Goal: Task Accomplishment & Management: Use online tool/utility

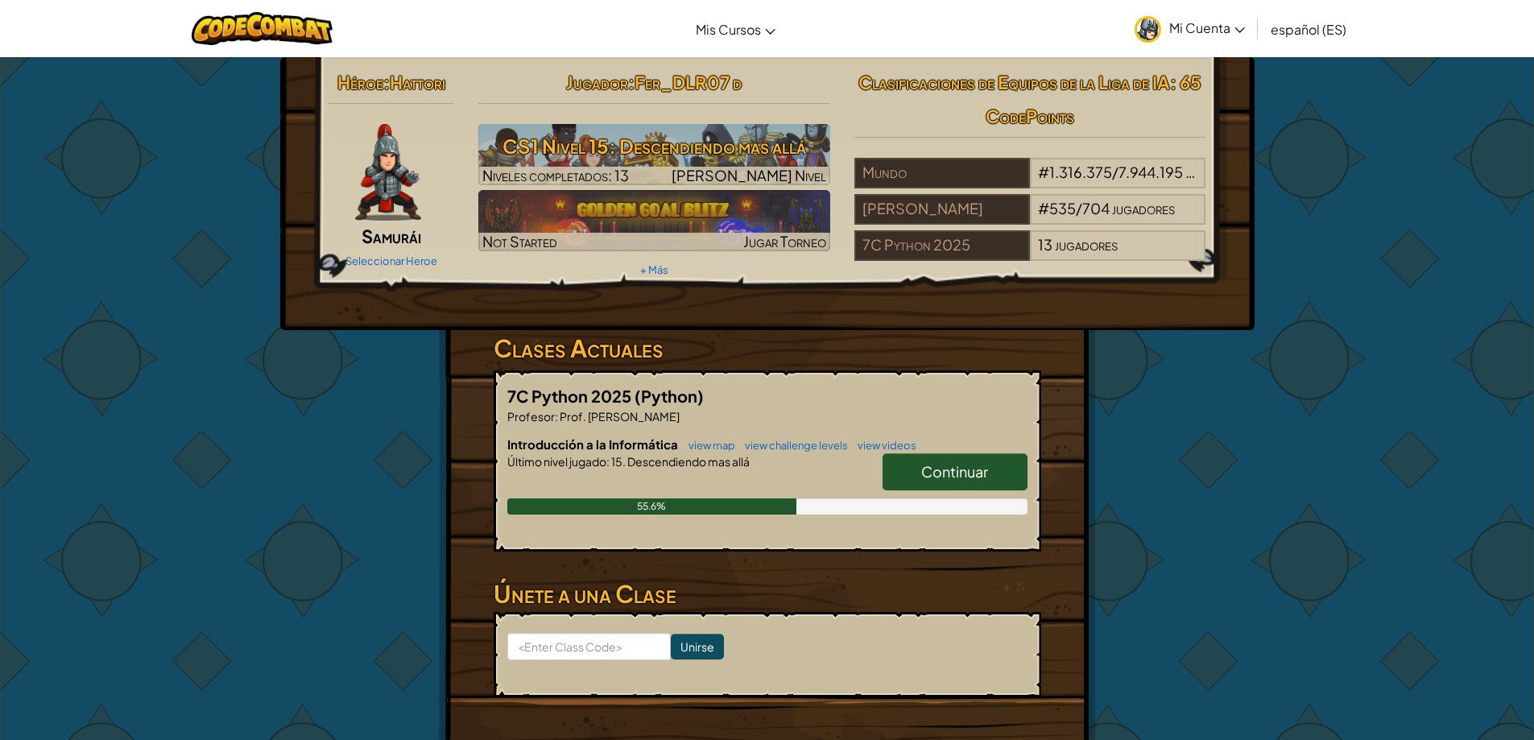
click at [952, 466] on span "Continuar" at bounding box center [954, 471] width 67 height 19
select select "es-ES"
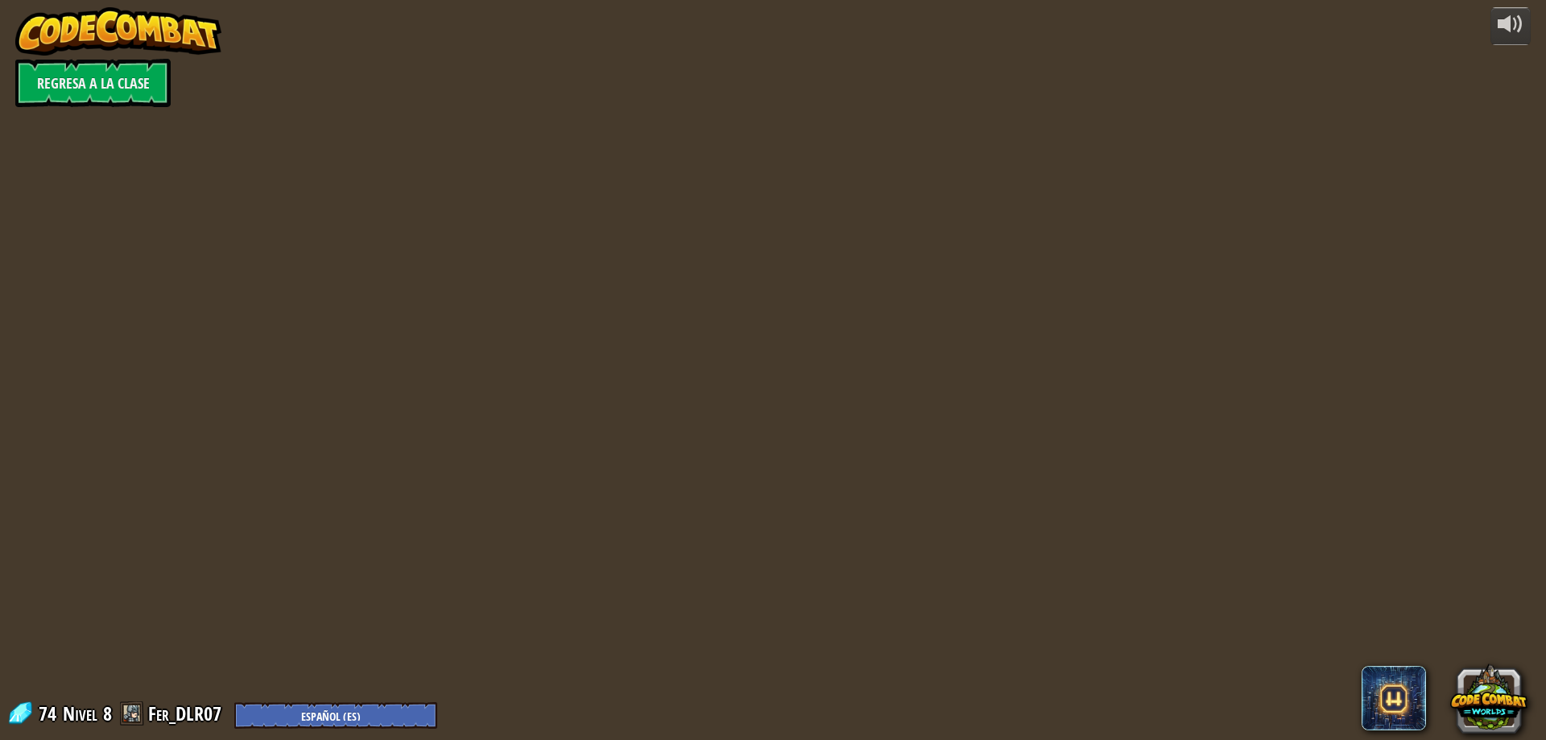
select select "es-ES"
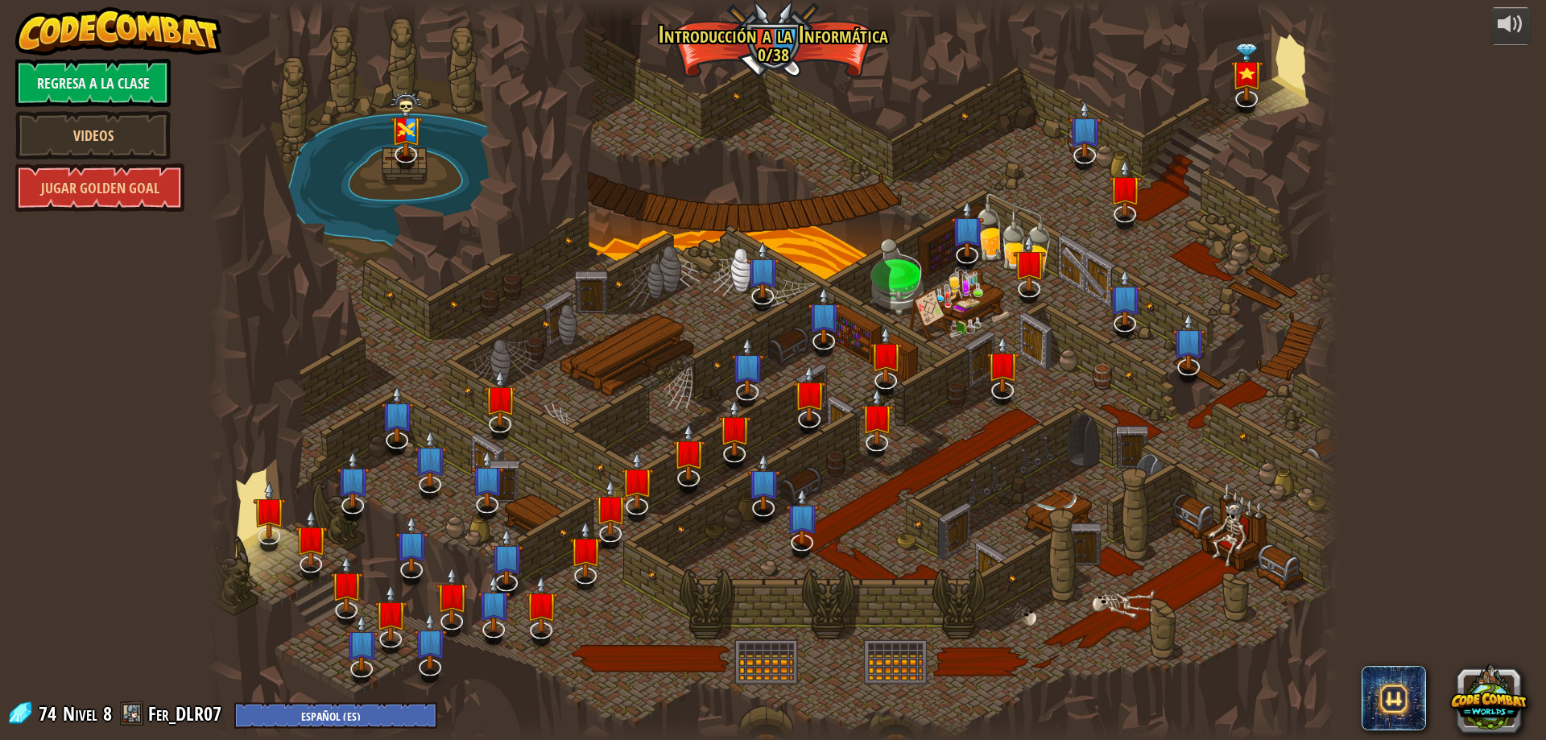
select select "es-ES"
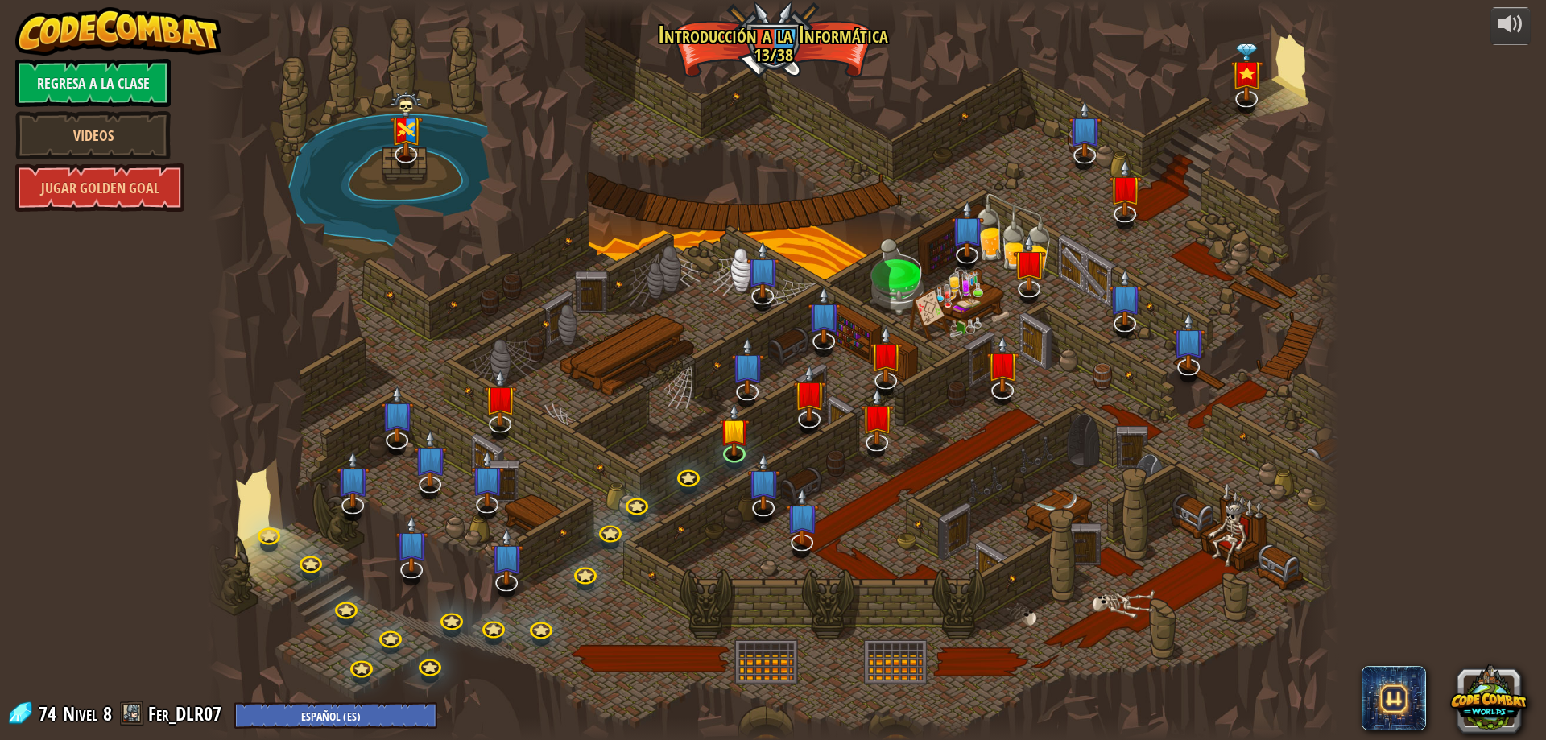
select select "es-ES"
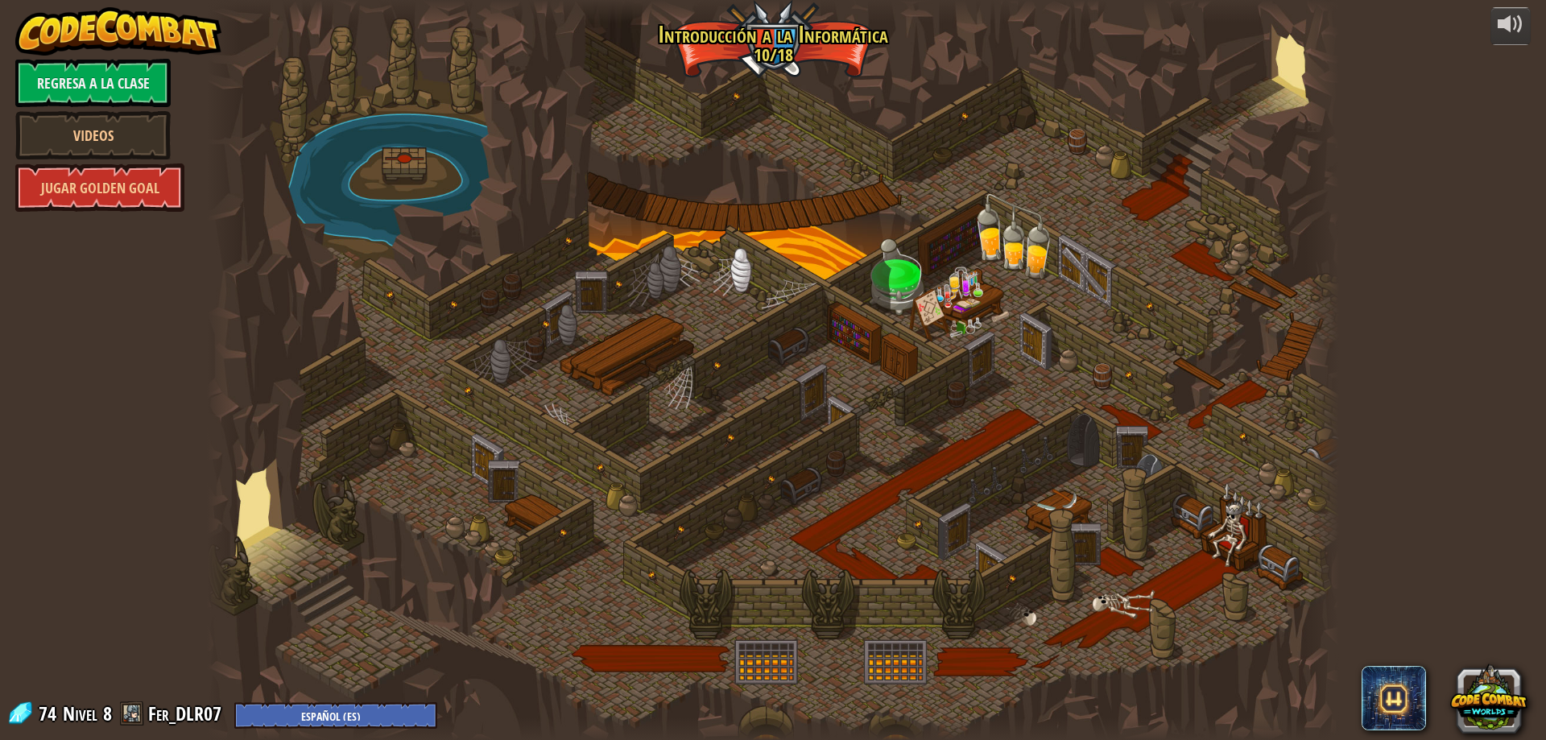
select select "es-ES"
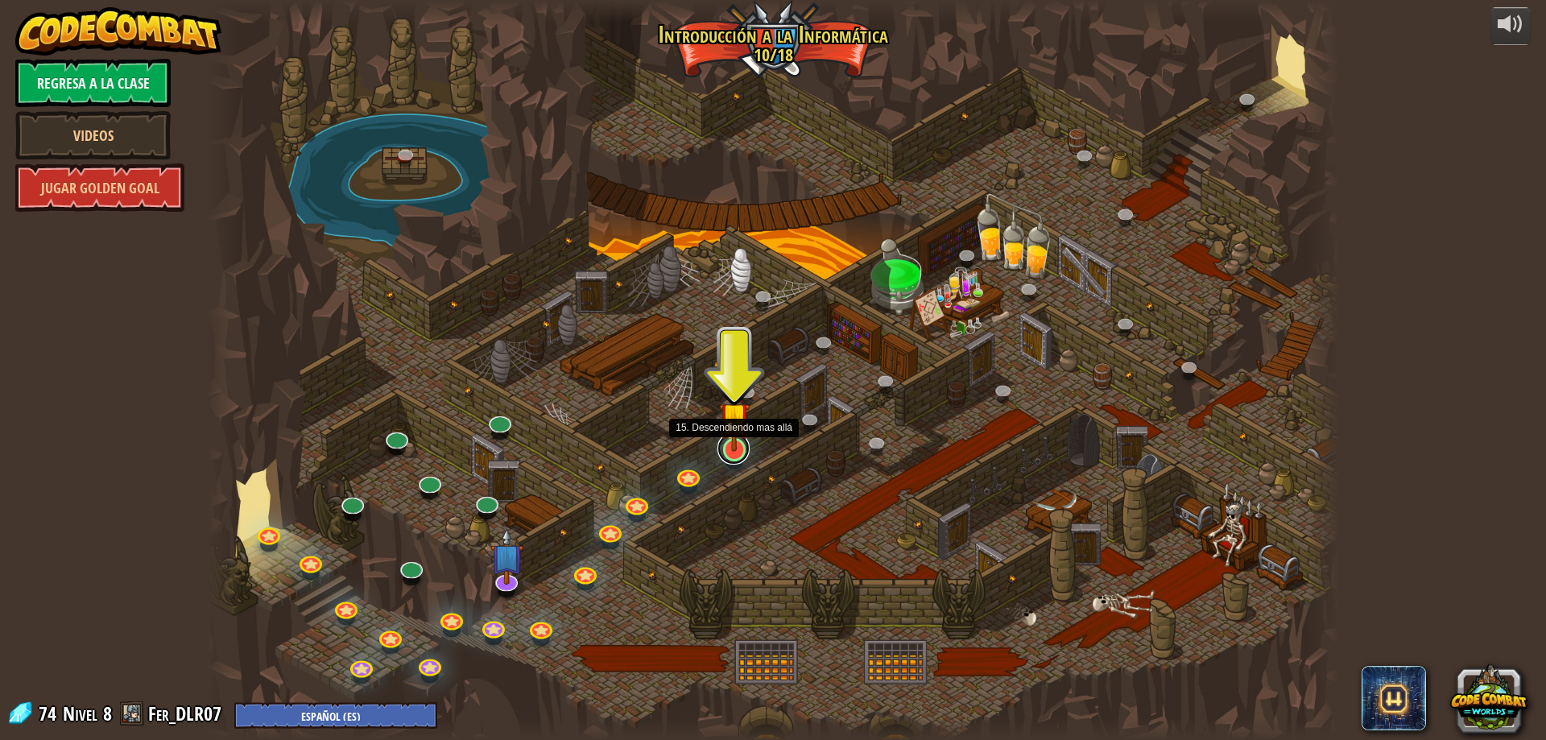
click at [742, 452] on link at bounding box center [733, 448] width 32 height 32
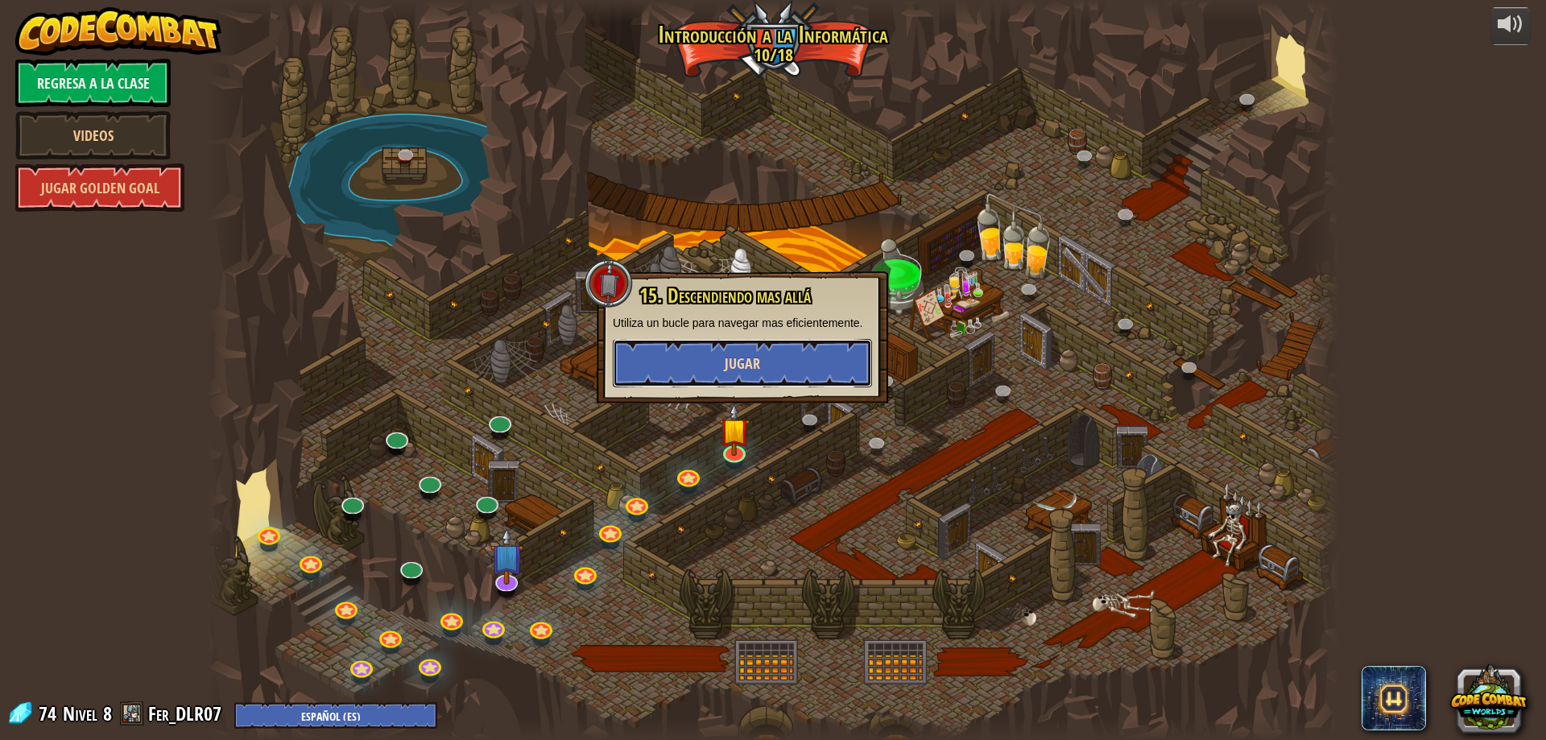
click at [770, 353] on button "Jugar" at bounding box center [742, 363] width 259 height 48
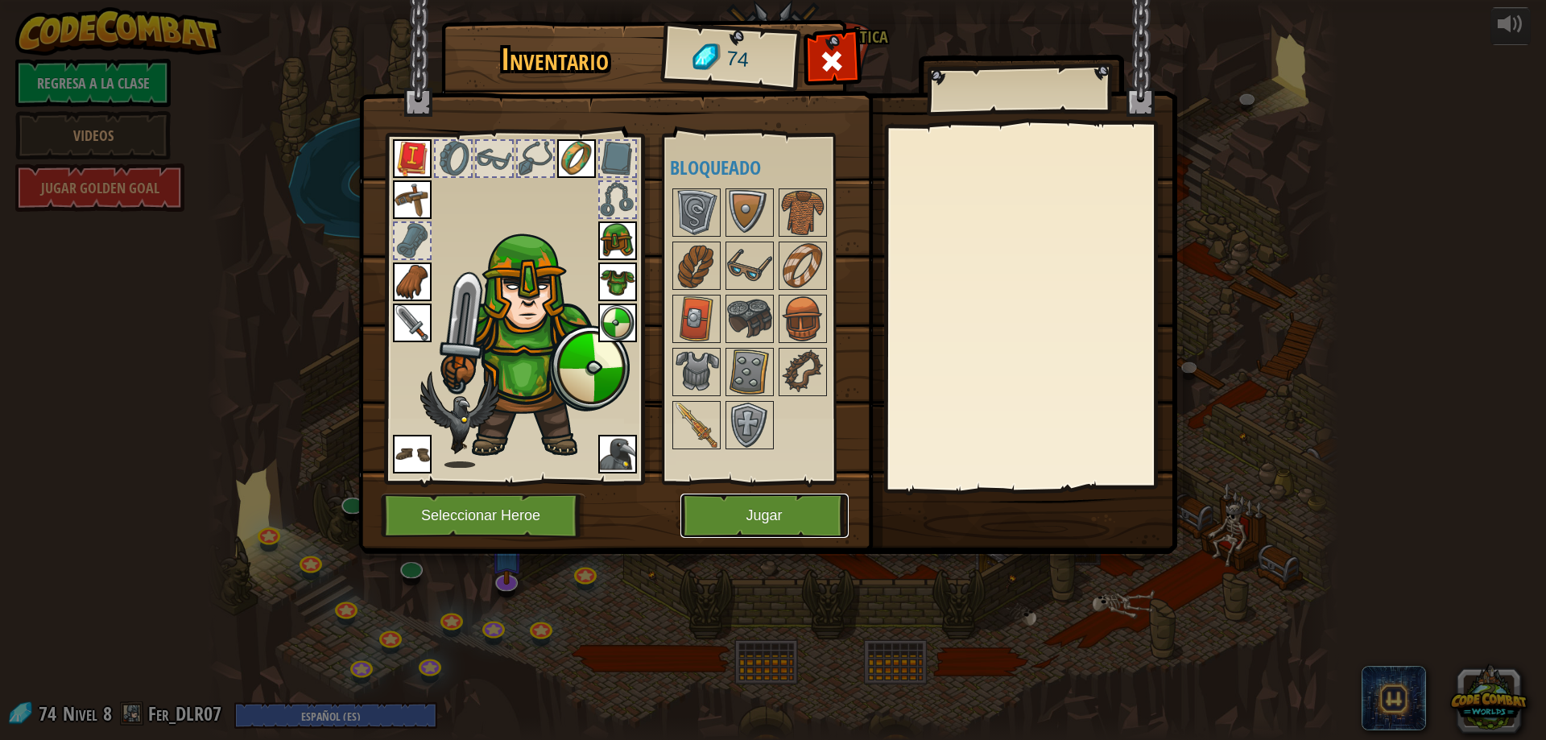
click at [713, 520] on button "Jugar" at bounding box center [764, 516] width 168 height 44
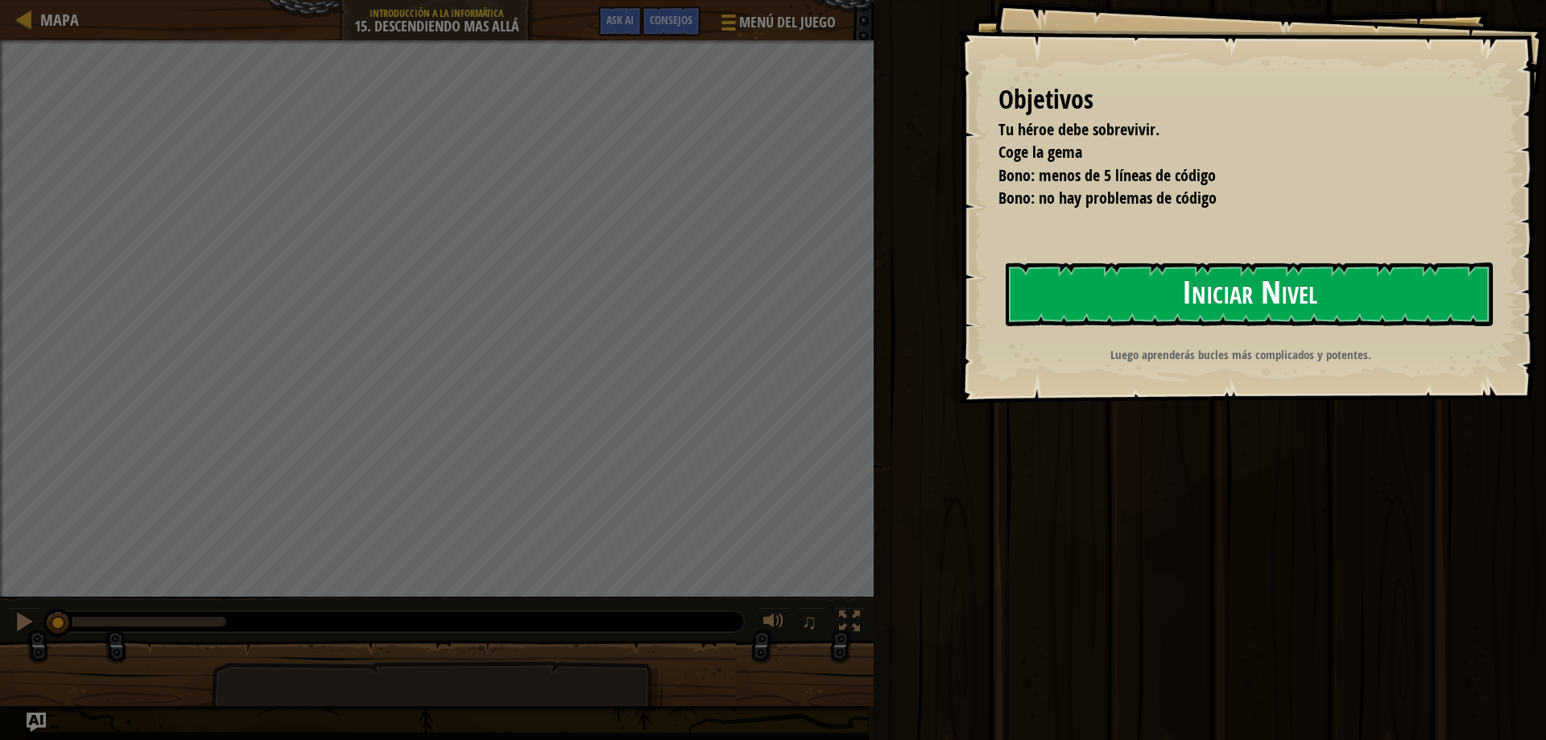
click at [1139, 273] on button "Iniciar Nivel" at bounding box center [1249, 295] width 487 height 64
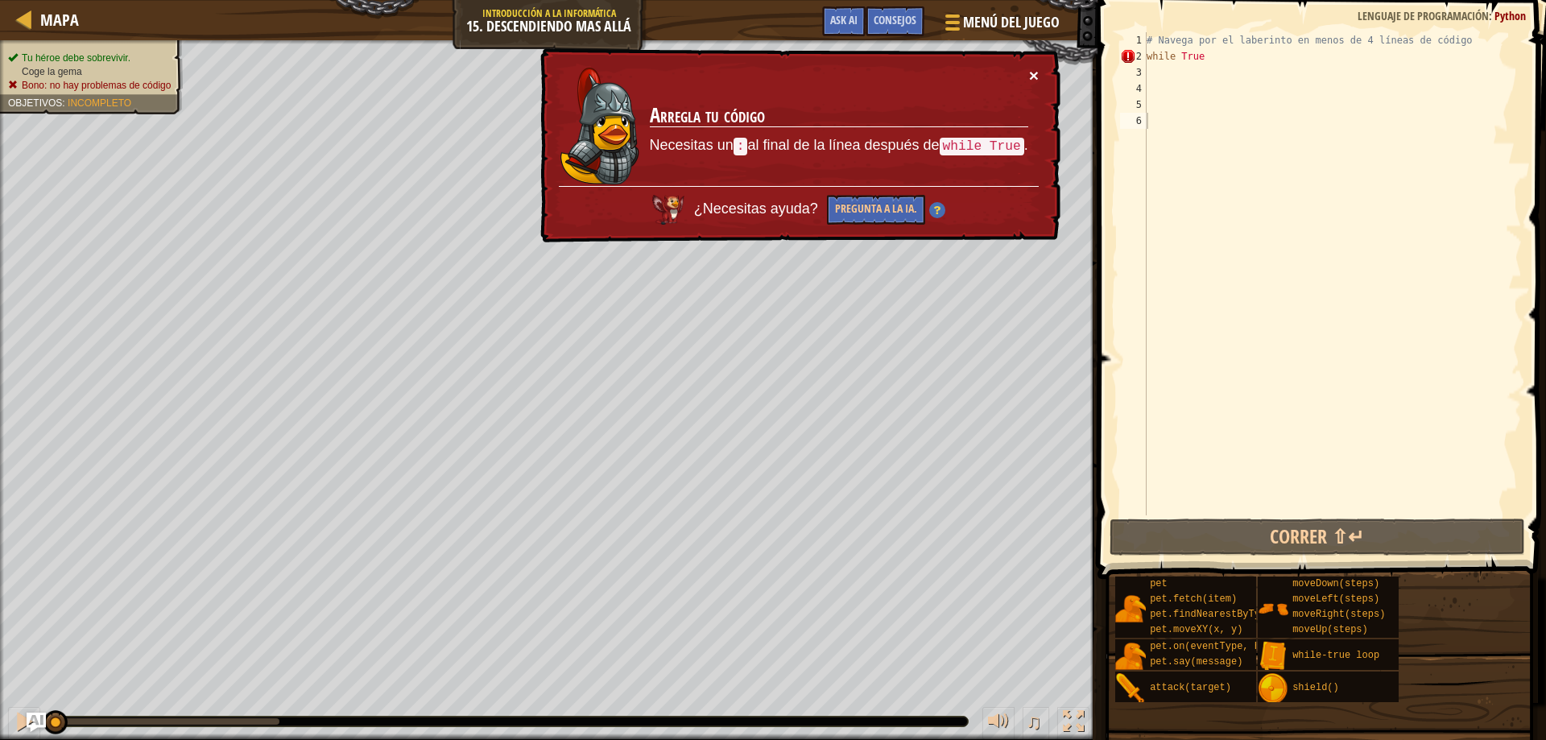
click at [1034, 76] on button "×" at bounding box center [1034, 75] width 10 height 17
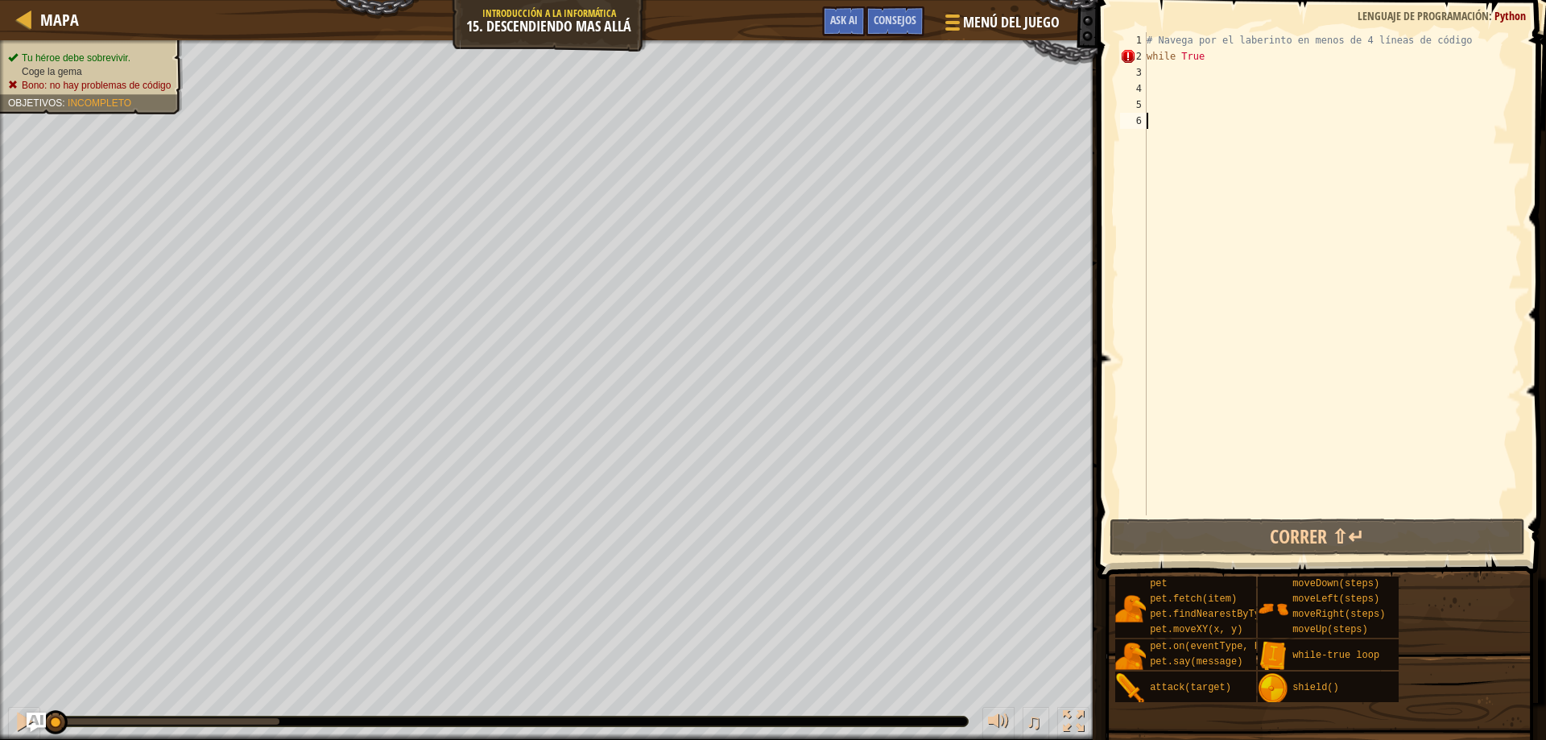
click at [1205, 72] on div "# Navega por el laberinto en menos de 4 líneas de código while True" at bounding box center [1332, 289] width 378 height 515
click at [1236, 54] on div "# Navega por el laberinto en menos de 4 líneas de código while True" at bounding box center [1332, 289] width 378 height 515
type textarea "while True"
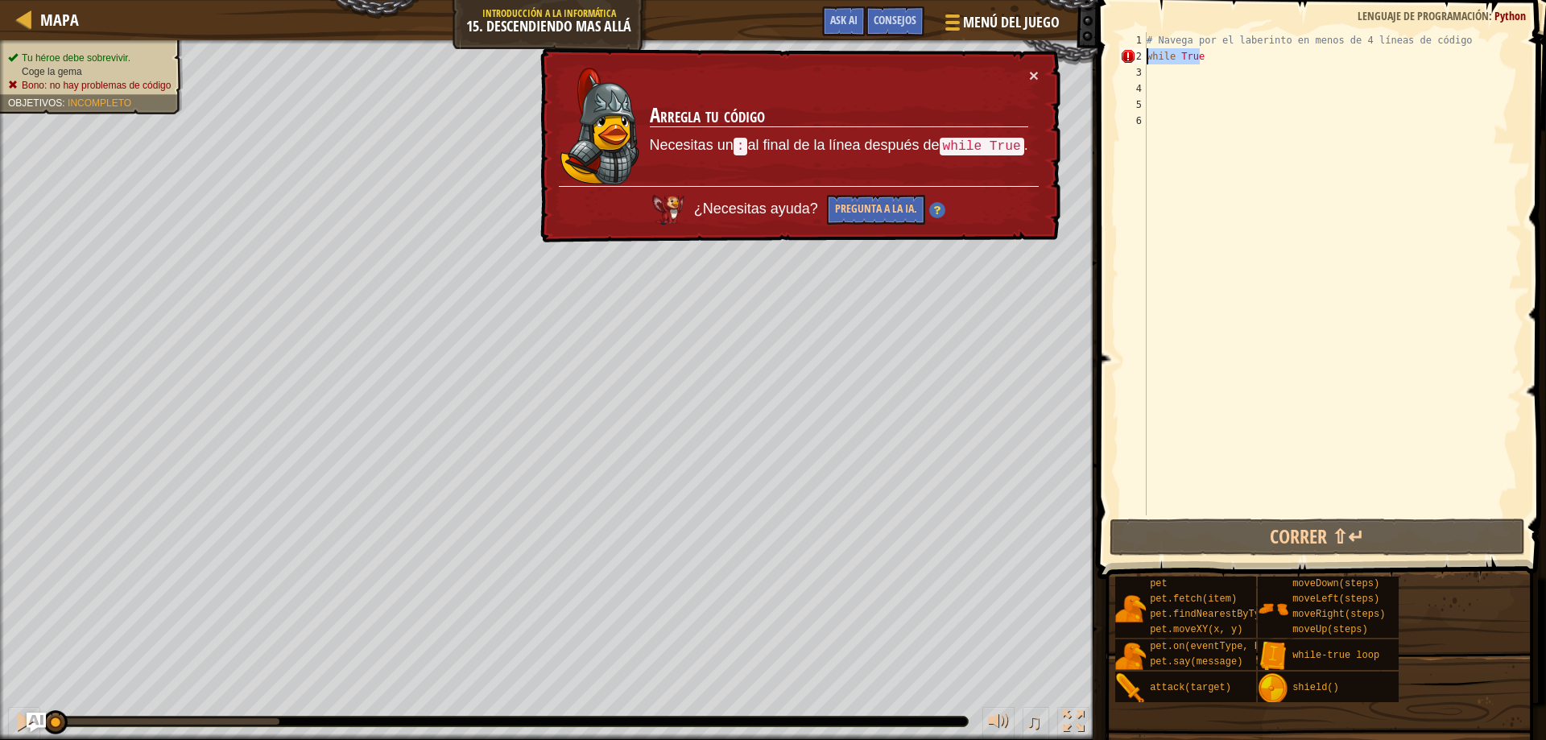
drag, startPoint x: 1230, startPoint y: 62, endPoint x: 1139, endPoint y: 53, distance: 92.2
click at [1139, 53] on div "while True 1 2 3 4 5 6 # Navega por el laberinto en menos de 4 líneas de código…" at bounding box center [1319, 273] width 405 height 483
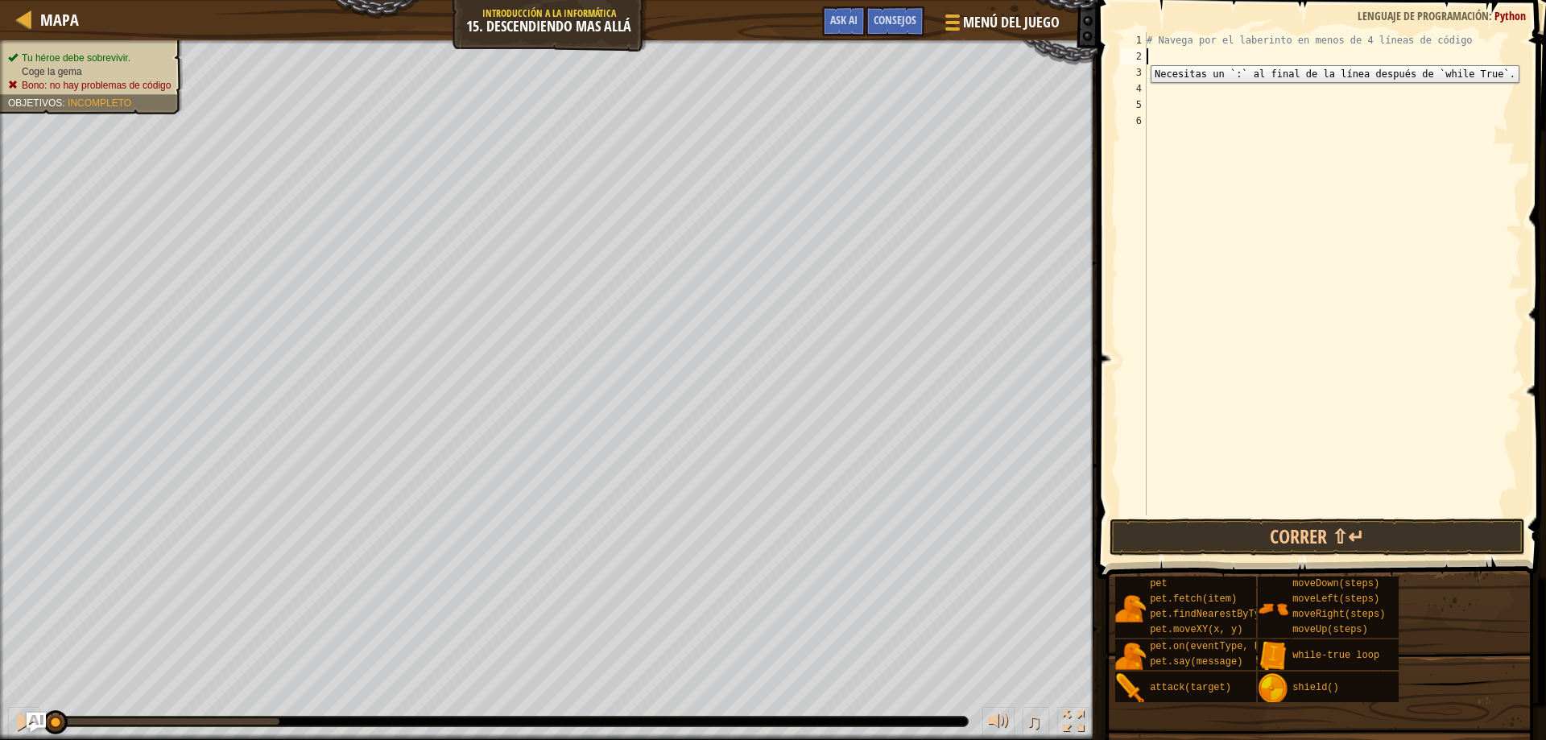
type textarea "w"
click at [1197, 82] on div "w hile-true loop Presiona intro hero.moveDo w n Presiona intro" at bounding box center [1295, 114] width 304 height 97
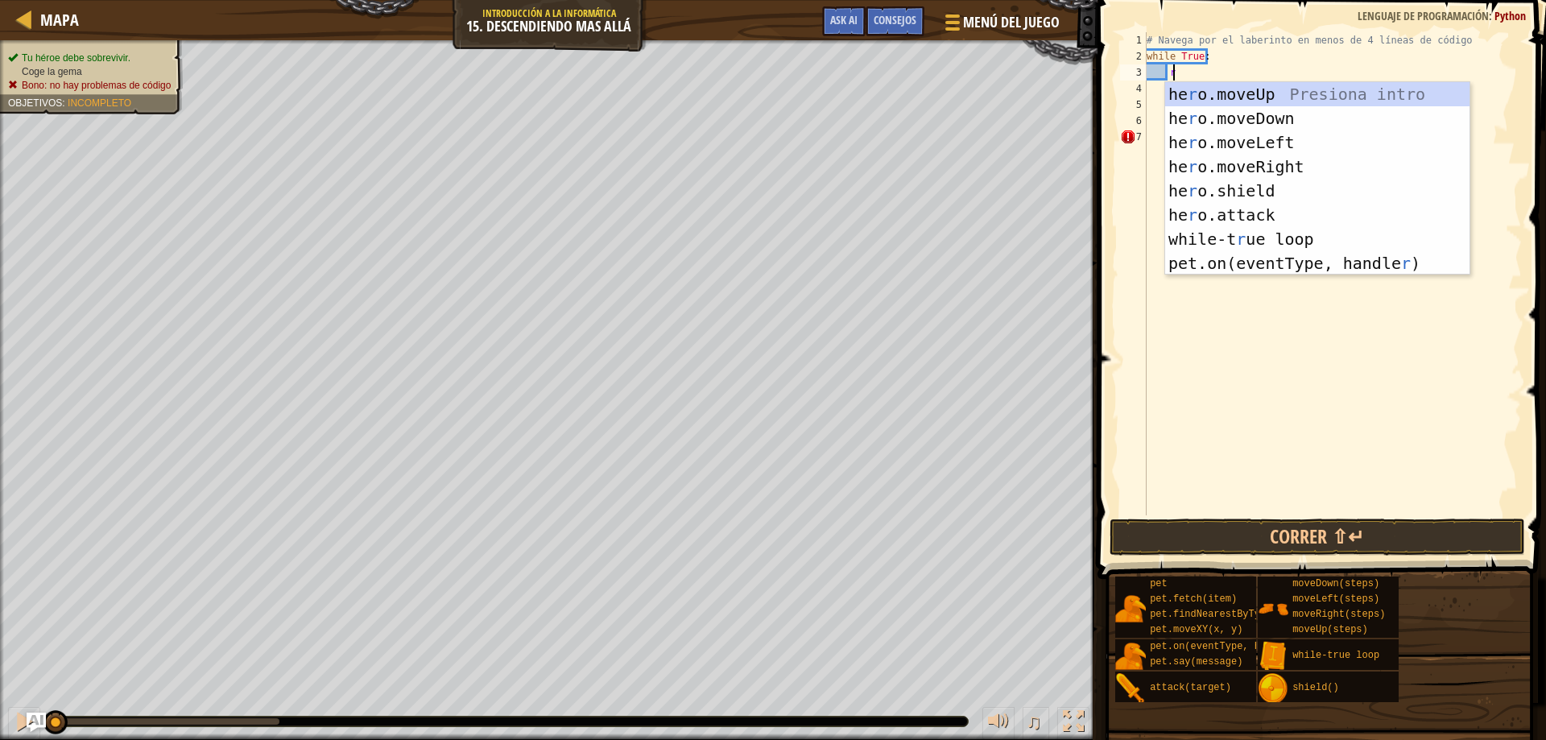
scroll to position [7, 2]
type textarea "ri"
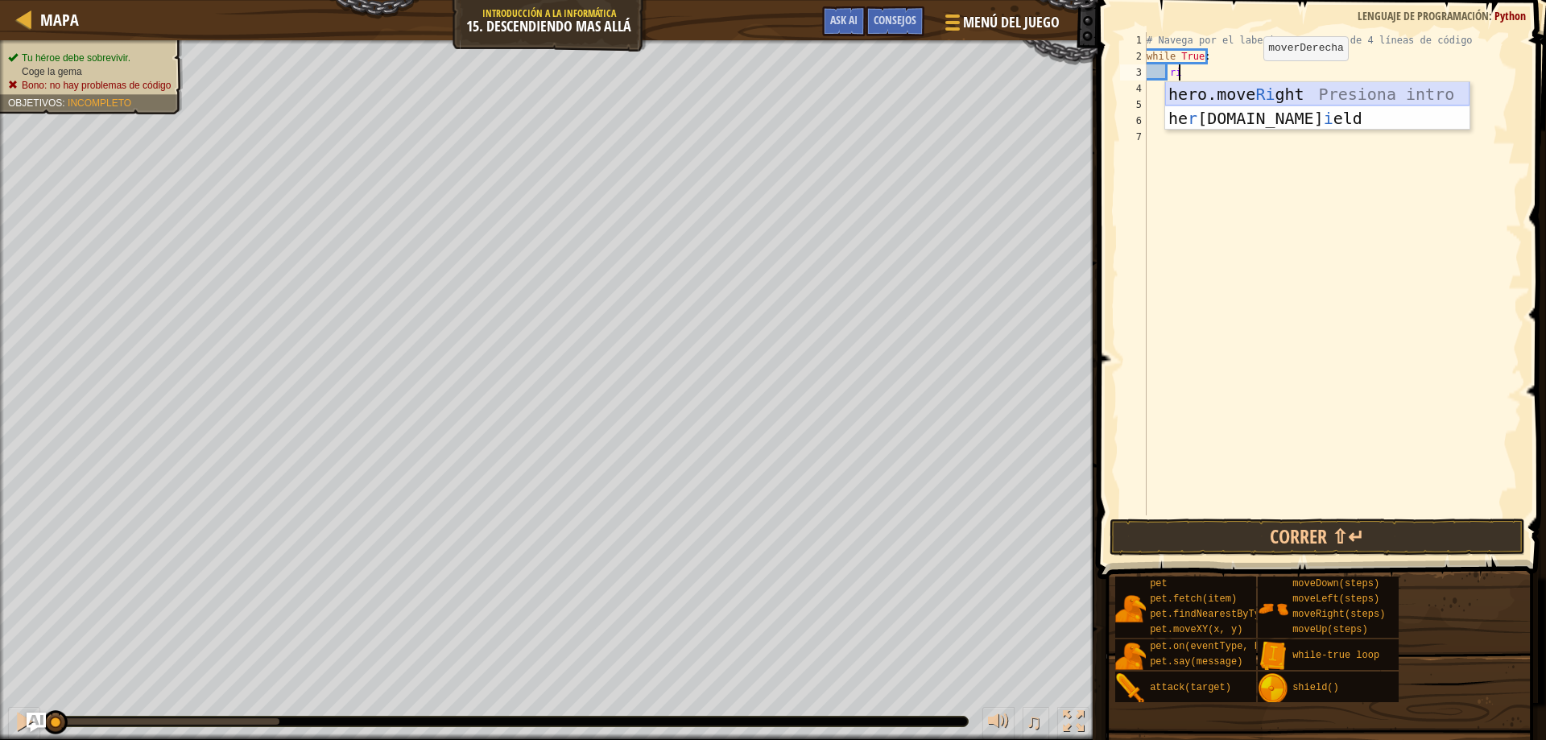
click at [1247, 97] on div "hero.move Ri ght Presiona intro he r [DOMAIN_NAME] i eld Presiona intro" at bounding box center [1317, 130] width 304 height 97
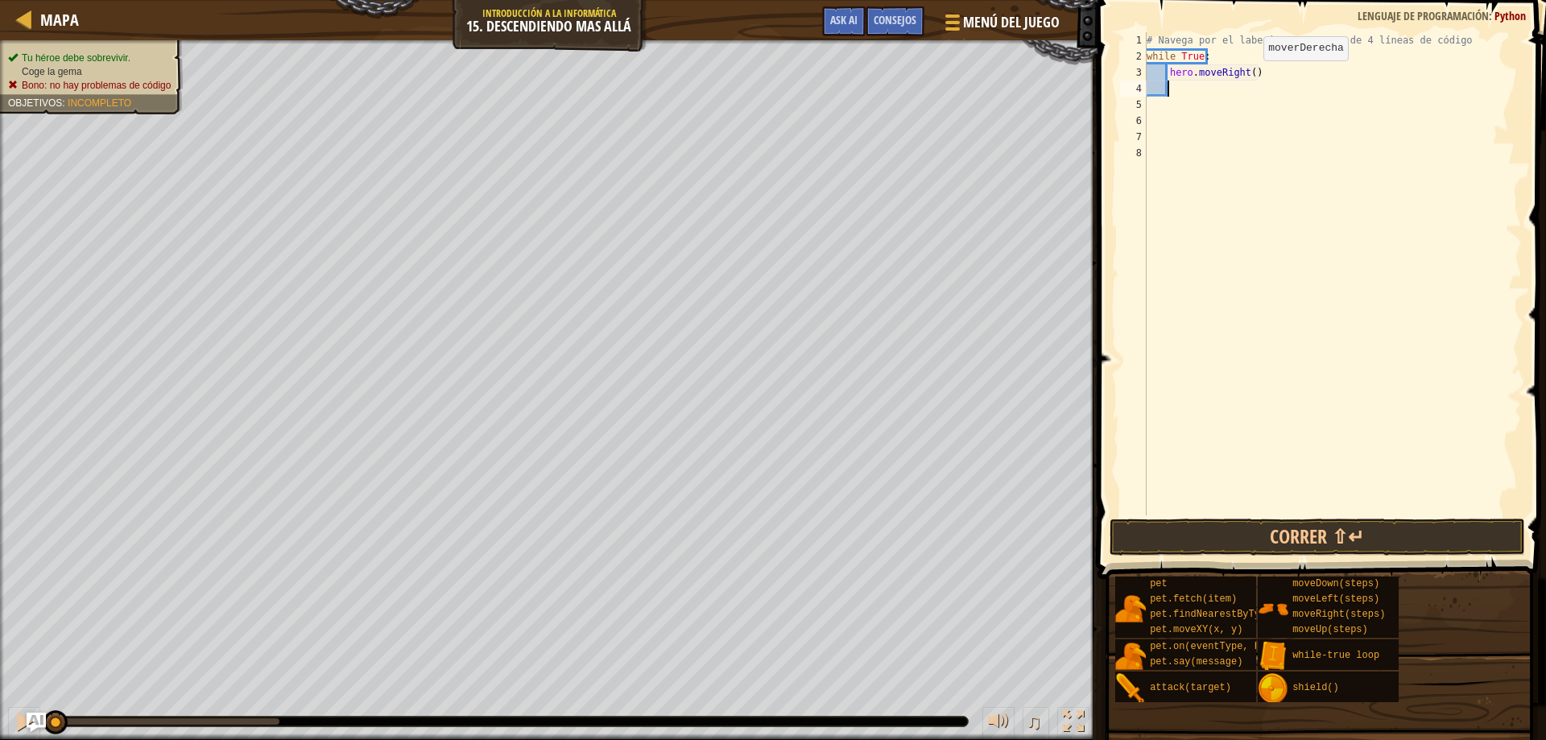
scroll to position [7, 1]
click at [1244, 75] on div "# Navega por el laberinto en menos de 4 líneas de código while True : hero . mo…" at bounding box center [1332, 289] width 378 height 515
click at [1246, 70] on div "# Navega por el laberinto en menos de 4 líneas de código while True : hero . mo…" at bounding box center [1332, 289] width 378 height 515
type textarea "hero.moveRight(2)"
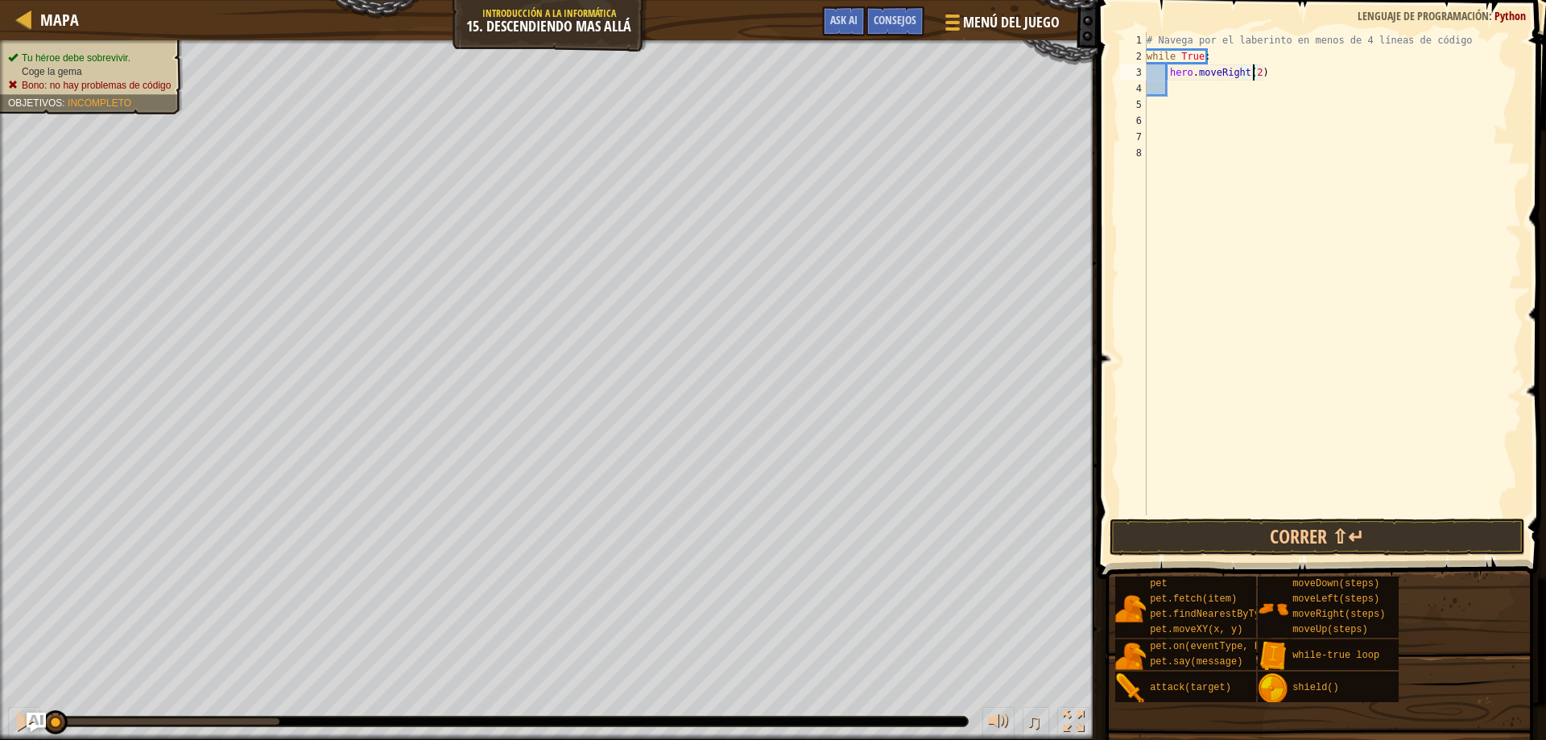
click at [1214, 89] on div "# Navega por el laberinto en menos de 4 líneas de código while True : hero . mo…" at bounding box center [1332, 289] width 378 height 515
type textarea "d"
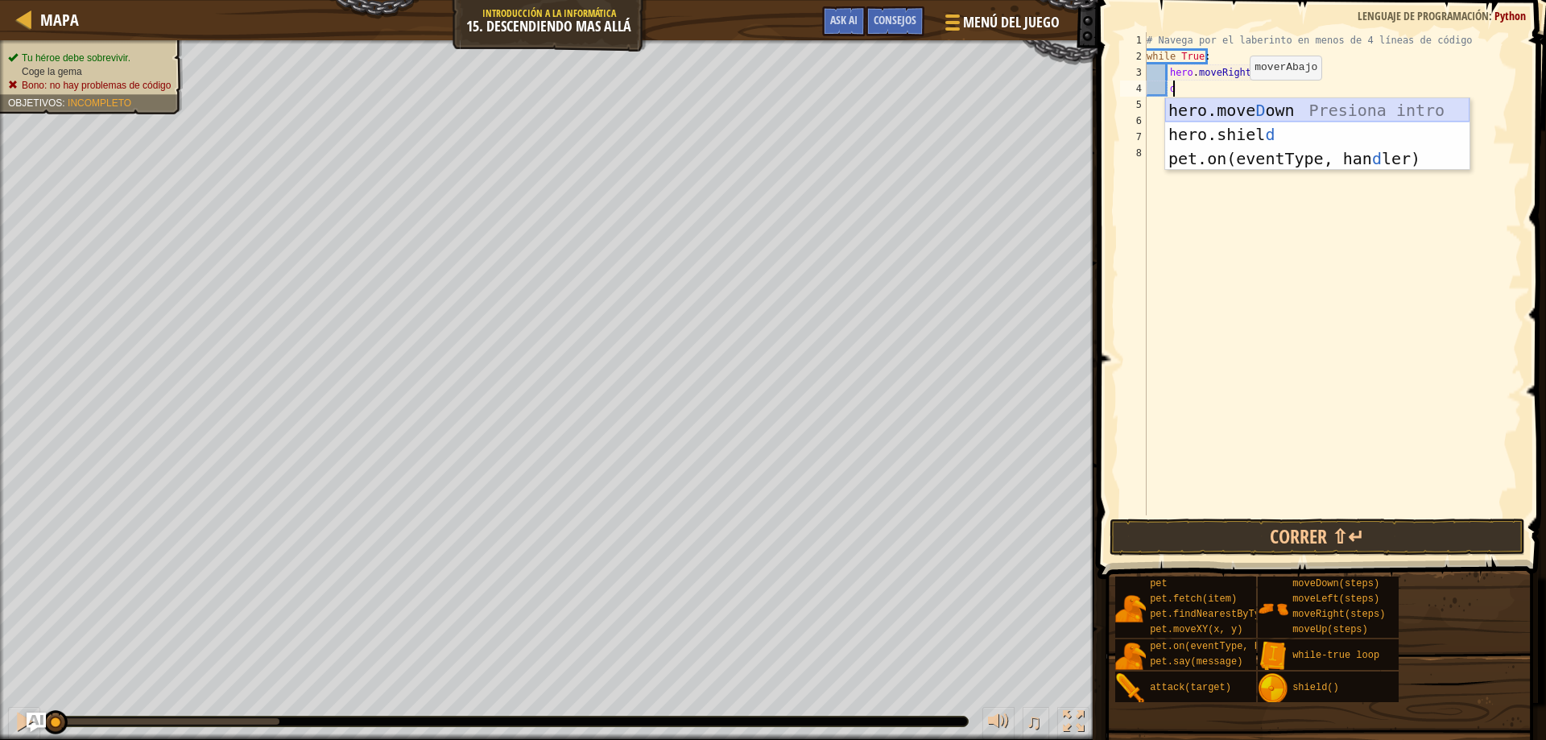
click at [1246, 109] on div "hero.move D own Presiona intro hero.shiel d Presiona intro pet.on(eventType, ha…" at bounding box center [1317, 158] width 304 height 121
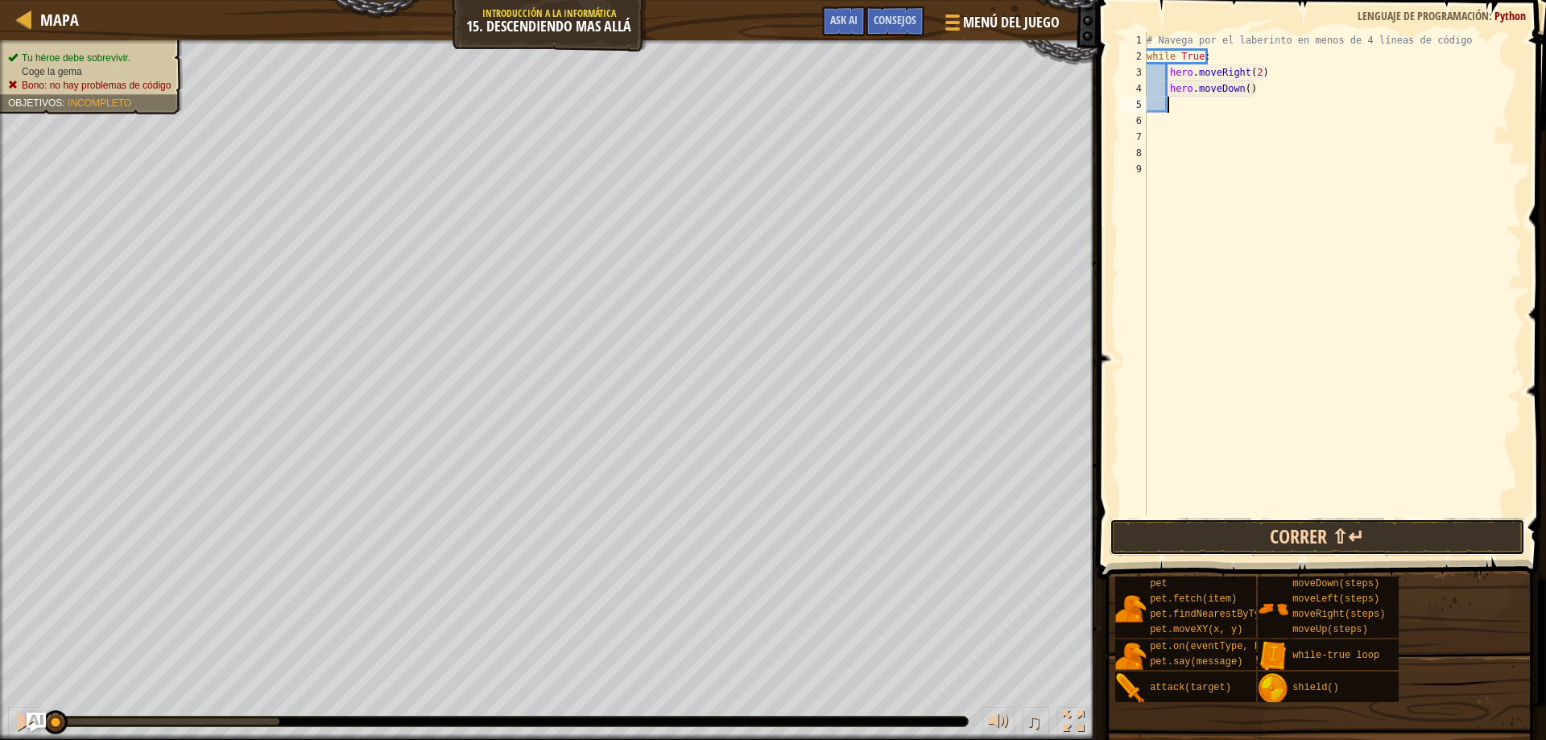
click at [1263, 544] on button "Correr ⇧↵" at bounding box center [1318, 537] width 416 height 37
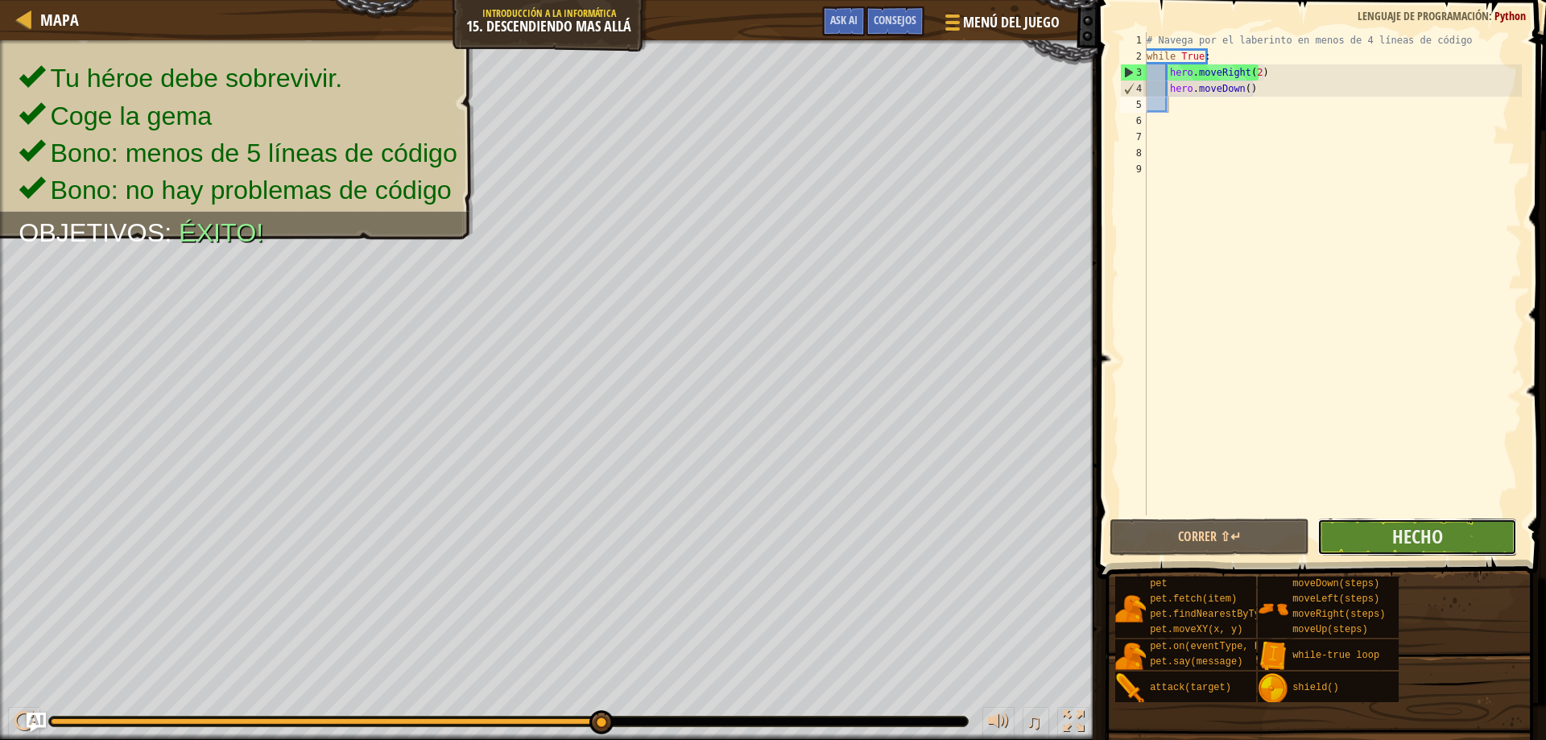
click at [1456, 531] on button "Hecho" at bounding box center [1417, 537] width 200 height 37
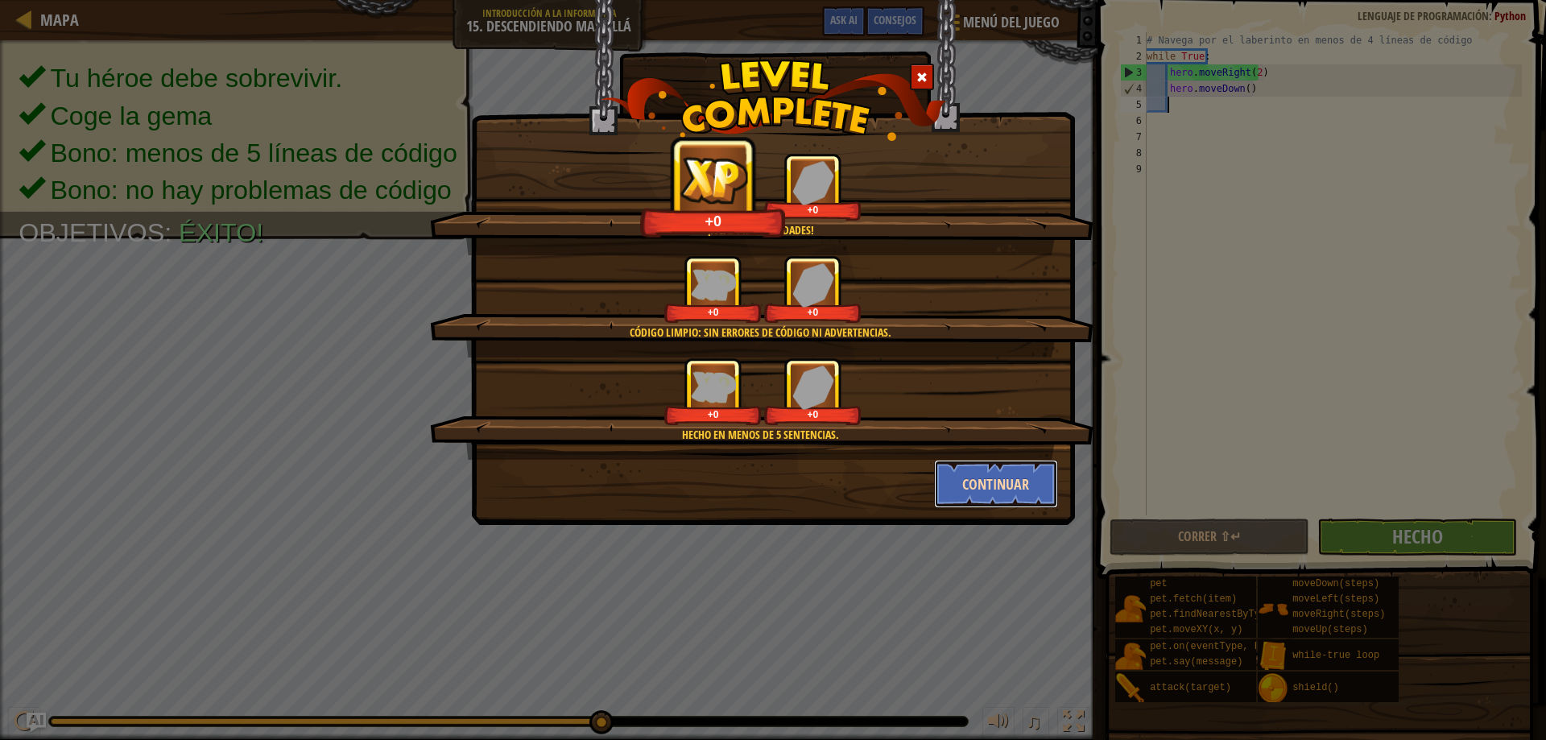
click at [999, 505] on button "Continuar" at bounding box center [996, 484] width 125 height 48
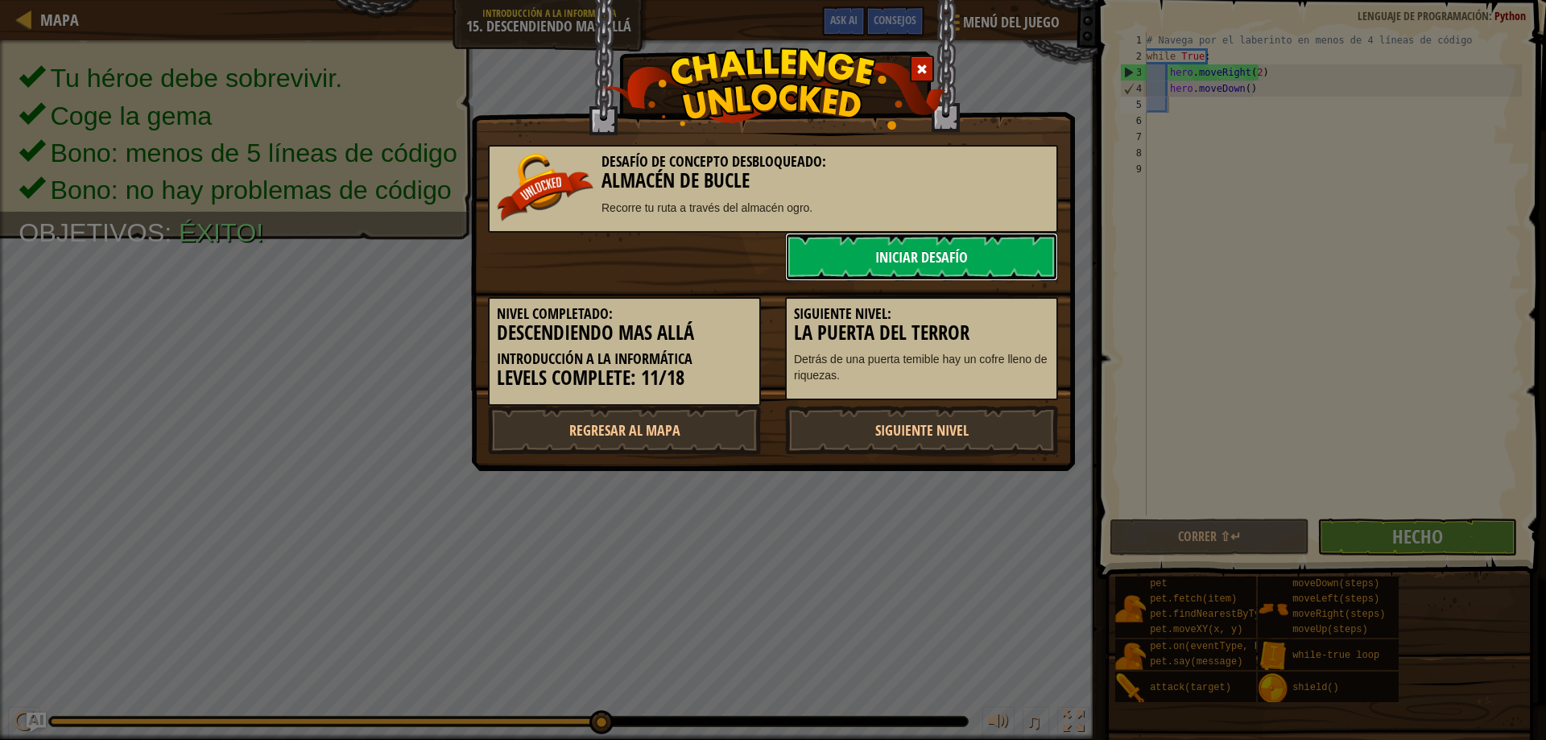
click at [955, 269] on link "Iniciar Desafío" at bounding box center [921, 257] width 273 height 48
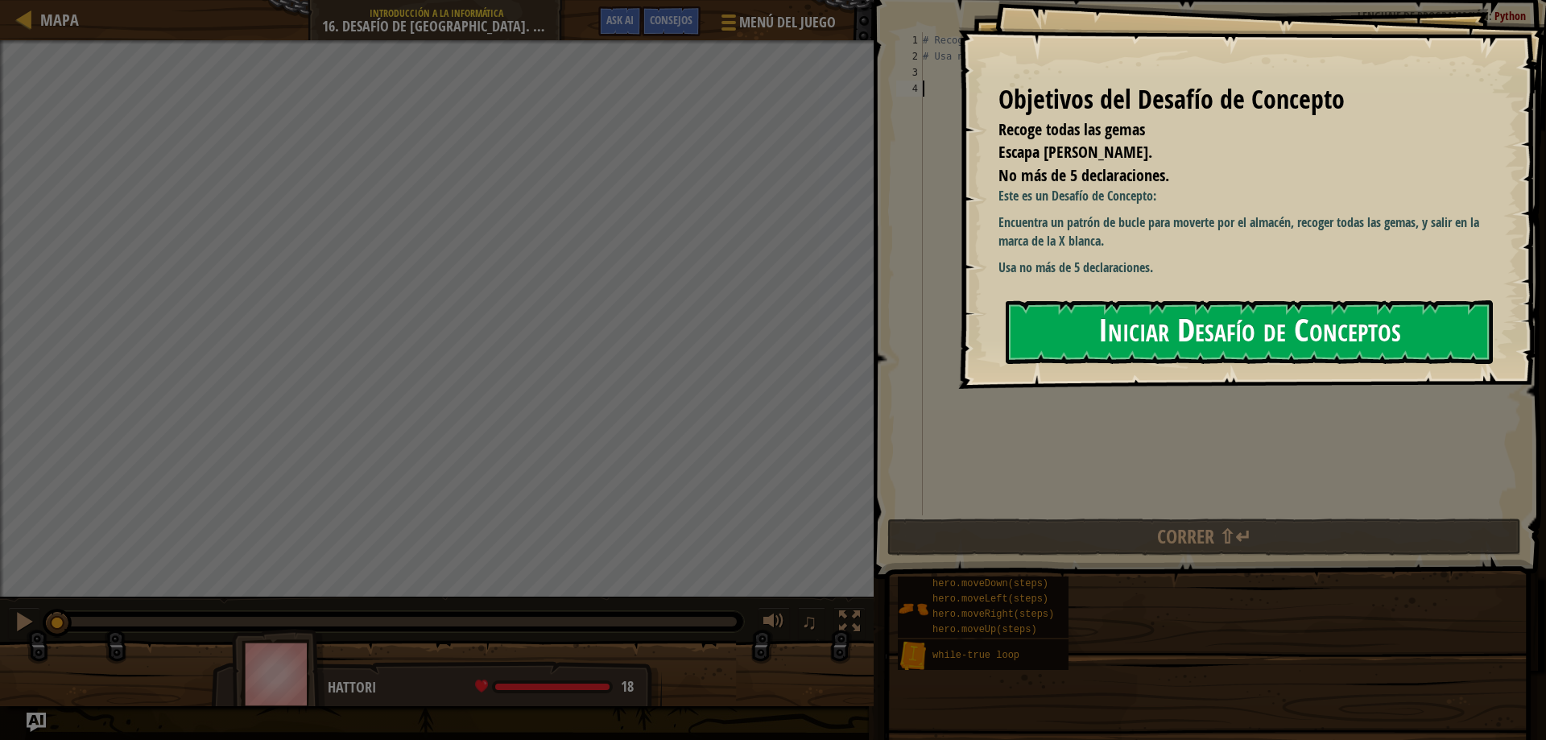
click at [1147, 304] on button "Iniciar Desafío de Conceptos" at bounding box center [1249, 332] width 487 height 64
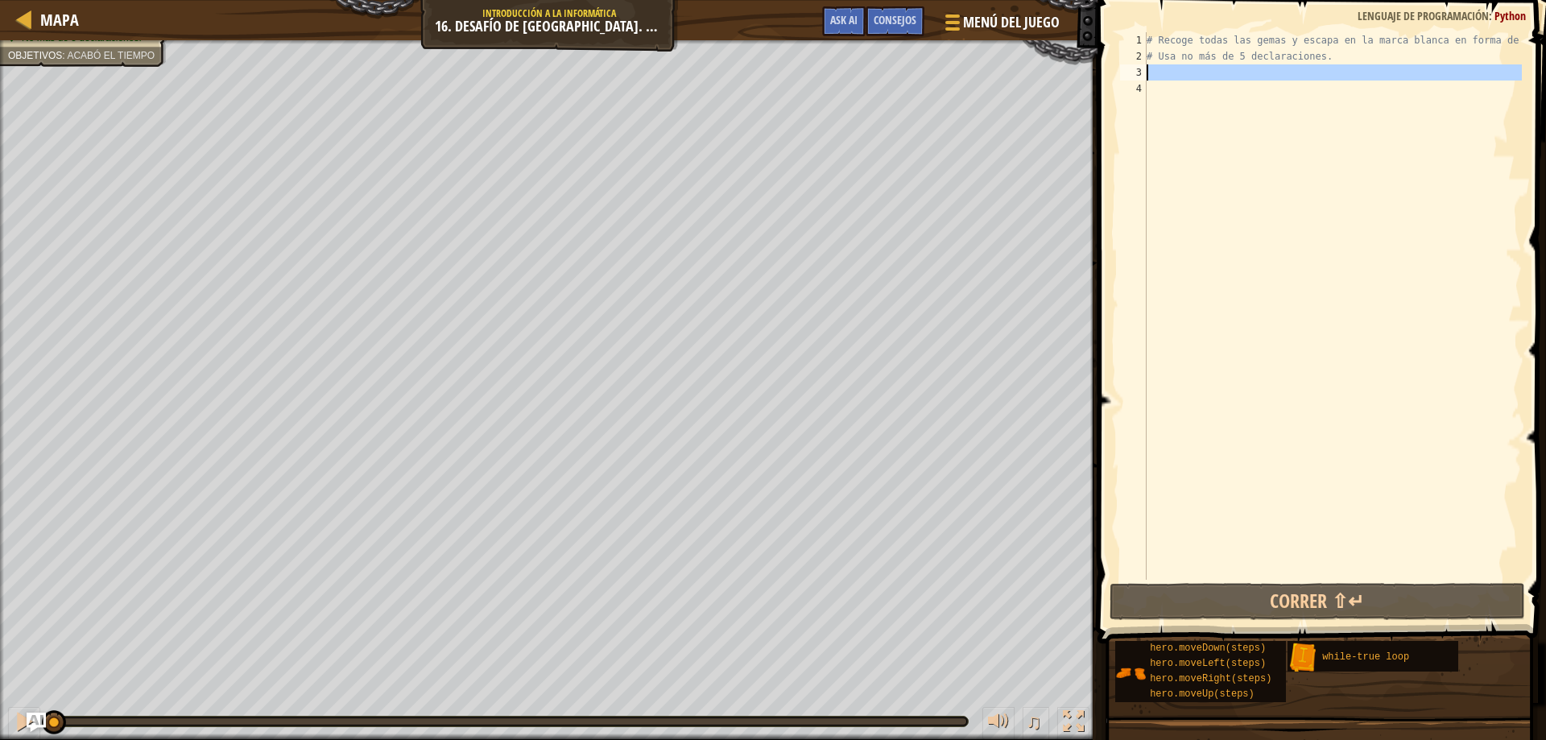
click at [1145, 74] on div "3" at bounding box center [1133, 72] width 27 height 16
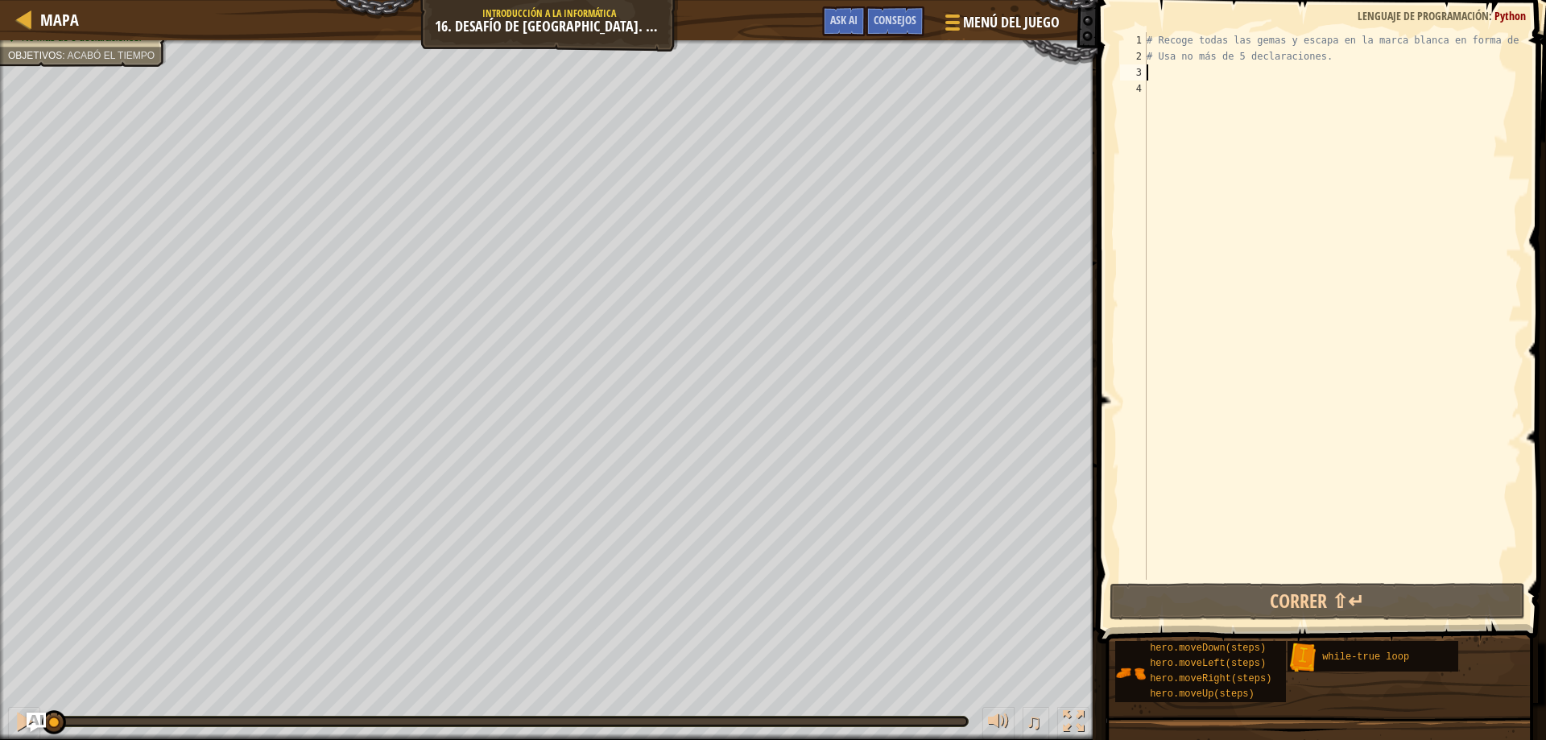
type textarea "q"
type textarea "w"
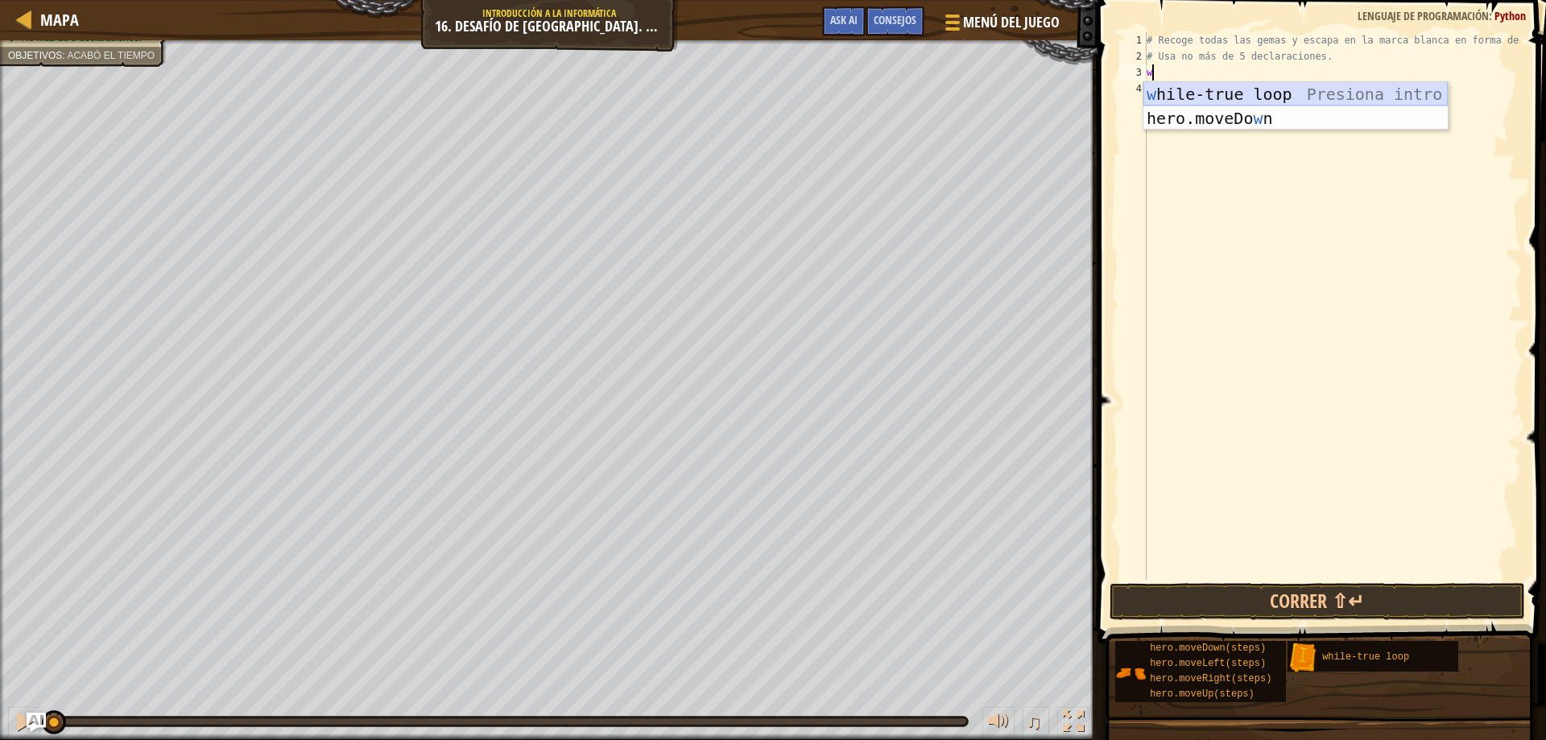
click at [1153, 92] on div "w hile-true loop Presiona intro hero.moveDo w n Presiona intro" at bounding box center [1295, 130] width 304 height 97
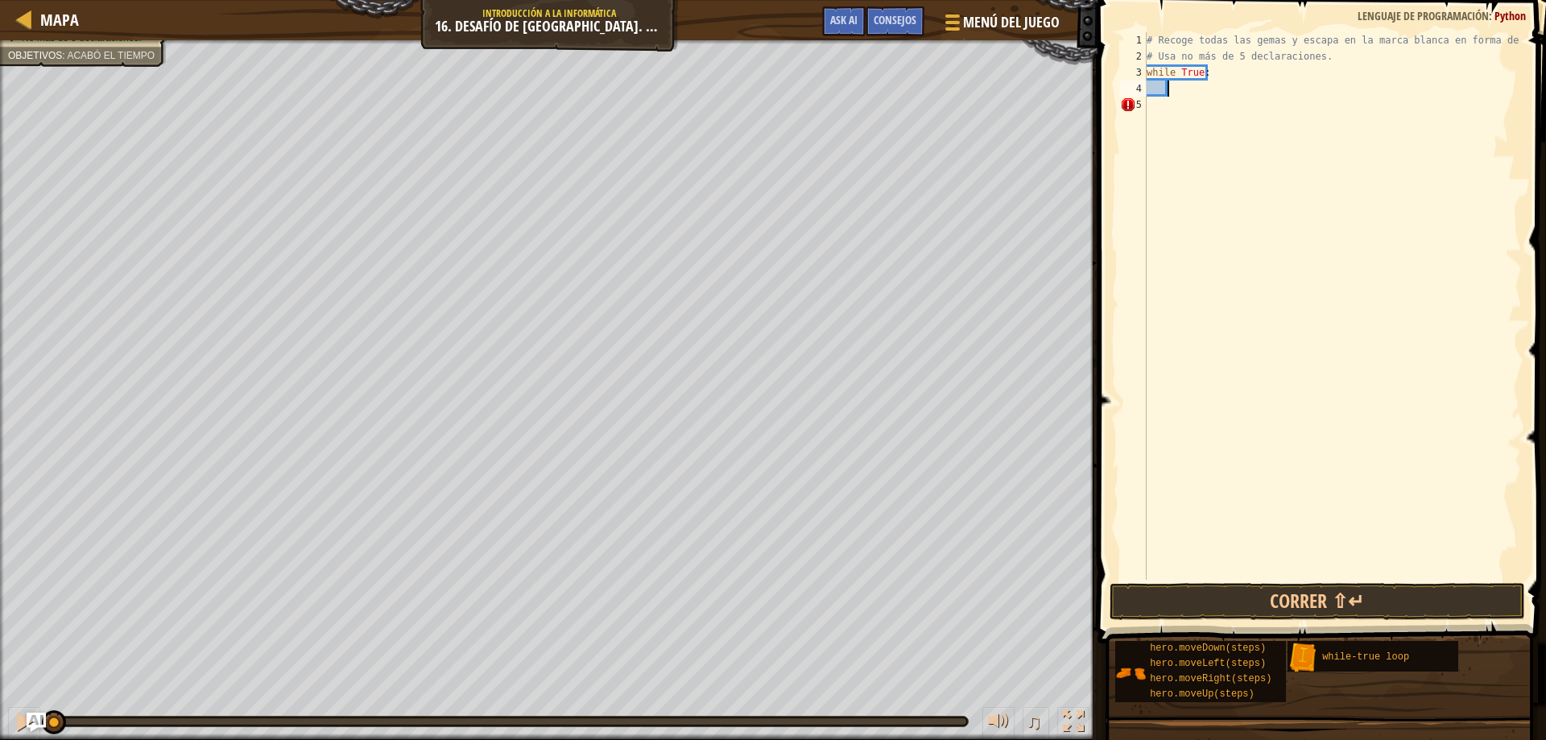
type textarea "u"
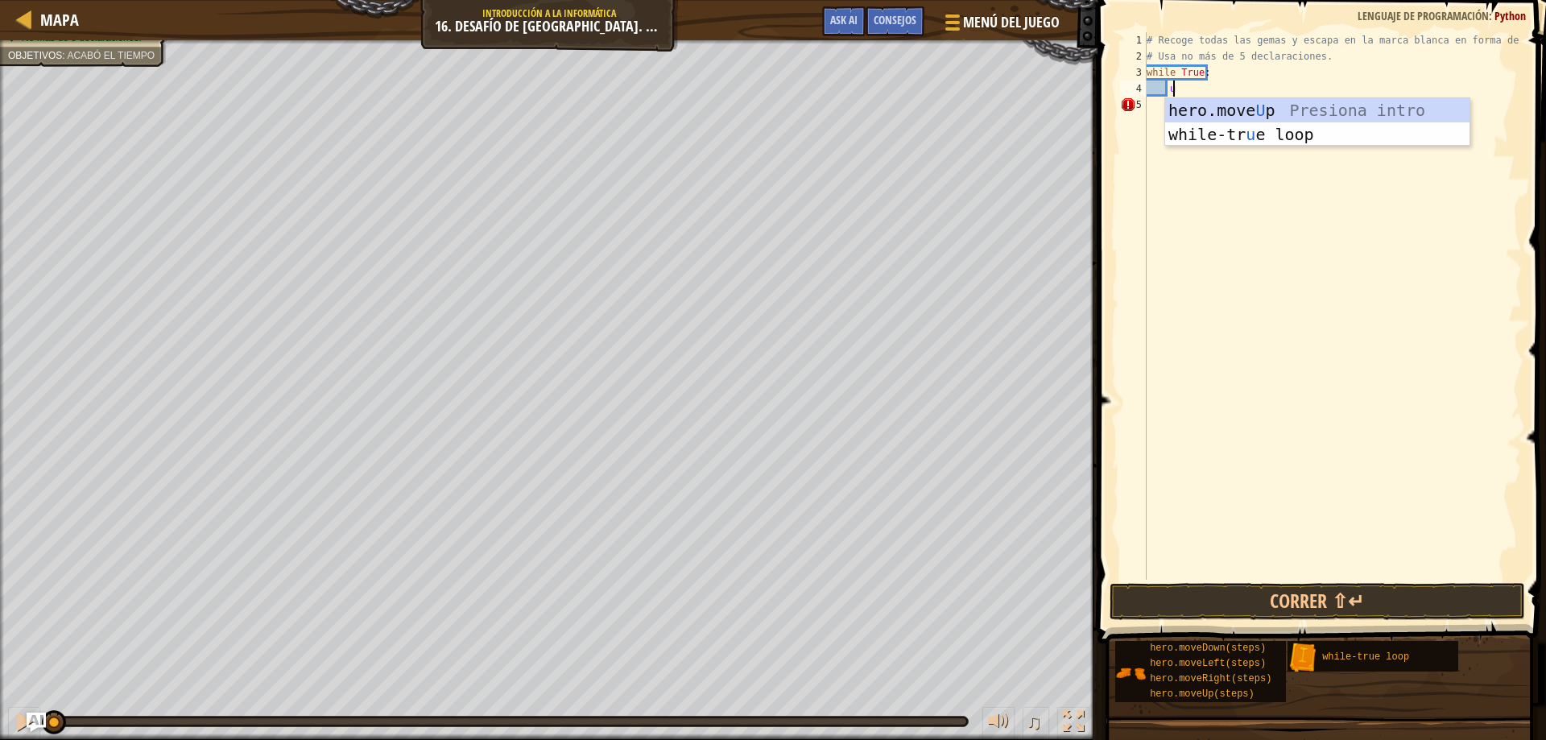
scroll to position [7, 2]
click at [1231, 128] on div "hero.move U p Presiona intro while-tr u e loop Presiona intro" at bounding box center [1317, 146] width 304 height 97
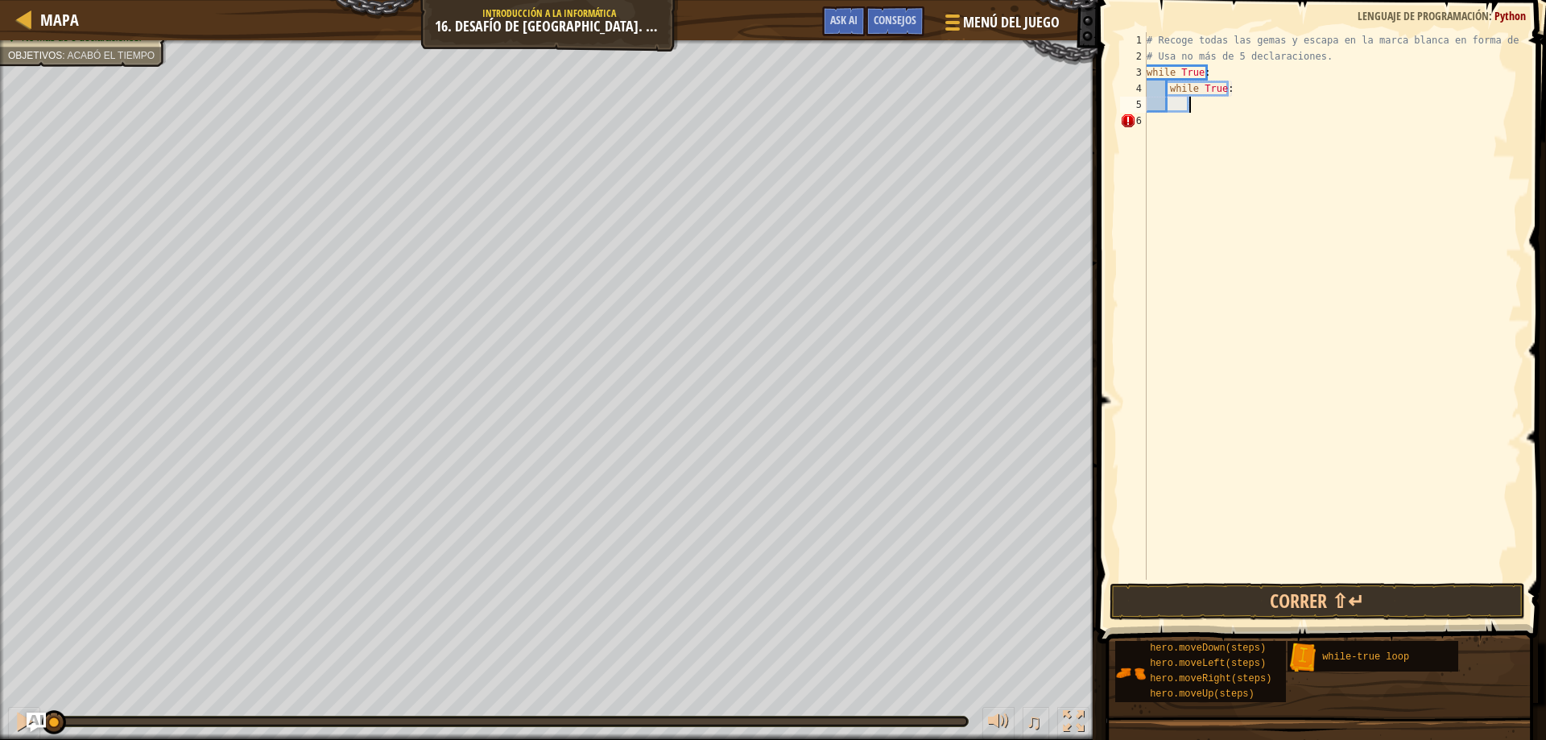
click at [1224, 95] on div "# Recoge todas las gemas y escapa en la marca blanca en forma de X # Usa no más…" at bounding box center [1332, 322] width 378 height 580
type textarea "w"
type textarea "u"
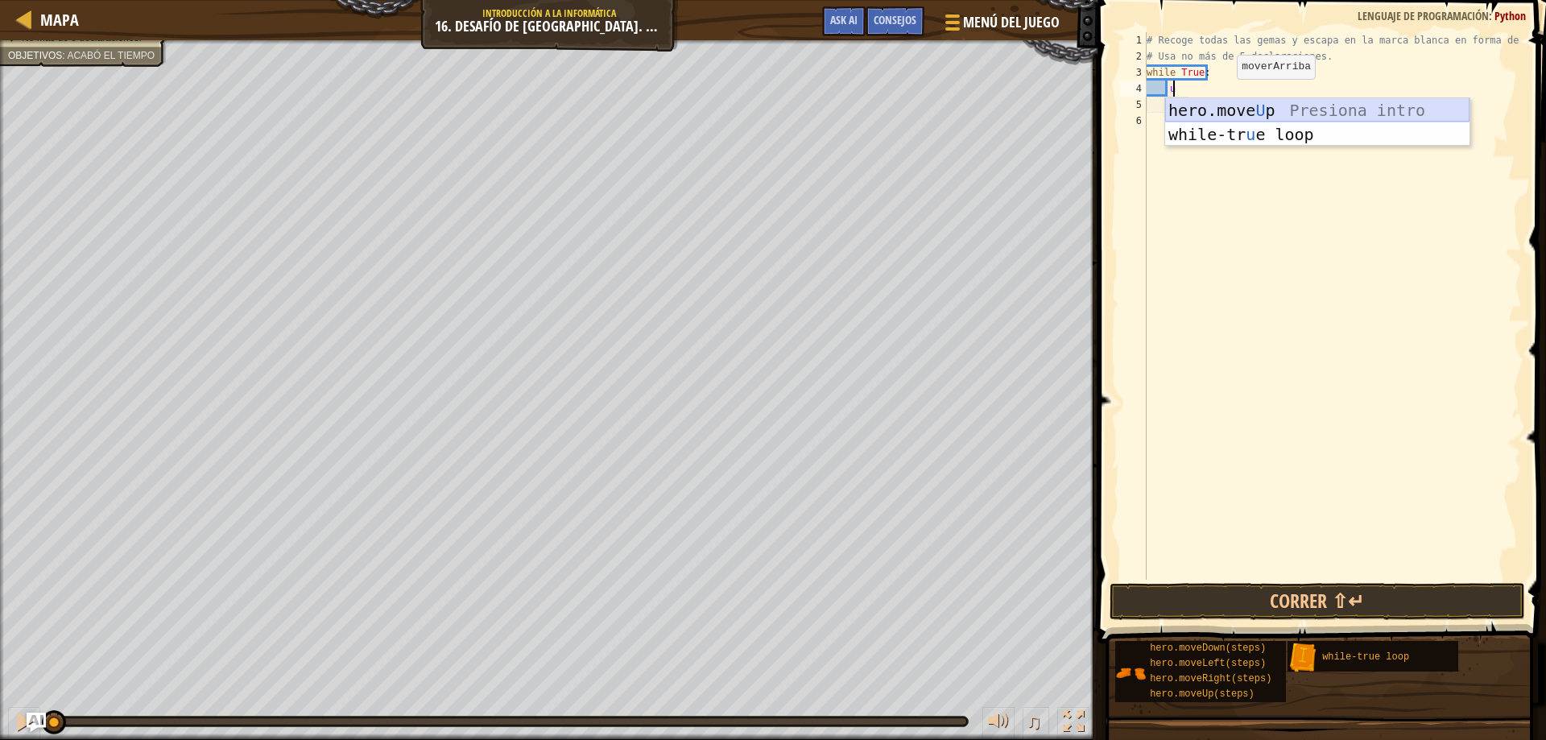
click at [1213, 104] on div "hero.move U p Presiona intro while-tr u e loop Presiona intro" at bounding box center [1317, 146] width 304 height 97
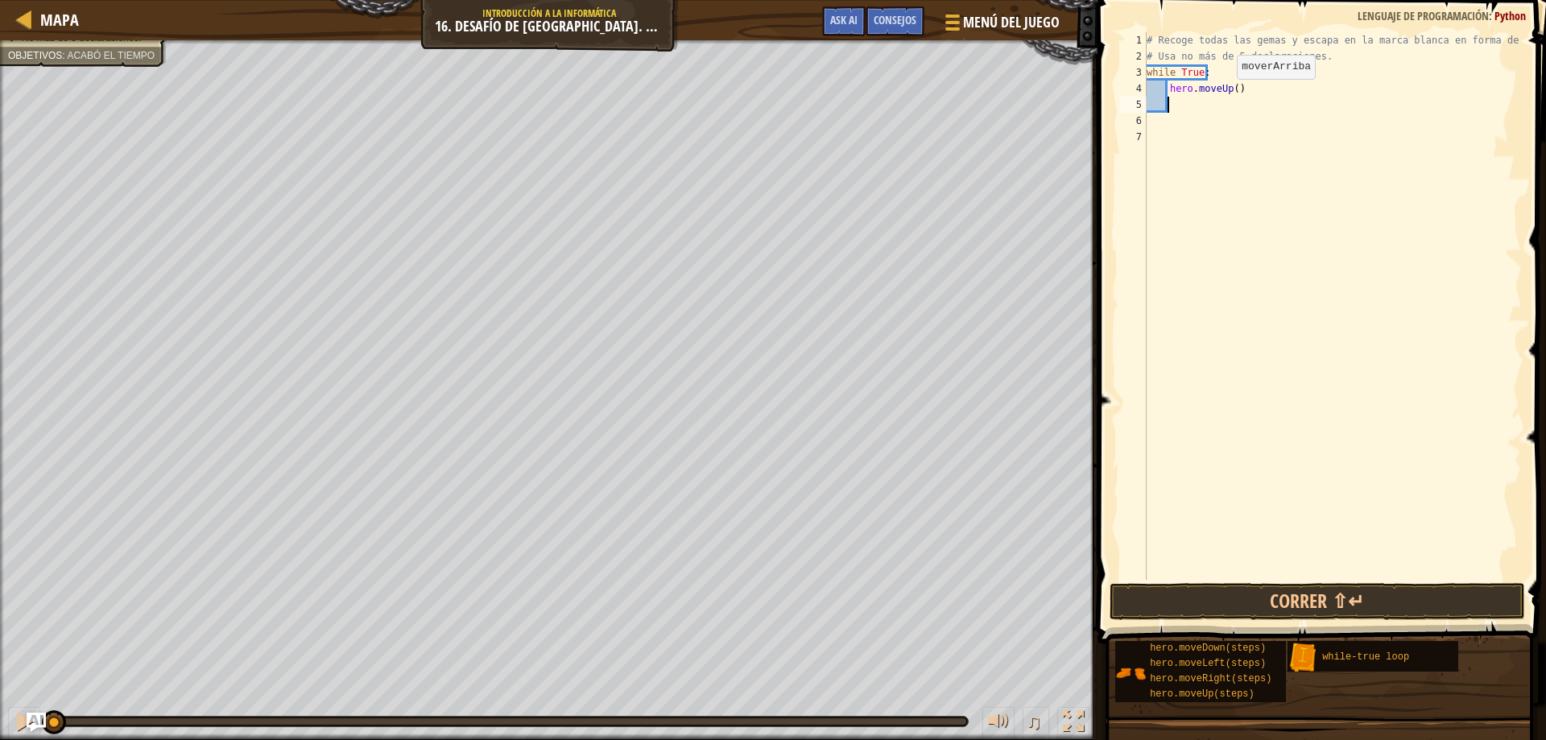
scroll to position [7, 1]
click at [1234, 93] on div "# Recoge todas las gemas y escapa en la marca blanca en forma de X # Usa no más…" at bounding box center [1332, 322] width 378 height 580
type textarea "hero.moveUp(2)"
click at [1226, 111] on div "# Recoge todas las gemas y escapa en la marca blanca en forma de X # Usa no más…" at bounding box center [1332, 322] width 378 height 580
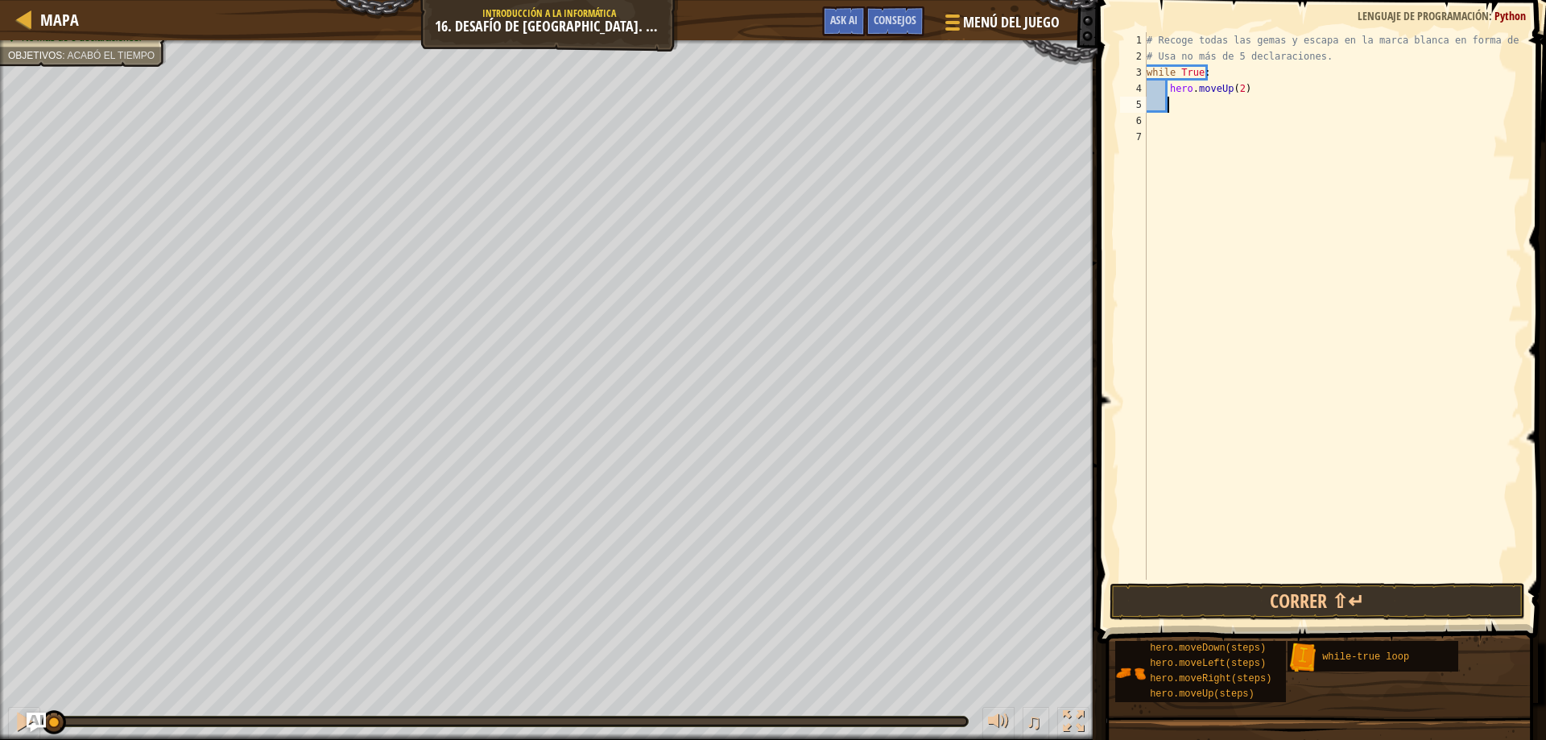
scroll to position [7, 2]
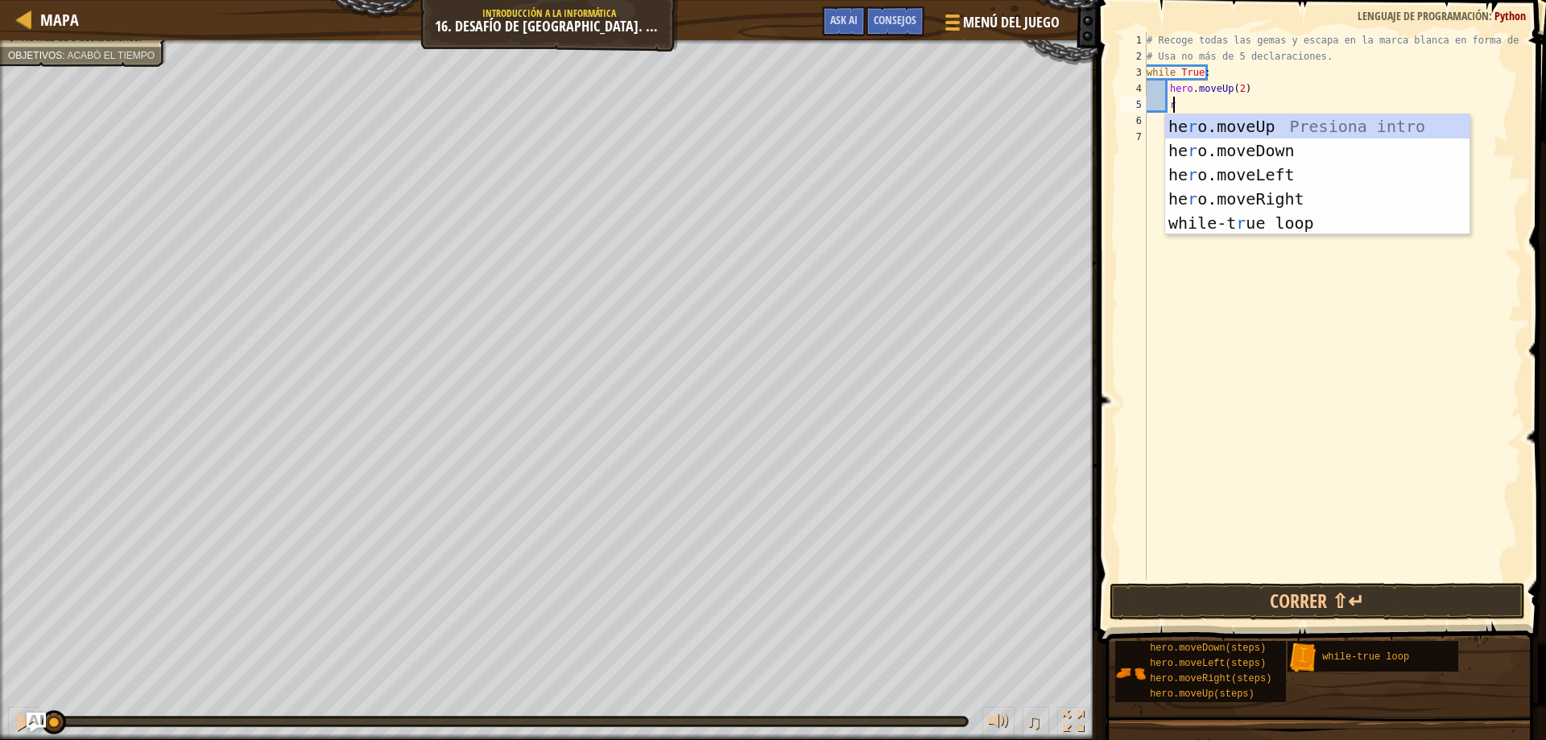
type textarea "ri"
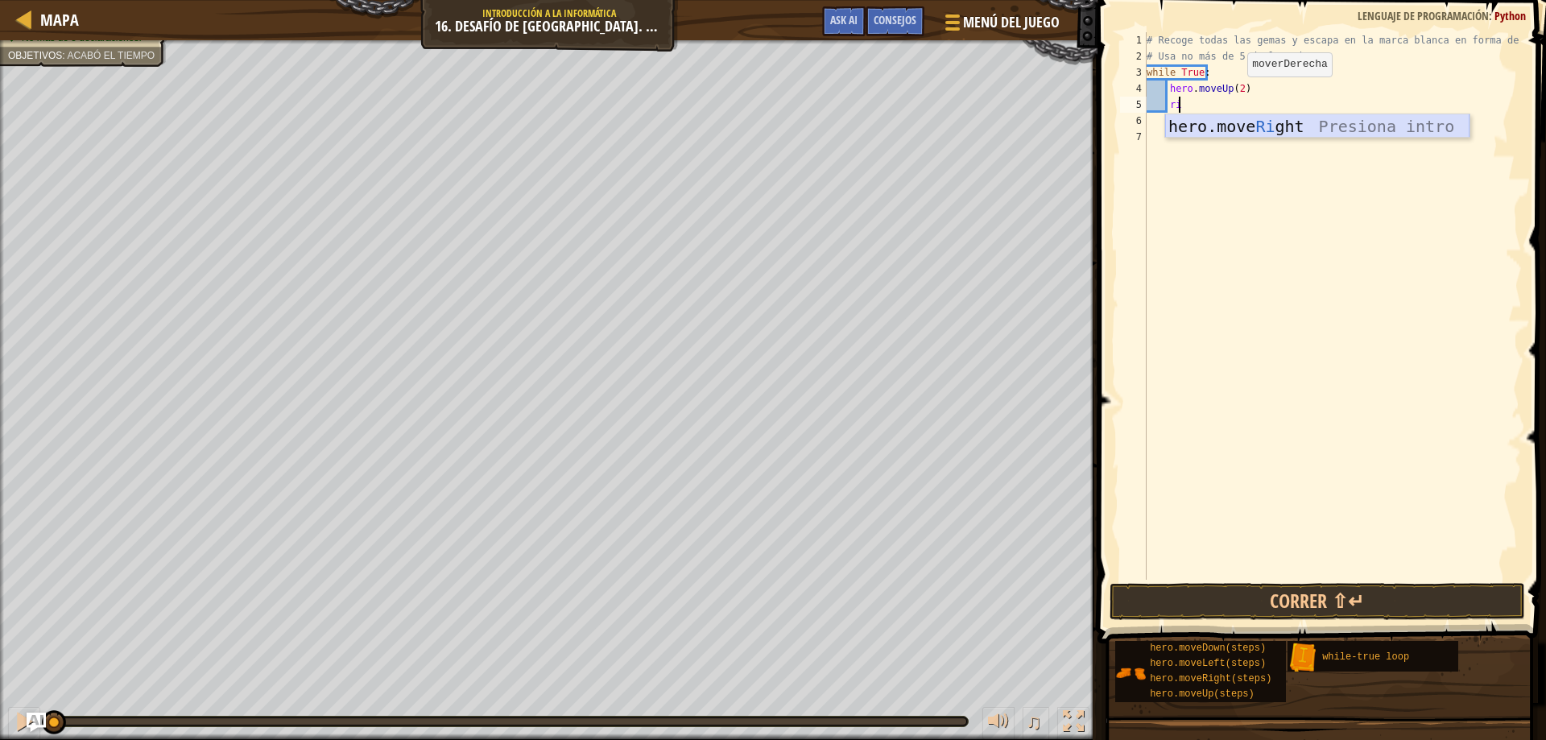
click at [1247, 125] on div "hero.move Ri ght Presiona intro" at bounding box center [1317, 150] width 304 height 72
click at [1248, 106] on div "# Recoge todas las gemas y escapa en la marca blanca en forma de X # Usa no más…" at bounding box center [1332, 322] width 378 height 580
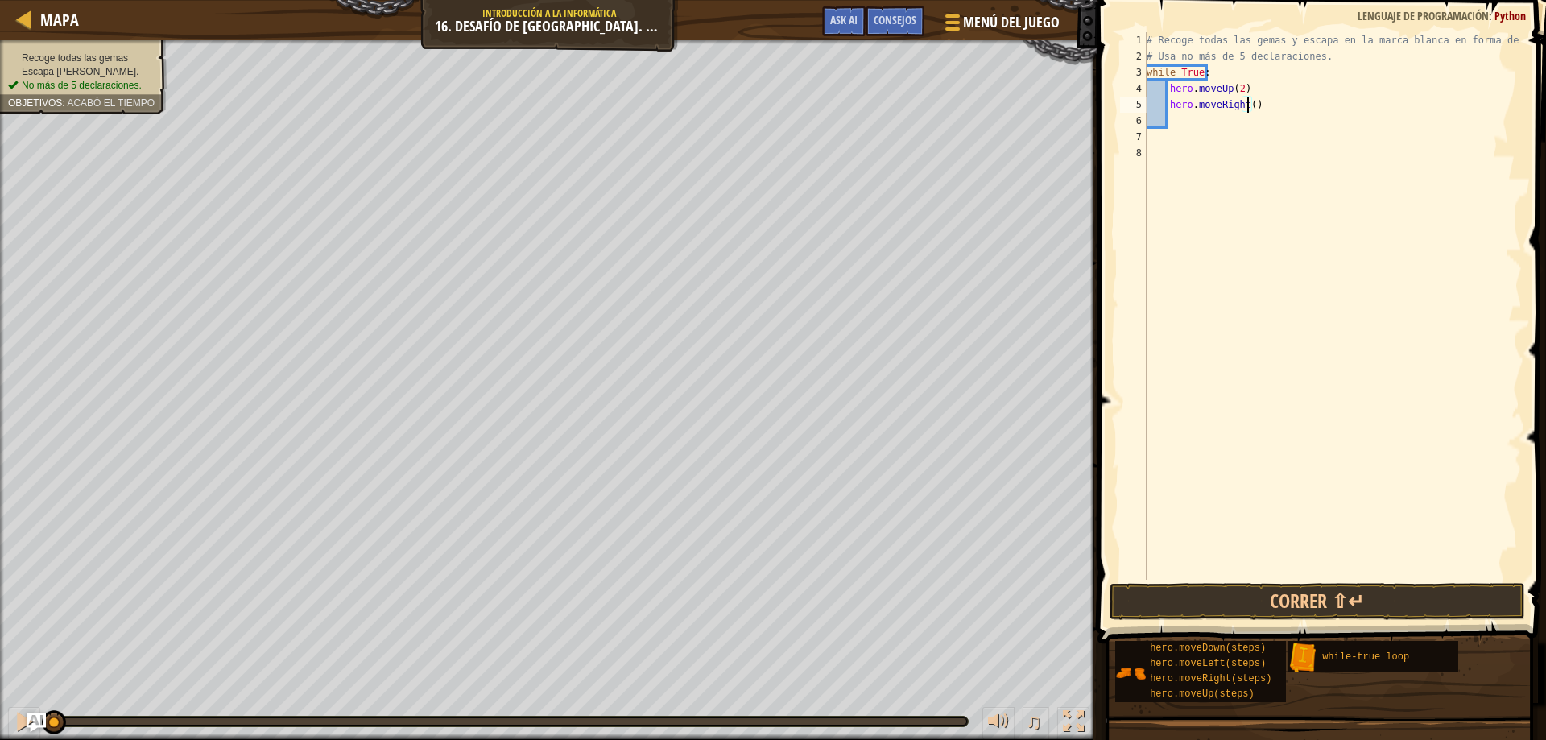
click at [55, 52] on ul "Recoge todas las gemas Escapa [PERSON_NAME]. No más de 5 declaraciones." at bounding box center [83, 72] width 151 height 41
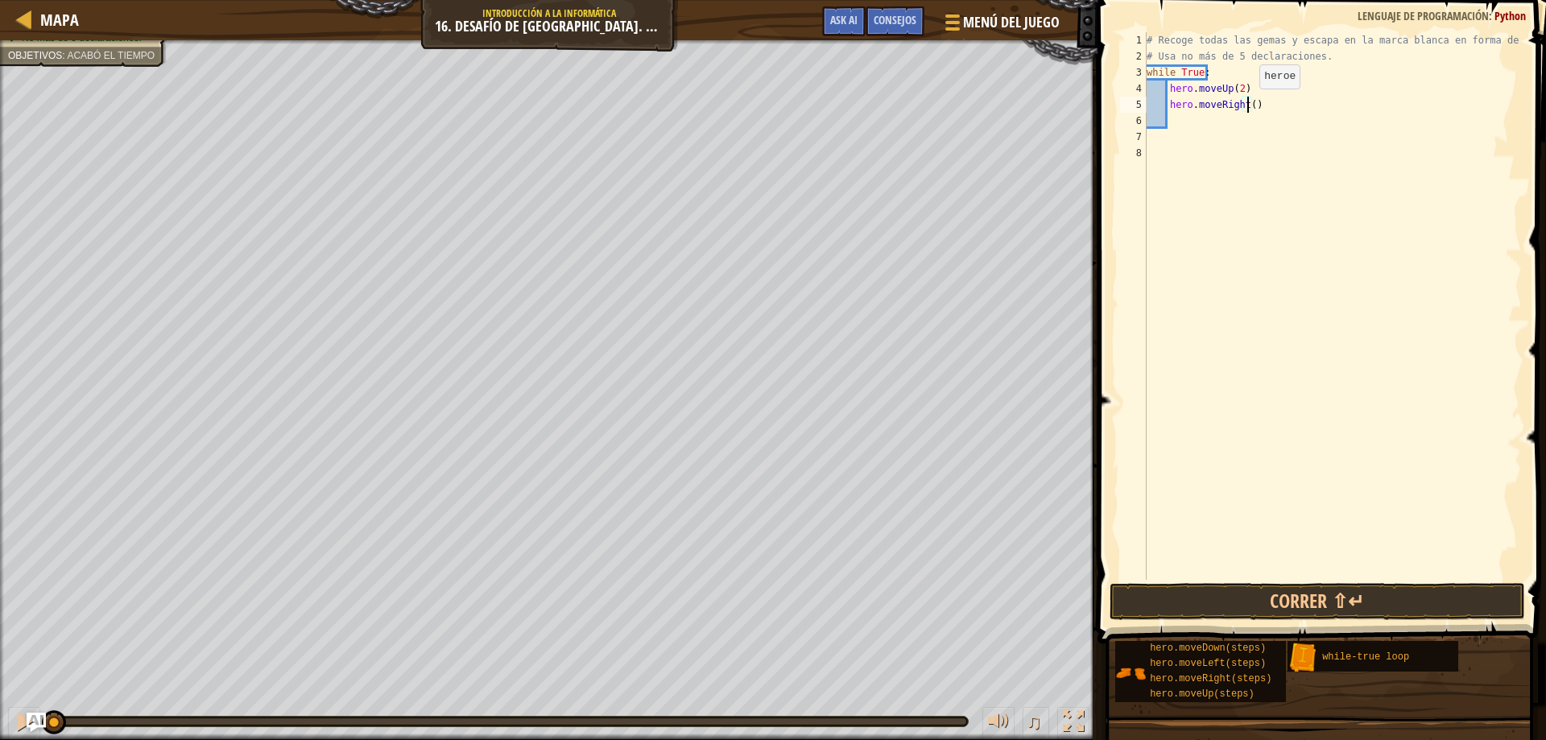
click at [1246, 105] on div "# Recoge todas las gemas y escapa en la marca blanca en forma de X # Usa no más…" at bounding box center [1332, 322] width 378 height 580
type textarea "hero.moveRight(2)"
click at [1222, 122] on div "# Recoge todas las gemas y escapa en la marca blanca en forma de X # Usa no más…" at bounding box center [1332, 322] width 378 height 580
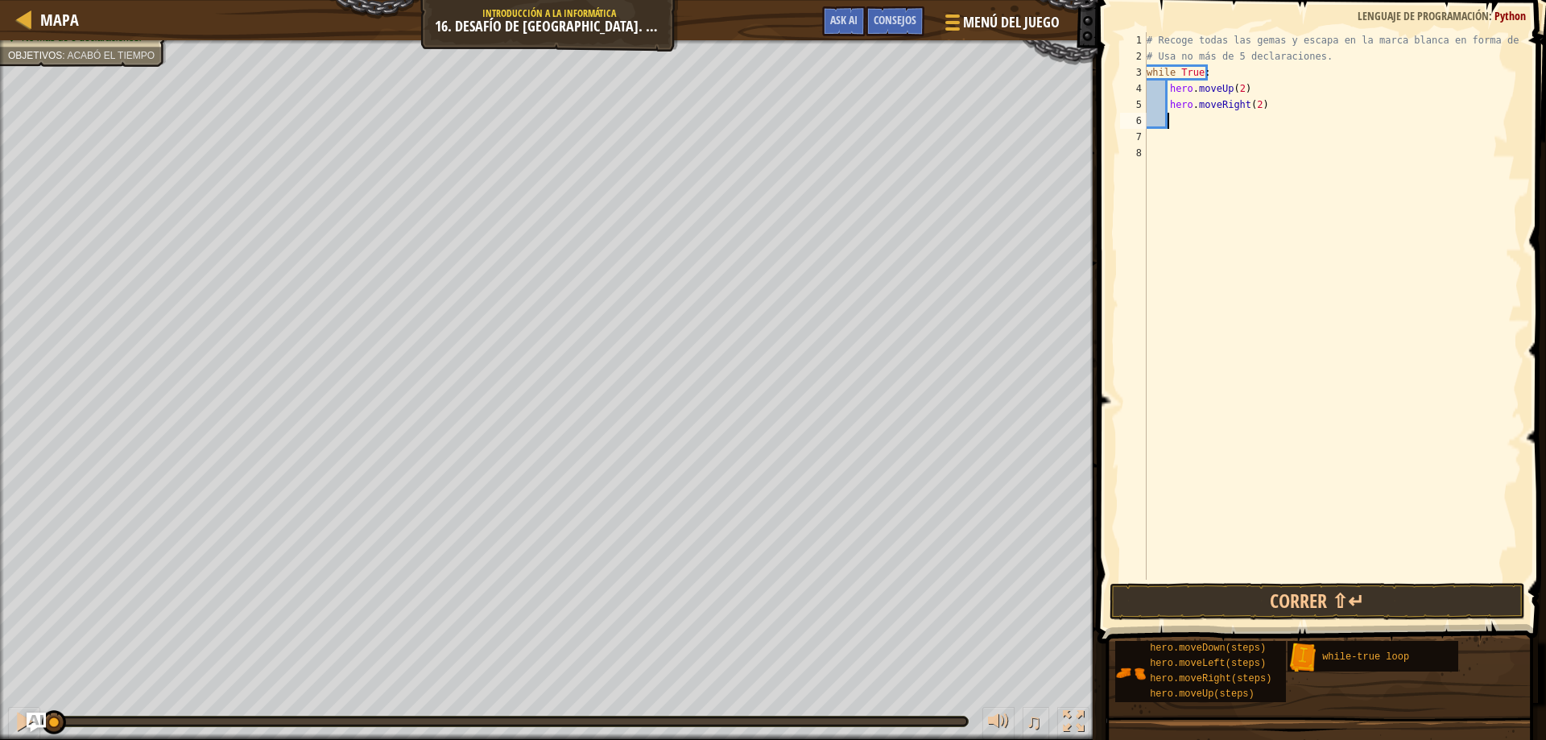
type textarea "d"
click at [1286, 148] on div "hero.move D own Presiona intro" at bounding box center [1317, 166] width 304 height 72
type textarea "k"
type textarea "l"
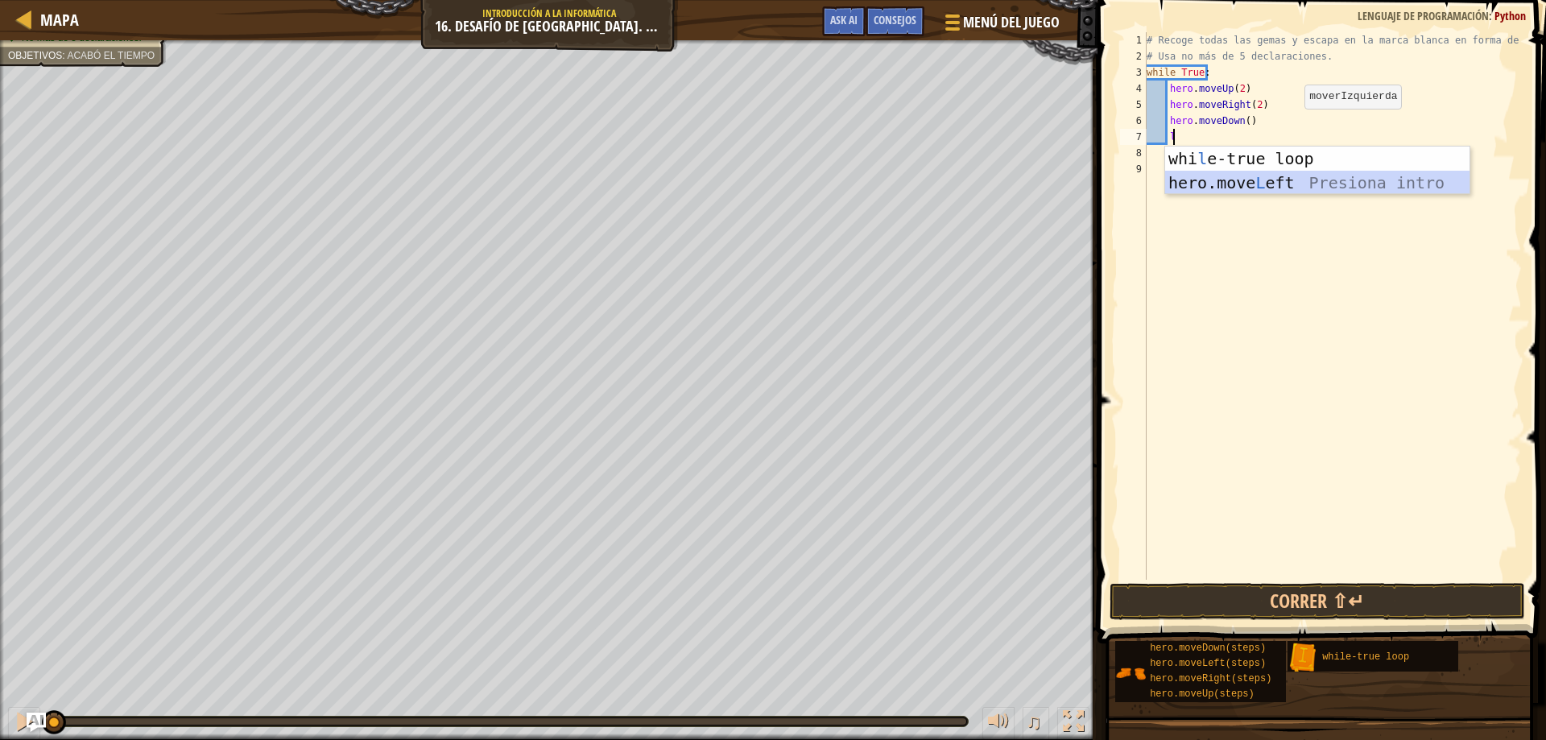
click at [1239, 180] on div "whi l e-true loop Presiona intro hero.move L eft Presiona intro" at bounding box center [1317, 195] width 304 height 97
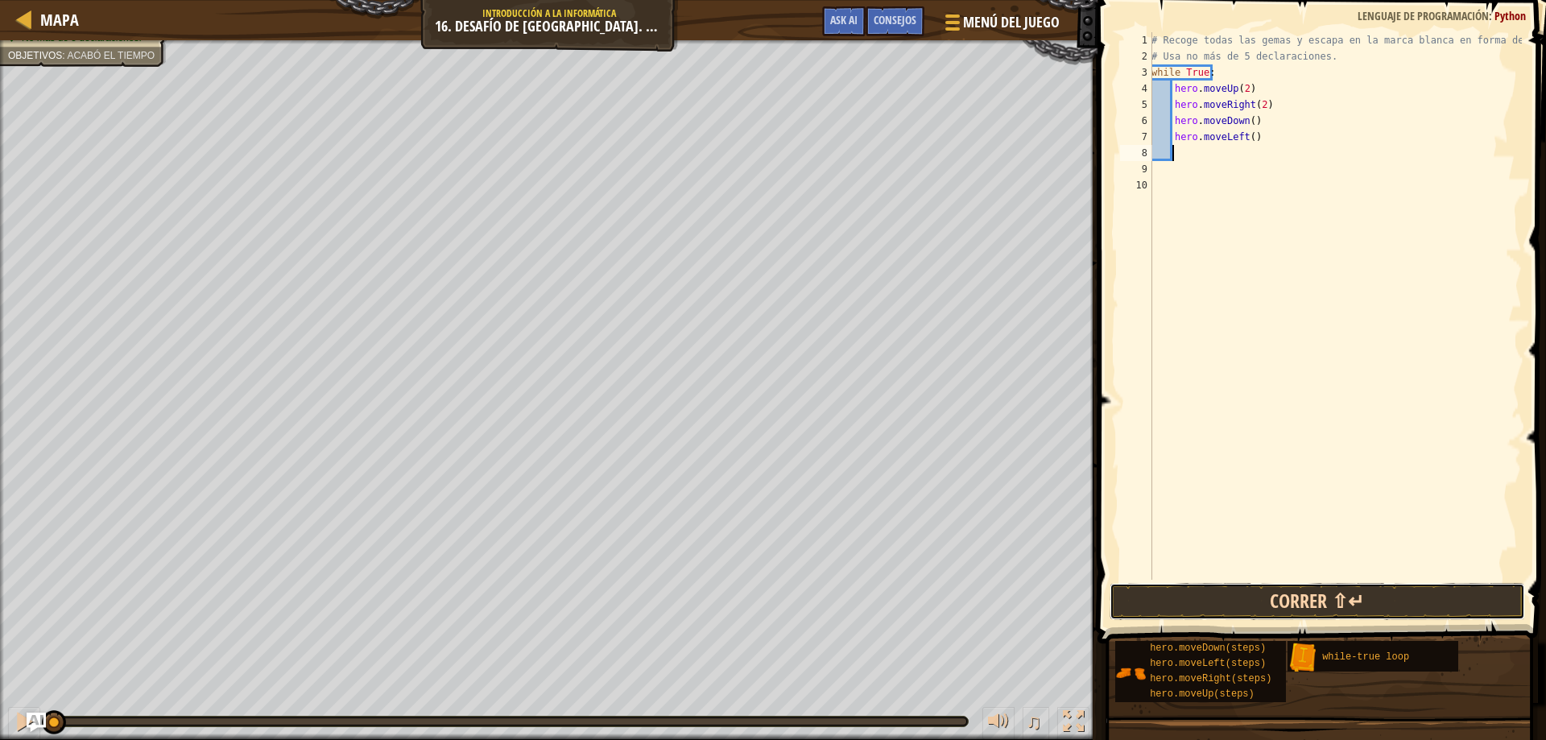
click at [1285, 614] on button "Correr ⇧↵" at bounding box center [1318, 601] width 416 height 37
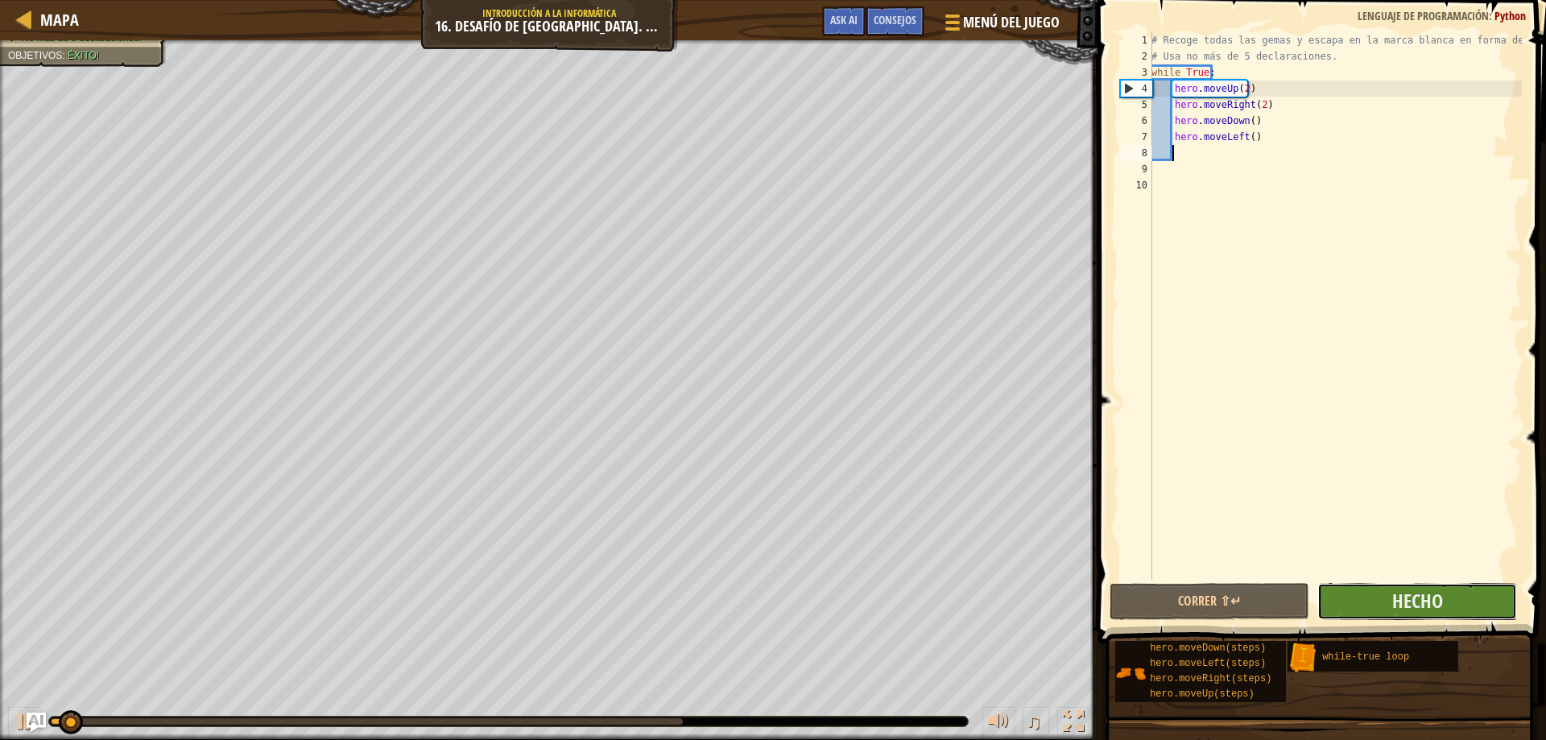
click at [1384, 613] on button "Hecho" at bounding box center [1417, 601] width 200 height 37
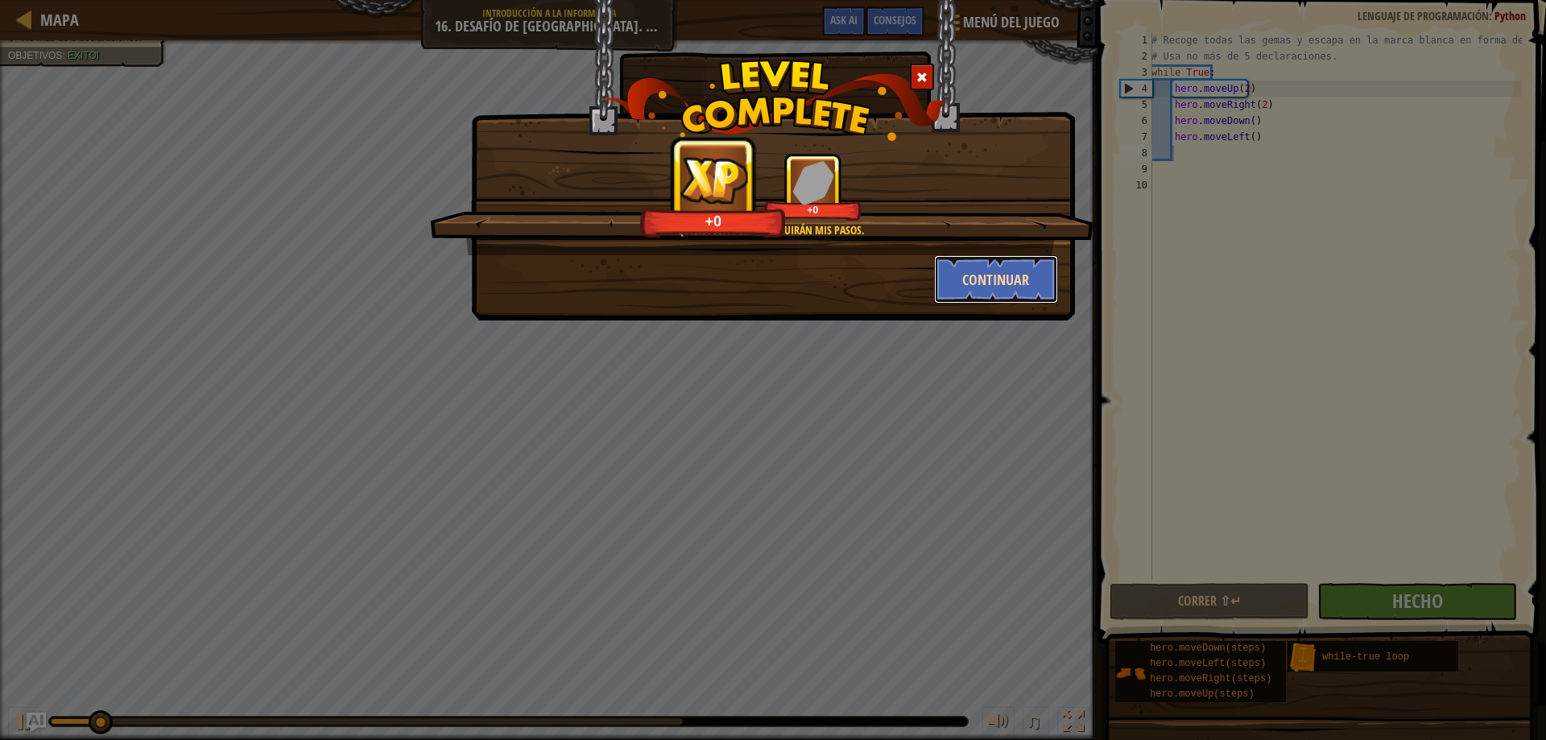
click at [990, 279] on button "Continuar" at bounding box center [996, 279] width 125 height 48
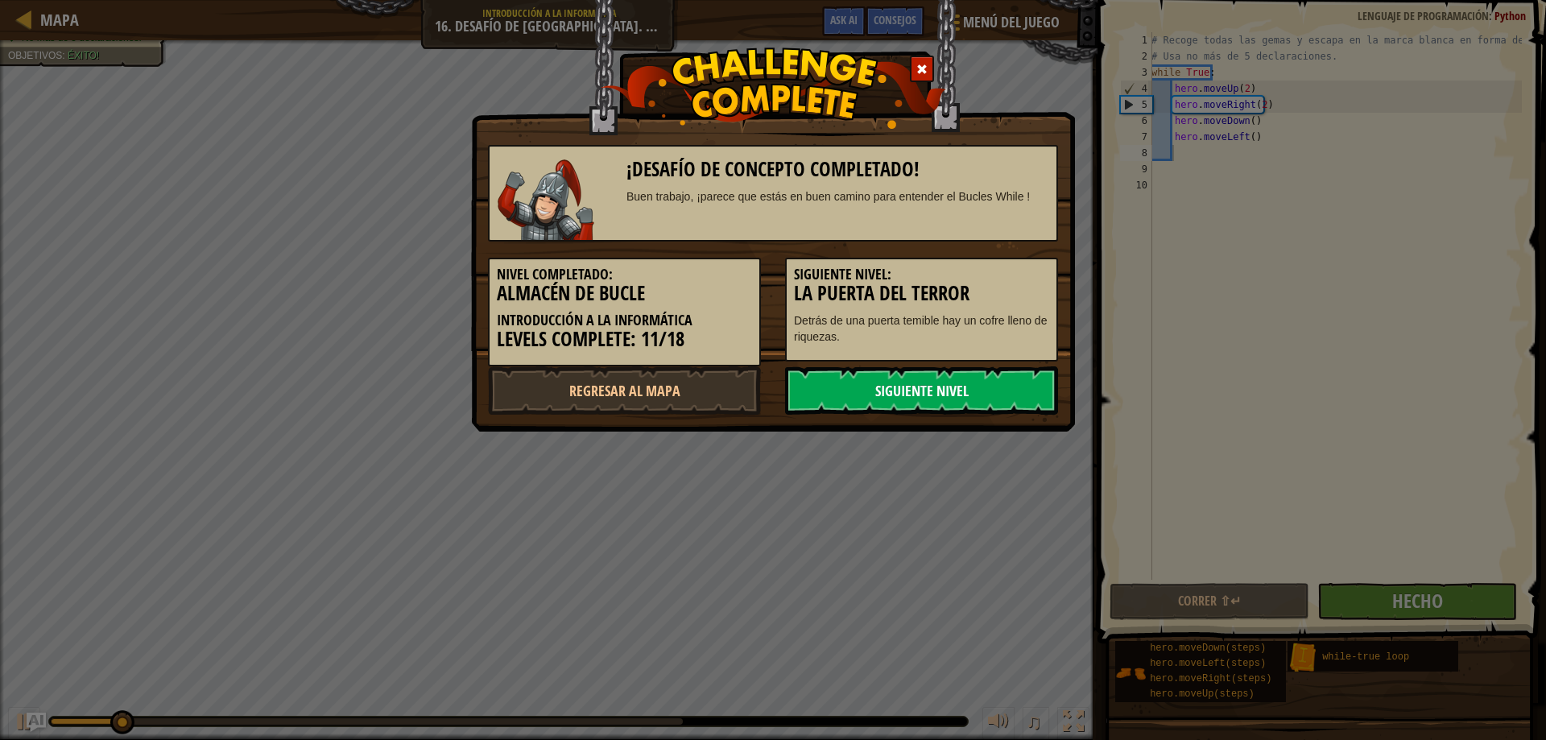
click at [911, 372] on link "Siguiente nivel" at bounding box center [921, 390] width 273 height 48
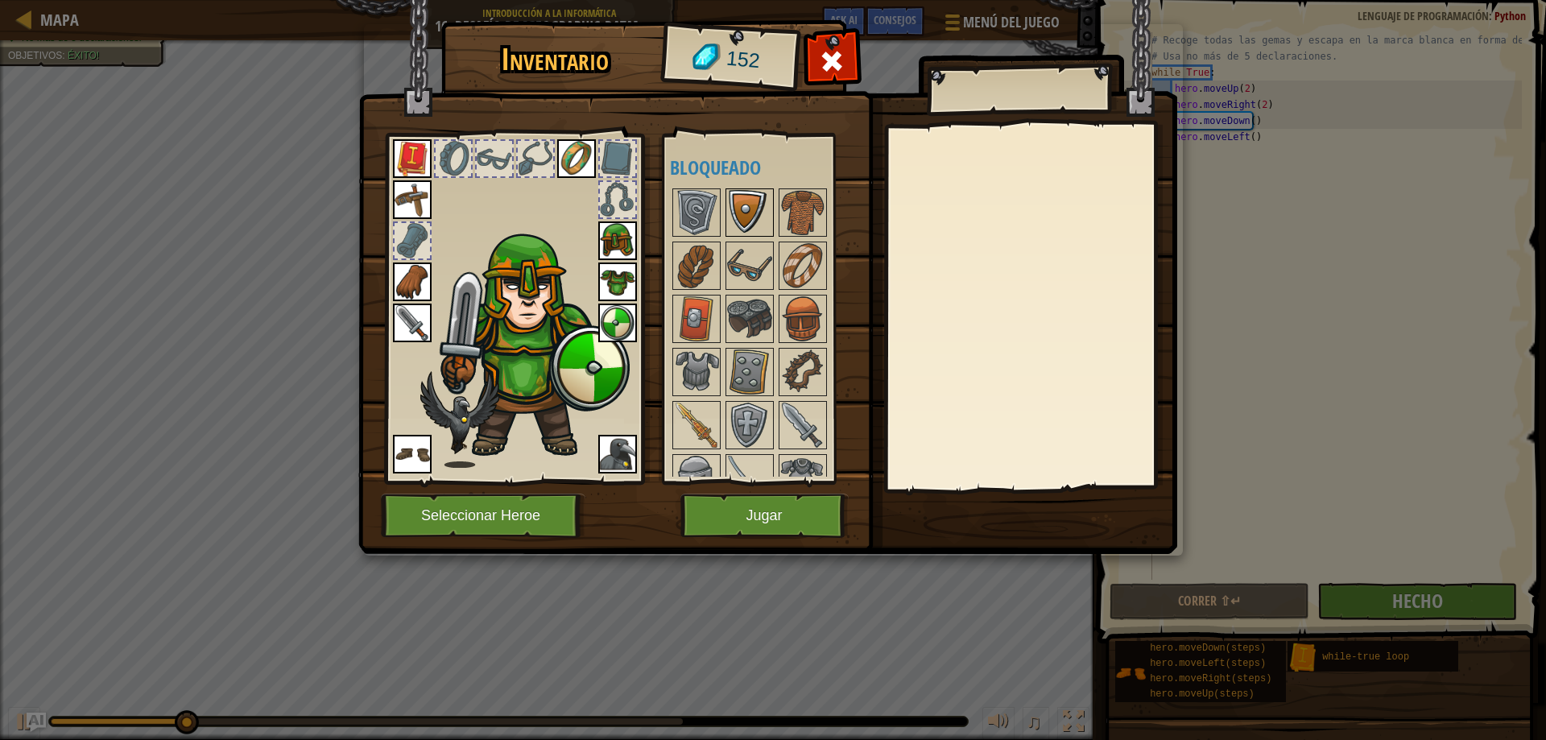
click at [744, 220] on img at bounding box center [749, 212] width 45 height 45
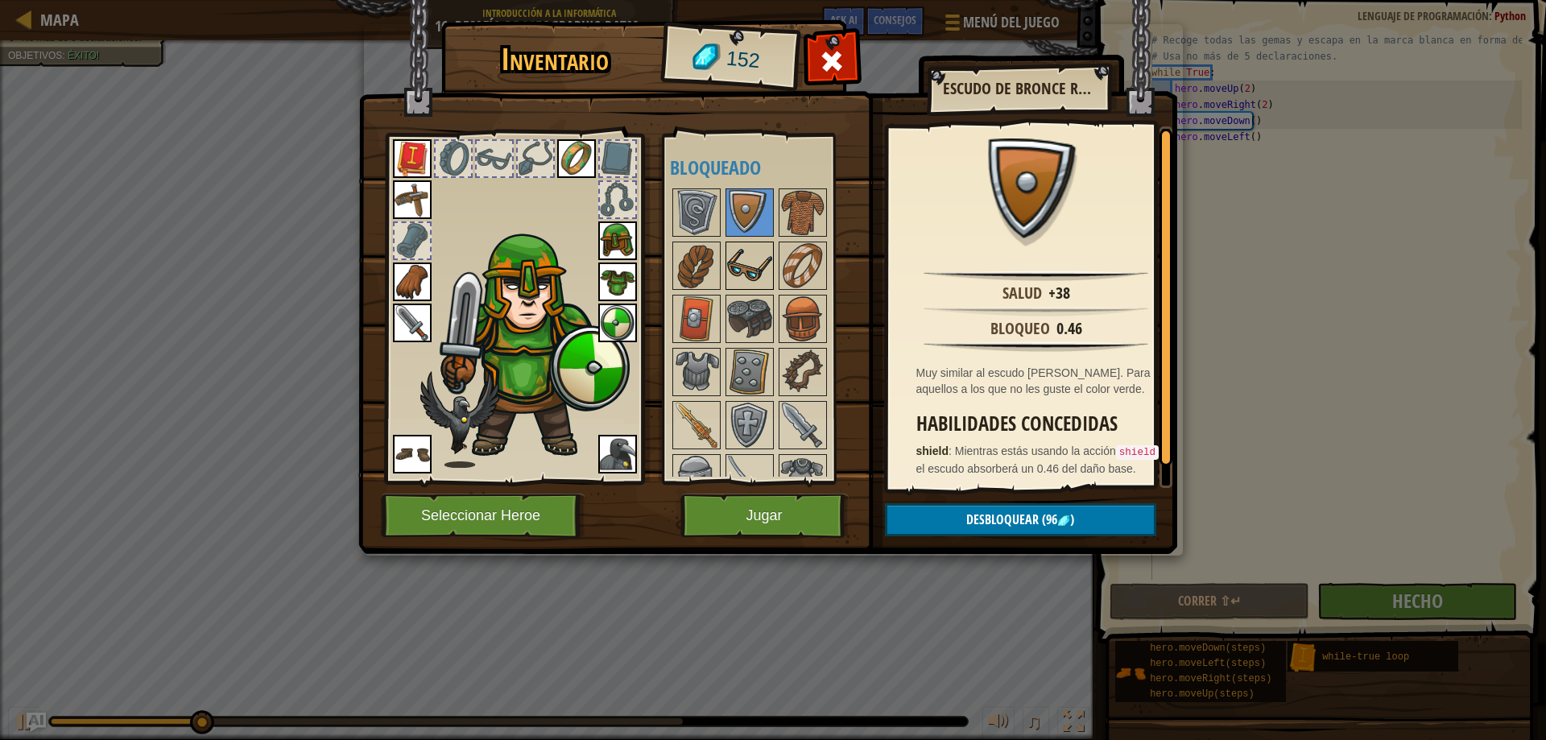
click at [735, 263] on img at bounding box center [749, 265] width 45 height 45
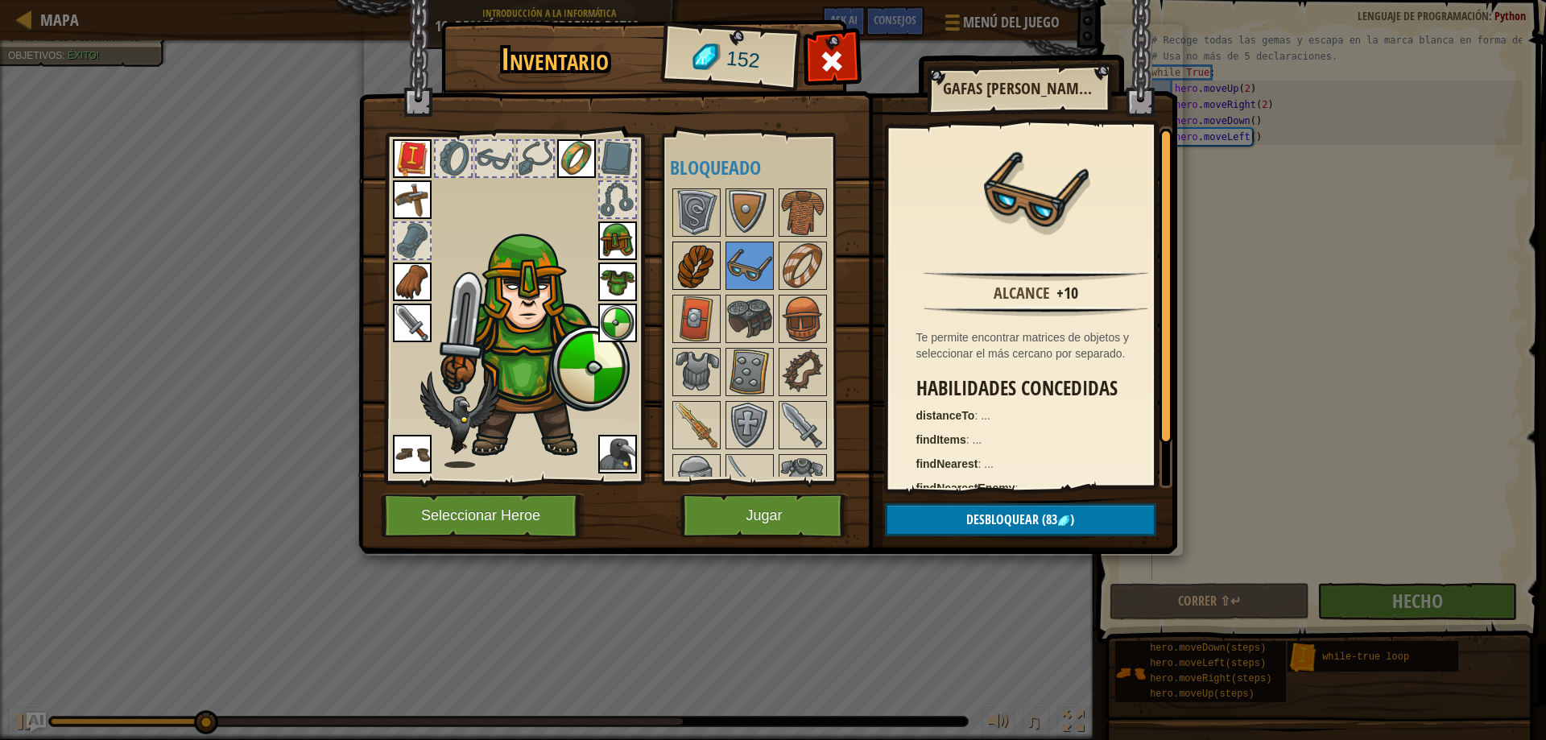
click at [692, 259] on img at bounding box center [696, 265] width 45 height 45
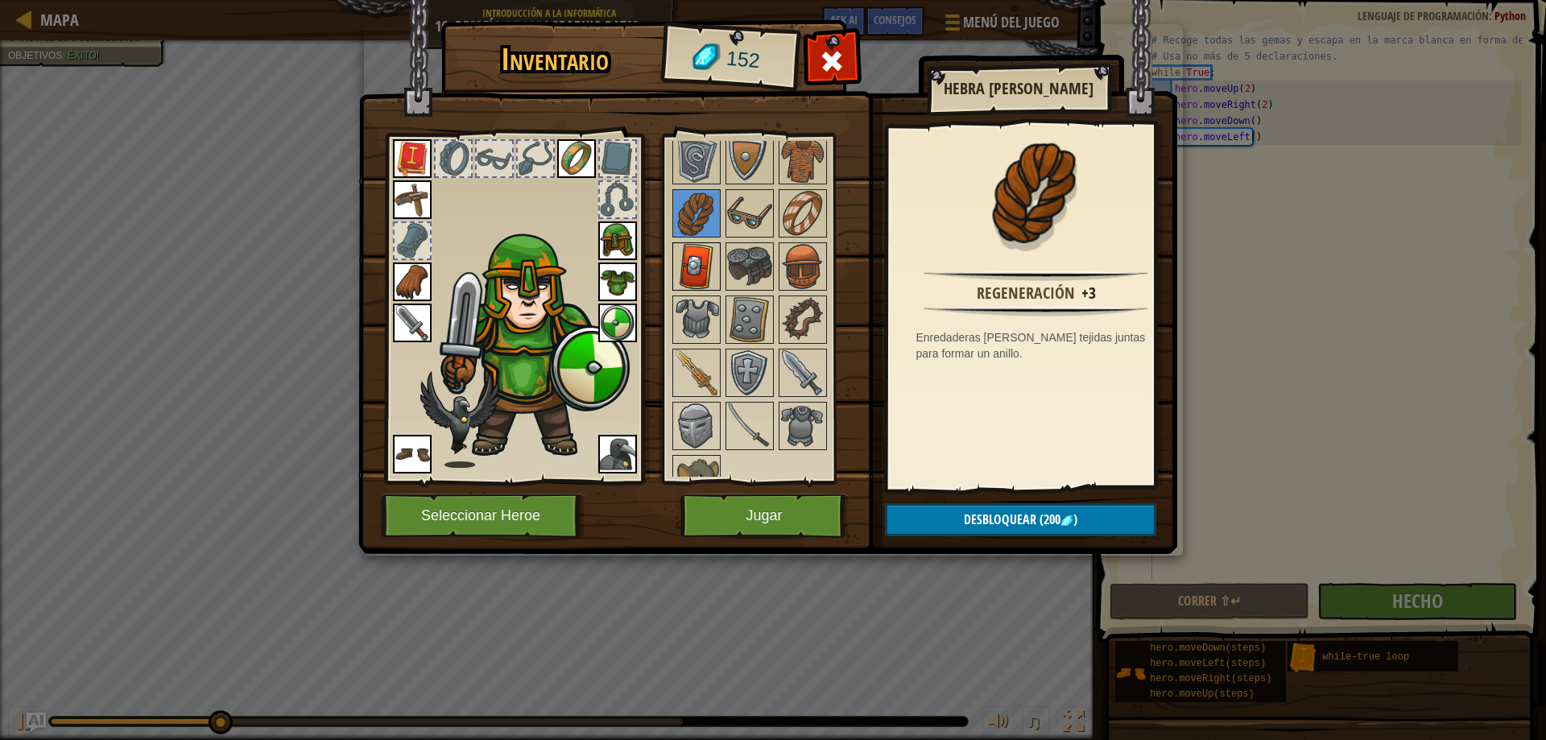
scroll to position [81, 0]
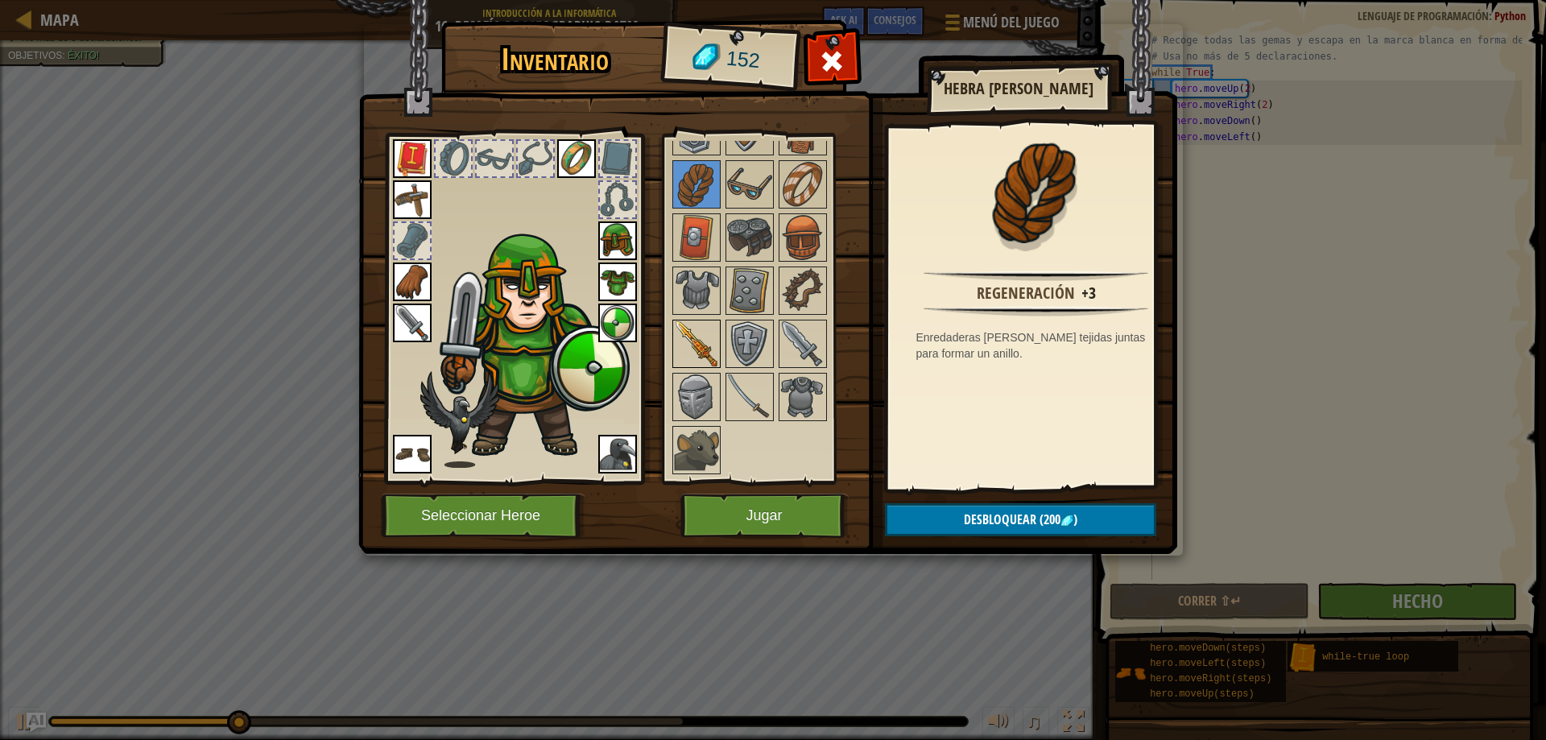
click at [701, 327] on img at bounding box center [696, 343] width 45 height 45
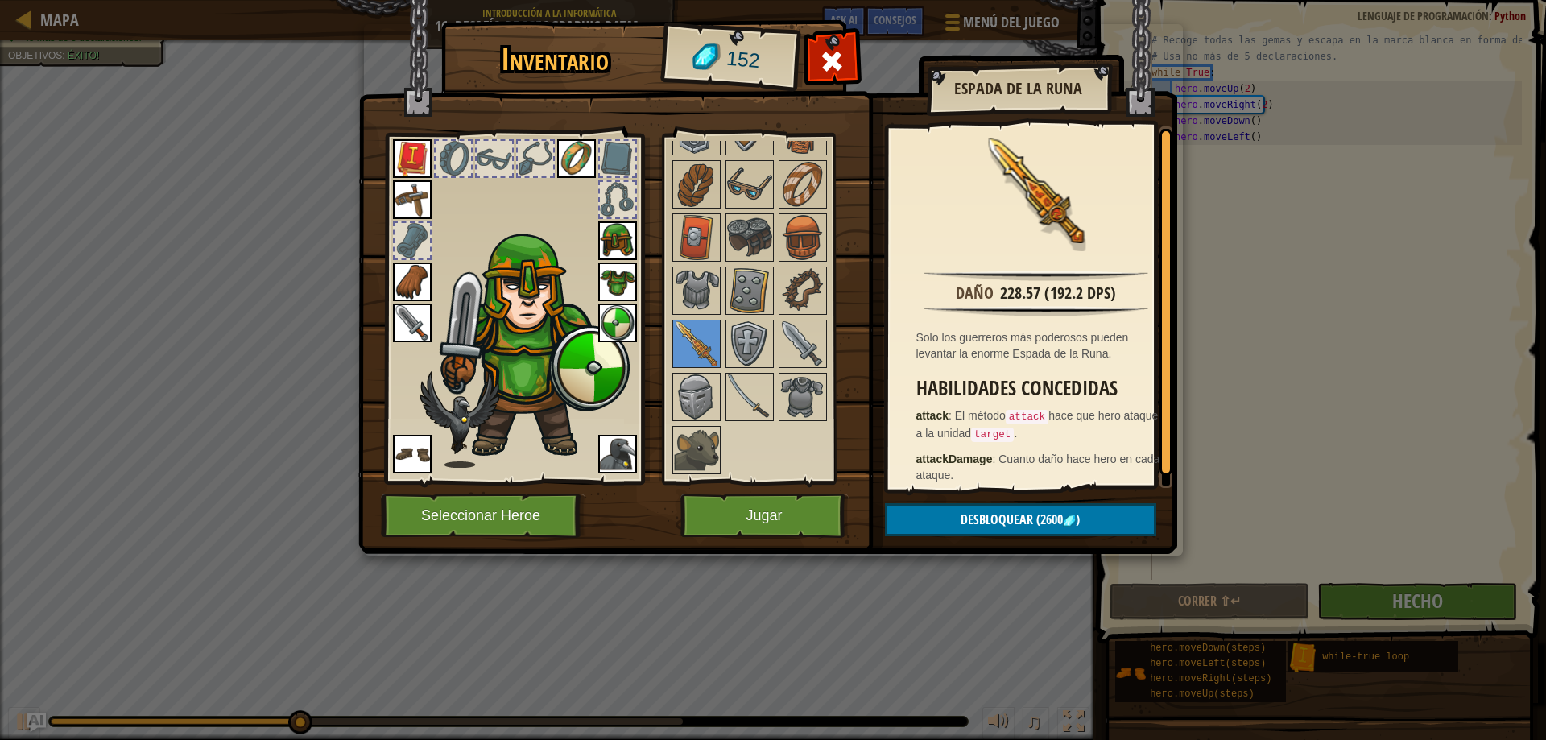
click at [755, 371] on div at bounding box center [771, 291] width 202 height 372
click at [754, 395] on img at bounding box center [749, 396] width 45 height 45
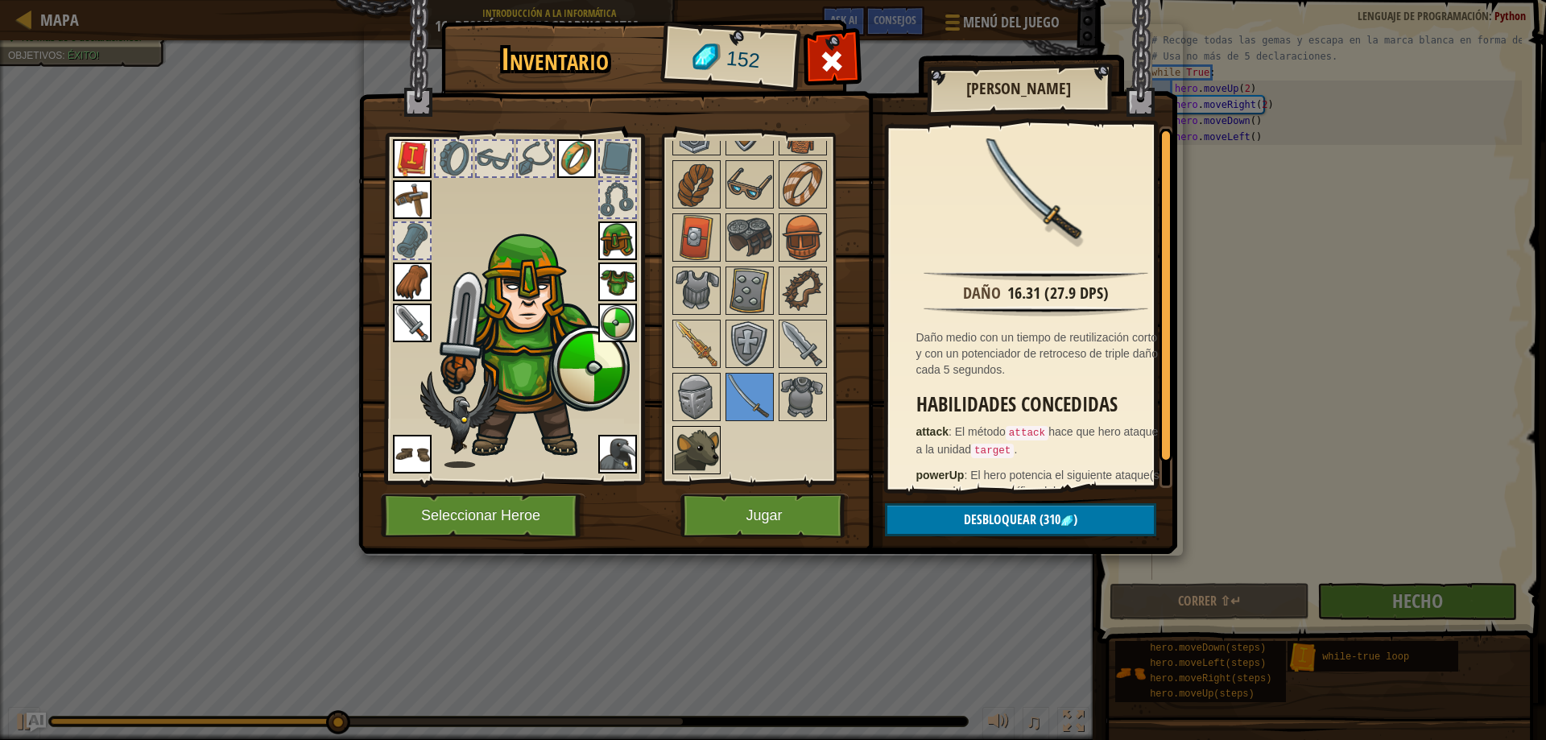
click at [696, 440] on img at bounding box center [696, 450] width 45 height 45
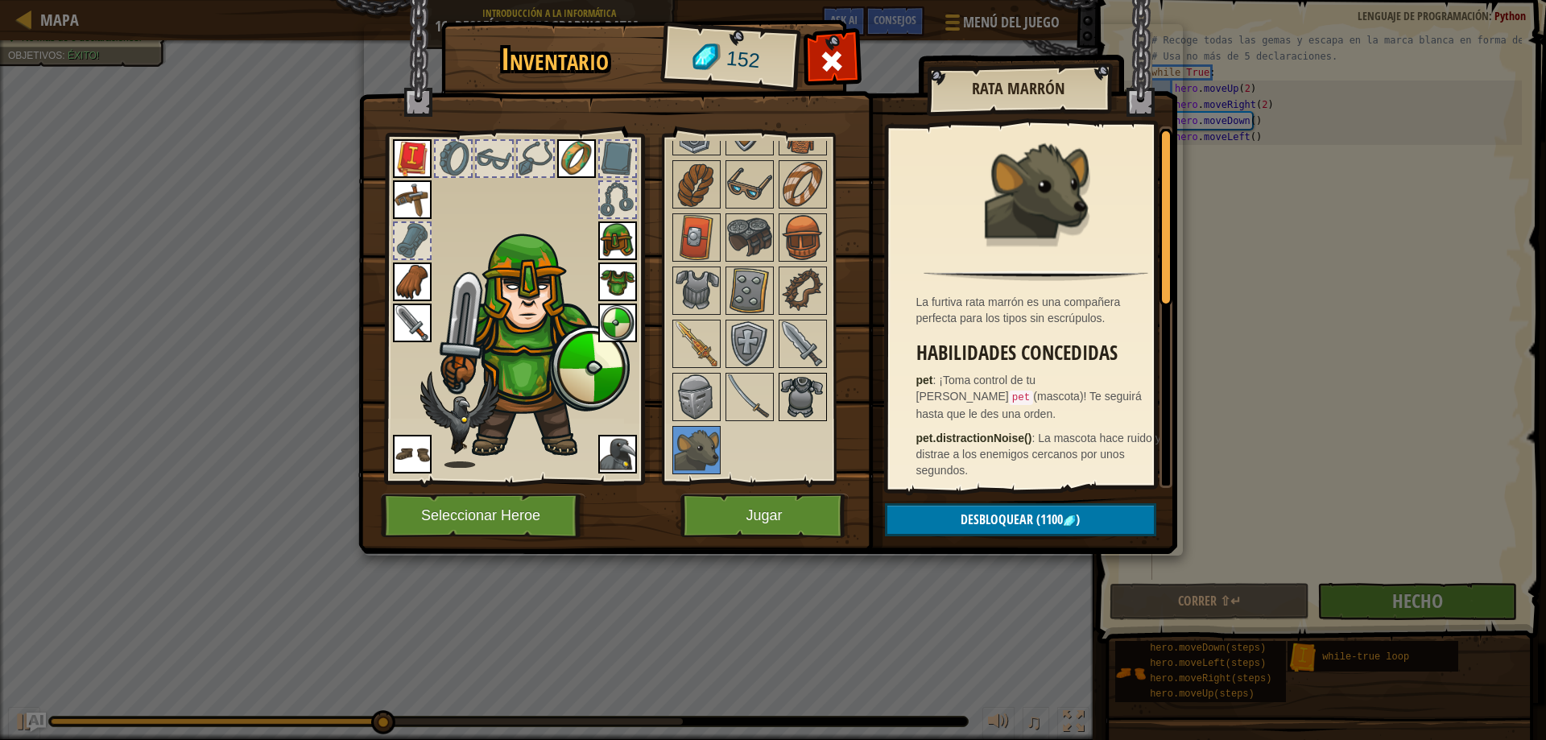
click at [801, 387] on img at bounding box center [802, 396] width 45 height 45
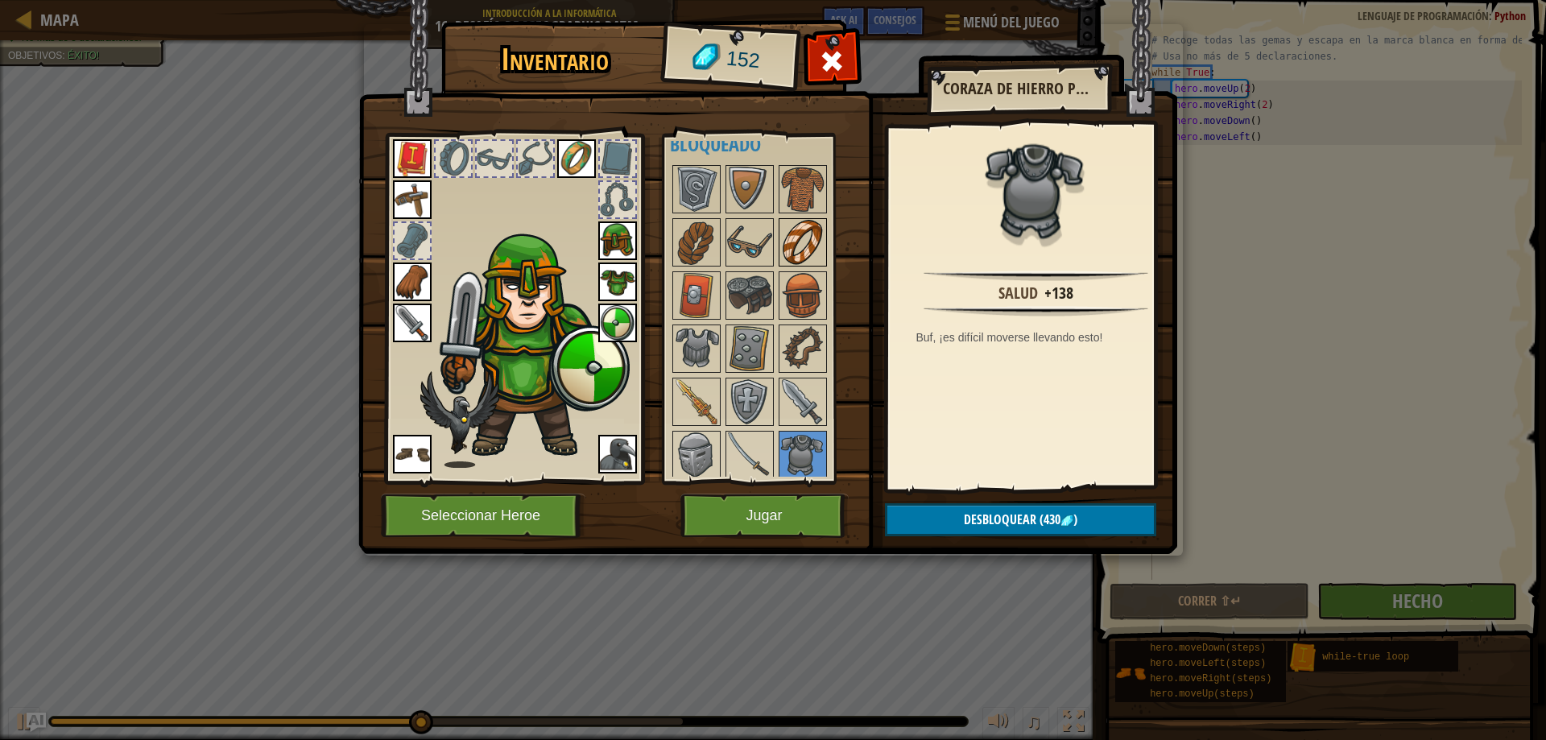
scroll to position [0, 0]
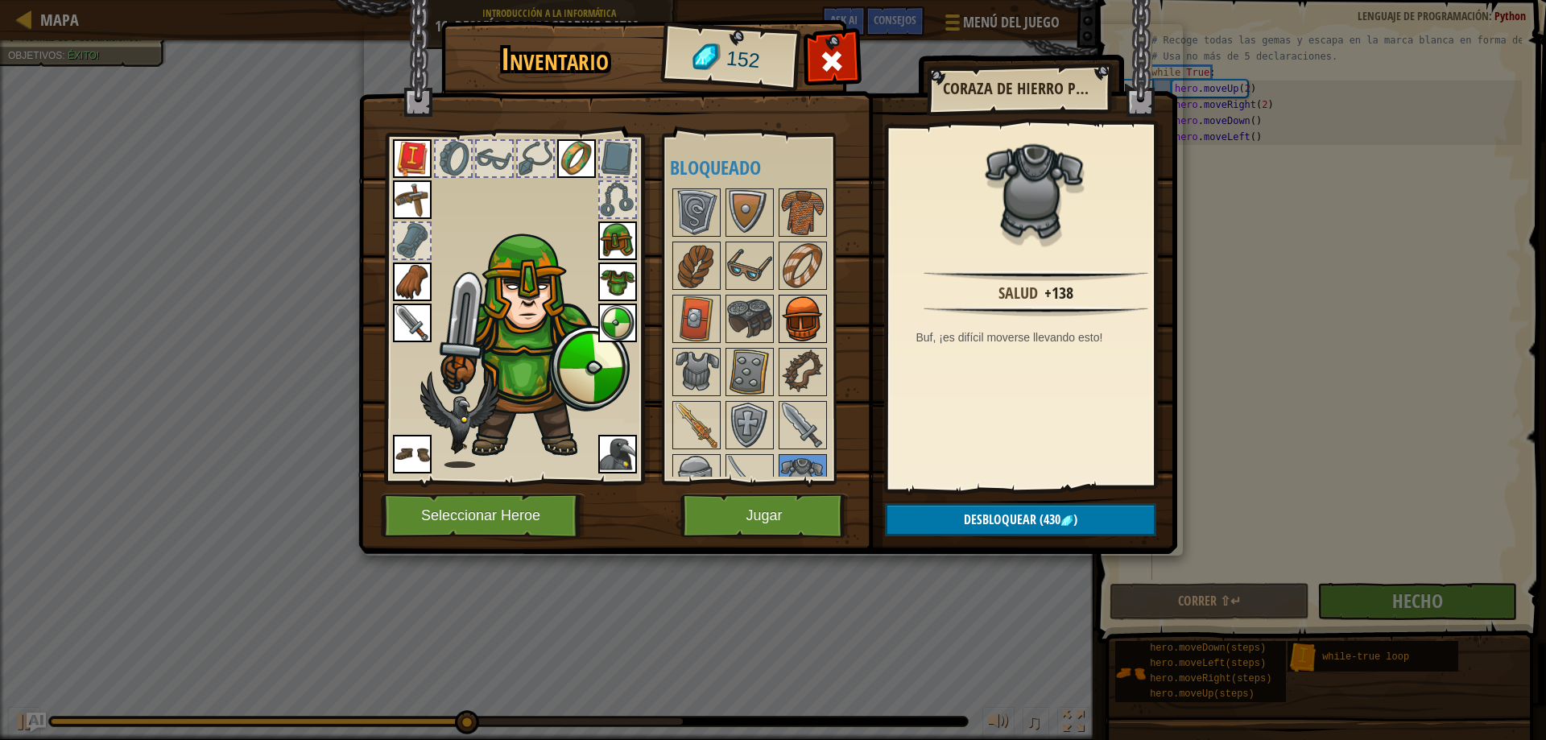
click at [784, 317] on img at bounding box center [802, 318] width 45 height 45
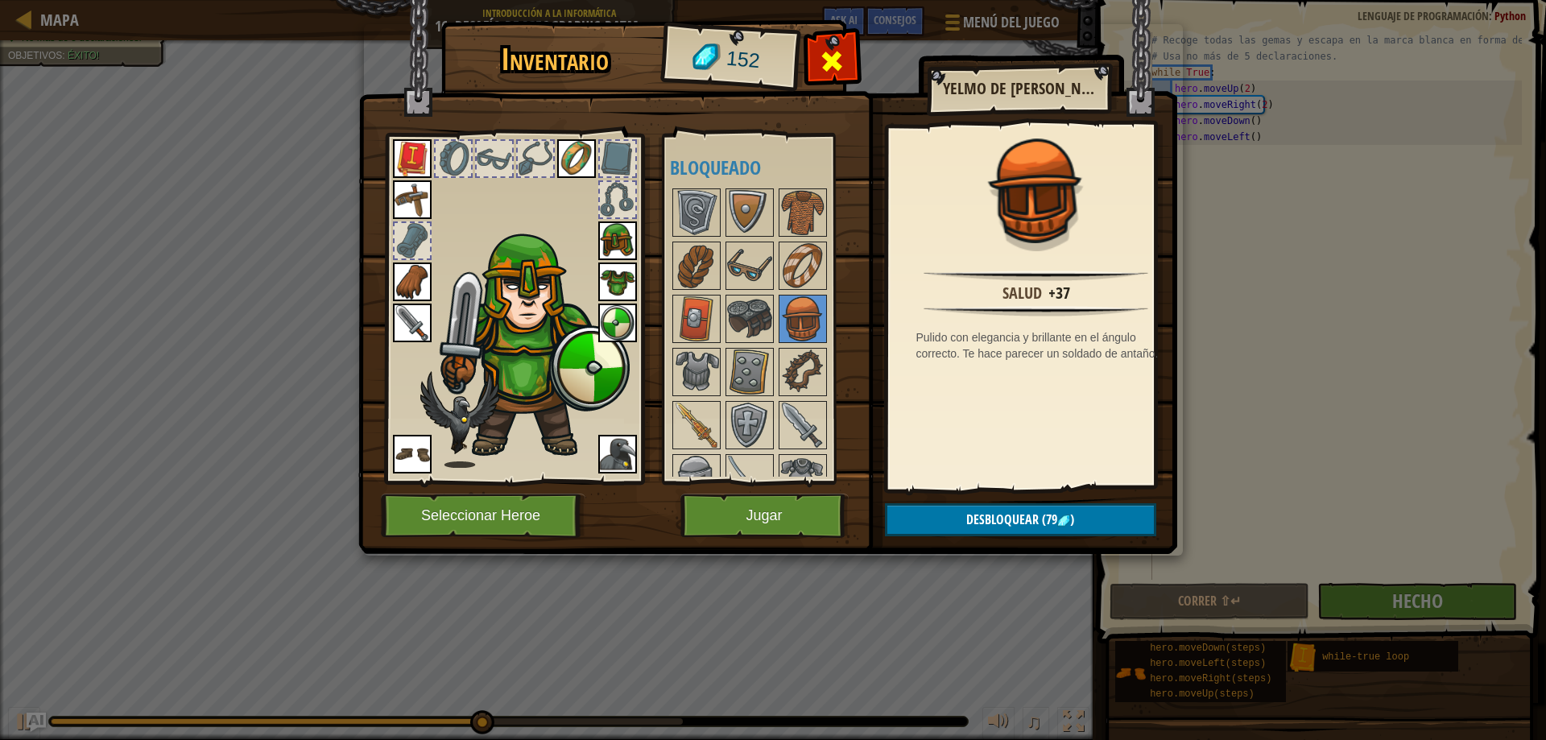
click at [817, 83] on div at bounding box center [832, 65] width 51 height 51
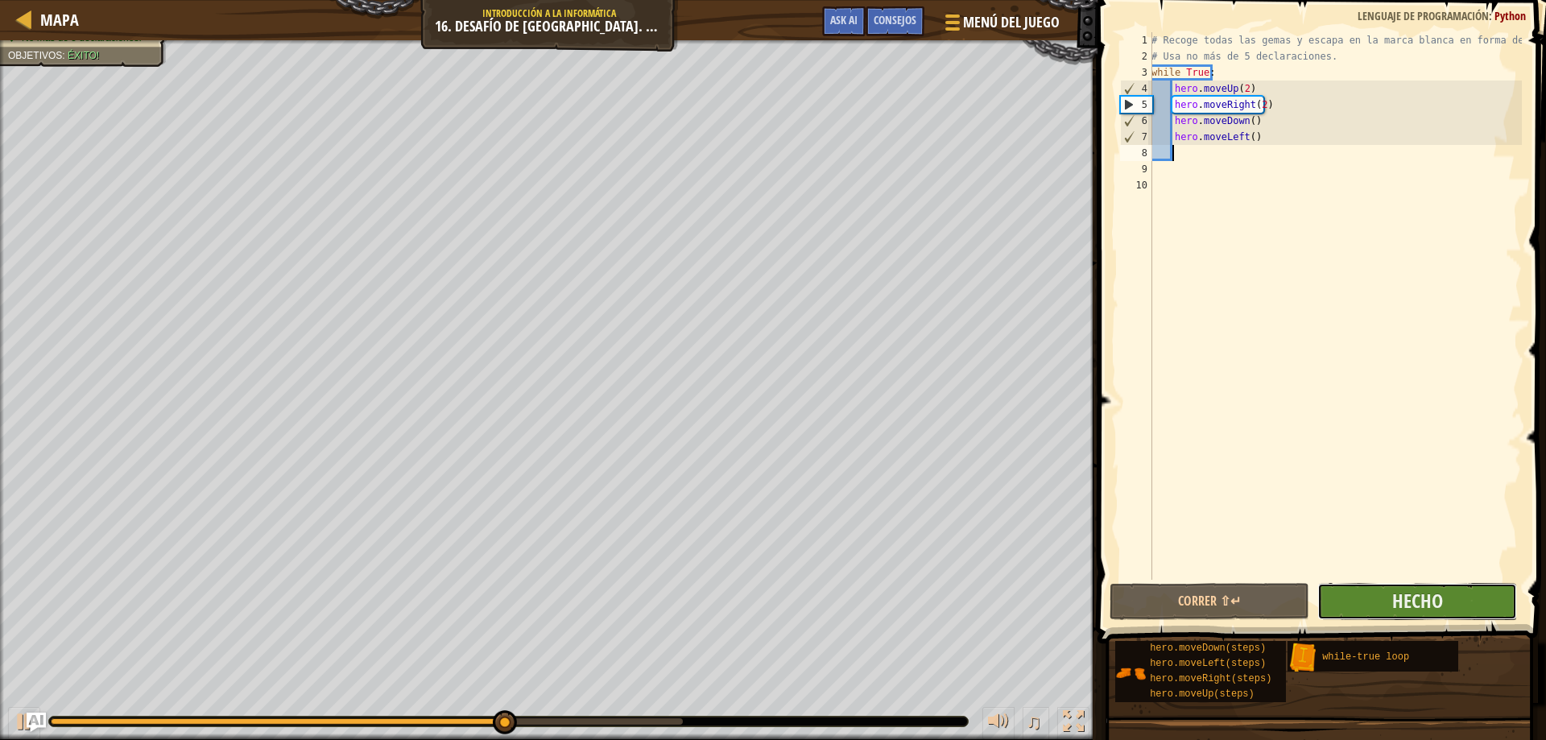
click at [1377, 585] on button "Hecho" at bounding box center [1417, 601] width 200 height 37
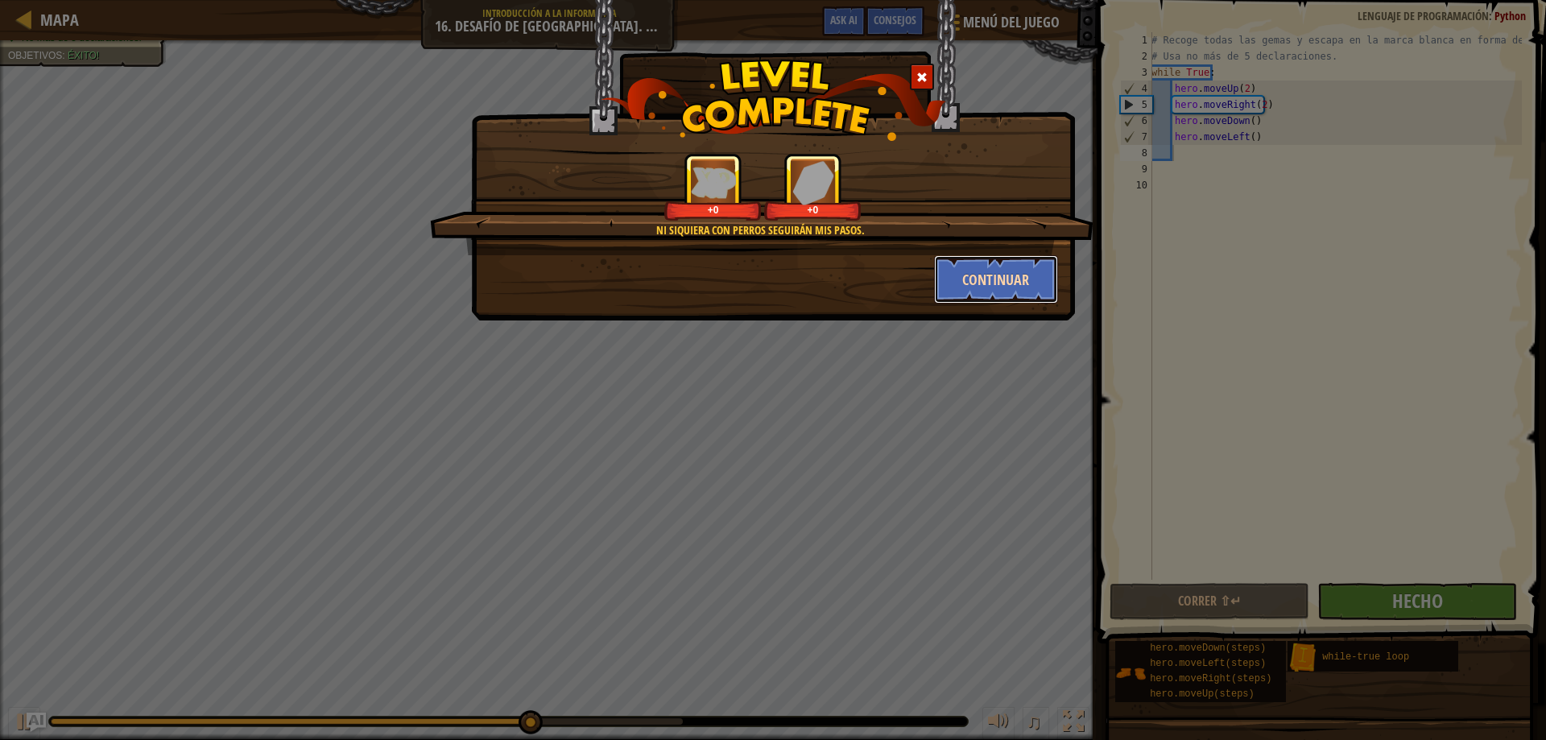
click at [985, 285] on button "Continuar" at bounding box center [996, 279] width 125 height 48
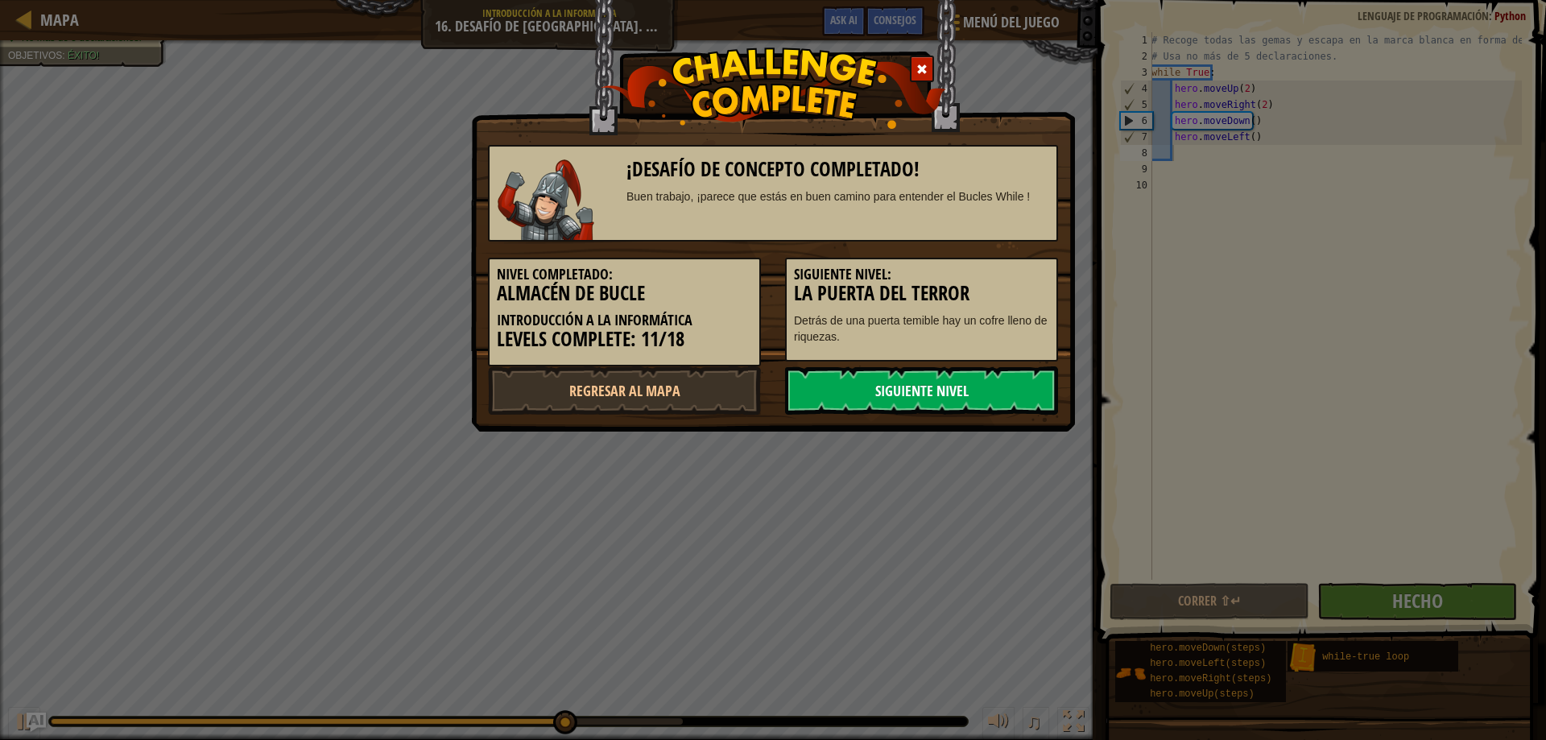
click at [825, 410] on link "Siguiente nivel" at bounding box center [921, 390] width 273 height 48
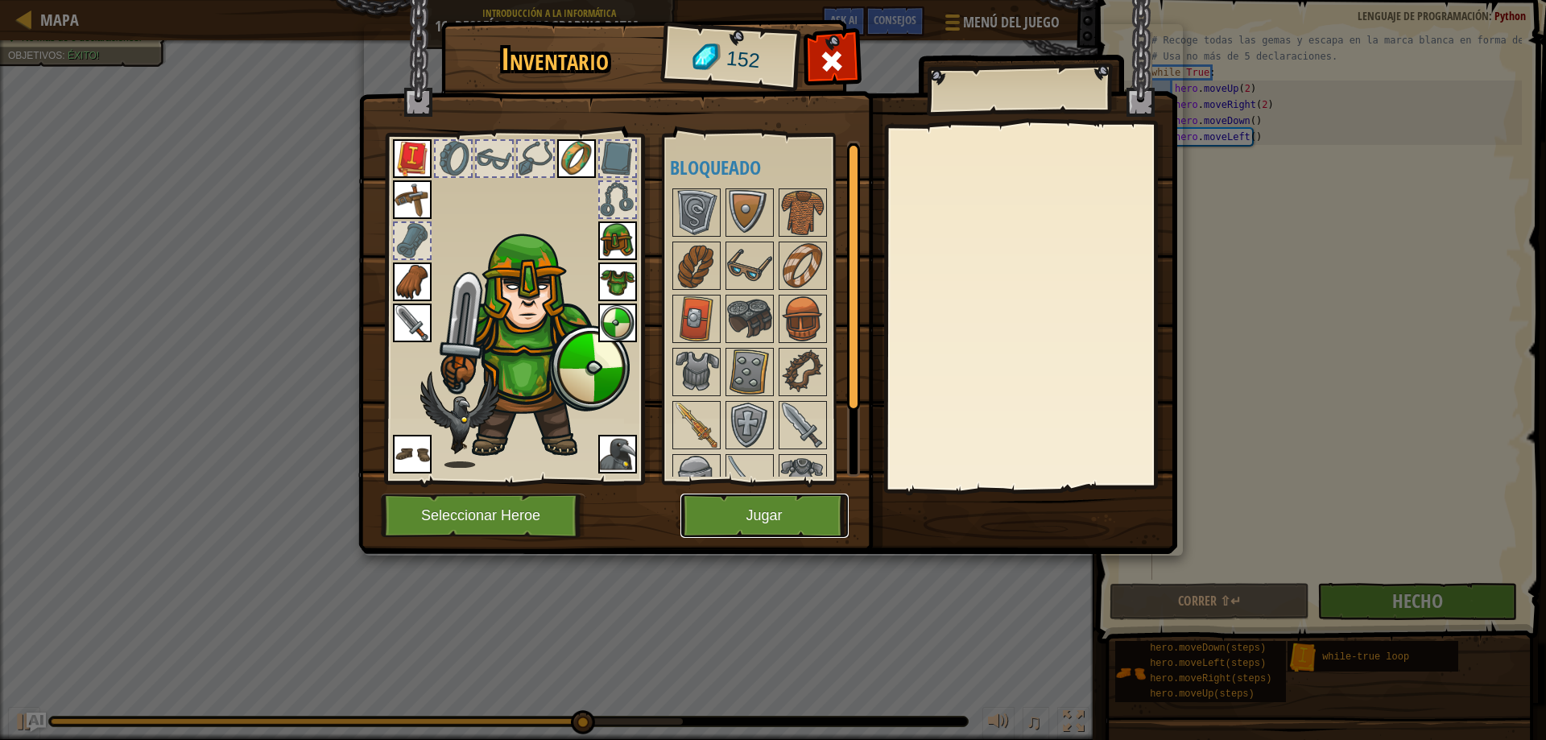
click at [776, 531] on button "Jugar" at bounding box center [764, 516] width 168 height 44
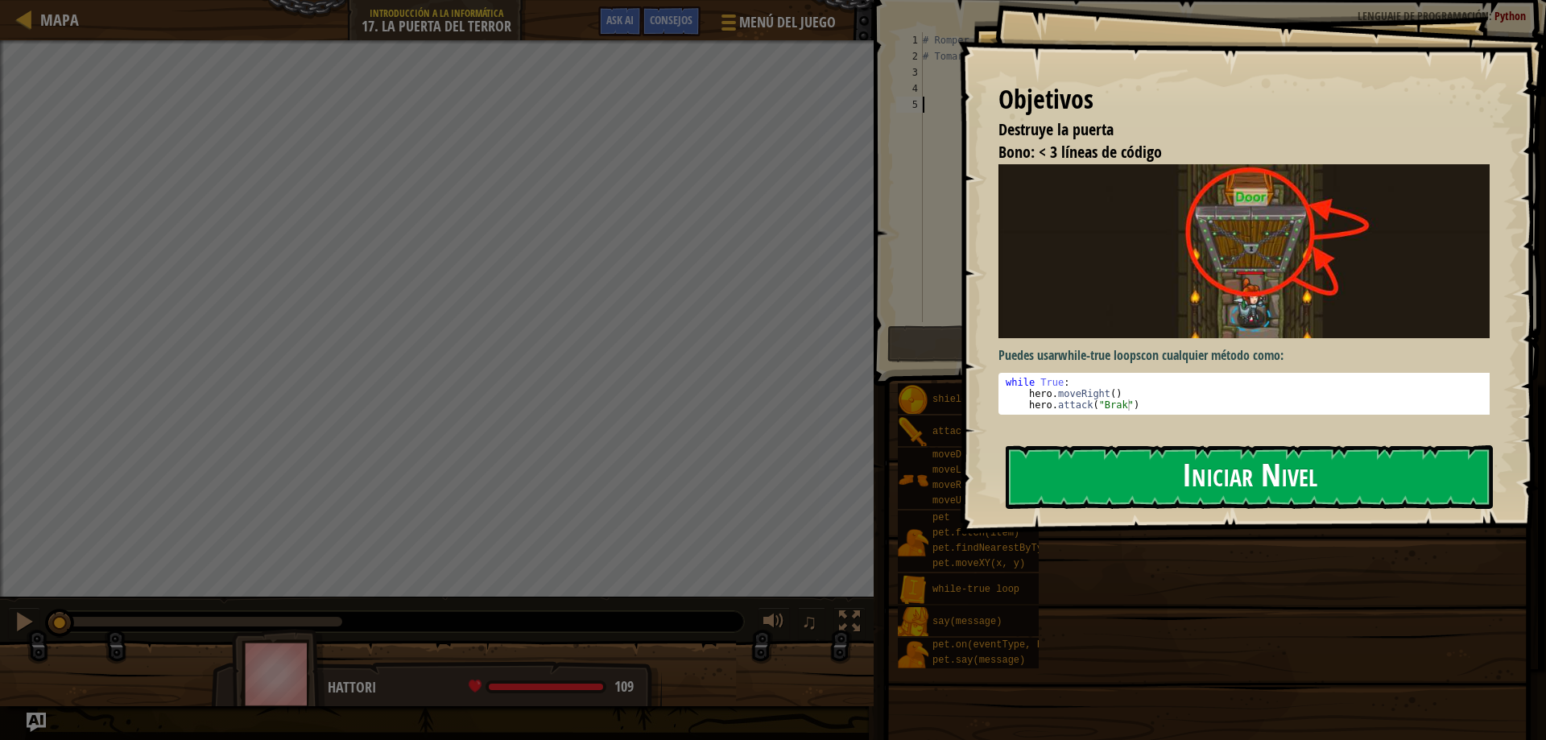
click at [1230, 468] on button "Iniciar Nivel" at bounding box center [1249, 477] width 487 height 64
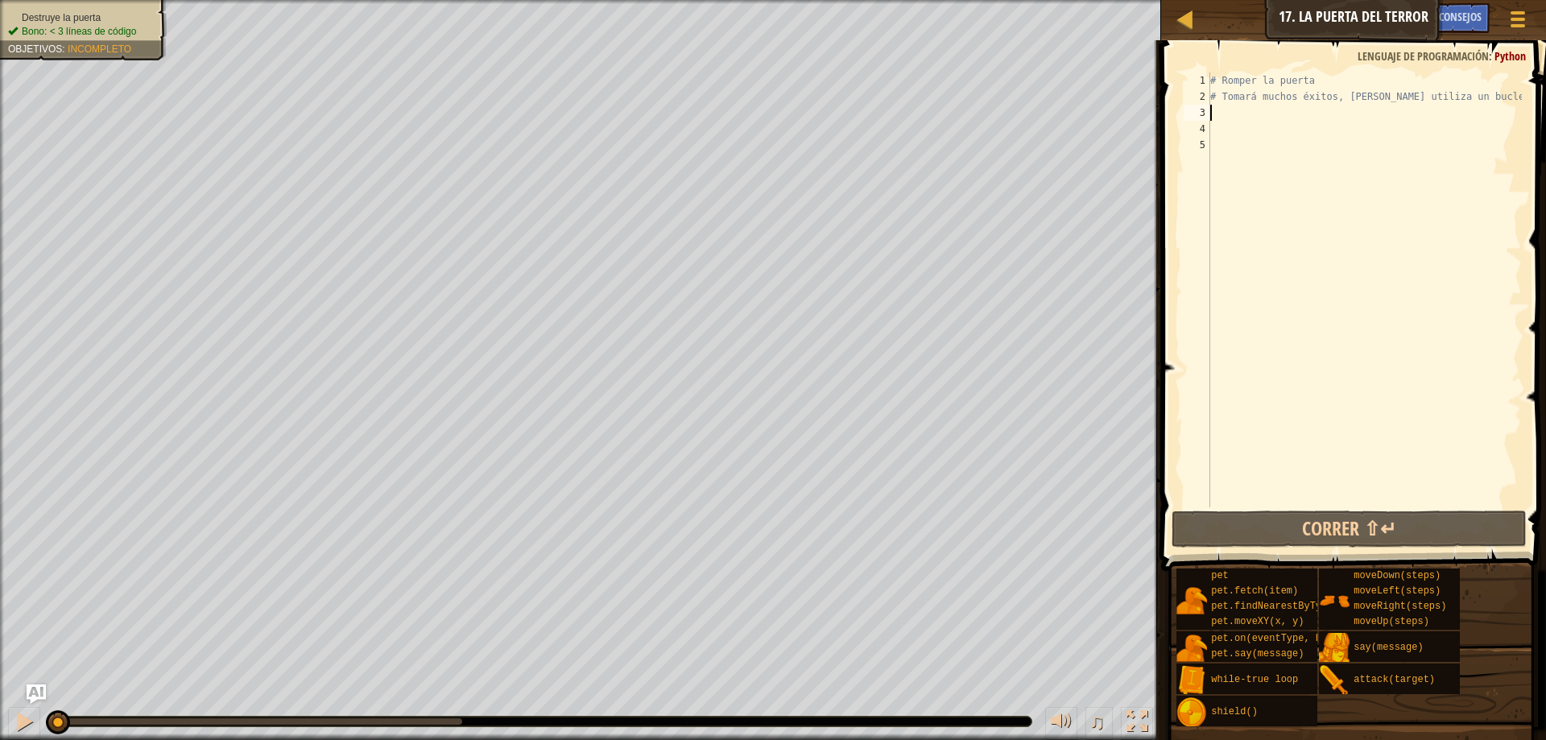
click at [1234, 116] on div "# Romper la puerta # Tomará muchos éxitos, asique utiliza un bucle" at bounding box center [1364, 305] width 315 height 467
type textarea "w"
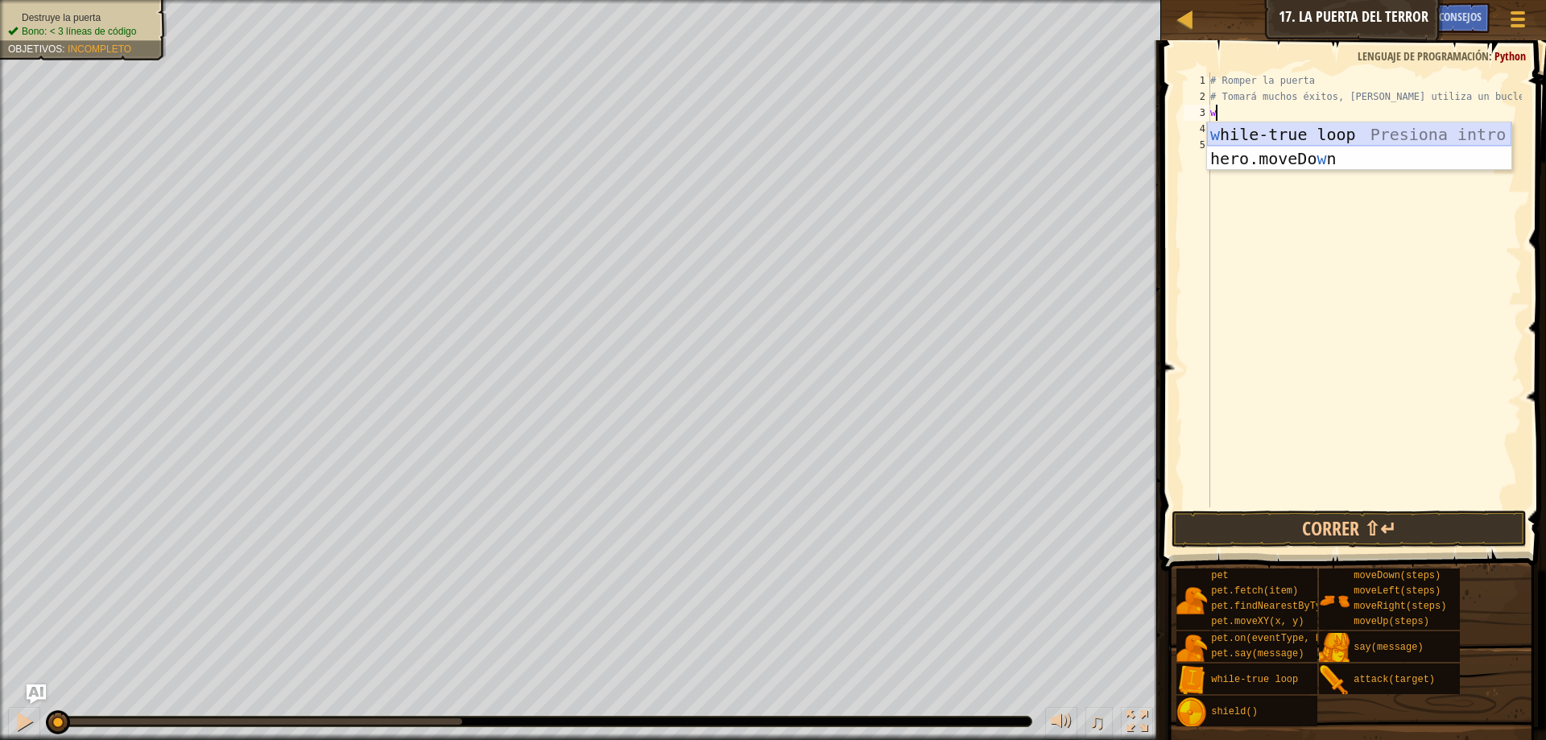
click at [1282, 136] on div "w hile-true loop Presiona intro hero.moveDo w n Presiona intro" at bounding box center [1359, 170] width 304 height 97
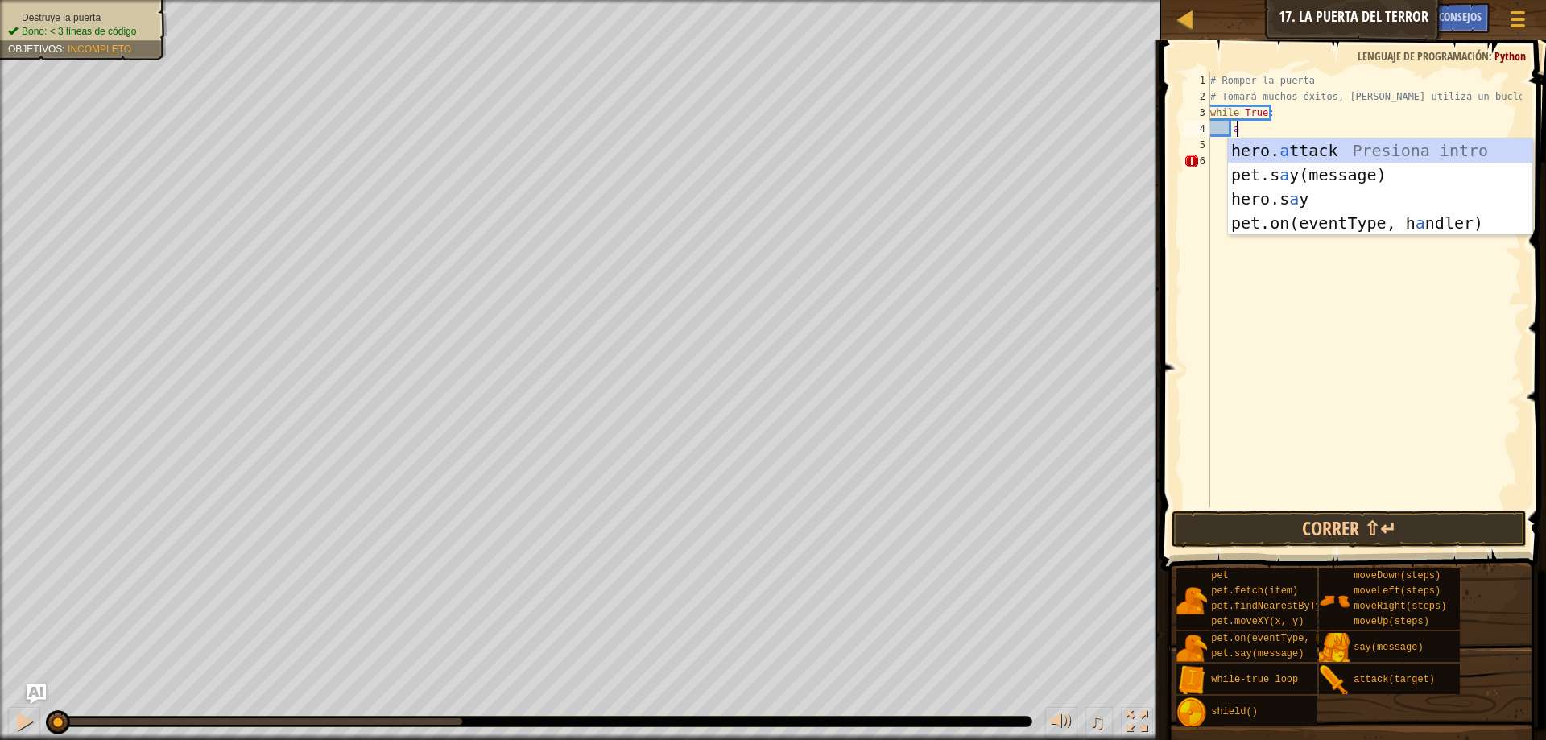
scroll to position [7, 2]
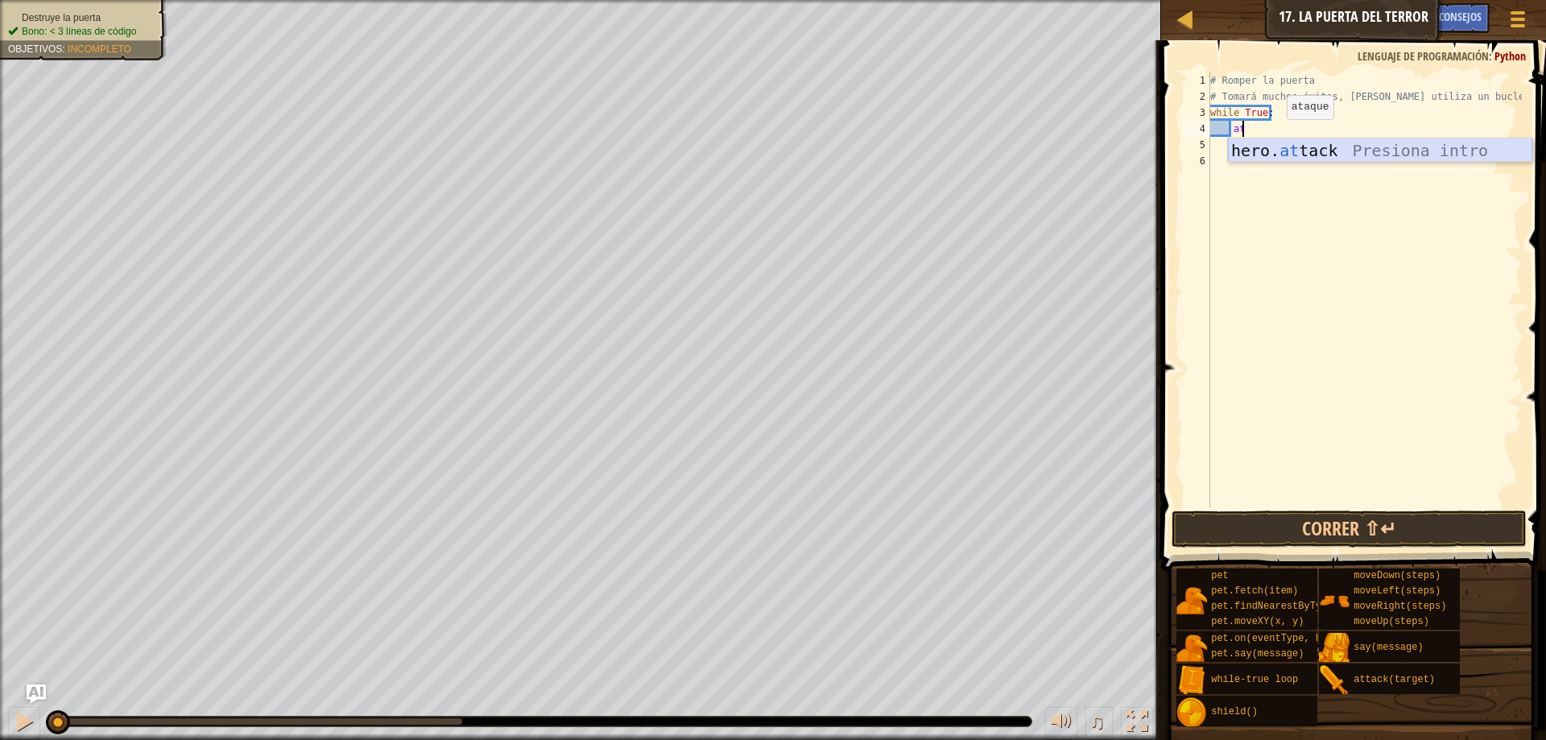
click at [1296, 149] on div "hero. at tack Presiona intro" at bounding box center [1380, 174] width 304 height 72
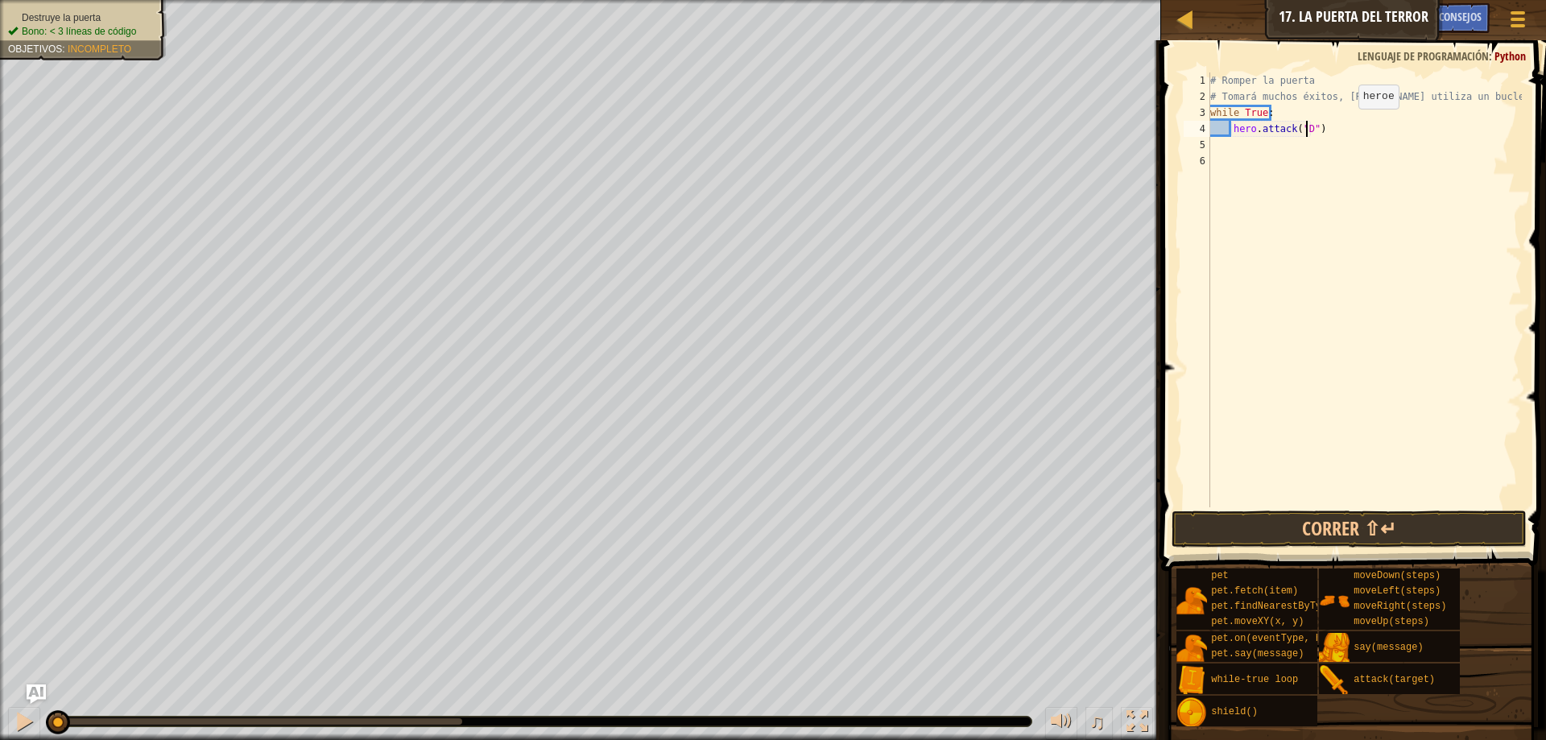
scroll to position [7, 9]
type textarea "hero.attack("Door")"
click at [1354, 516] on button "Correr ⇧↵" at bounding box center [1349, 529] width 355 height 37
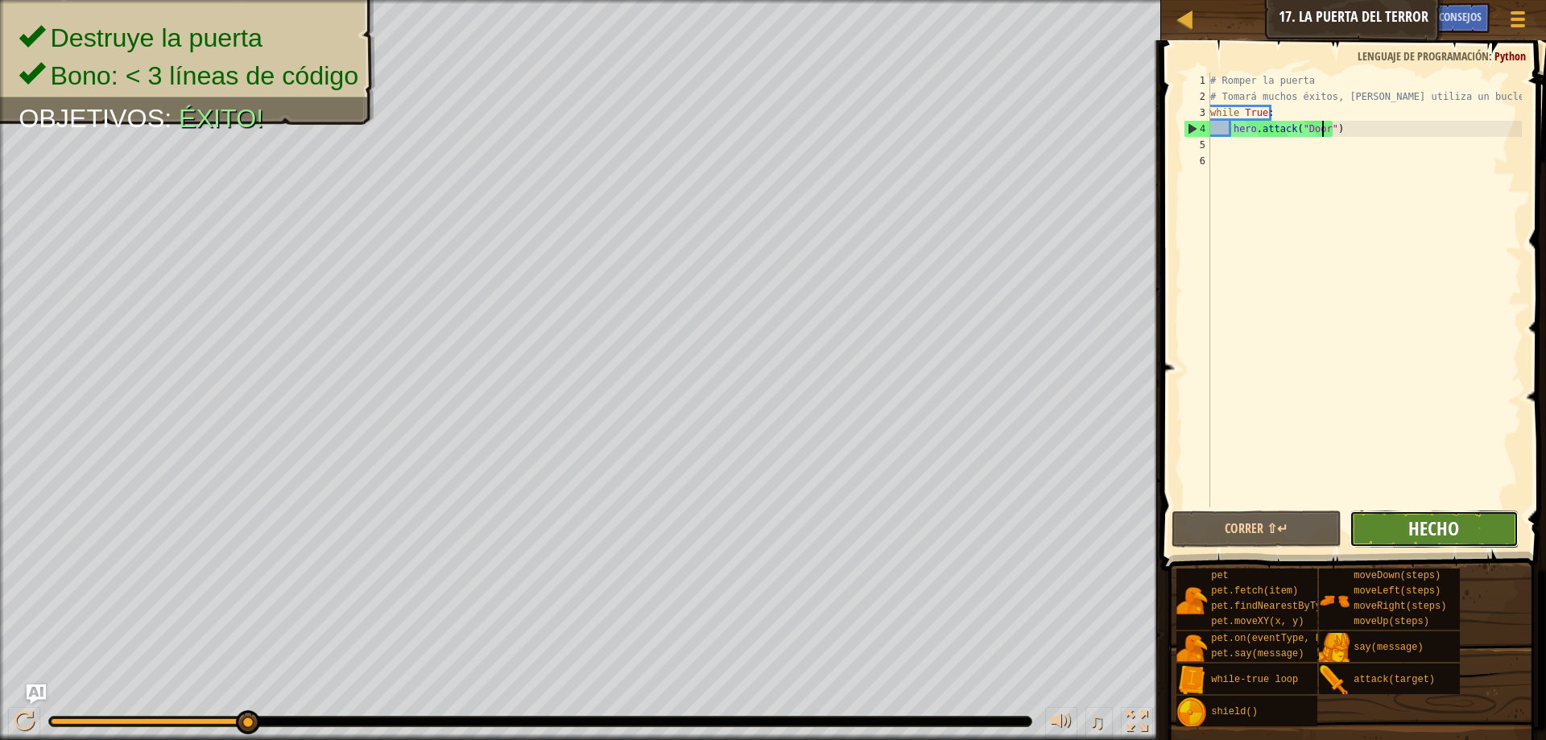
click at [1449, 539] on span "Hecho" at bounding box center [1433, 528] width 51 height 26
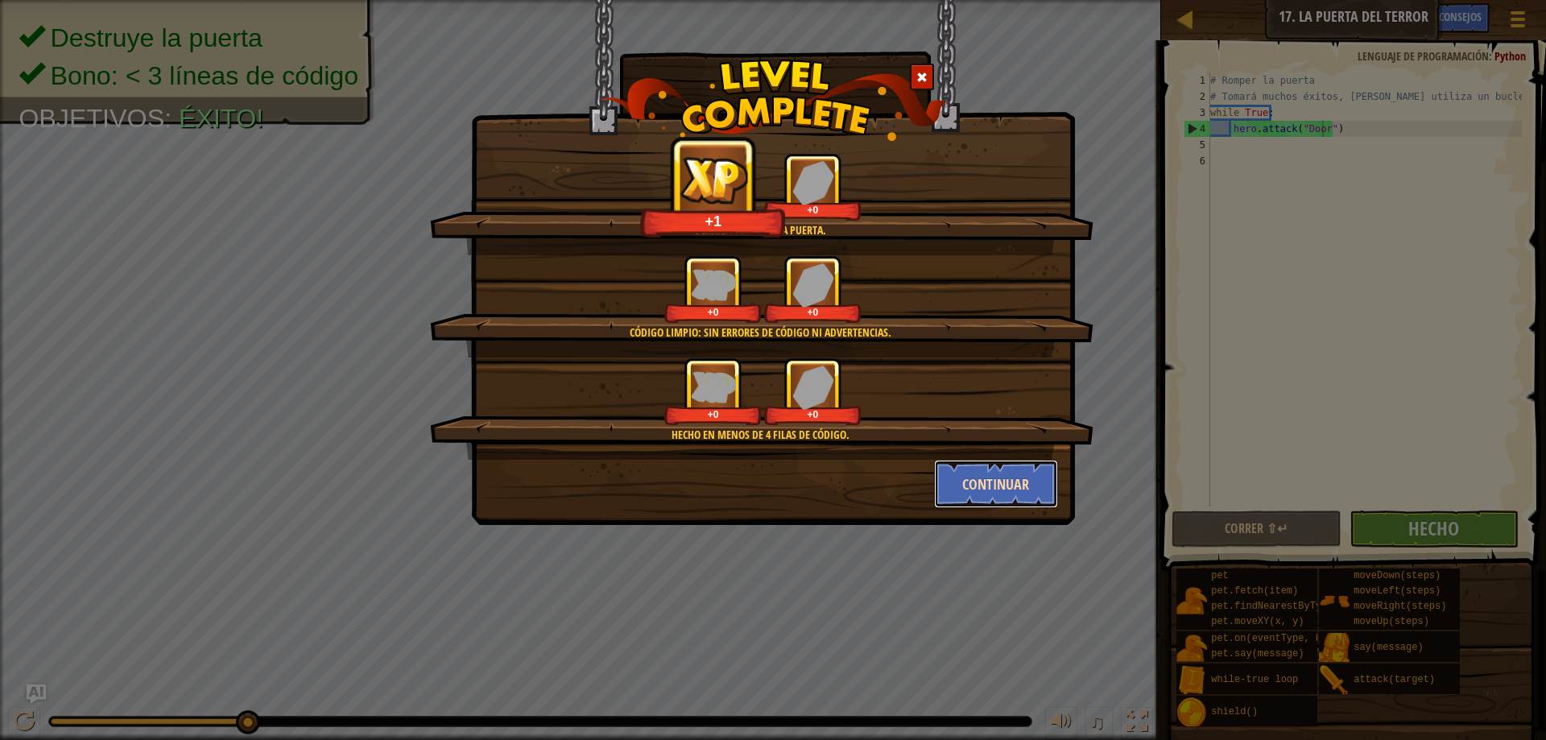
click at [1023, 498] on button "Continuar" at bounding box center [996, 484] width 125 height 48
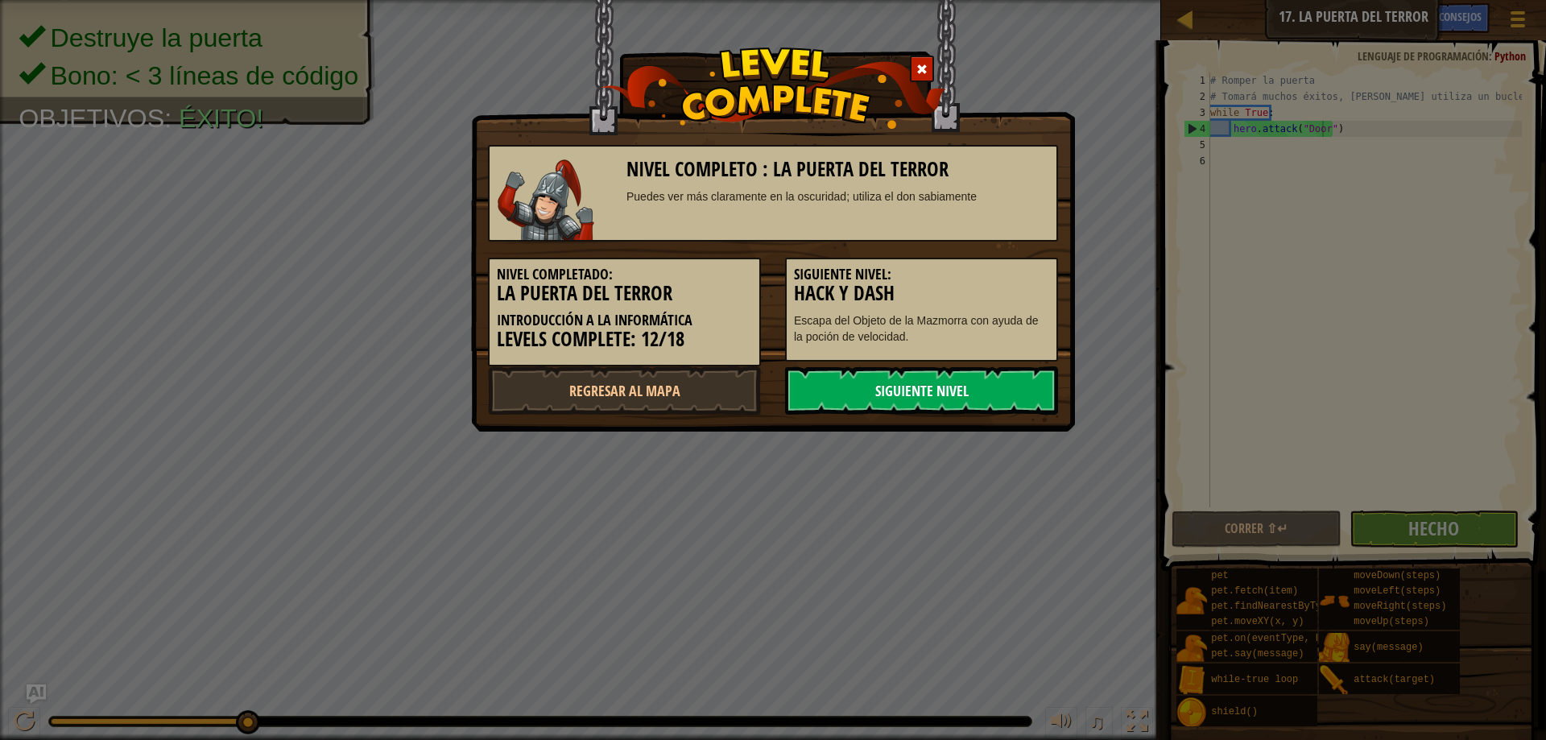
click at [956, 385] on link "Siguiente nivel" at bounding box center [921, 390] width 273 height 48
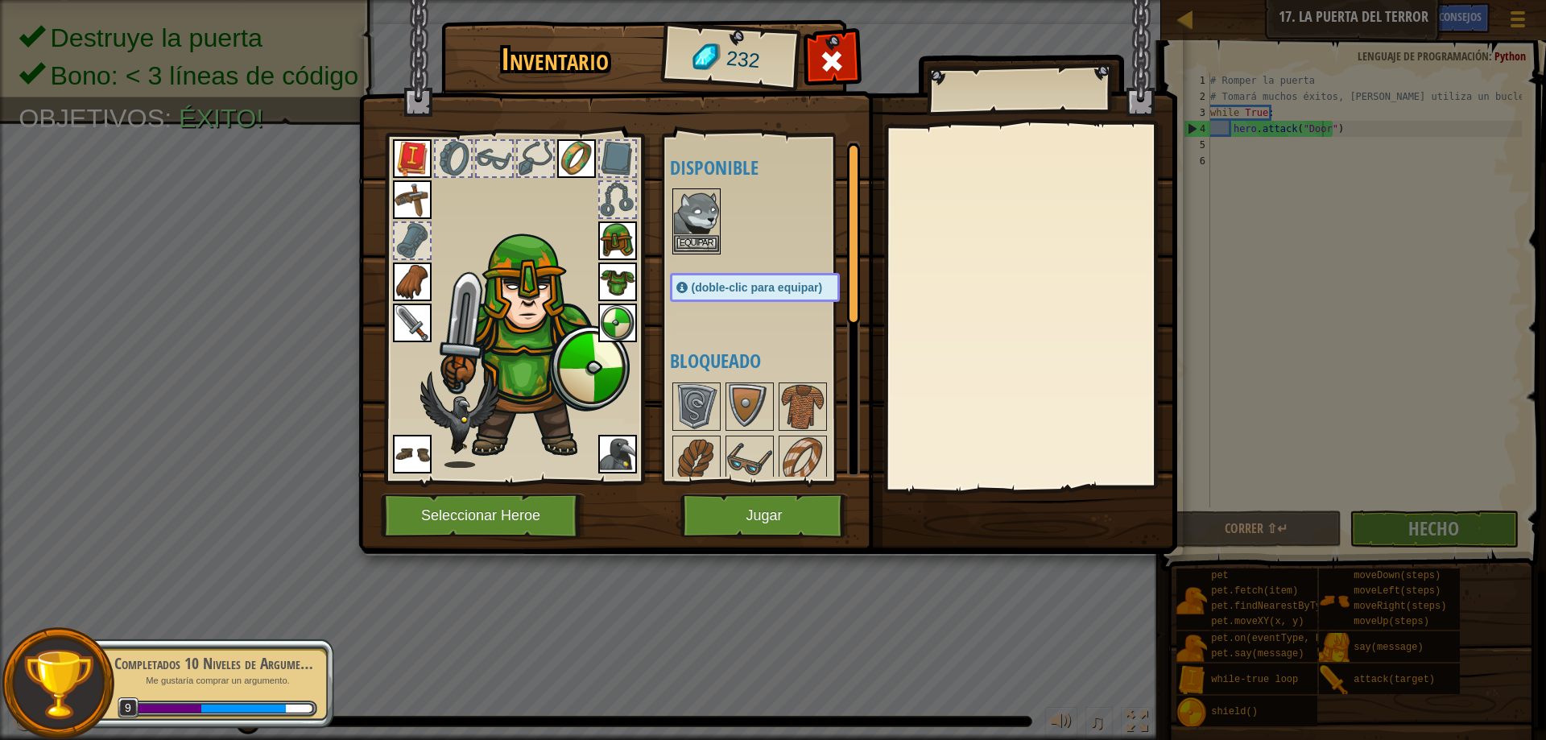
click at [702, 233] on img at bounding box center [696, 212] width 45 height 45
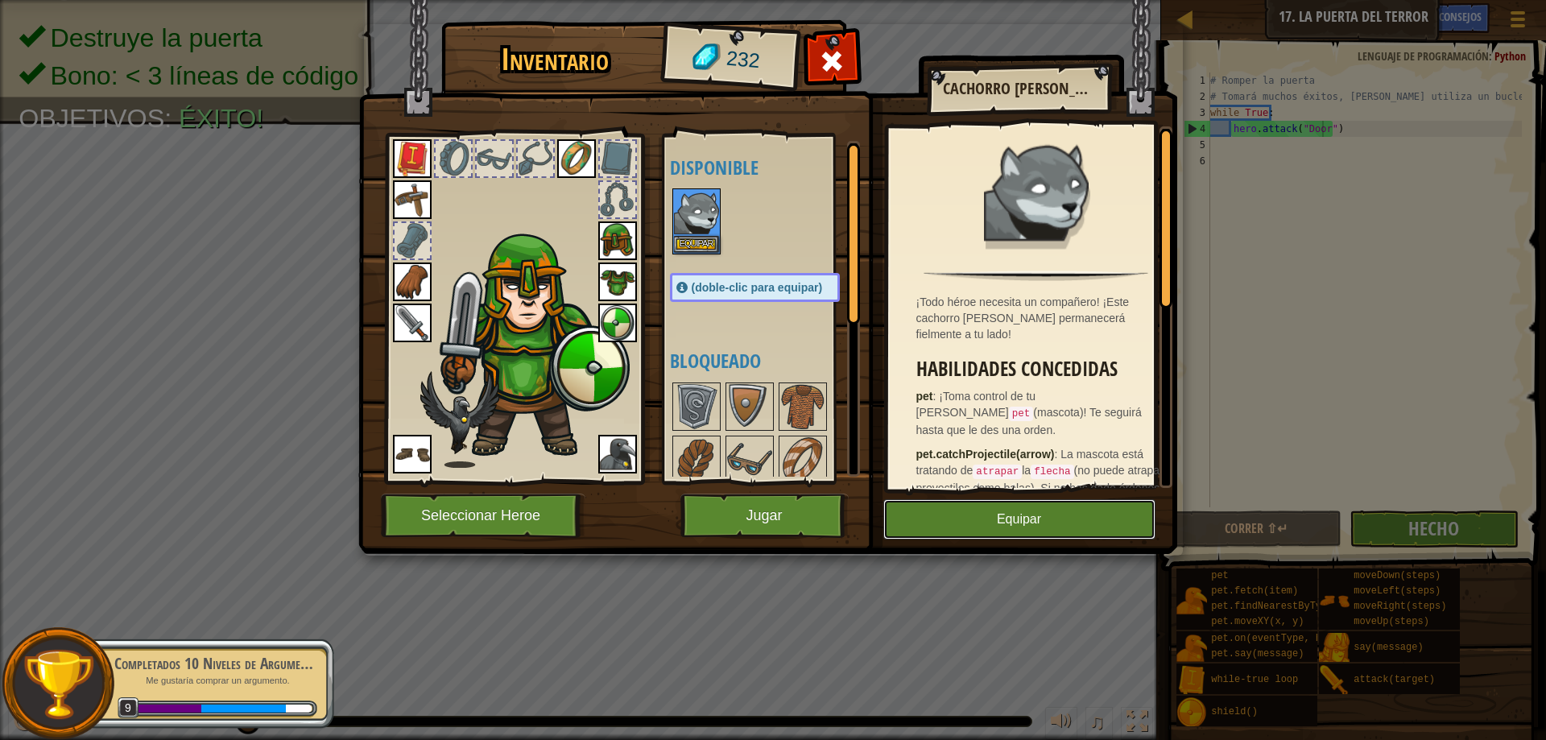
click at [958, 509] on button "Equipar" at bounding box center [1019, 519] width 272 height 40
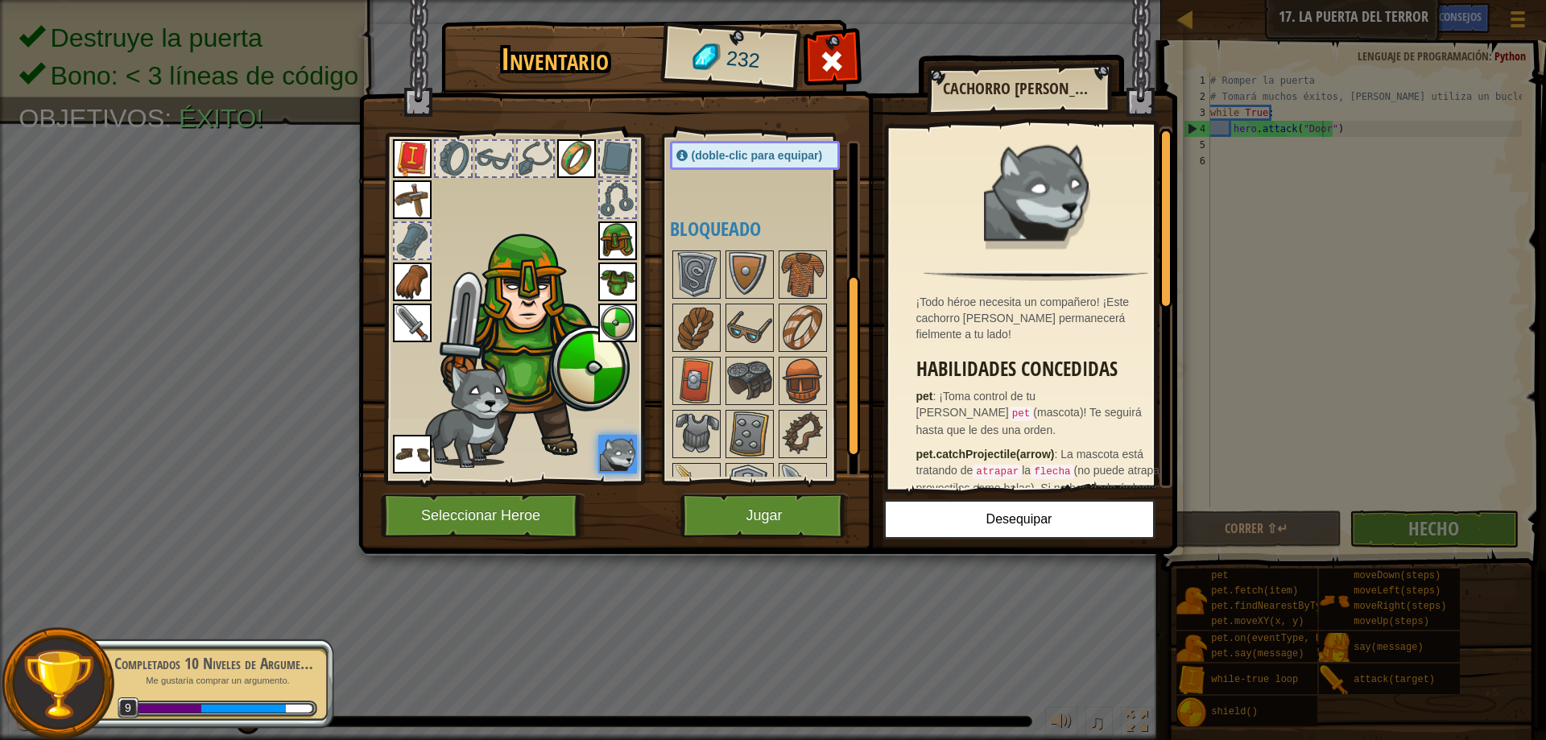
scroll to position [242, 0]
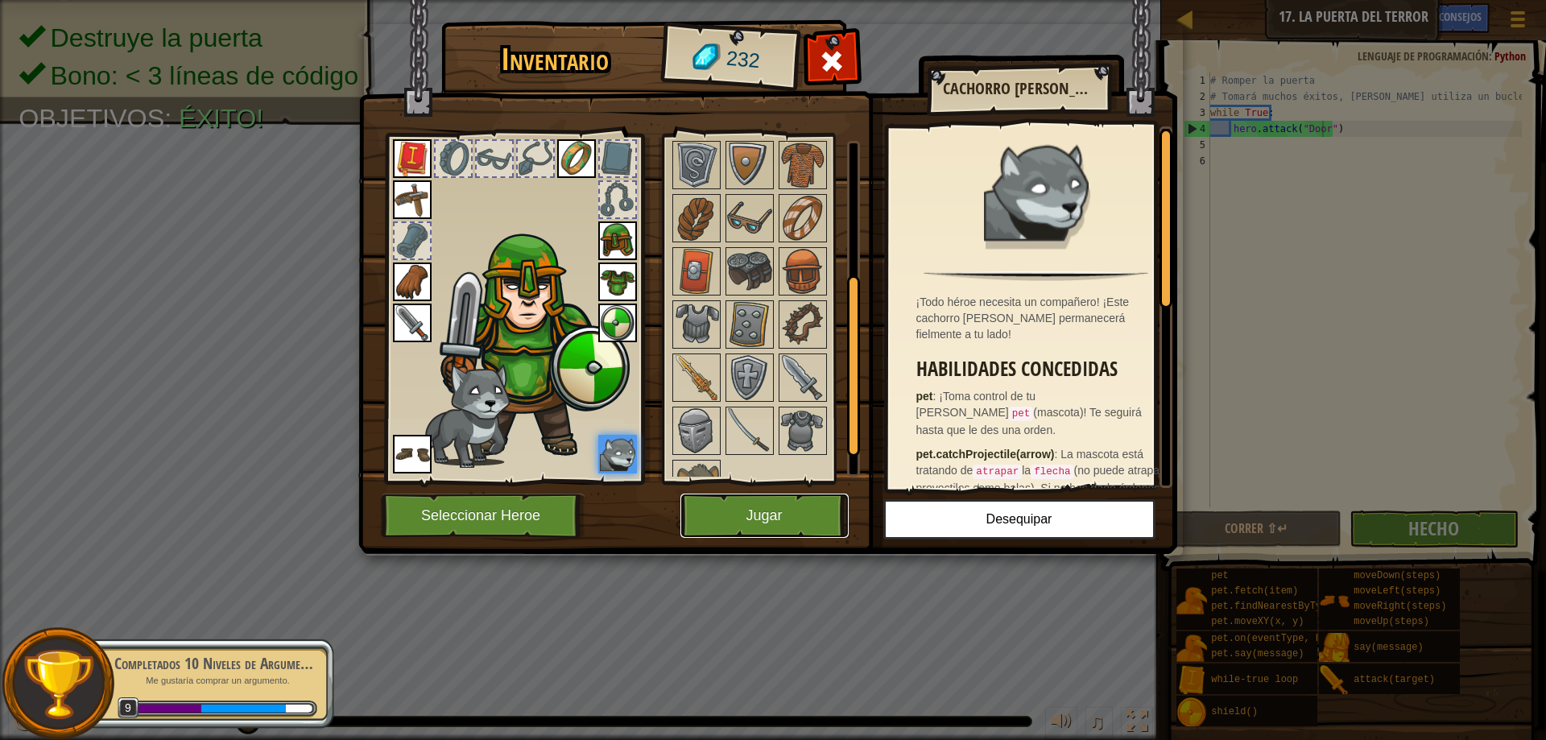
click at [737, 537] on button "Jugar" at bounding box center [764, 516] width 168 height 44
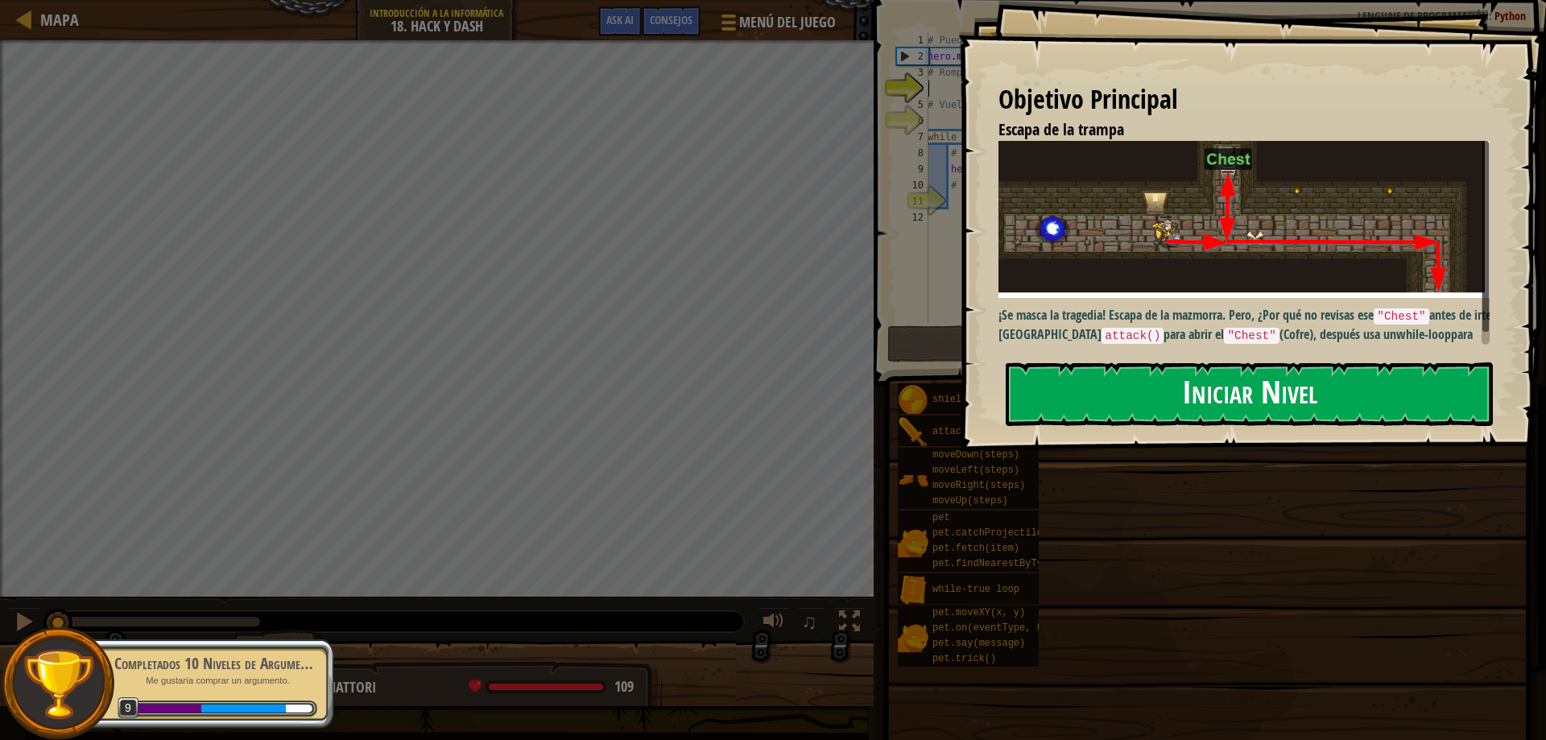
click at [1056, 362] on button "Iniciar Nivel" at bounding box center [1249, 394] width 487 height 64
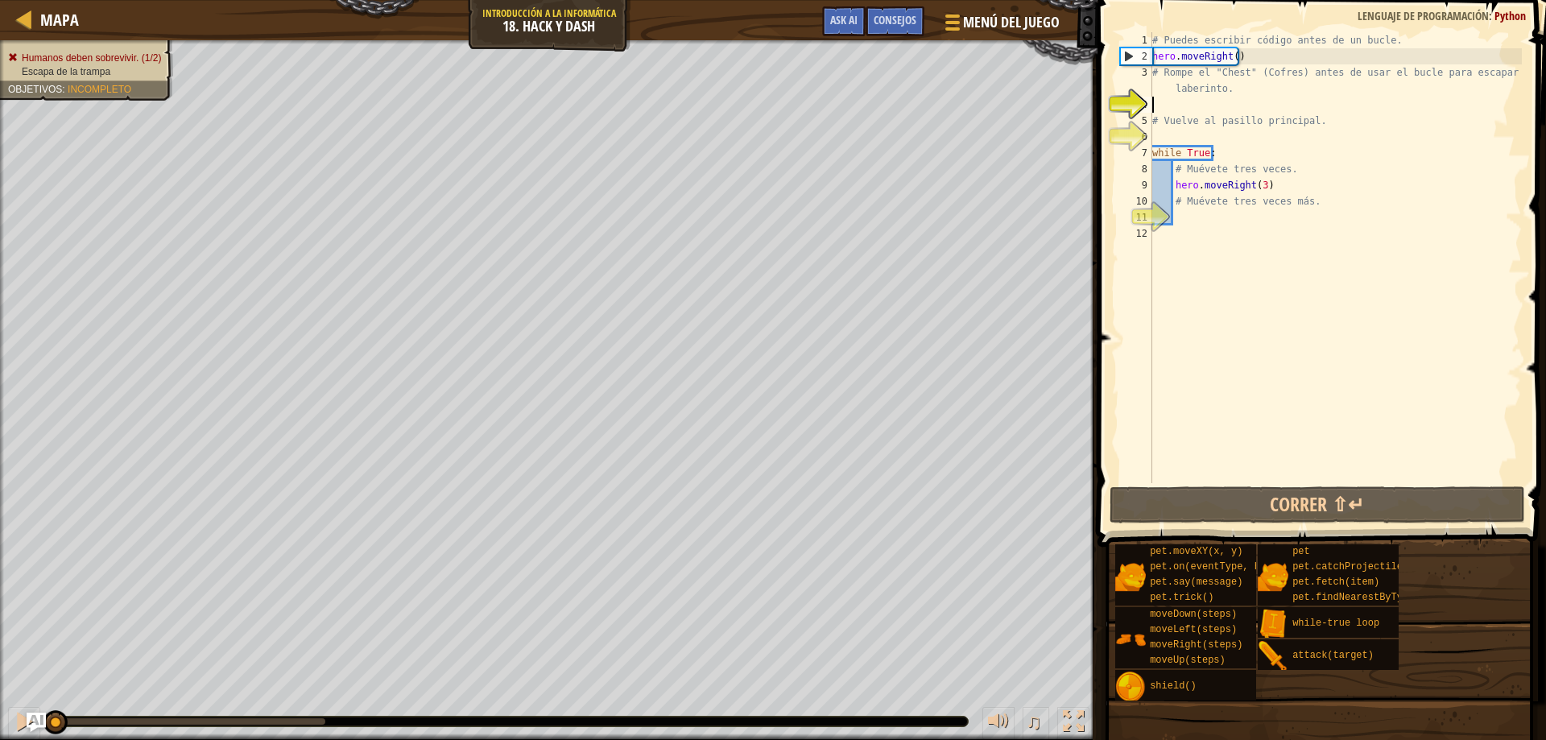
click at [1251, 483] on span at bounding box center [1323, 250] width 461 height 594
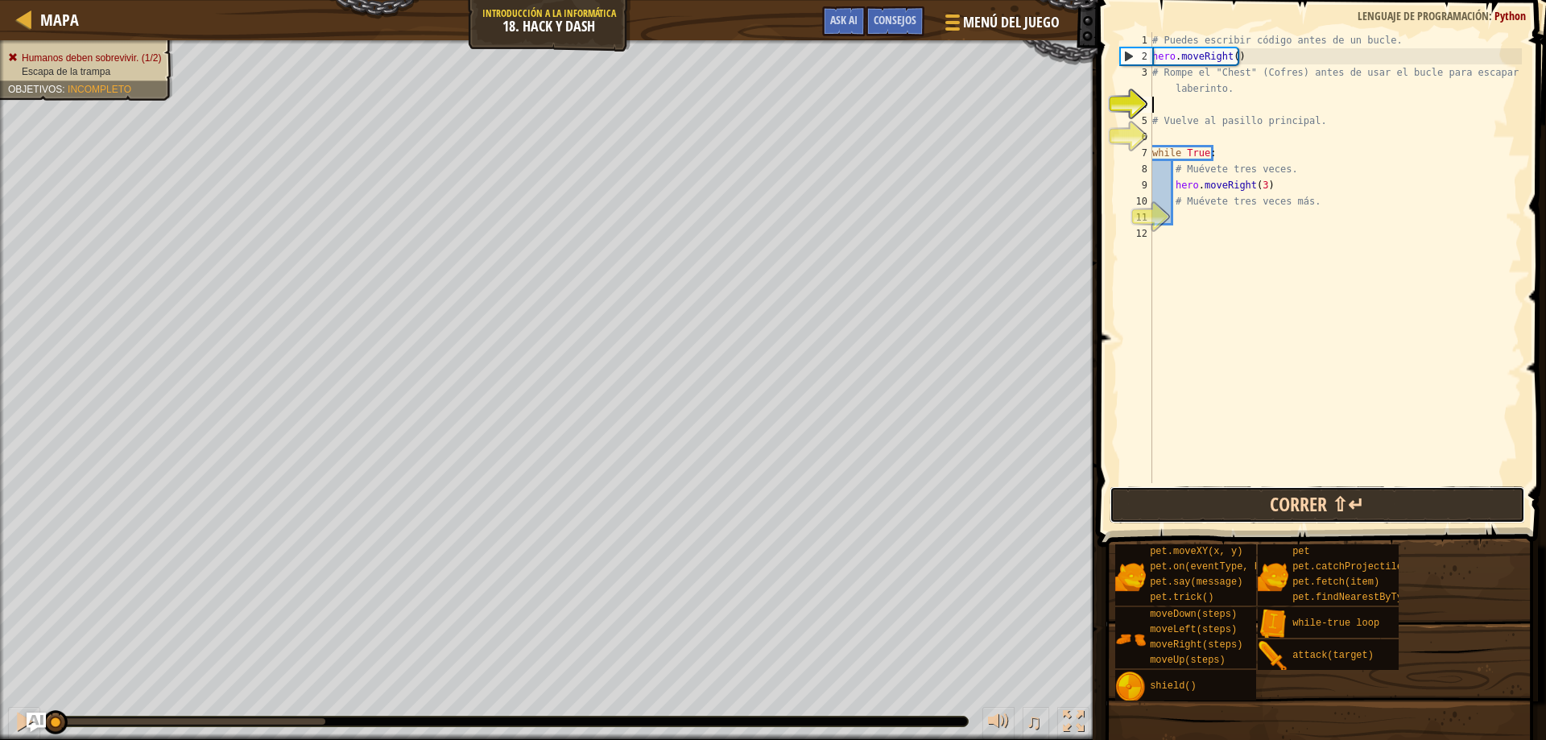
click at [1258, 494] on button "Correr ⇧↵" at bounding box center [1318, 504] width 416 height 37
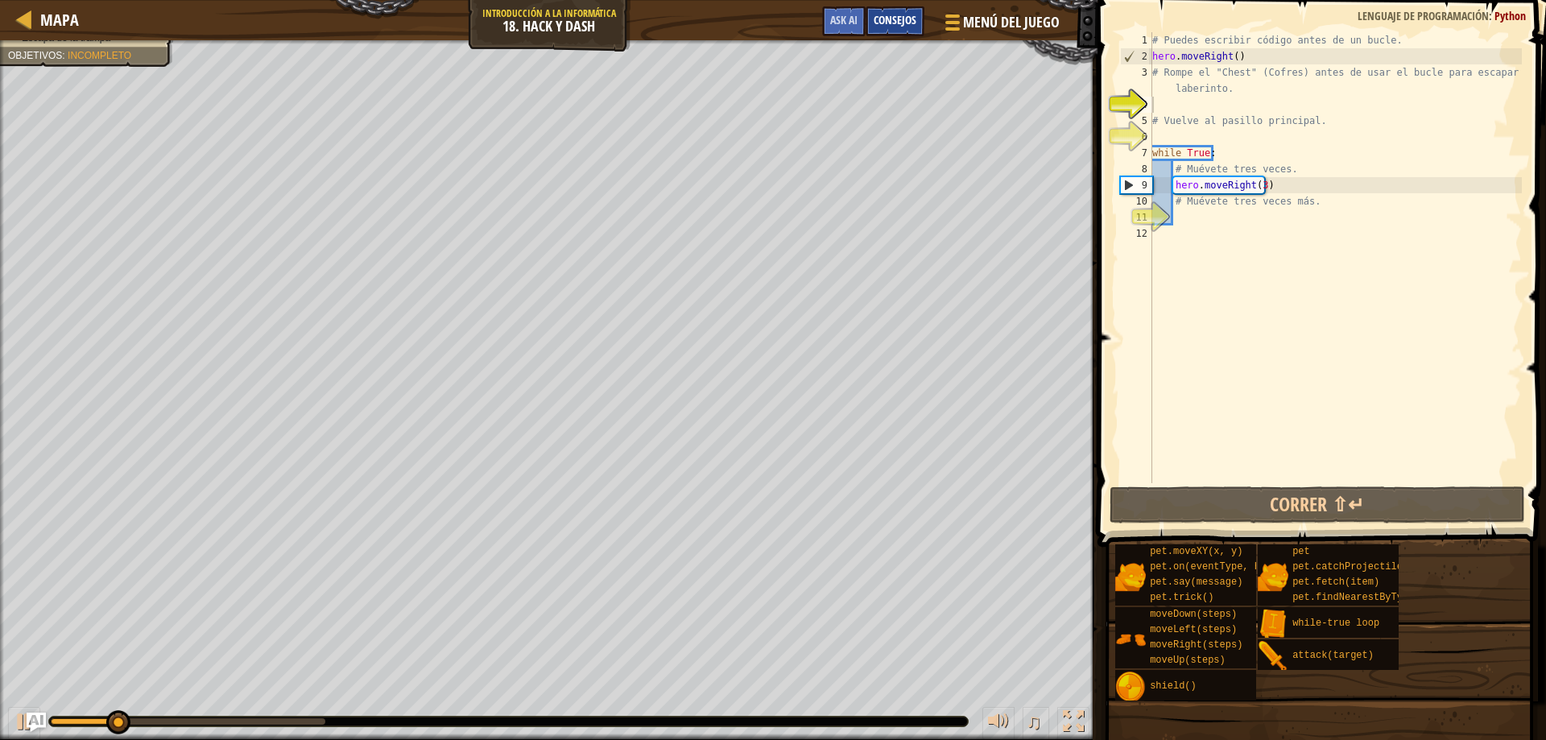
click at [893, 11] on div "Consejos" at bounding box center [895, 21] width 59 height 30
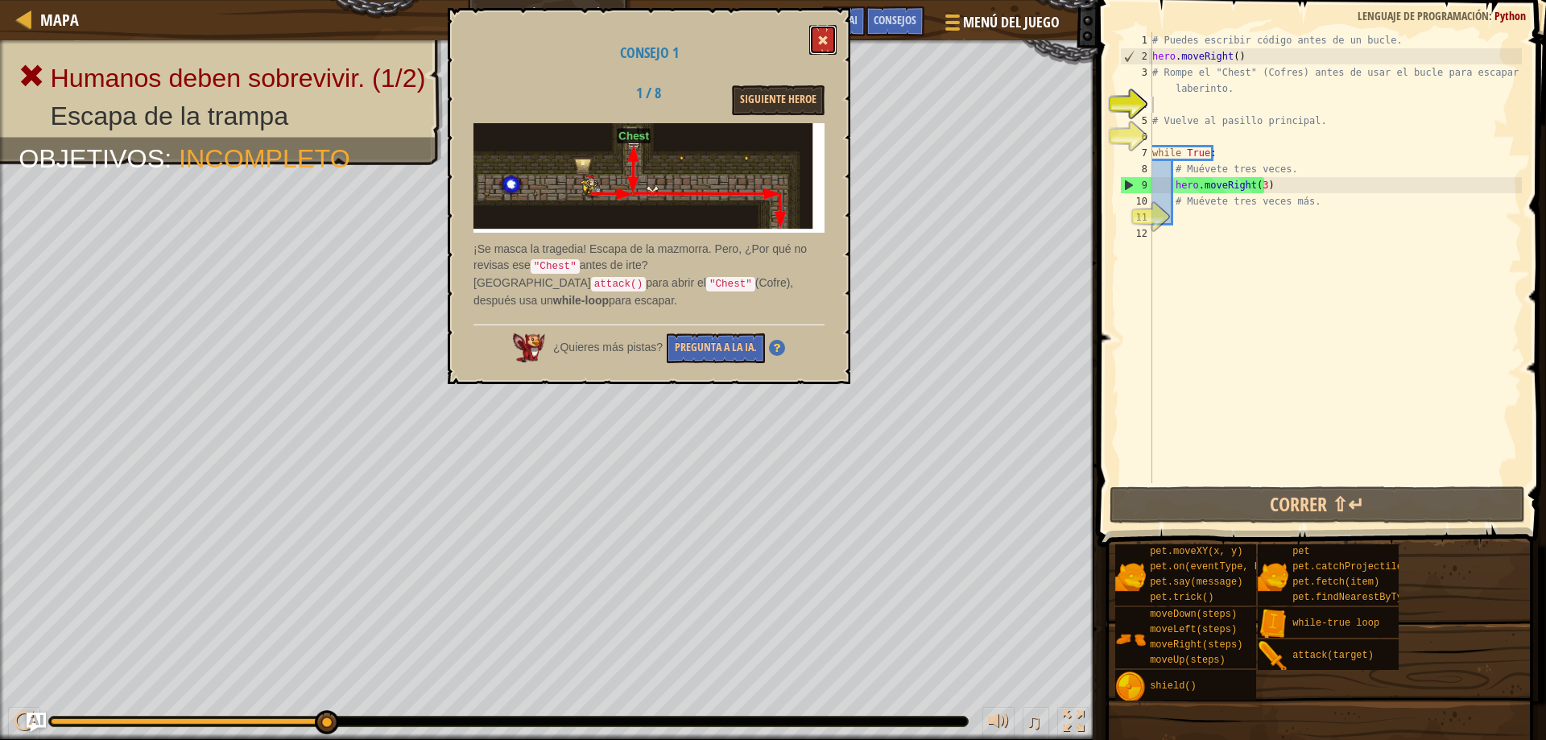
click at [815, 45] on button at bounding box center [822, 40] width 27 height 30
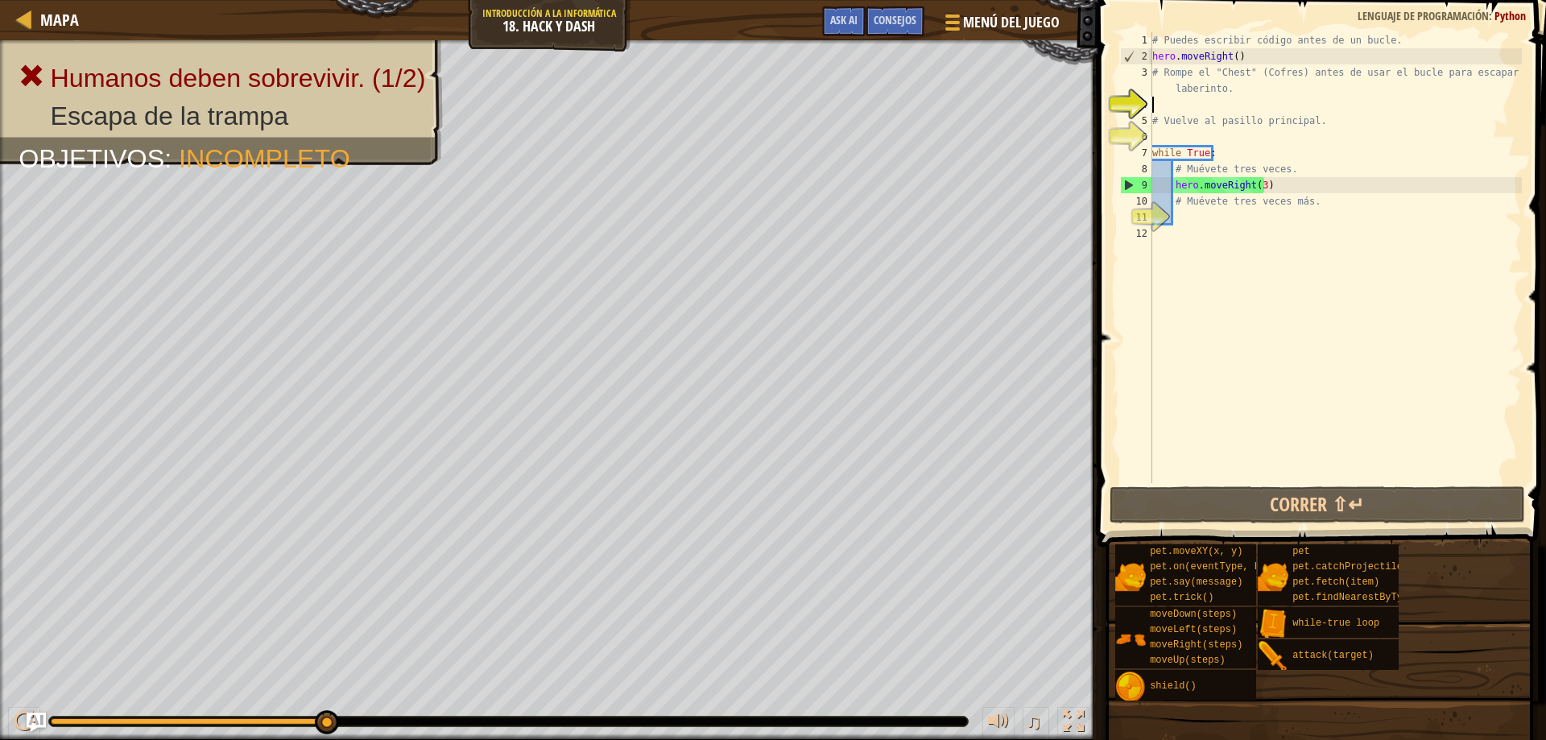
click at [1111, 364] on div "Mapa Introducción a la Informática 18. Hack y Dash Menú del Juego Hecho Consejo…" at bounding box center [773, 370] width 1546 height 740
click at [1209, 107] on div "# Puedes escribir código antes de un bucle. hero . moveRight ( ) # Rompe el "Ch…" at bounding box center [1335, 273] width 373 height 483
click at [1230, 102] on div "# Puedes escribir código antes de un bucle. hero . moveRight ( ) # Rompe el "Ch…" at bounding box center [1335, 273] width 373 height 483
drag, startPoint x: 1243, startPoint y: 55, endPoint x: 1258, endPoint y: 56, distance: 14.5
click at [1258, 56] on div "# Puedes escribir código antes de un bucle. hero . moveRight ( ) # Rompe el "Ch…" at bounding box center [1335, 273] width 373 height 483
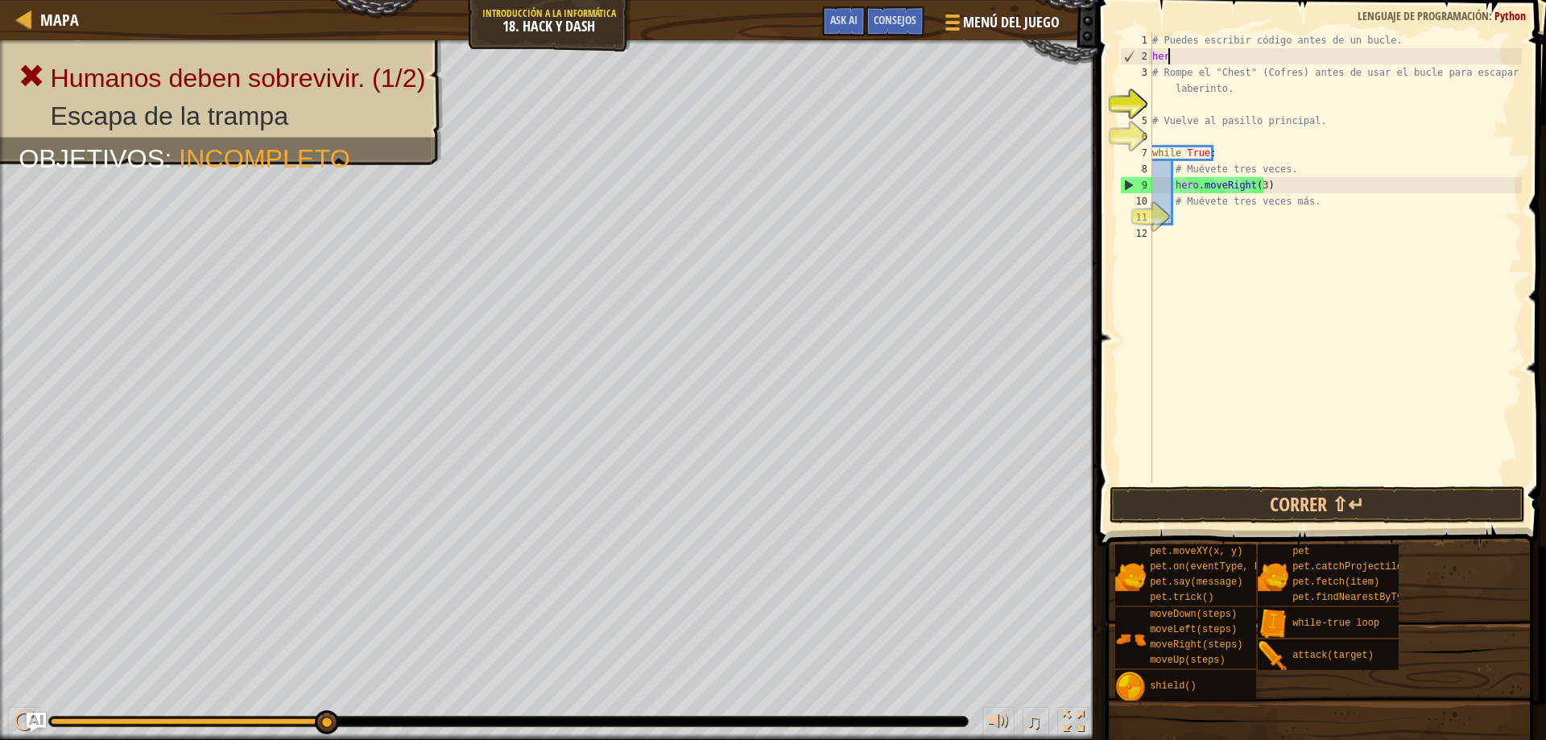
type textarea "h"
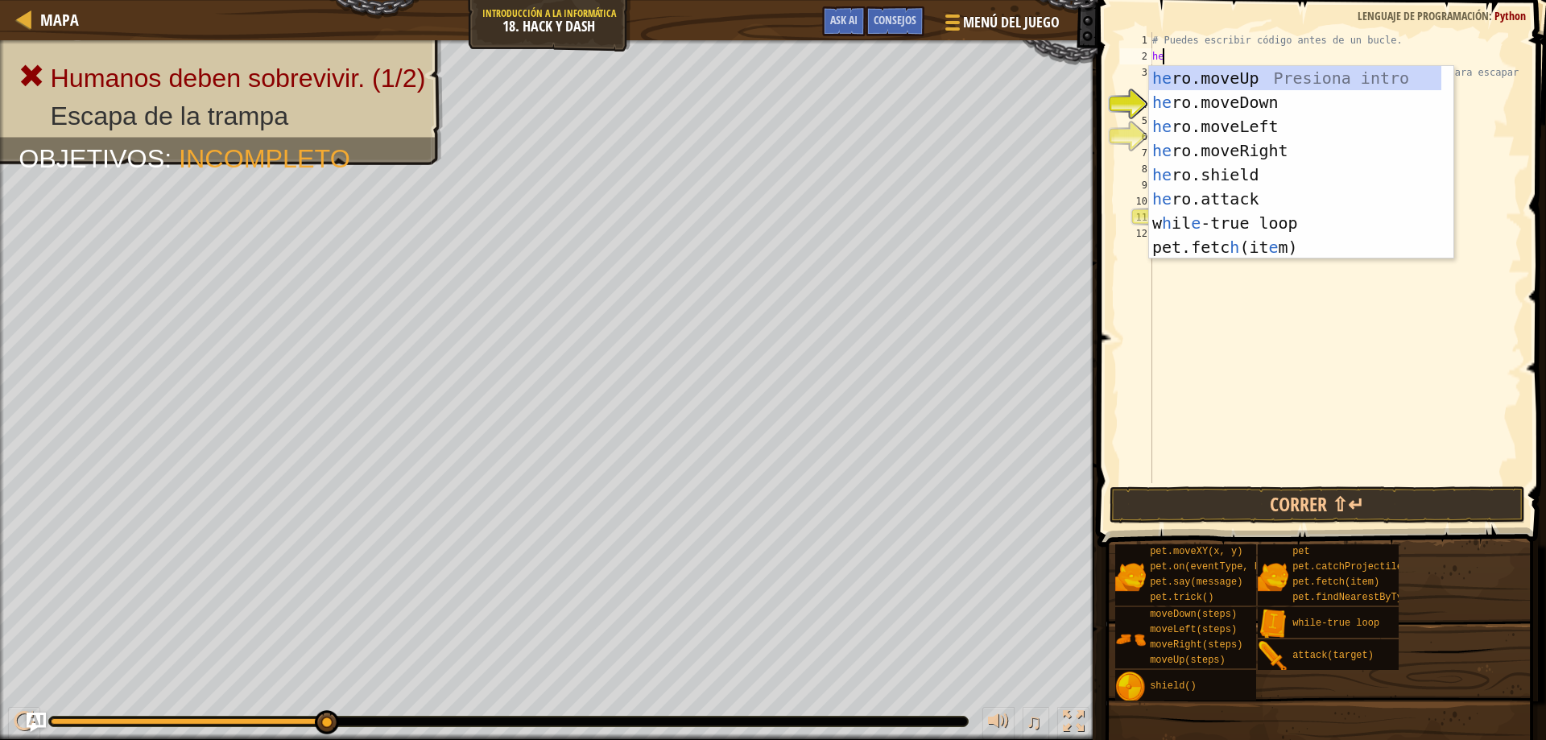
type textarea "her"
click at [1305, 79] on div "her o.moveUp Presiona intro her o.moveDown Presiona intro her o.moveLeft Presio…" at bounding box center [1295, 187] width 292 height 242
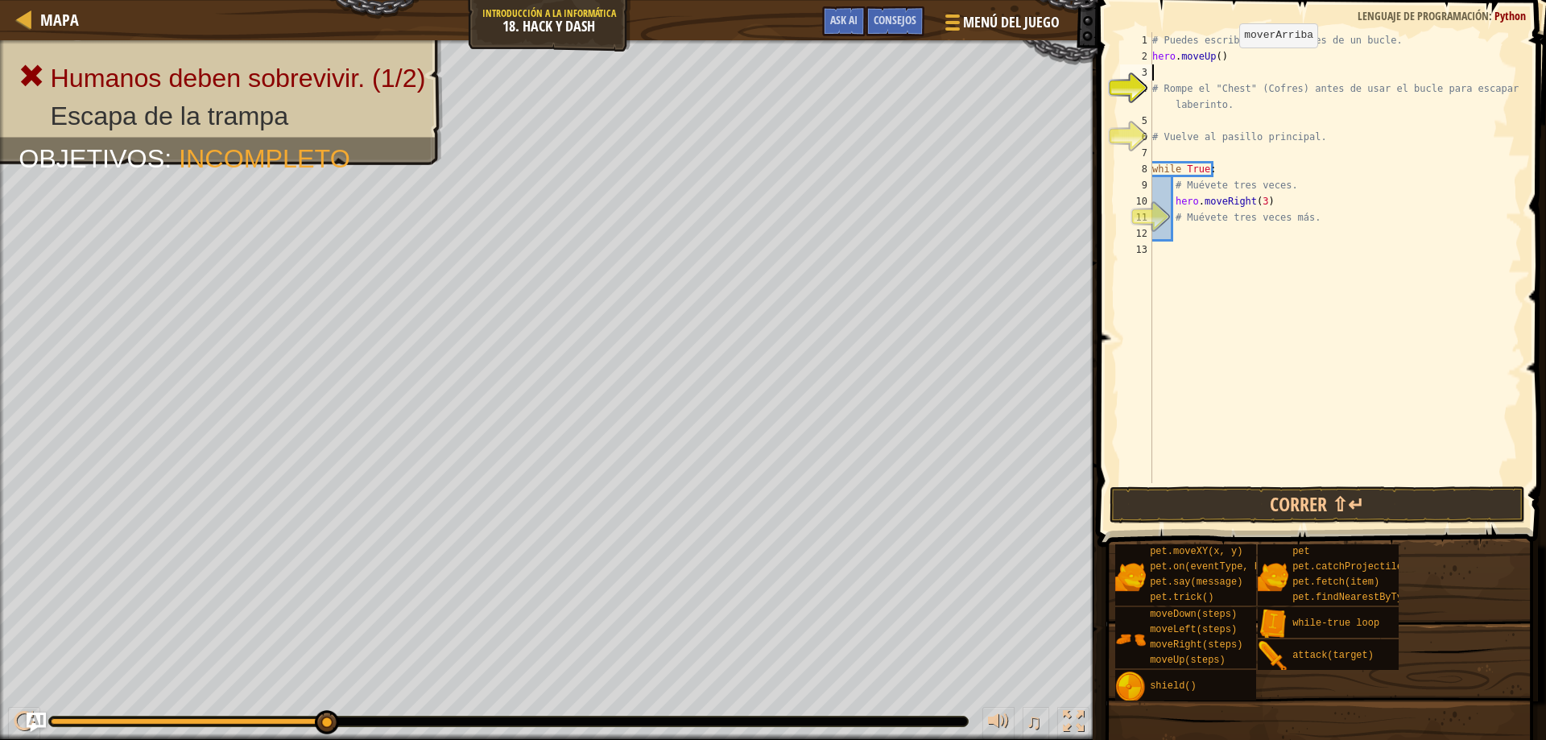
scroll to position [7, 0]
click at [1426, 510] on button "Correr ⇧↵" at bounding box center [1318, 504] width 416 height 37
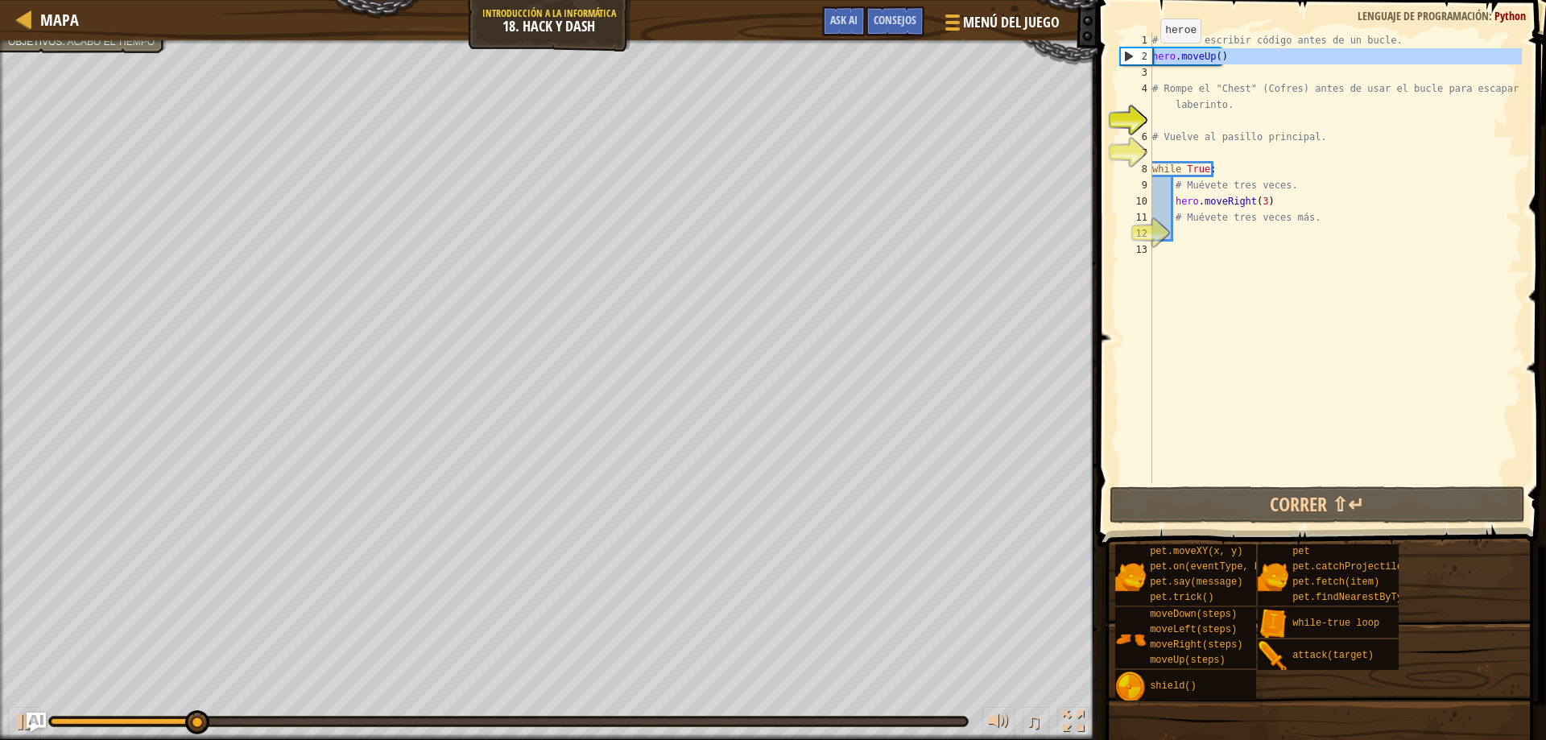
click at [1151, 59] on div "2" at bounding box center [1136, 56] width 31 height 16
type textarea "hero.moveUp()"
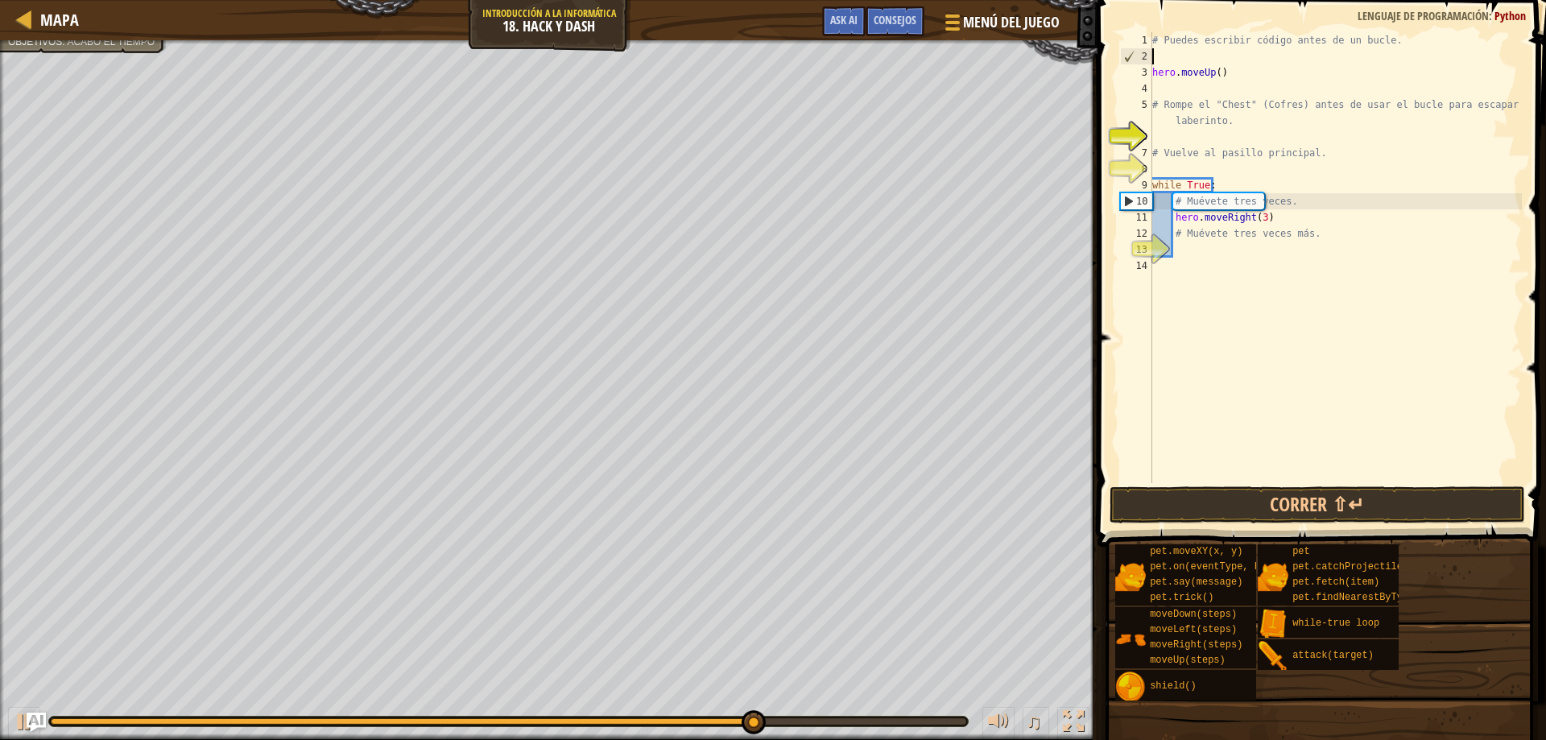
click at [1196, 54] on div "# Puedes escribir código antes de un bucle. hero . moveUp ( ) # Rompe el "Chest…" at bounding box center [1335, 273] width 373 height 483
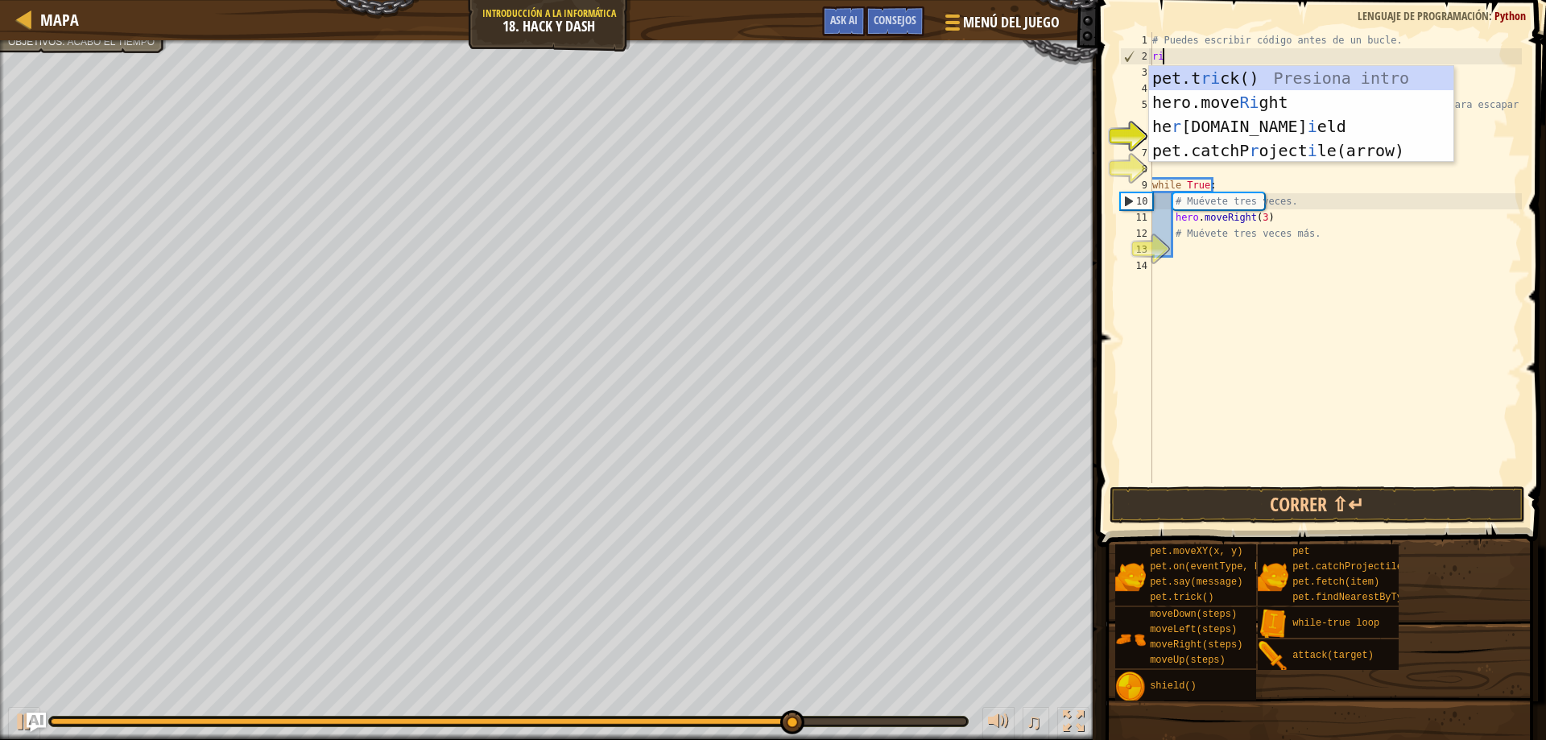
type textarea "righ"
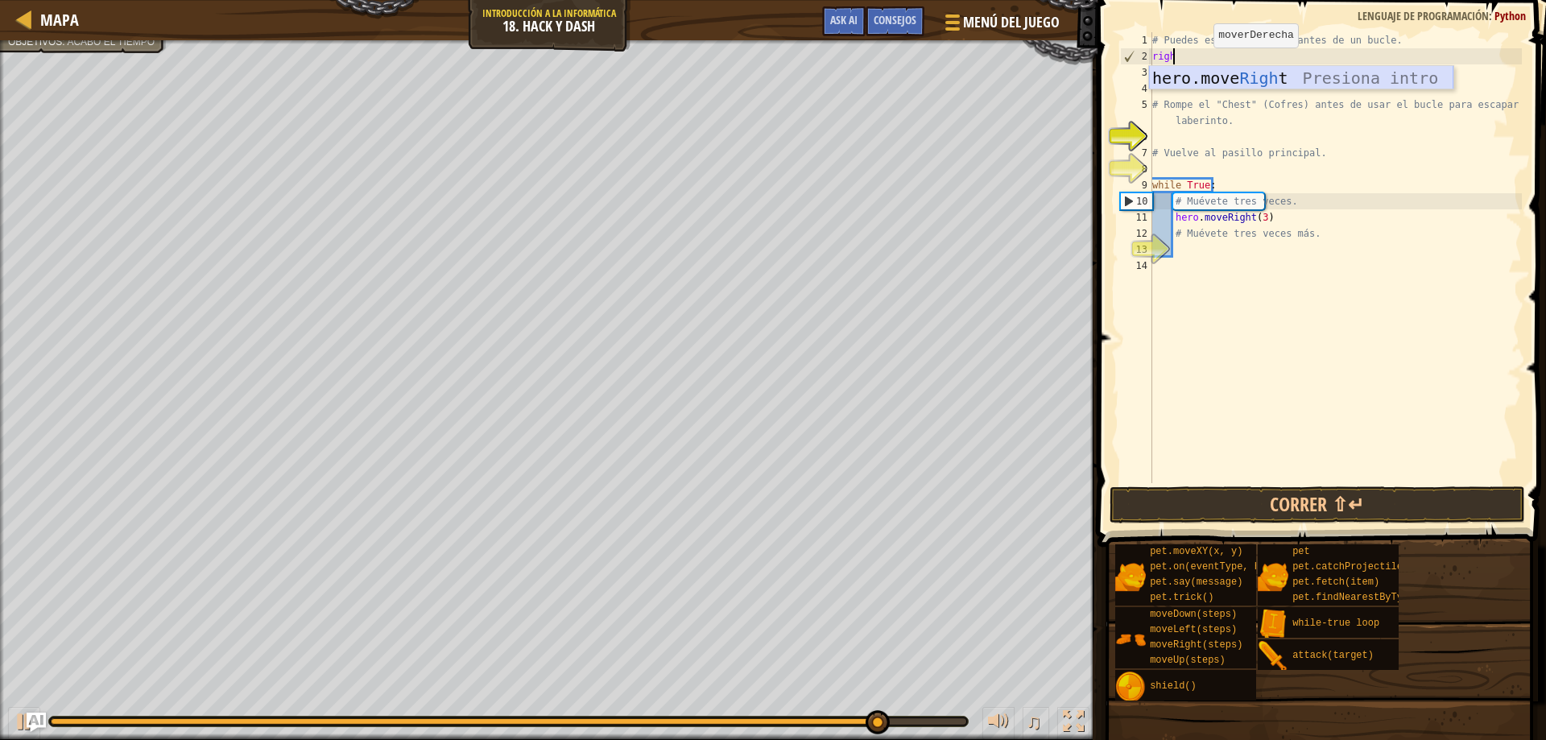
click at [1223, 75] on div "hero.move Righ t Presiona intro" at bounding box center [1301, 102] width 304 height 72
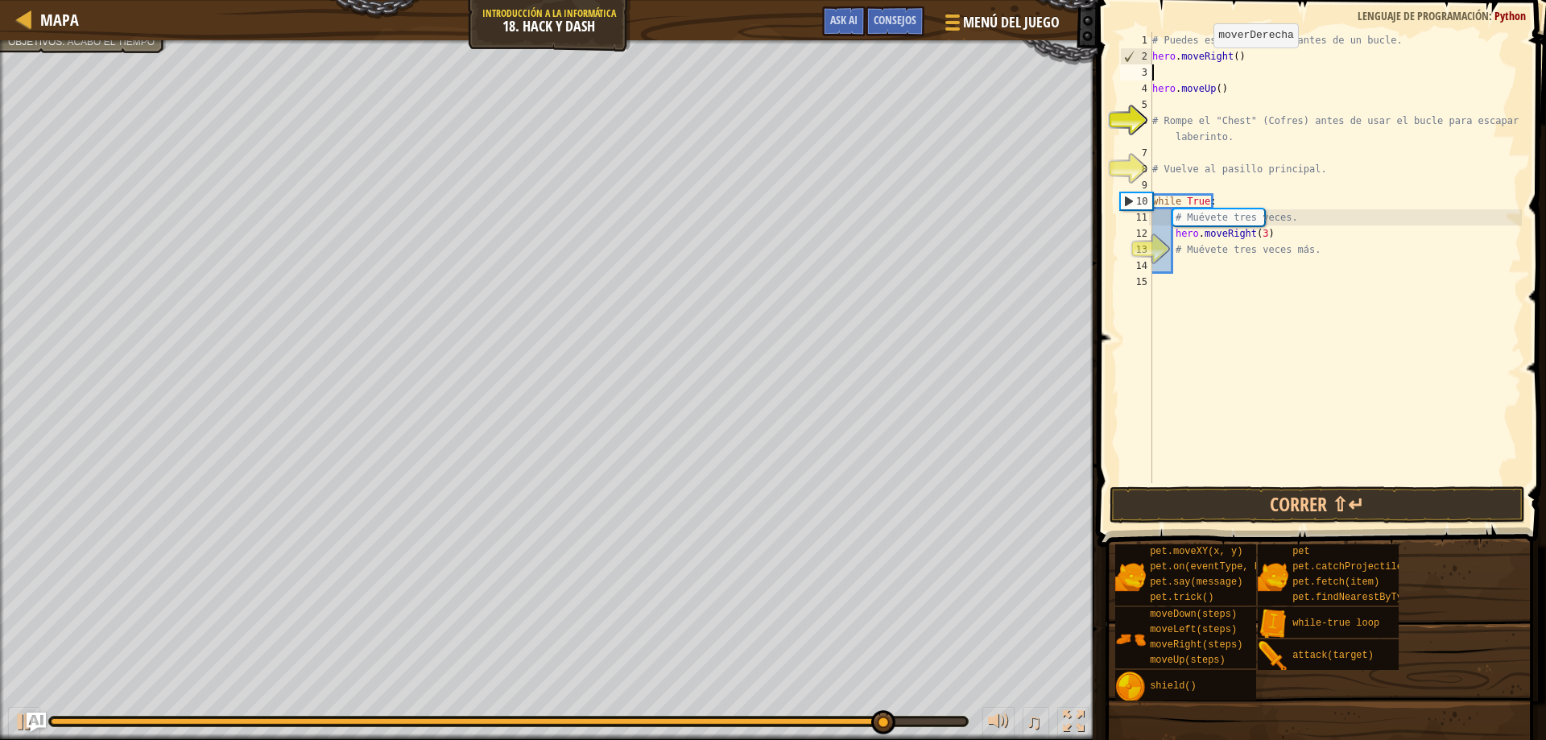
scroll to position [7, 0]
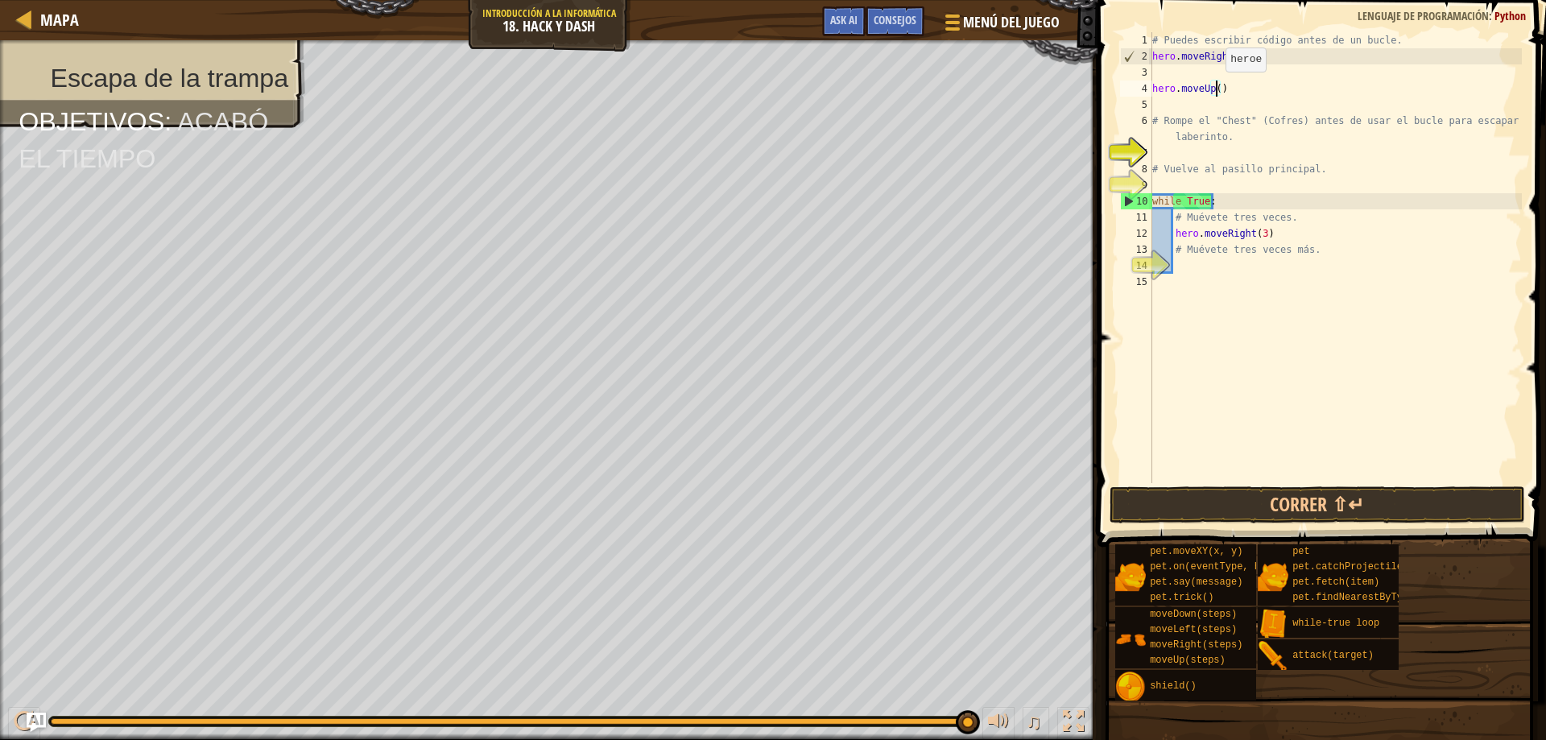
click at [1217, 88] on div "# Puedes escribir código antes de un bucle. hero . moveRight ( ) hero . moveUp …" at bounding box center [1335, 273] width 373 height 483
type textarea "hero.moveUp(2)"
click at [1238, 76] on div "# Puedes escribir código antes de un bucle. hero . moveRight ( ) hero . moveUp …" at bounding box center [1335, 273] width 373 height 483
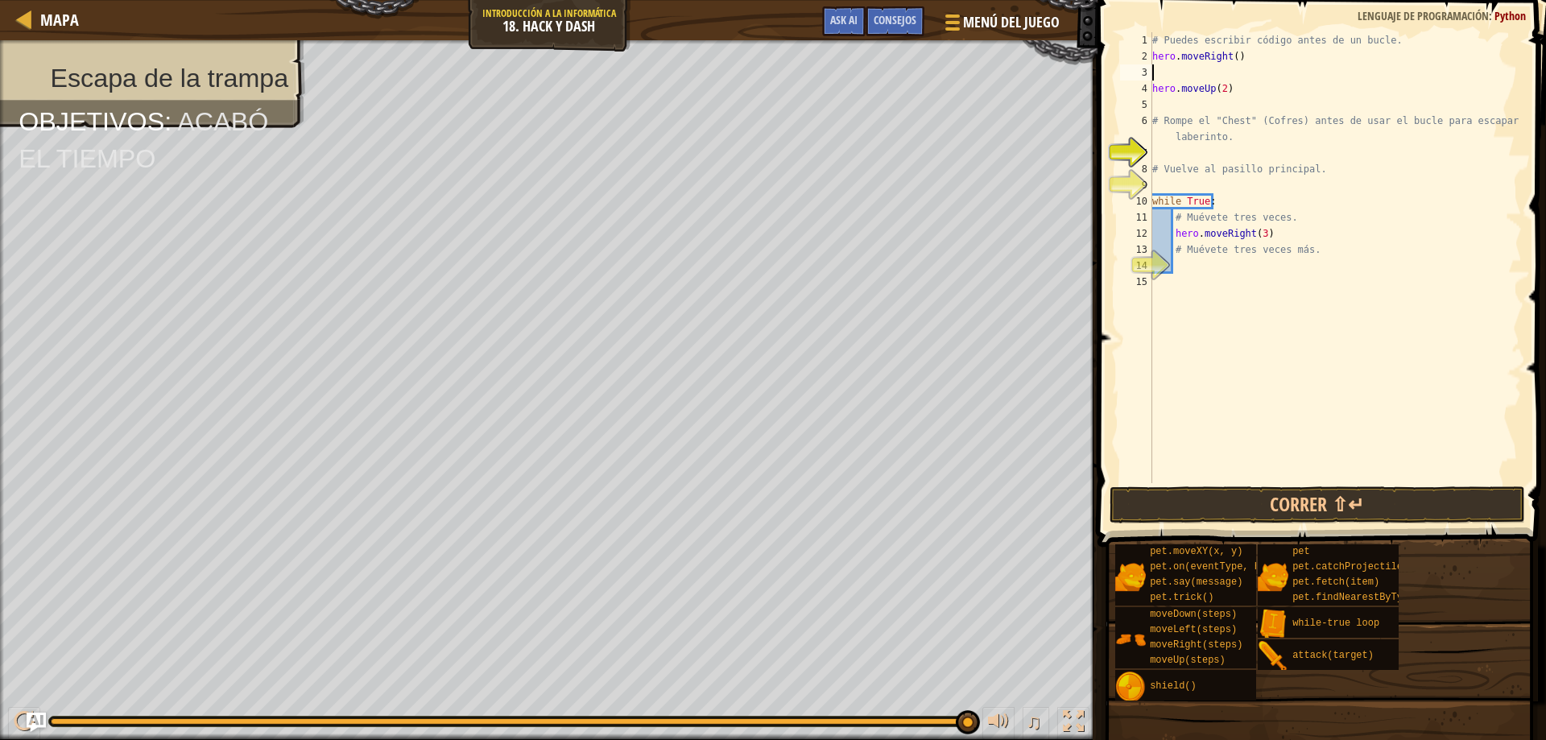
type textarea "hero.moveRight()"
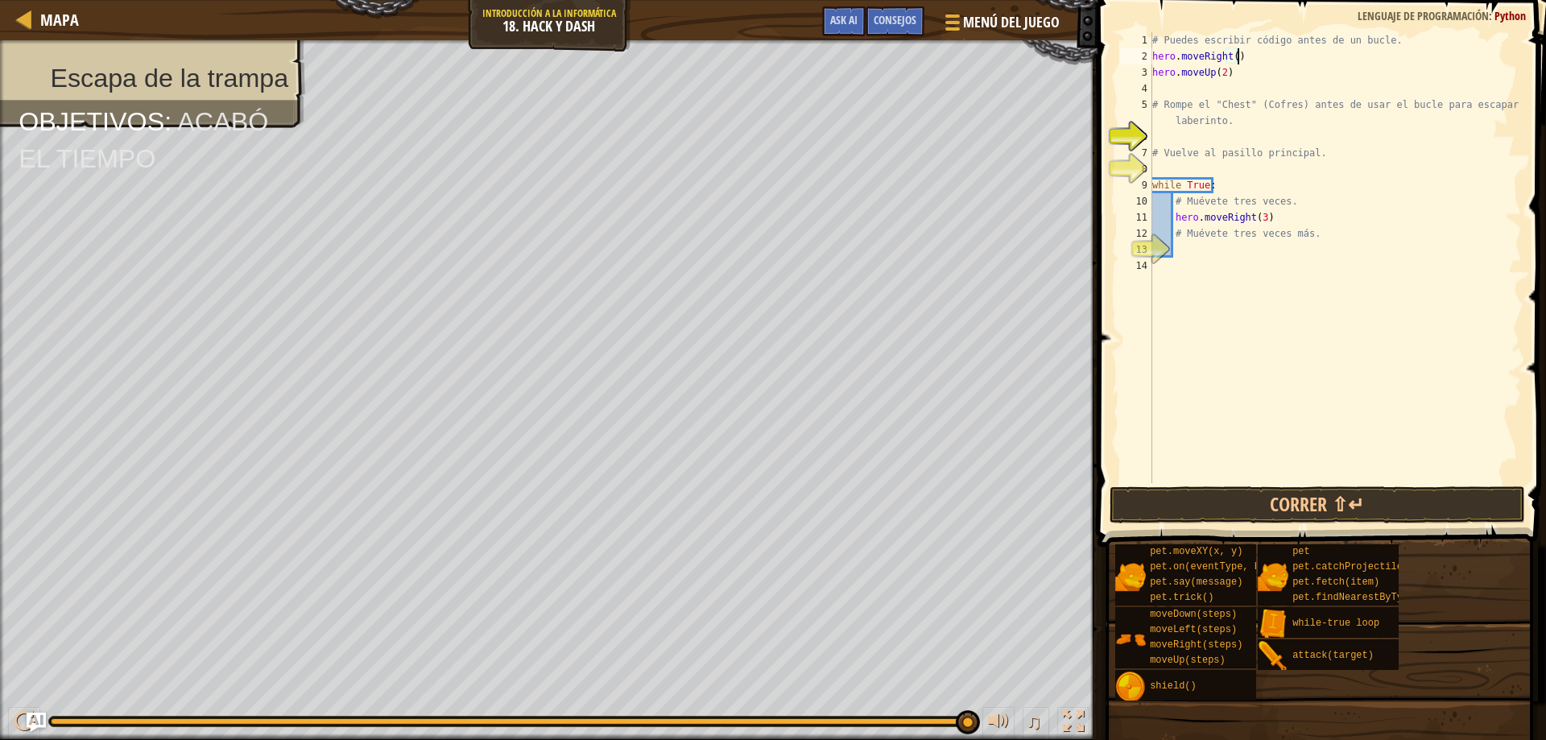
click at [1226, 134] on div "# Puedes escribir código antes de un bucle. hero . moveRight ( ) hero . moveUp …" at bounding box center [1335, 273] width 373 height 483
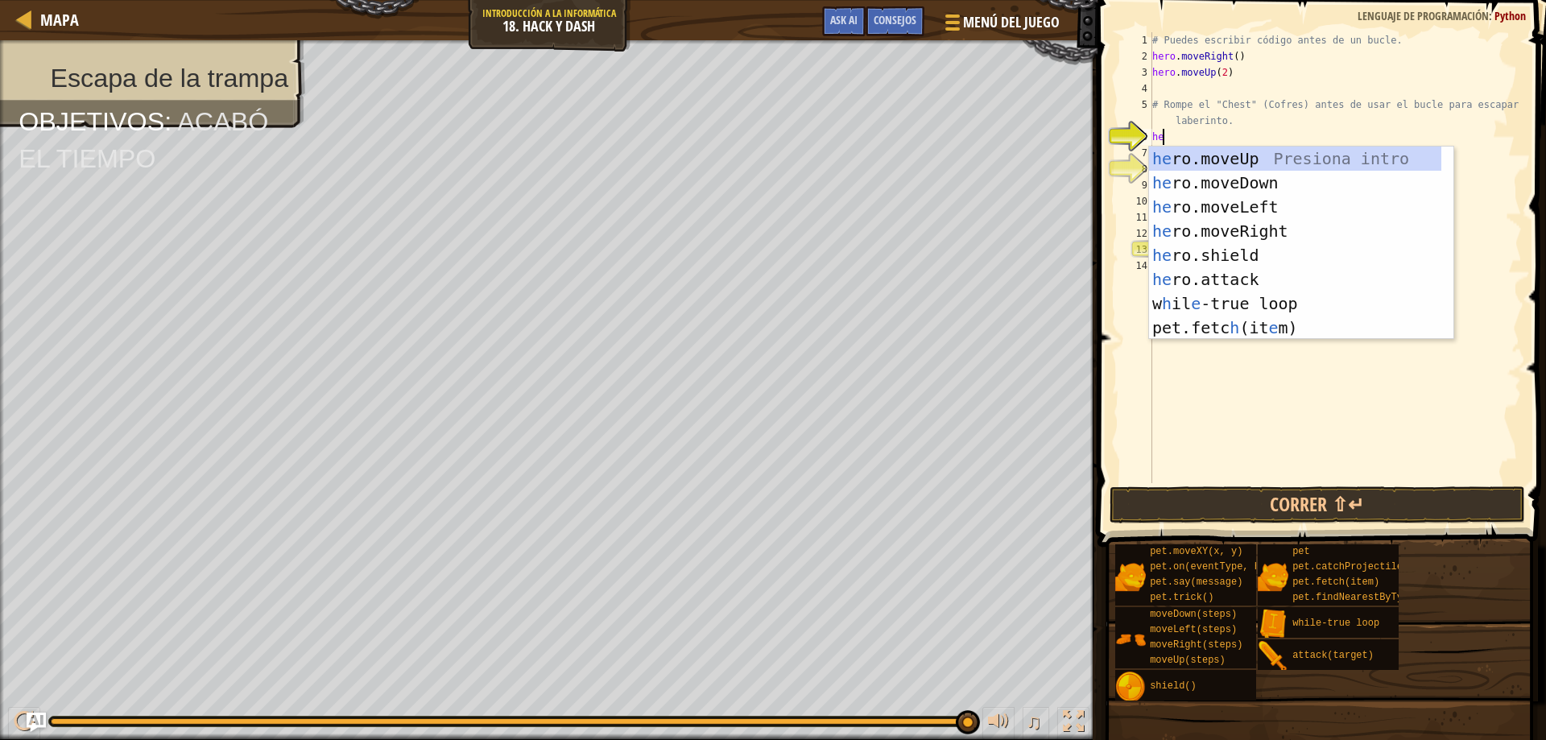
scroll to position [7, 1]
click at [1251, 285] on div "her o.moveUp Presiona intro her o.moveDown Presiona intro her o.moveLeft Presio…" at bounding box center [1295, 268] width 292 height 242
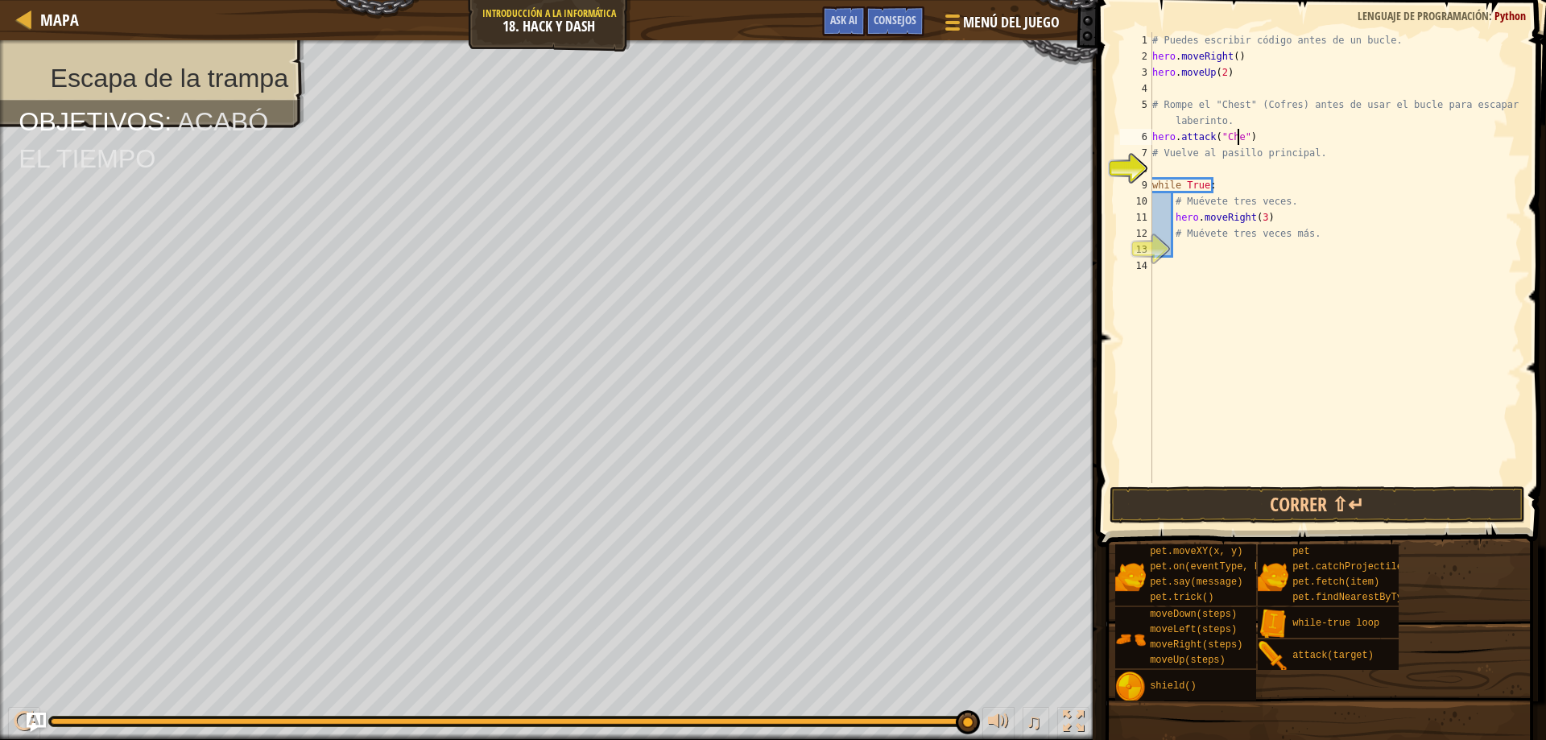
type textarea "hero.attack("Chest")"
click at [1321, 472] on div "# Puedes escribir código antes de un bucle. hero . moveRight ( ) hero . moveUp …" at bounding box center [1335, 273] width 373 height 483
click at [1332, 504] on button "Correr ⇧↵" at bounding box center [1318, 504] width 416 height 37
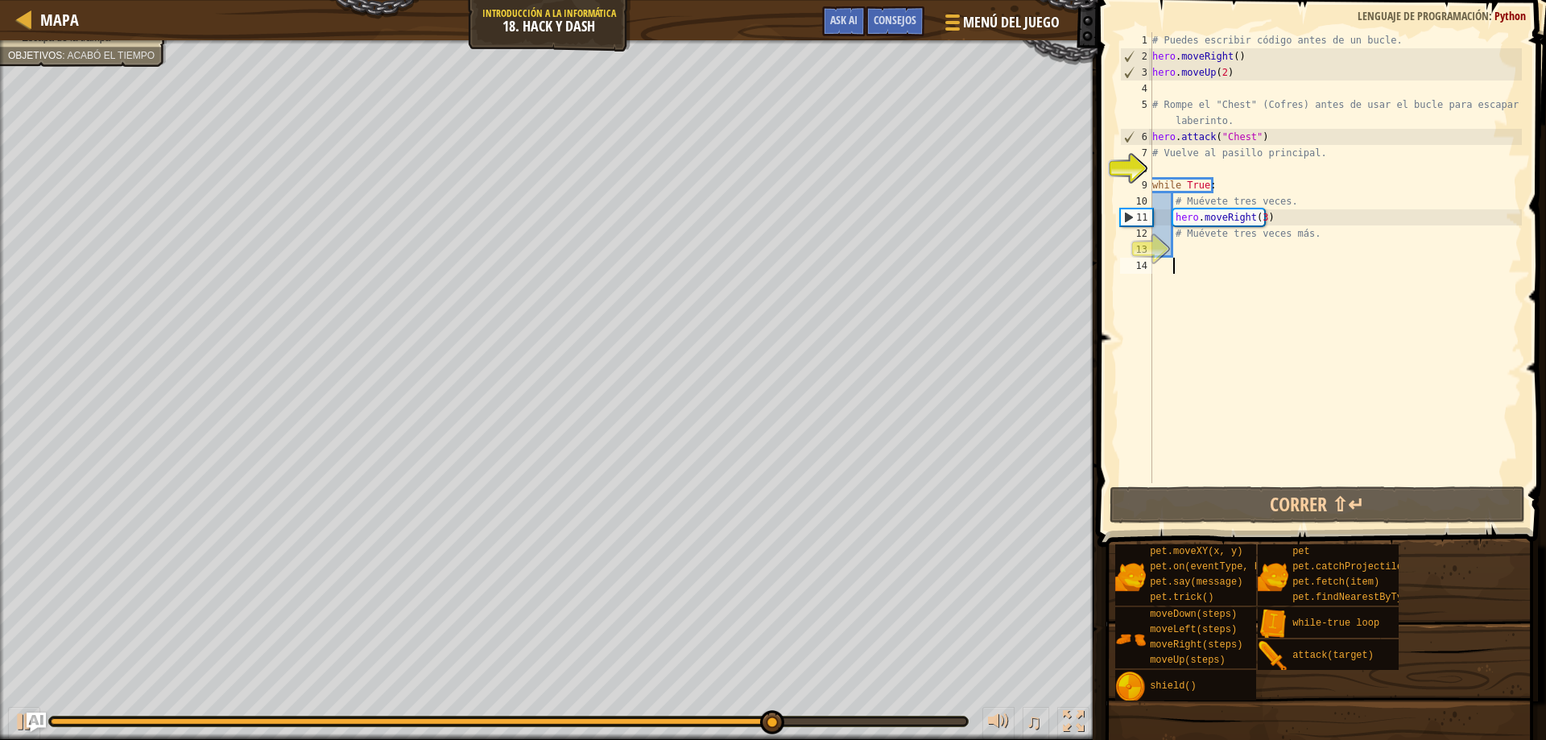
click at [1244, 81] on div "# Puedes escribir código antes de un bucle. hero . moveRight ( ) hero . moveUp …" at bounding box center [1335, 273] width 373 height 483
click at [1215, 170] on div "# Puedes escribir código antes de un bucle. hero . moveRight ( ) hero . moveUp …" at bounding box center [1335, 273] width 373 height 483
type textarea "d"
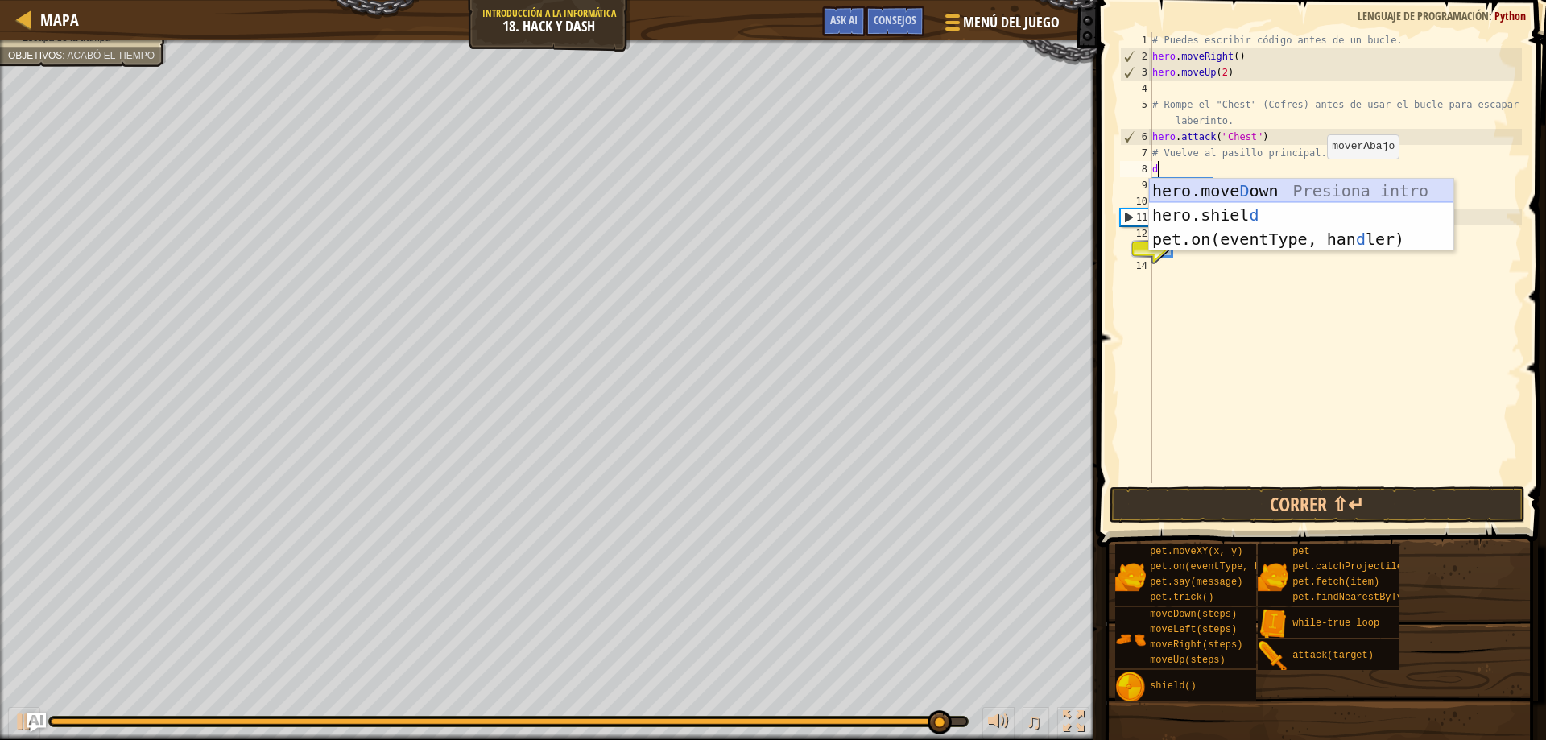
click at [1300, 187] on div "hero.move D own Presiona intro hero.shiel d Presiona intro pet.on(eventType, ha…" at bounding box center [1301, 239] width 304 height 121
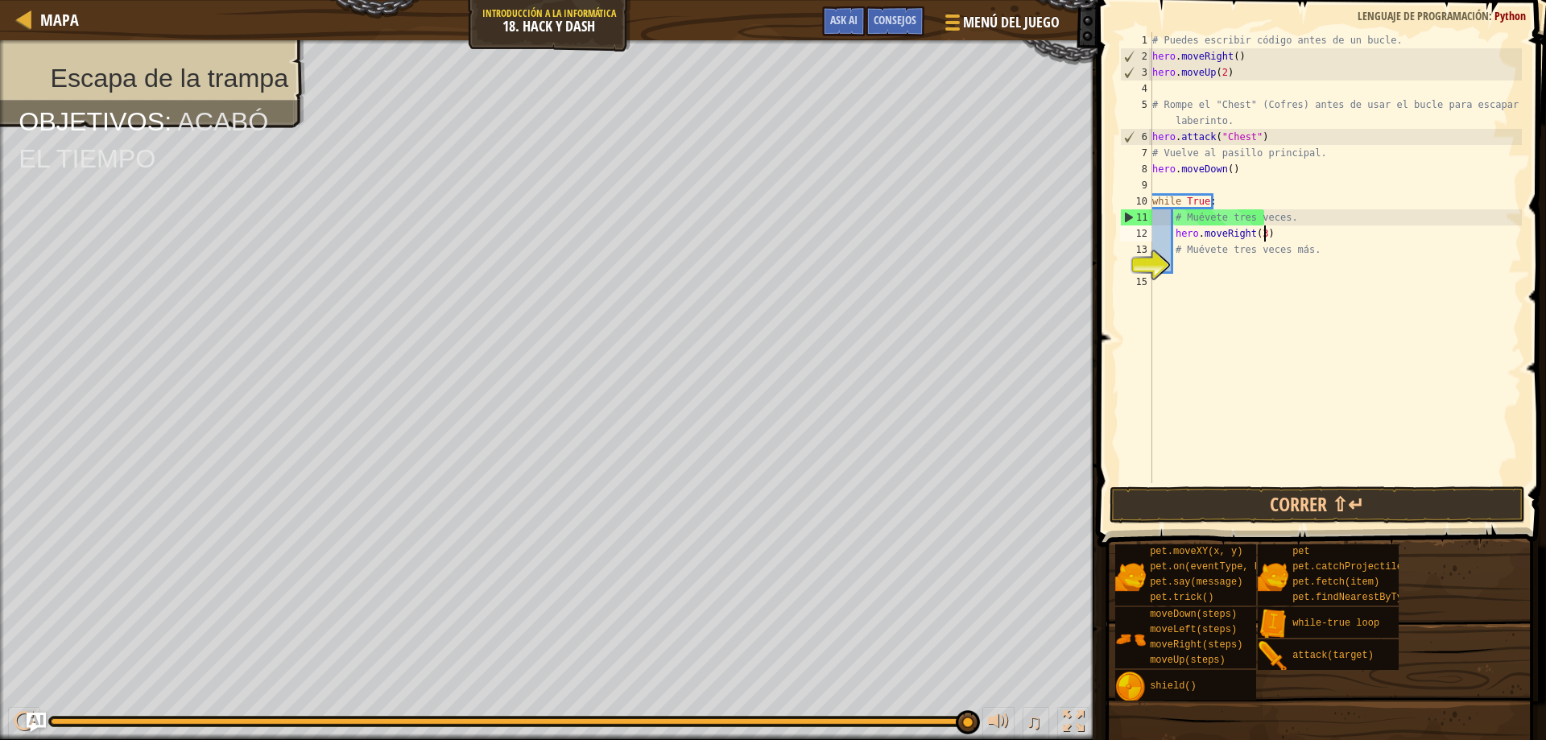
click at [1271, 235] on div "# Puedes escribir código antes de un bucle. hero . moveRight ( ) hero . moveUp …" at bounding box center [1335, 273] width 373 height 483
type textarea "hero.moveRight(3)"
click at [1233, 269] on div "# Puedes escribir código antes de un bucle. hero . moveRight ( ) hero . moveUp …" at bounding box center [1335, 273] width 373 height 483
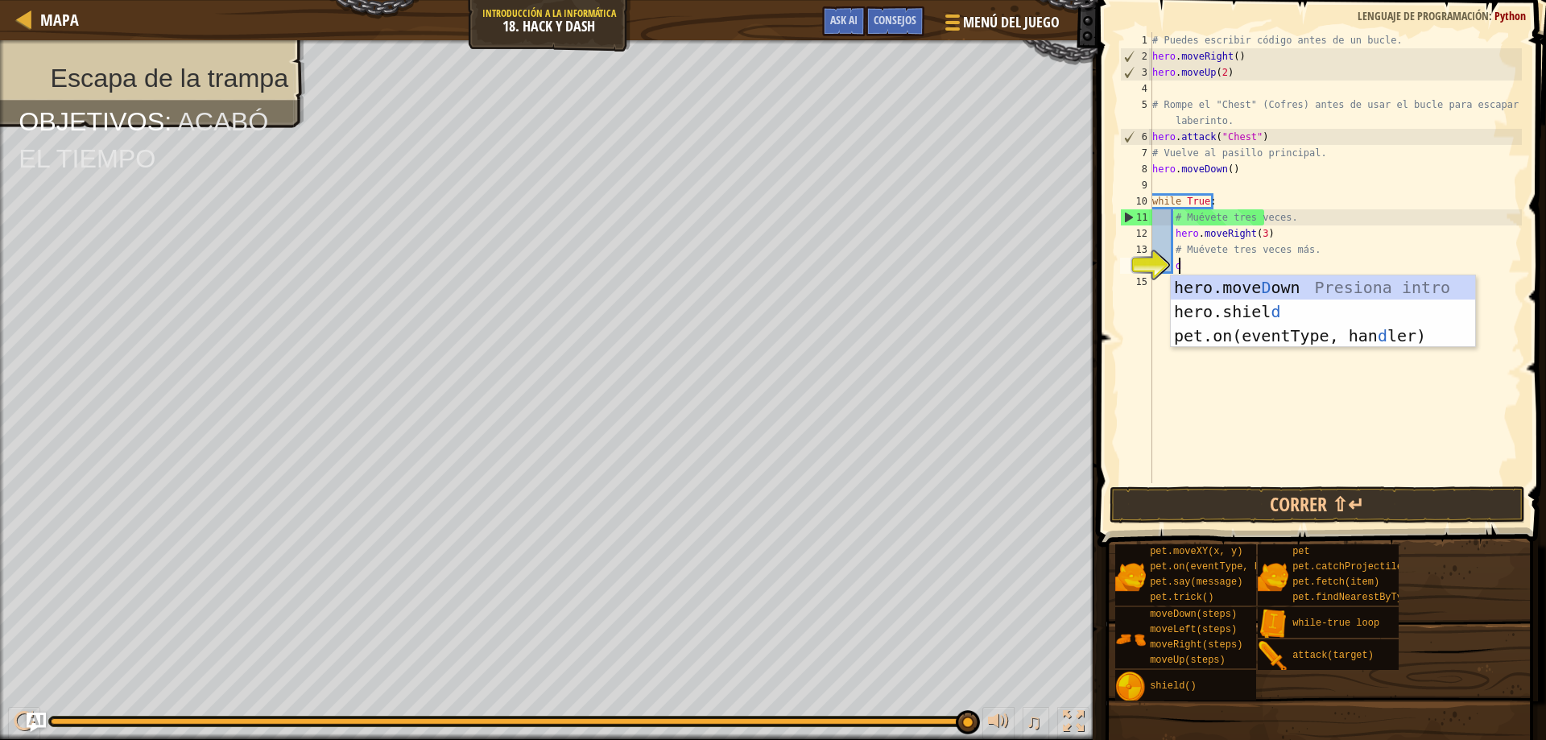
type textarea "do"
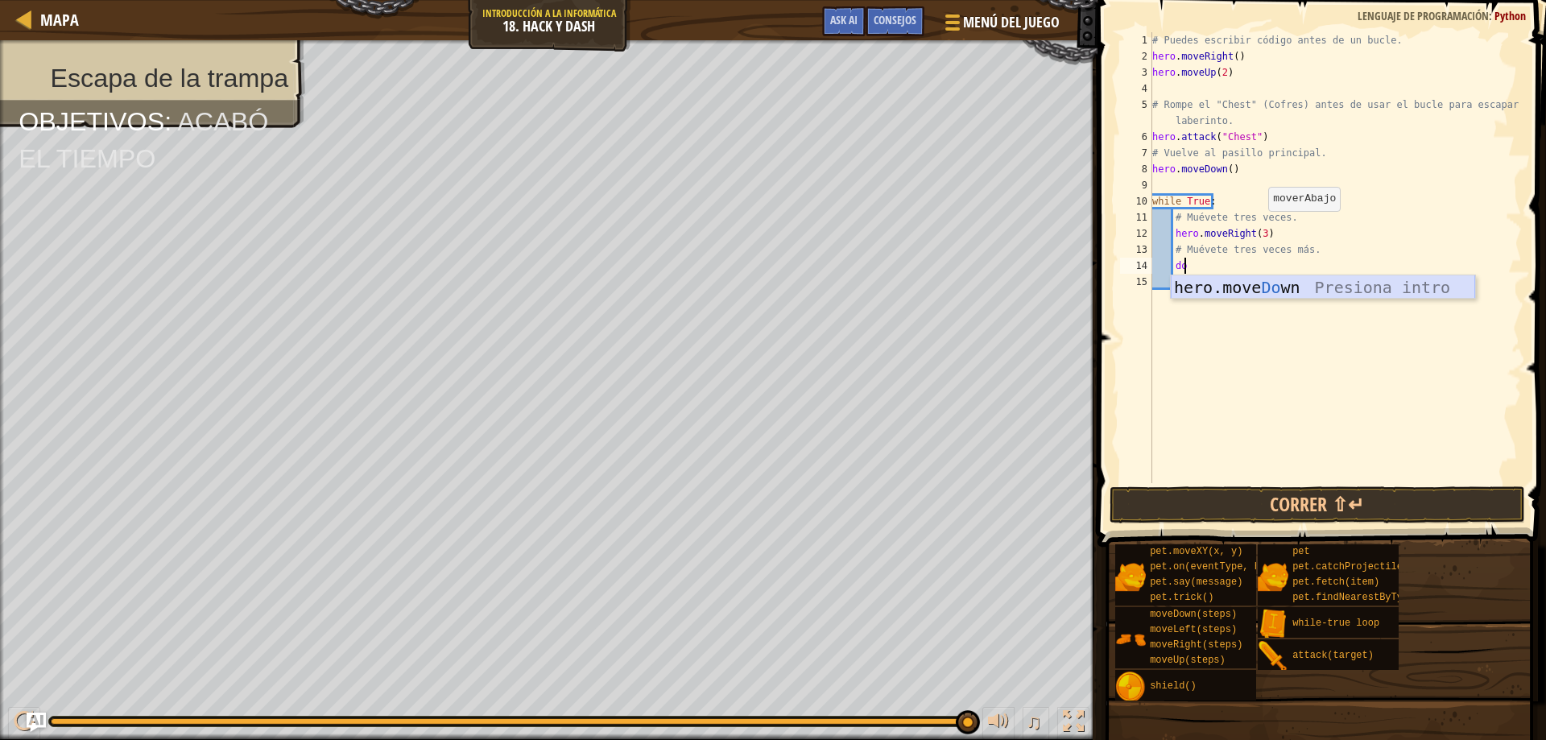
click at [1259, 286] on div "hero.move Do wn Presiona intro" at bounding box center [1323, 311] width 304 height 72
click at [1246, 265] on div "# Puedes escribir código antes de un bucle. hero . moveRight ( ) hero . moveUp …" at bounding box center [1335, 273] width 373 height 483
type textarea "hero.moveDown(3)"
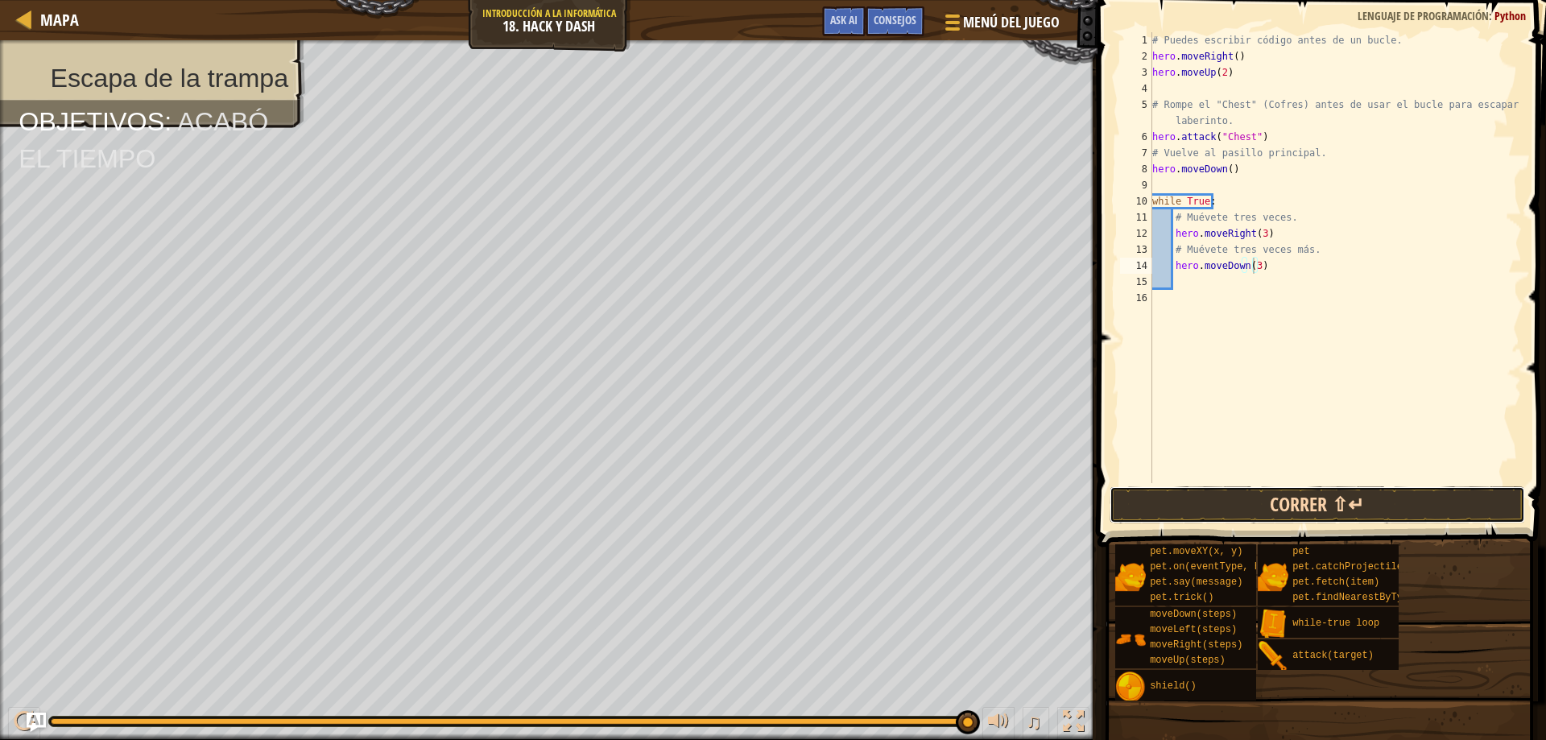
click at [1251, 494] on button "Correr ⇧↵" at bounding box center [1318, 504] width 416 height 37
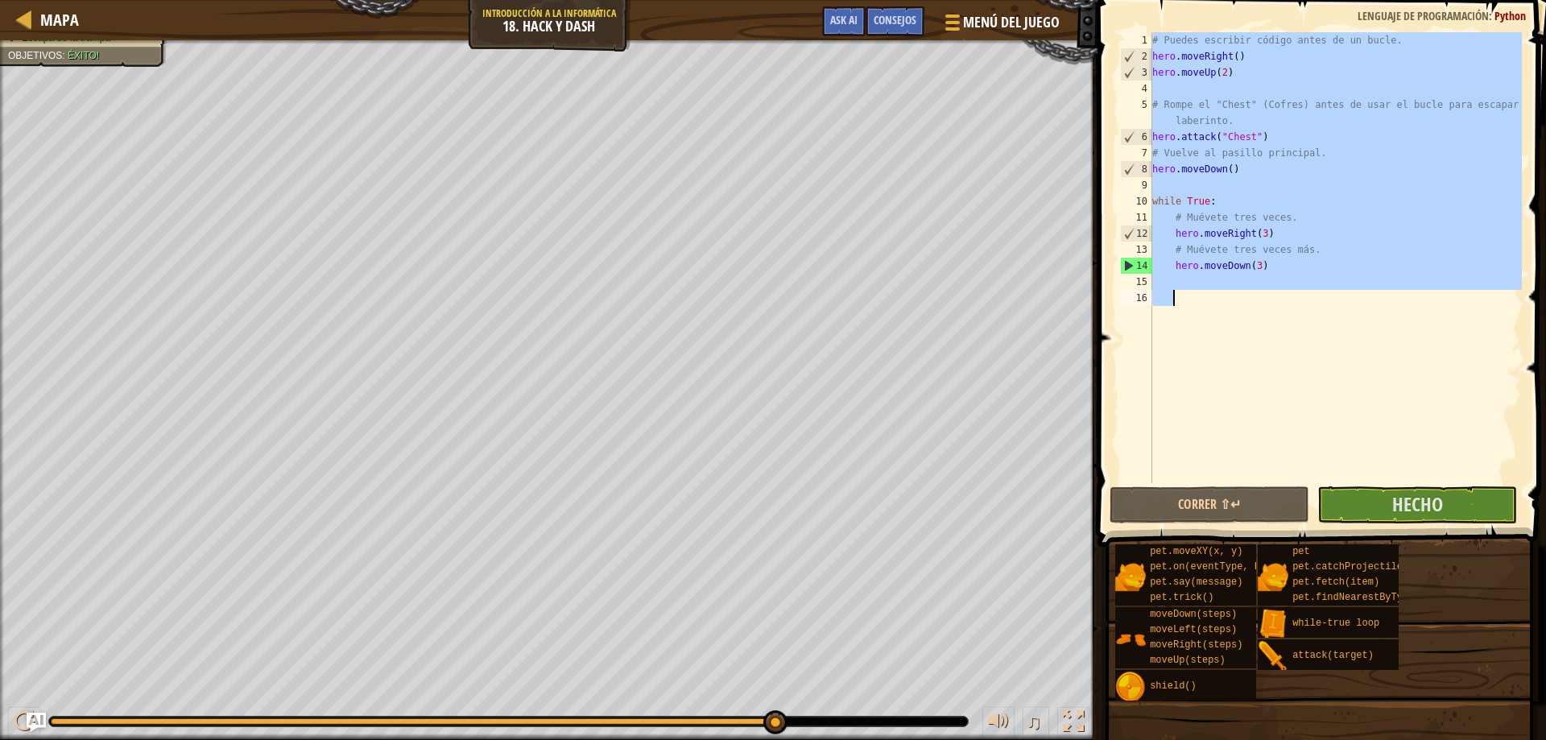
drag, startPoint x: 1151, startPoint y: 41, endPoint x: 1325, endPoint y: 443, distance: 437.8
click at [1325, 443] on div "hero.moveDown(3) 1 2 3 4 5 6 7 8 9 10 11 12 13 14 15 16 # Puedes escribir códig…" at bounding box center [1319, 257] width 405 height 451
click at [1342, 512] on button "Hecho" at bounding box center [1417, 504] width 200 height 37
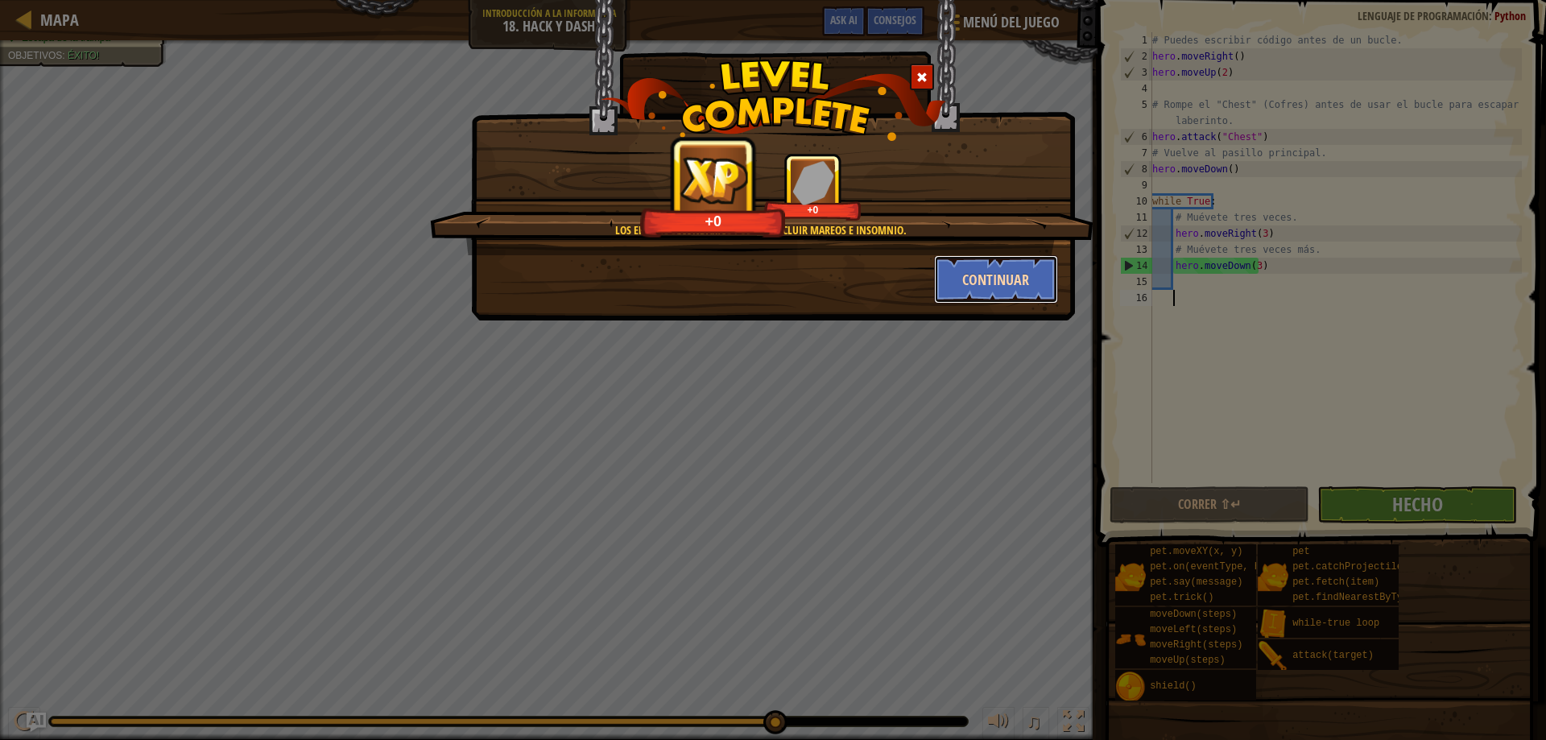
click at [953, 272] on button "Continuar" at bounding box center [996, 279] width 125 height 48
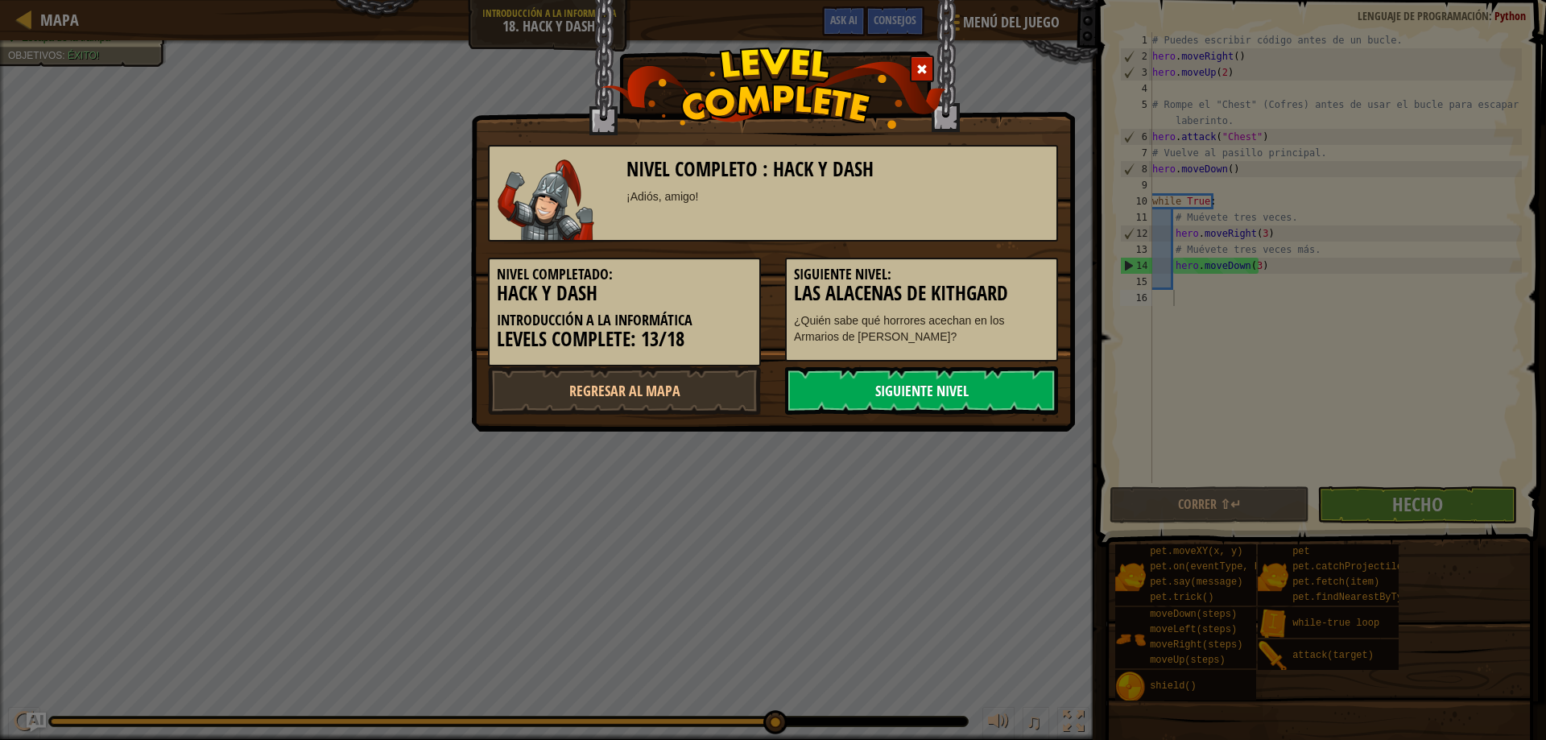
click at [924, 406] on link "Siguiente nivel" at bounding box center [921, 390] width 273 height 48
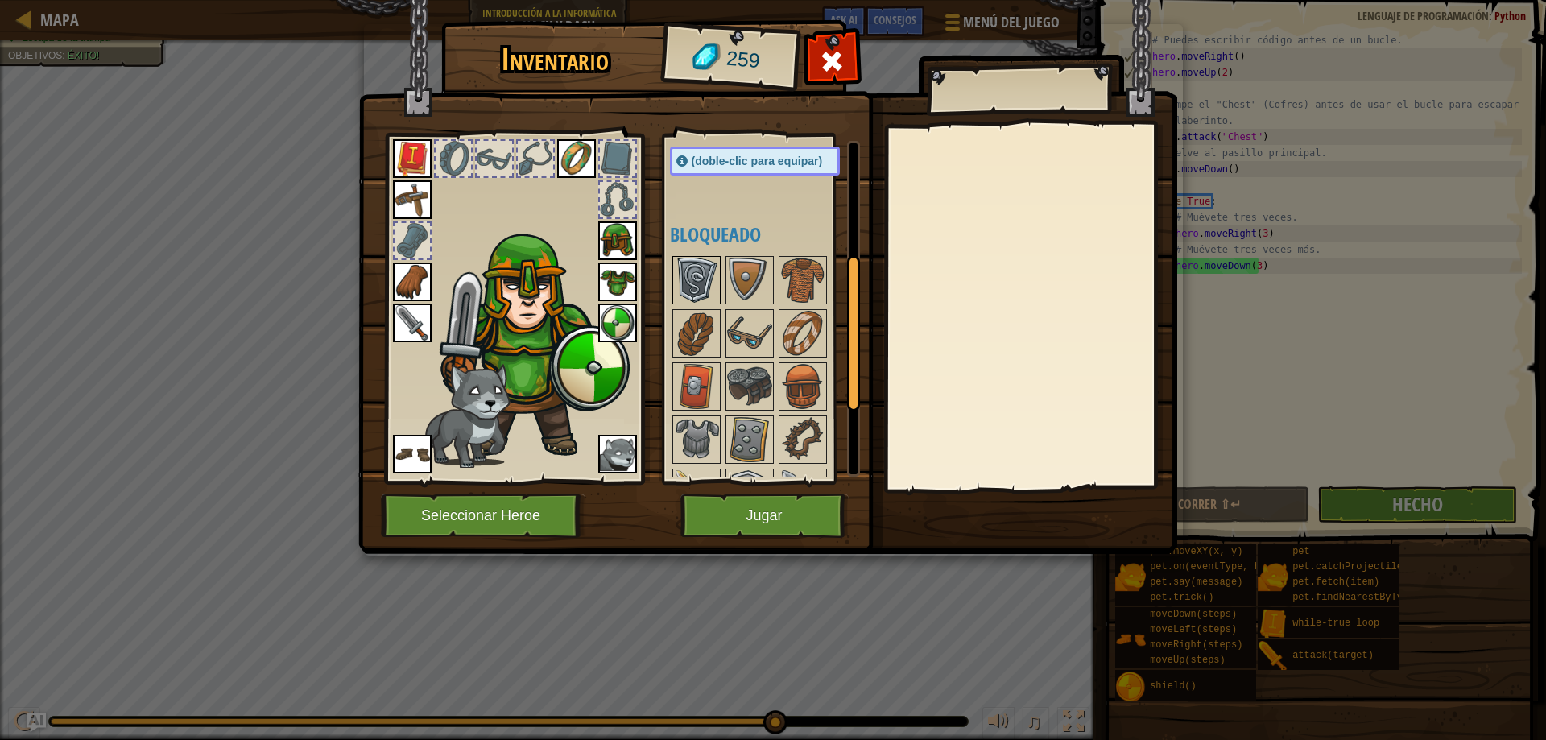
scroll to position [242, 0]
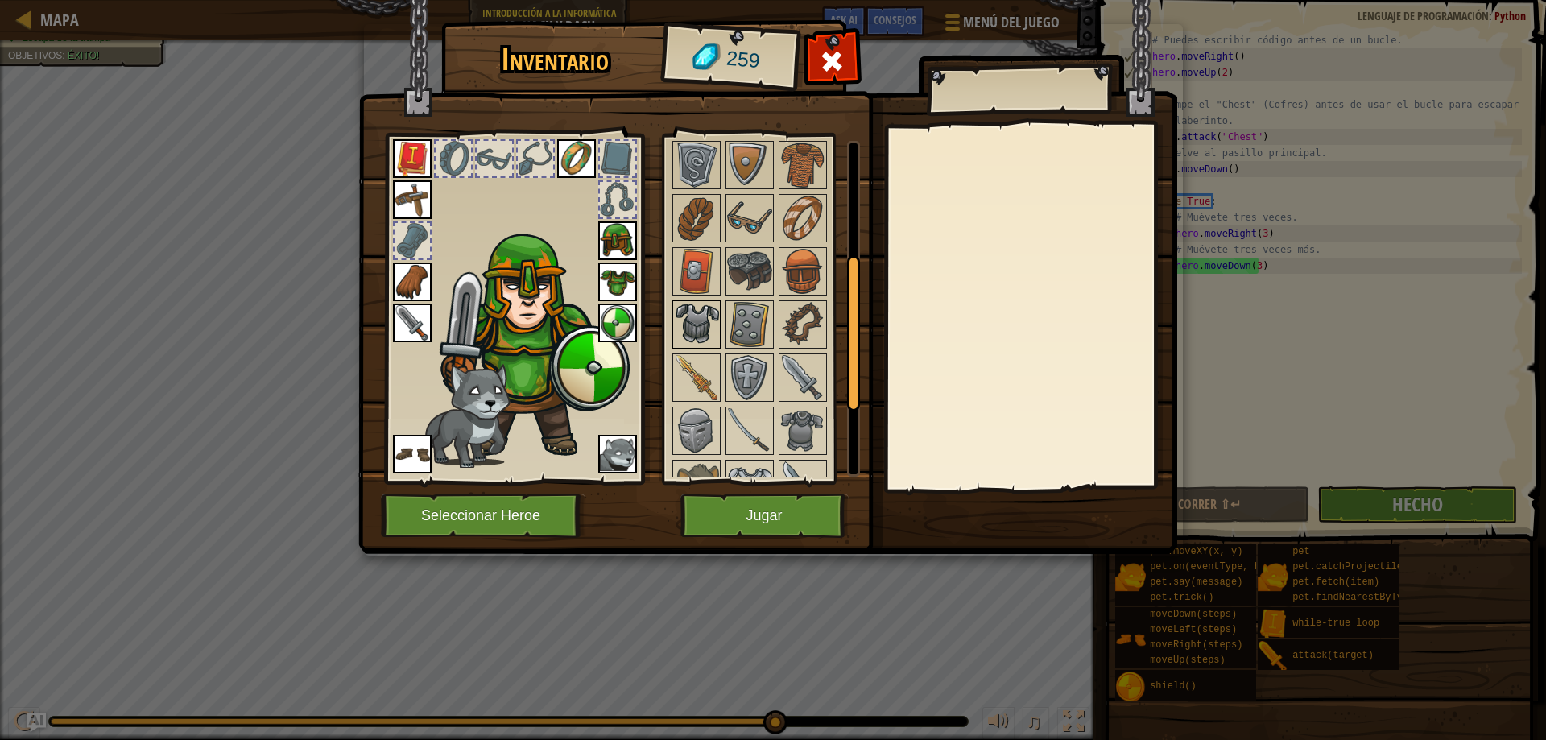
click at [713, 337] on img at bounding box center [696, 324] width 45 height 45
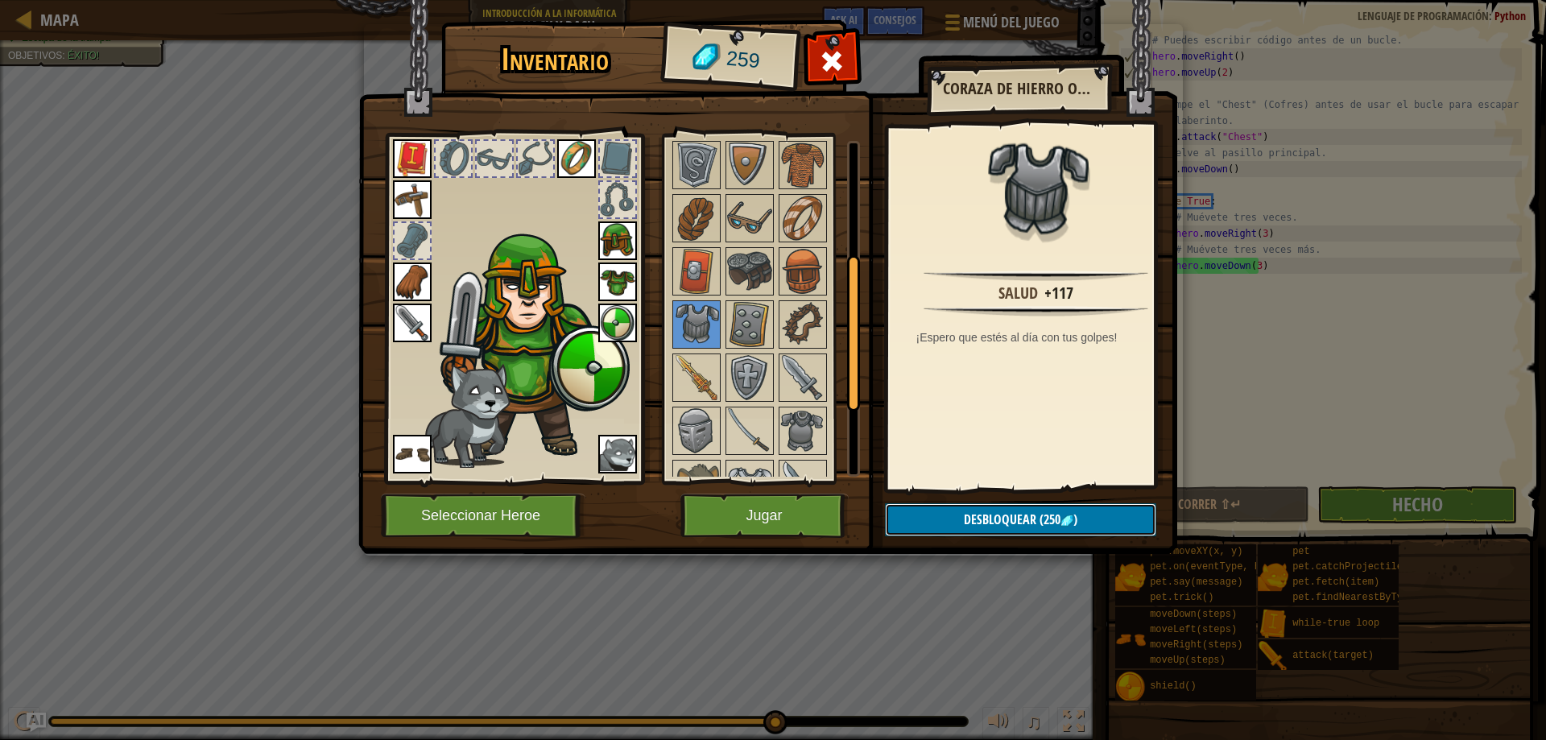
click at [956, 510] on button "Desbloquear (250 )" at bounding box center [1020, 519] width 271 height 33
click at [956, 510] on button "Confirmar" at bounding box center [1020, 519] width 271 height 33
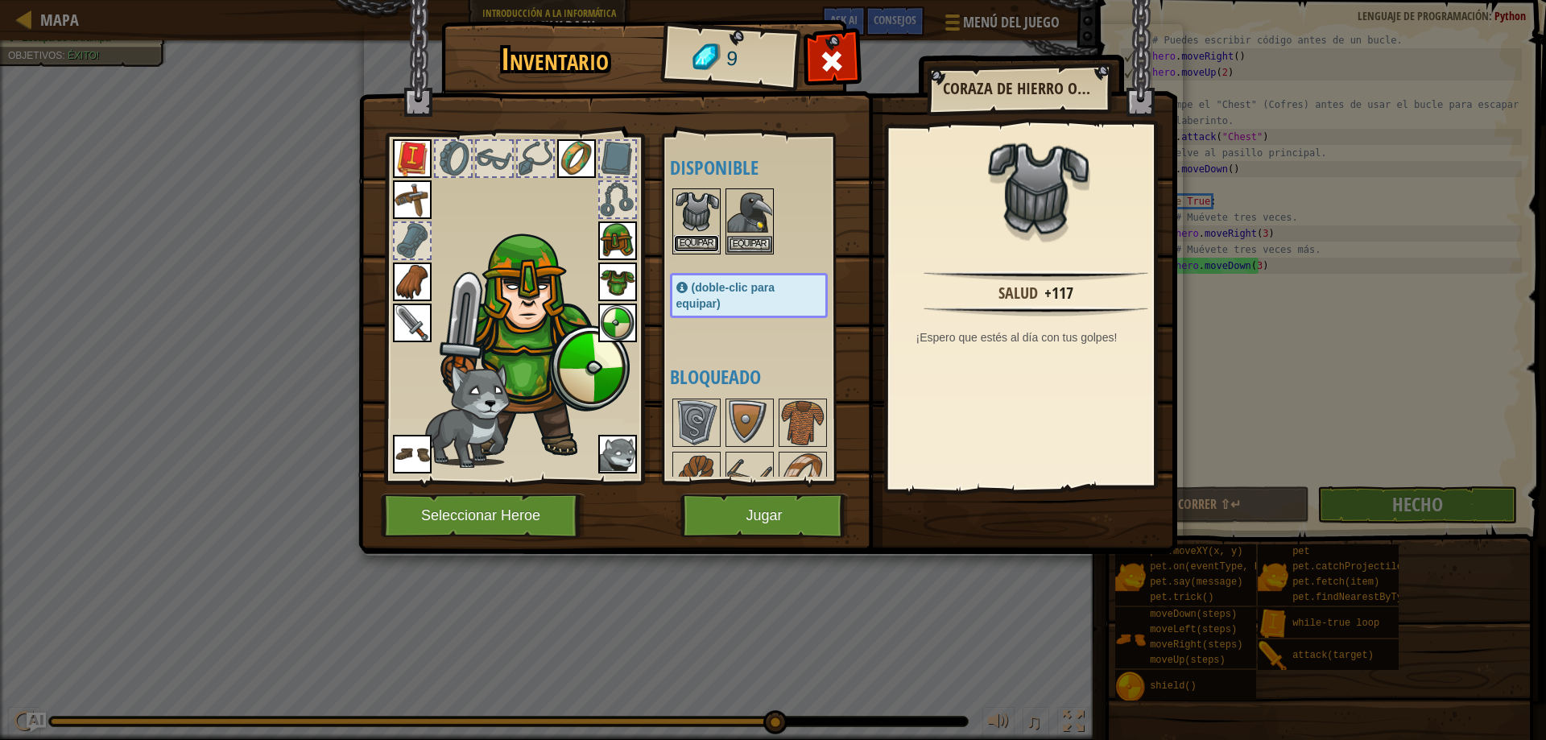
click at [706, 243] on button "Equipar" at bounding box center [696, 243] width 45 height 17
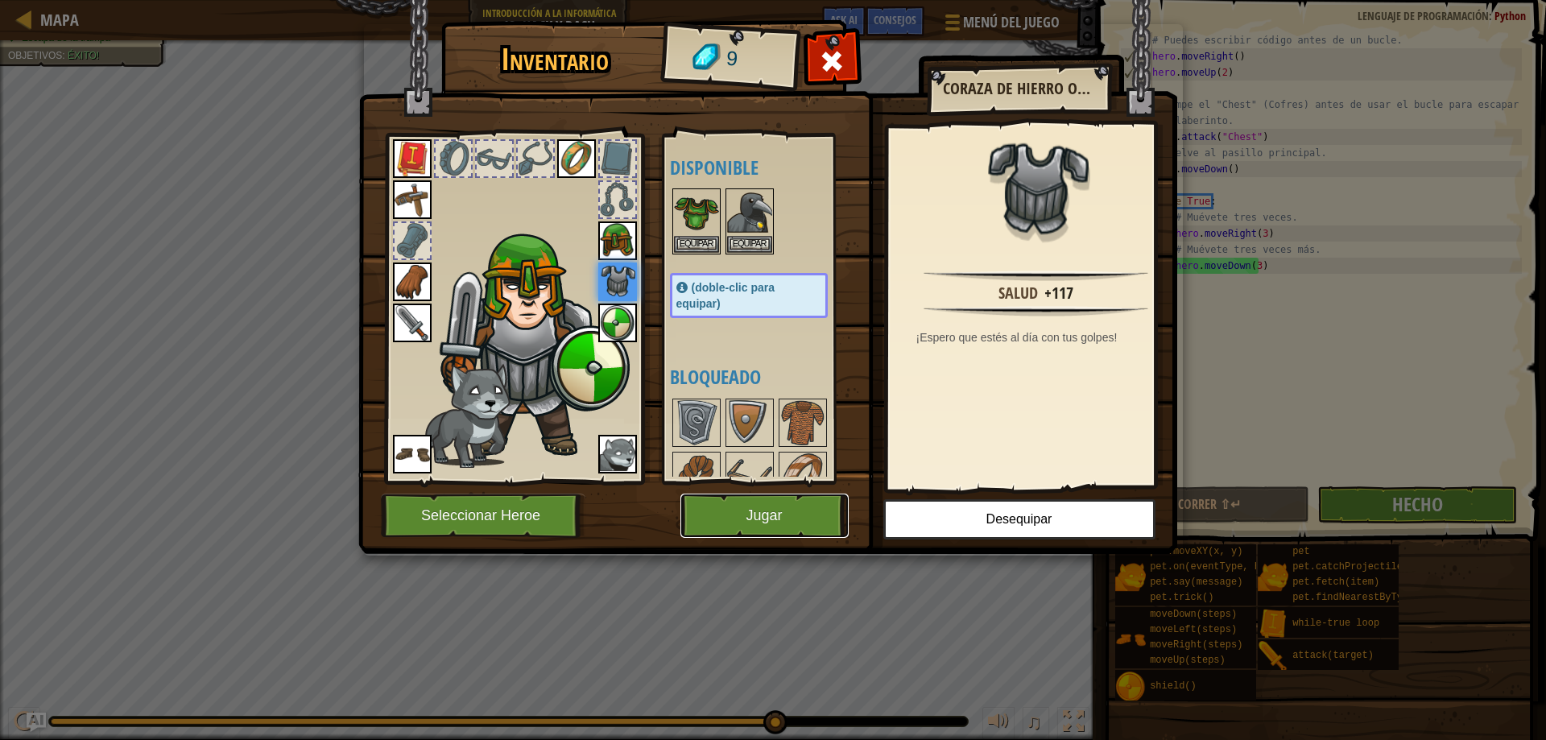
click at [754, 498] on button "Jugar" at bounding box center [764, 516] width 168 height 44
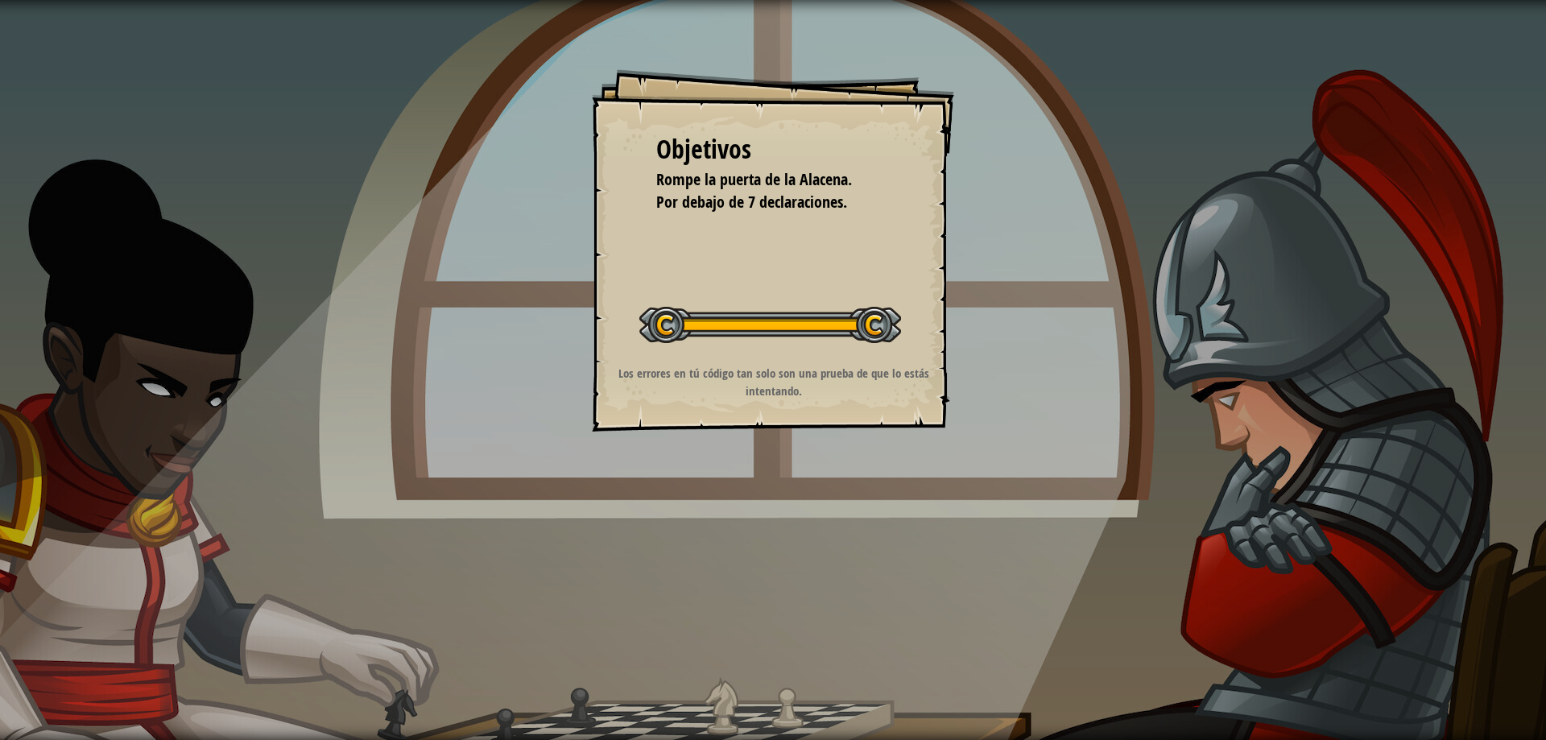
click at [940, 450] on div "Objetivos Rompe la puerta de la Alacena. Por debajo de 7 declaraciones. Iniciar…" at bounding box center [773, 370] width 1546 height 740
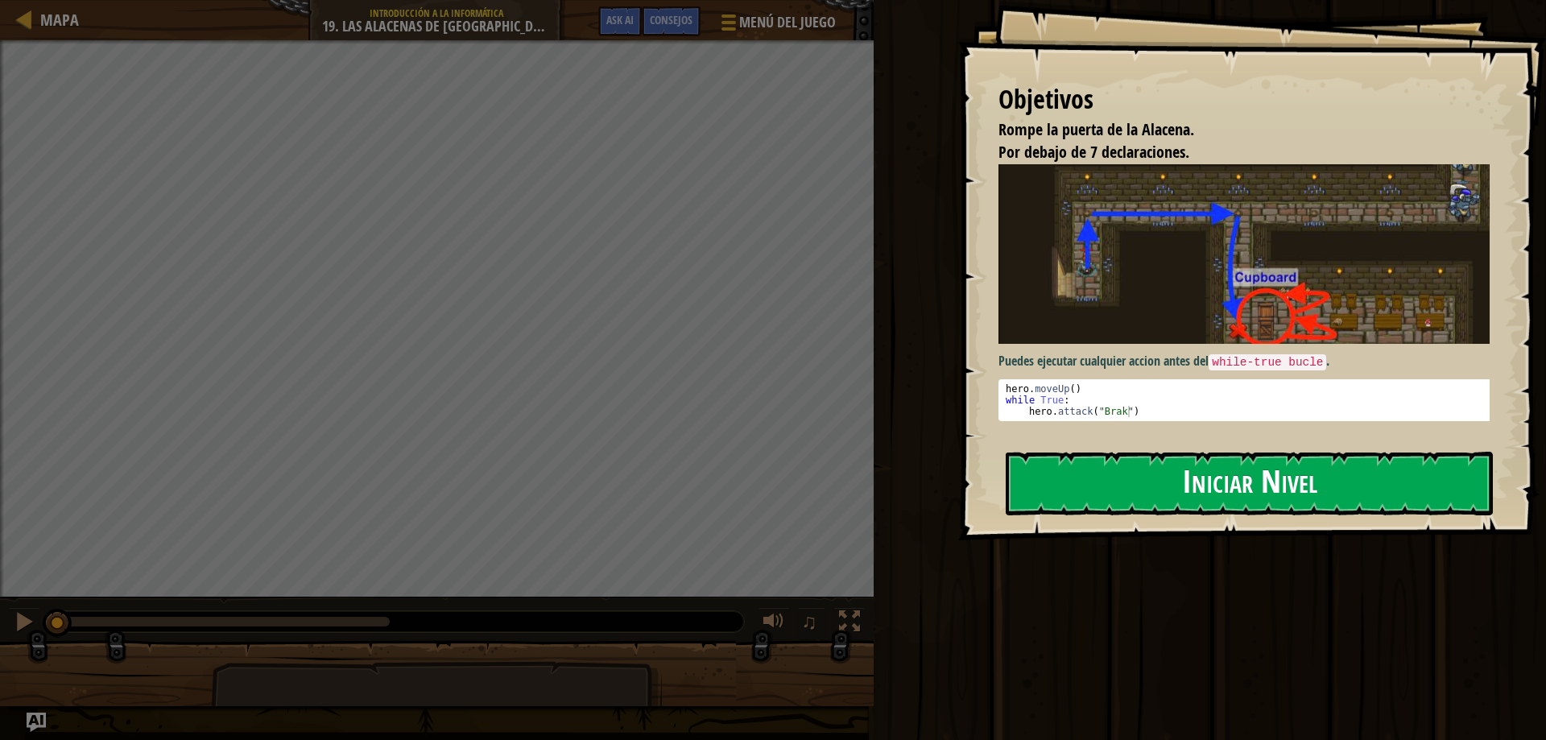
click at [1201, 486] on button "Iniciar Nivel" at bounding box center [1249, 484] width 487 height 64
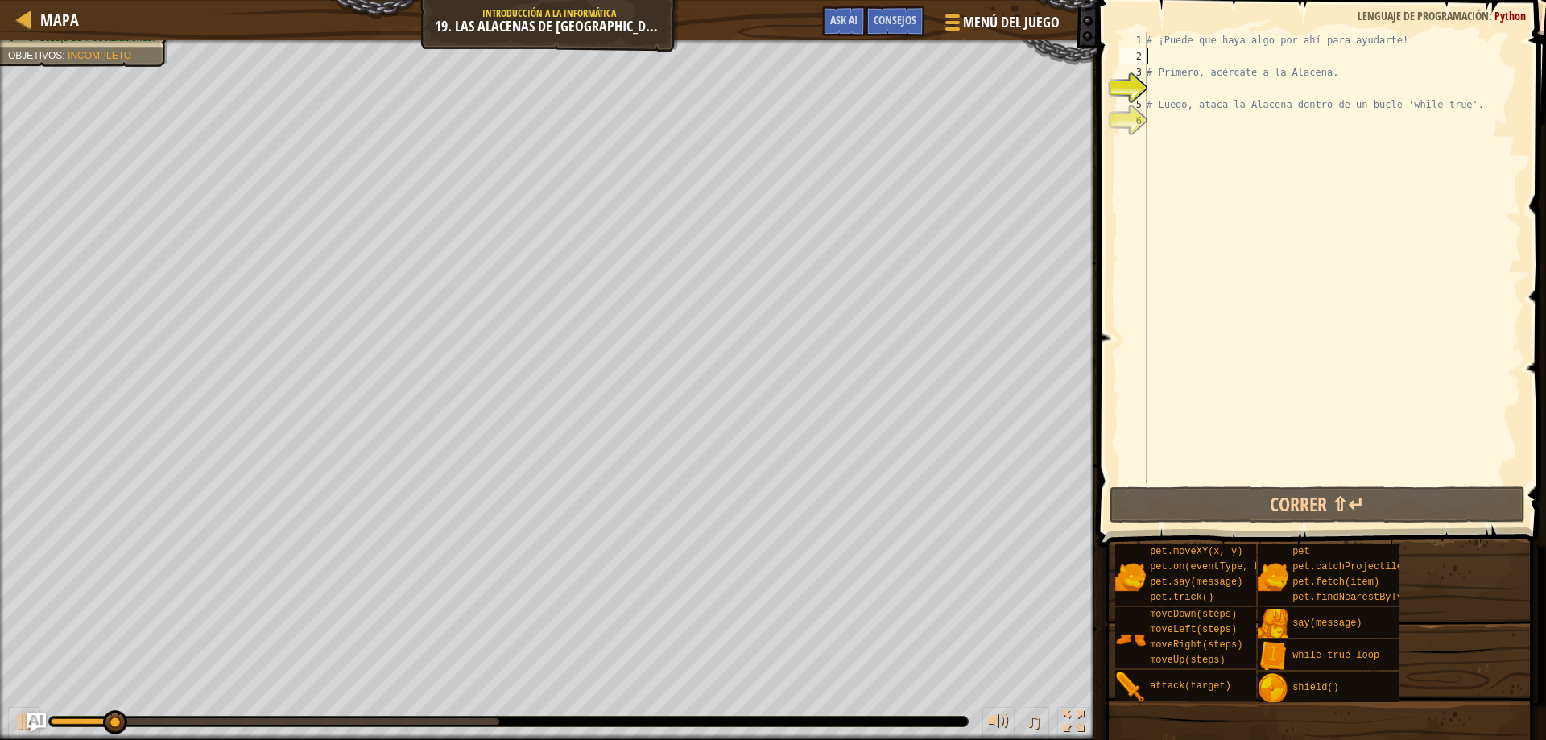
click at [1264, 59] on div "# ¡Puede que haya algo por ahí para ayudarte! # Primero, acércate a la Alacena.…" at bounding box center [1332, 273] width 378 height 483
click at [1193, 86] on div "# ¡Puede que haya algo por ahí para ayudarte! # Primero, acércate a la Alacena.…" at bounding box center [1332, 273] width 378 height 483
click at [1189, 61] on div "# ¡Puede que haya algo por ahí para ayudarte! # Primero, acércate a la Alacena.…" at bounding box center [1332, 273] width 378 height 483
type textarea "h"
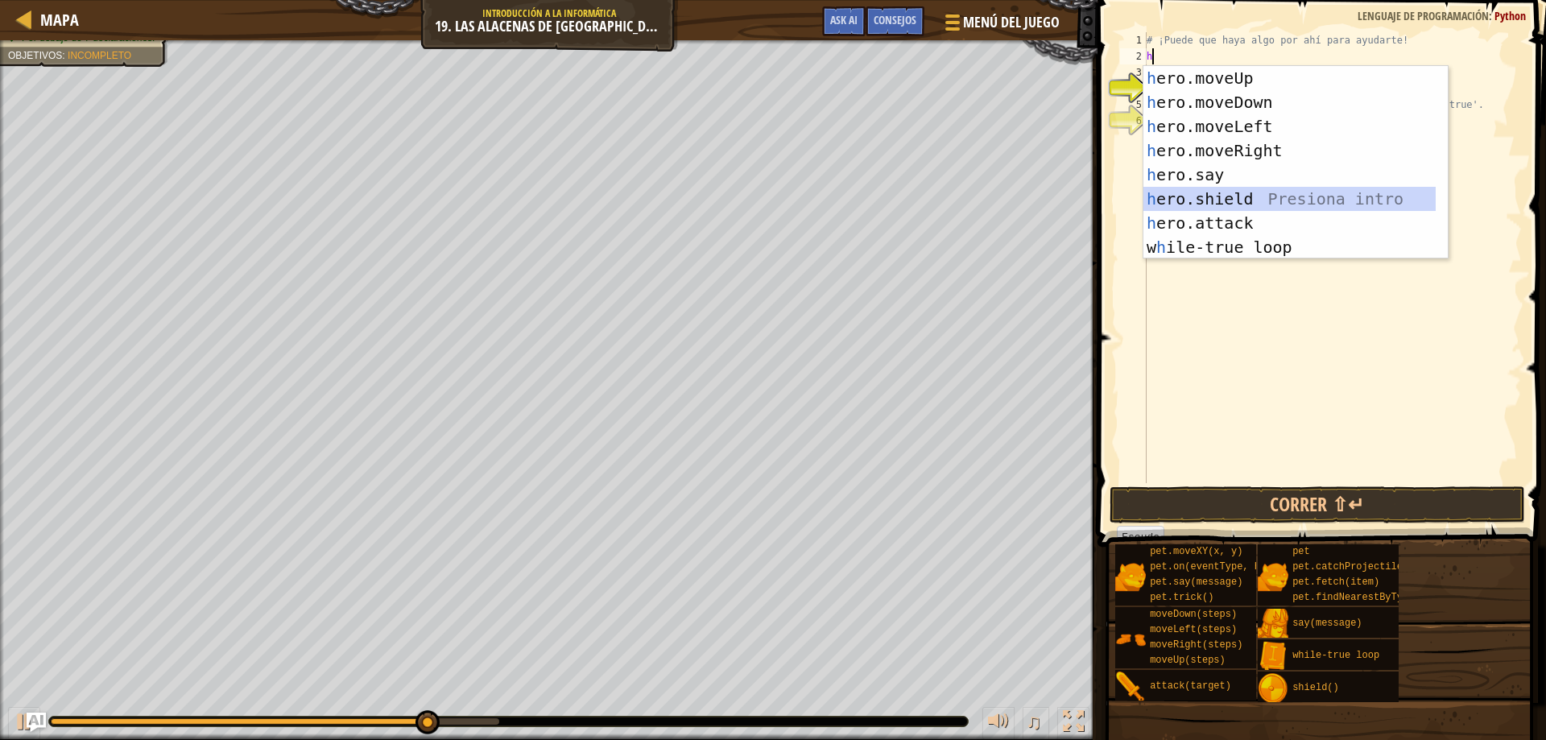
click at [1239, 189] on div "h ero.moveUp Presiona intro h ero.moveDown Presiona intro h ero.moveLeft Presio…" at bounding box center [1289, 187] width 292 height 242
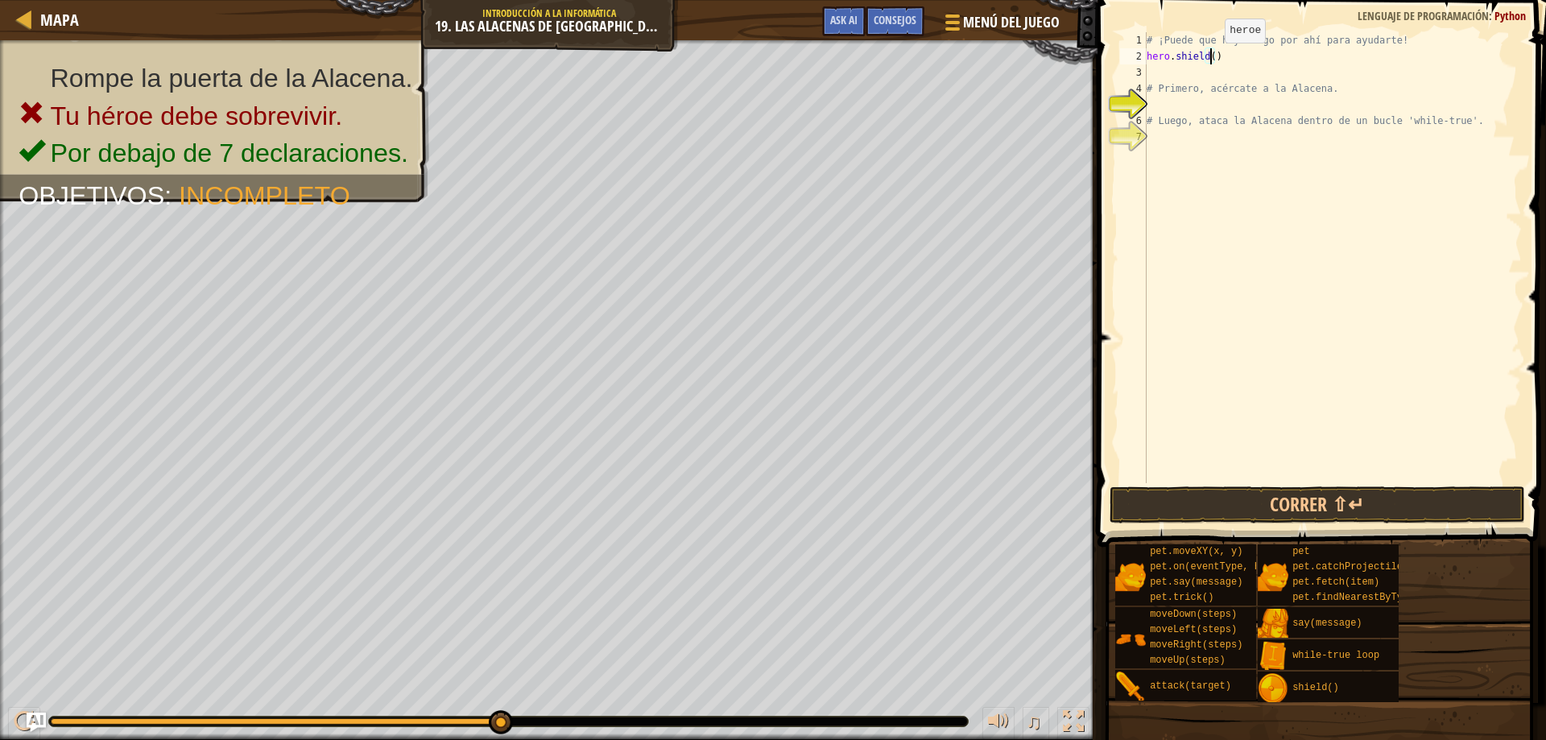
click at [1211, 59] on div "# ¡Puede que haya algo por ahí para ayudarte! hero . shield ( ) # Primero, acér…" at bounding box center [1332, 273] width 378 height 483
click at [1237, 513] on button "Correr ⇧↵" at bounding box center [1318, 504] width 416 height 37
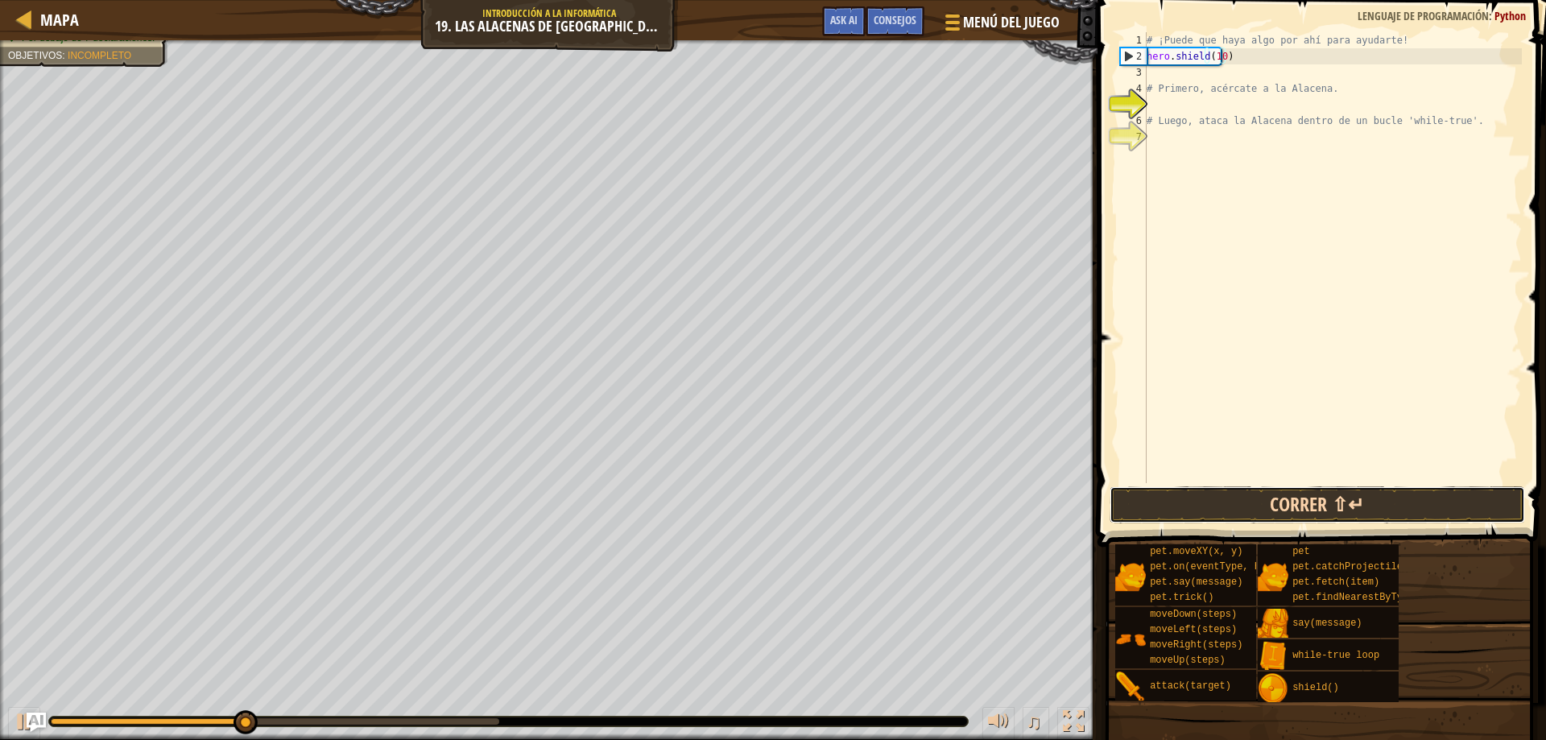
click at [1300, 509] on button "Correr ⇧↵" at bounding box center [1318, 504] width 416 height 37
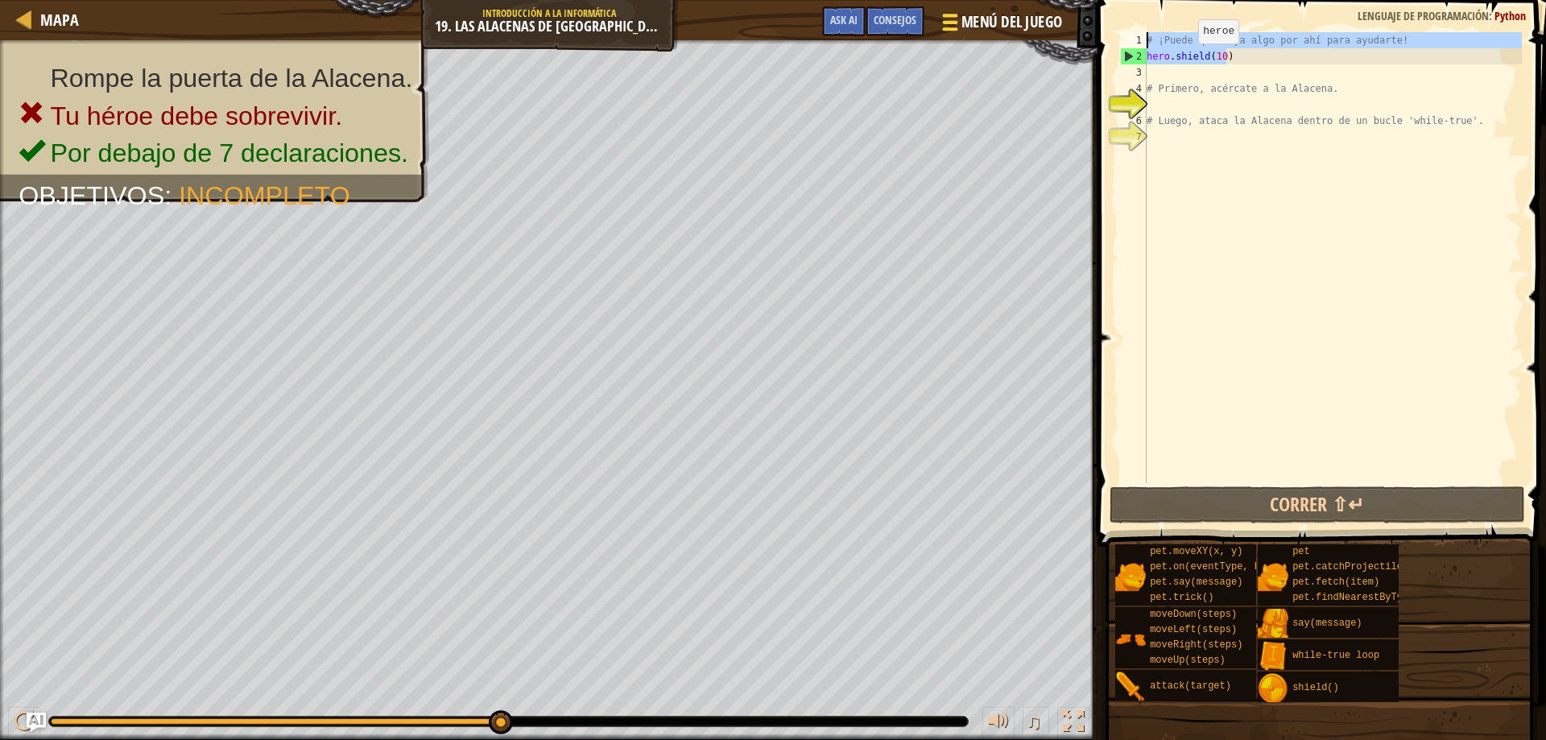
drag, startPoint x: 1251, startPoint y: 61, endPoint x: 945, endPoint y: 21, distance: 309.4
click at [945, 21] on div "Mapa Introducción a la Informática 19. Las Alacenas de Kithgard Menú del Juego …" at bounding box center [773, 370] width 1546 height 740
click at [1248, 59] on div "# ¡Puede que haya algo por ahí para ayudarte! hero . shield ( 10 ) # Primero, a…" at bounding box center [1332, 257] width 378 height 451
type textarea "hero.shield(10)"
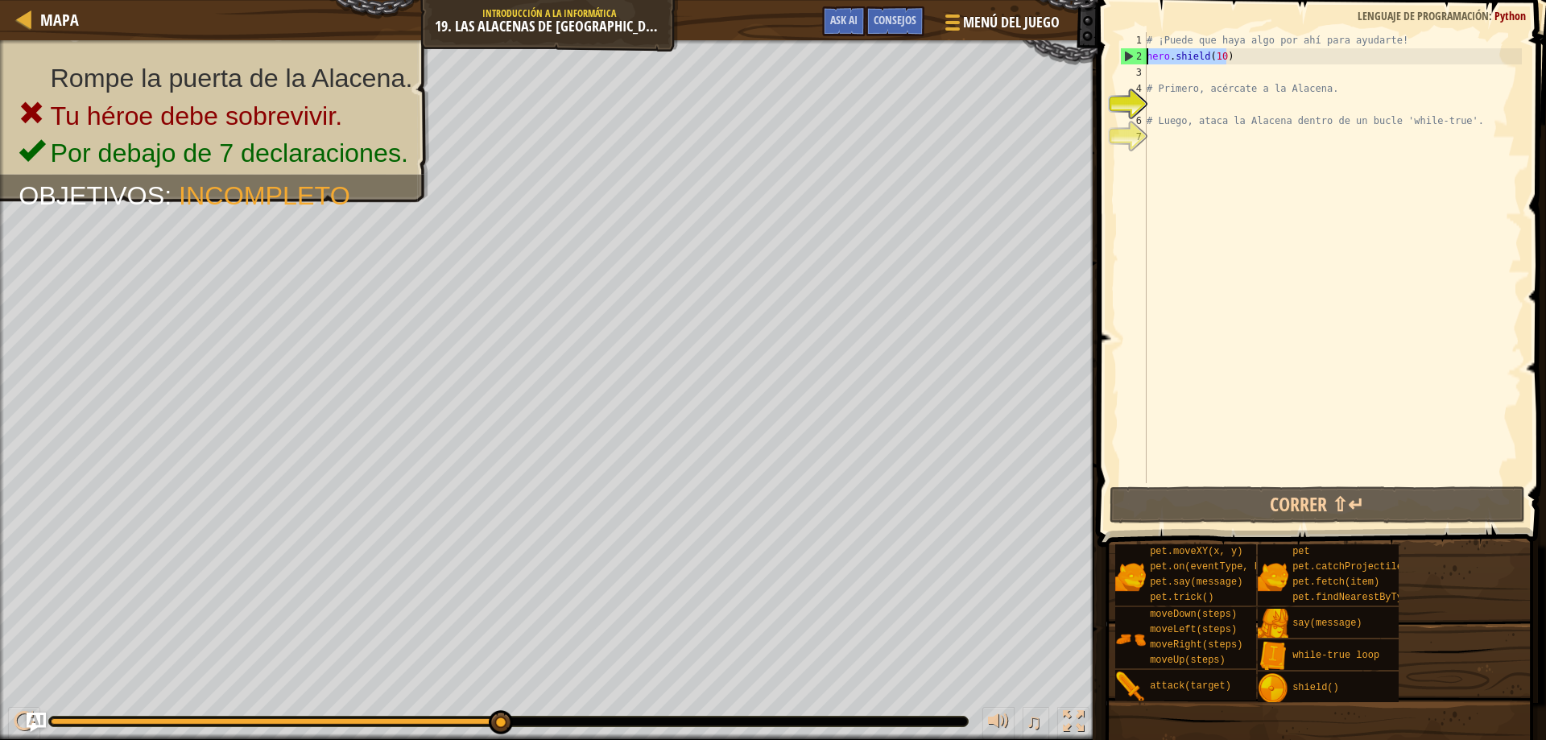
drag, startPoint x: 1248, startPoint y: 59, endPoint x: 1135, endPoint y: 61, distance: 112.8
click at [1135, 61] on div "hero.shield(10) [PHONE_NUMBER] ¡Puede que haya algo por ahí para ayudarte! hero…" at bounding box center [1319, 257] width 405 height 451
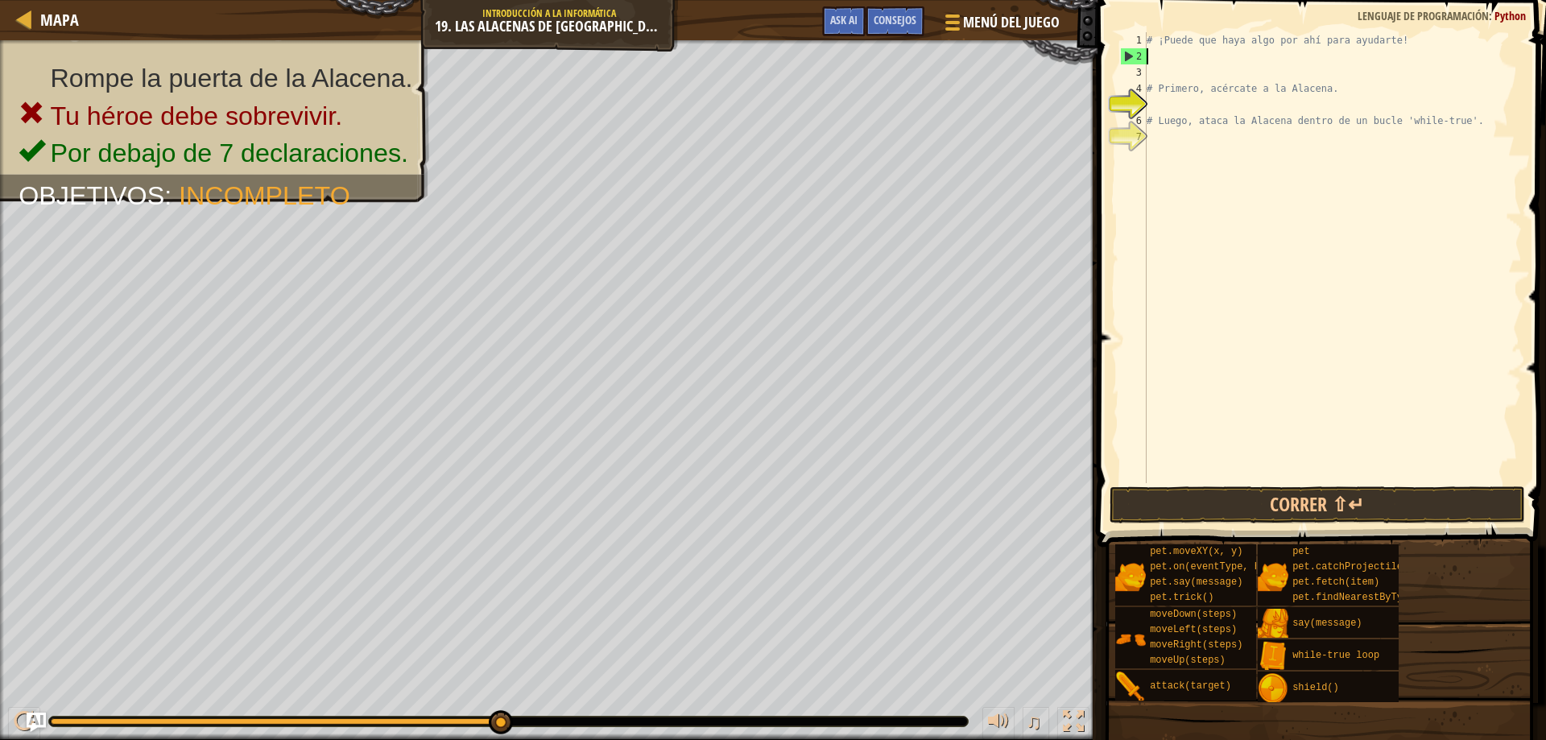
scroll to position [7, 0]
click at [1231, 99] on div "# ¡Puede que haya algo por ahí para ayudarte! # Primero, acércate a la Alacena.…" at bounding box center [1332, 273] width 378 height 483
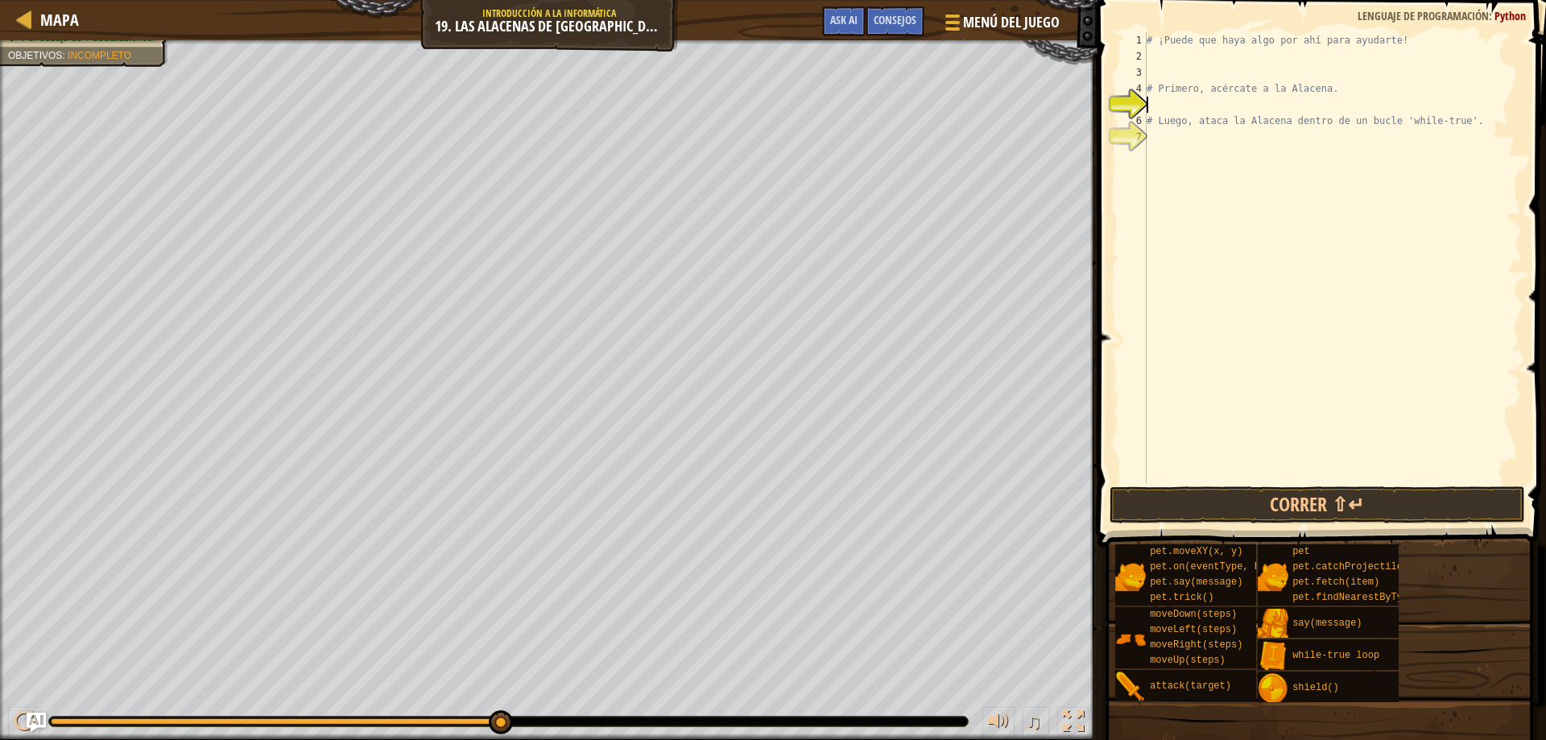
type textarea "h"
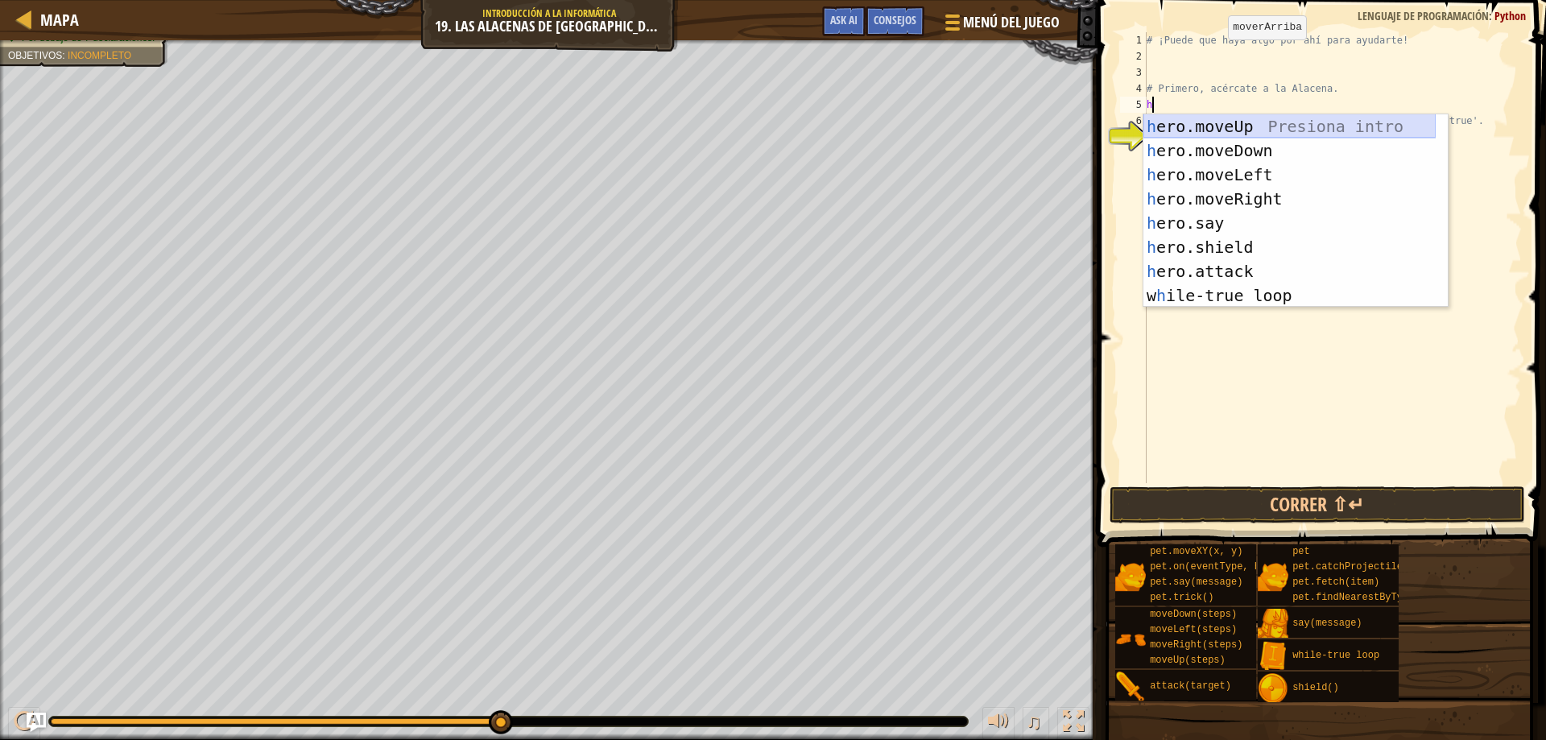
click at [1256, 126] on div "h ero.moveUp Presiona intro h ero.moveDown Presiona intro h ero.moveLeft Presio…" at bounding box center [1289, 235] width 292 height 242
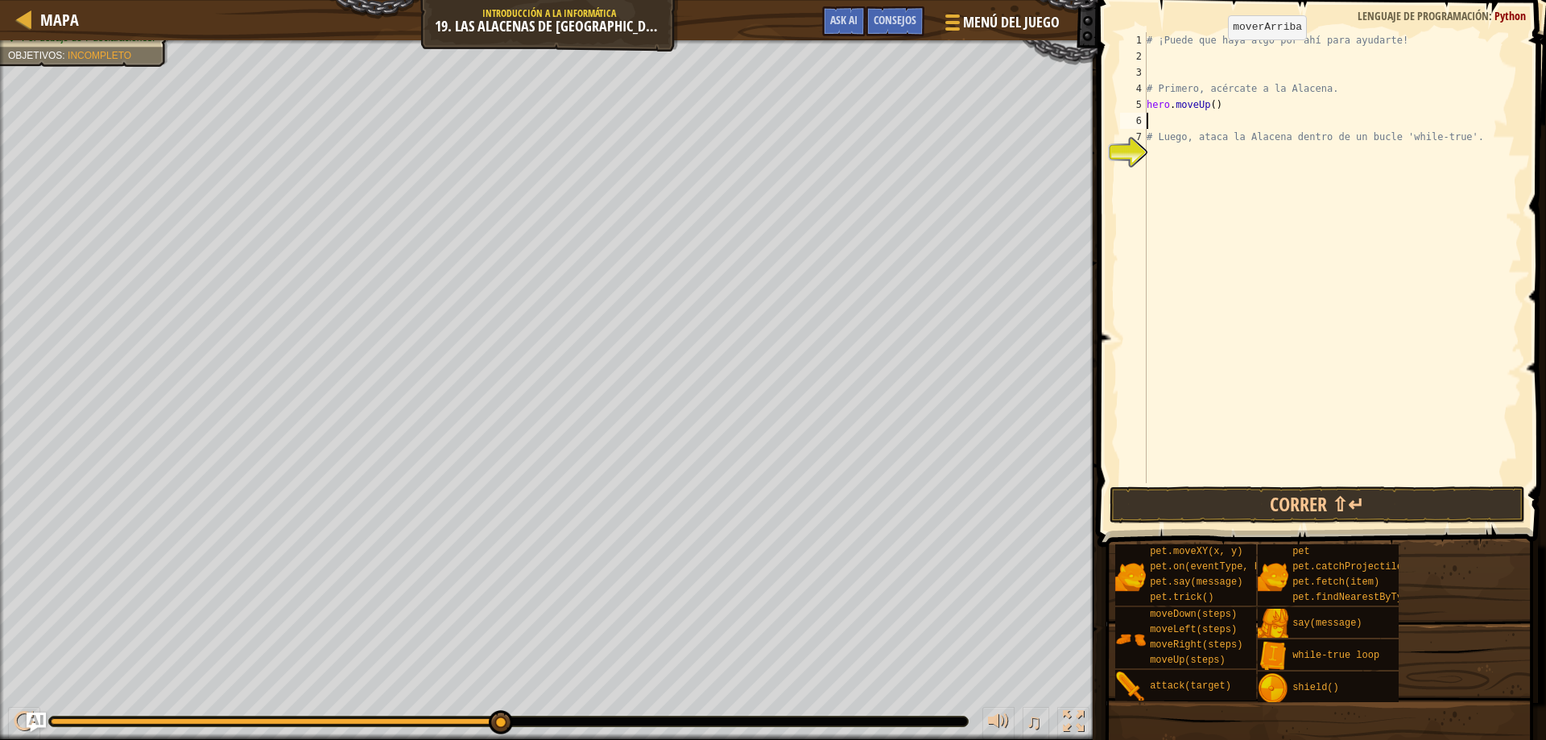
type textarea "h"
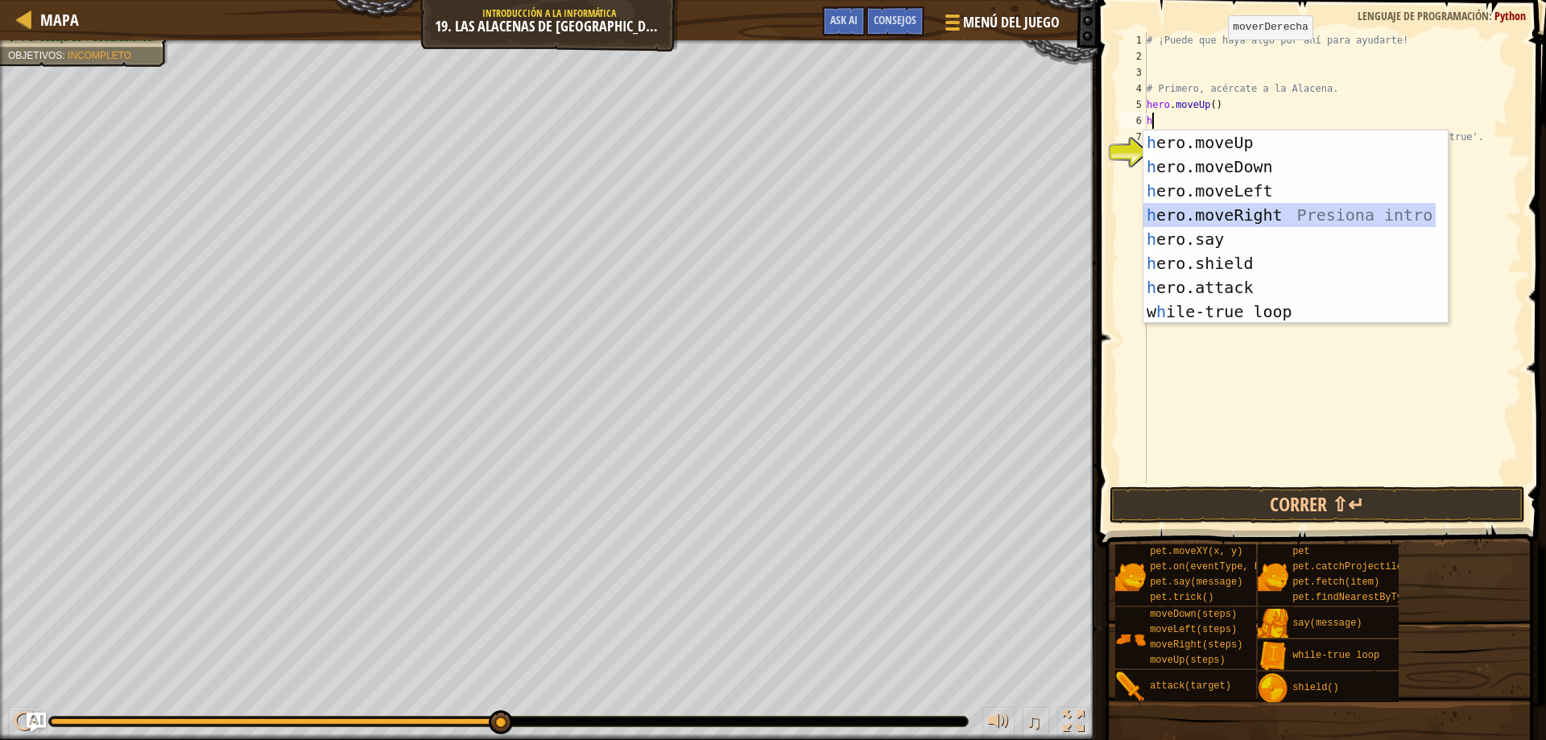
click at [1279, 209] on div "h ero.moveUp Presiona intro h ero.moveDown Presiona intro h ero.moveLeft Presio…" at bounding box center [1289, 251] width 292 height 242
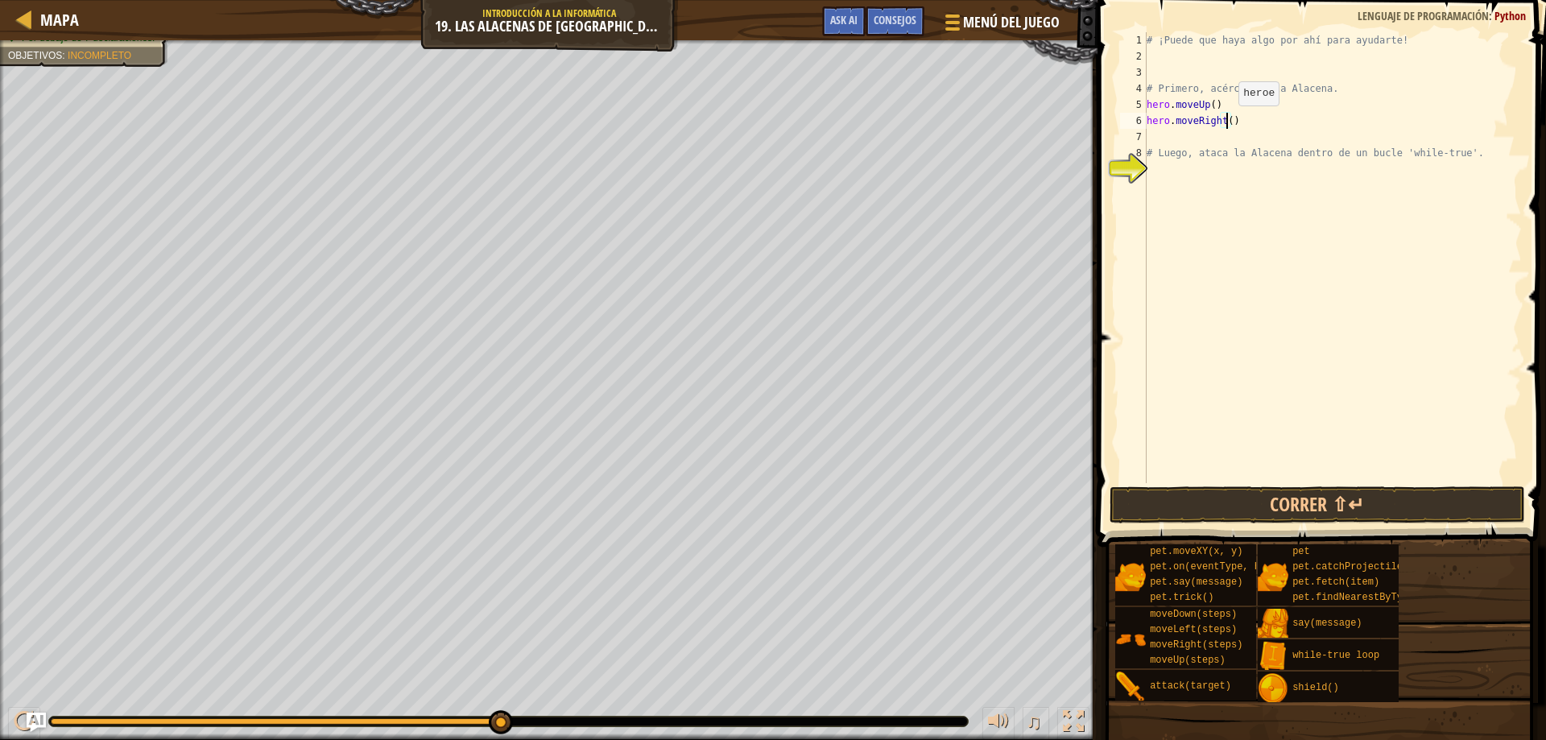
click at [1225, 122] on div "# ¡Puede que haya algo por ahí para ayudarte! # Primero, acércate a la Alacena.…" at bounding box center [1332, 273] width 378 height 483
type textarea "hero.moveRight(2)"
click at [1184, 131] on div "# ¡Puede que haya algo por ahí para ayudarte! # Primero, acércate a la Alacena.…" at bounding box center [1332, 273] width 378 height 483
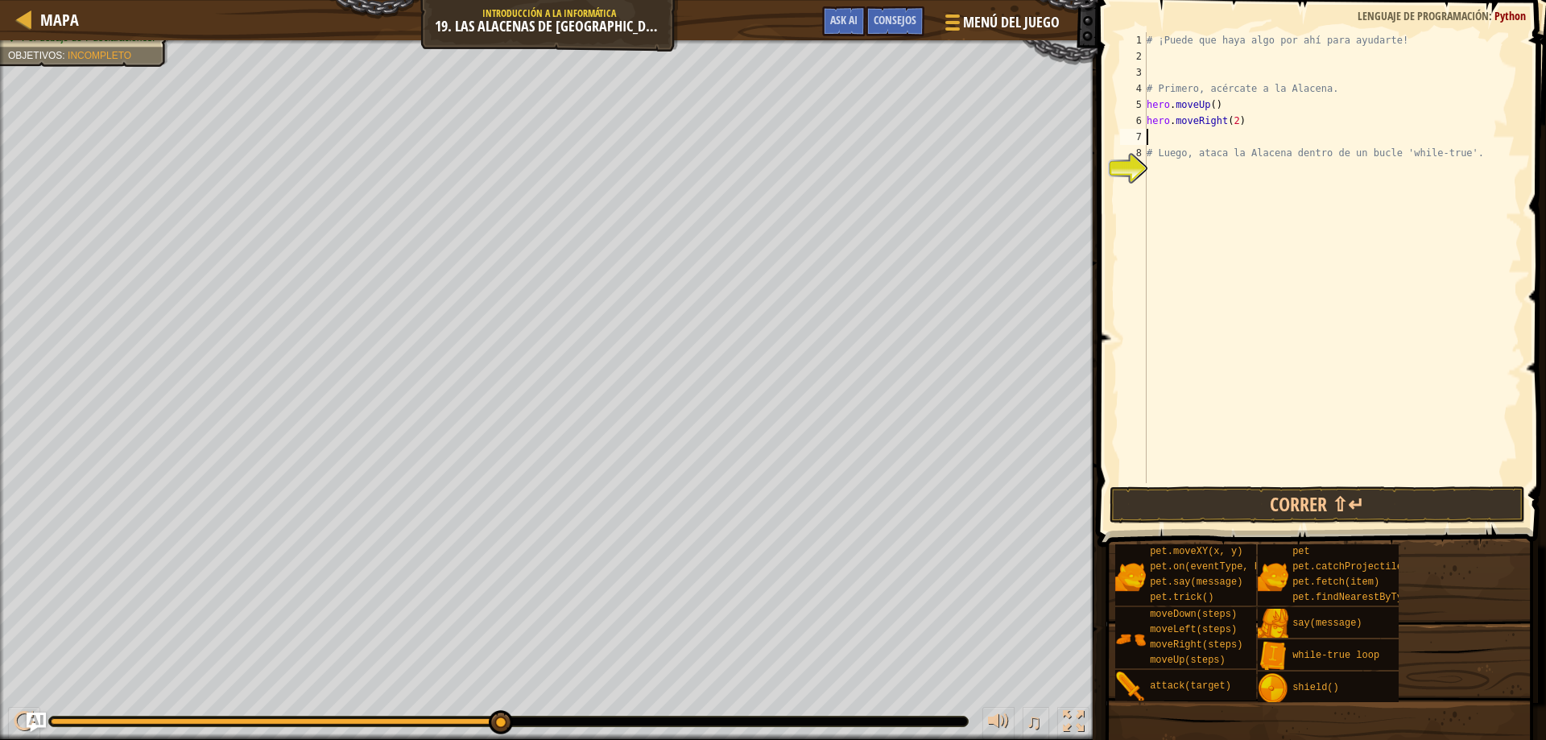
click at [1203, 138] on div "# ¡Puede que haya algo por ahí para ayudarte! # Primero, acércate a la Alacena.…" at bounding box center [1332, 273] width 378 height 483
type textarea "d"
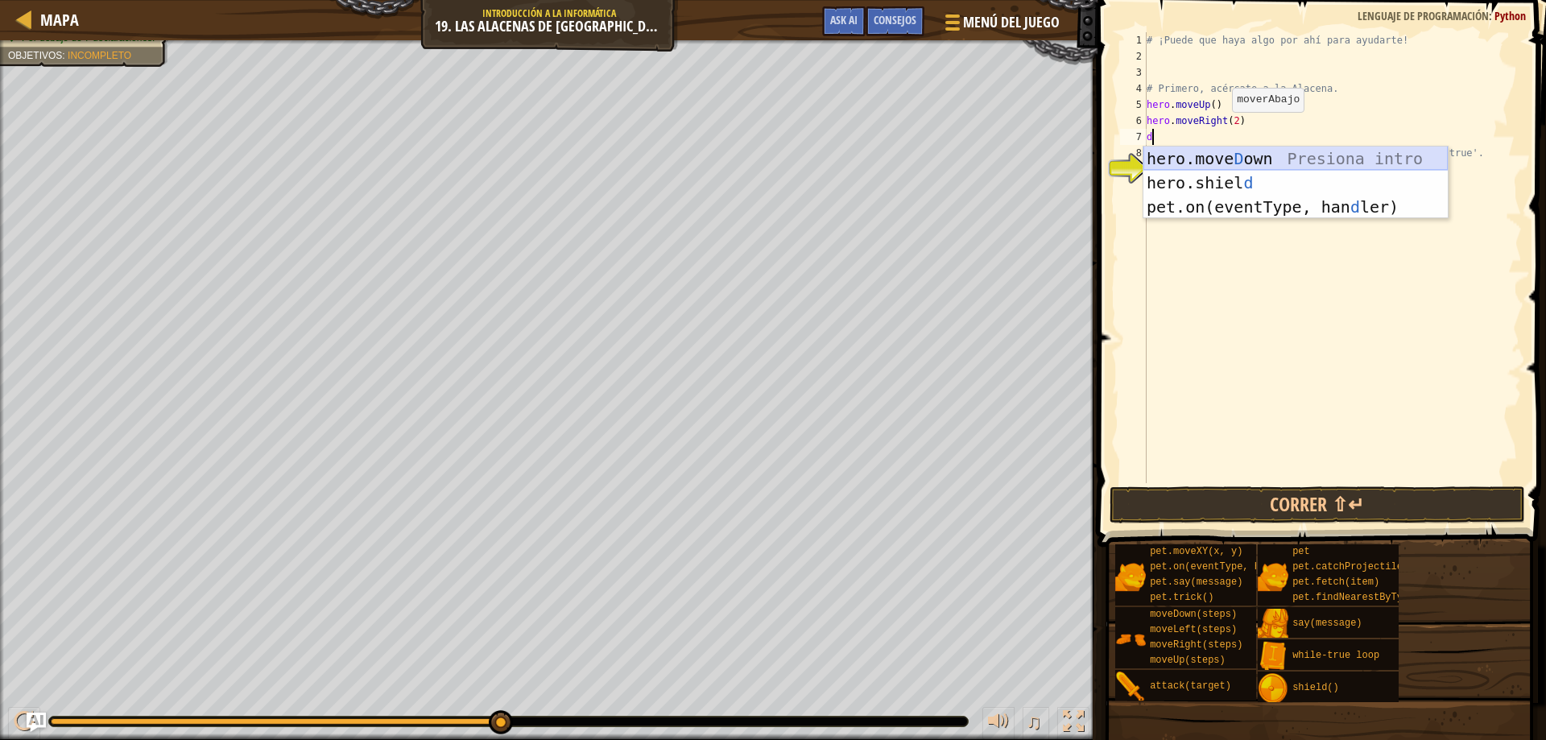
click at [1202, 163] on div "hero.move D own Presiona intro hero.shiel d Presiona intro pet.on(eventType, ha…" at bounding box center [1295, 207] width 304 height 121
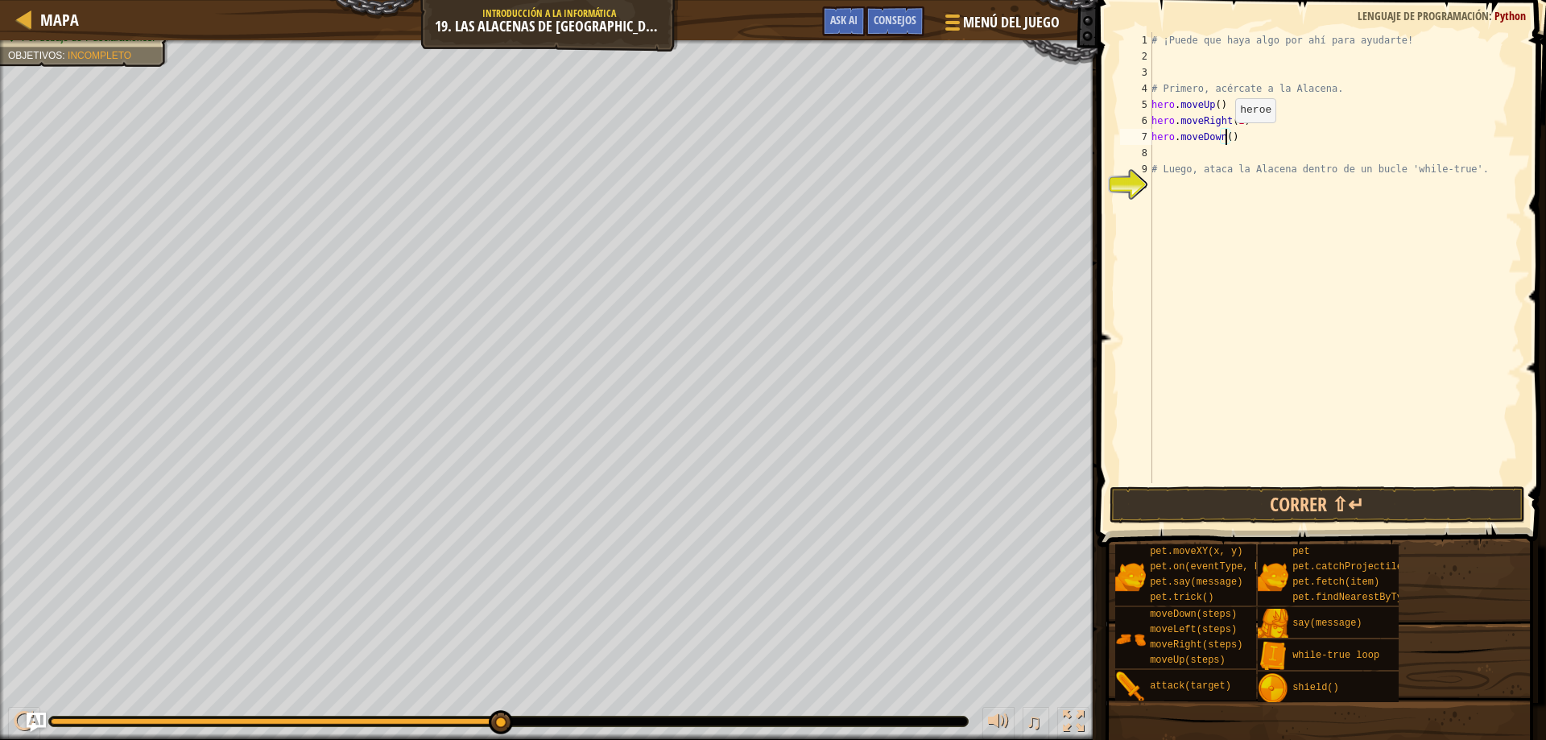
click at [1226, 138] on div "# ¡Puede que haya algo por ahí para ayudarte! # Primero, acércate a la Alacena.…" at bounding box center [1335, 273] width 374 height 483
type textarea "hero.moveDown(2)"
click at [1288, 188] on div "# ¡Puede que haya algo por ahí para ayudarte! # Primero, acércate a la Alacena.…" at bounding box center [1335, 273] width 374 height 483
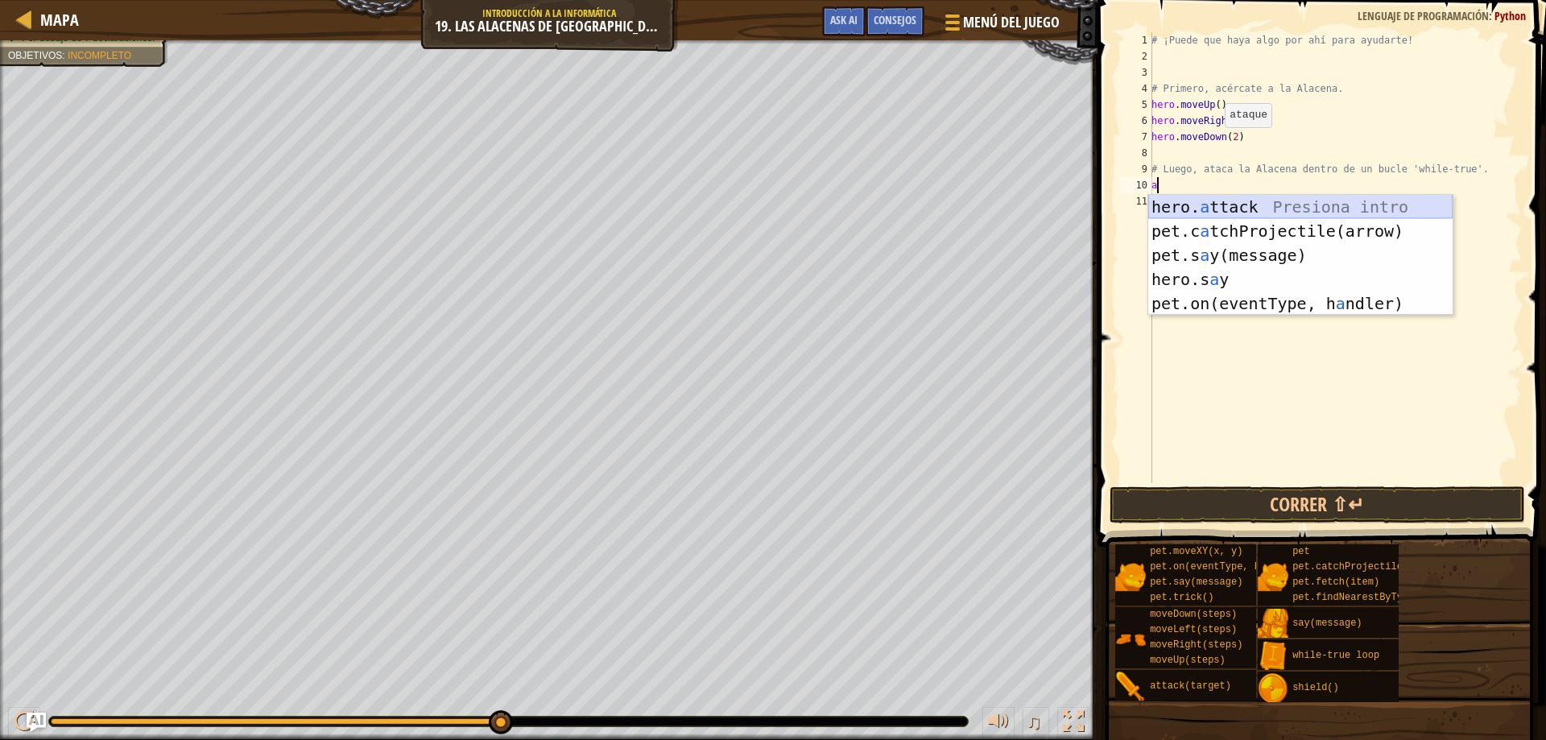
click at [1251, 205] on div "hero. a ttack Presiona intro pet.c a tchProjectile(arrow) Presiona intro pet.s …" at bounding box center [1300, 279] width 304 height 169
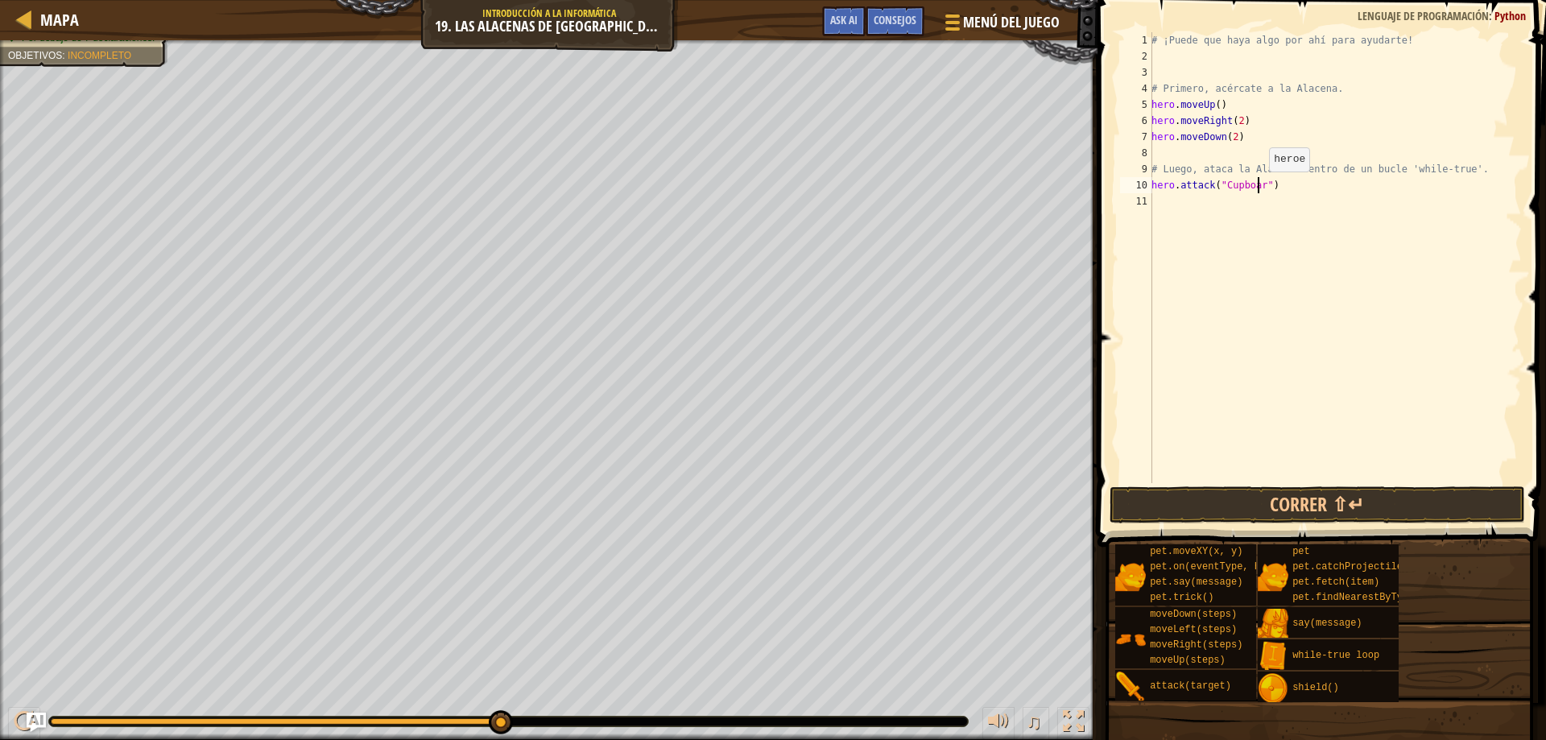
scroll to position [7, 10]
type textarea "hero.attack("Cupboard")"
click at [1309, 494] on button "Correr ⇧↵" at bounding box center [1318, 504] width 416 height 37
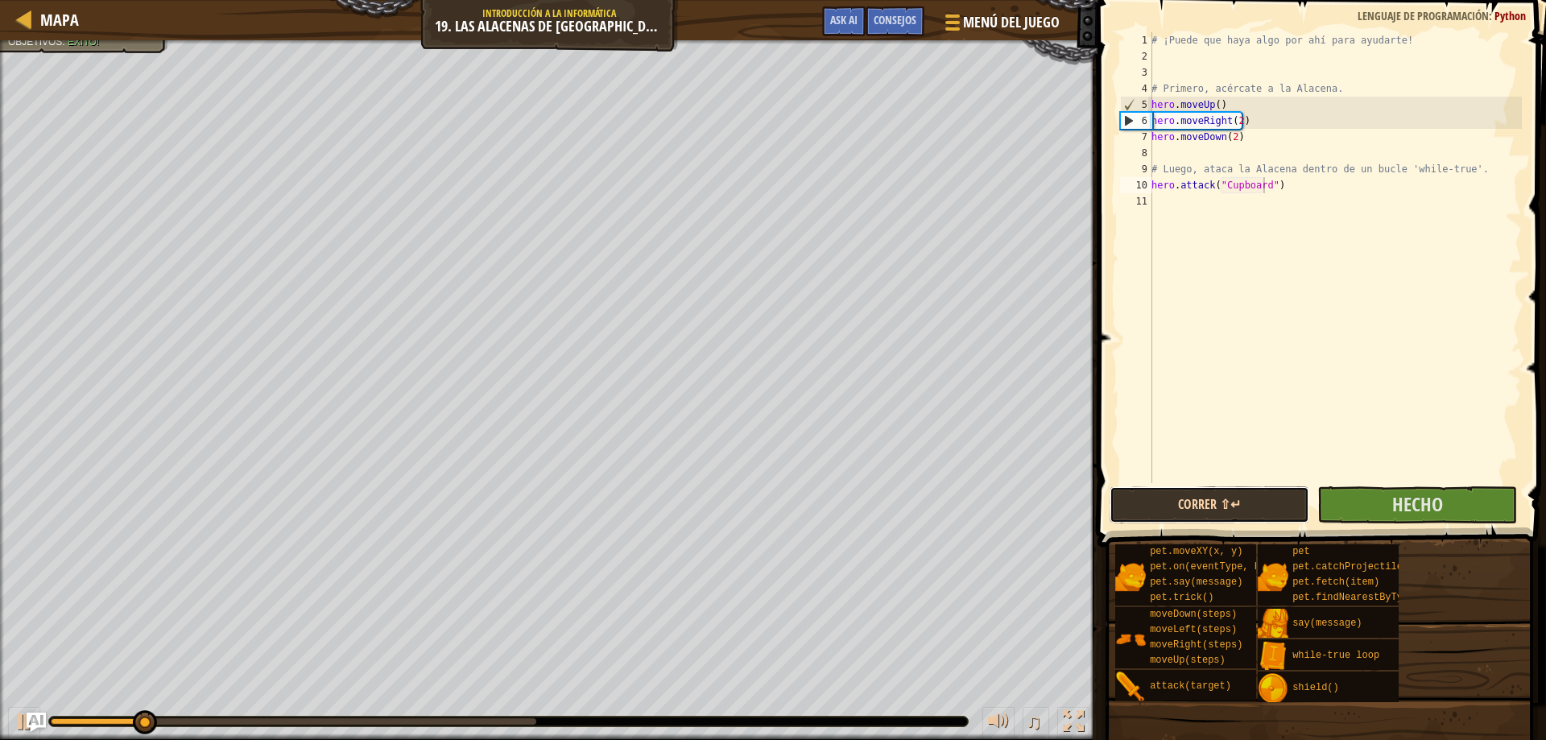
click at [1232, 502] on button "Correr ⇧↵" at bounding box center [1210, 504] width 200 height 37
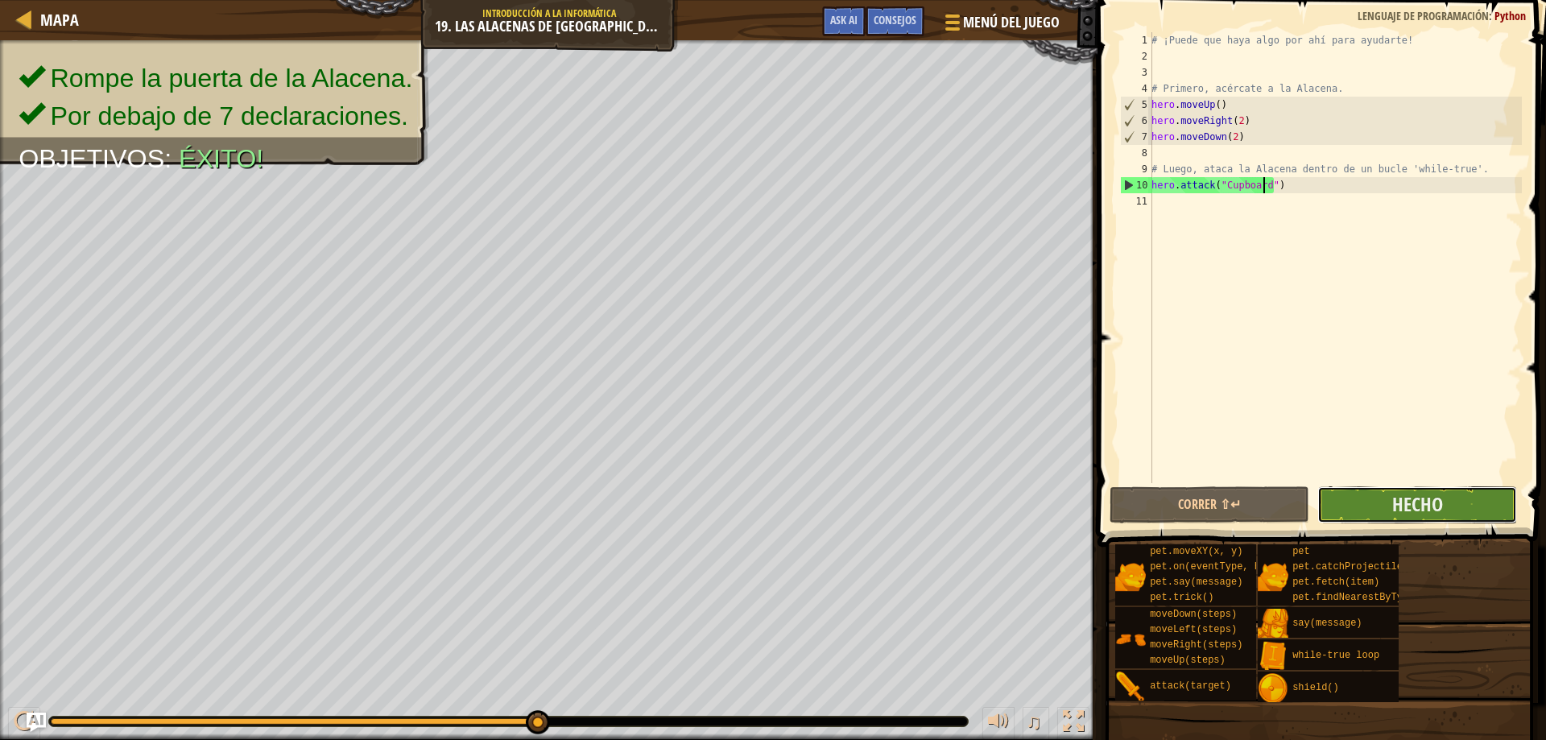
click at [1373, 511] on button "Hecho" at bounding box center [1417, 504] width 200 height 37
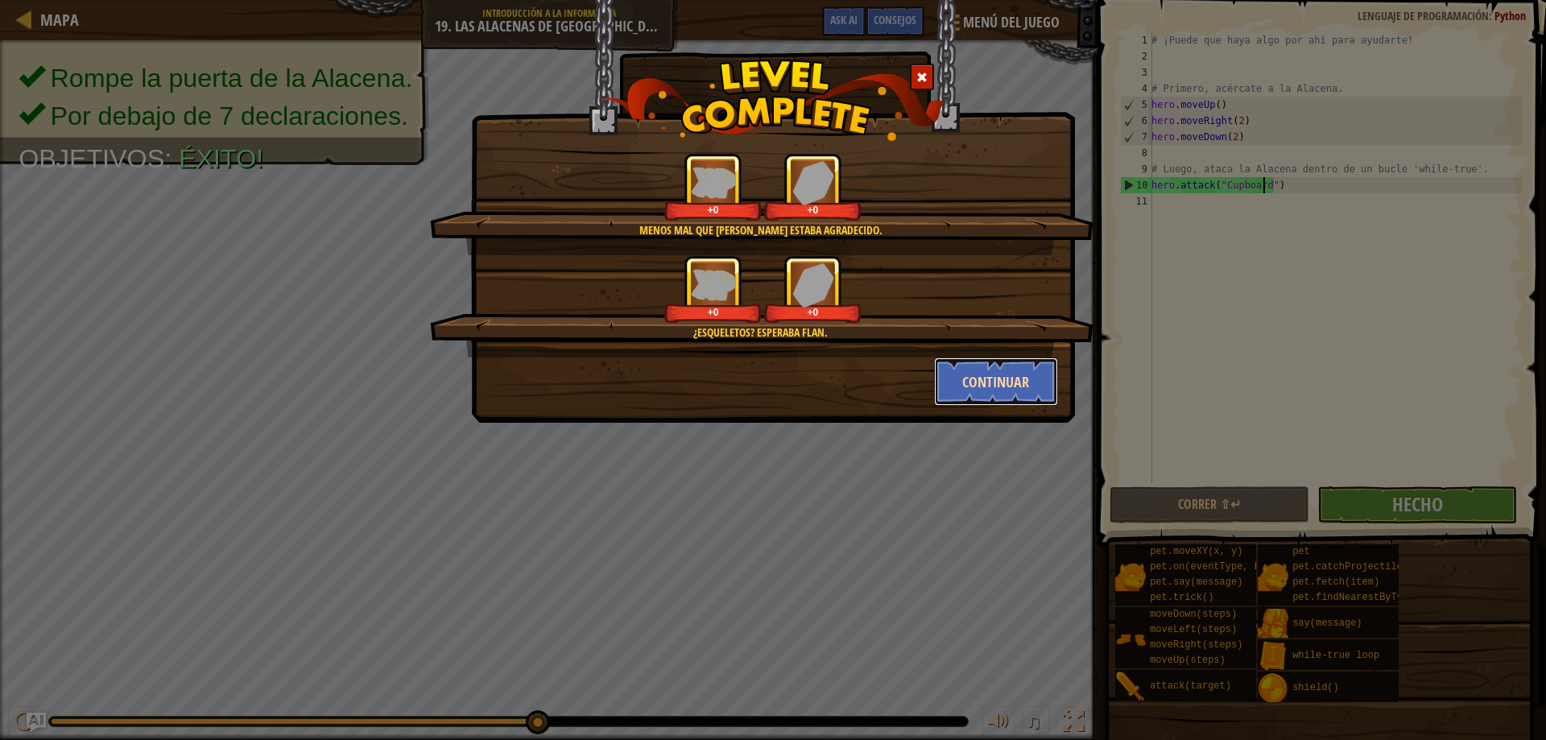
click at [1002, 370] on button "Continuar" at bounding box center [996, 382] width 125 height 48
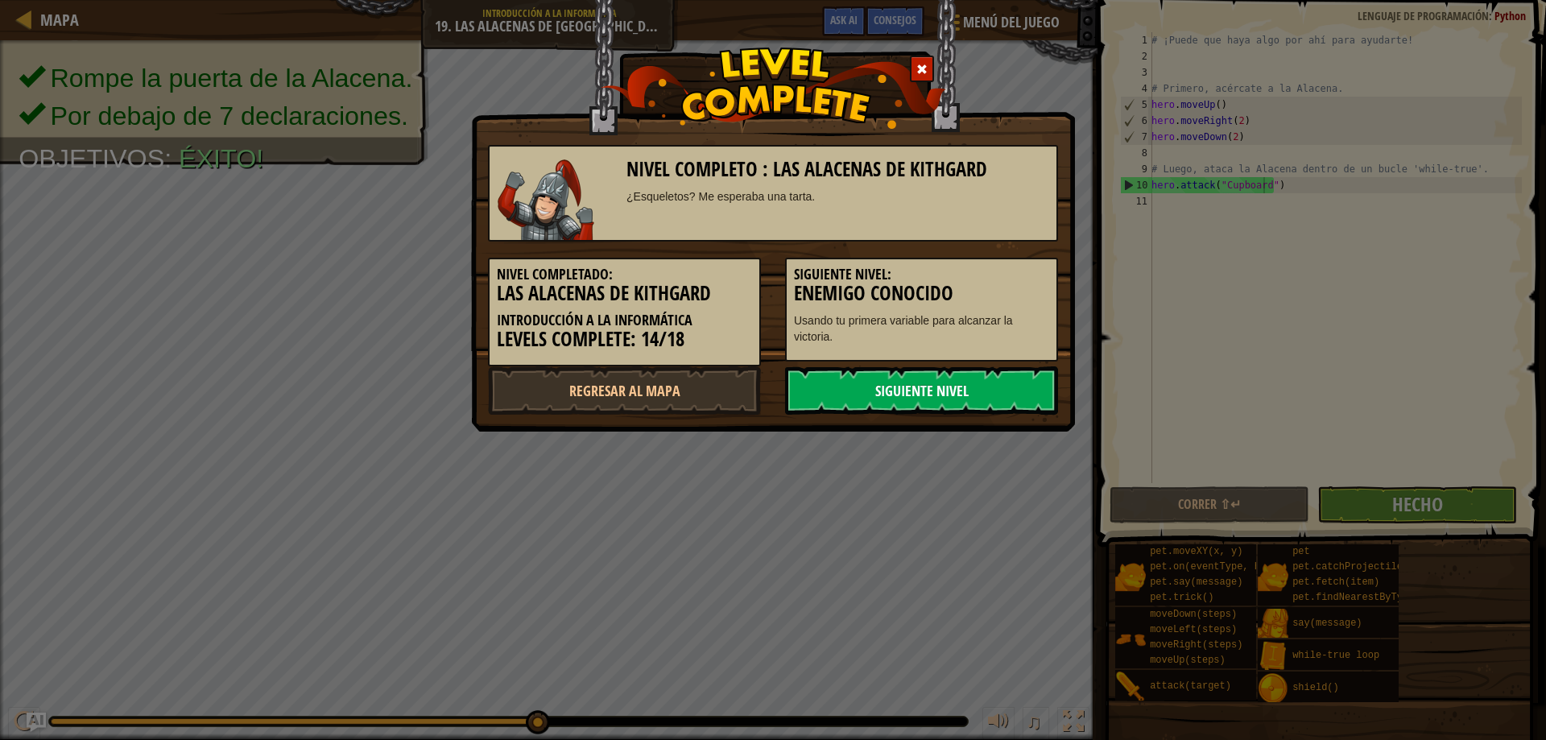
drag, startPoint x: 1002, startPoint y: 370, endPoint x: 1012, endPoint y: 370, distance: 10.5
click at [1012, 370] on link "Siguiente nivel" at bounding box center [921, 390] width 273 height 48
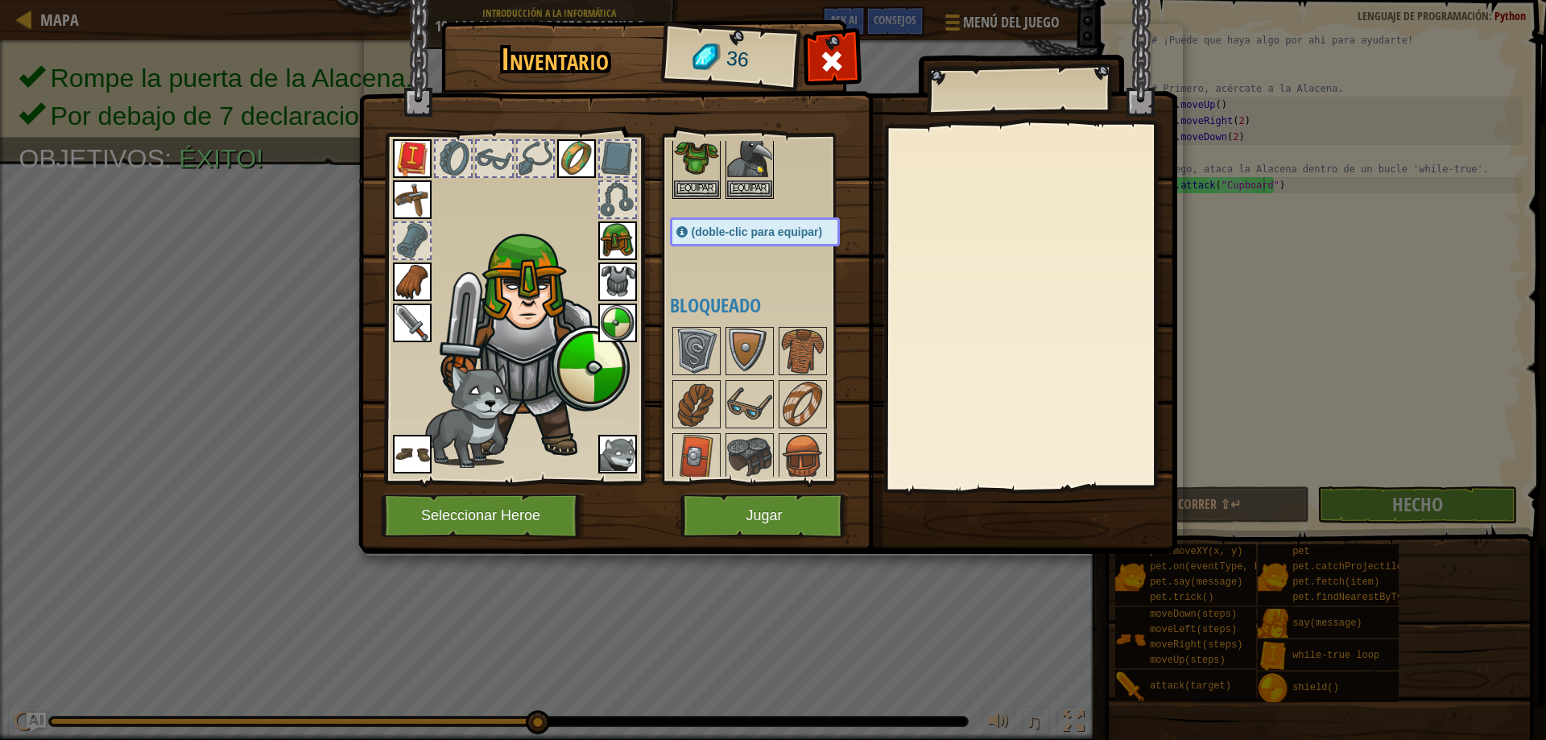
scroll to position [81, 0]
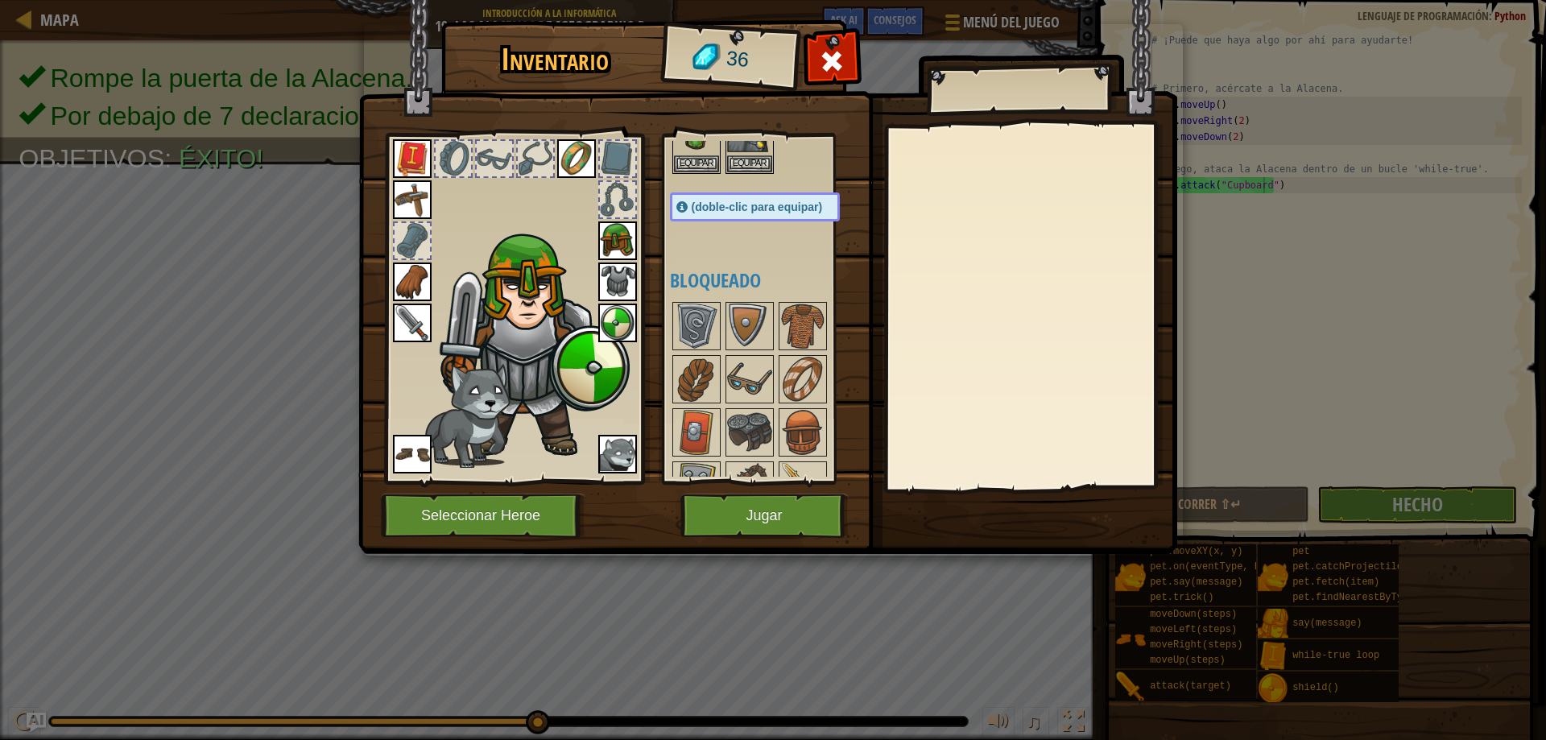
click at [698, 214] on div "(doble-clic para equipar)" at bounding box center [755, 206] width 170 height 29
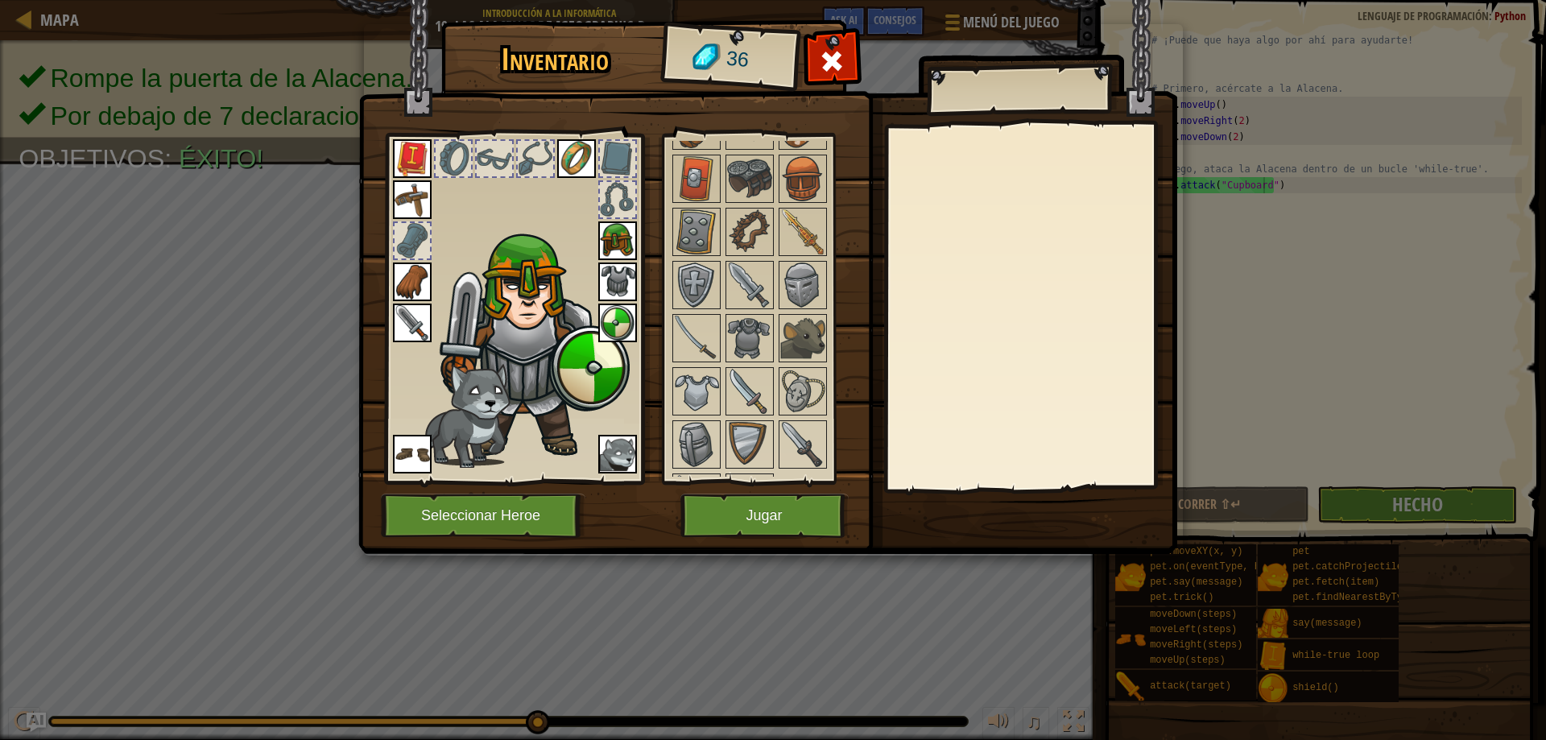
scroll to position [398, 0]
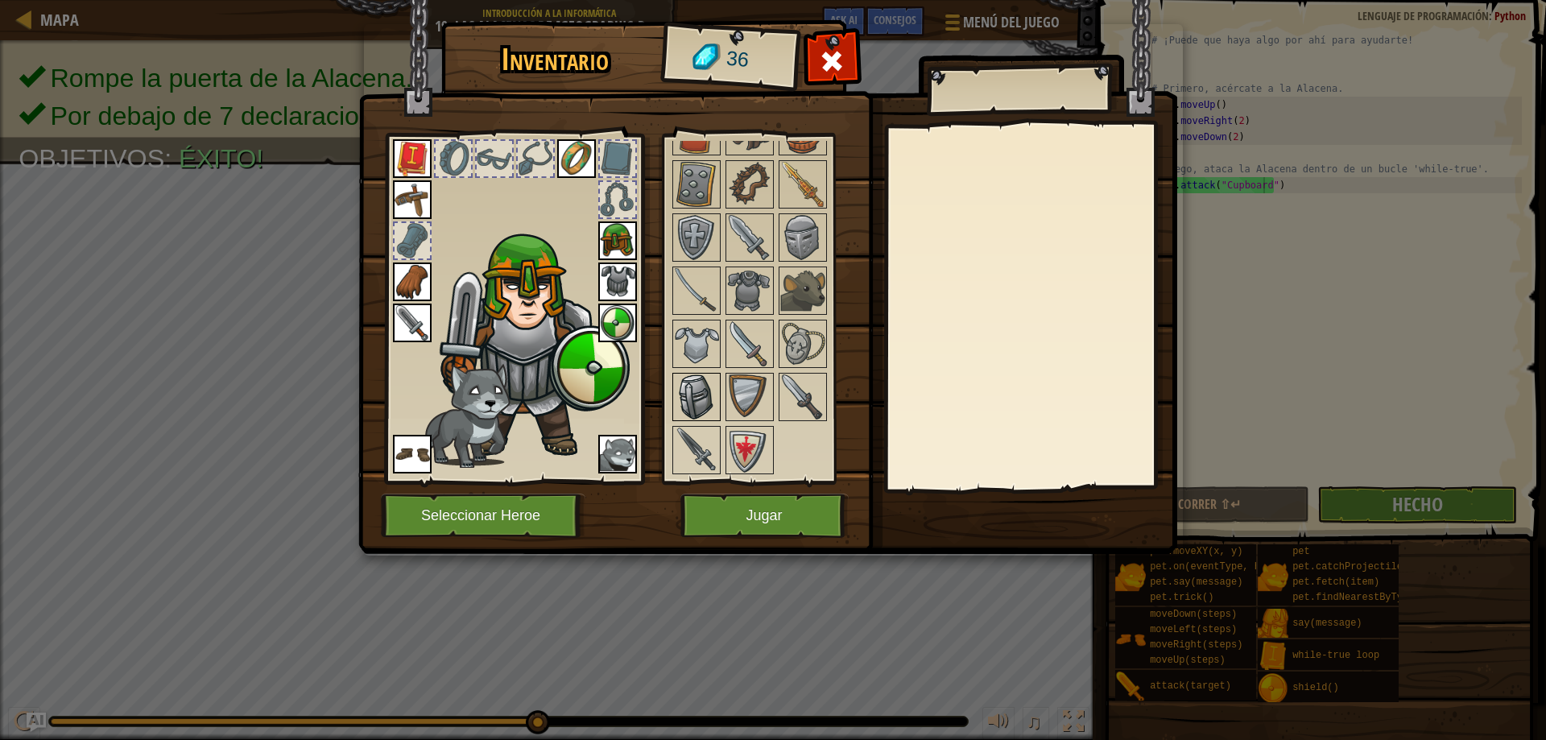
click at [692, 397] on img at bounding box center [696, 396] width 45 height 45
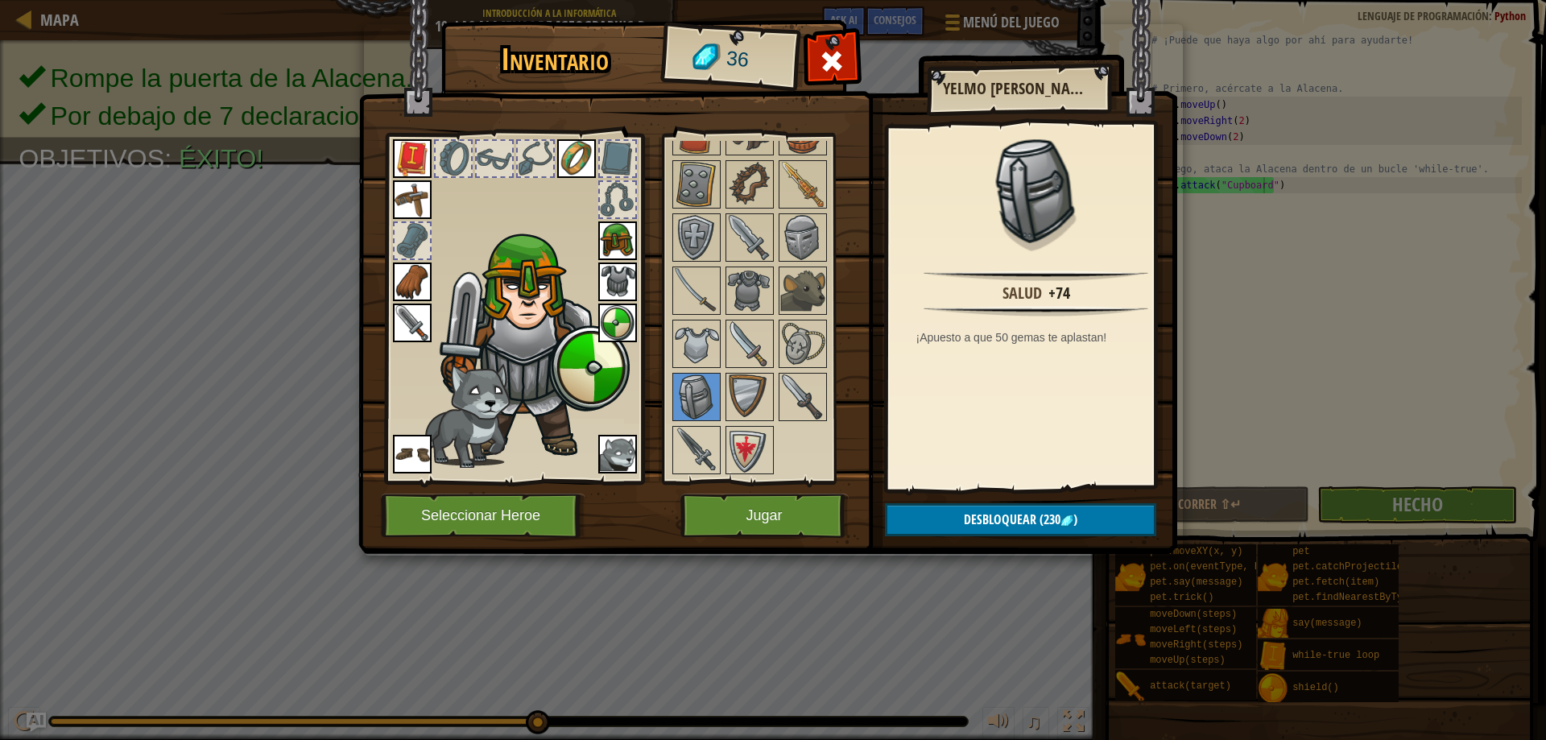
click at [629, 232] on img at bounding box center [617, 240] width 39 height 39
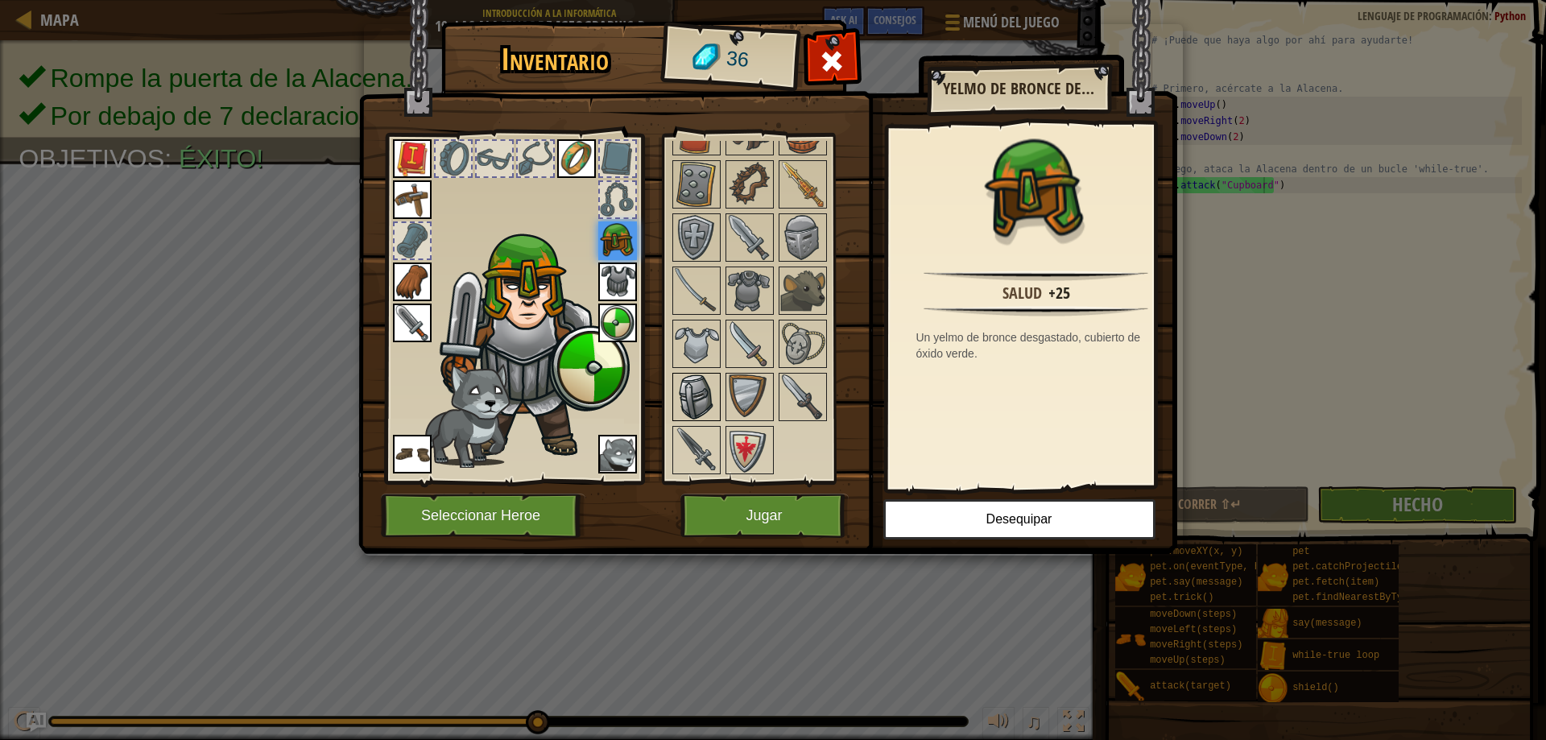
click at [700, 394] on img at bounding box center [696, 396] width 45 height 45
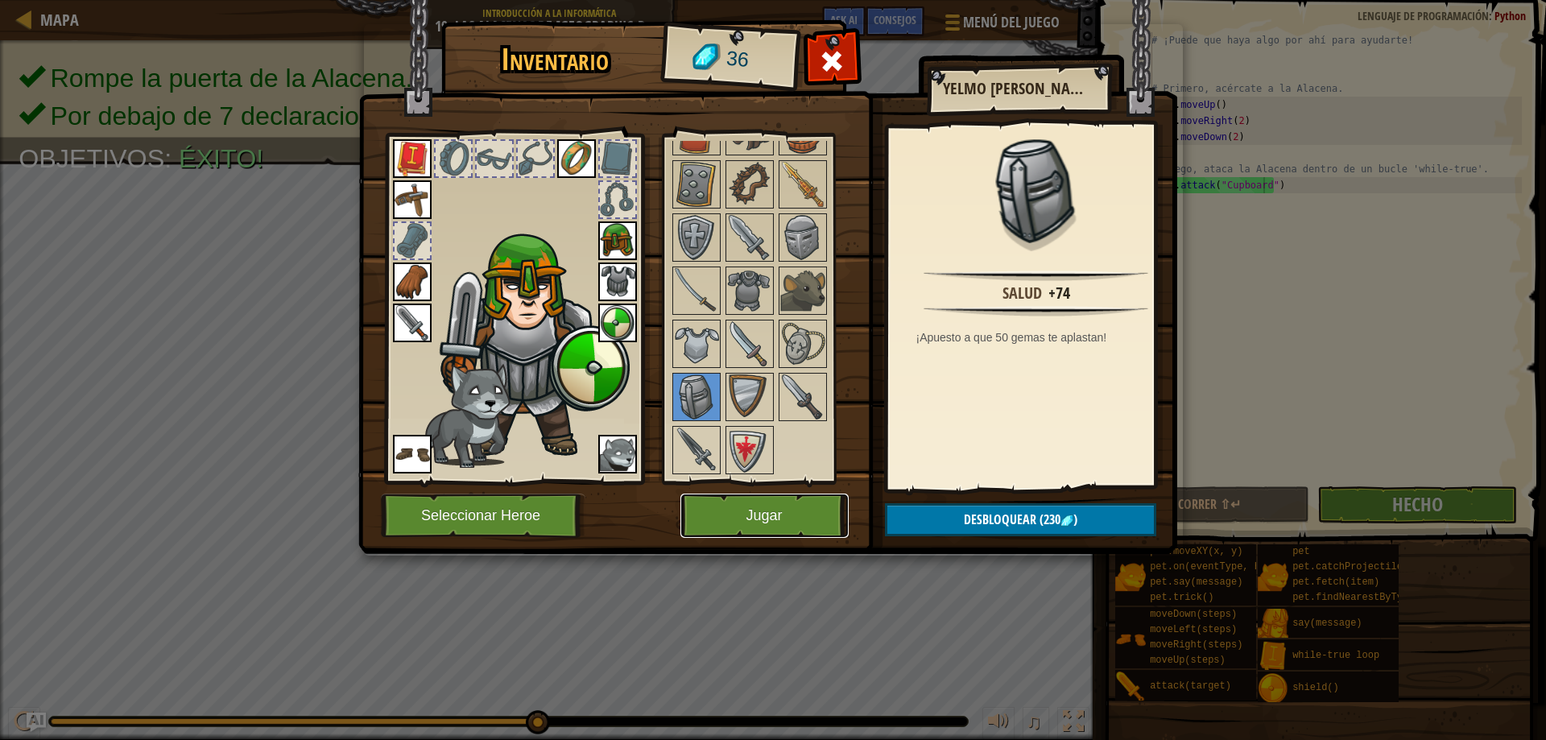
click at [764, 499] on button "Jugar" at bounding box center [764, 516] width 168 height 44
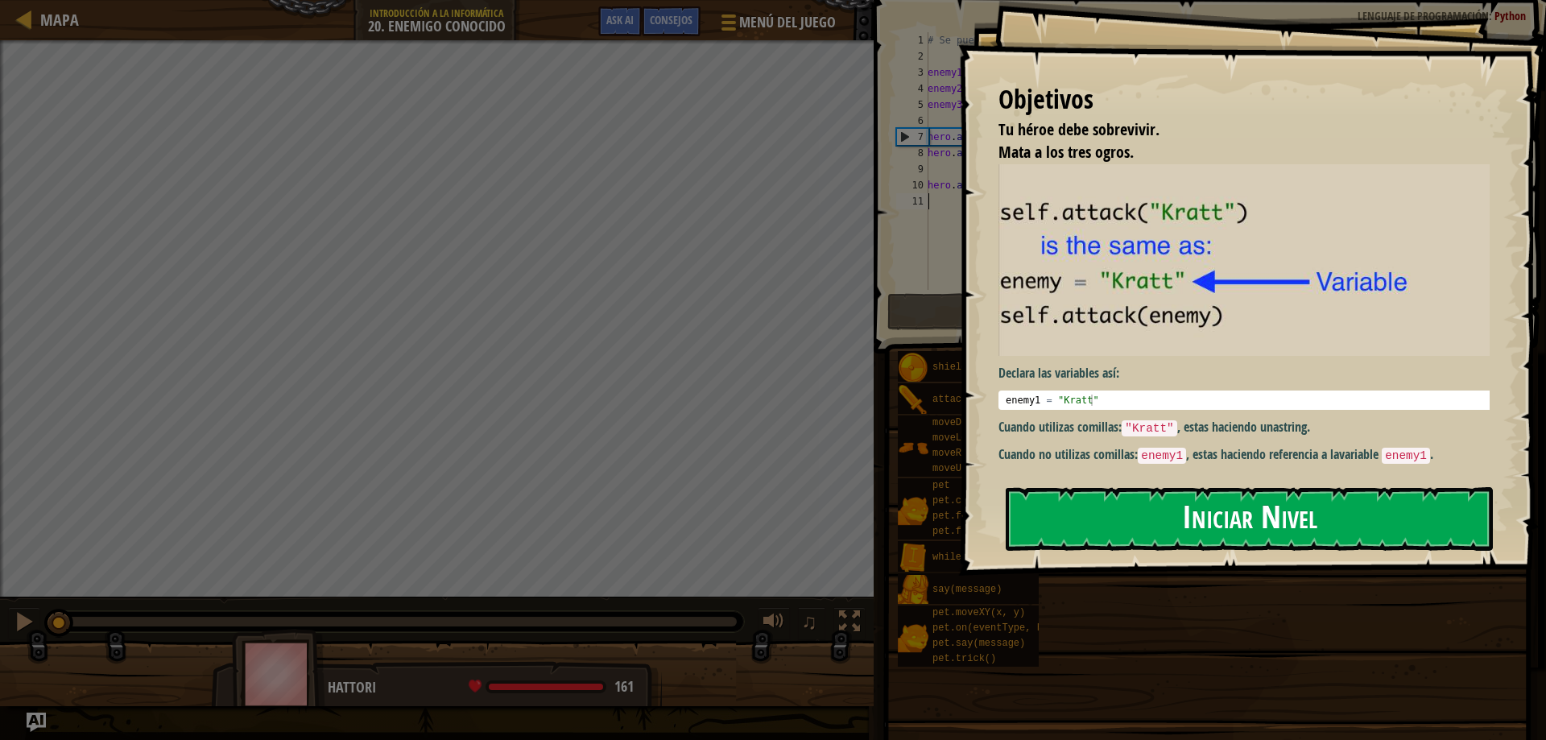
click at [1114, 515] on button "Iniciar Nivel" at bounding box center [1249, 519] width 487 height 64
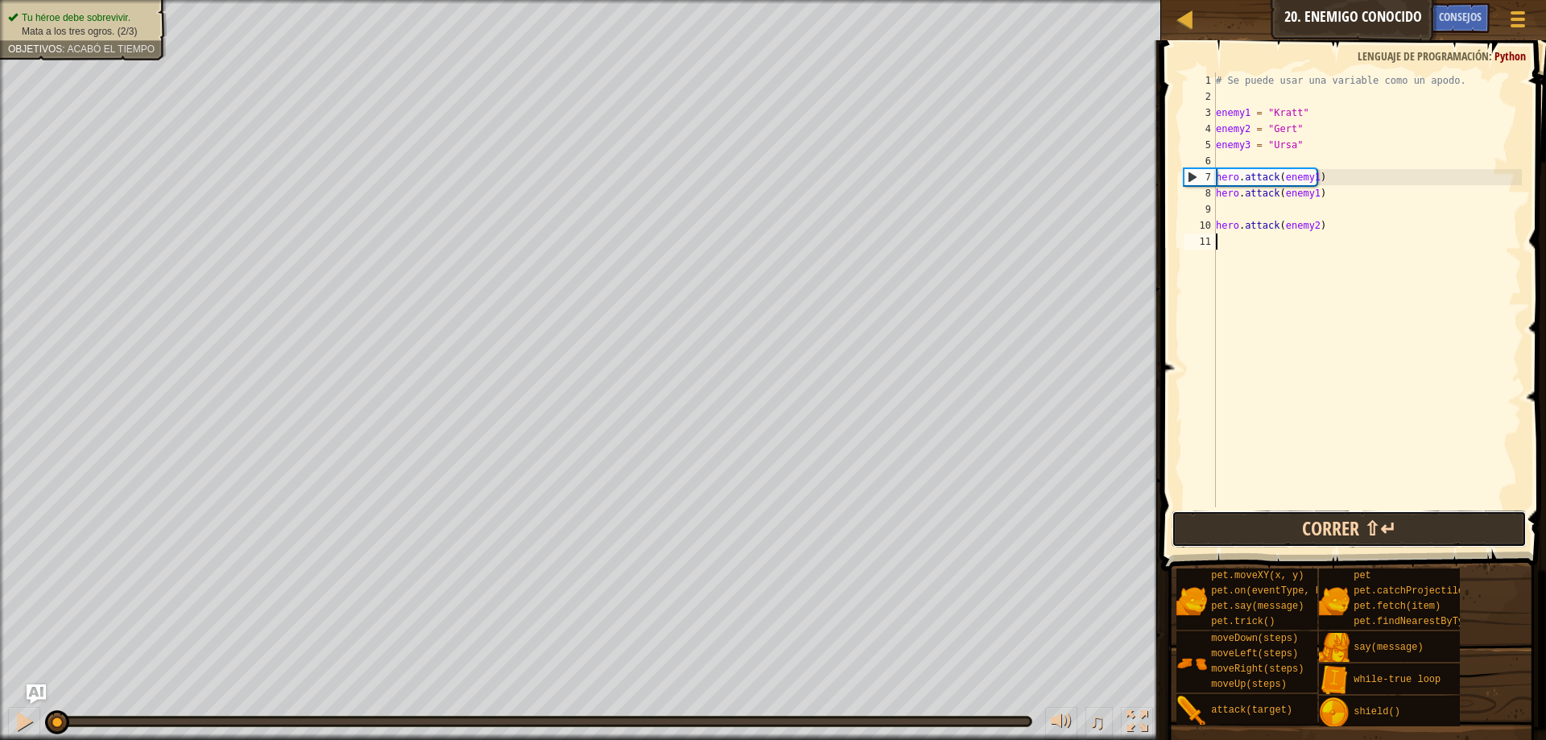
click at [1327, 533] on button "Correr ⇧↵" at bounding box center [1349, 529] width 355 height 37
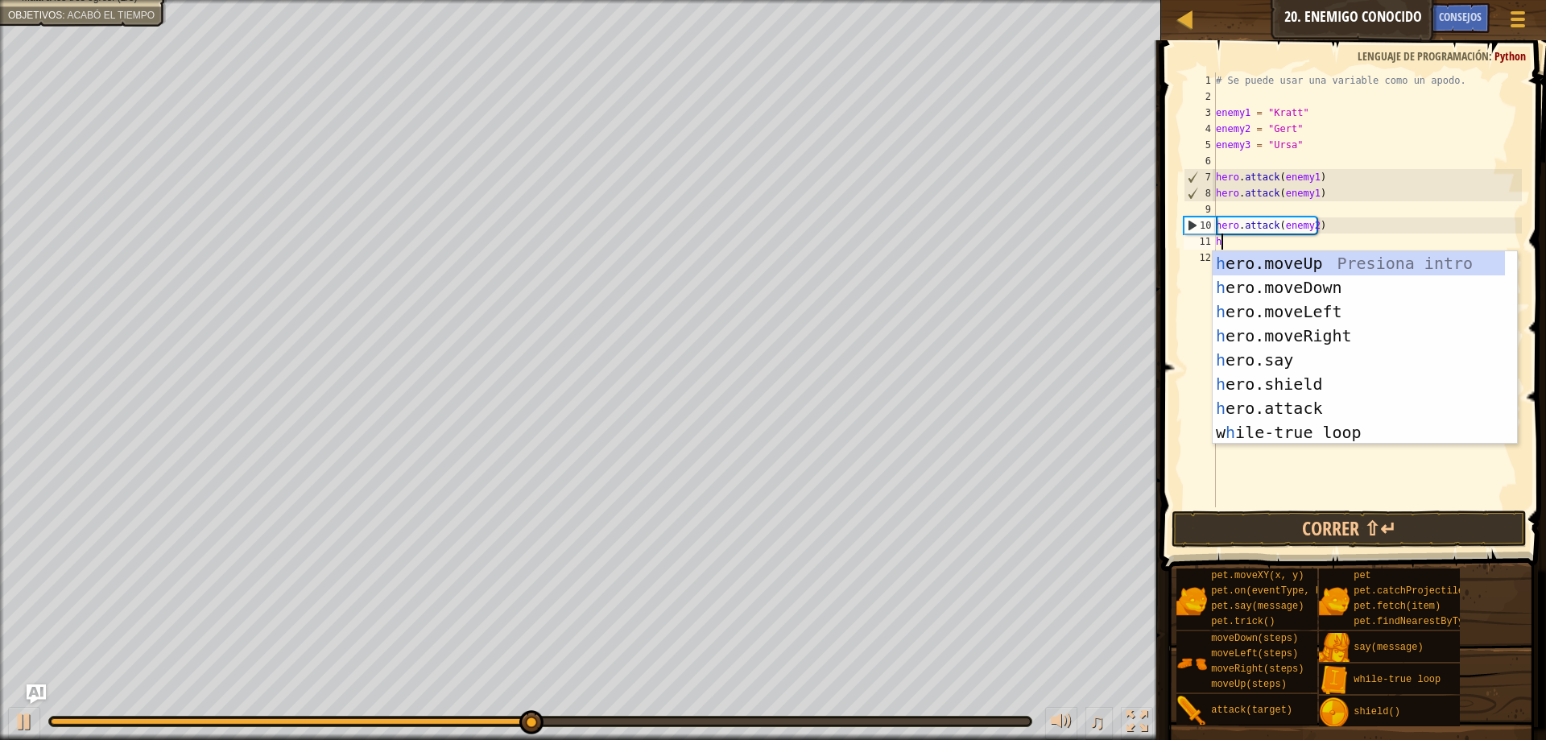
scroll to position [7, 0]
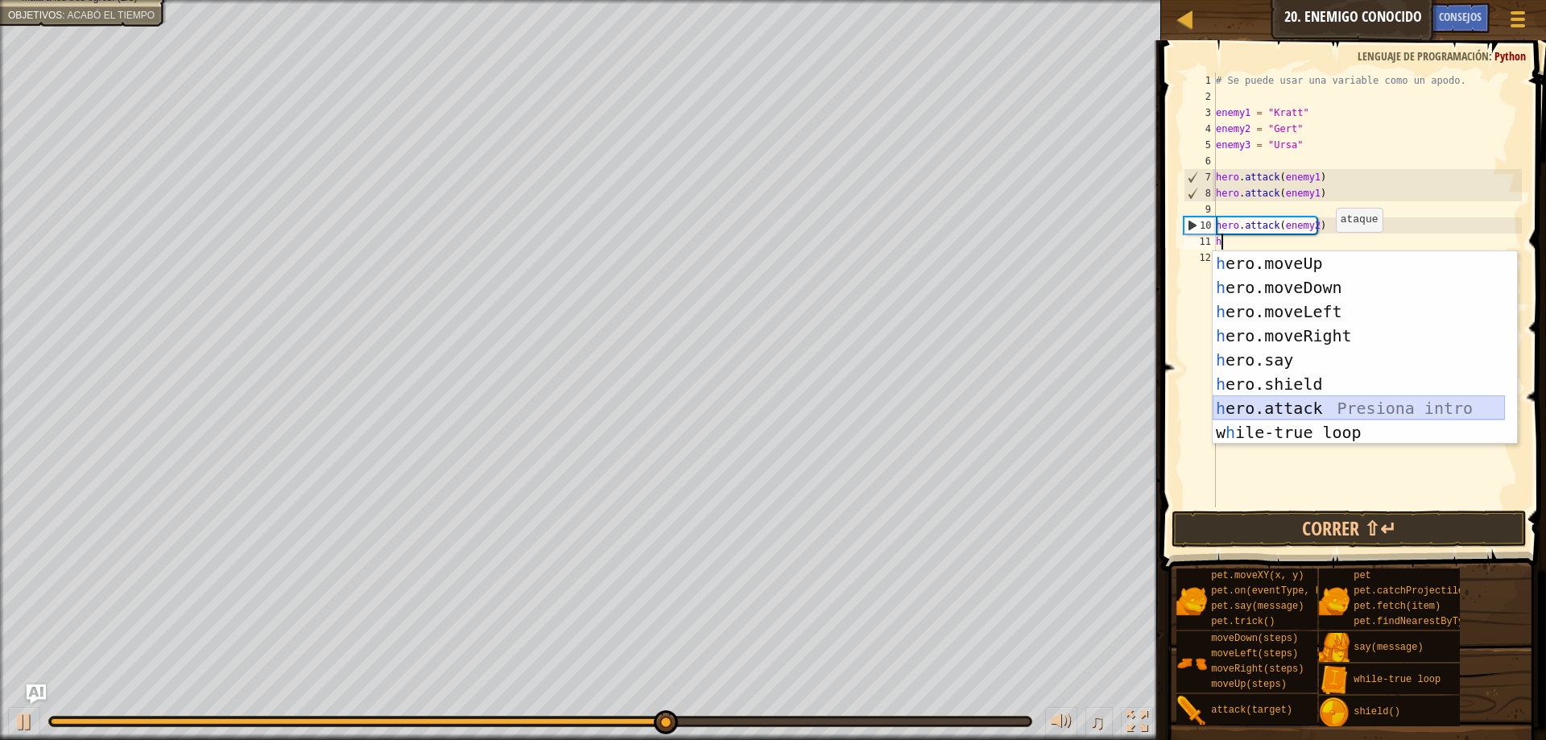
click at [1322, 403] on div "h ero.moveUp Presiona intro h ero.moveDown Presiona intro h ero.moveLeft Presio…" at bounding box center [1359, 372] width 292 height 242
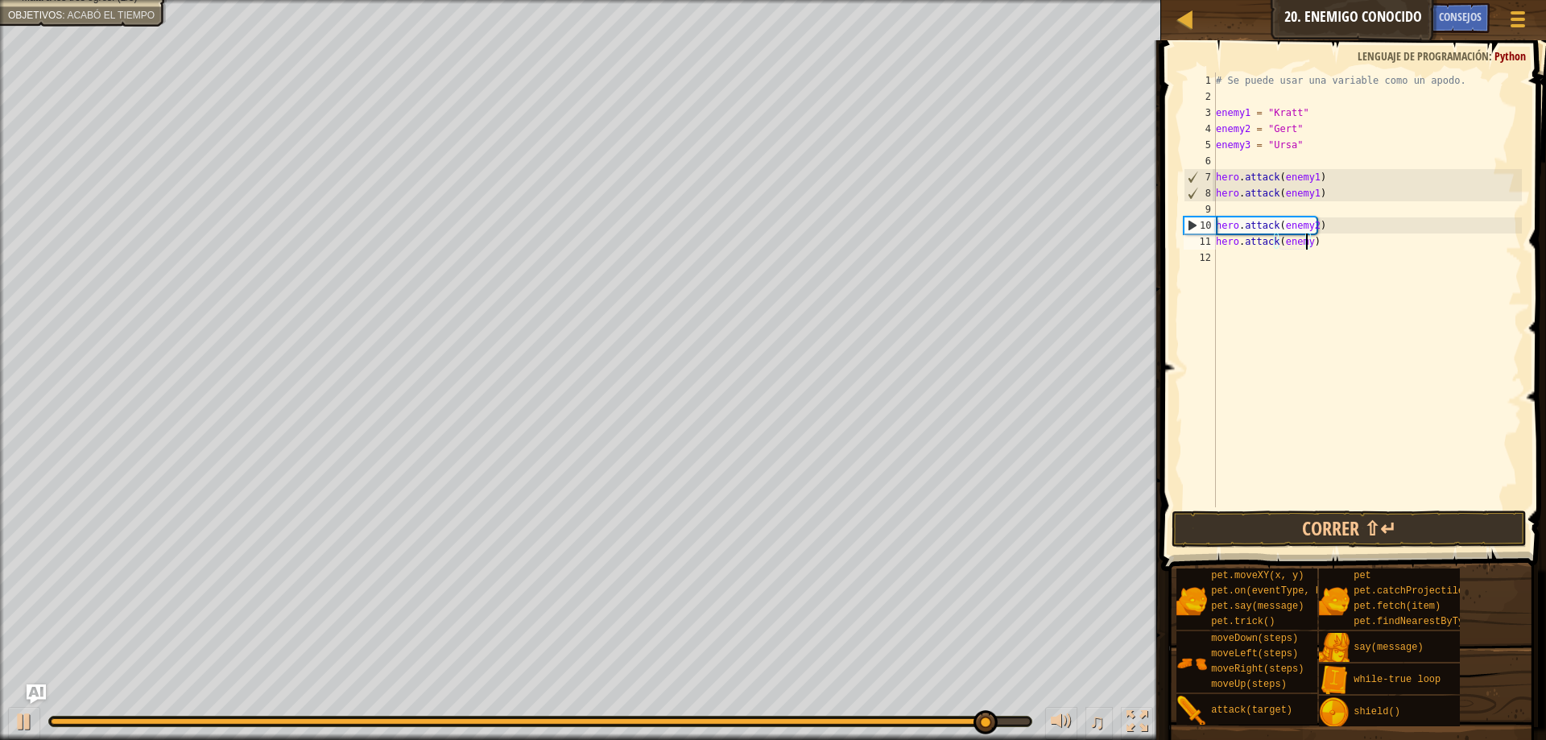
scroll to position [7, 7]
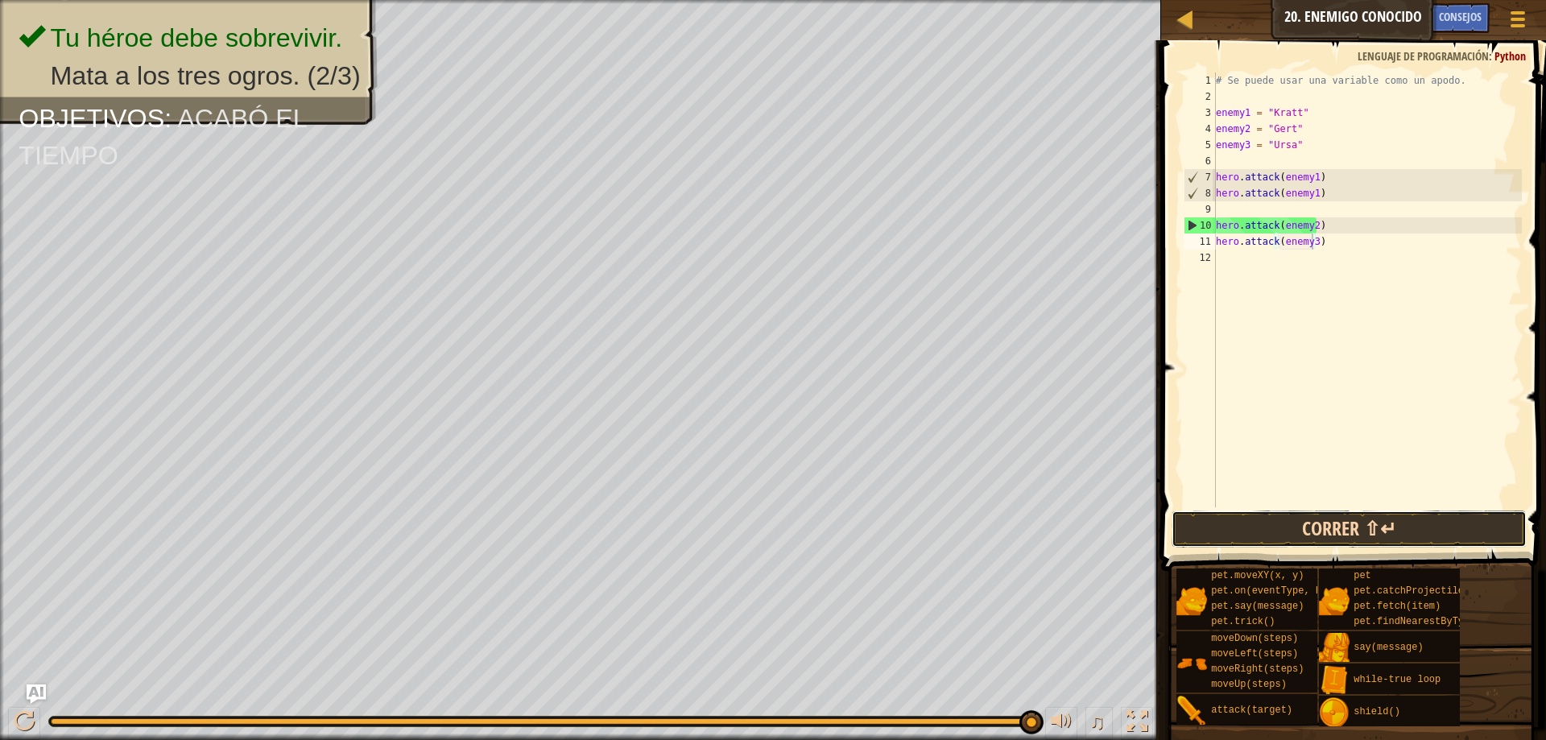
click at [1370, 534] on button "Correr ⇧↵" at bounding box center [1349, 529] width 355 height 37
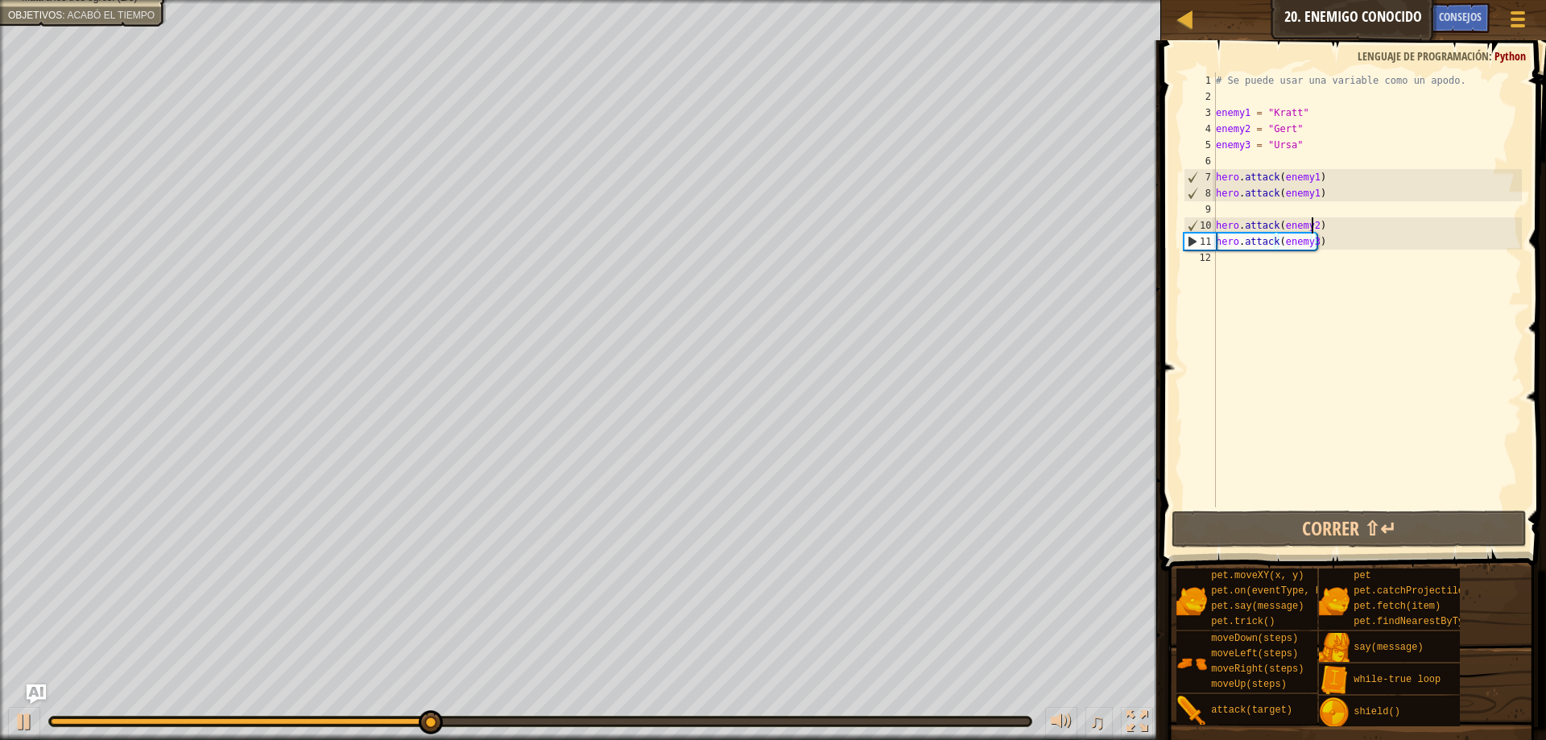
click at [1309, 225] on div "# Se puede usar una variable como un apodo. enemy1 = "[PERSON_NAME]" enemy2 = "…" at bounding box center [1367, 305] width 309 height 467
type textarea "hero.attack(enemy2)"
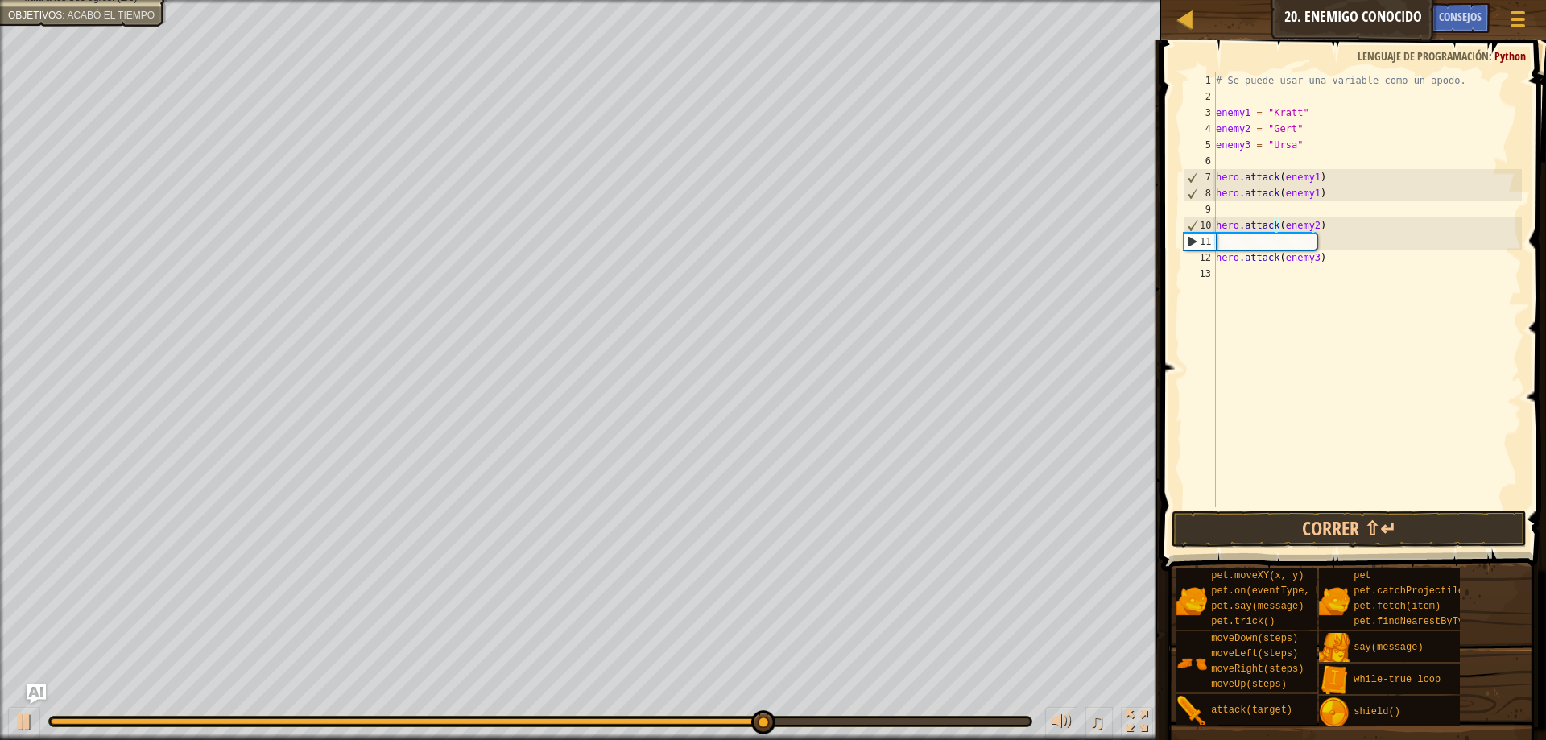
scroll to position [7, 0]
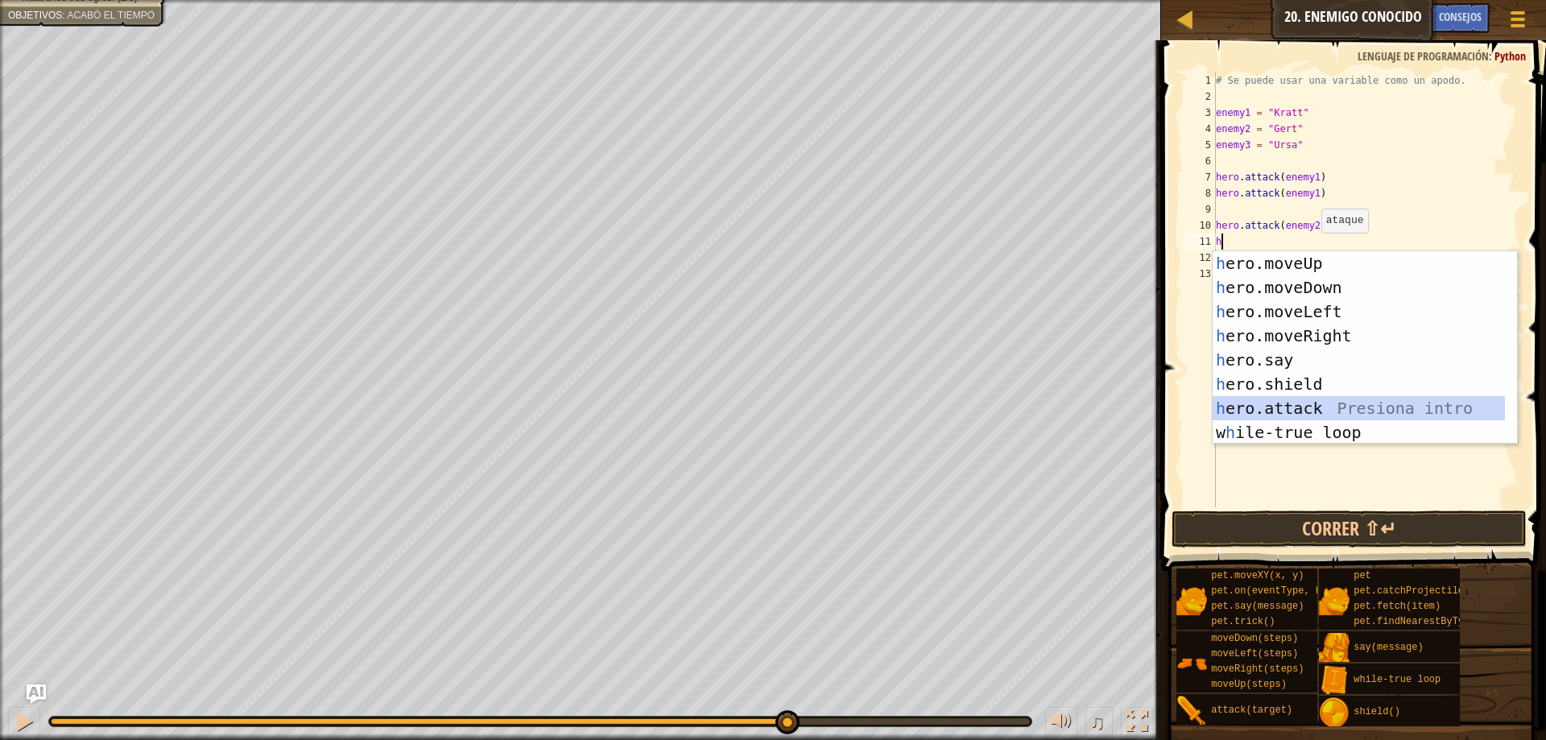
click at [1308, 400] on div "h ero.moveUp Presiona intro h ero.moveDown Presiona intro h ero.moveLeft Presio…" at bounding box center [1365, 372] width 304 height 242
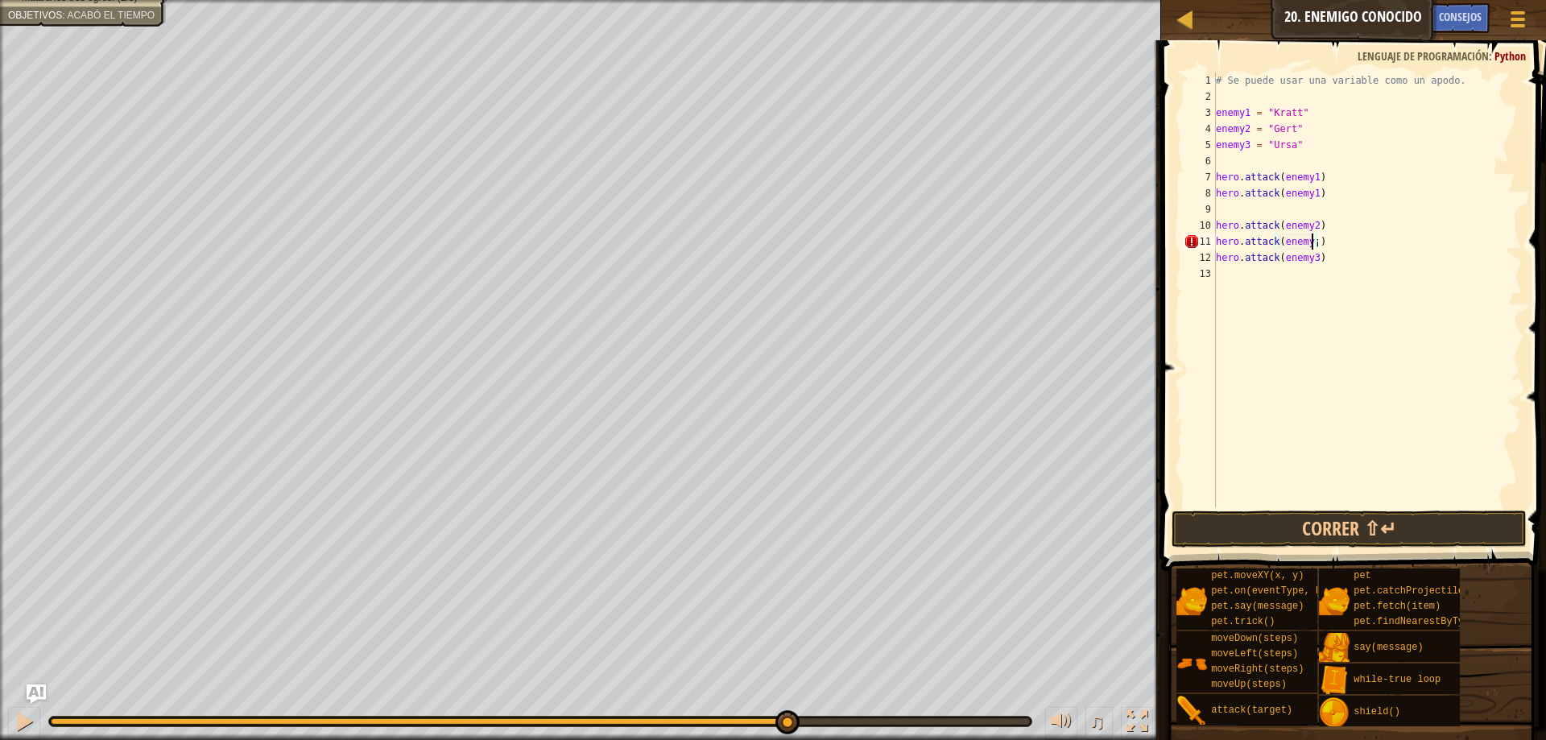
scroll to position [7, 7]
type textarea "hero.attack(enemy2)"
click at [1412, 529] on button "Correr ⇧↵" at bounding box center [1349, 529] width 355 height 37
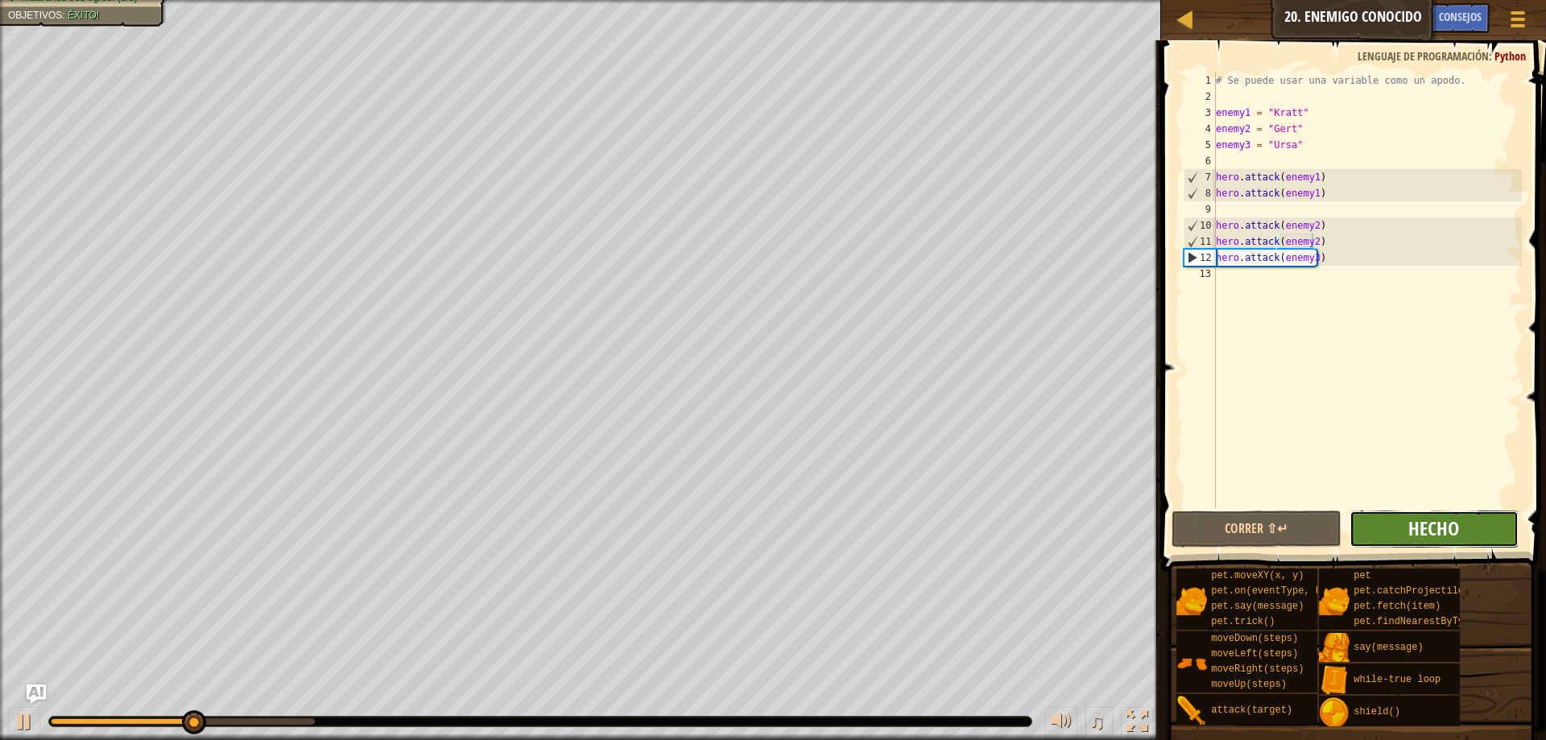
click at [1424, 527] on span "Hecho" at bounding box center [1433, 528] width 51 height 26
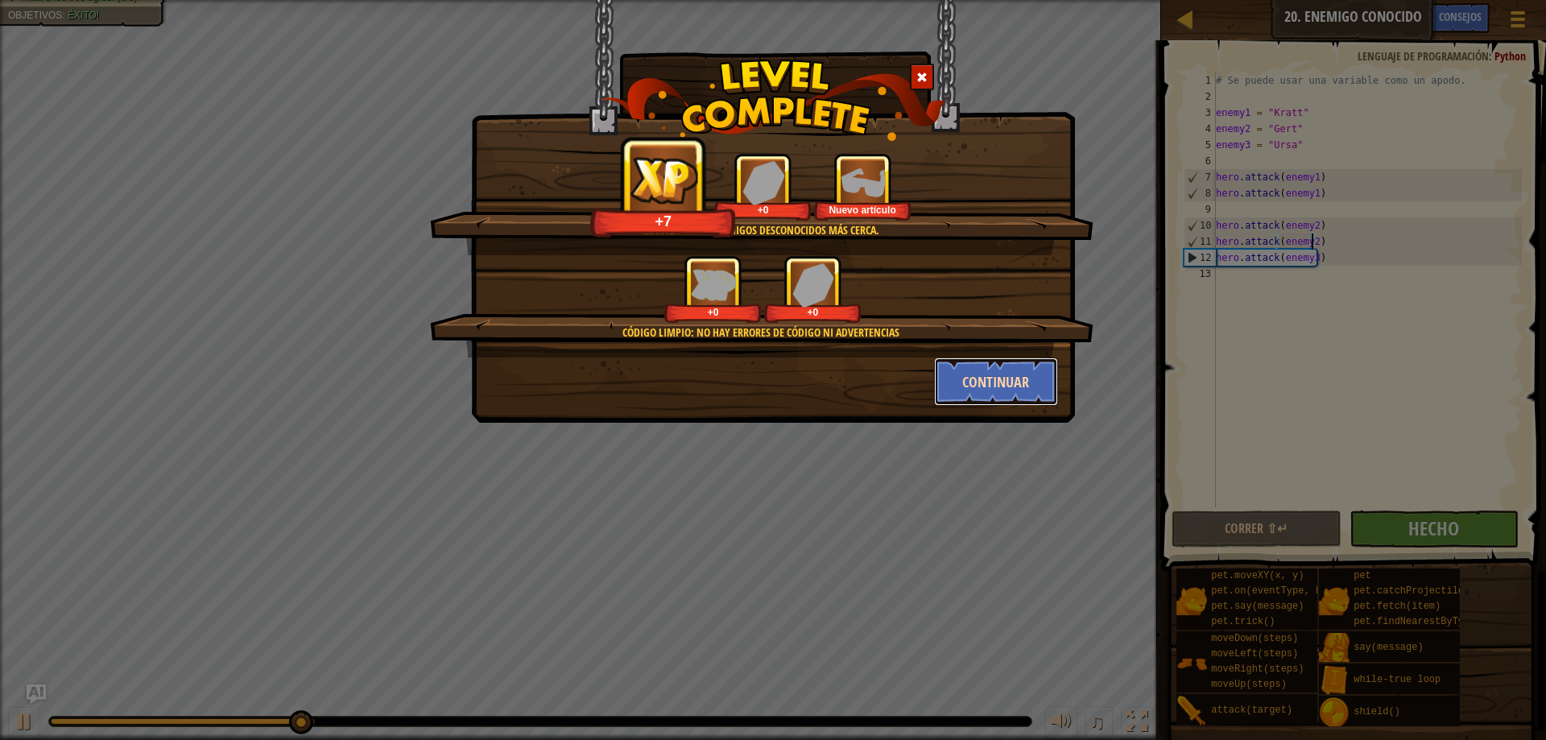
click at [1018, 391] on button "Continuar" at bounding box center [996, 382] width 125 height 48
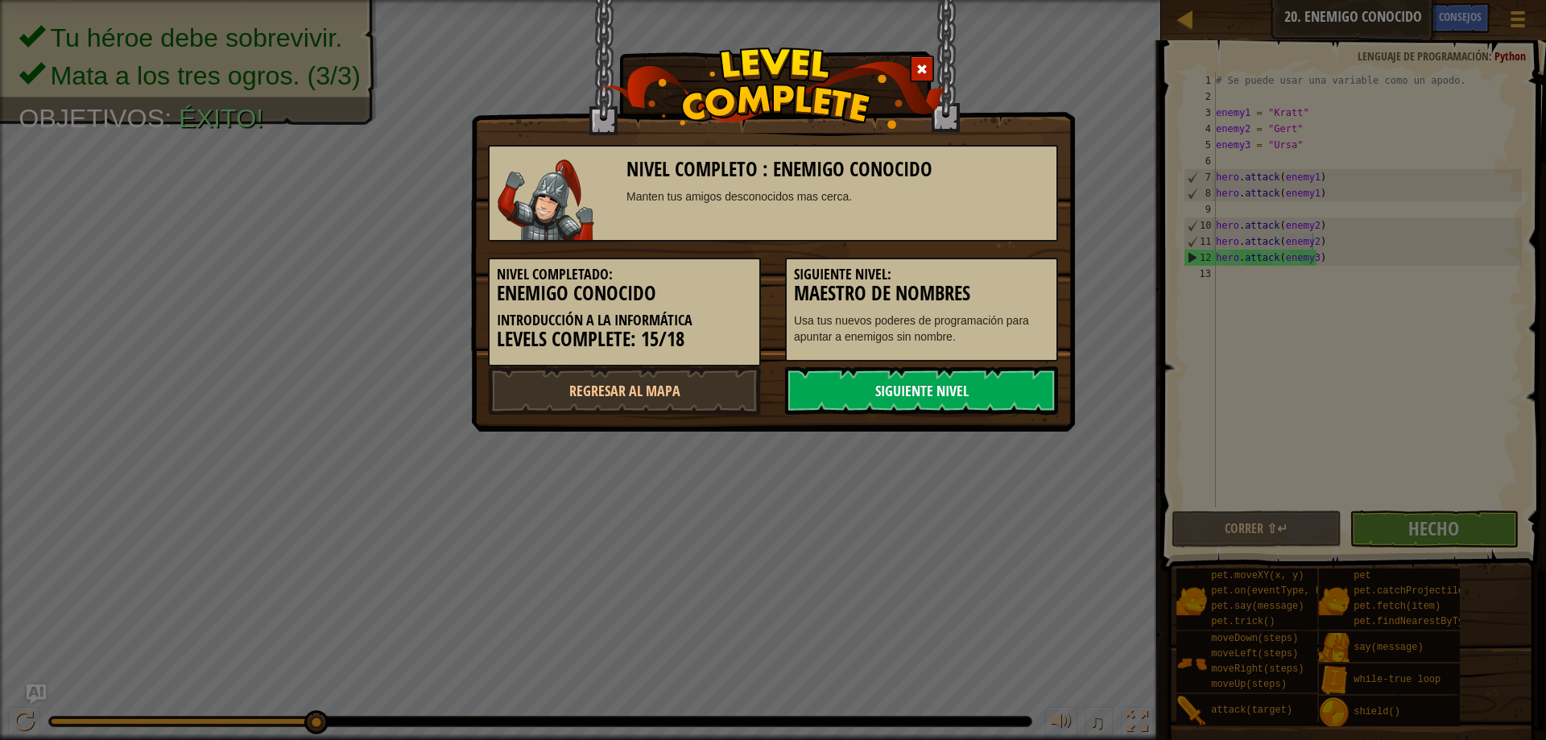
click at [965, 383] on link "Siguiente nivel" at bounding box center [921, 390] width 273 height 48
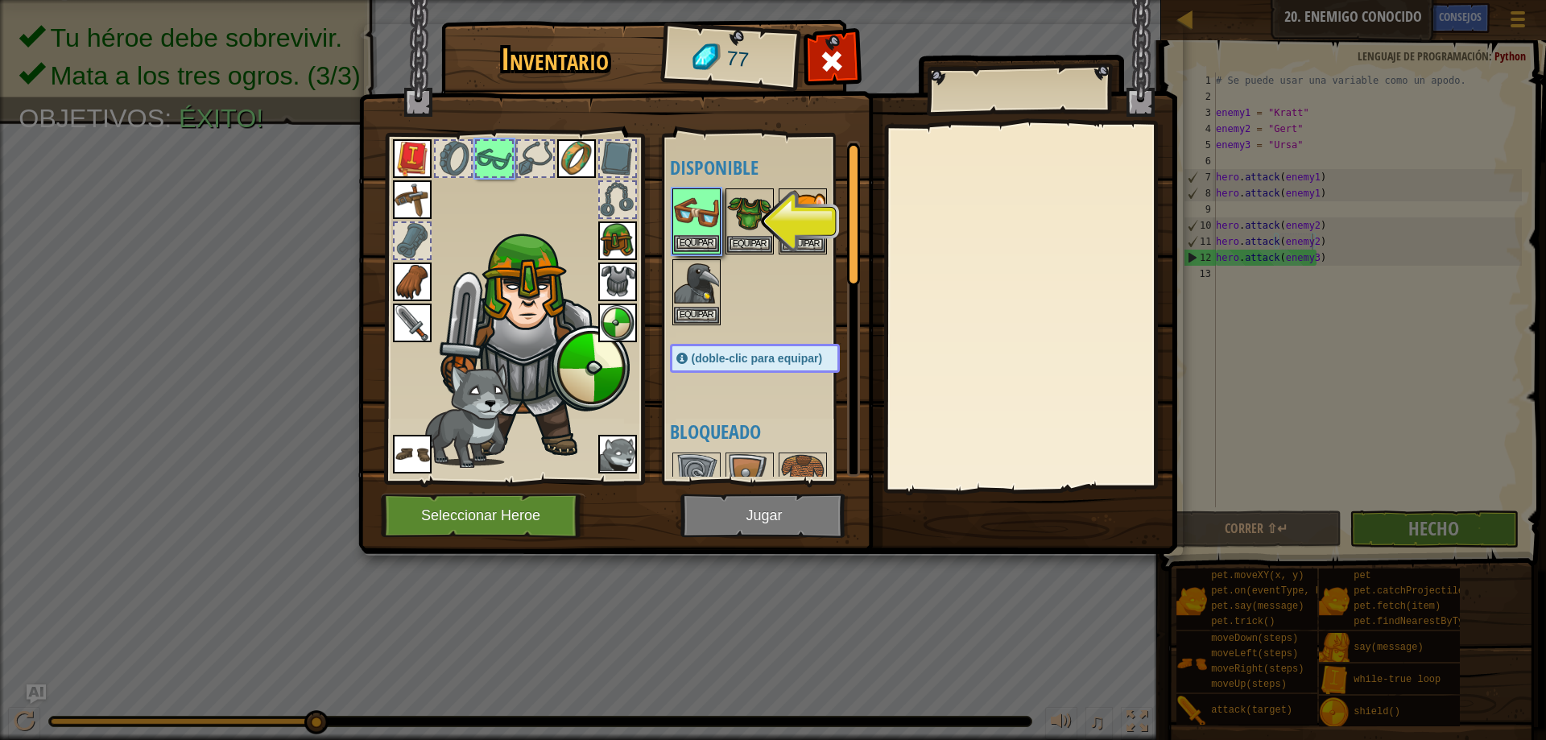
click at [690, 220] on img at bounding box center [696, 212] width 45 height 45
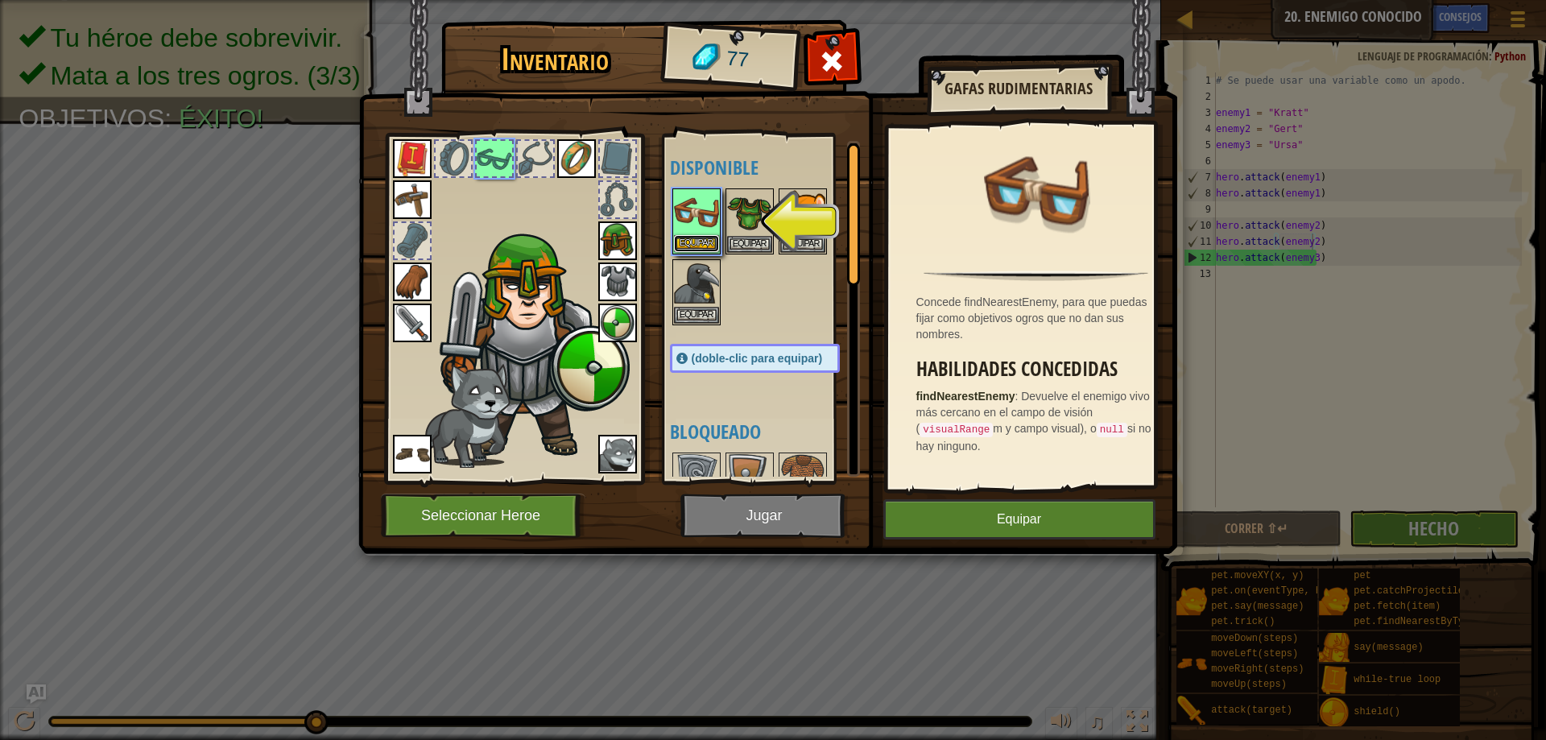
click at [705, 236] on button "Equipar" at bounding box center [696, 243] width 45 height 17
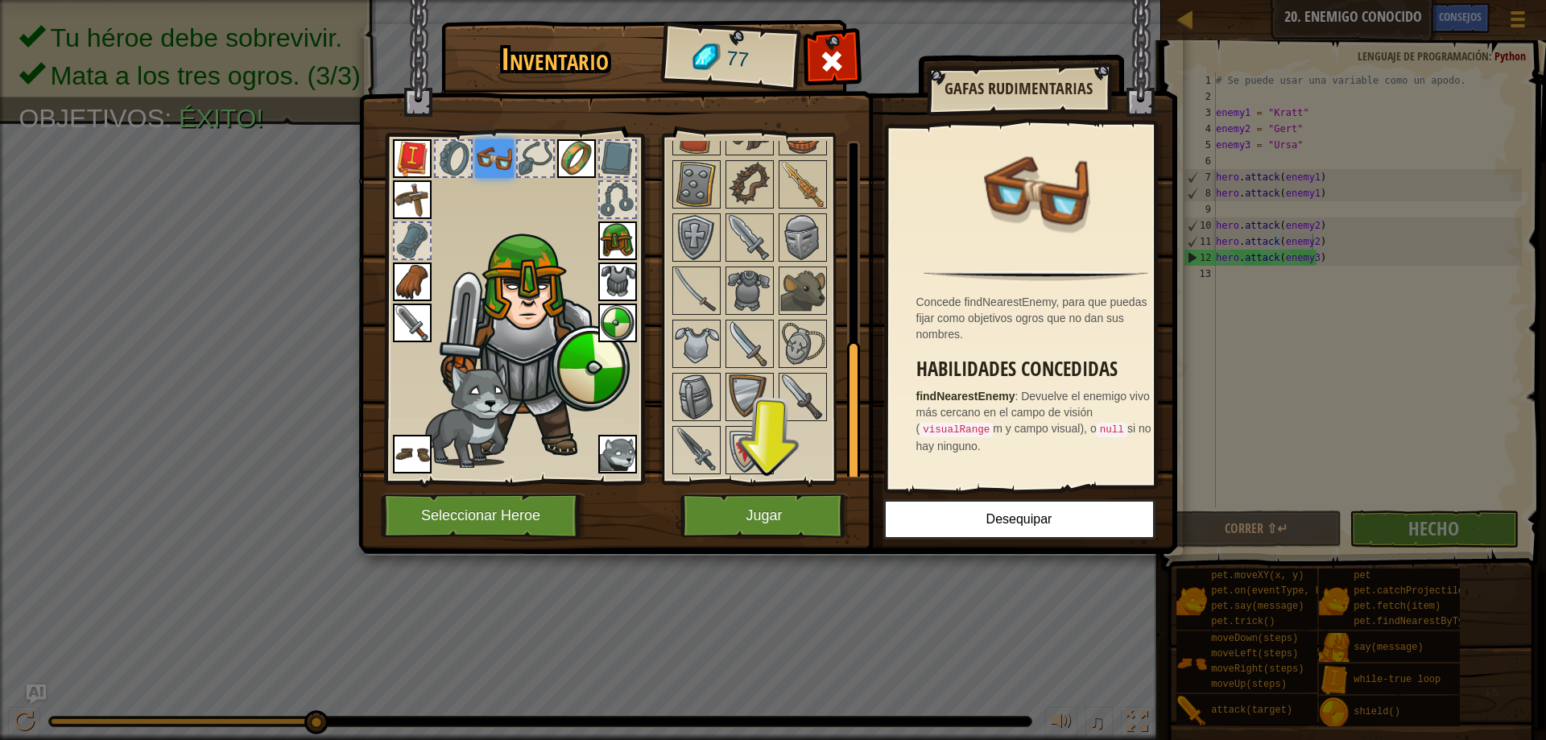
scroll to position [398, 0]
click at [739, 503] on button "Jugar" at bounding box center [764, 516] width 168 height 44
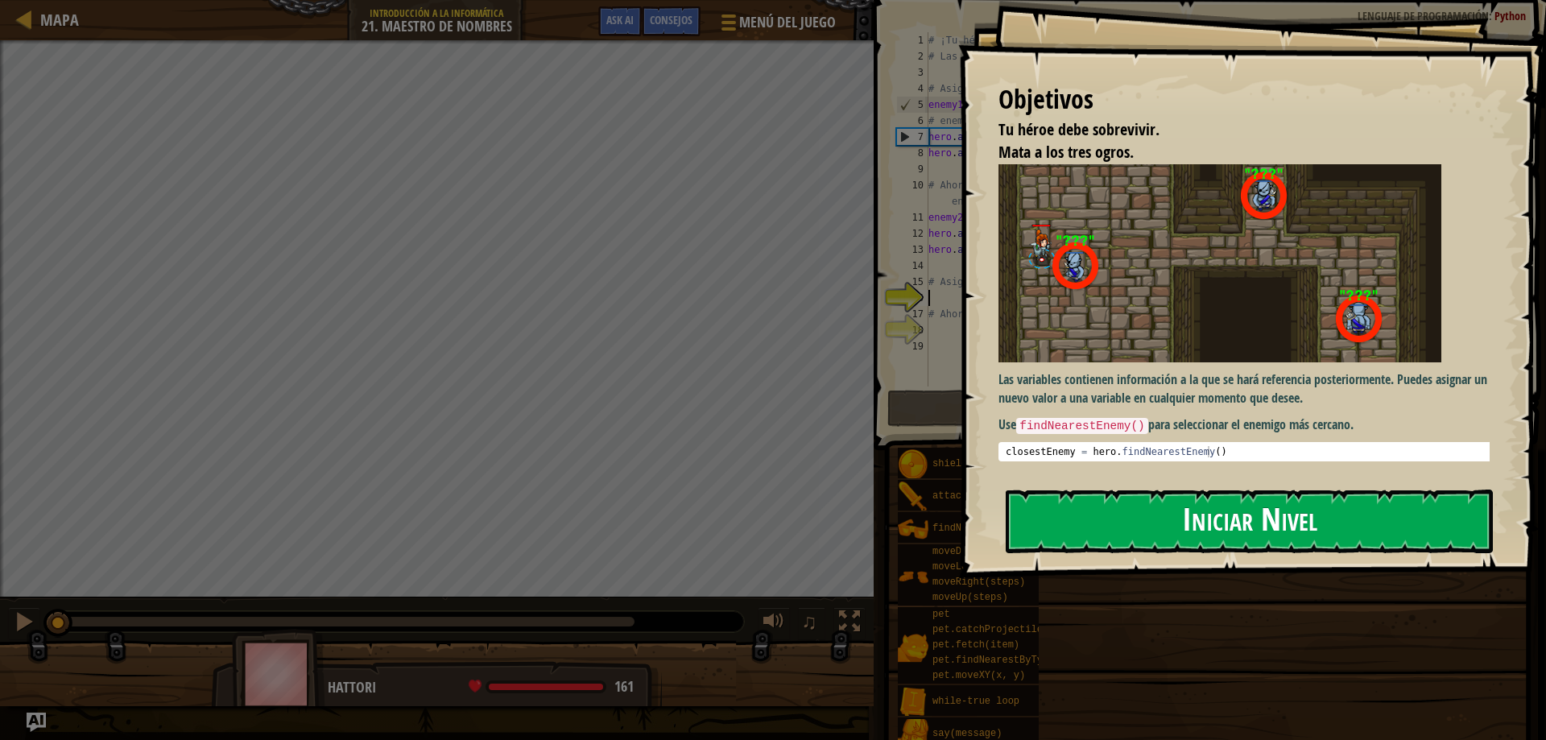
click at [1114, 517] on button "Iniciar Nivel" at bounding box center [1249, 522] width 487 height 64
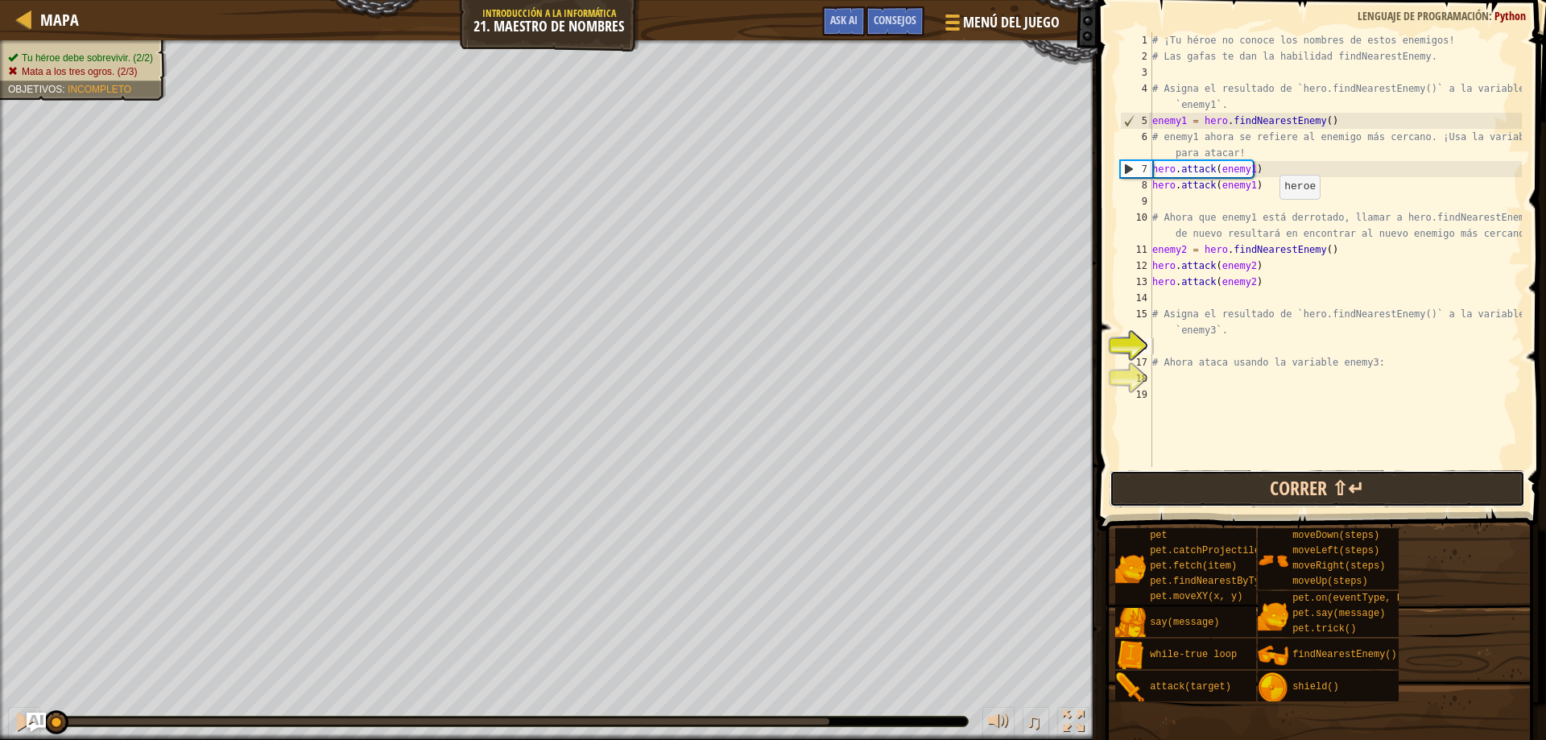
click at [1159, 415] on div "1 2 3 4 5 6 7 8 9 10 11 12 13 14 15 [PHONE_NUMBER] ¡Tu héroe no conoce los nomb…" at bounding box center [1319, 297] width 453 height 578
click at [1230, 497] on button "Correr ⇧↵" at bounding box center [1318, 488] width 416 height 37
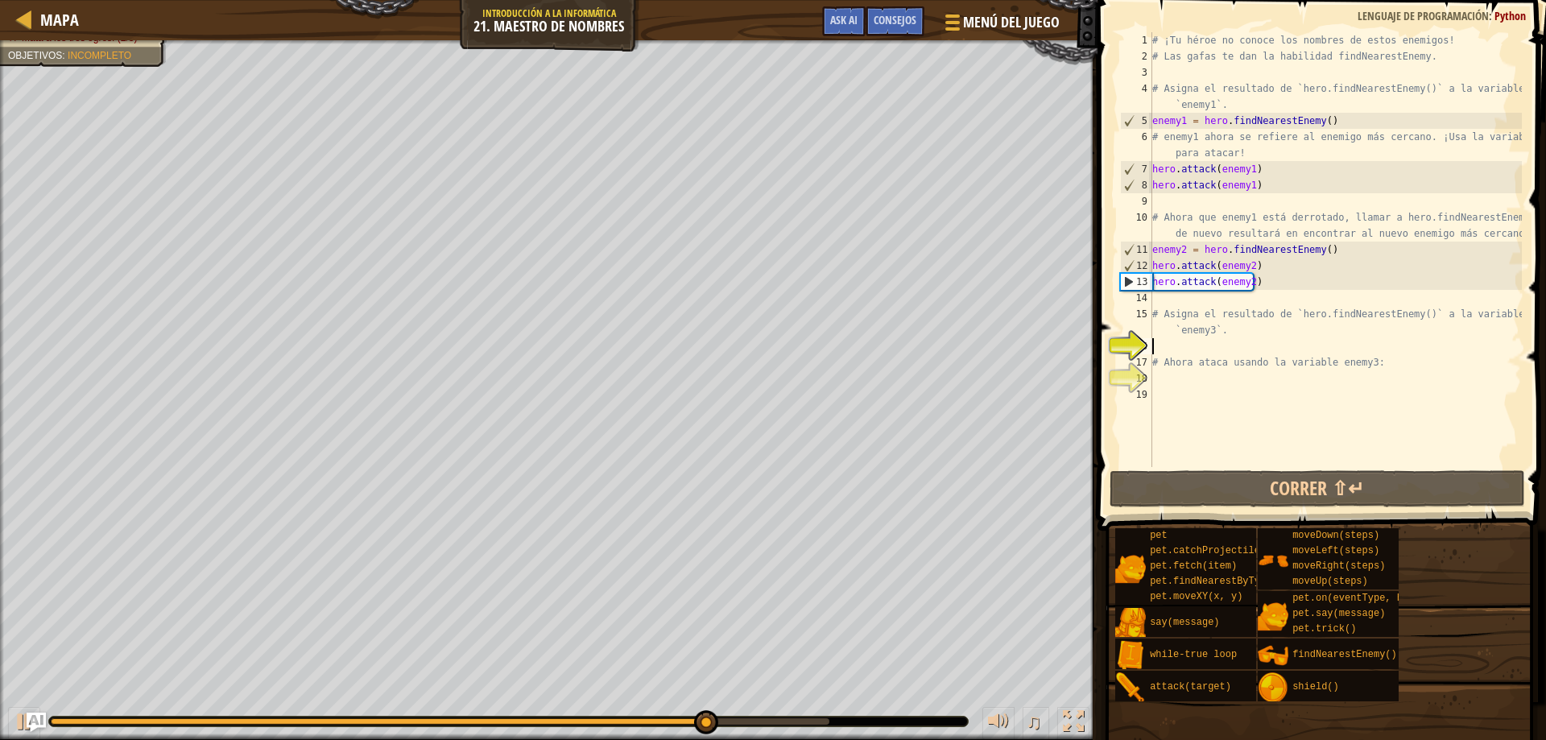
click at [1220, 345] on div "# ¡Tu héroe no conoce los nombres de estos enemigos! # Las gafas te dan la habi…" at bounding box center [1335, 265] width 373 height 467
type textarea "f"
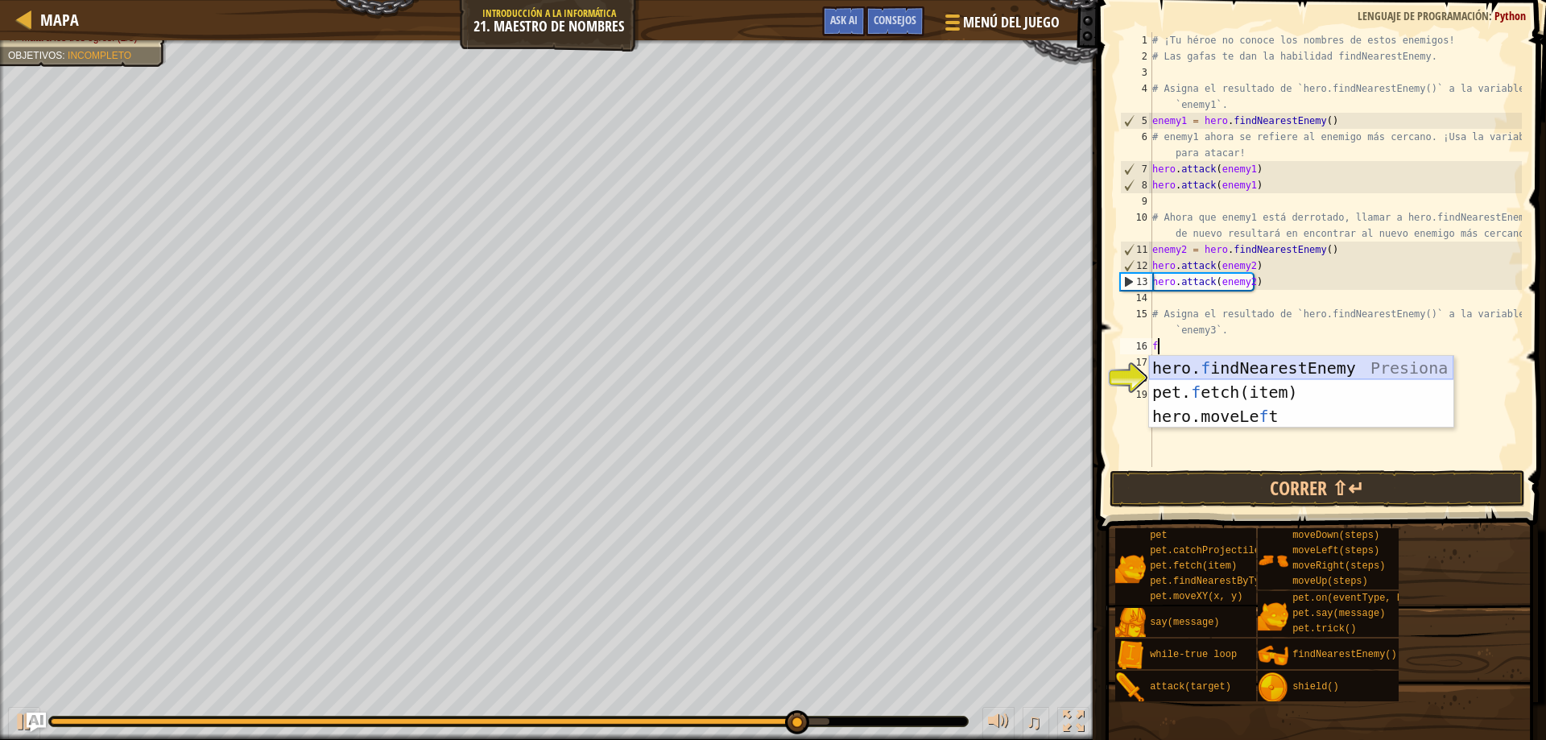
click at [1228, 374] on div "hero. f indNearestEnemy Presiona intro pet. f etch(item) Presiona intro hero.mo…" at bounding box center [1301, 416] width 304 height 121
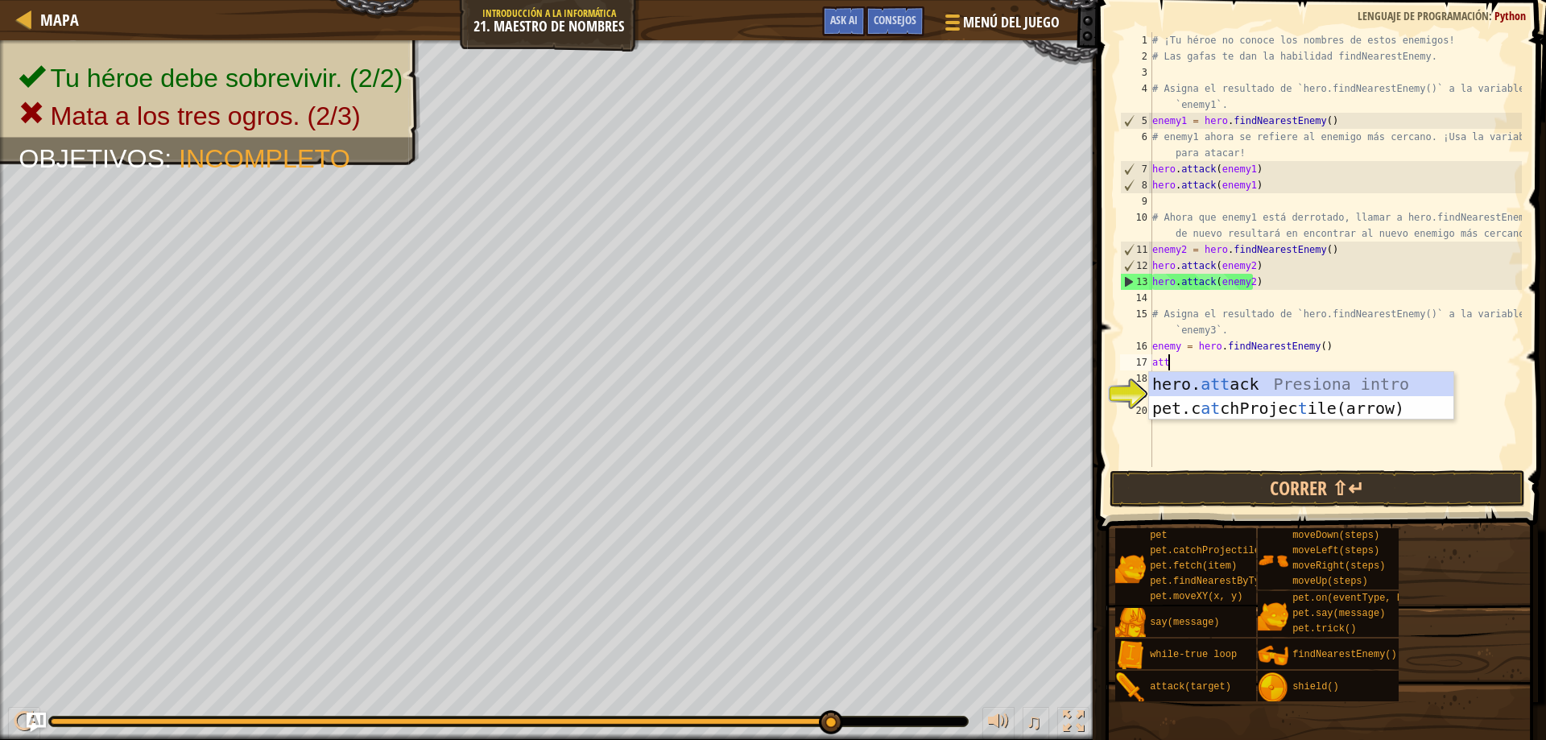
scroll to position [7, 1]
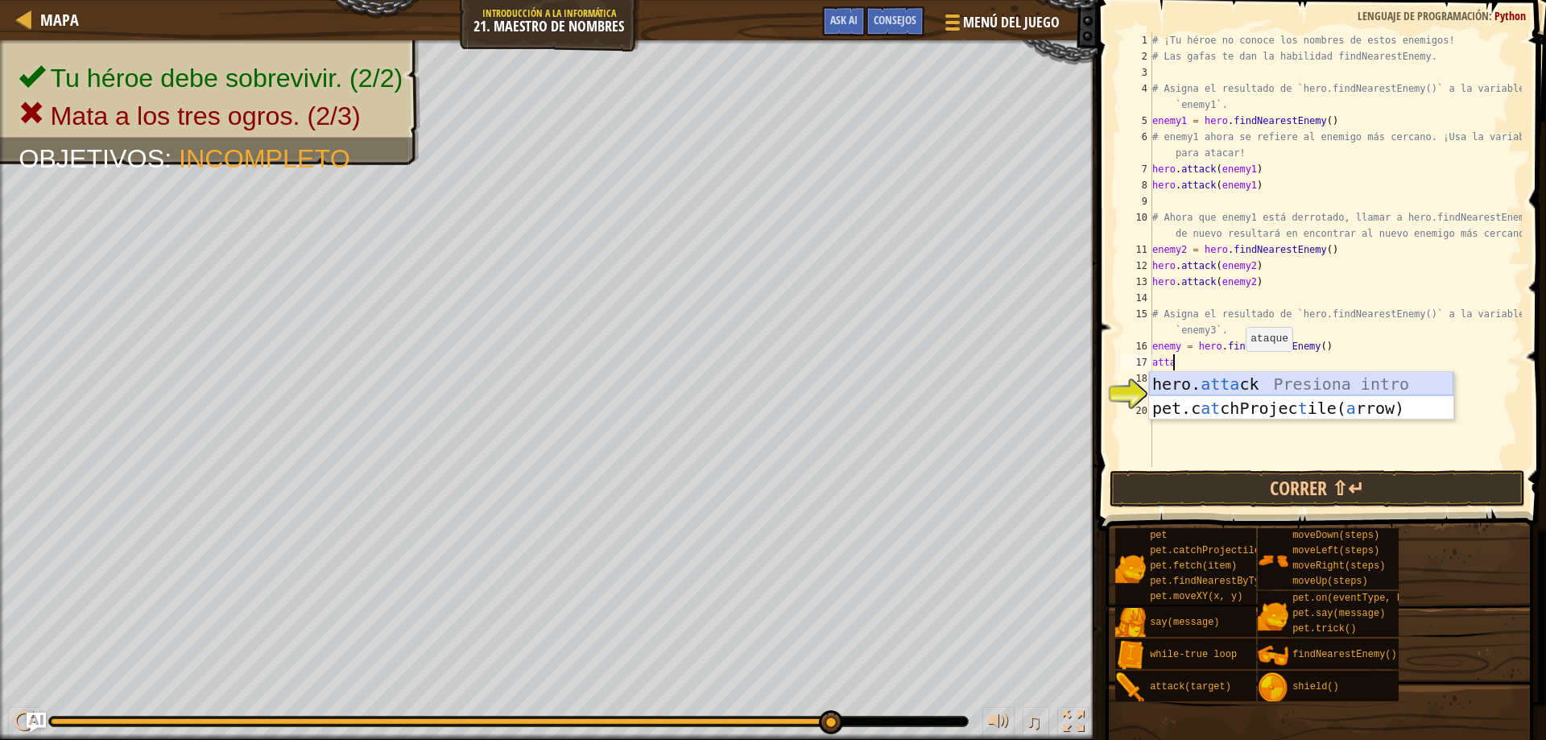
click at [1244, 376] on div "hero. atta ck Presiona intro pet.c at chProjec t ile( a rrow) Presiona intro" at bounding box center [1301, 420] width 304 height 97
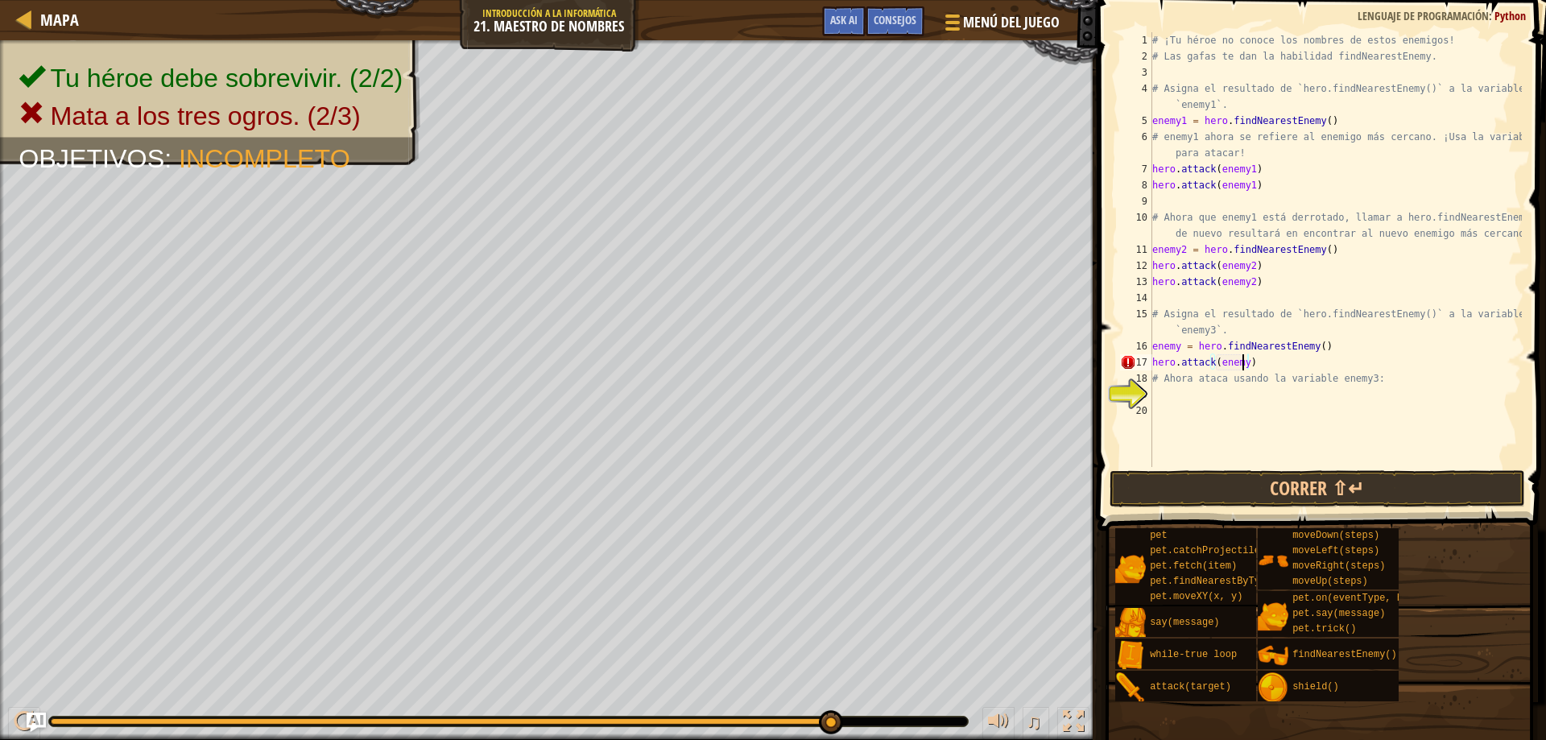
scroll to position [7, 7]
click at [1235, 484] on button "Correr ⇧↵" at bounding box center [1318, 488] width 416 height 37
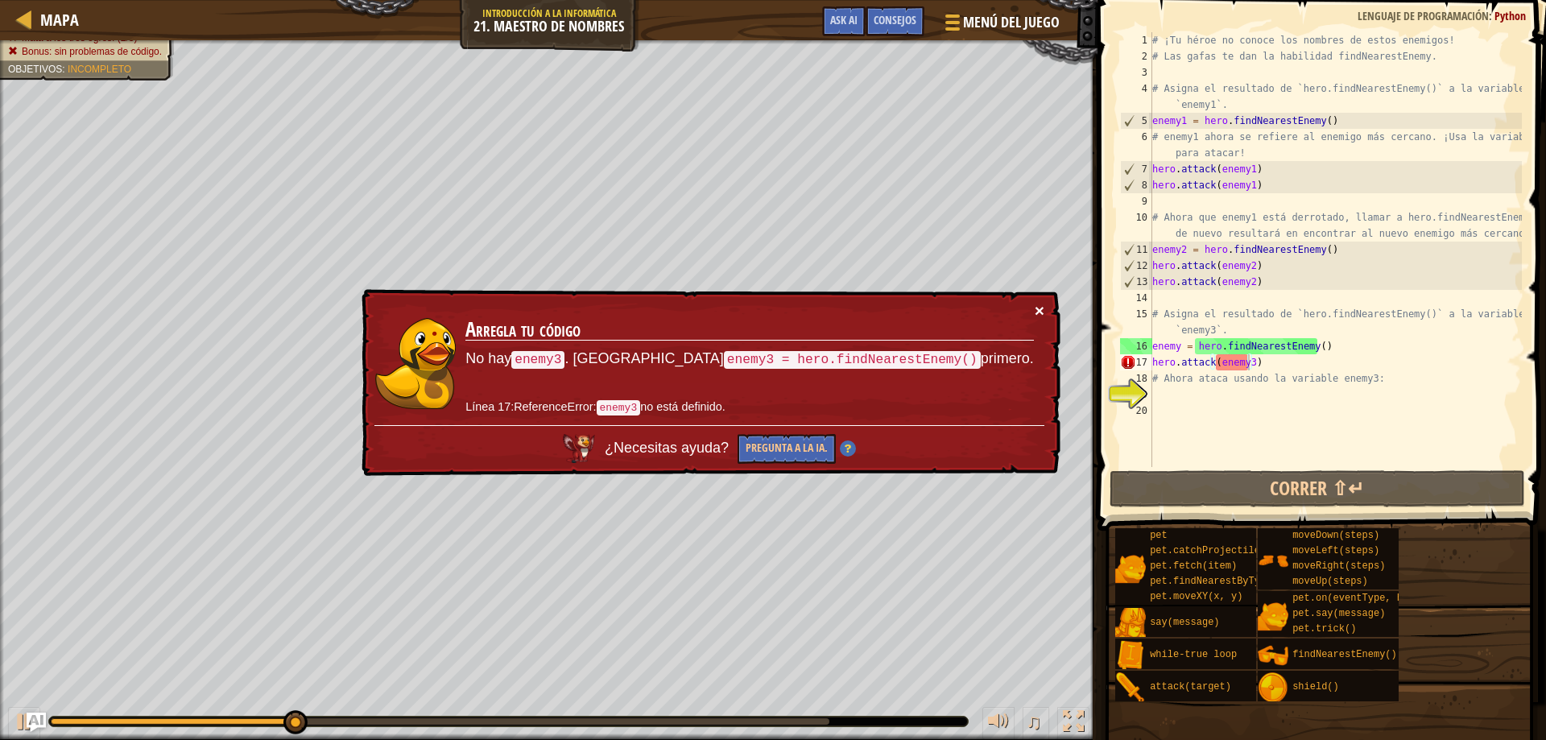
click at [1036, 312] on button "×" at bounding box center [1040, 310] width 10 height 17
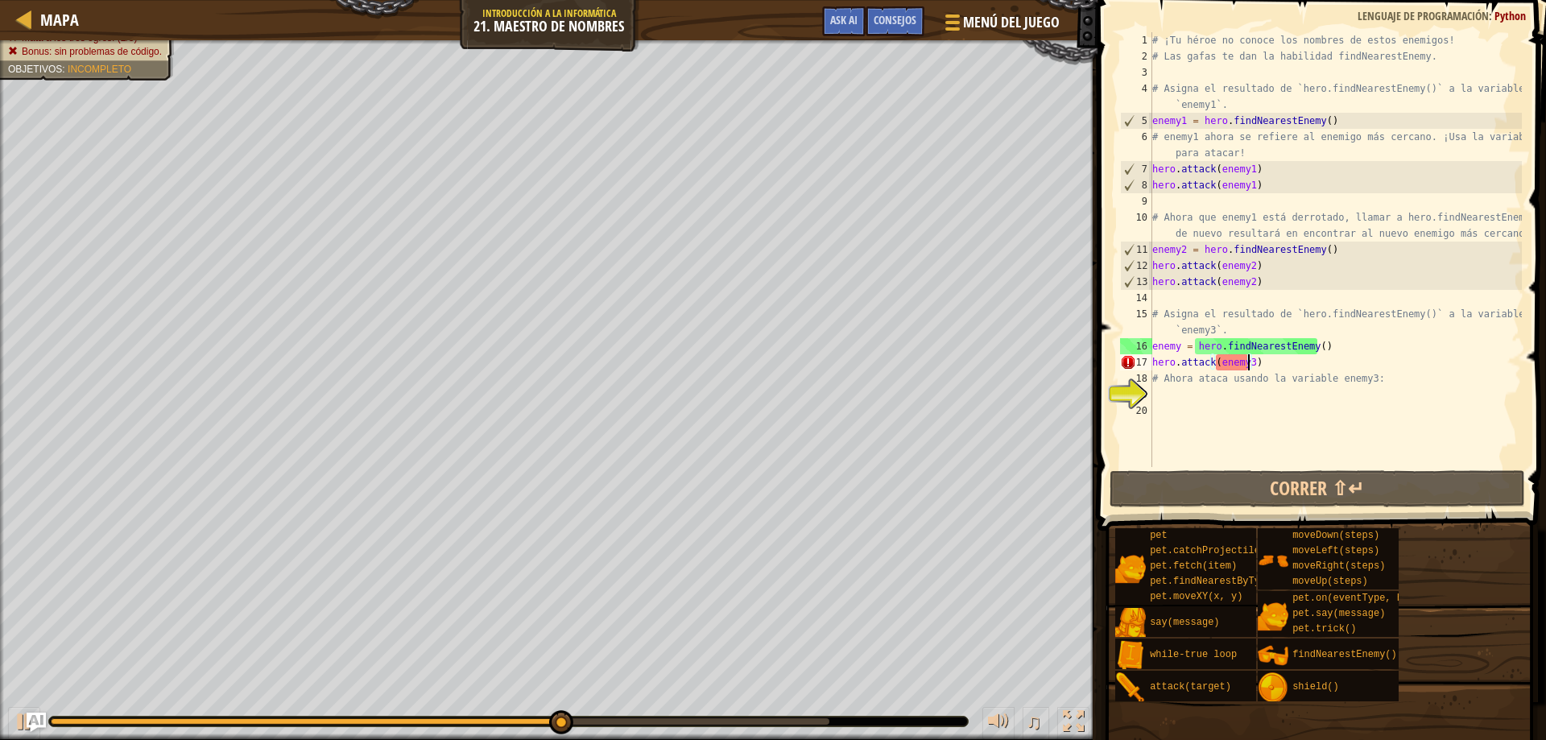
click at [1246, 362] on div "# ¡Tu héroe no conoce los nombres de estos enemigos! # Las gafas te dan la habi…" at bounding box center [1335, 265] width 373 height 467
type textarea "hero.attack(enemy)"
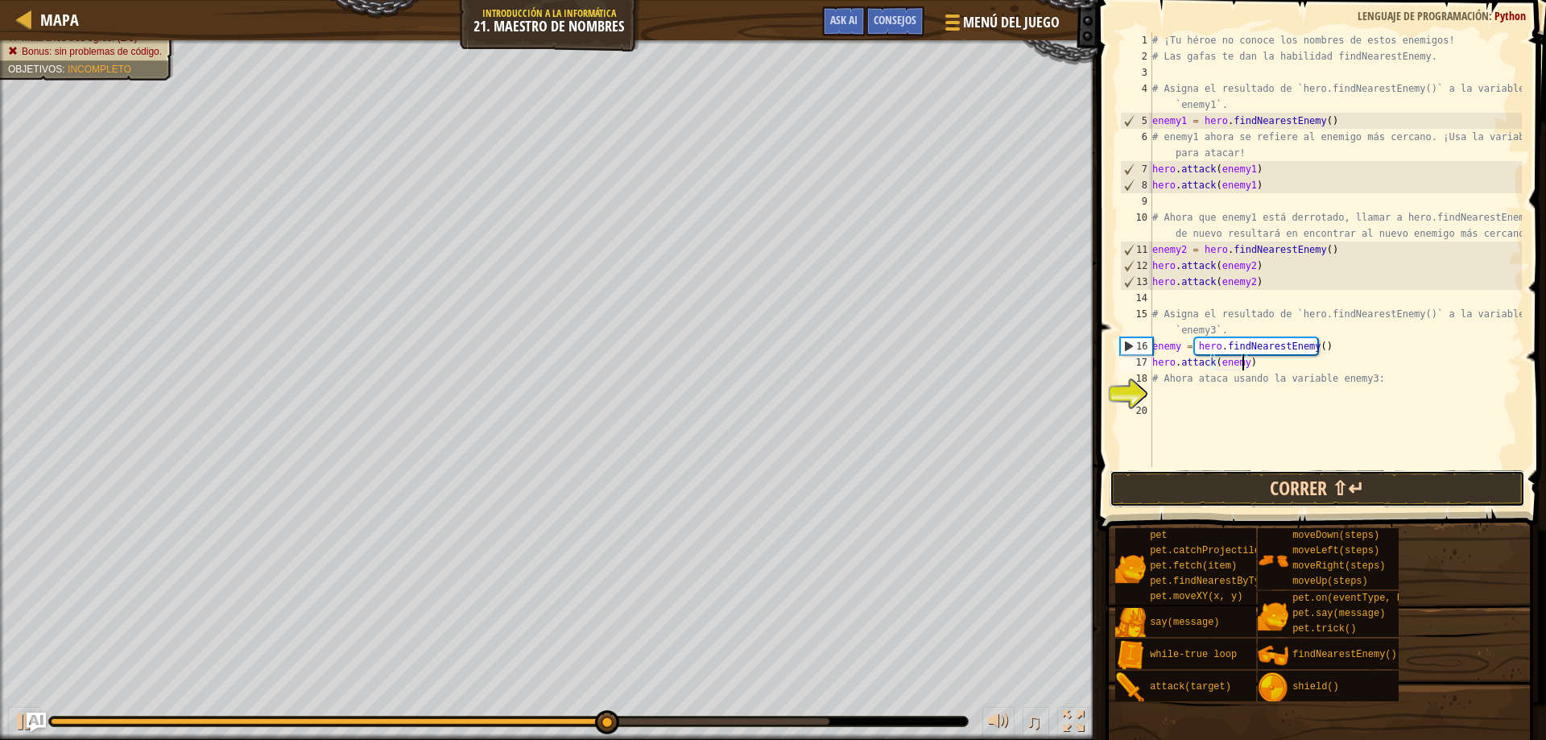
click at [1296, 489] on button "Correr ⇧↵" at bounding box center [1318, 488] width 416 height 37
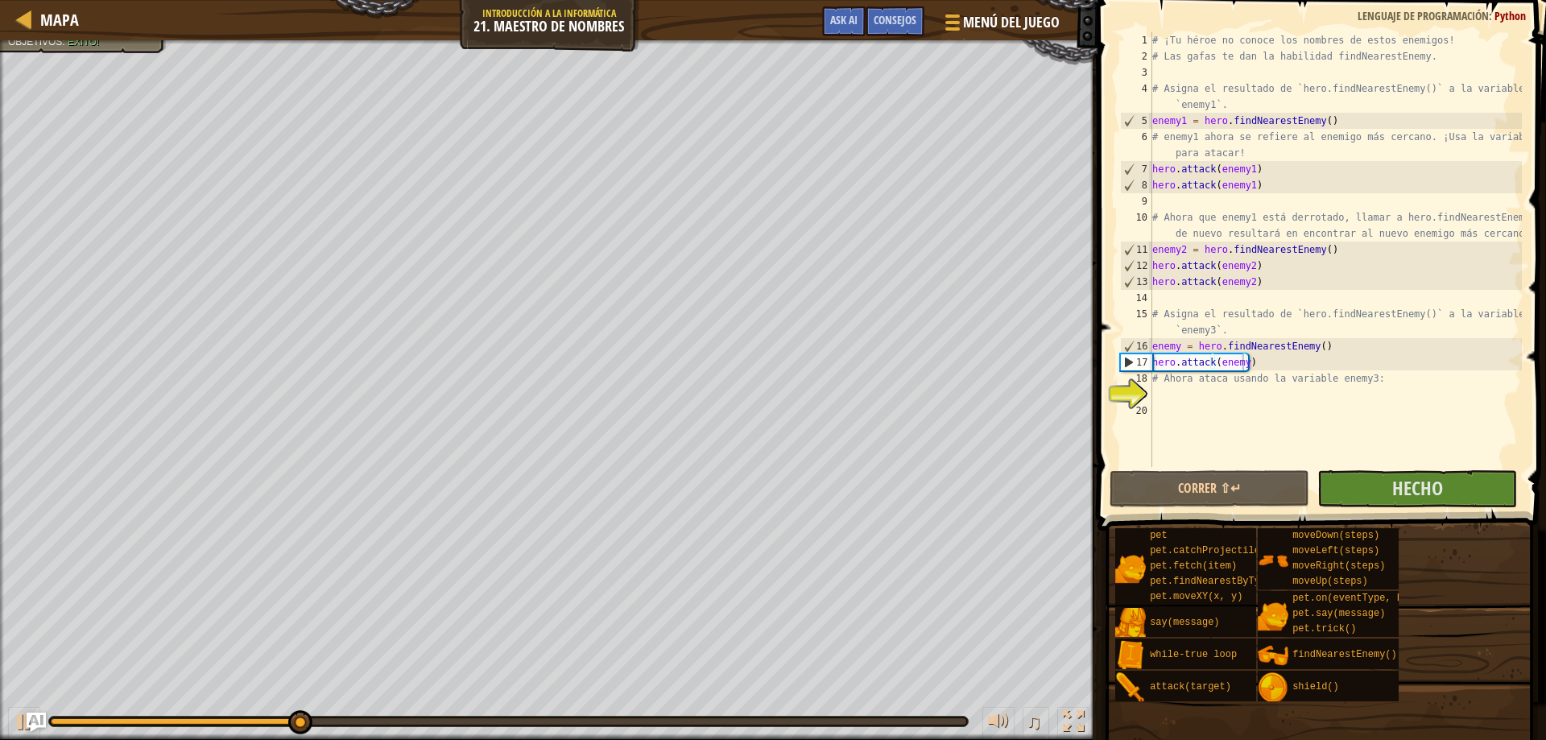
click at [1461, 469] on span at bounding box center [1323, 242] width 461 height 578
click at [1466, 490] on button "Hecho" at bounding box center [1417, 488] width 200 height 37
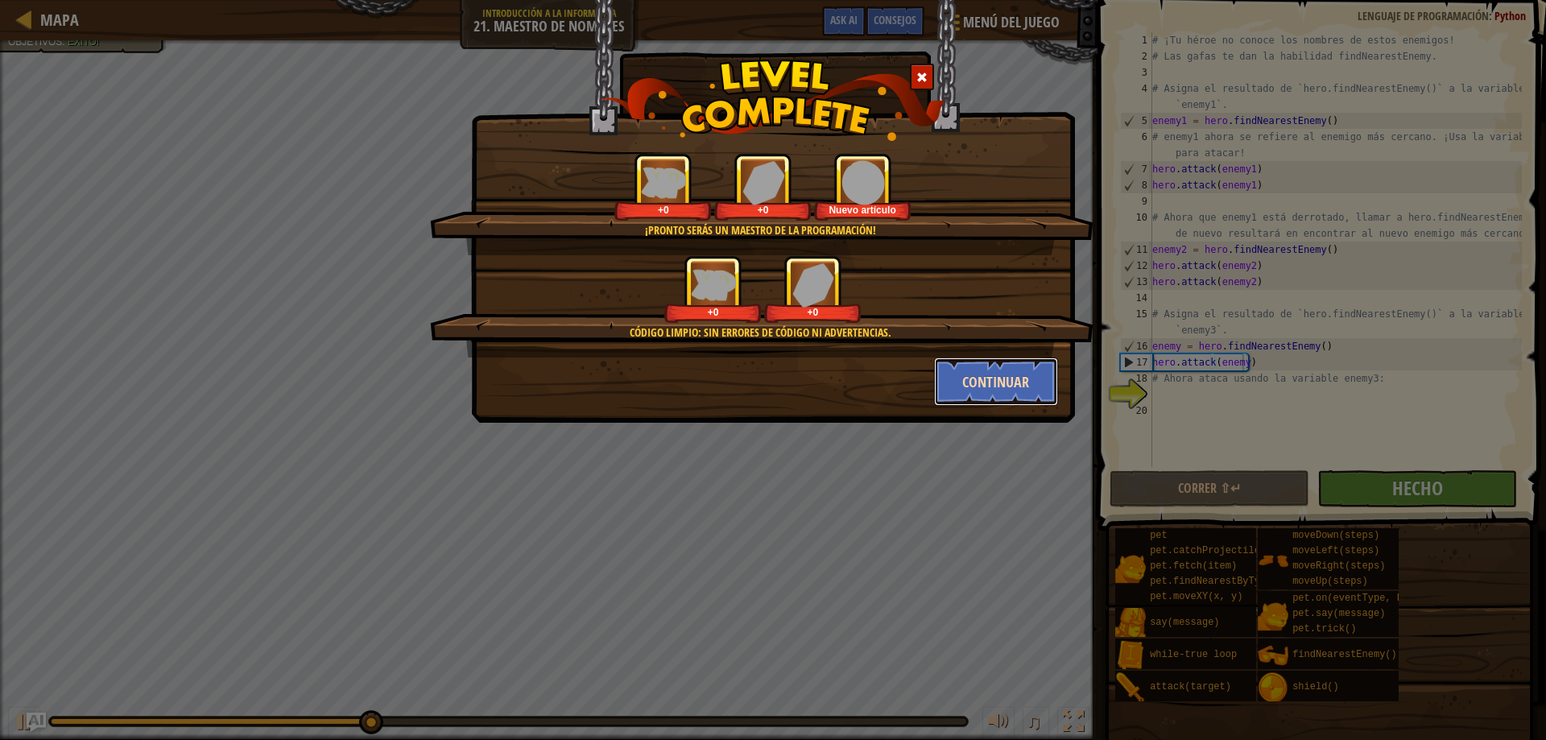
click at [1046, 371] on button "Continuar" at bounding box center [996, 382] width 125 height 48
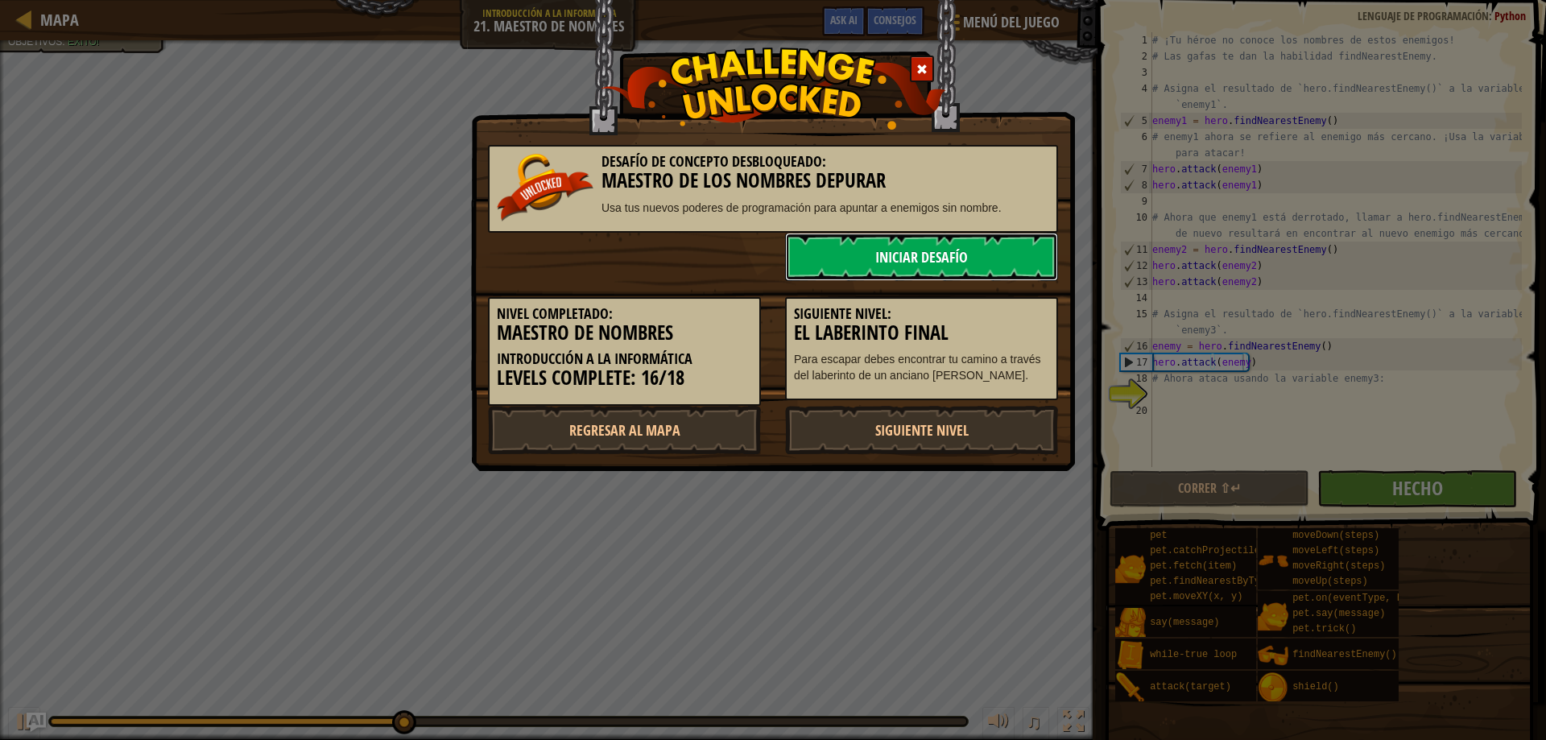
click at [965, 272] on link "Iniciar Desafío" at bounding box center [921, 257] width 273 height 48
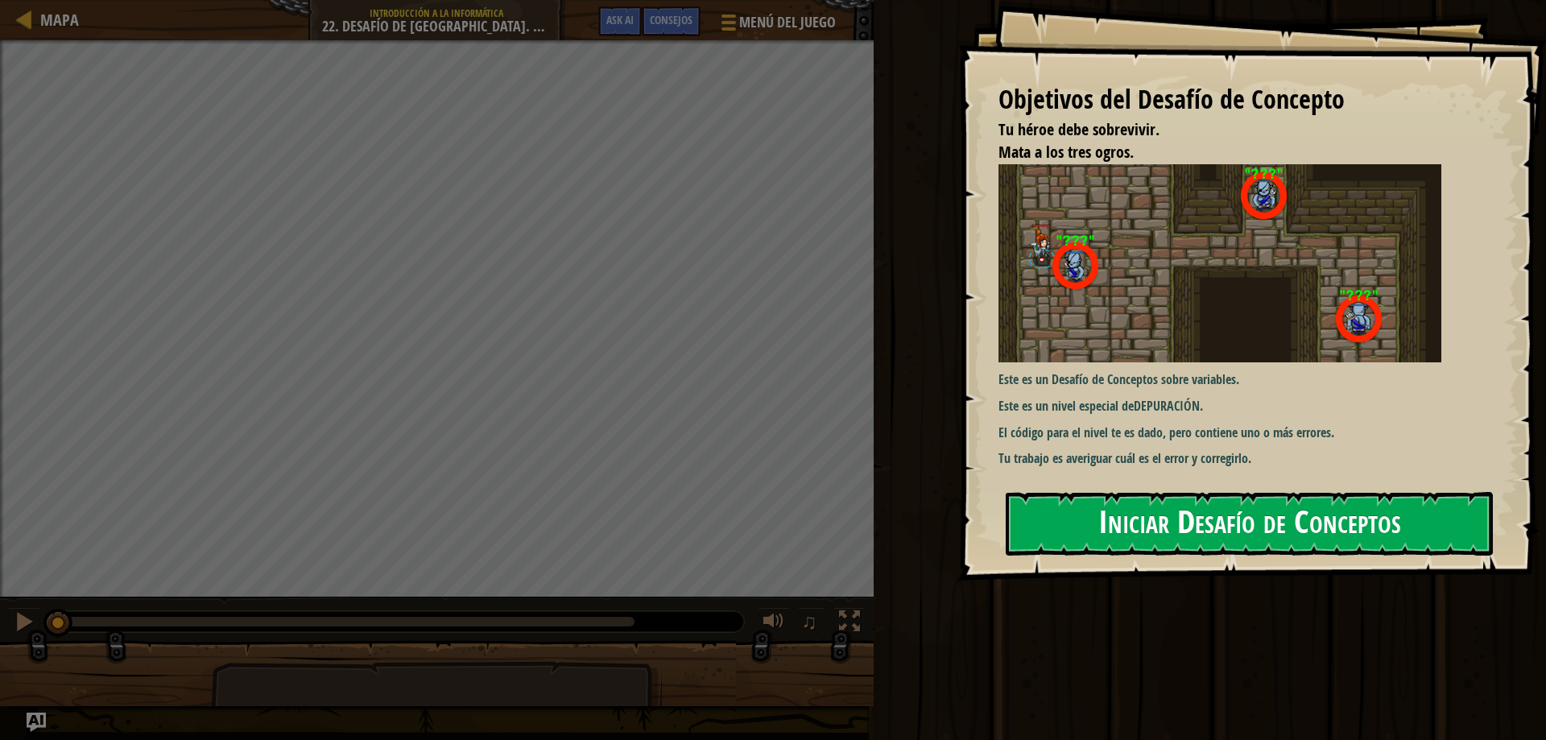
click at [1066, 492] on button "Iniciar Desafío de Conceptos" at bounding box center [1249, 524] width 487 height 64
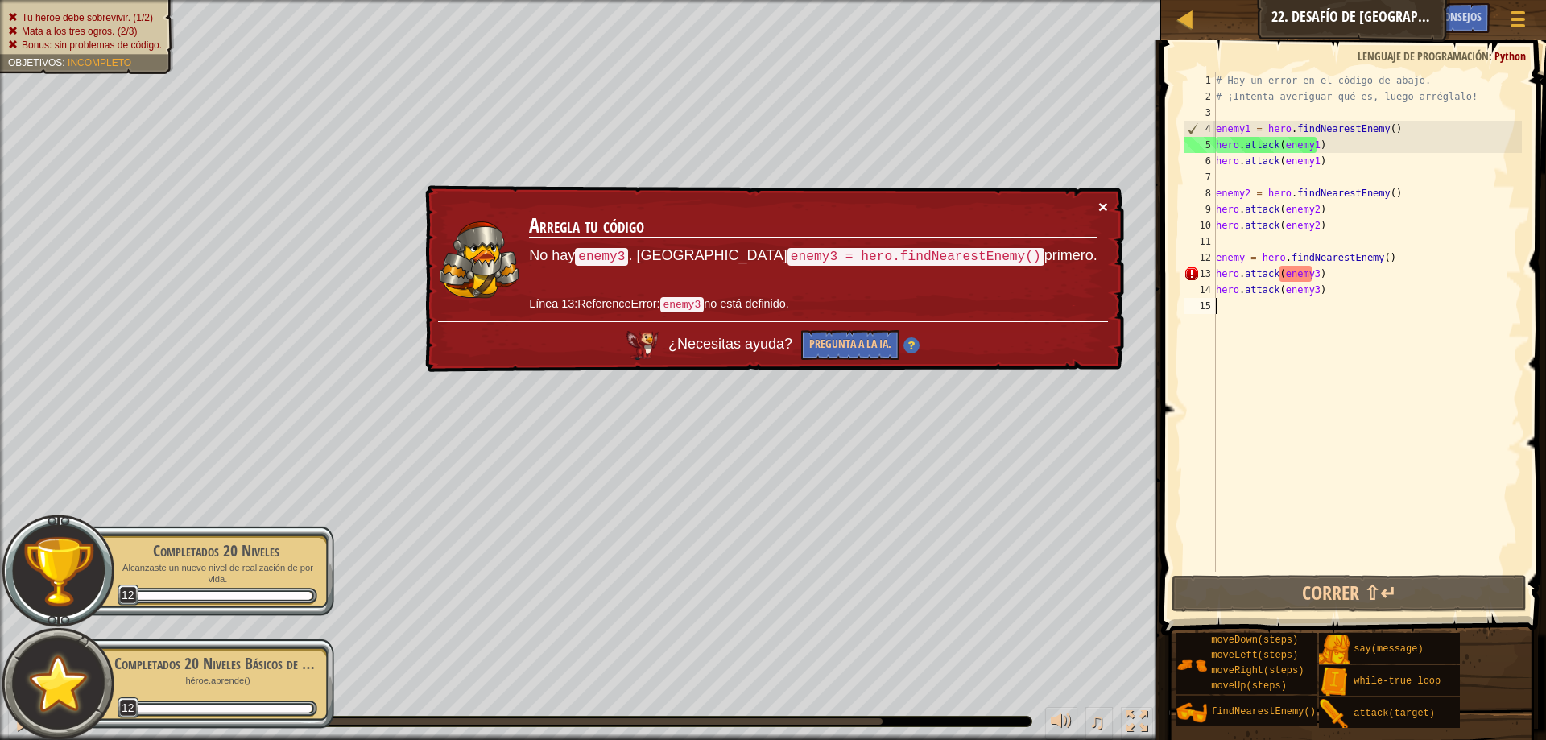
click at [1103, 204] on button "×" at bounding box center [1103, 206] width 10 height 17
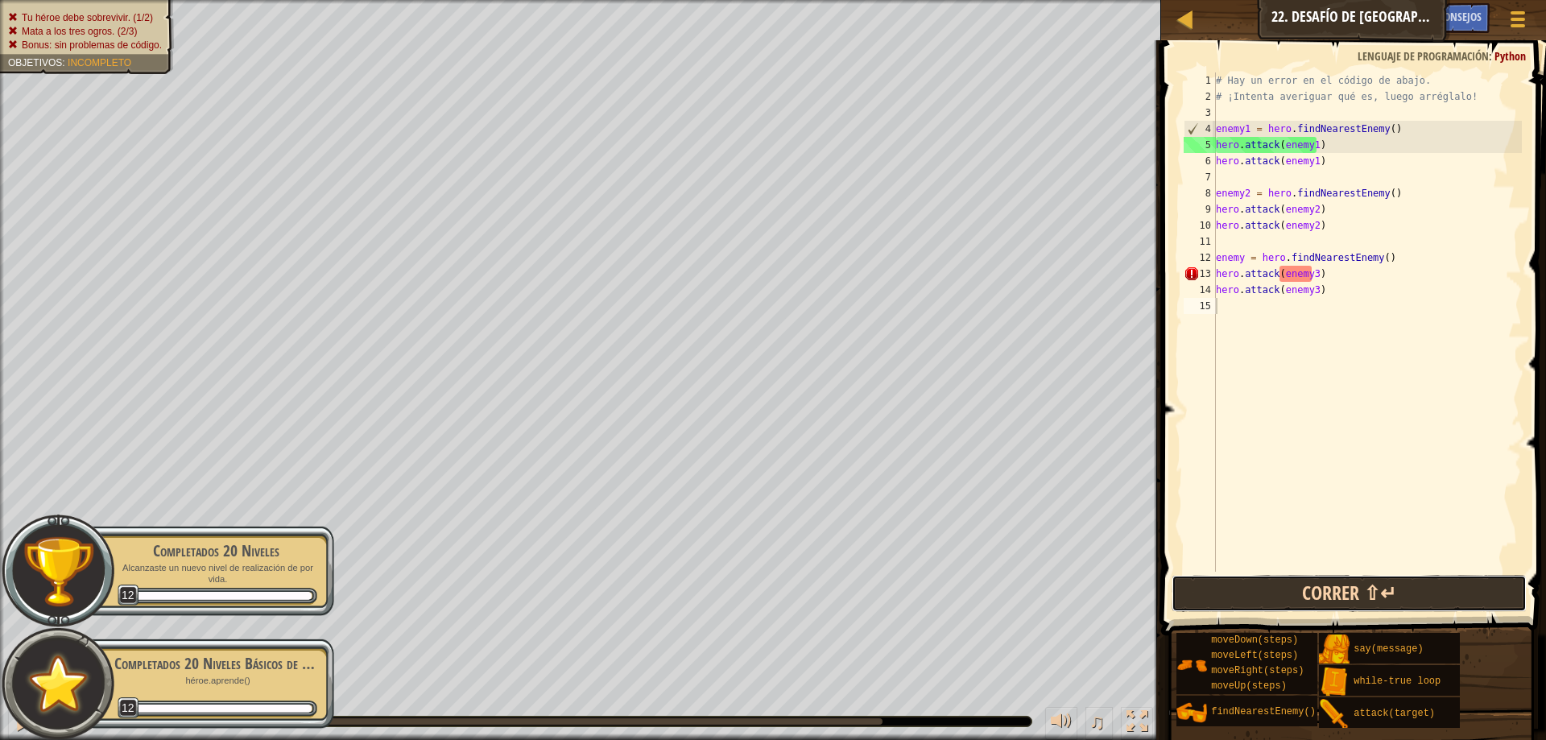
click at [1275, 594] on button "Correr ⇧↵" at bounding box center [1349, 593] width 355 height 37
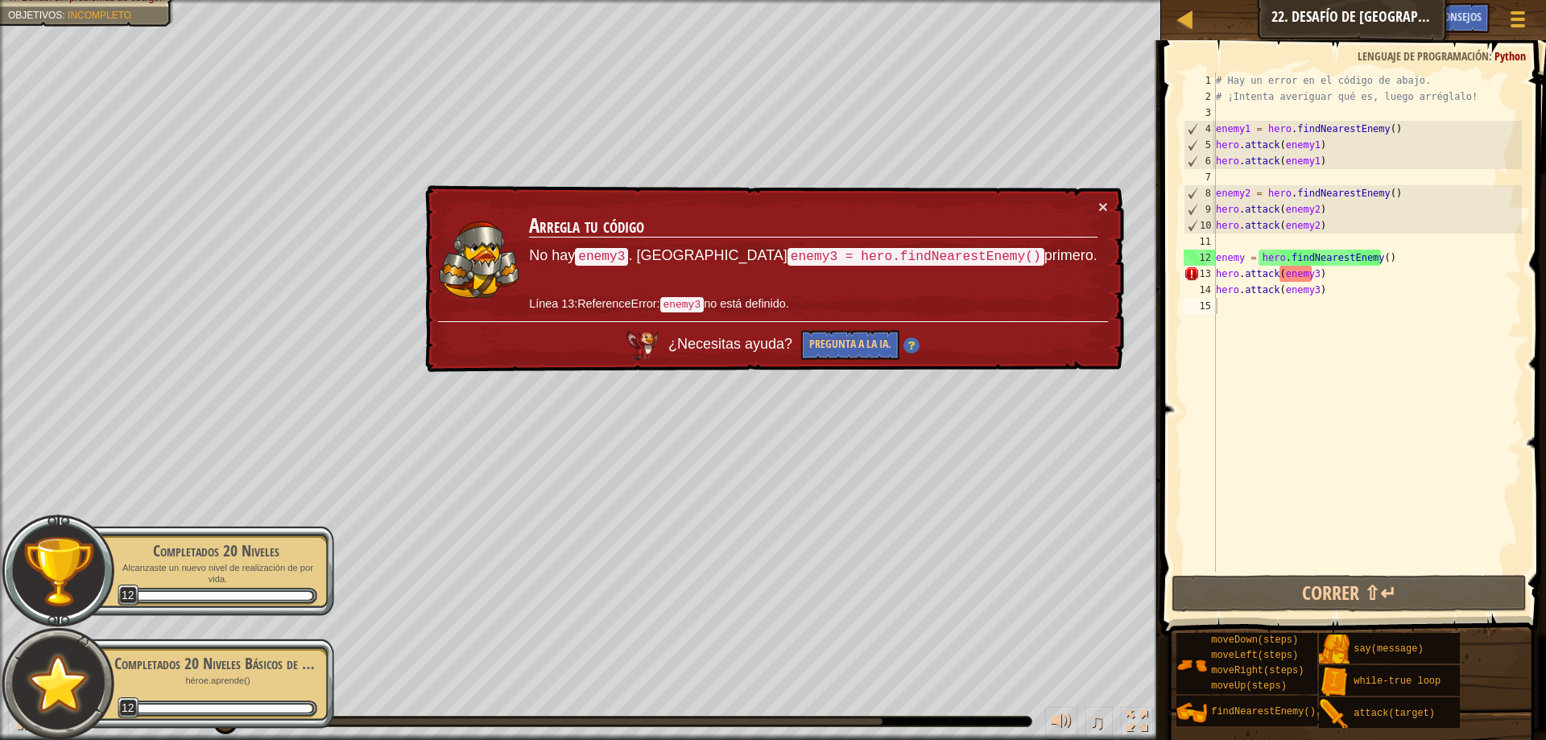
click at [1111, 206] on div "× Arregla tu código No hay enemy3 . Usa enemy3 = hero.findNearestEnemy() primer…" at bounding box center [773, 279] width 702 height 188
click at [1098, 206] on button "×" at bounding box center [1103, 206] width 10 height 17
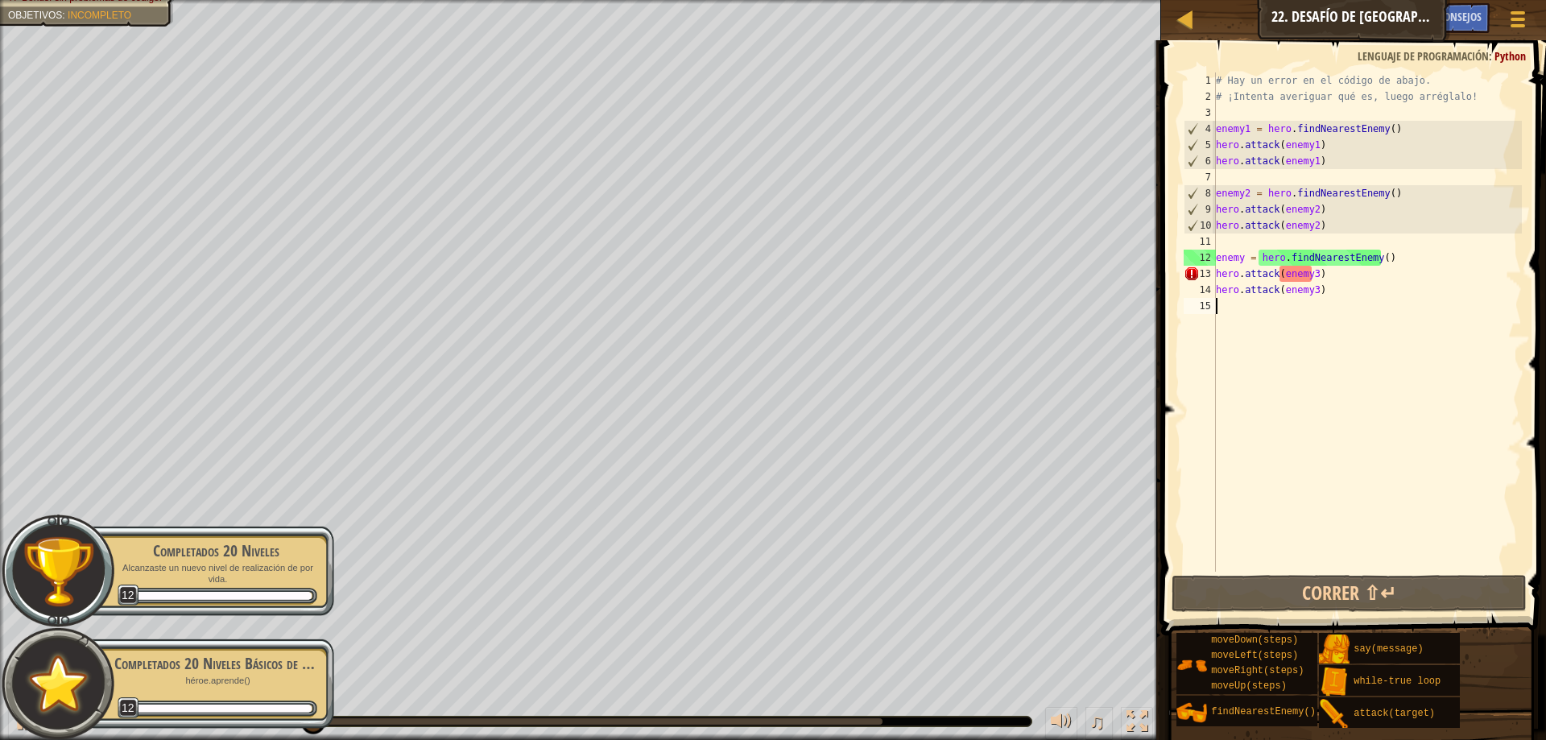
click at [1311, 276] on div "# Hay un error en el código de abajo. # ¡Intenta averiguar qué es, luego arrégl…" at bounding box center [1367, 337] width 309 height 531
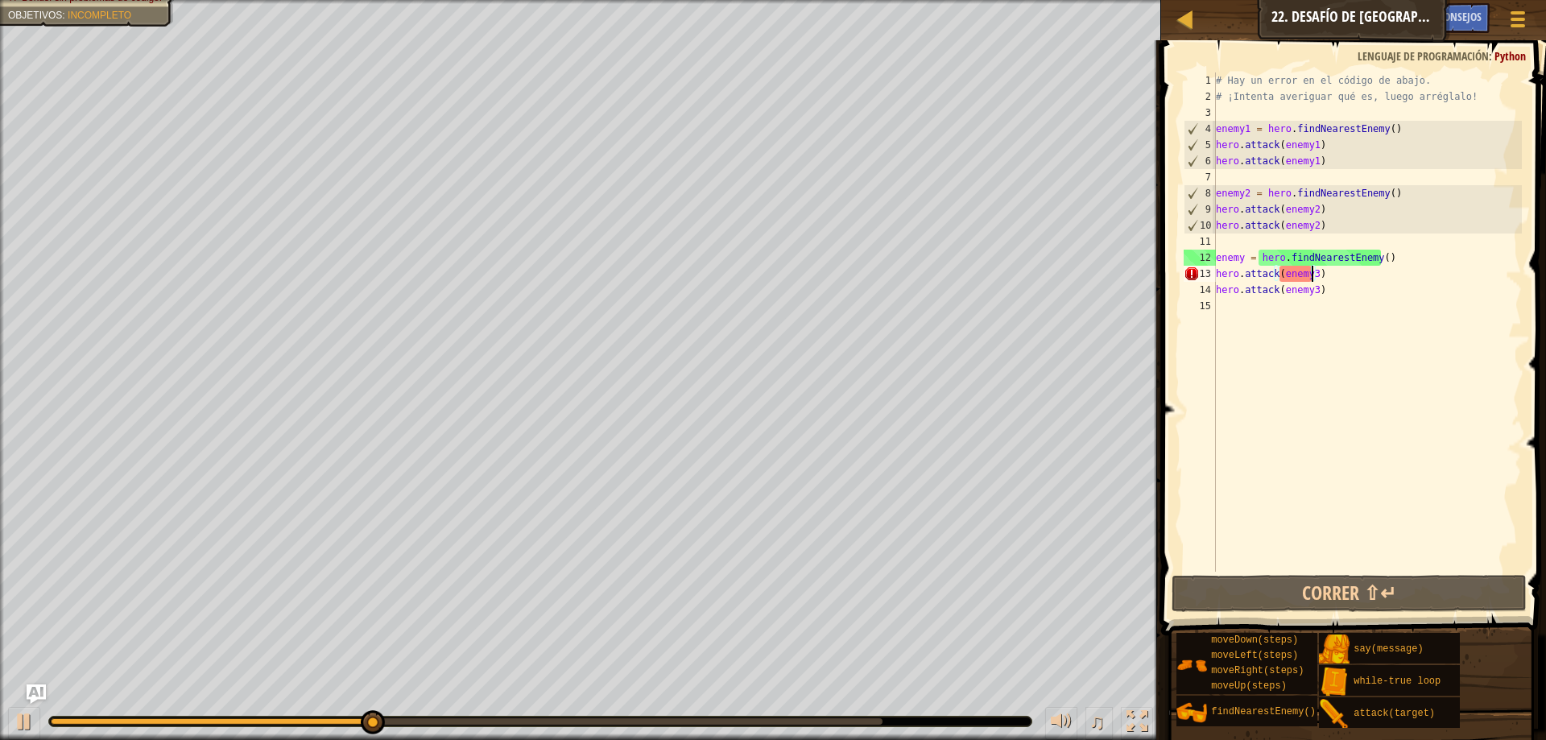
click at [1310, 275] on div "# Hay un error en el código de abajo. # ¡Intenta averiguar qué es, luego arrégl…" at bounding box center [1367, 337] width 309 height 531
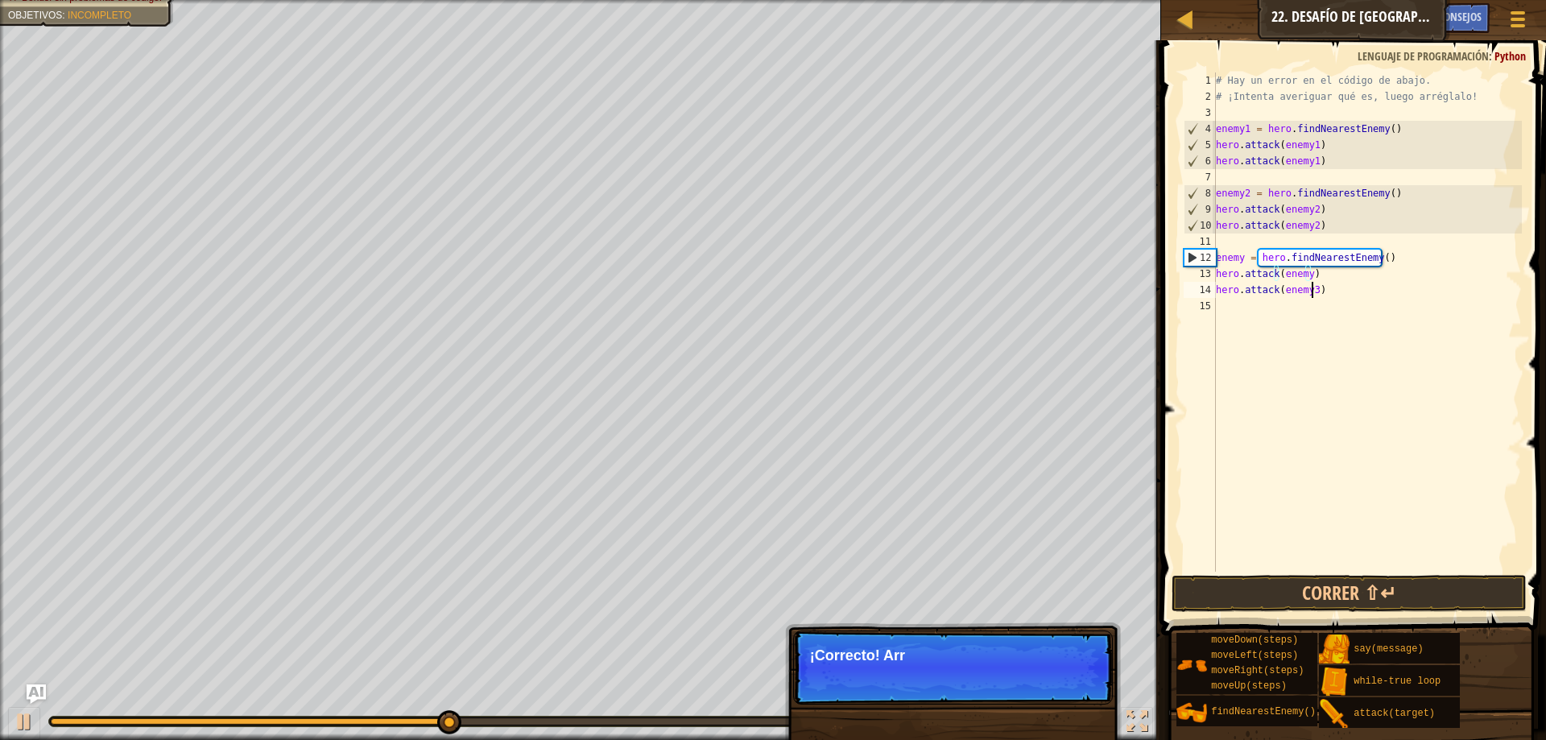
click at [1309, 292] on div "# Hay un error en el código de abajo. # ¡Intenta averiguar qué es, luego arrégl…" at bounding box center [1367, 337] width 309 height 531
type textarea "hero.attack(enemy)"
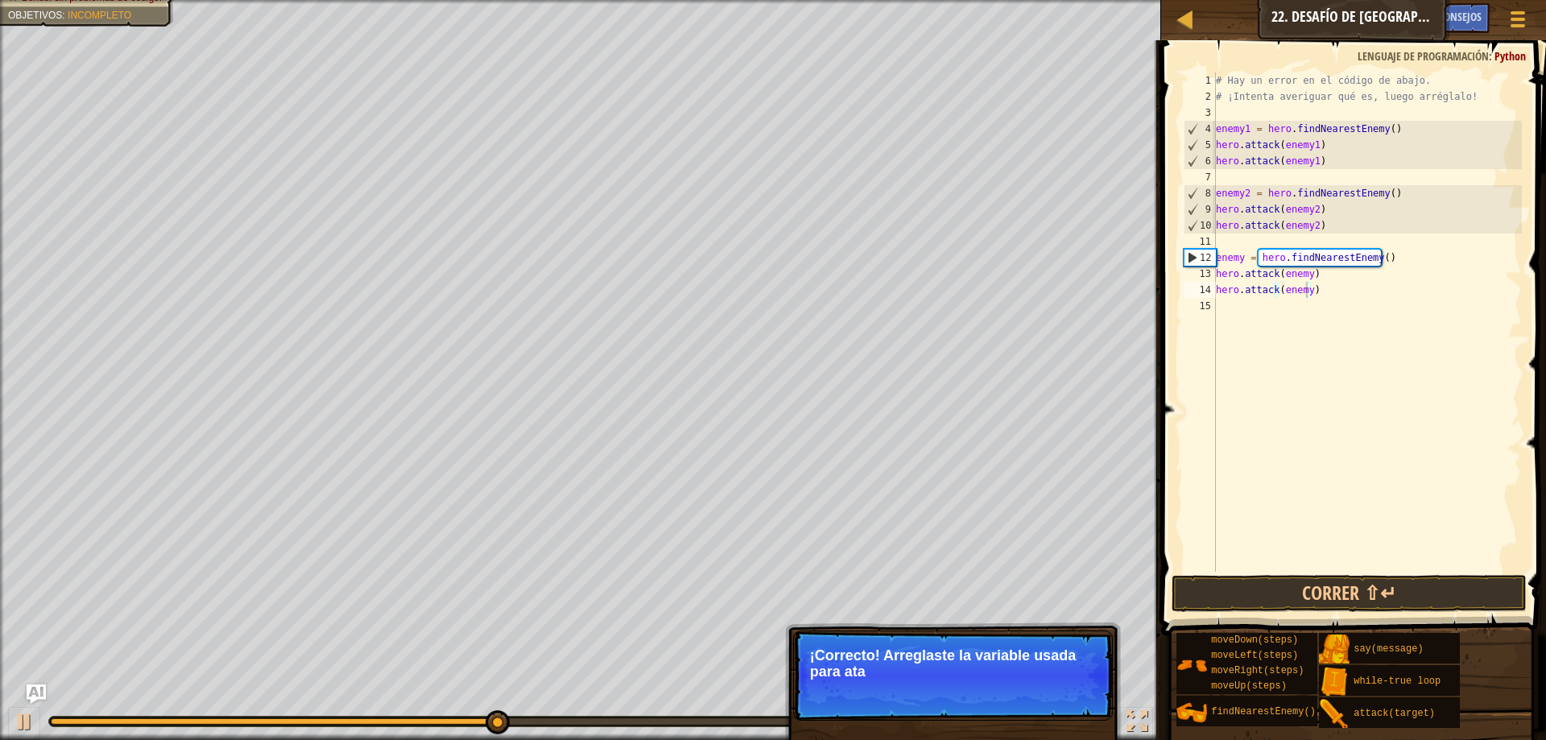
click at [1313, 573] on span at bounding box center [1355, 315] width 398 height 643
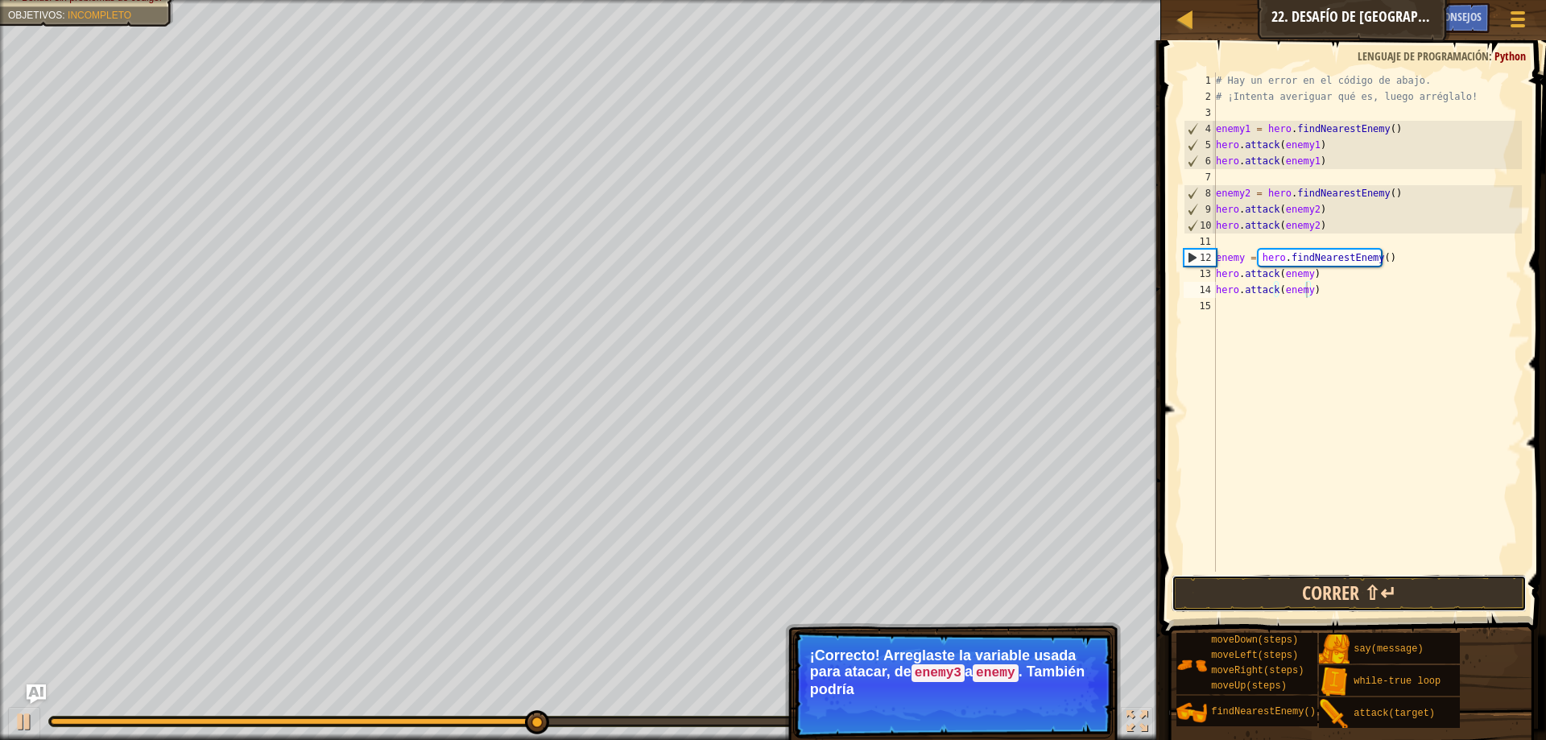
click at [1313, 590] on button "Correr ⇧↵" at bounding box center [1349, 593] width 355 height 37
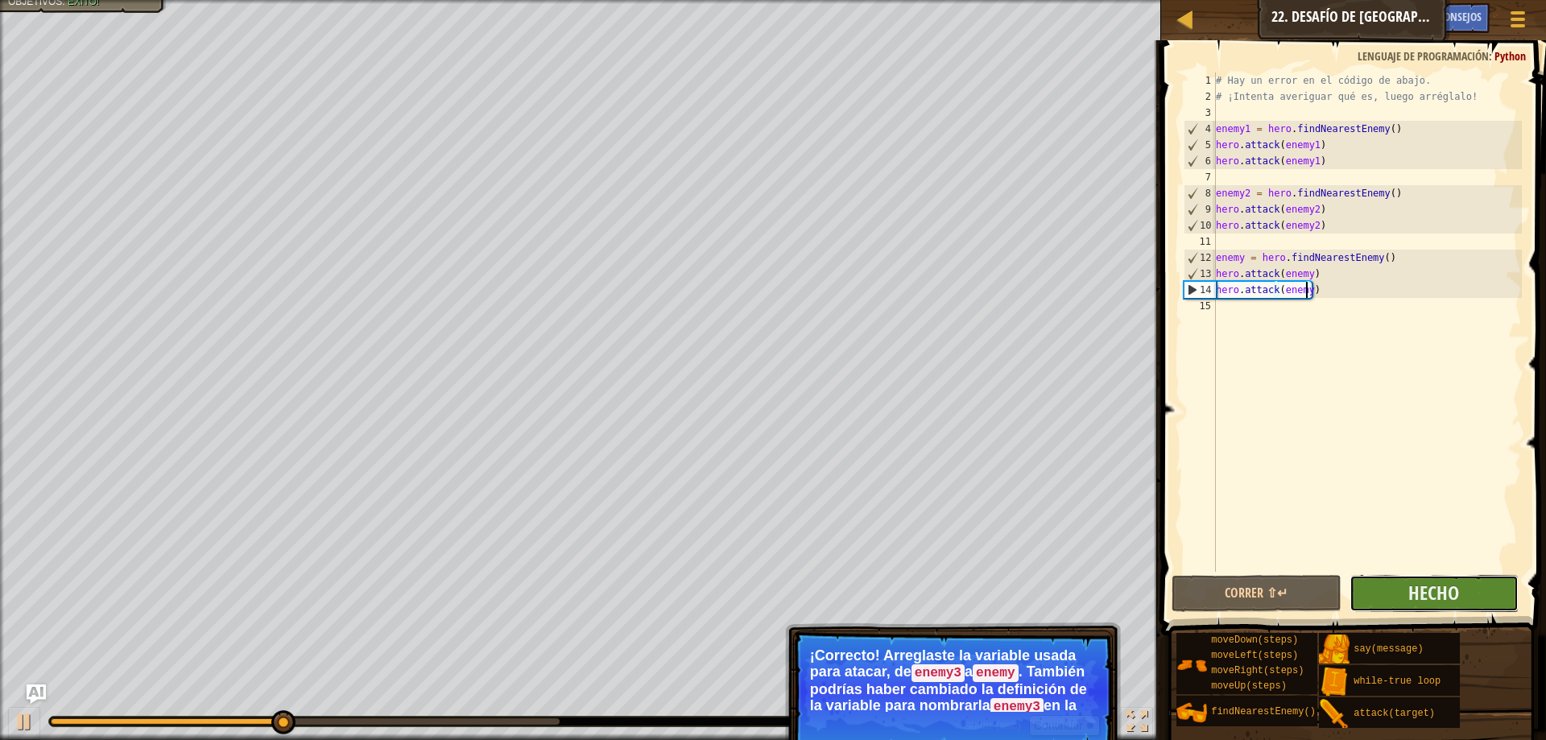
click at [1370, 597] on button "Hecho" at bounding box center [1434, 593] width 169 height 37
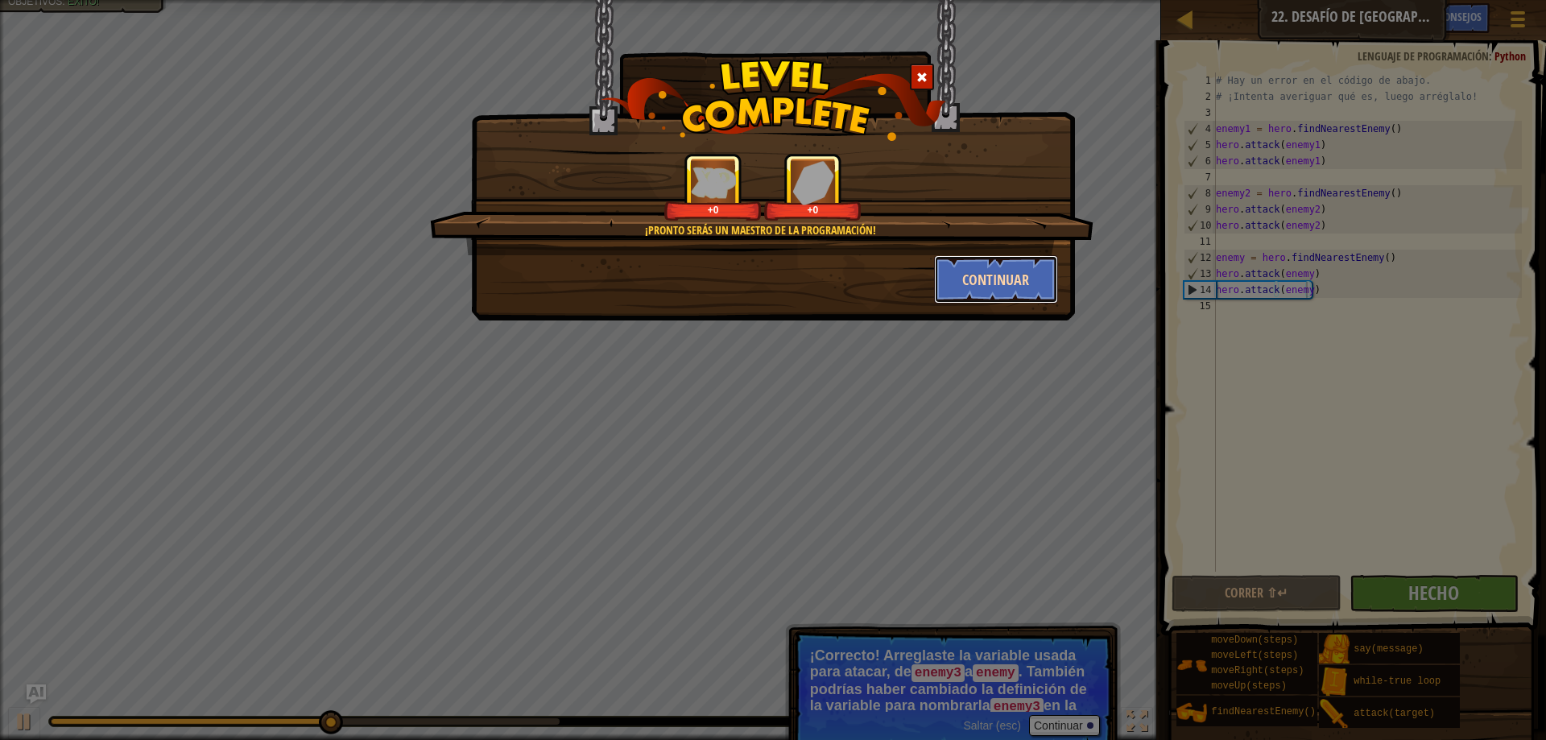
click at [998, 290] on button "Continuar" at bounding box center [996, 279] width 125 height 48
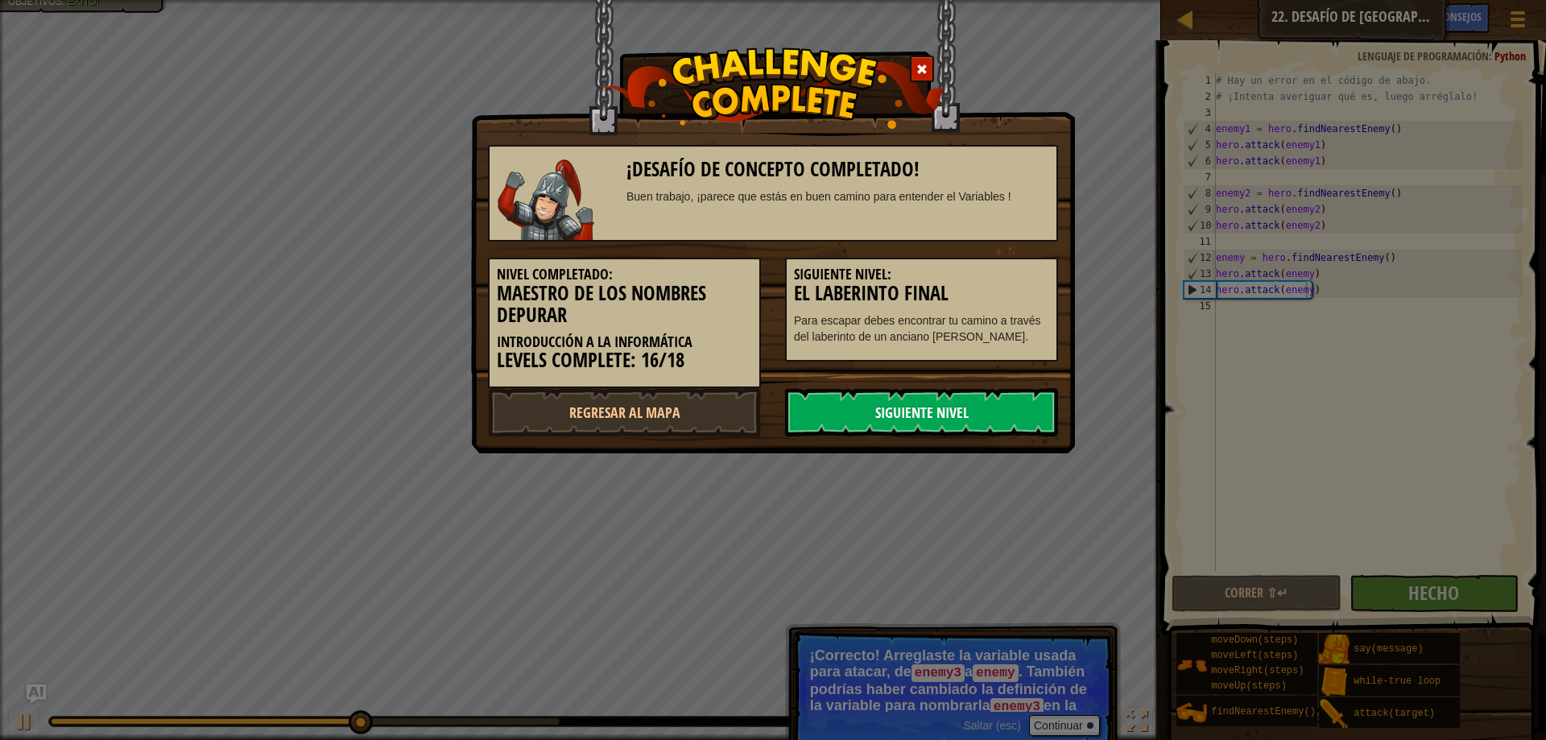
click at [941, 408] on link "Siguiente nivel" at bounding box center [921, 412] width 273 height 48
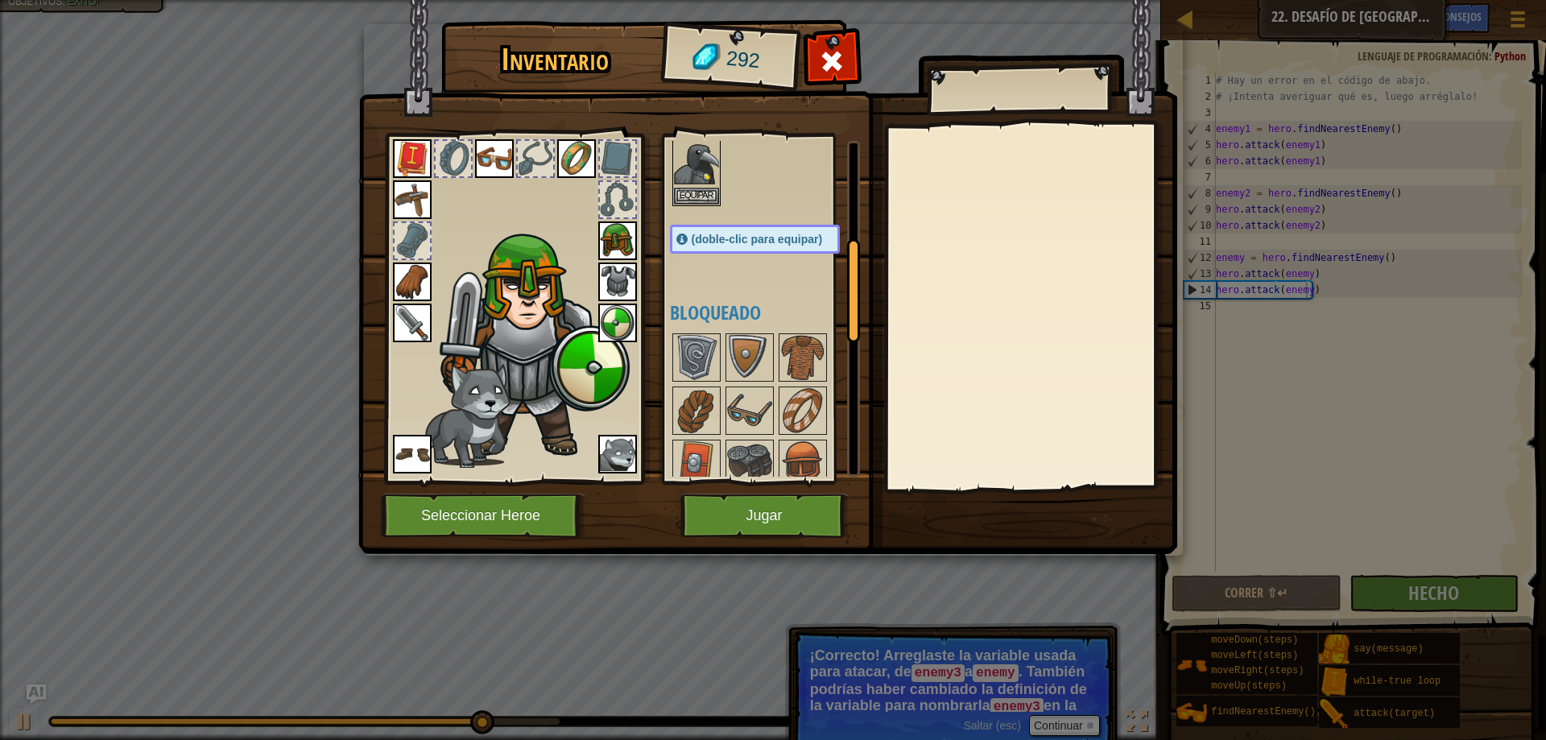
scroll to position [322, 0]
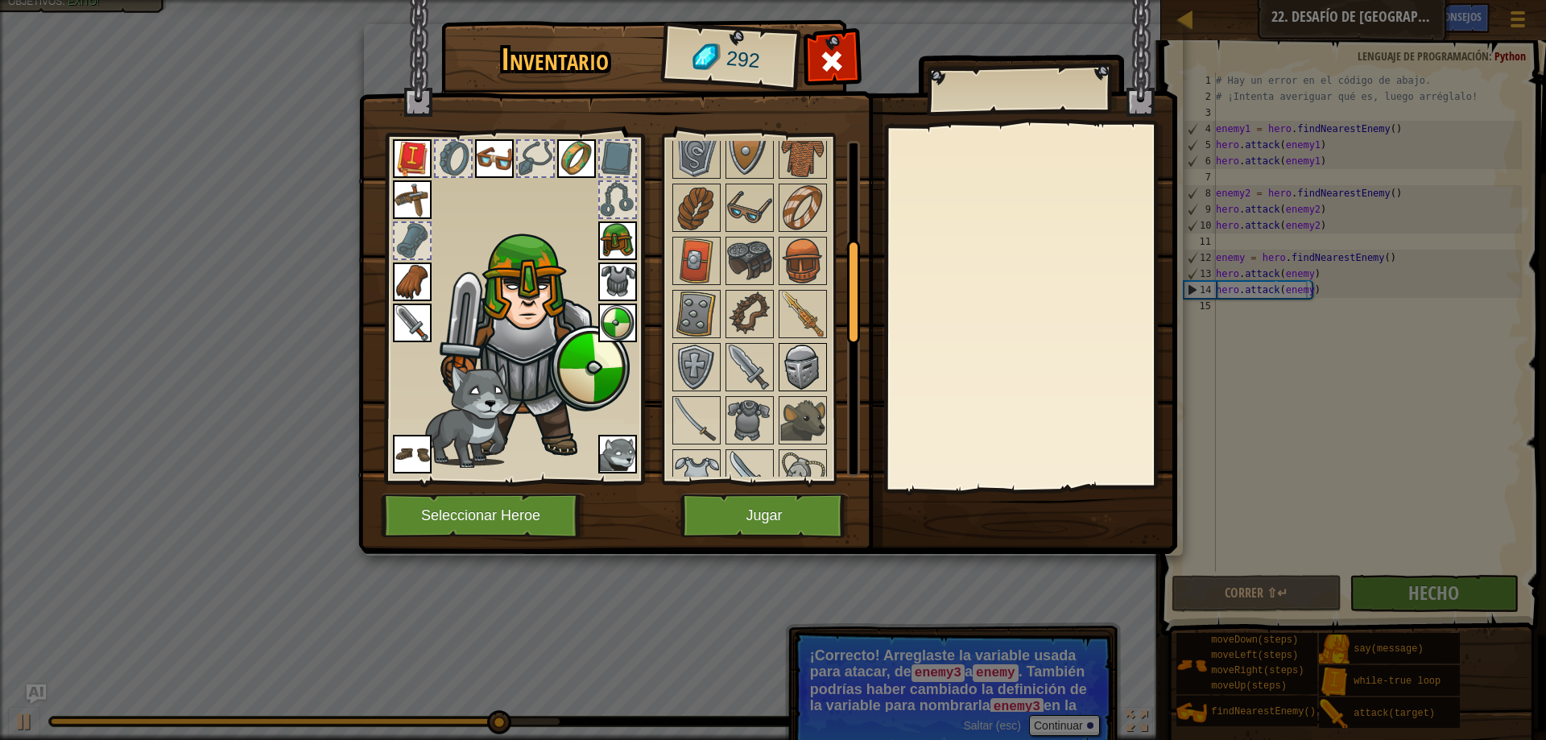
drag, startPoint x: 792, startPoint y: 354, endPoint x: 788, endPoint y: 363, distance: 9.4
click at [788, 363] on div "Disponible [GEOGRAPHIC_DATA] [GEOGRAPHIC_DATA] [GEOGRAPHIC_DATA] [GEOGRAPHIC_DA…" at bounding box center [771, 309] width 202 height 336
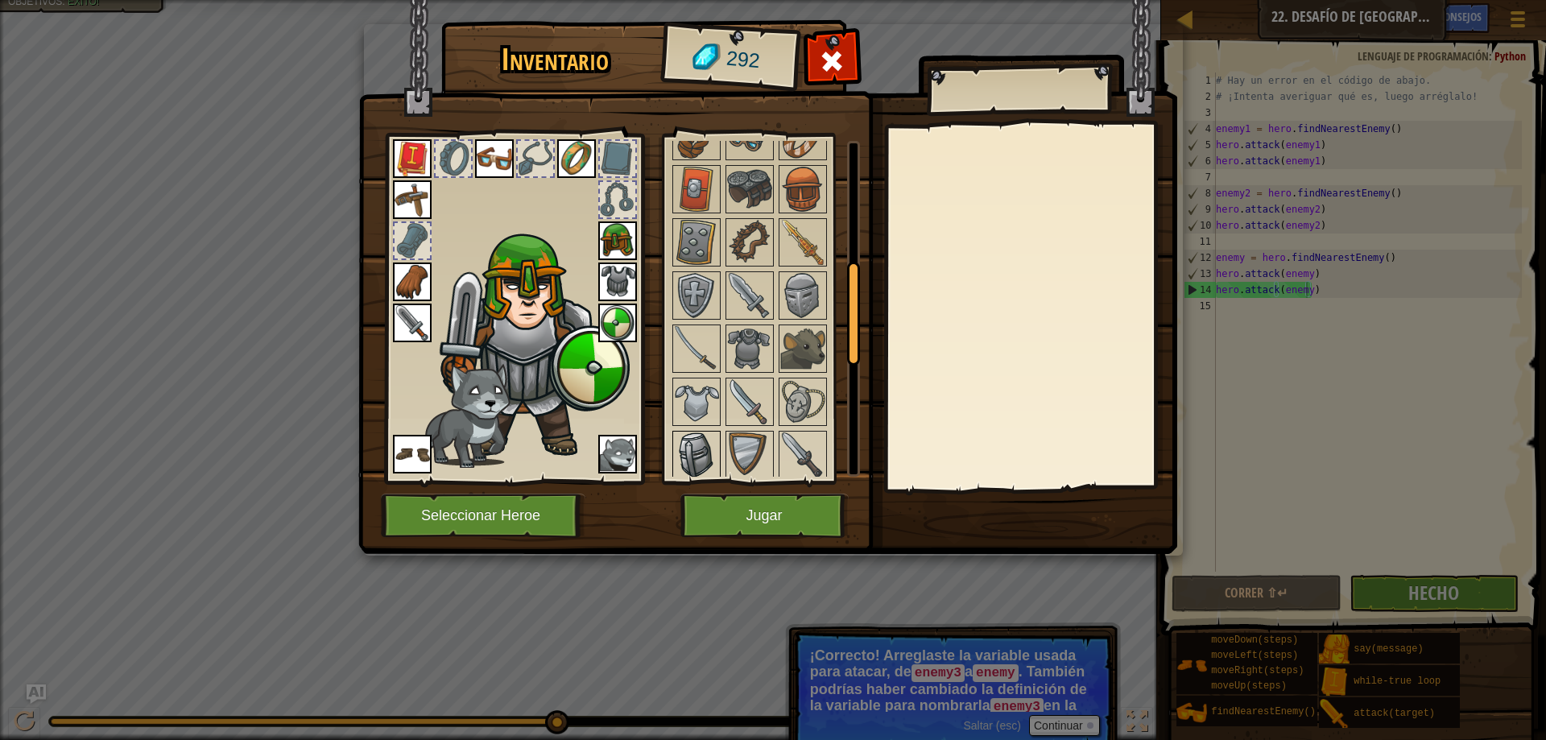
scroll to position [483, 0]
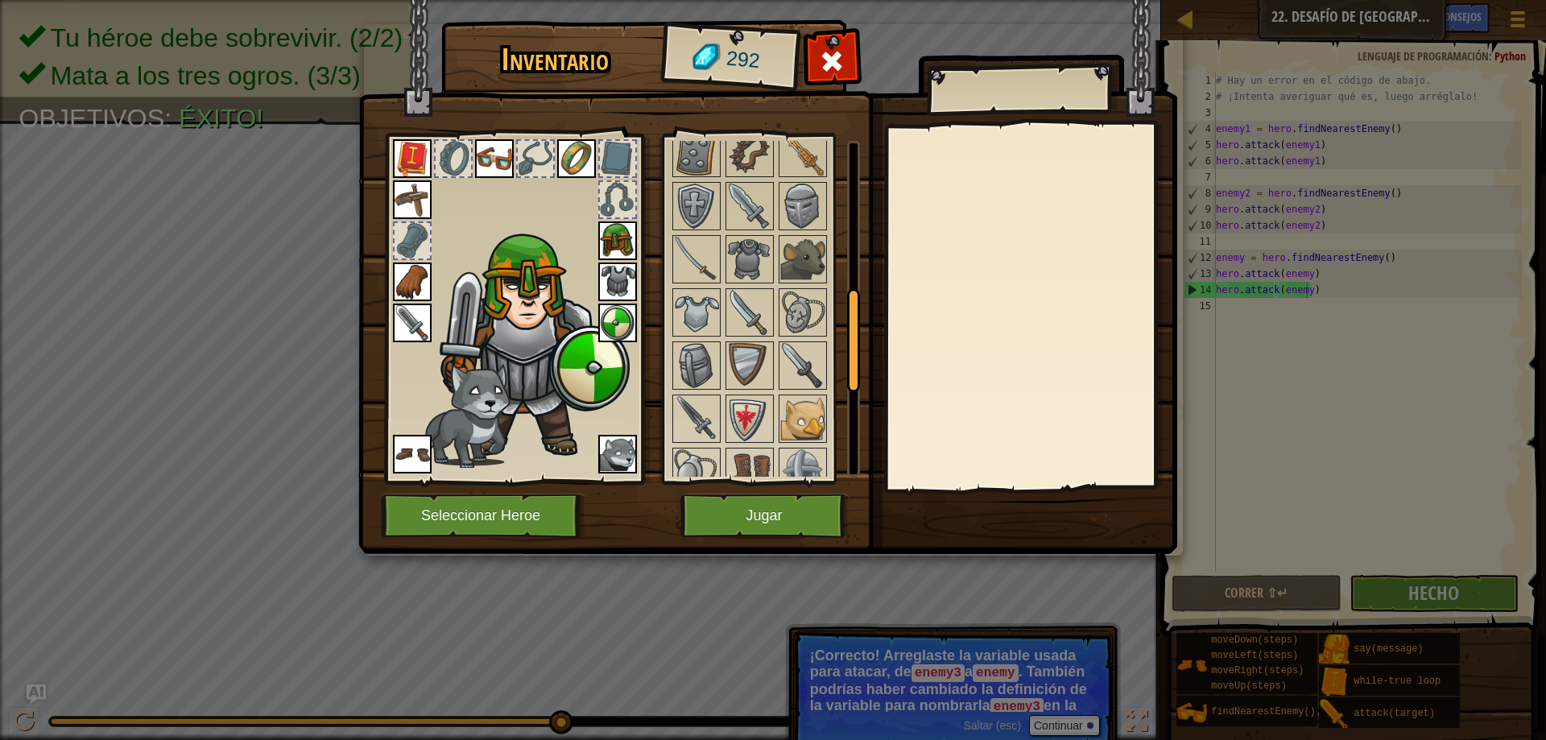
click at [410, 327] on img at bounding box center [412, 323] width 39 height 39
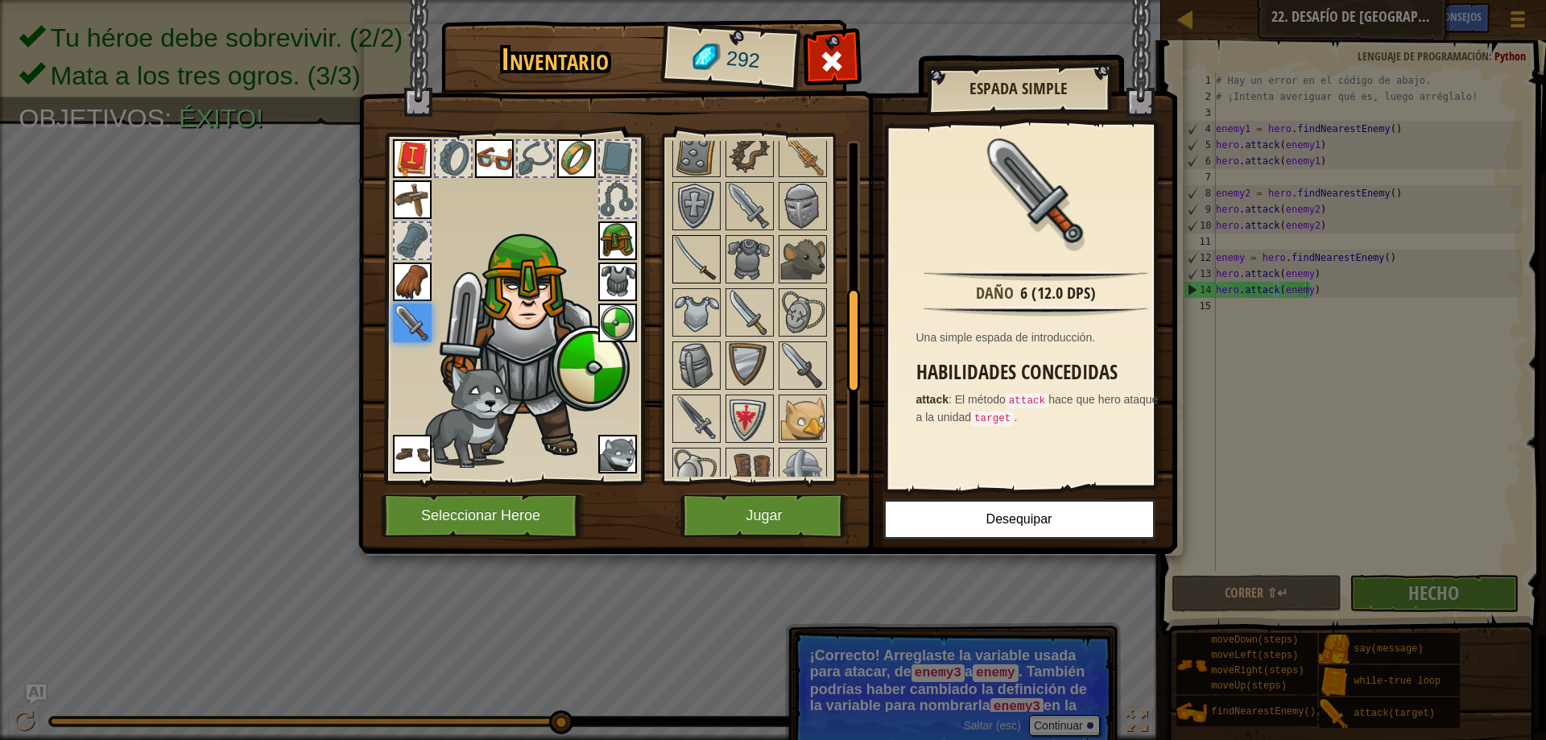
click at [688, 271] on img at bounding box center [696, 259] width 45 height 45
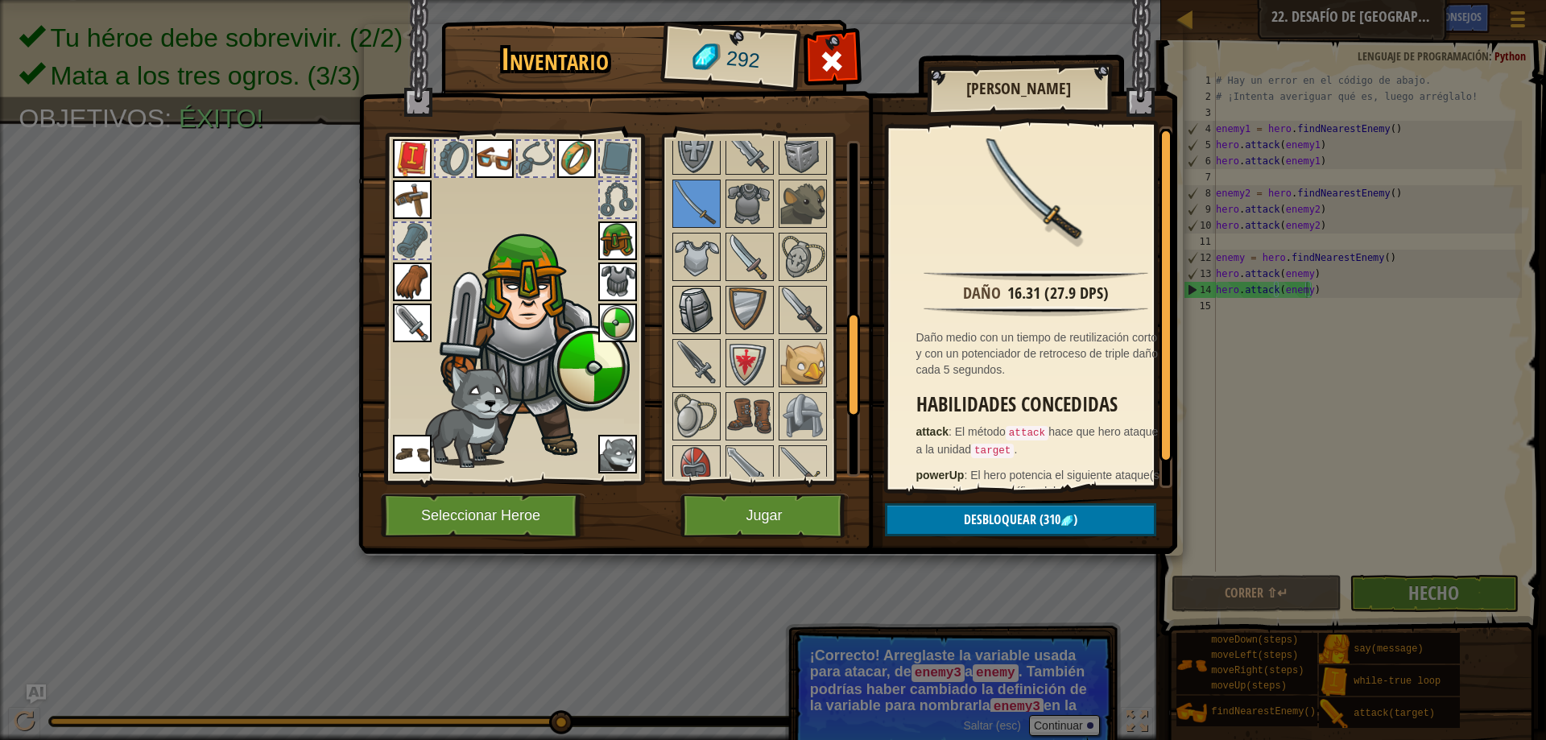
scroll to position [564, 0]
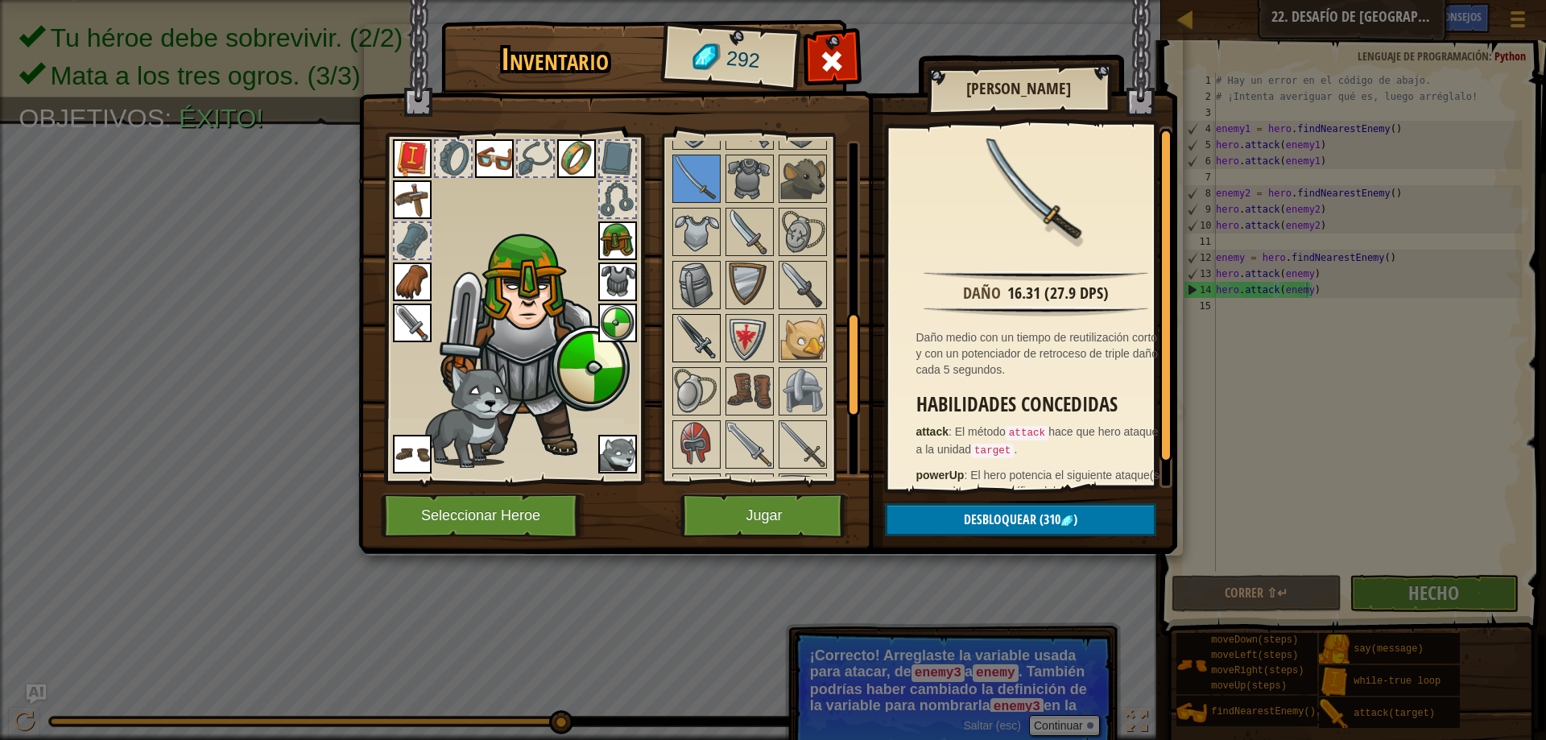
click at [700, 339] on img at bounding box center [696, 338] width 45 height 45
click at [809, 308] on img at bounding box center [802, 285] width 45 height 45
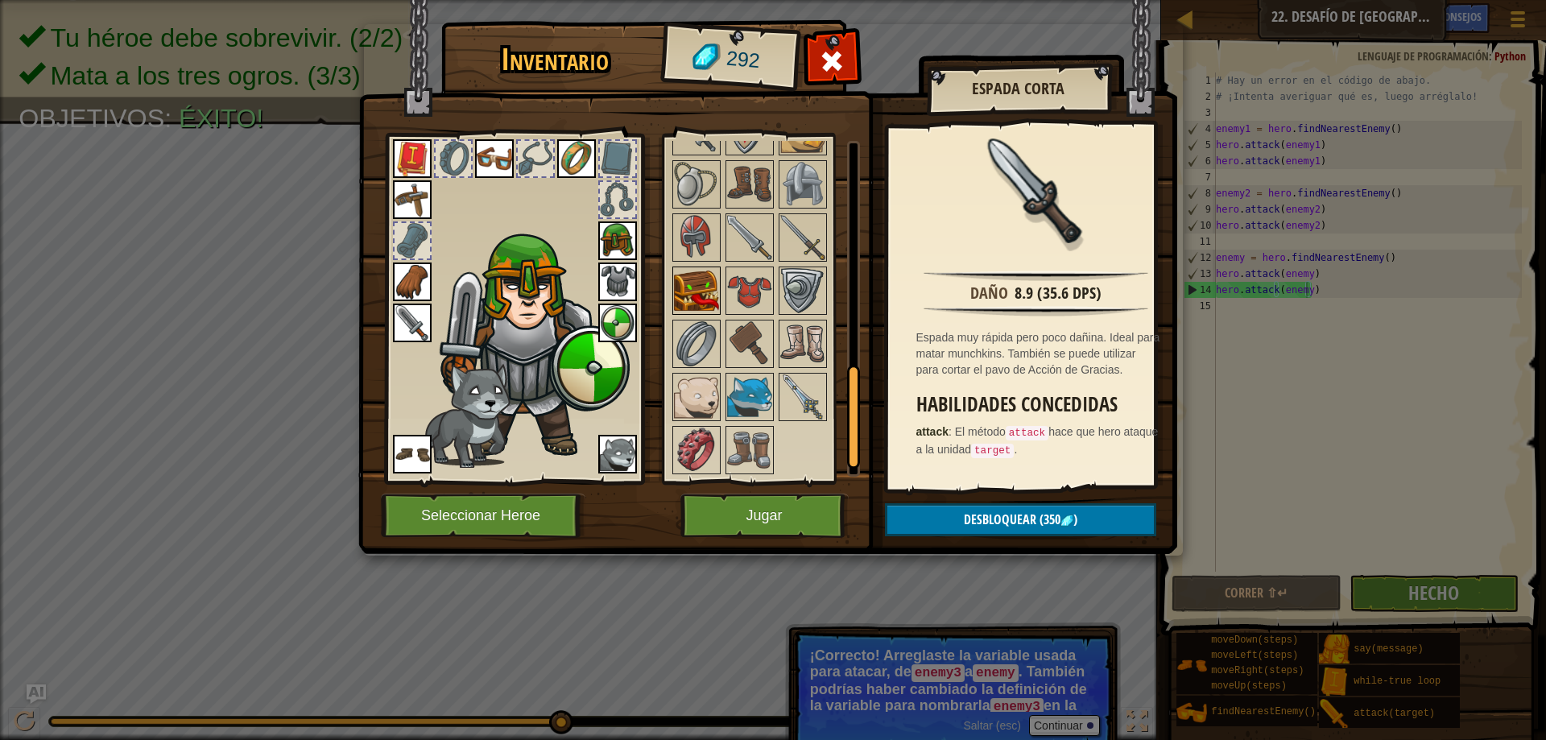
scroll to position [788, 0]
click at [749, 450] on img at bounding box center [749, 450] width 45 height 45
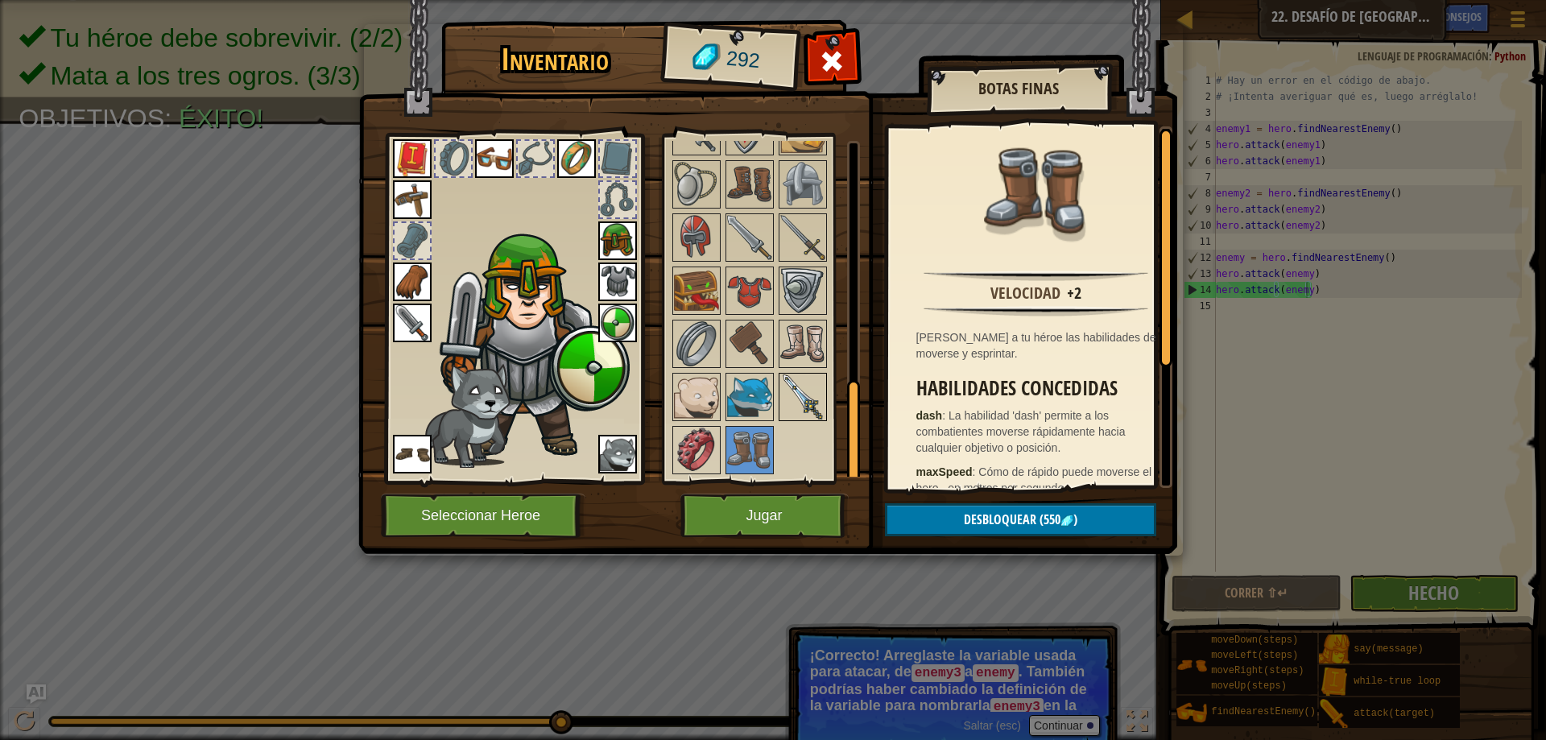
click at [803, 413] on img at bounding box center [802, 396] width 45 height 45
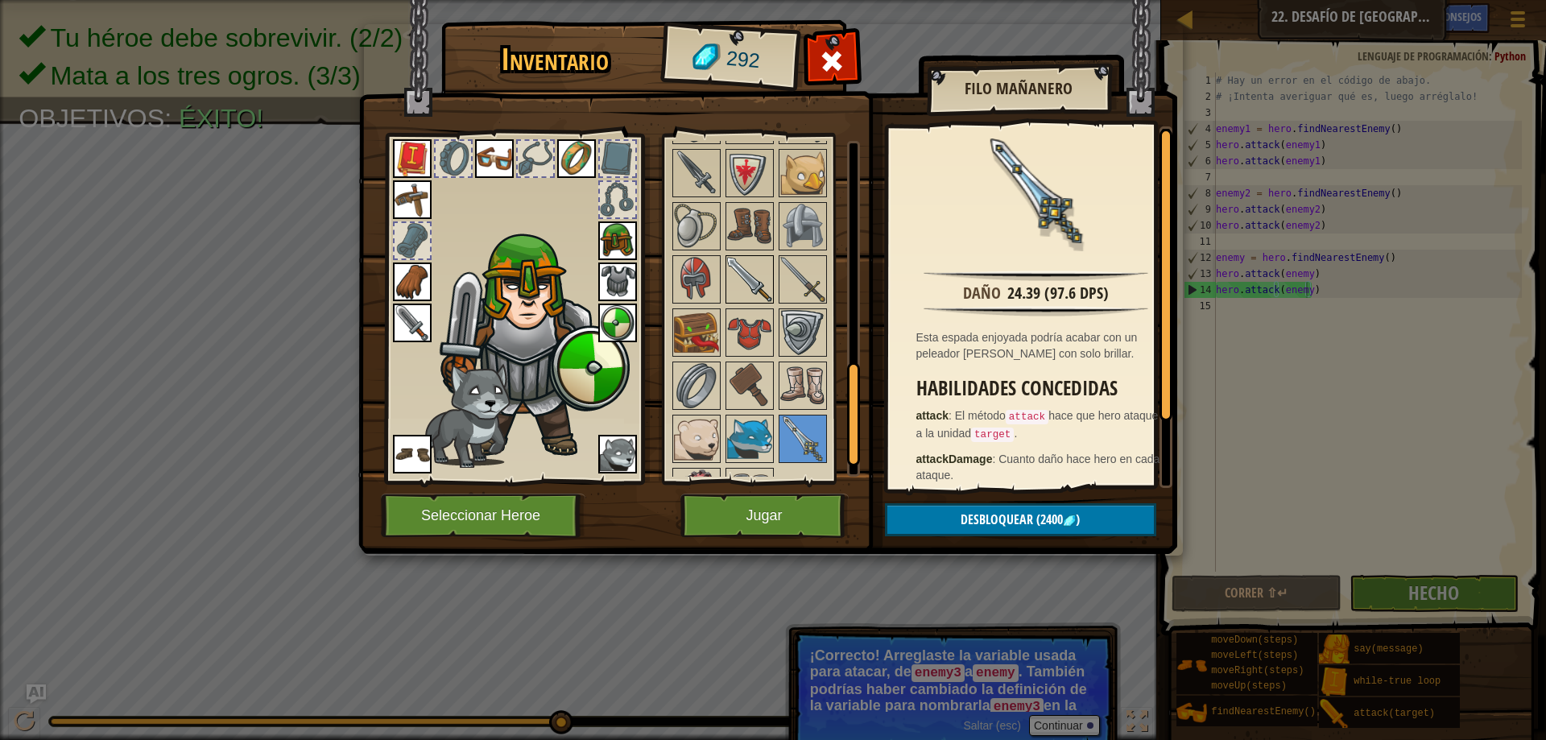
scroll to position [707, 0]
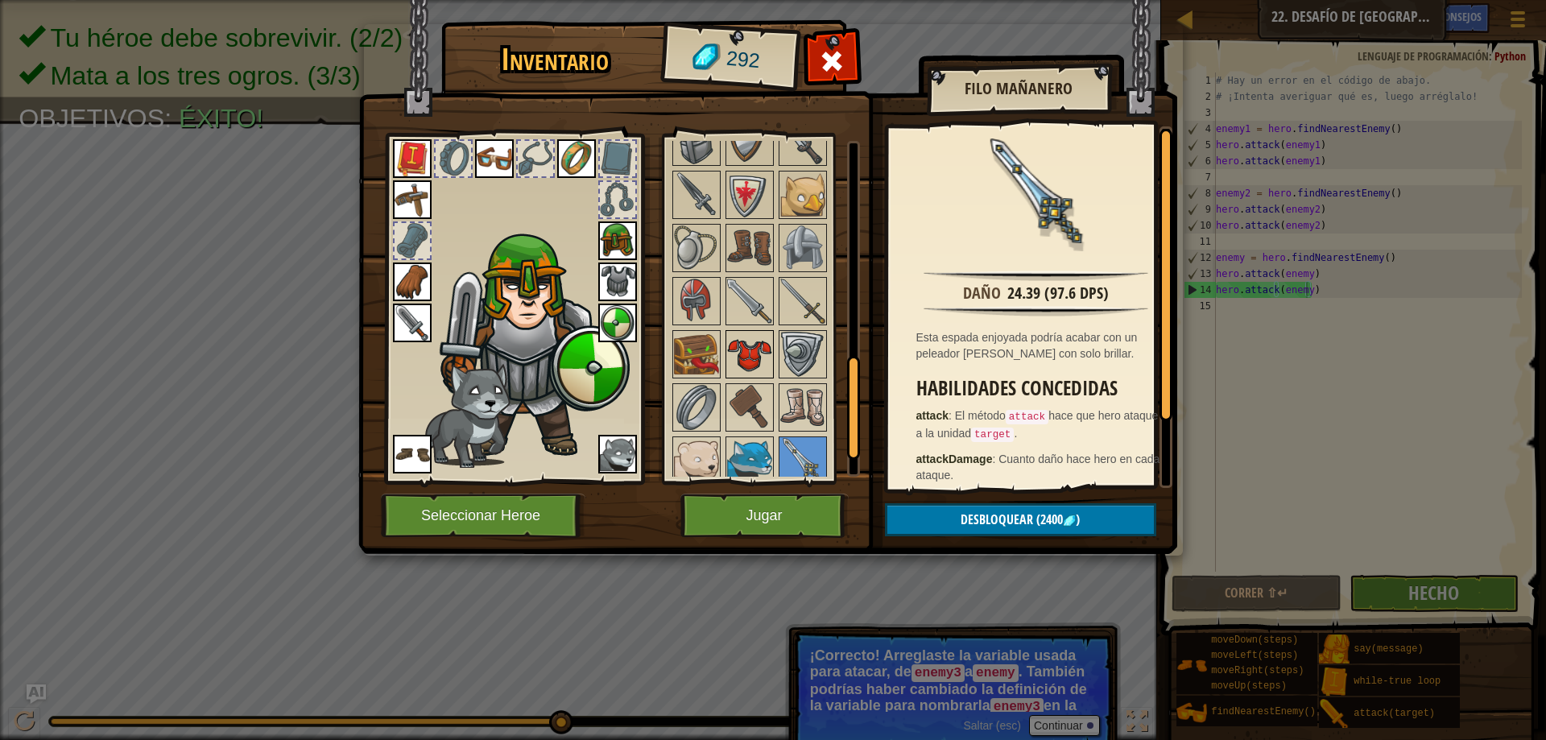
click at [749, 351] on img at bounding box center [749, 354] width 45 height 45
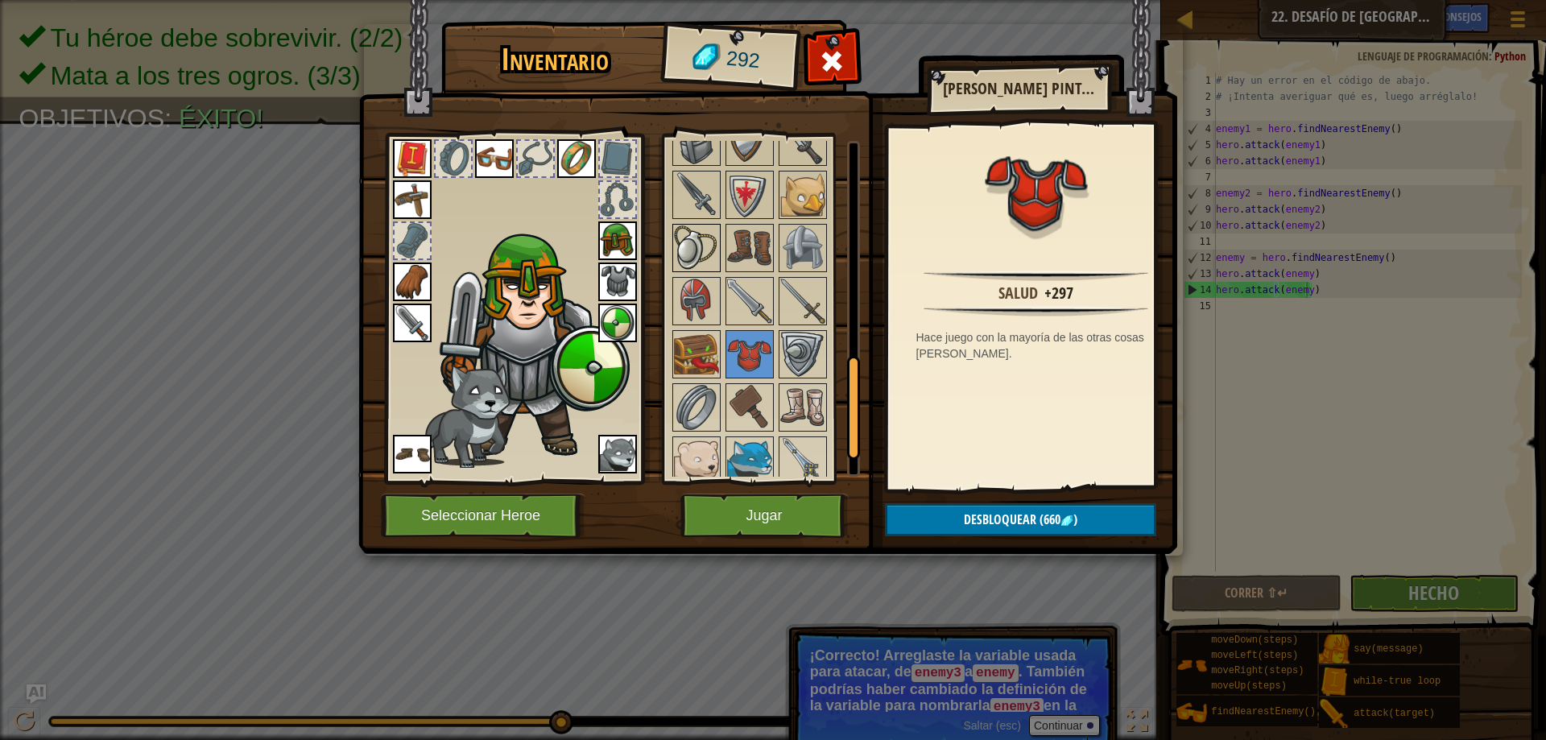
click at [709, 271] on img at bounding box center [696, 247] width 45 height 45
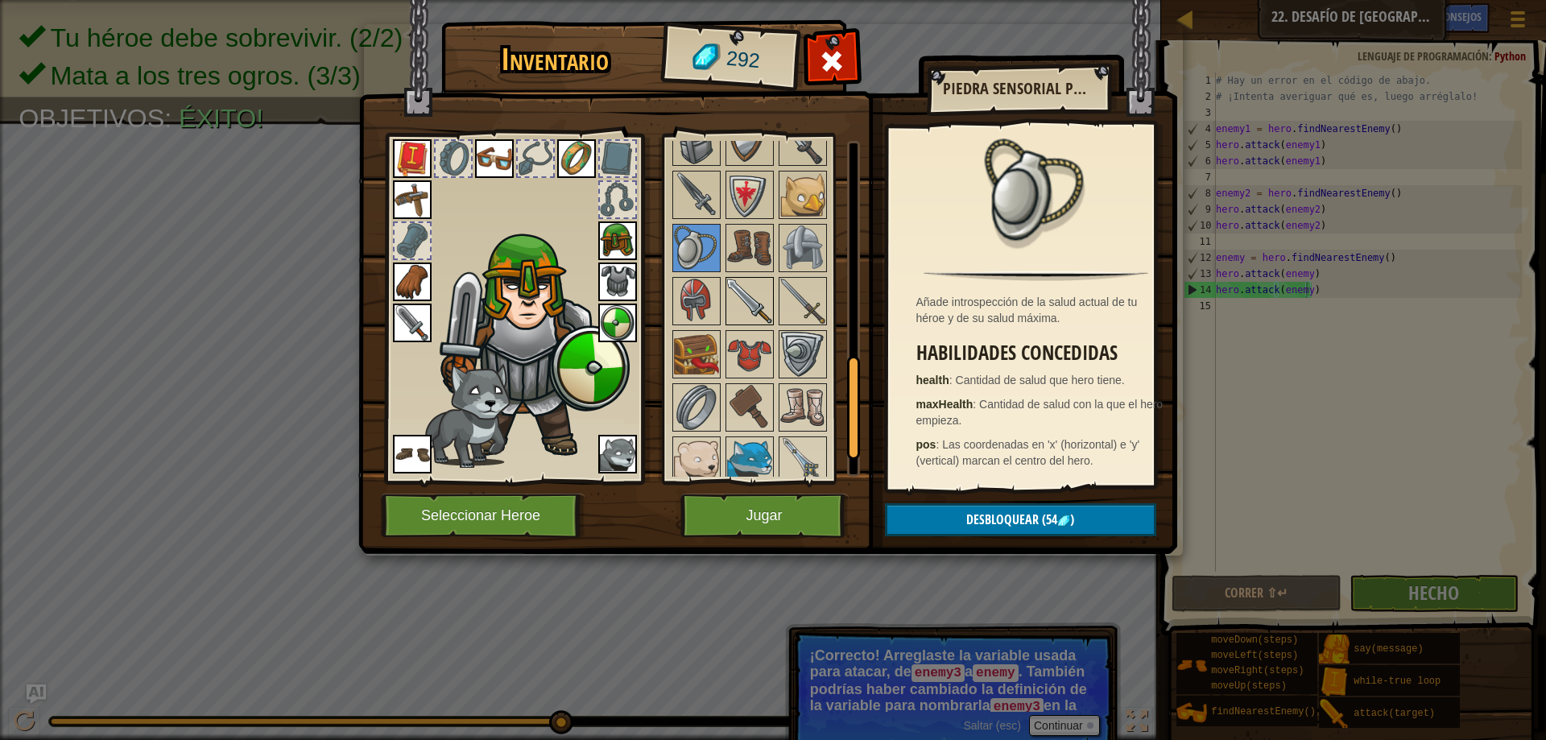
click at [744, 324] on img at bounding box center [749, 301] width 45 height 45
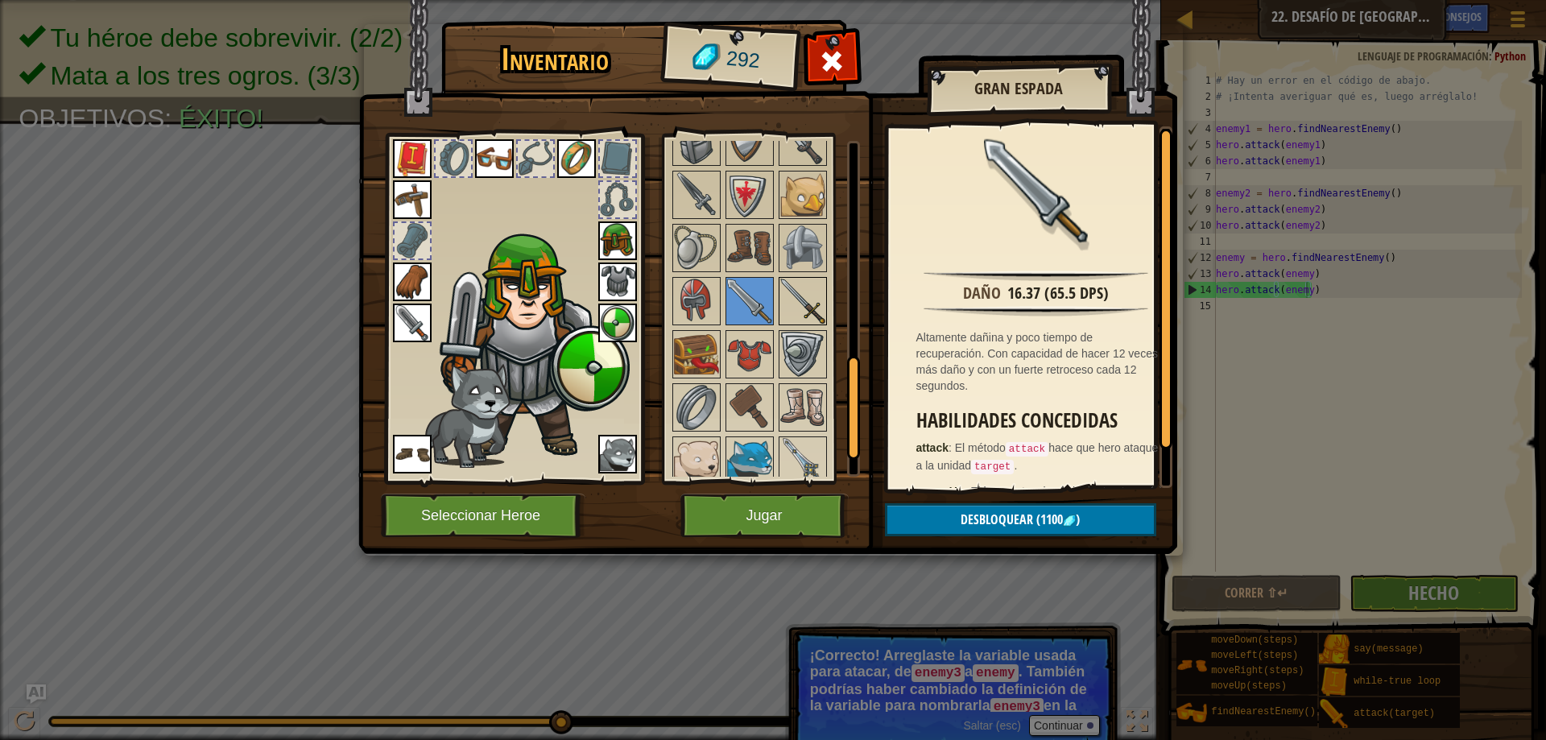
click at [791, 324] on img at bounding box center [802, 301] width 45 height 45
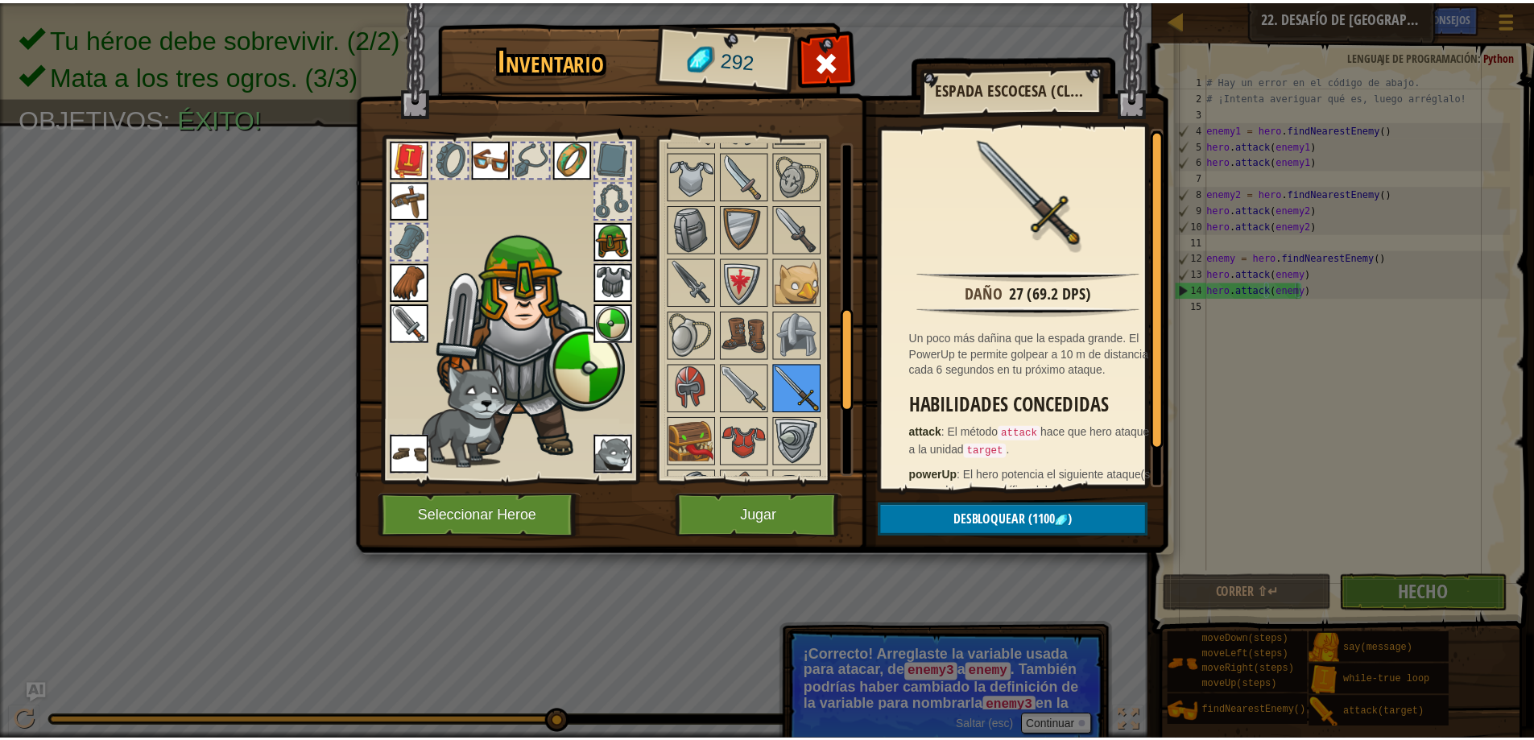
scroll to position [546, 0]
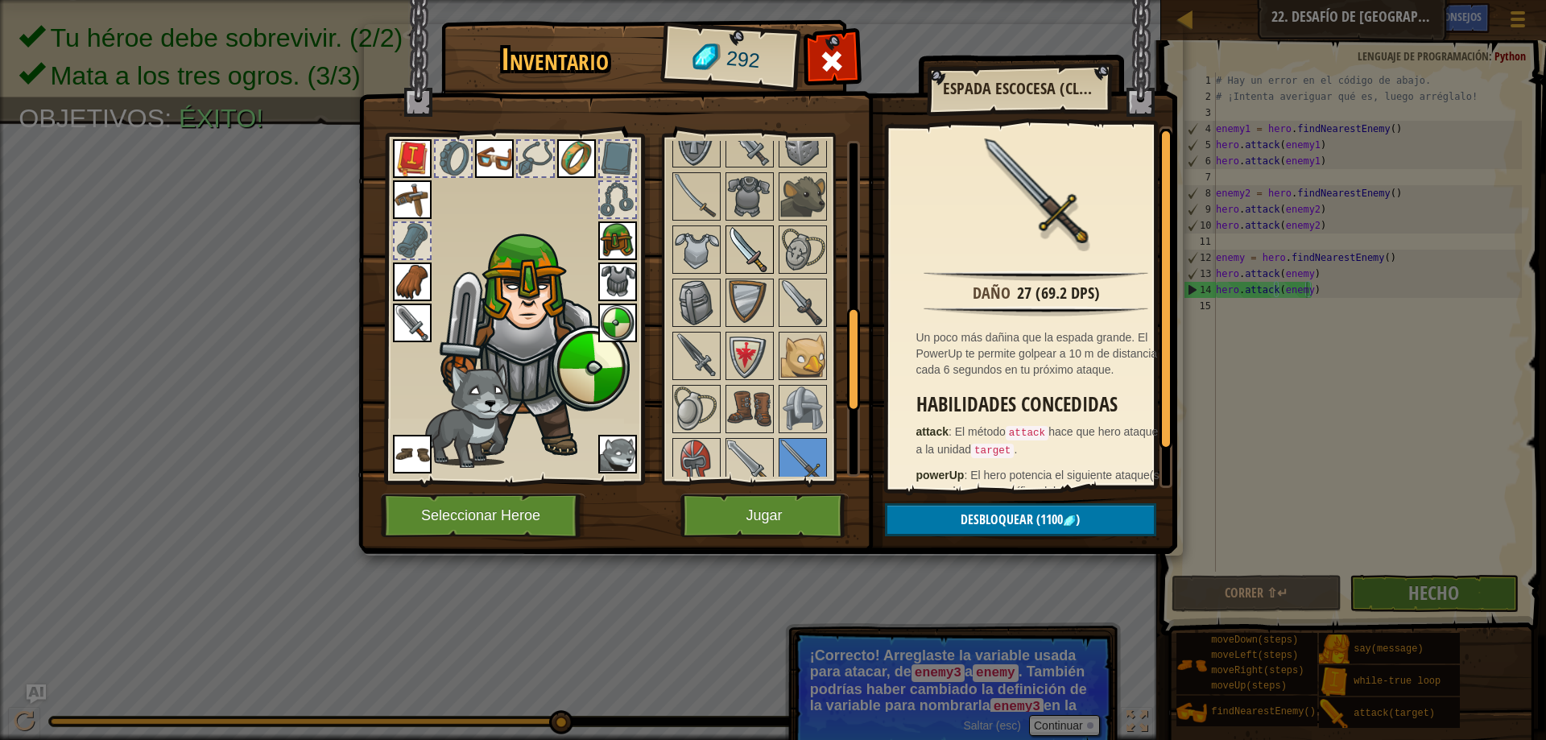
click at [732, 264] on img at bounding box center [749, 249] width 45 height 45
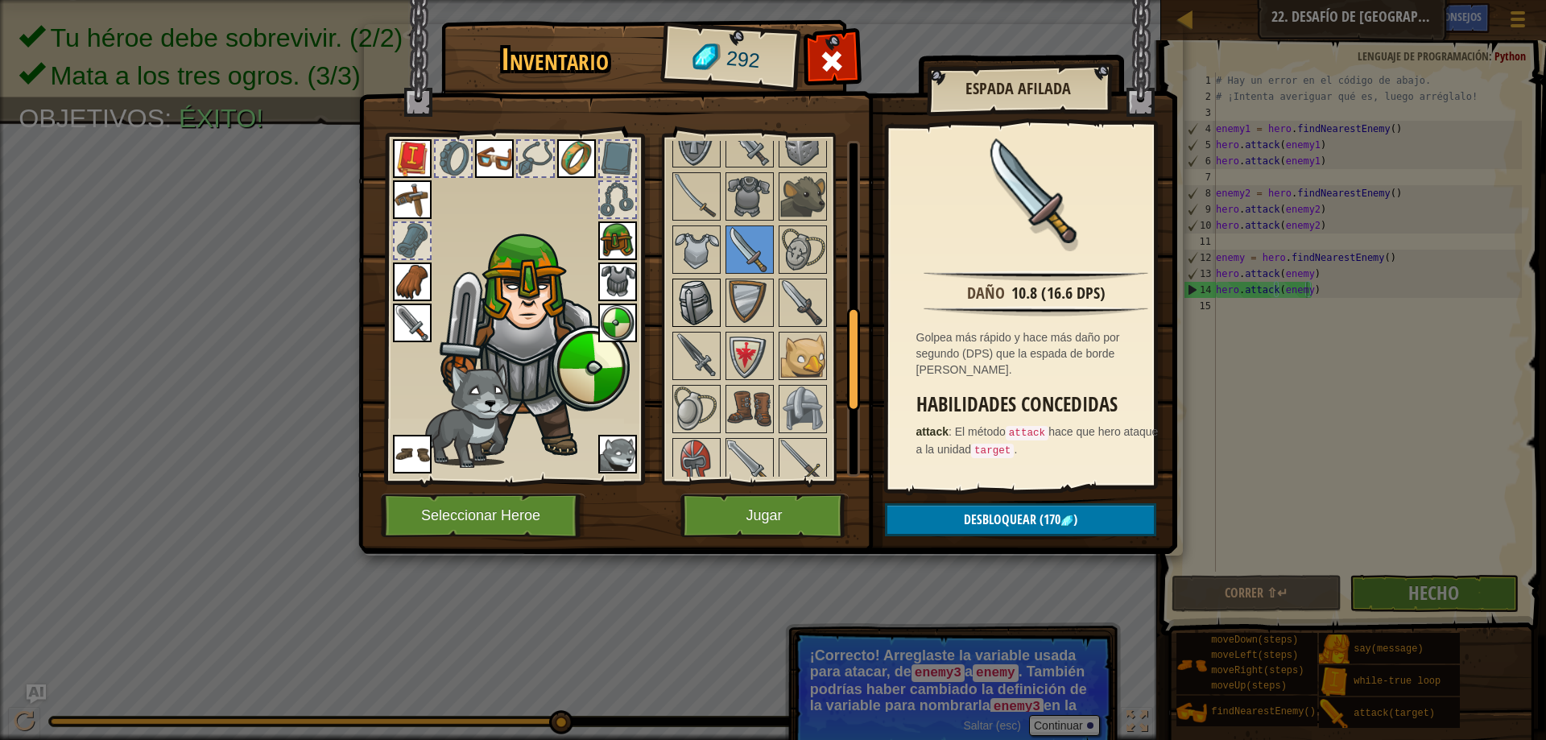
click at [692, 320] on img at bounding box center [696, 302] width 45 height 45
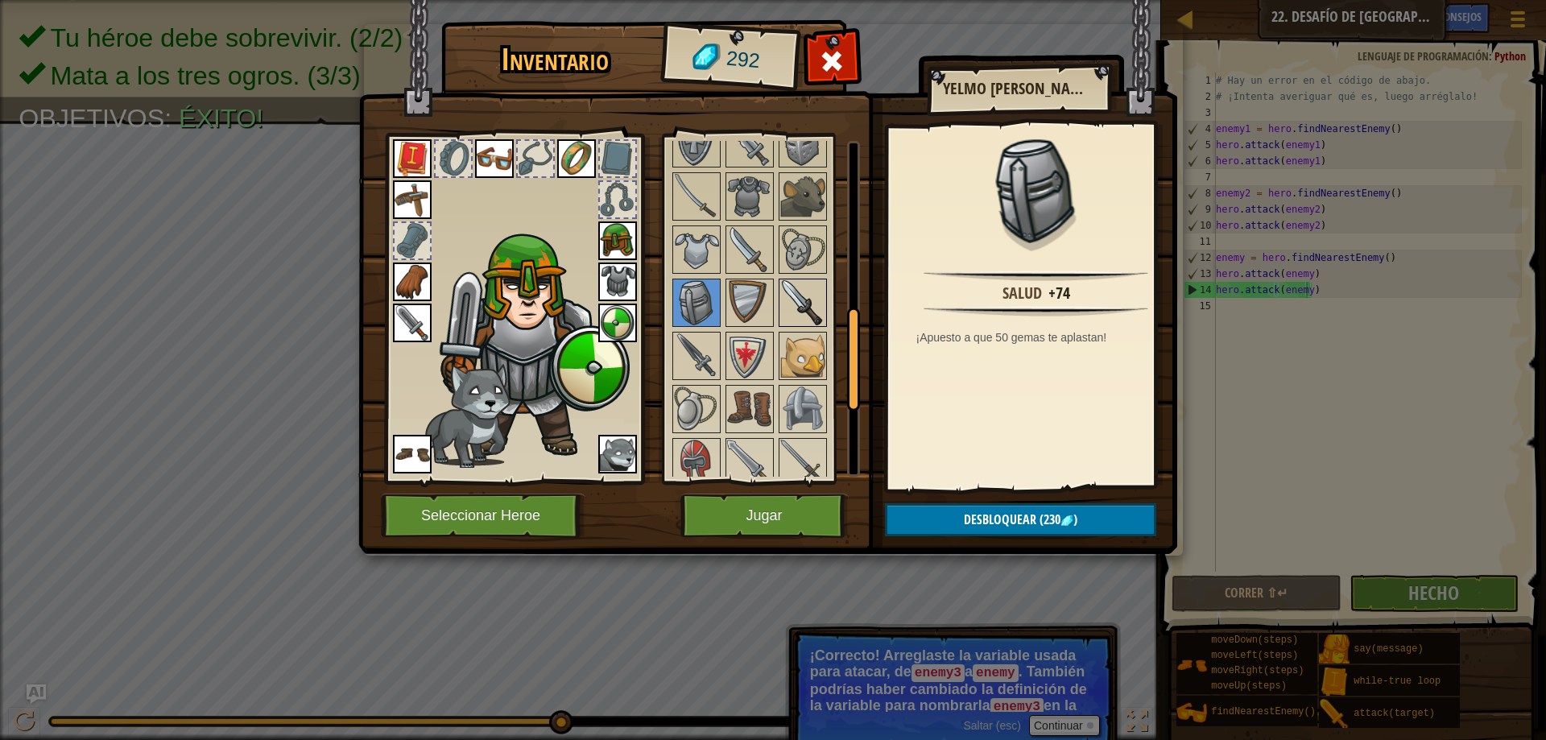
click at [802, 300] on img at bounding box center [802, 302] width 45 height 45
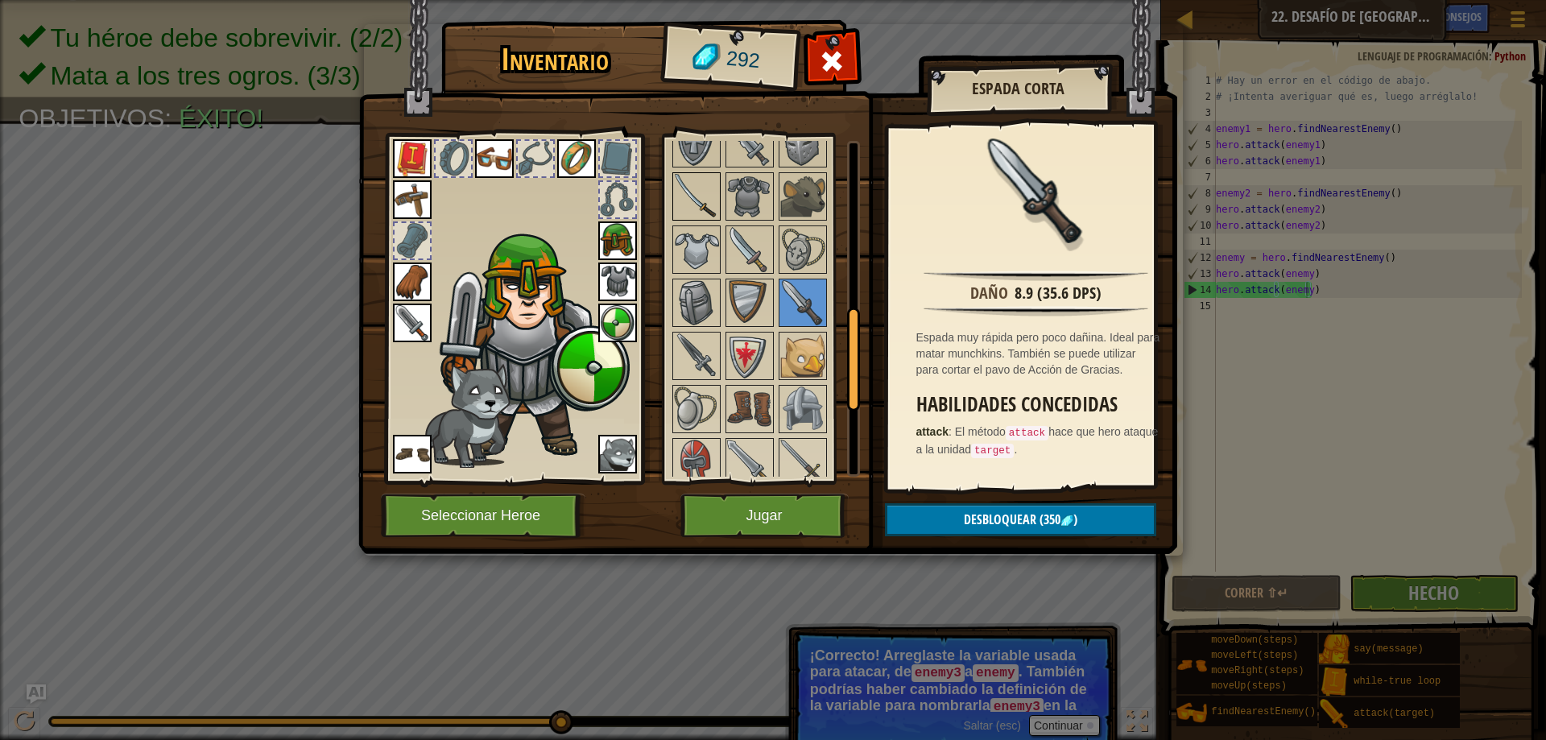
click at [683, 219] on img at bounding box center [696, 196] width 45 height 45
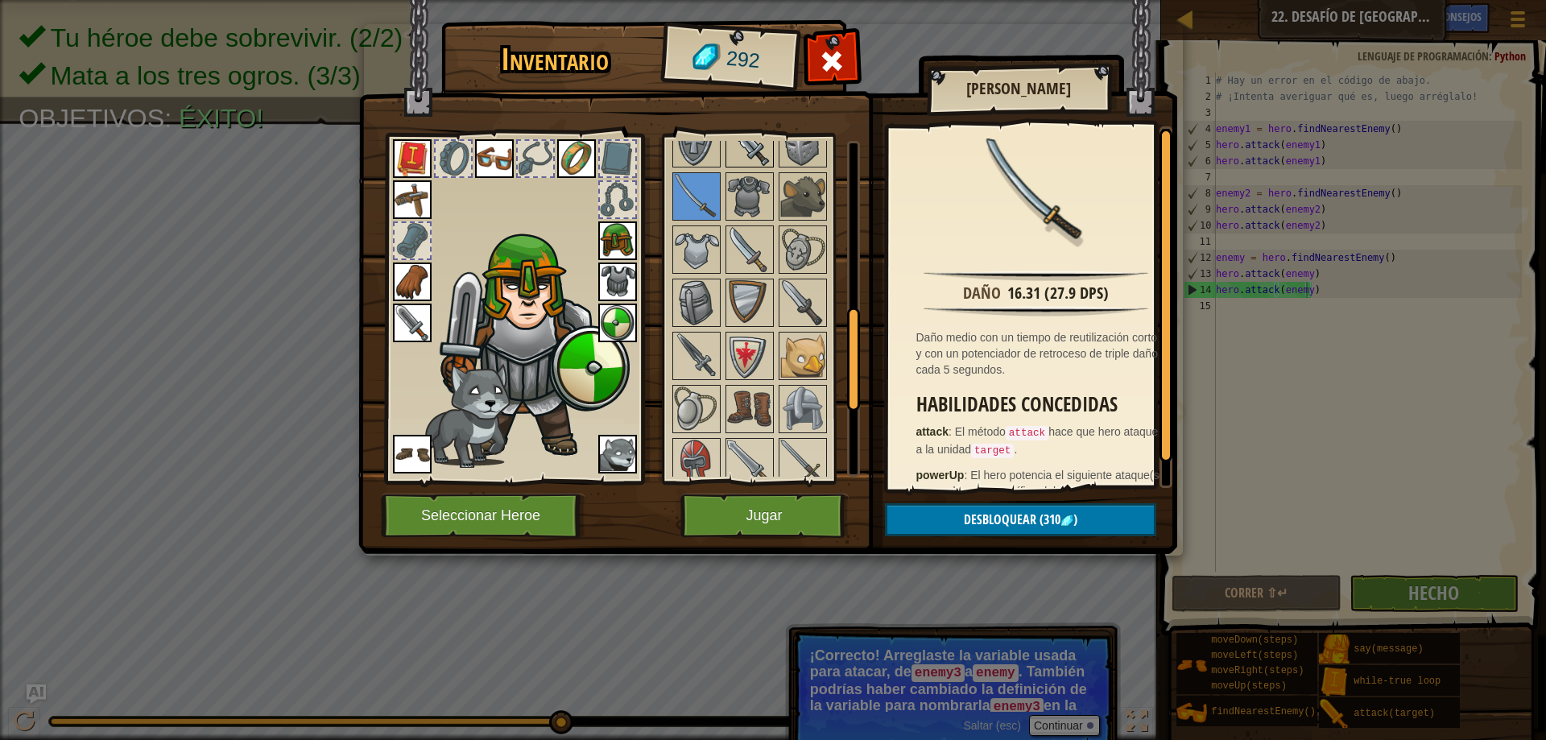
click at [743, 153] on img at bounding box center [749, 143] width 45 height 45
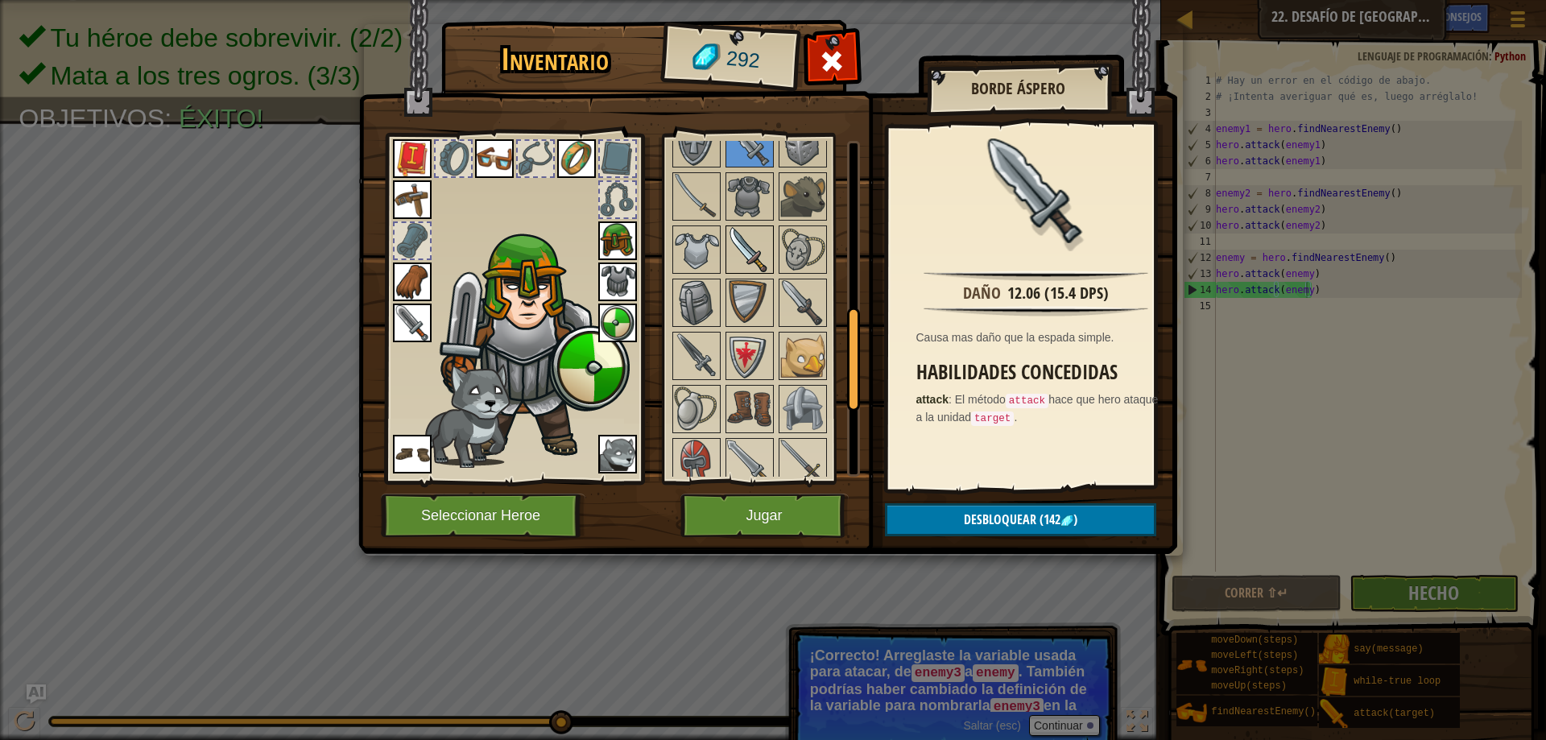
click at [751, 272] on img at bounding box center [749, 249] width 45 height 45
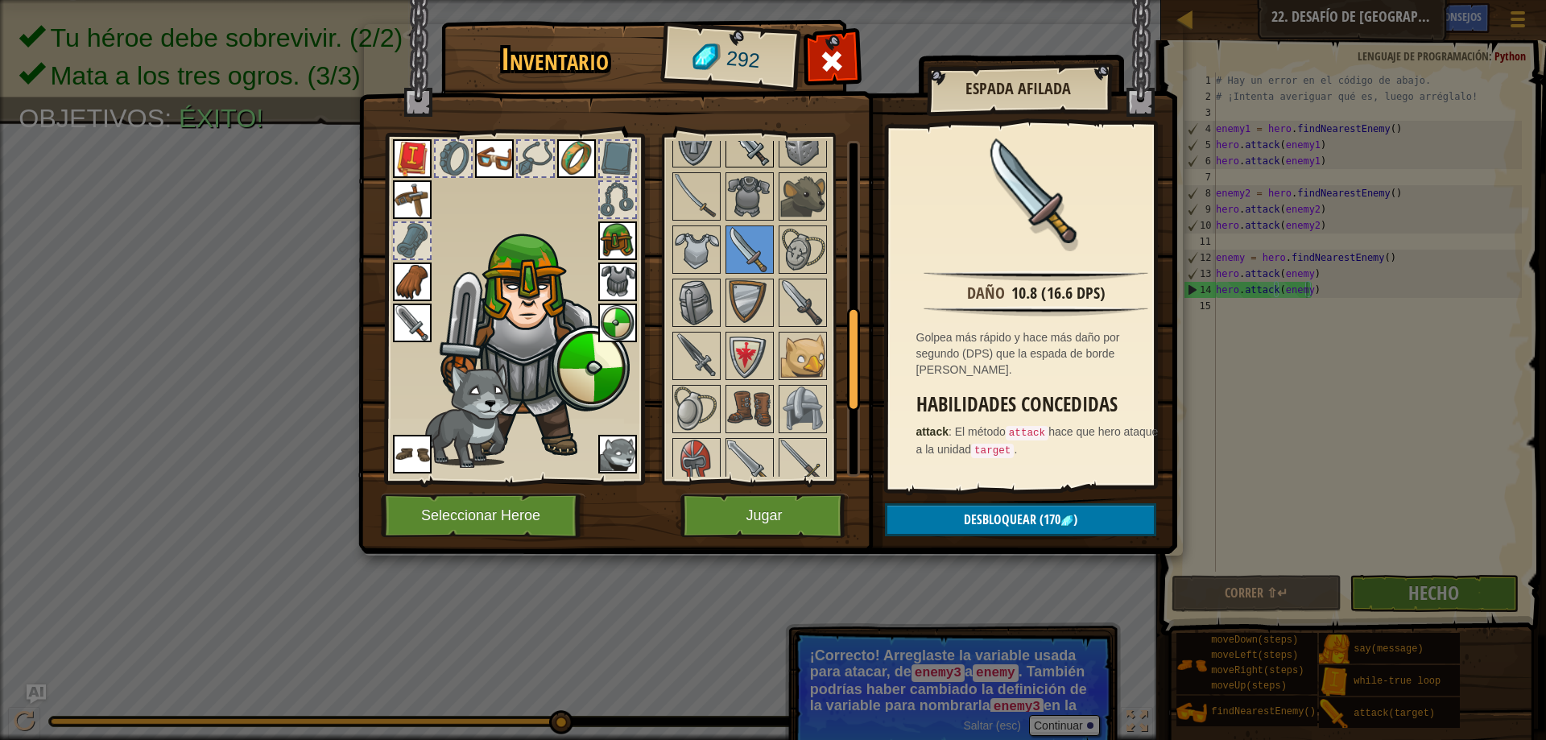
click at [743, 157] on img at bounding box center [749, 143] width 45 height 45
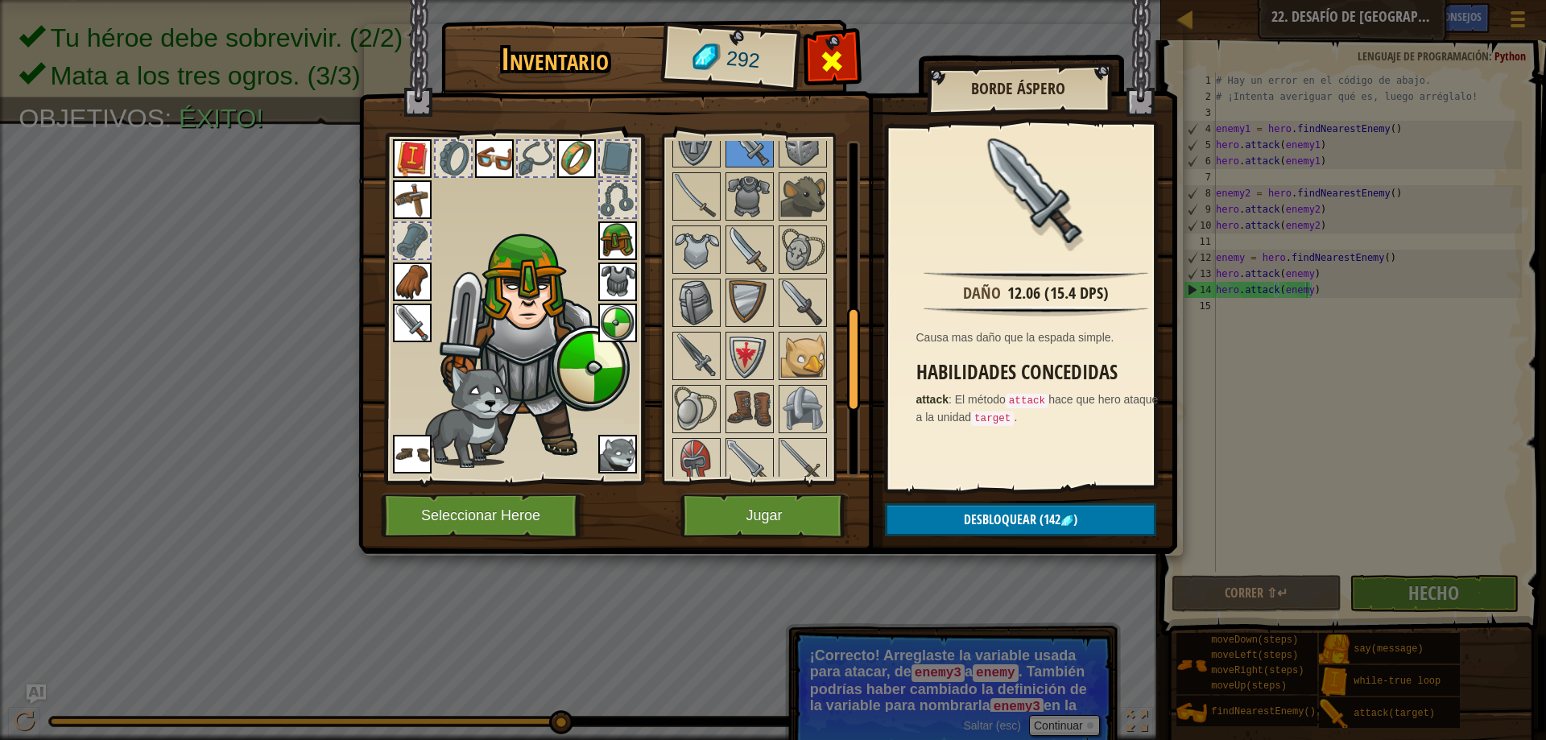
click at [848, 75] on div at bounding box center [832, 65] width 51 height 51
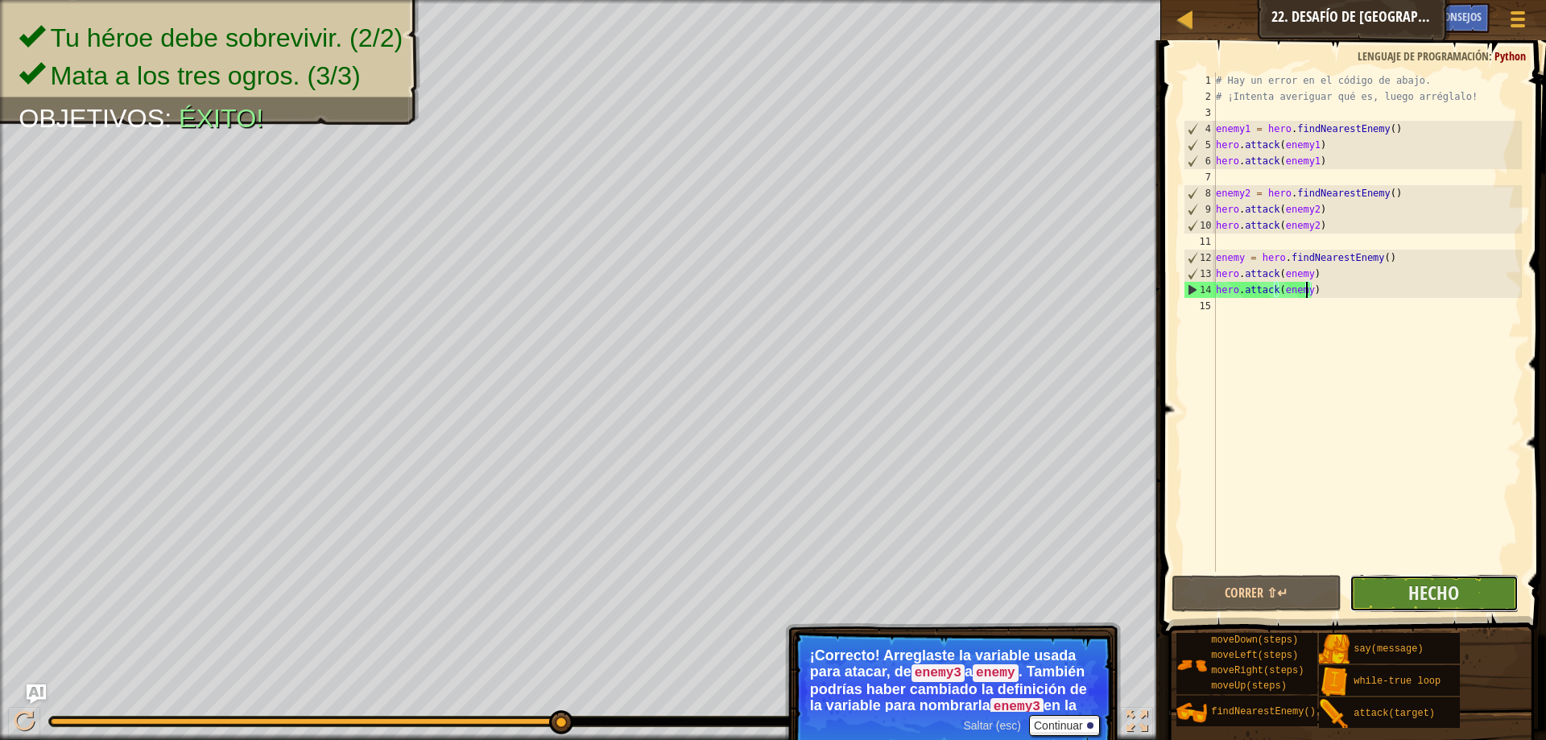
click at [1408, 601] on button "Hecho" at bounding box center [1434, 593] width 169 height 37
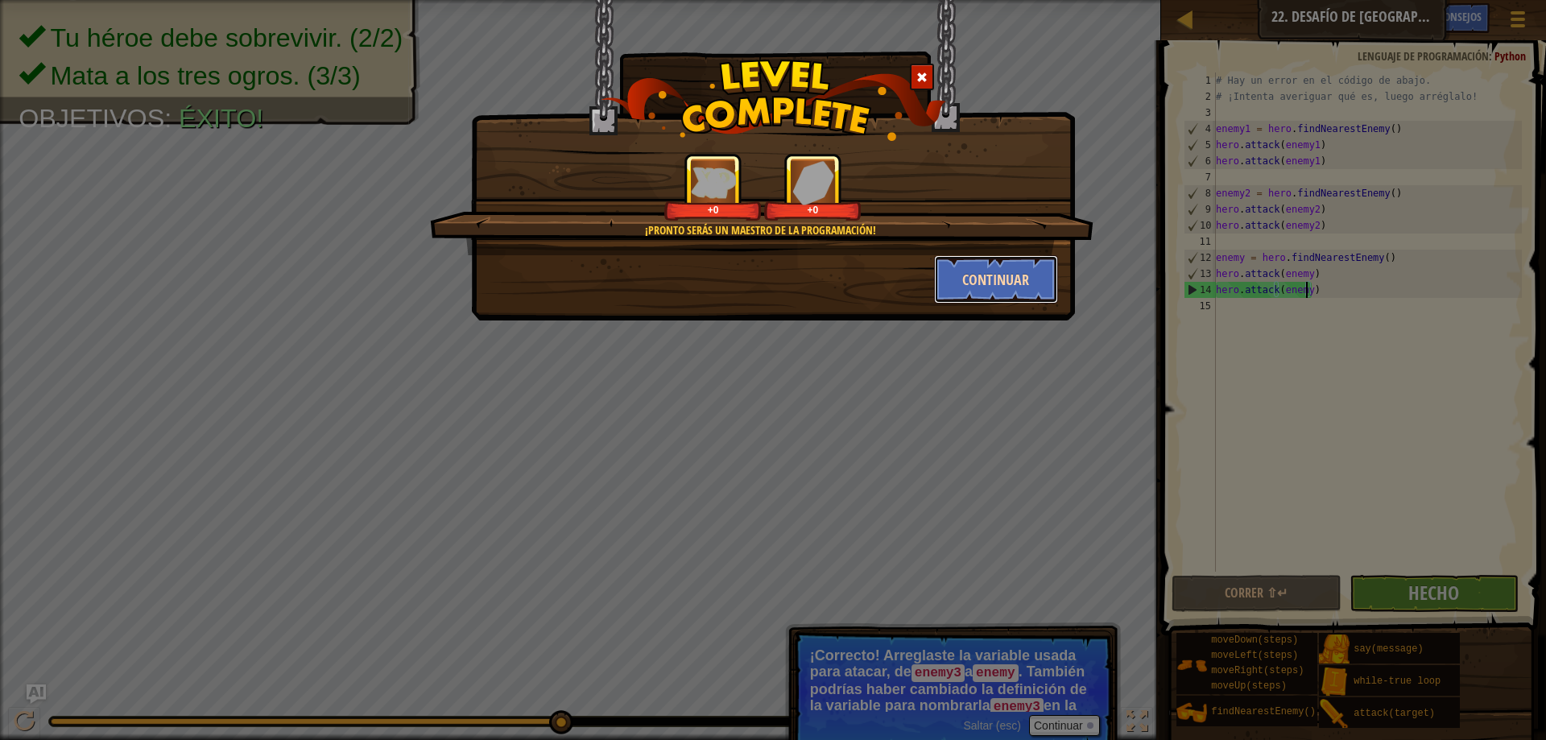
click at [973, 291] on button "Continuar" at bounding box center [996, 279] width 125 height 48
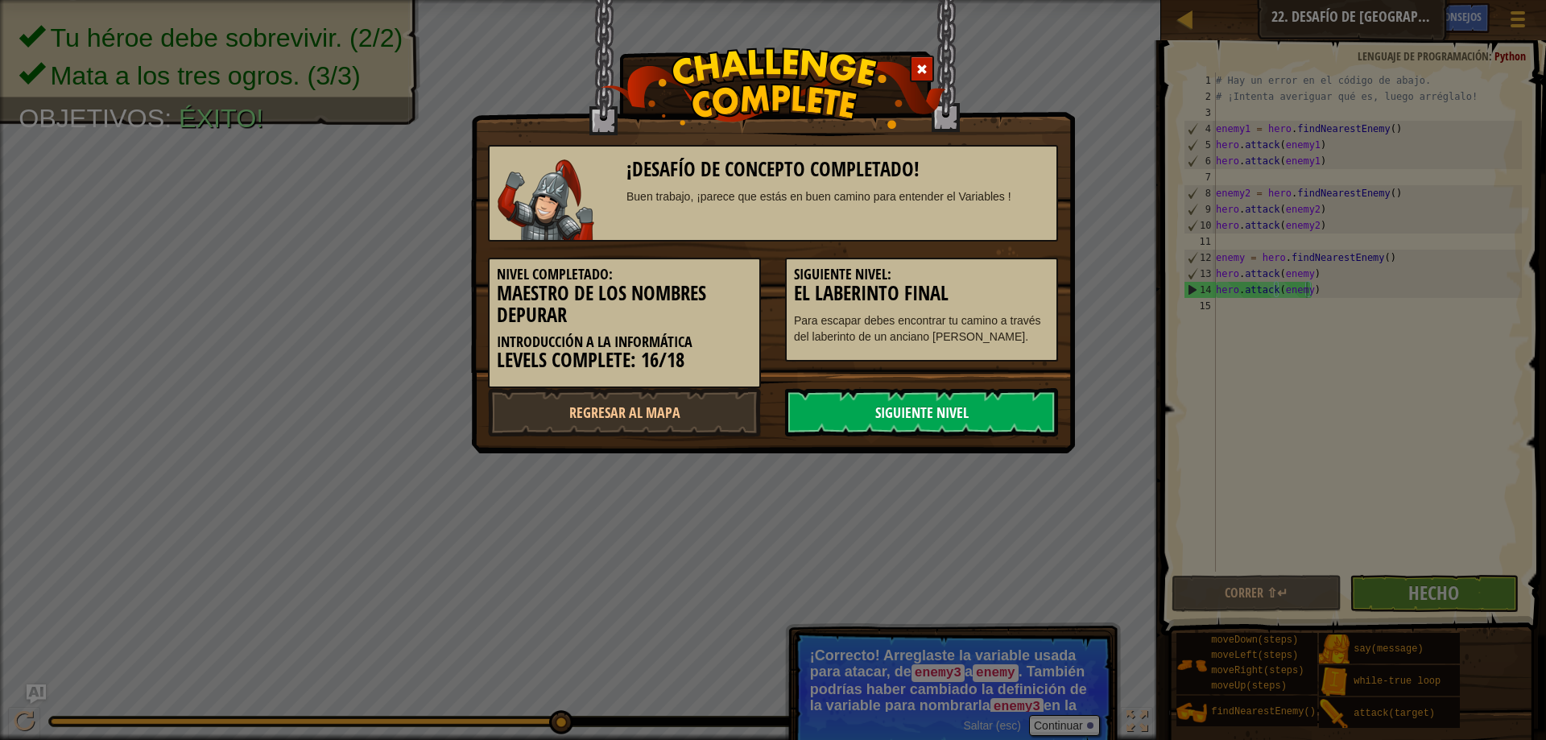
click at [969, 406] on link "Siguiente nivel" at bounding box center [921, 412] width 273 height 48
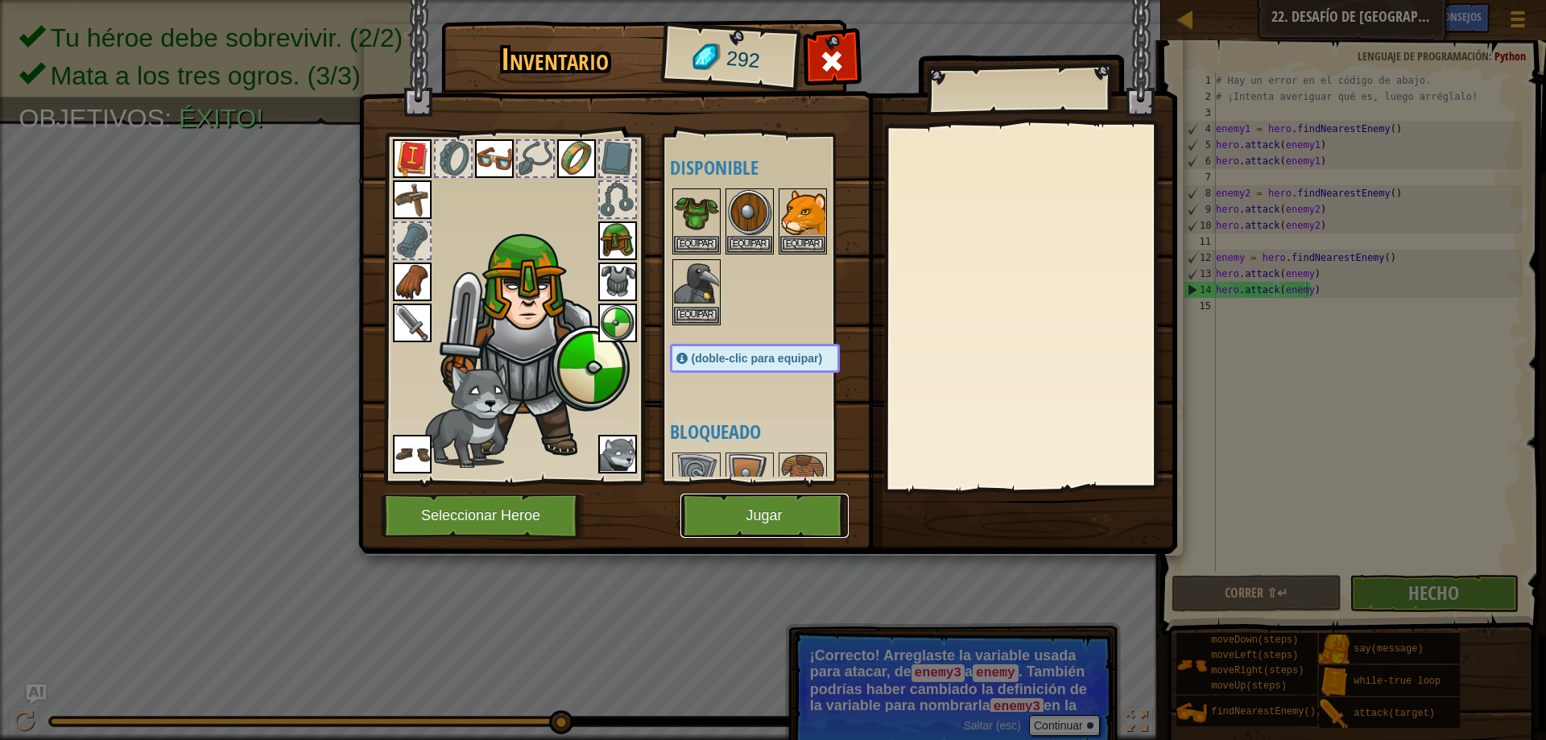
click at [777, 523] on button "Jugar" at bounding box center [764, 516] width 168 height 44
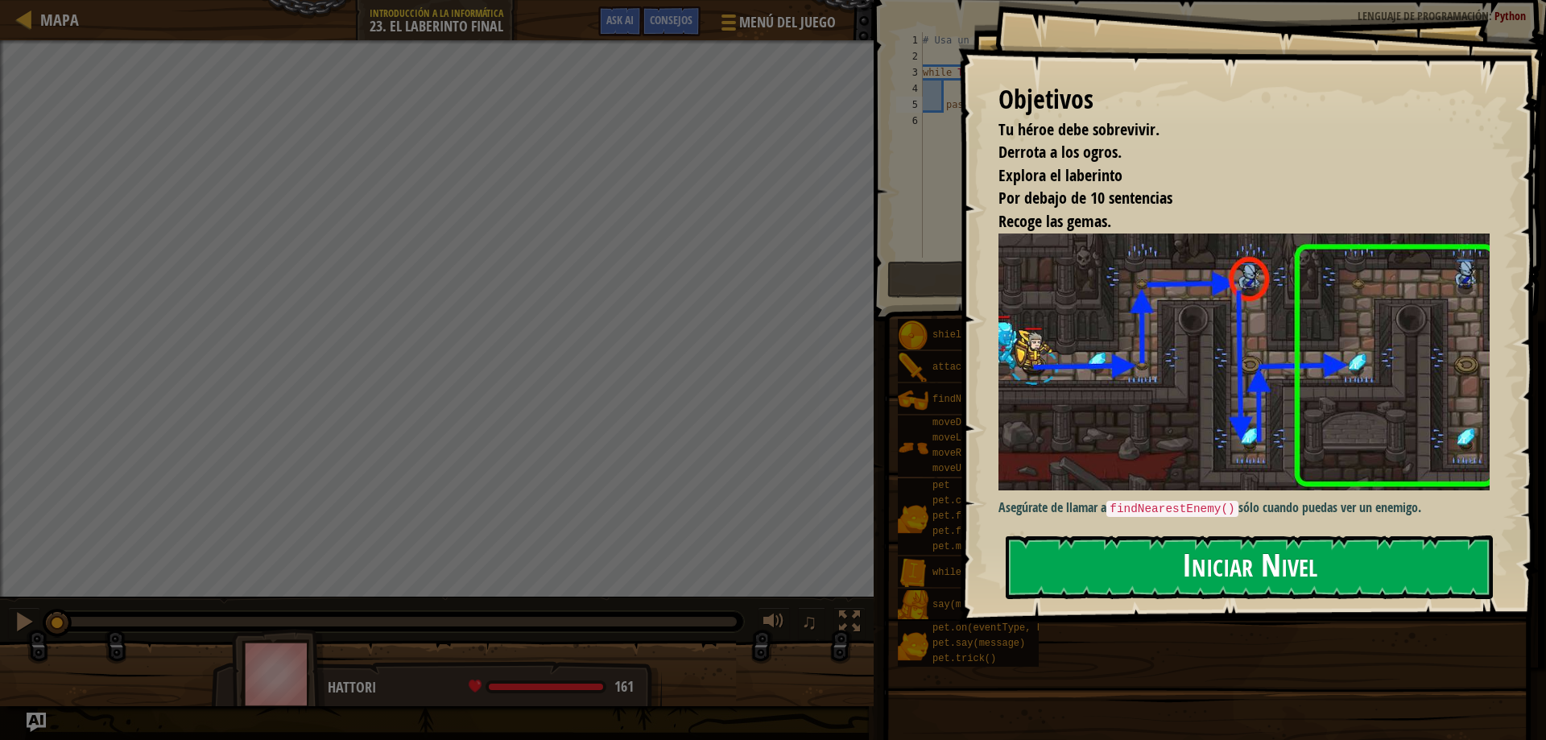
click at [1158, 565] on button "Iniciar Nivel" at bounding box center [1249, 567] width 487 height 64
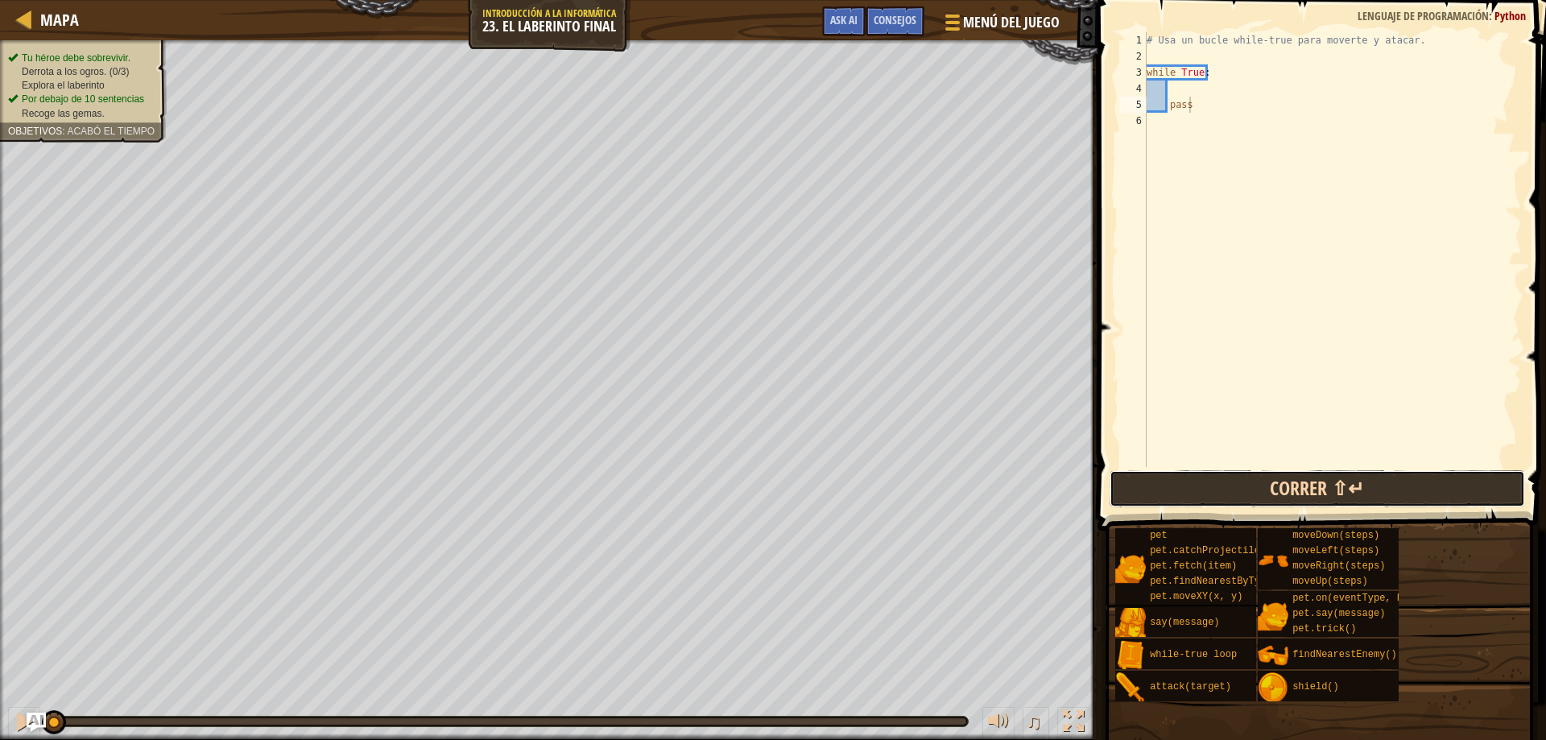
click at [1219, 473] on button "Correr ⇧↵" at bounding box center [1318, 488] width 416 height 37
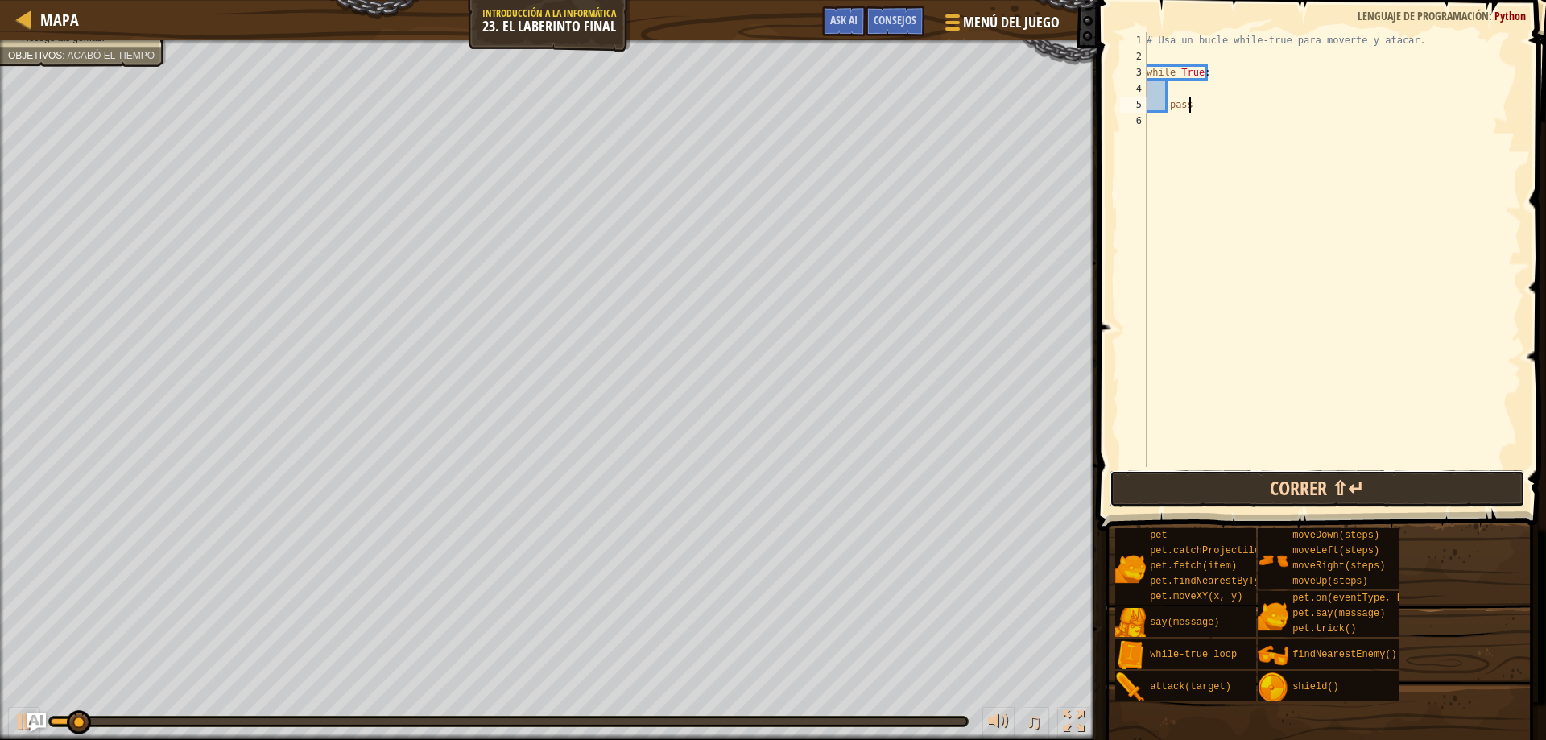
click at [1223, 486] on button "Correr ⇧↵" at bounding box center [1318, 488] width 416 height 37
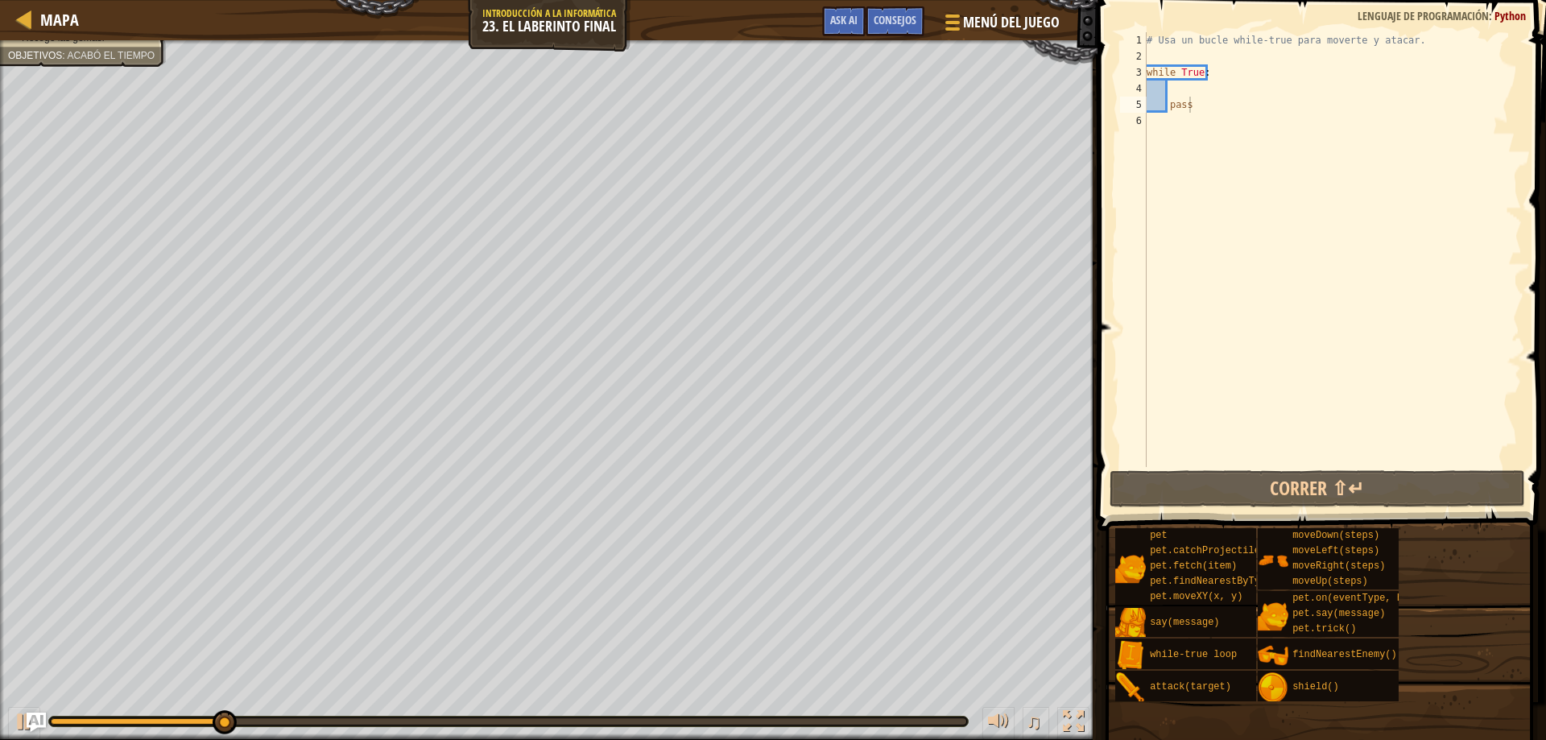
click at [524, 33] on div "Mapa Introducción a la Informática 23. El laberinto final Menú del Juego Hecho …" at bounding box center [549, 20] width 1098 height 40
click at [68, 21] on span "Mapa" at bounding box center [59, 20] width 39 height 22
select select "es-ES"
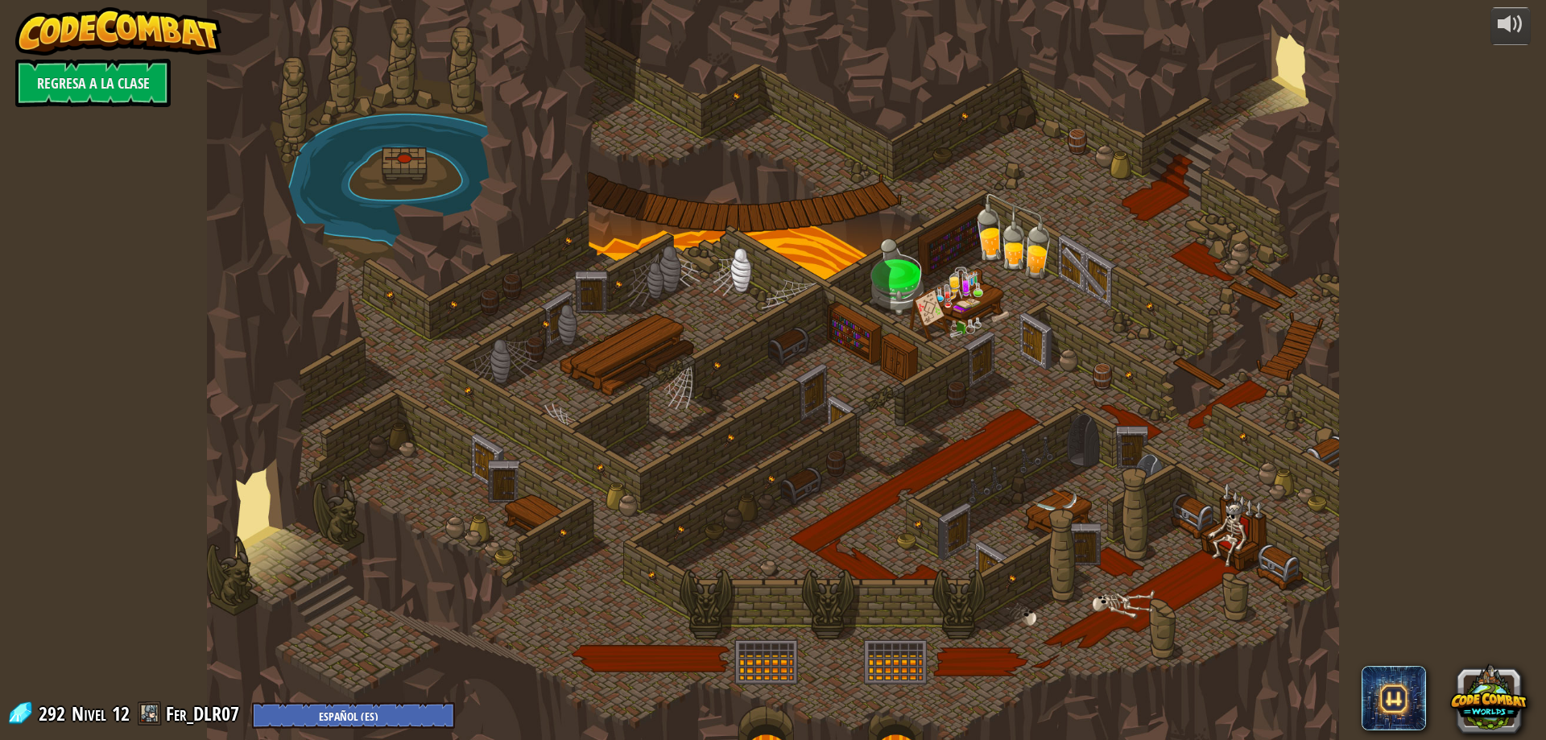
select select "es-ES"
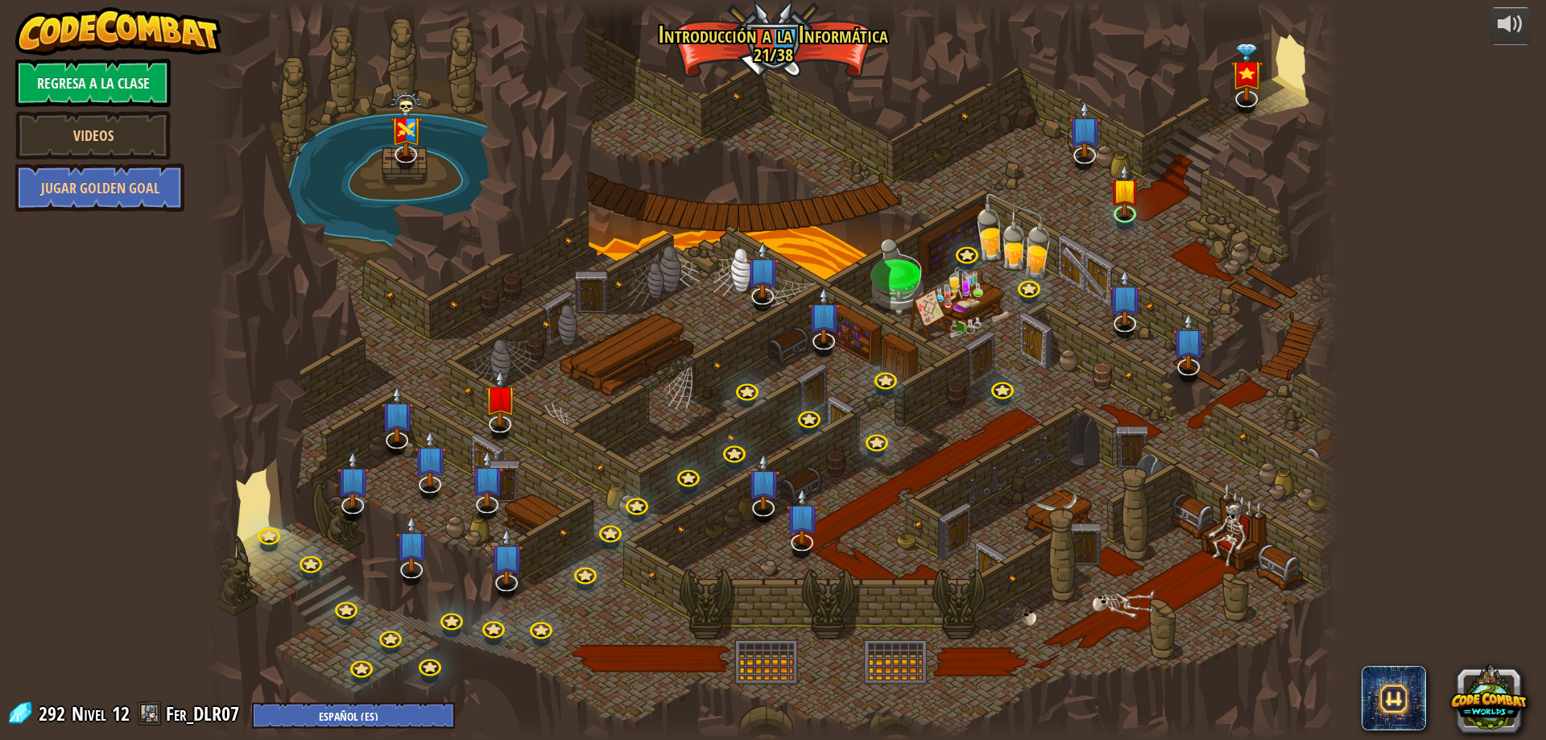
select select "es-ES"
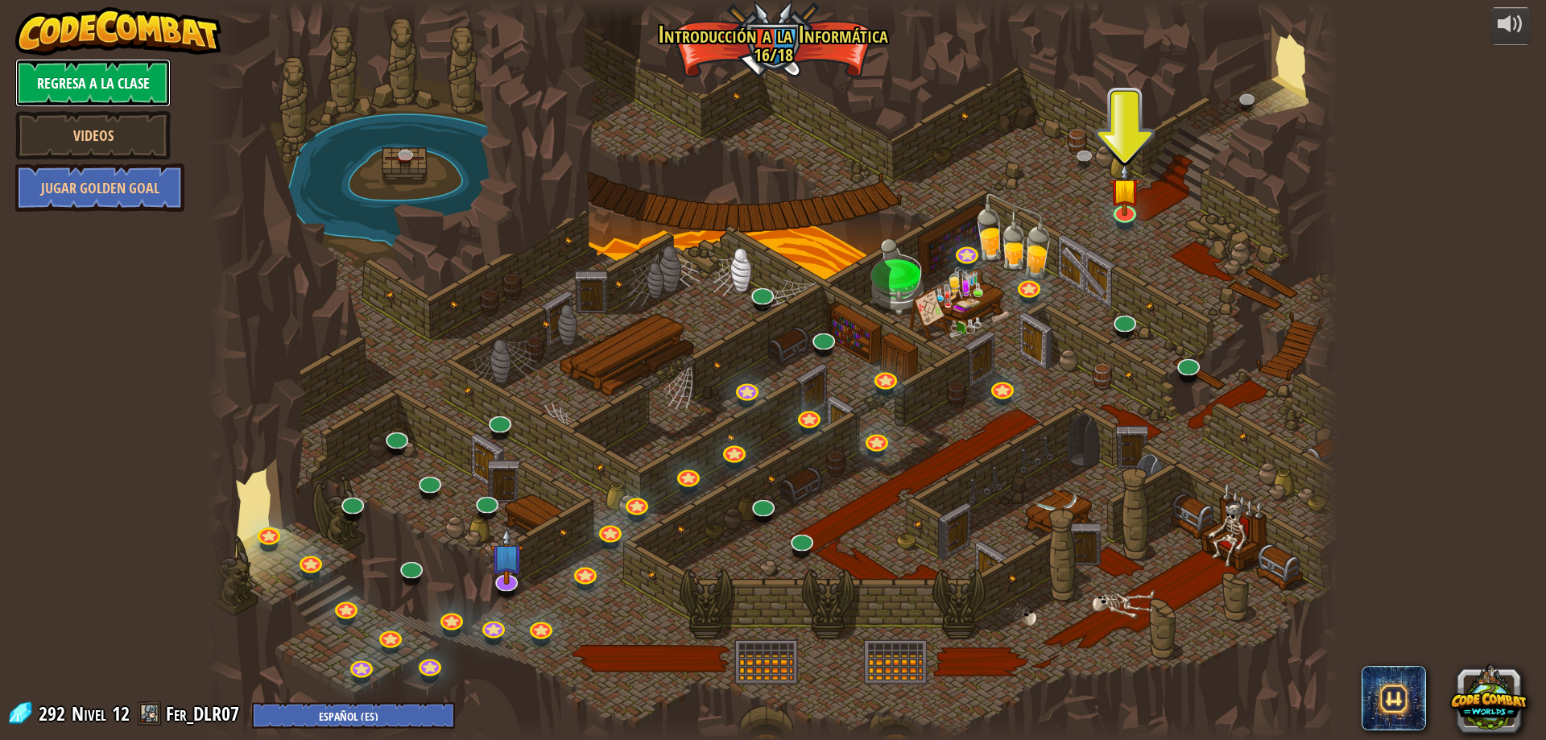
click at [147, 85] on link "Regresa a la clase" at bounding box center [92, 83] width 155 height 48
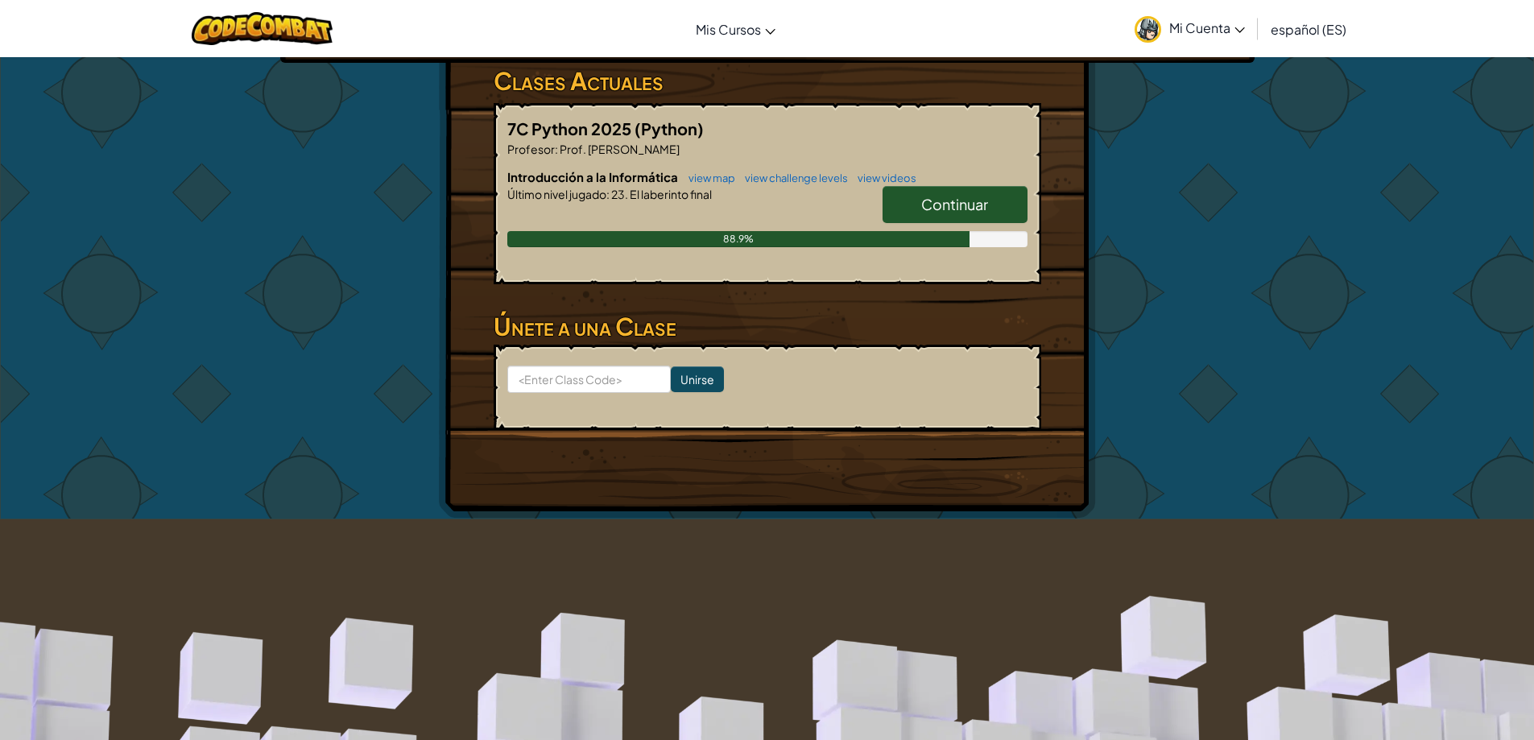
scroll to position [161, 0]
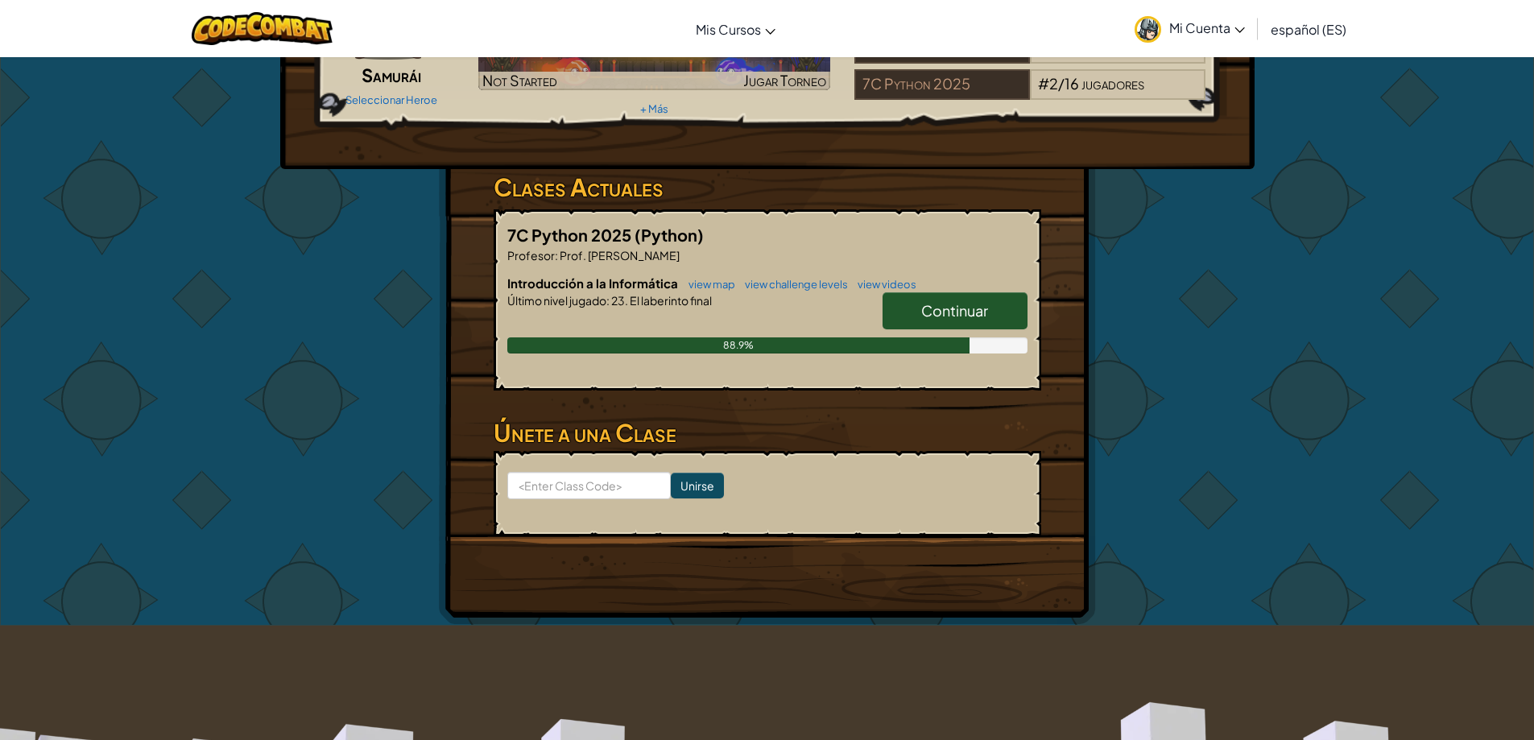
click at [959, 307] on span "Continuar" at bounding box center [954, 310] width 67 height 19
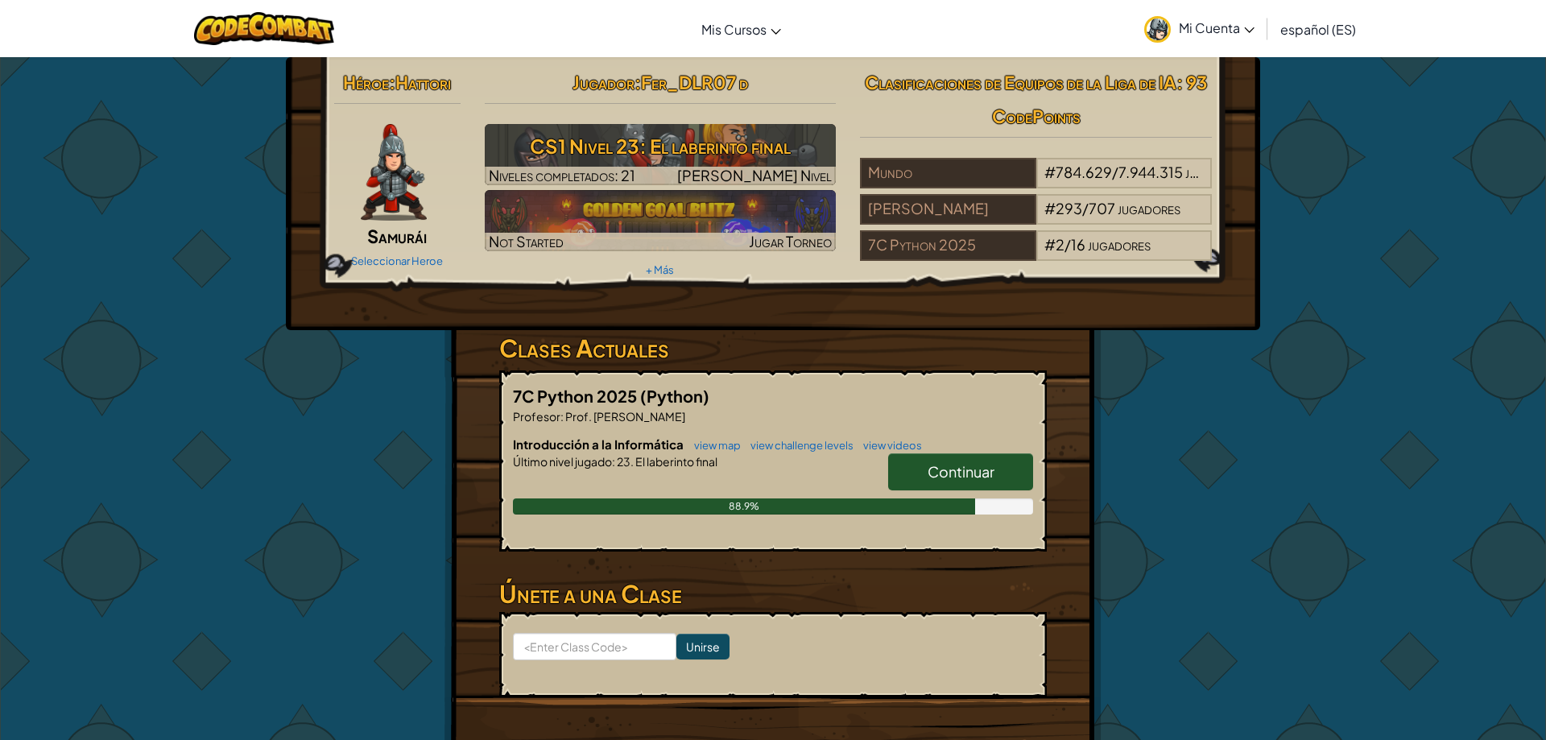
select select "es-ES"
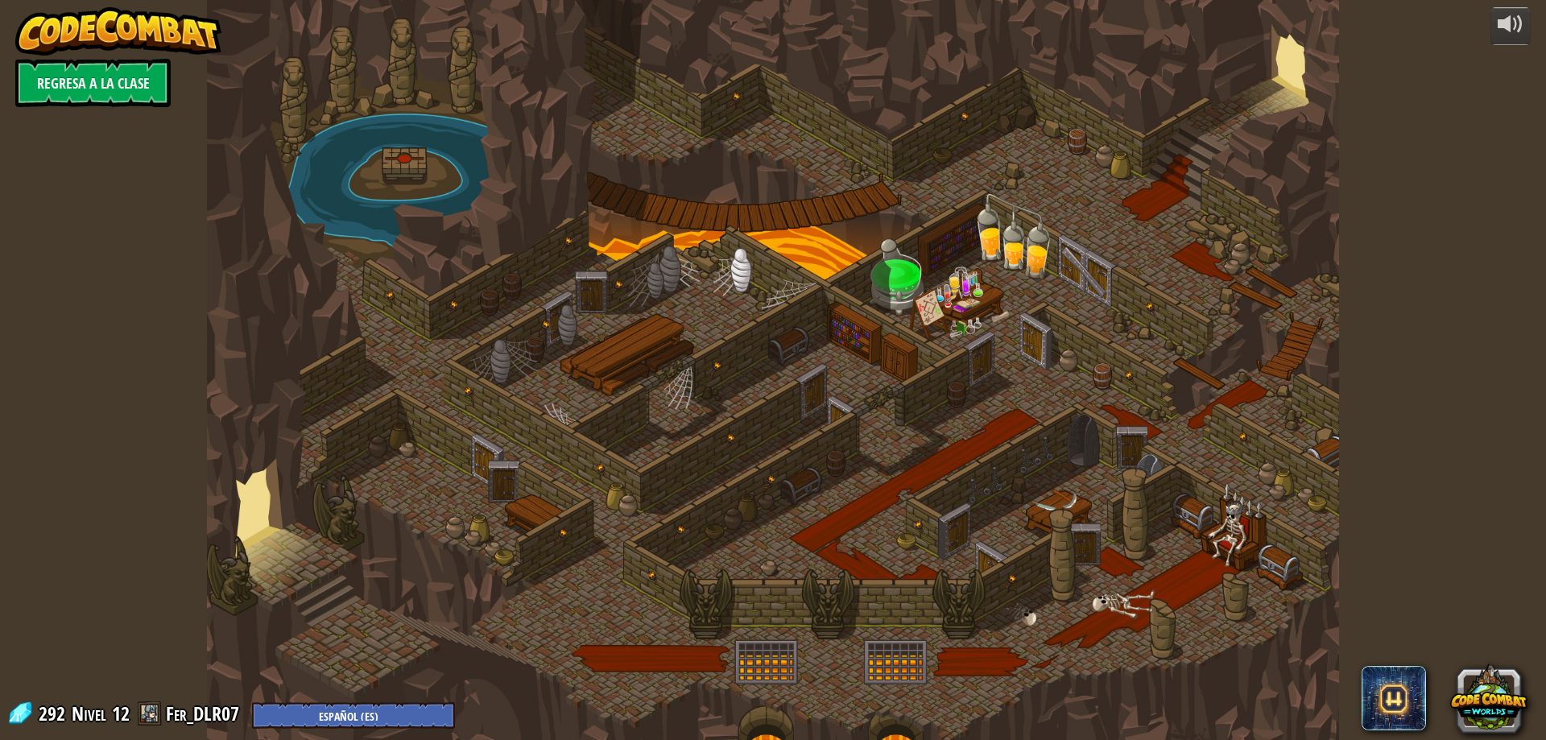
select select "es-ES"
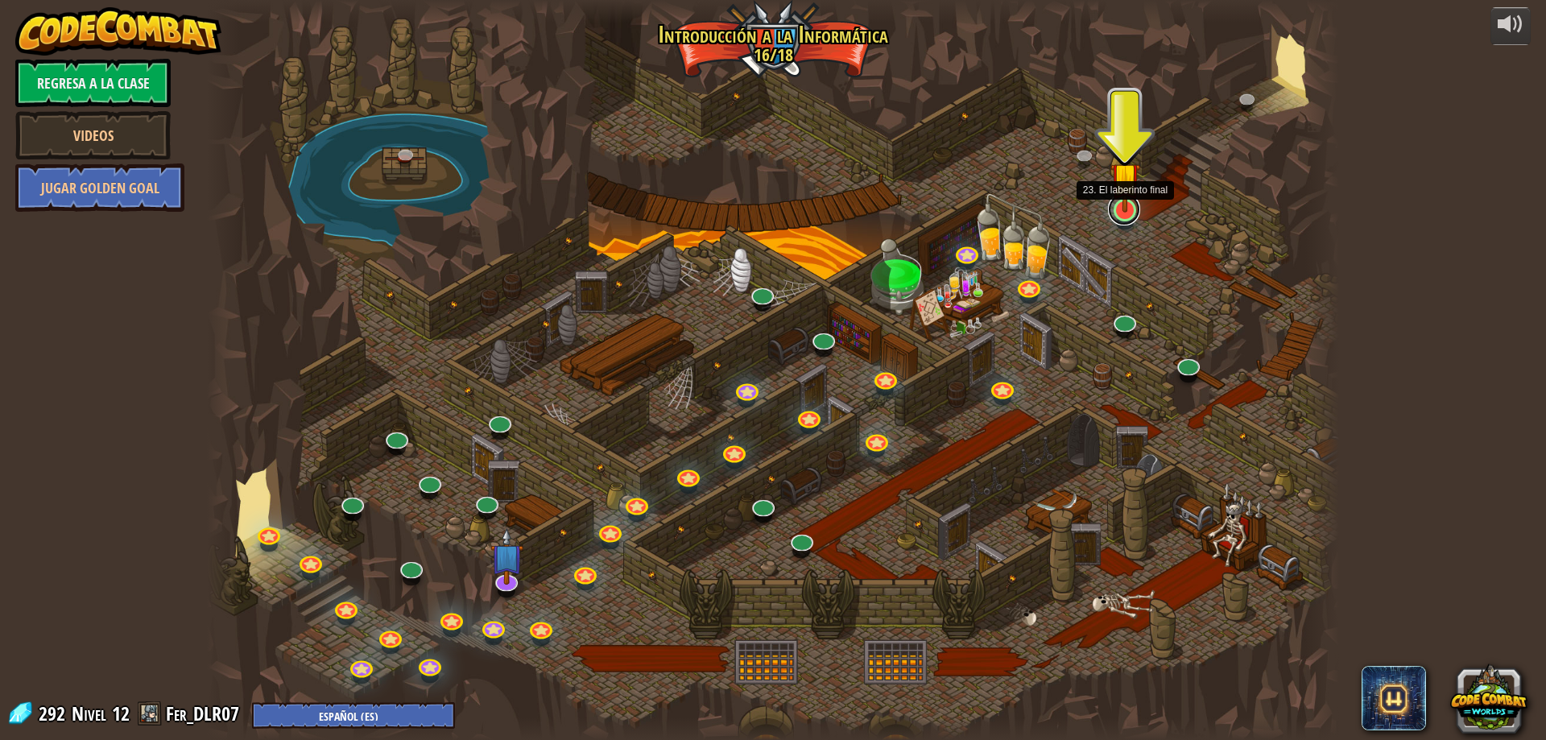
click at [1125, 222] on link at bounding box center [1124, 209] width 32 height 32
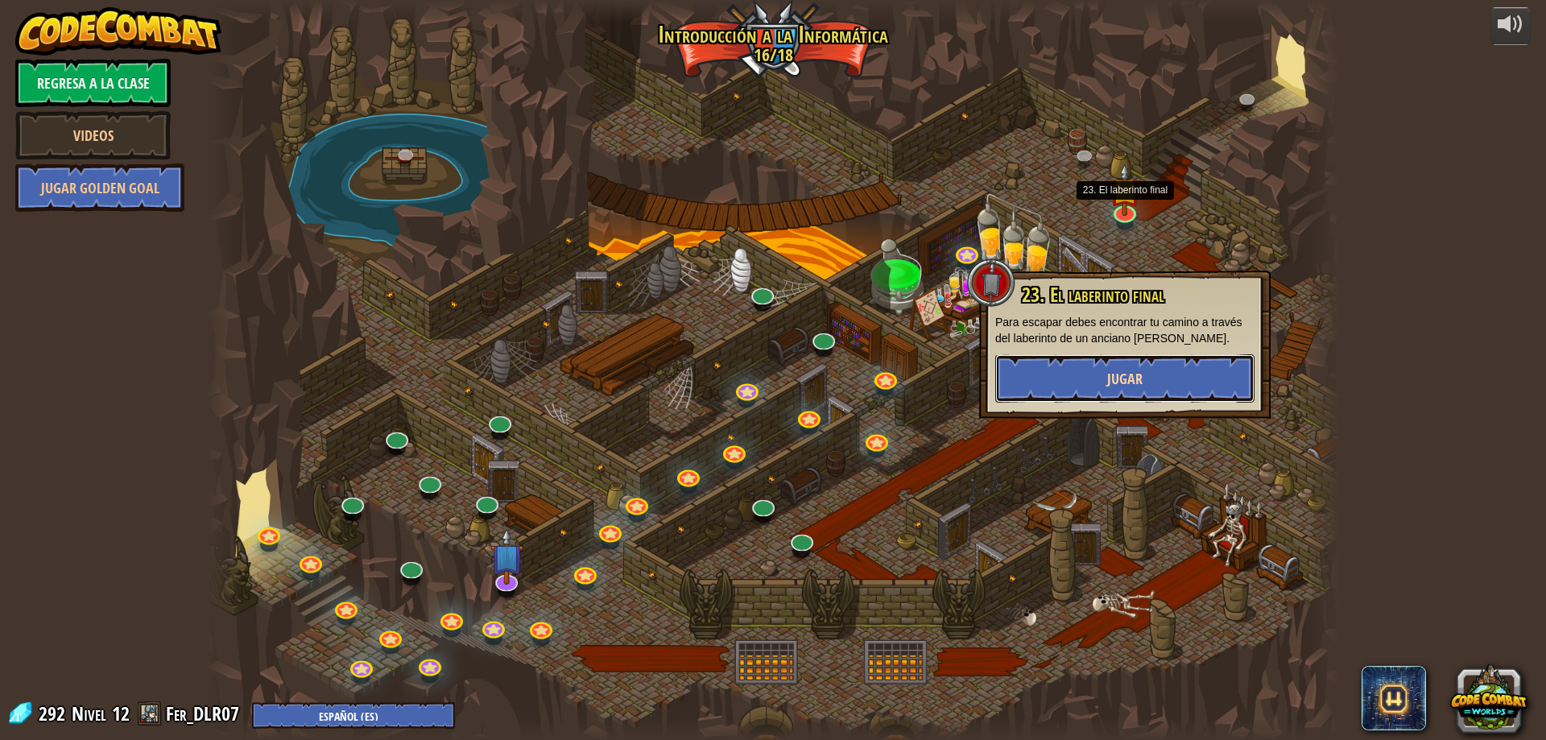
click at [1139, 378] on span "Jugar" at bounding box center [1124, 379] width 35 height 20
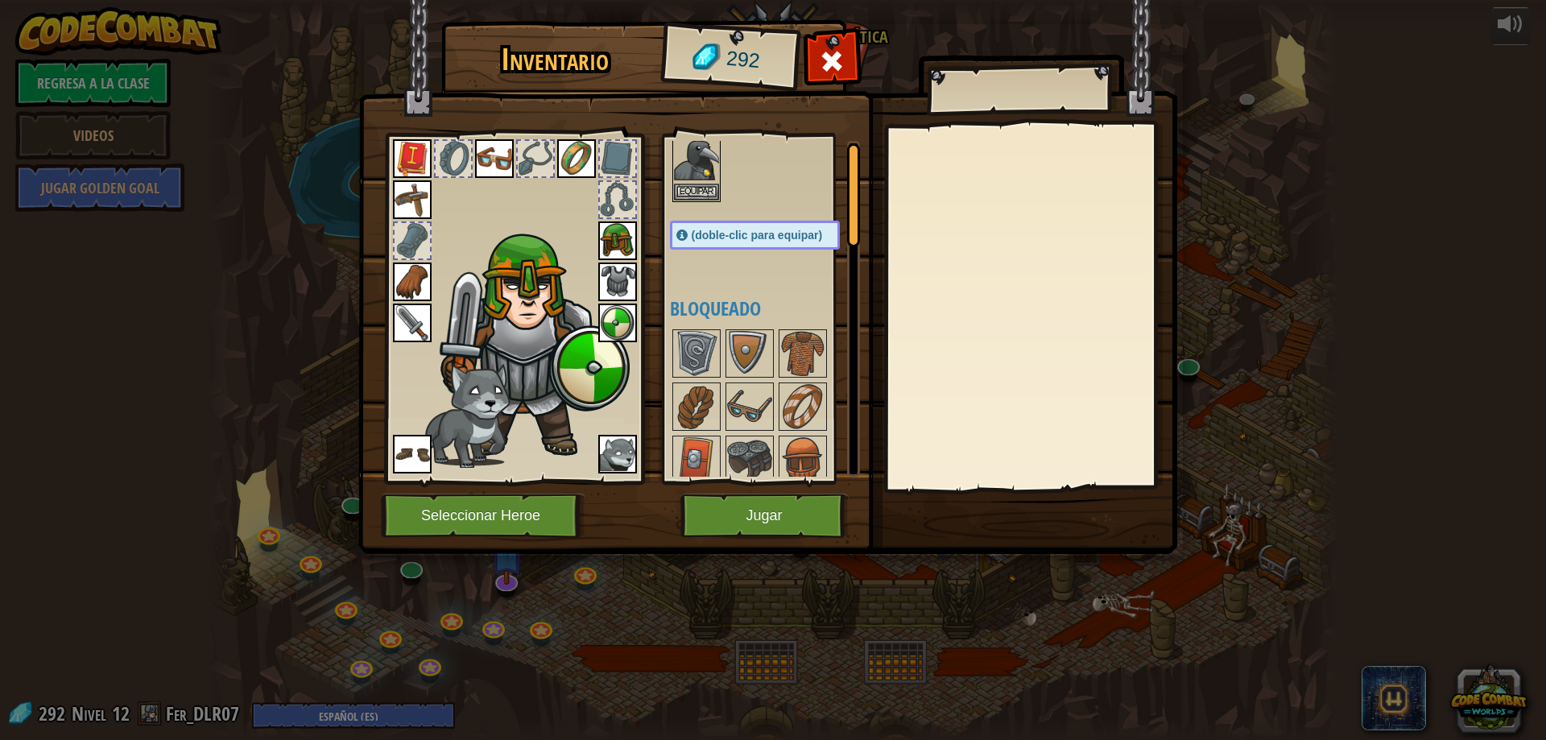
scroll to position [161, 0]
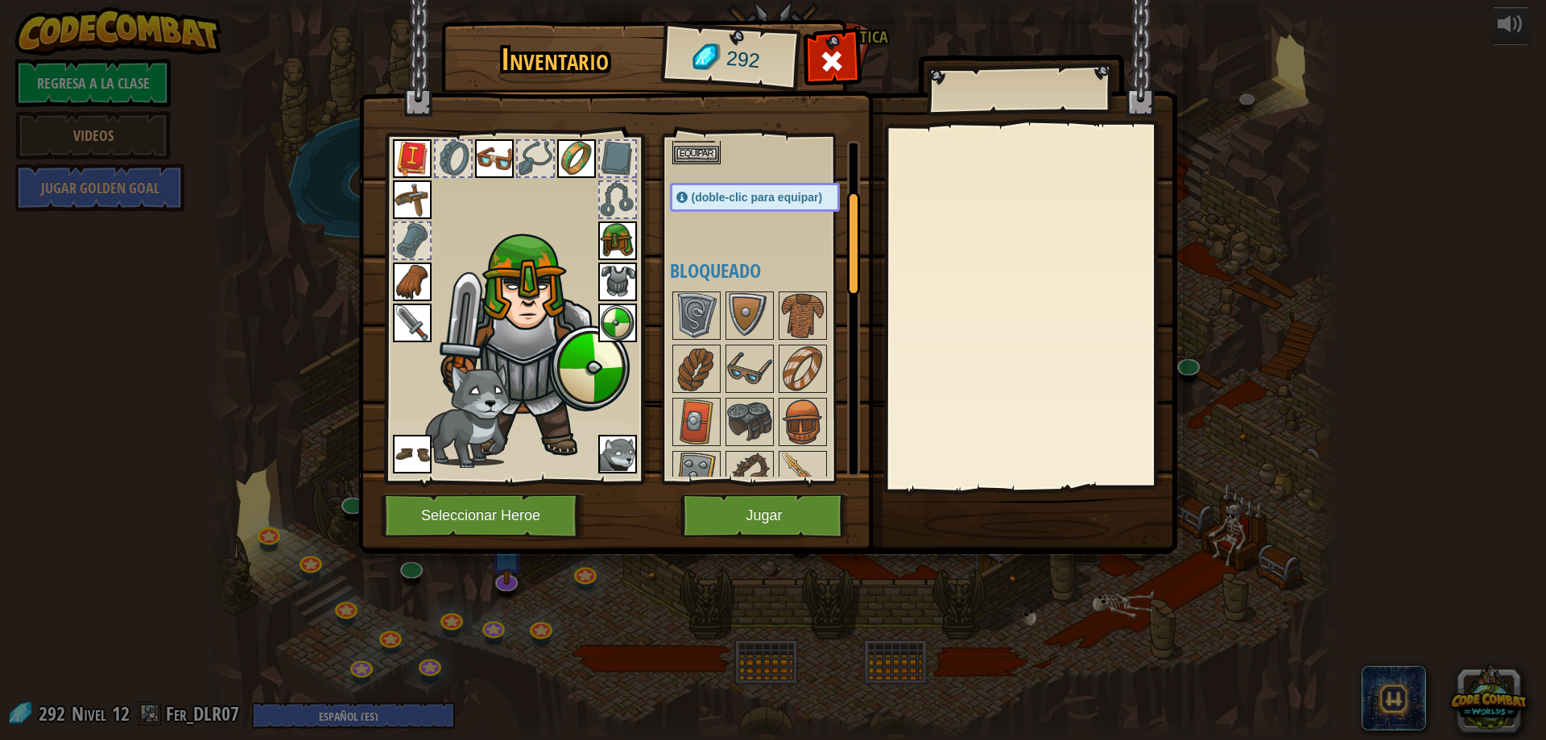
click at [635, 156] on div at bounding box center [617, 158] width 35 height 35
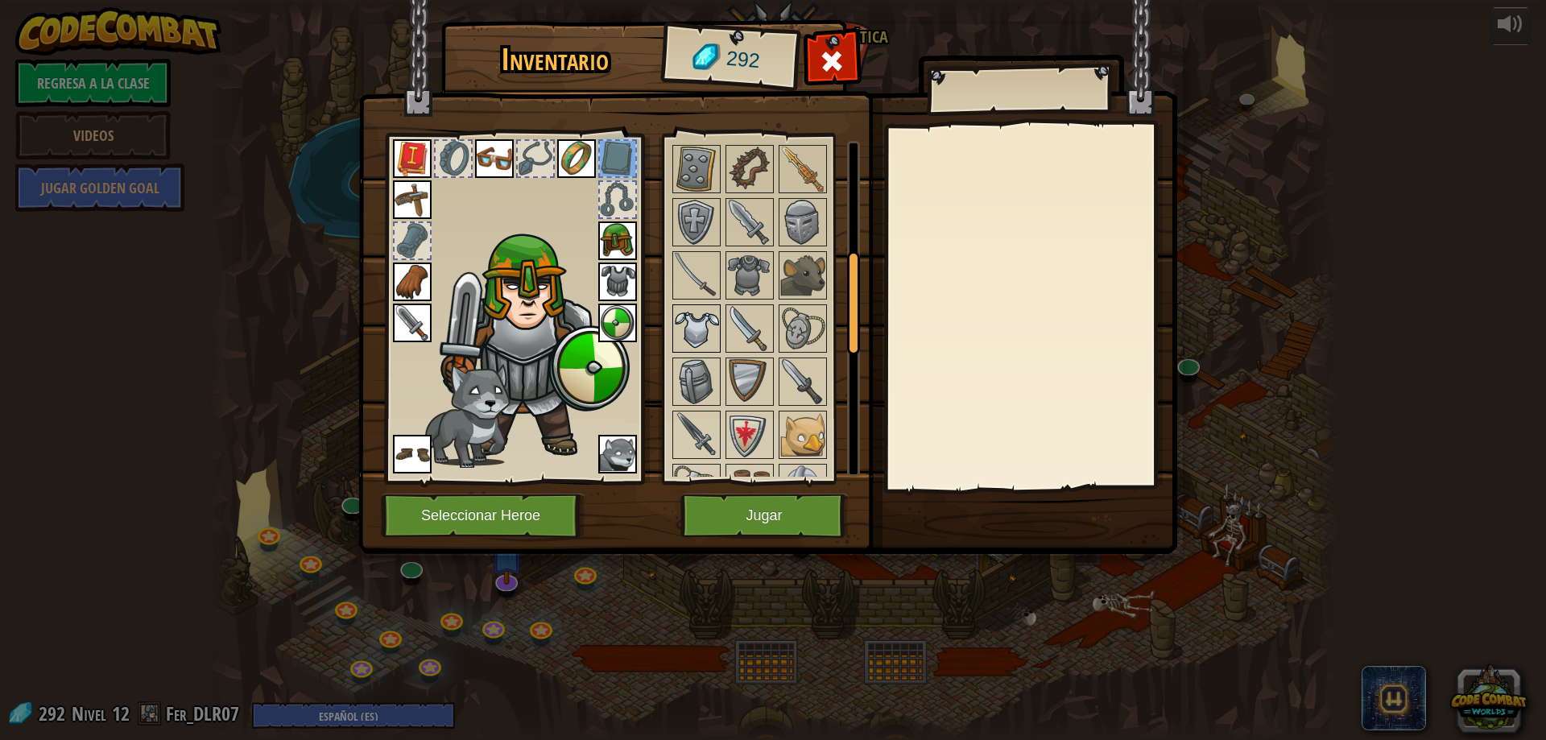
scroll to position [322, 0]
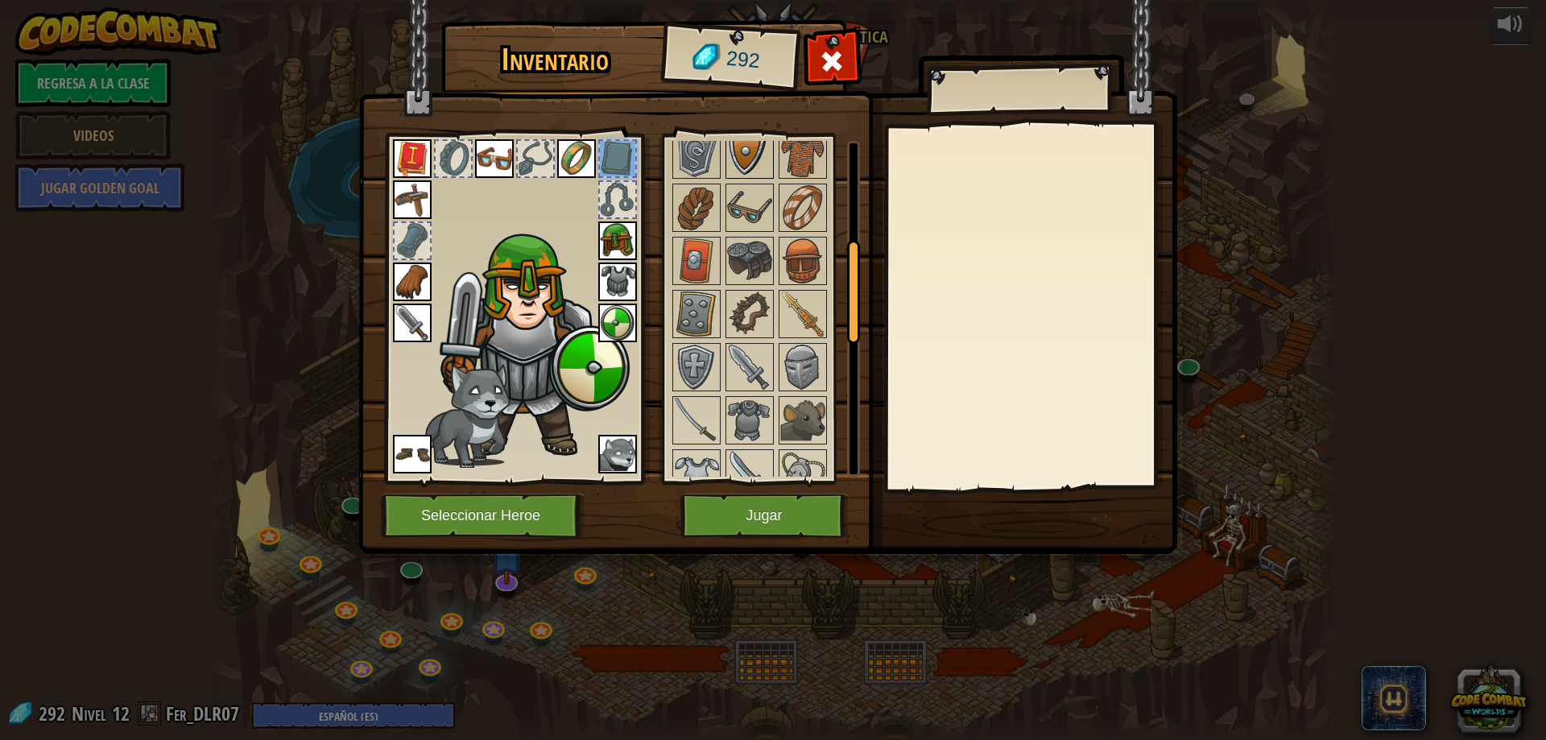
click at [767, 155] on img at bounding box center [749, 154] width 45 height 45
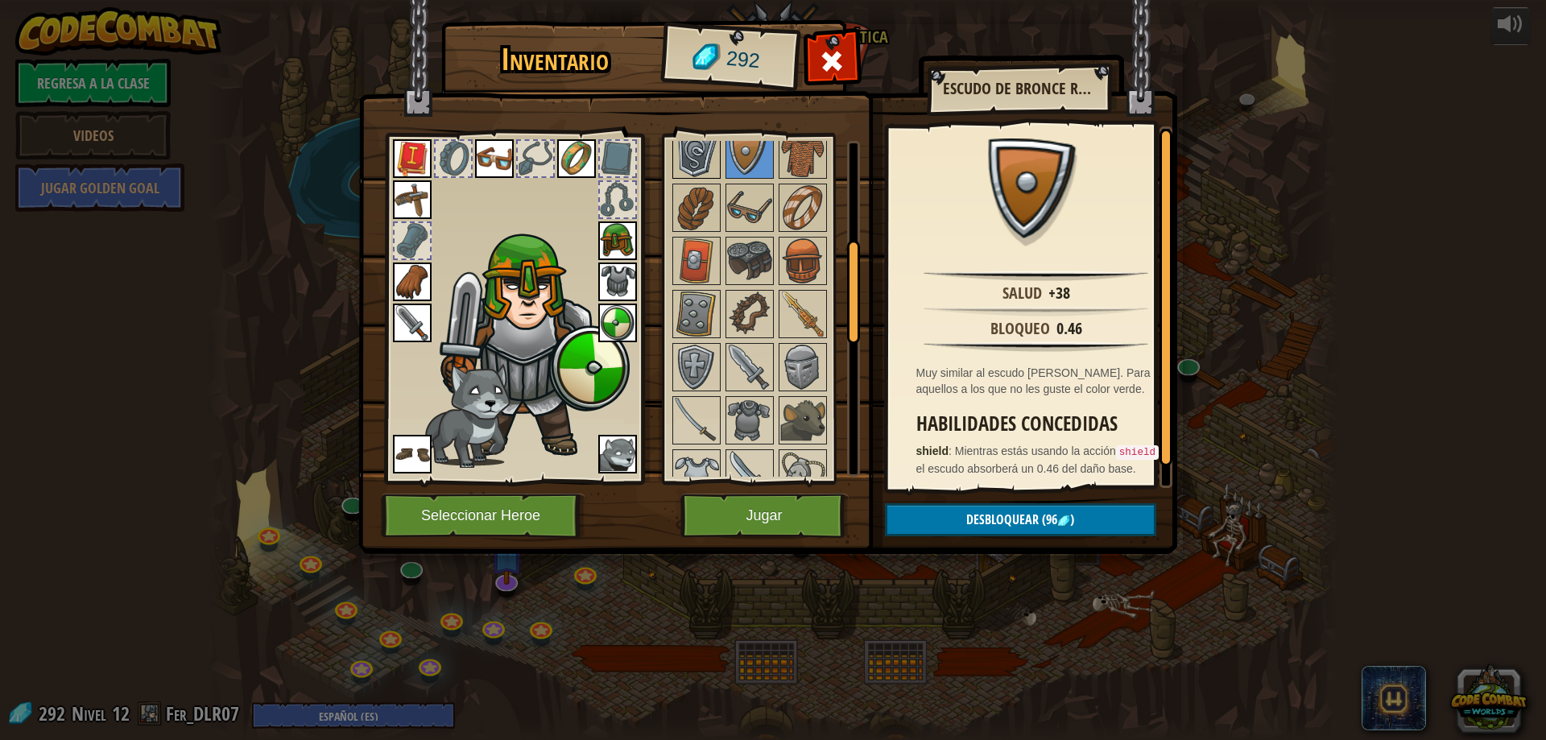
click at [704, 153] on img at bounding box center [696, 154] width 45 height 45
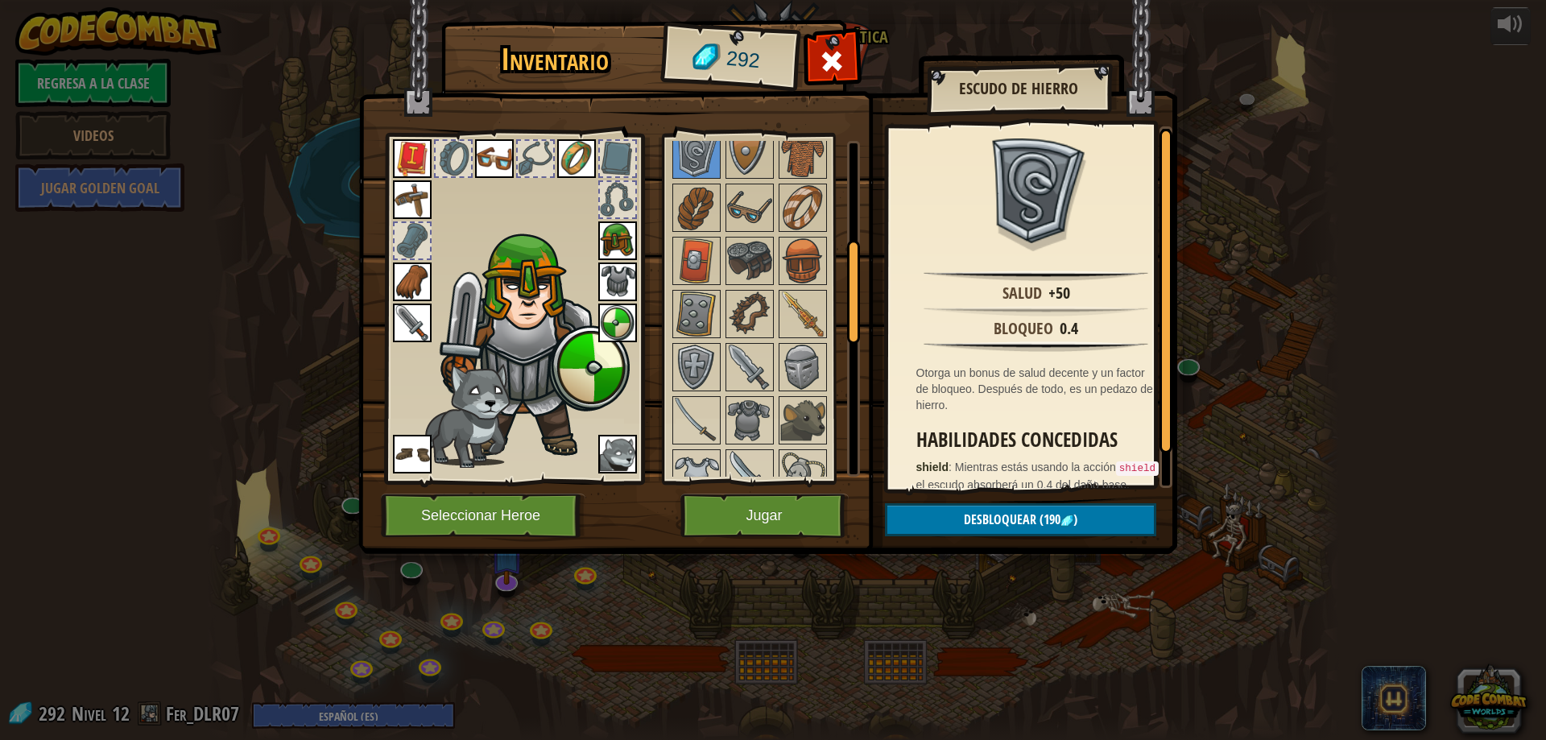
click at [757, 492] on img at bounding box center [767, 261] width 819 height 585
click at [759, 519] on button "Jugar" at bounding box center [764, 516] width 168 height 44
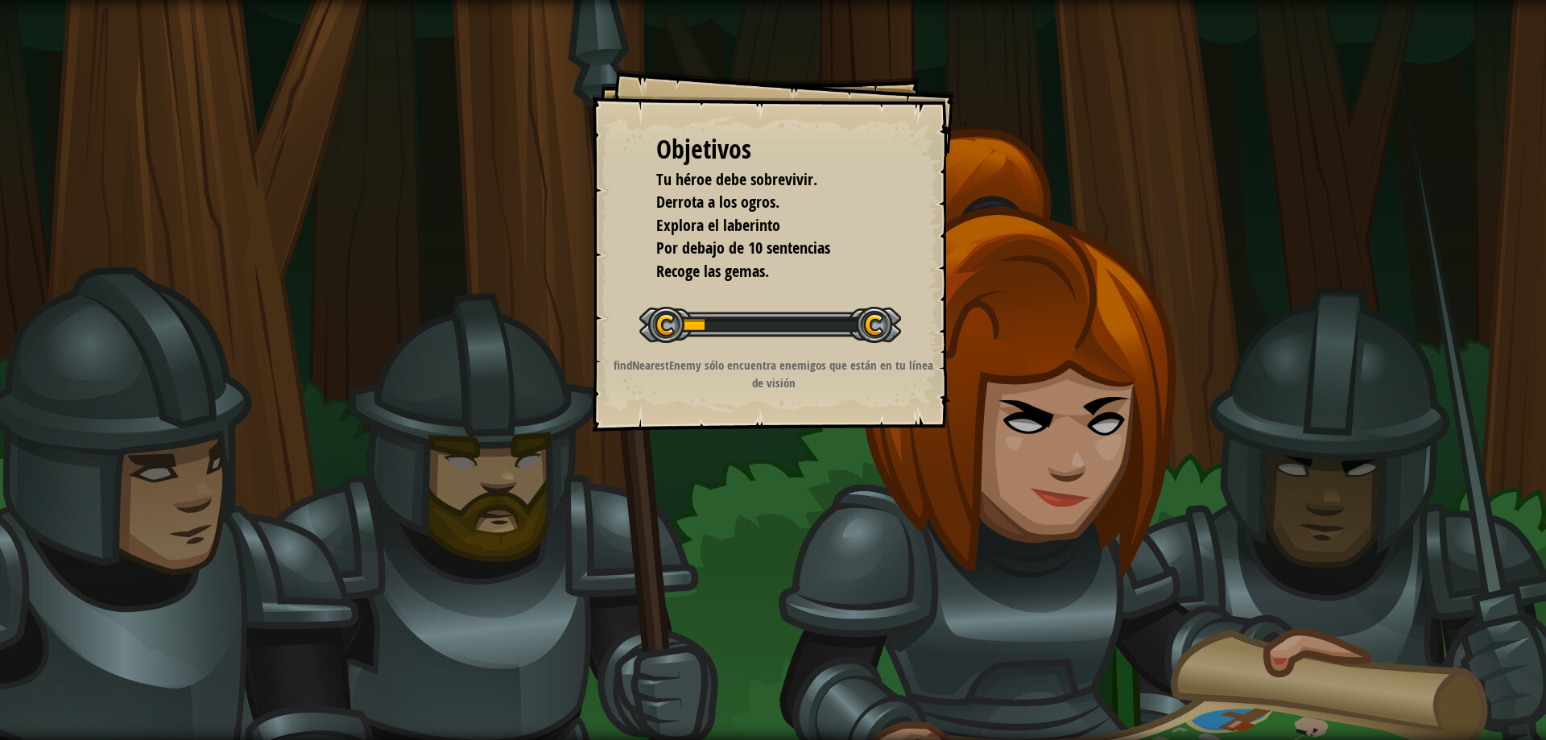
click at [871, 349] on div "Iniciar Nivel" at bounding box center [770, 323] width 262 height 64
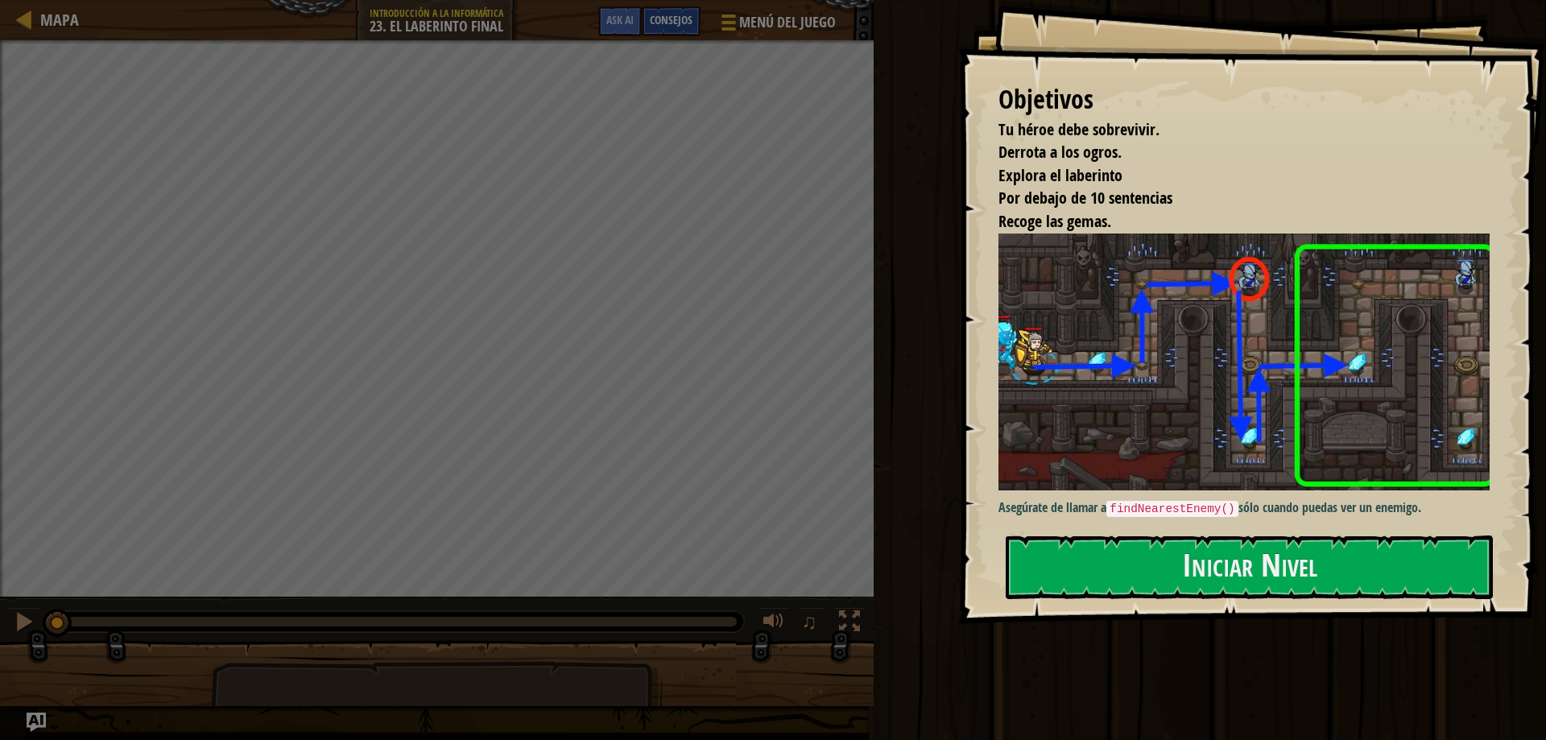
select select "es-ES"
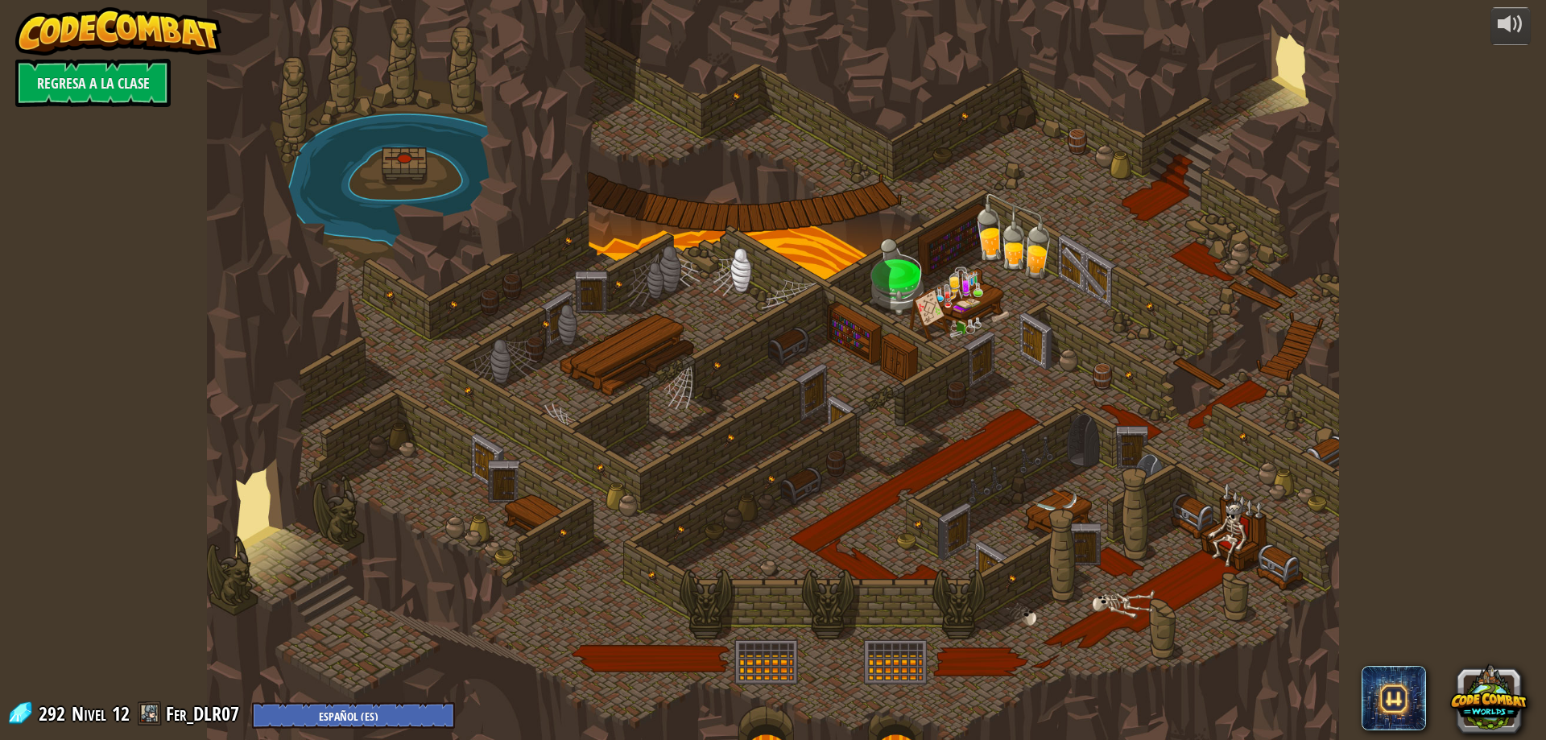
select select "es-ES"
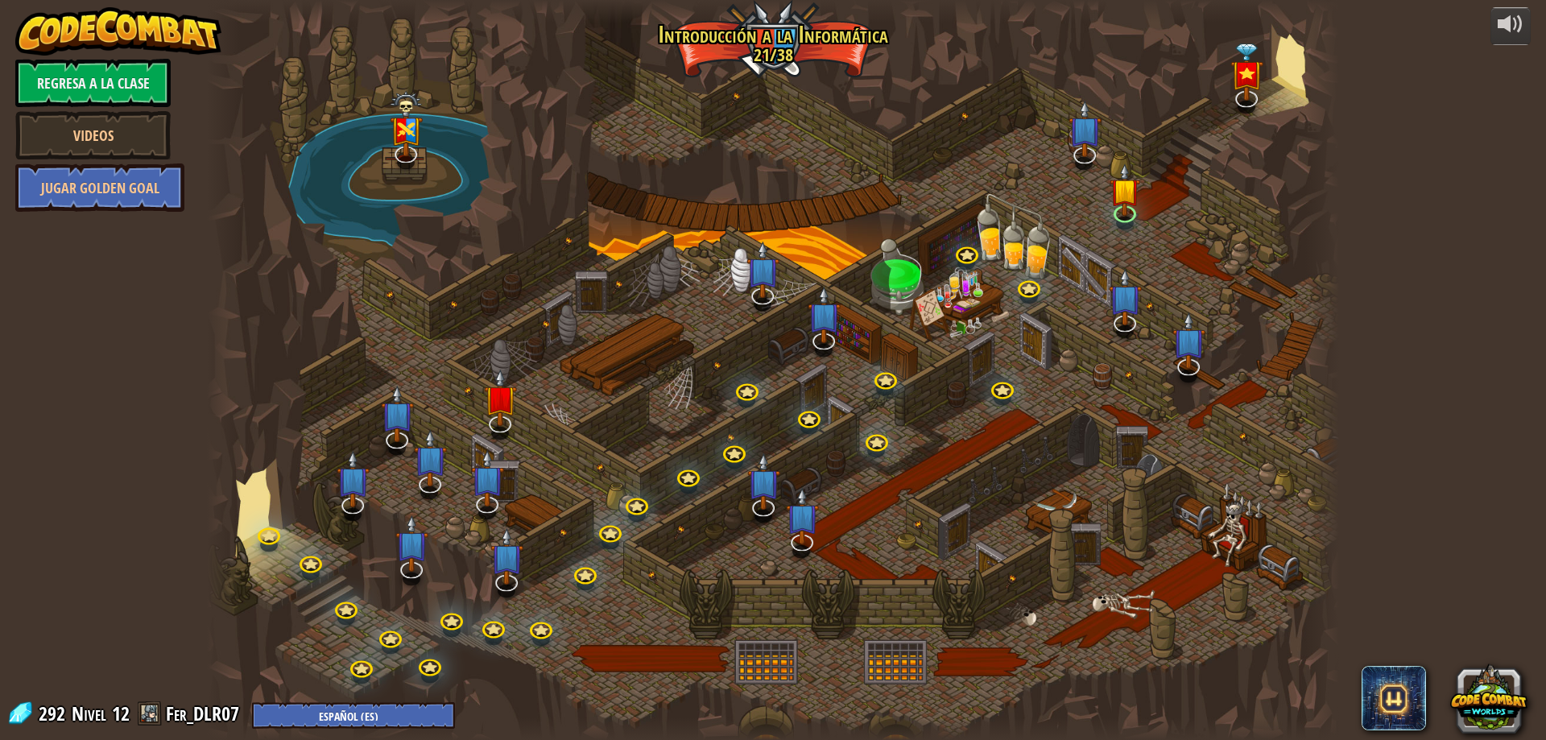
select select "es-ES"
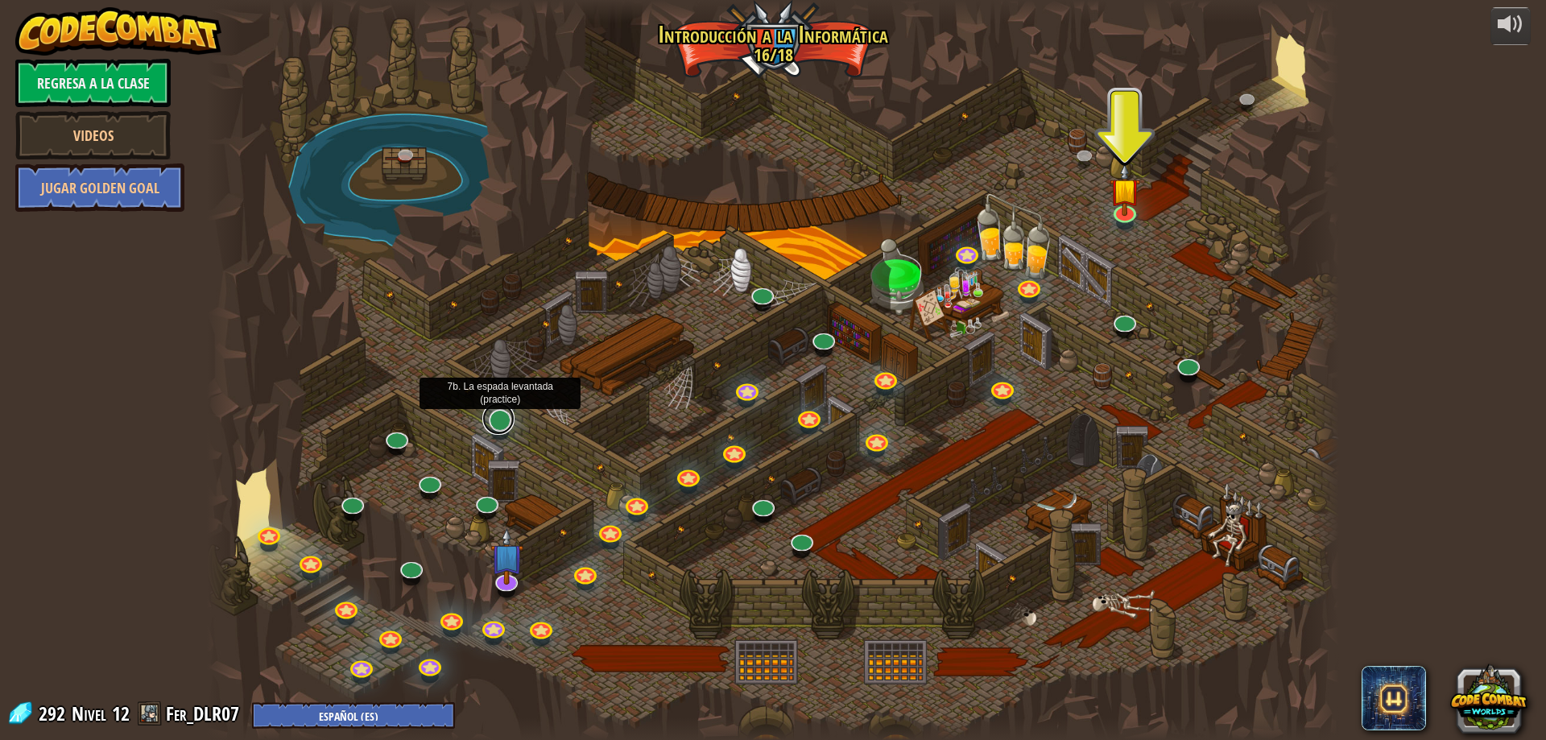
click at [496, 418] on link at bounding box center [498, 419] width 32 height 32
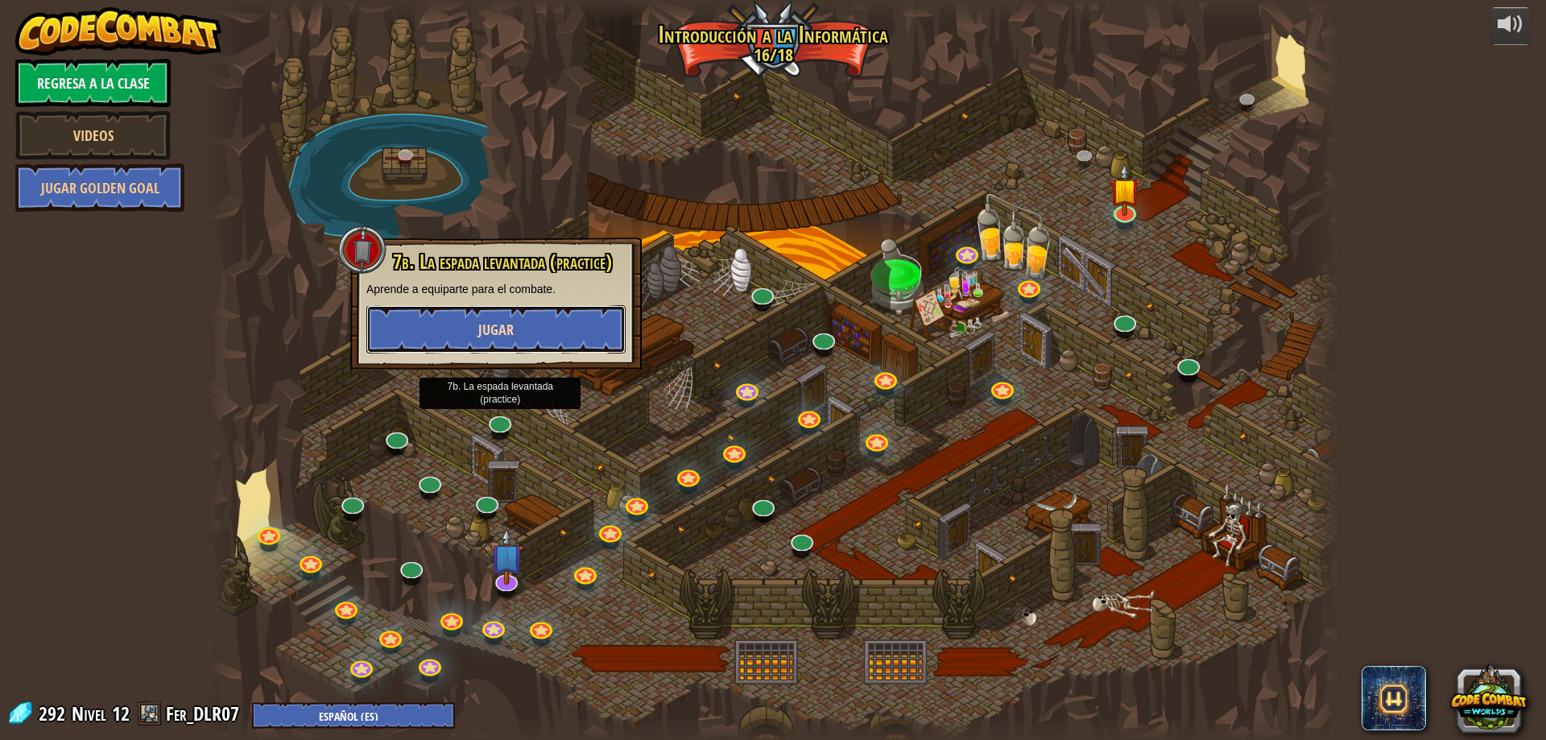
click at [523, 333] on button "Jugar" at bounding box center [495, 329] width 259 height 48
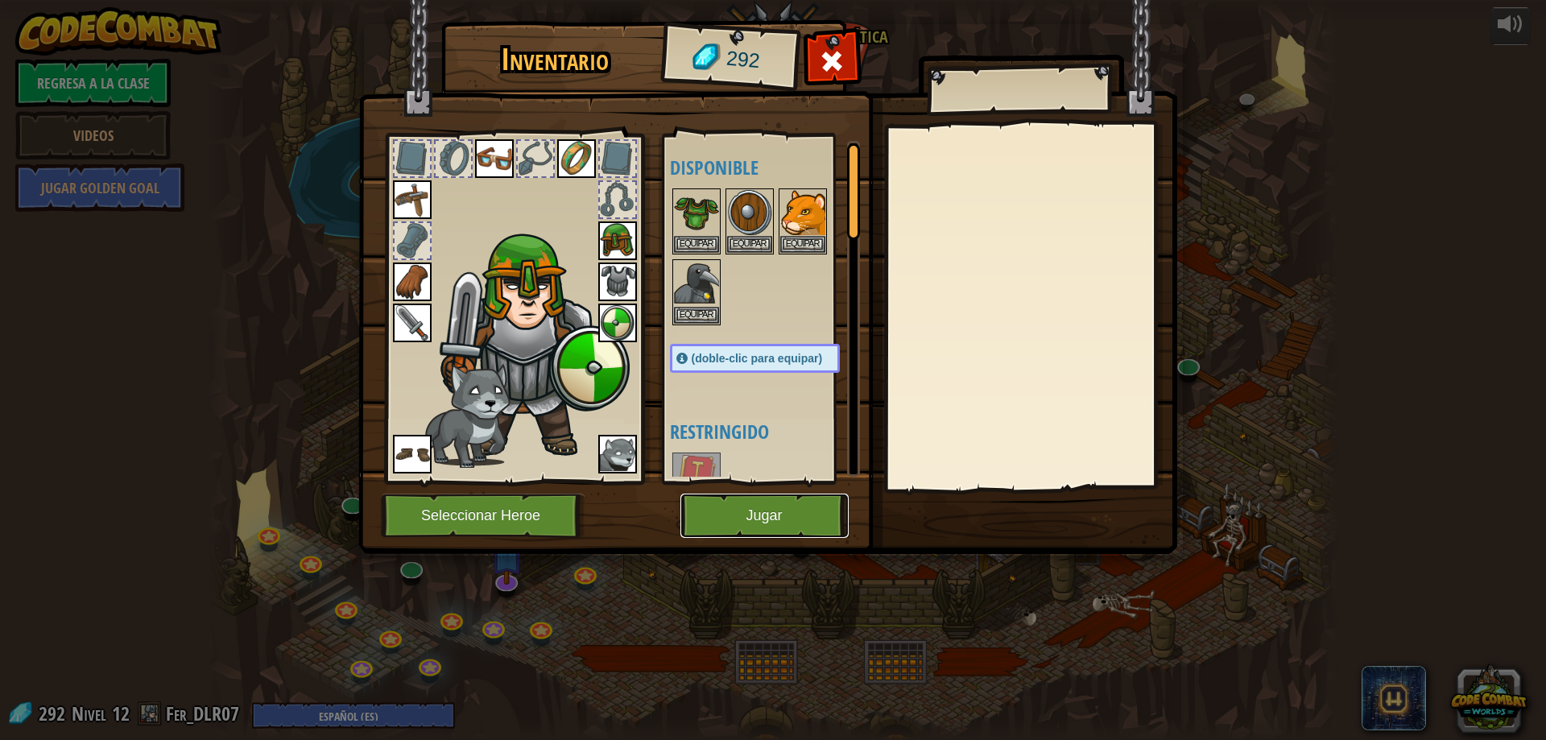
click at [779, 506] on button "Jugar" at bounding box center [764, 516] width 168 height 44
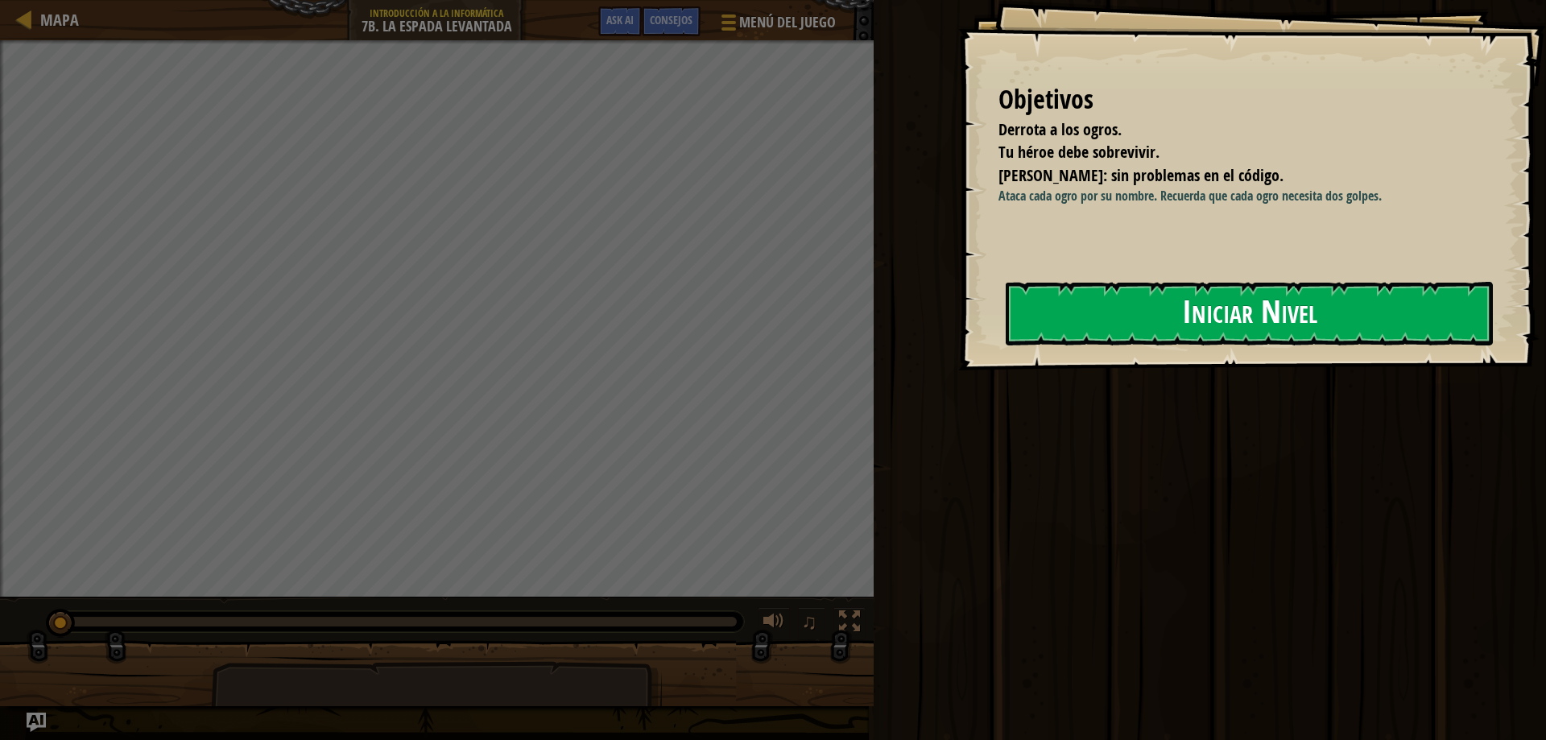
click at [1152, 316] on button "Iniciar Nivel" at bounding box center [1249, 314] width 487 height 64
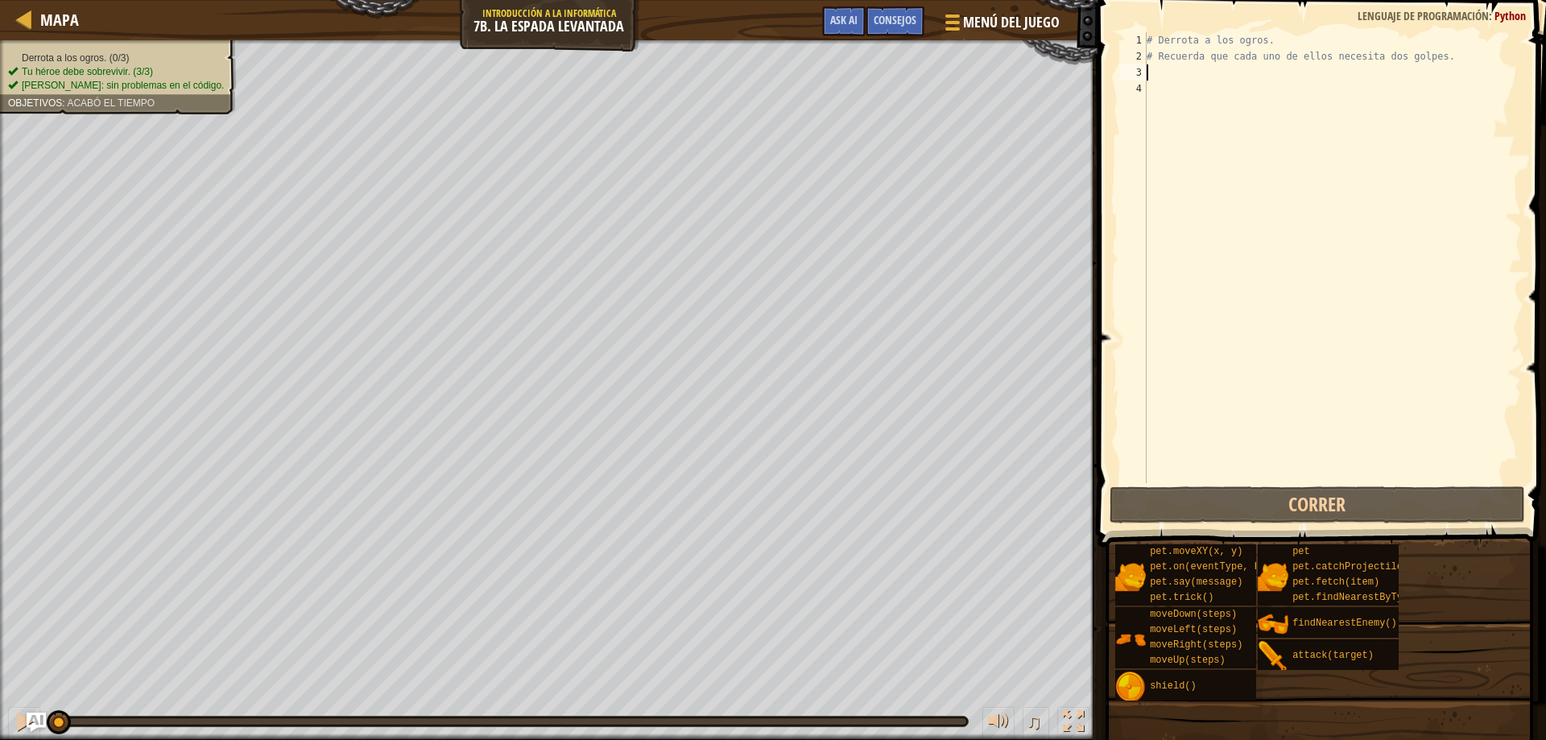
click at [1179, 73] on div "# Derrota a los ogros. # Recuerda que cada uno de ellos necesita dos golpes." at bounding box center [1332, 273] width 378 height 483
type textarea "a"
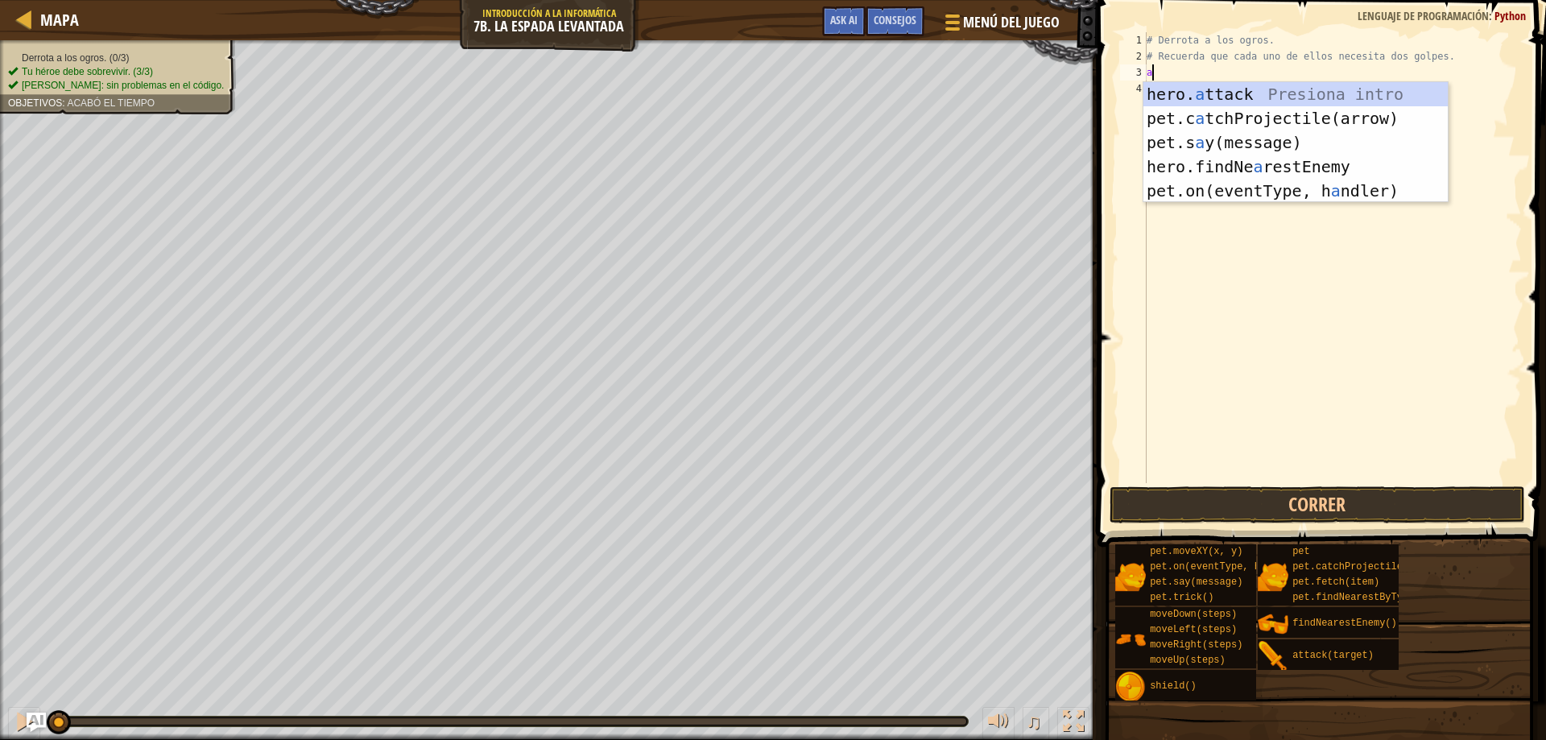
scroll to position [7, 0]
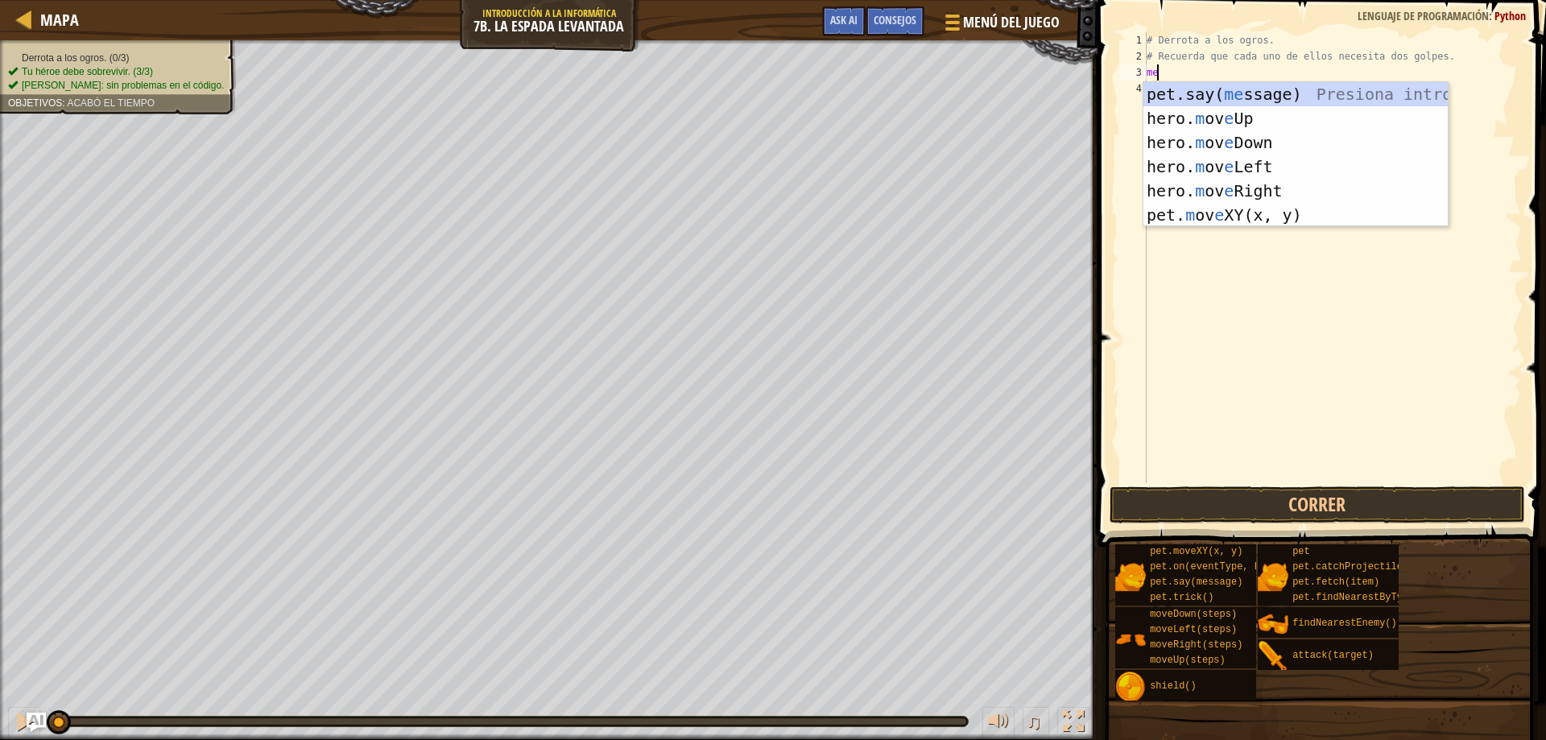
type textarea "m"
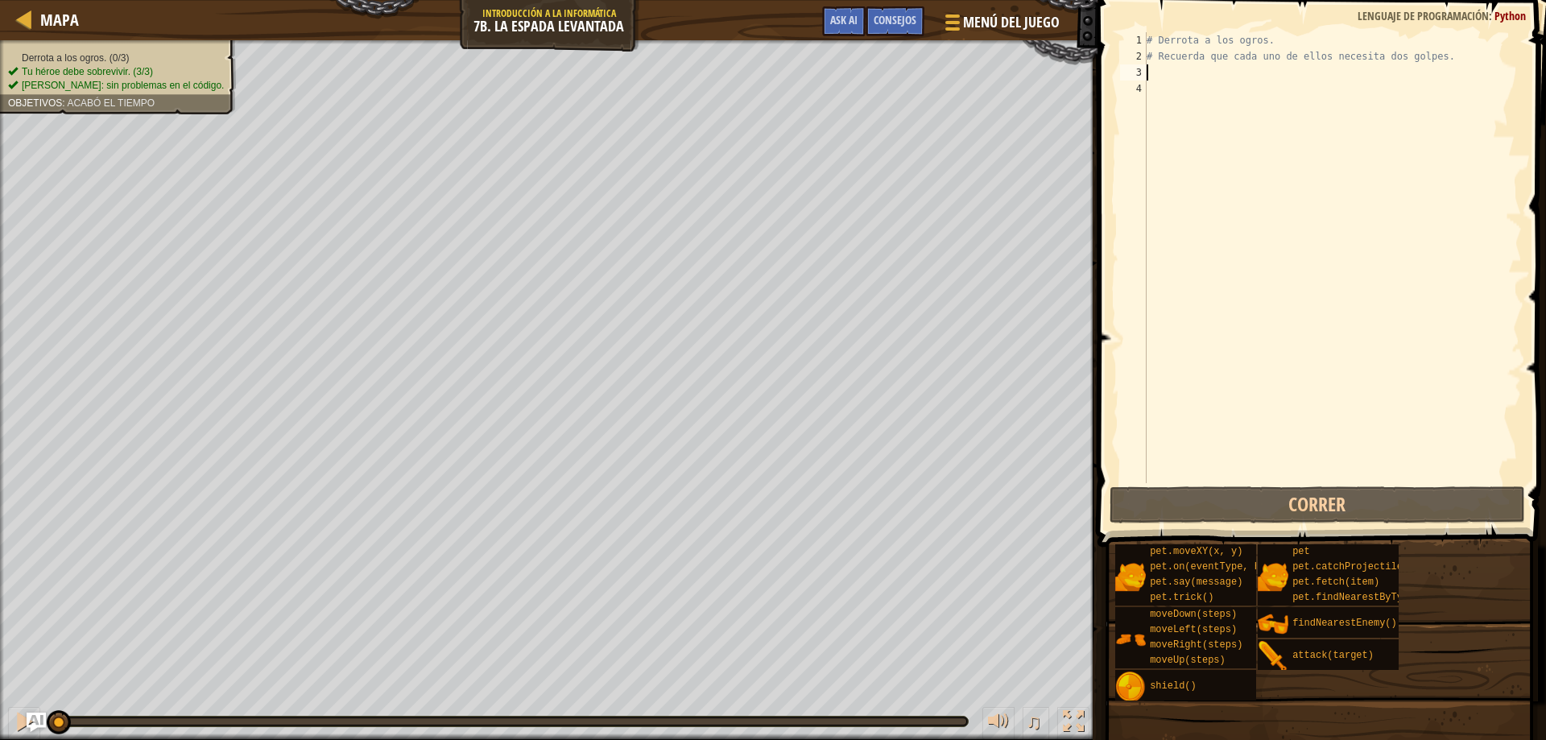
type textarea "ne"
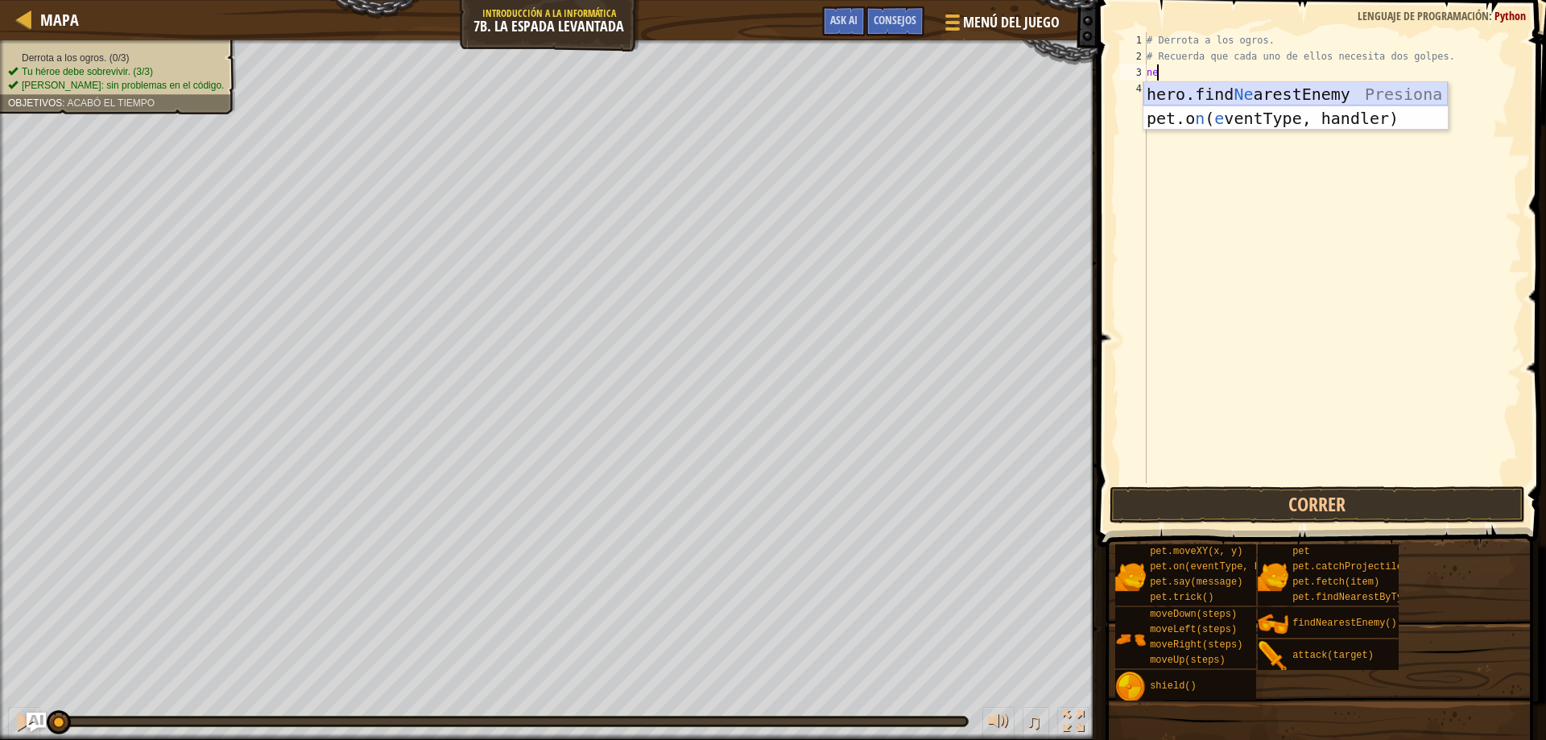
click at [1391, 86] on div "hero.find Ne arestEnemy Presiona intro pet.o n ( e ventType, handler) Presiona …" at bounding box center [1295, 130] width 304 height 97
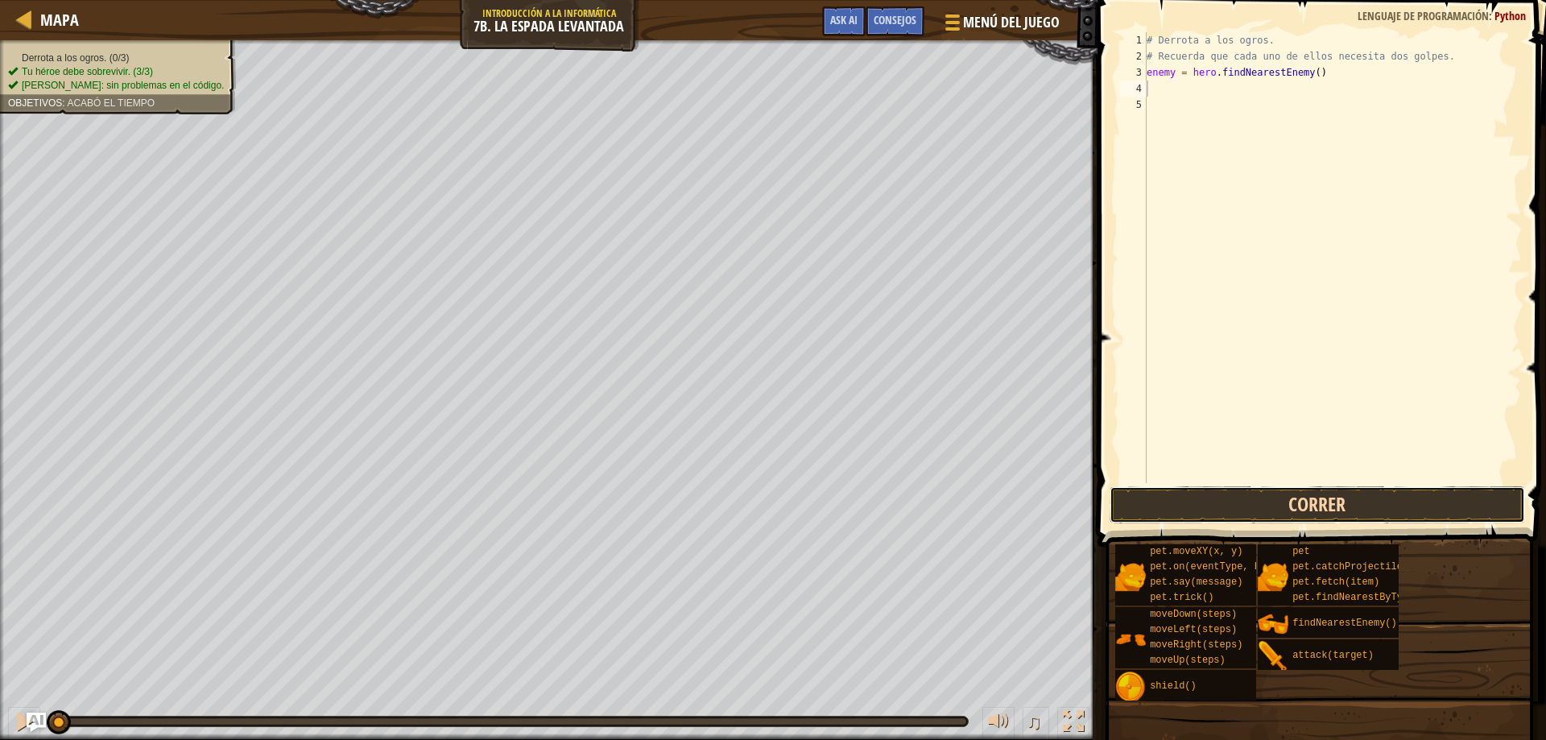
click at [1292, 517] on button "Correr" at bounding box center [1318, 504] width 416 height 37
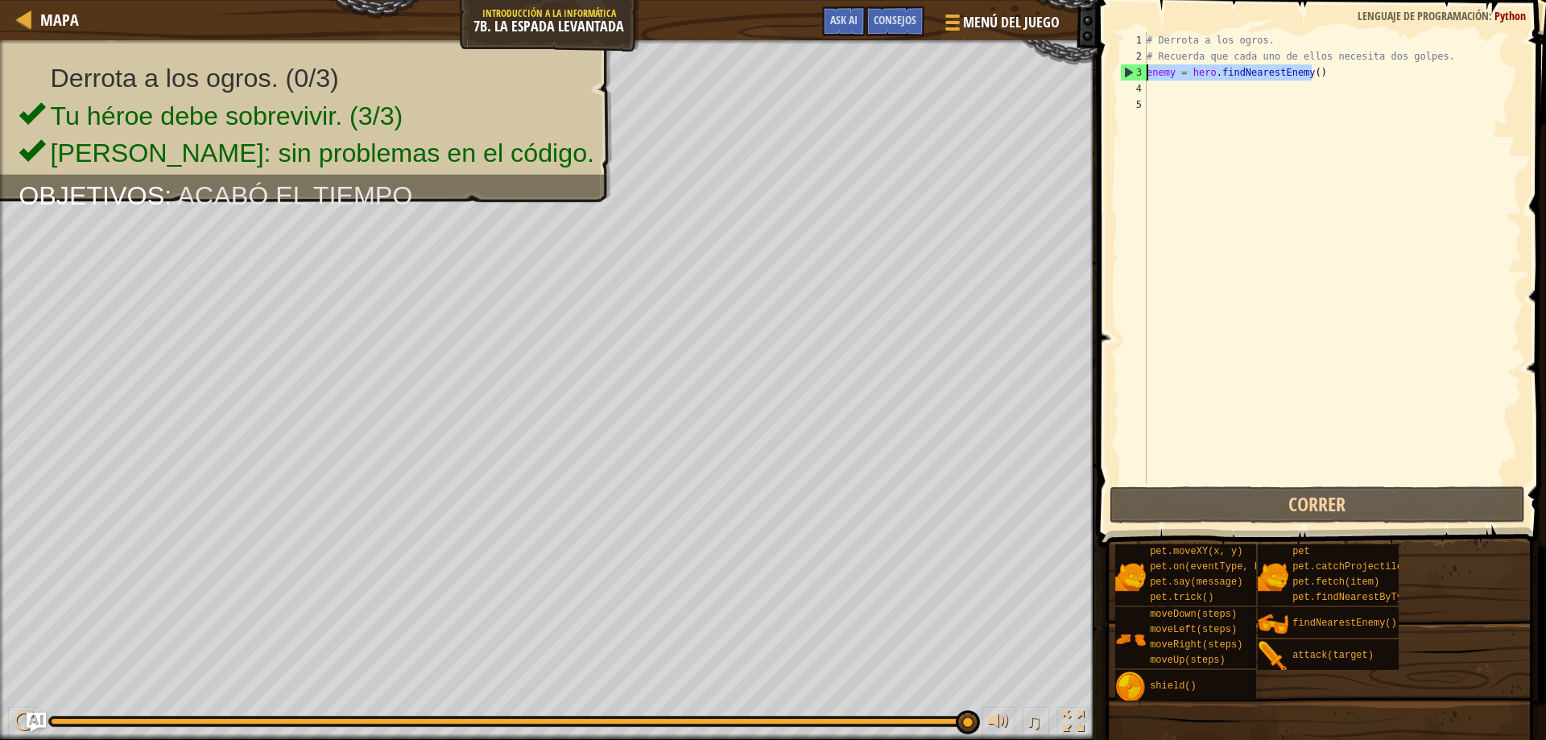
click at [1010, 65] on div "Mapa Introducción a la Informática 7b. La espada levantada Menú del Juego Hecho…" at bounding box center [773, 370] width 1546 height 740
type textarea "enemy = hero.findNearestEnemy()"
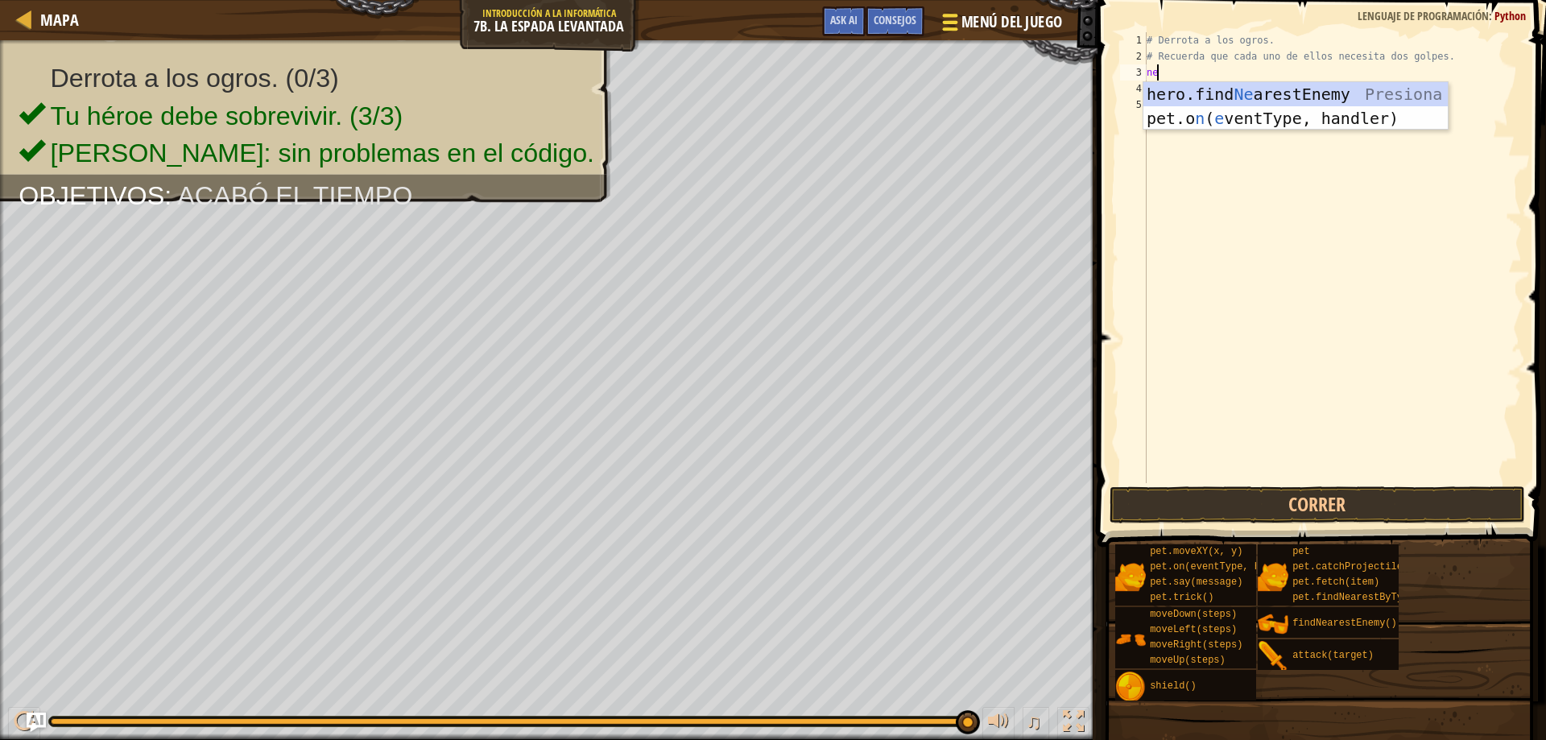
type textarea "n"
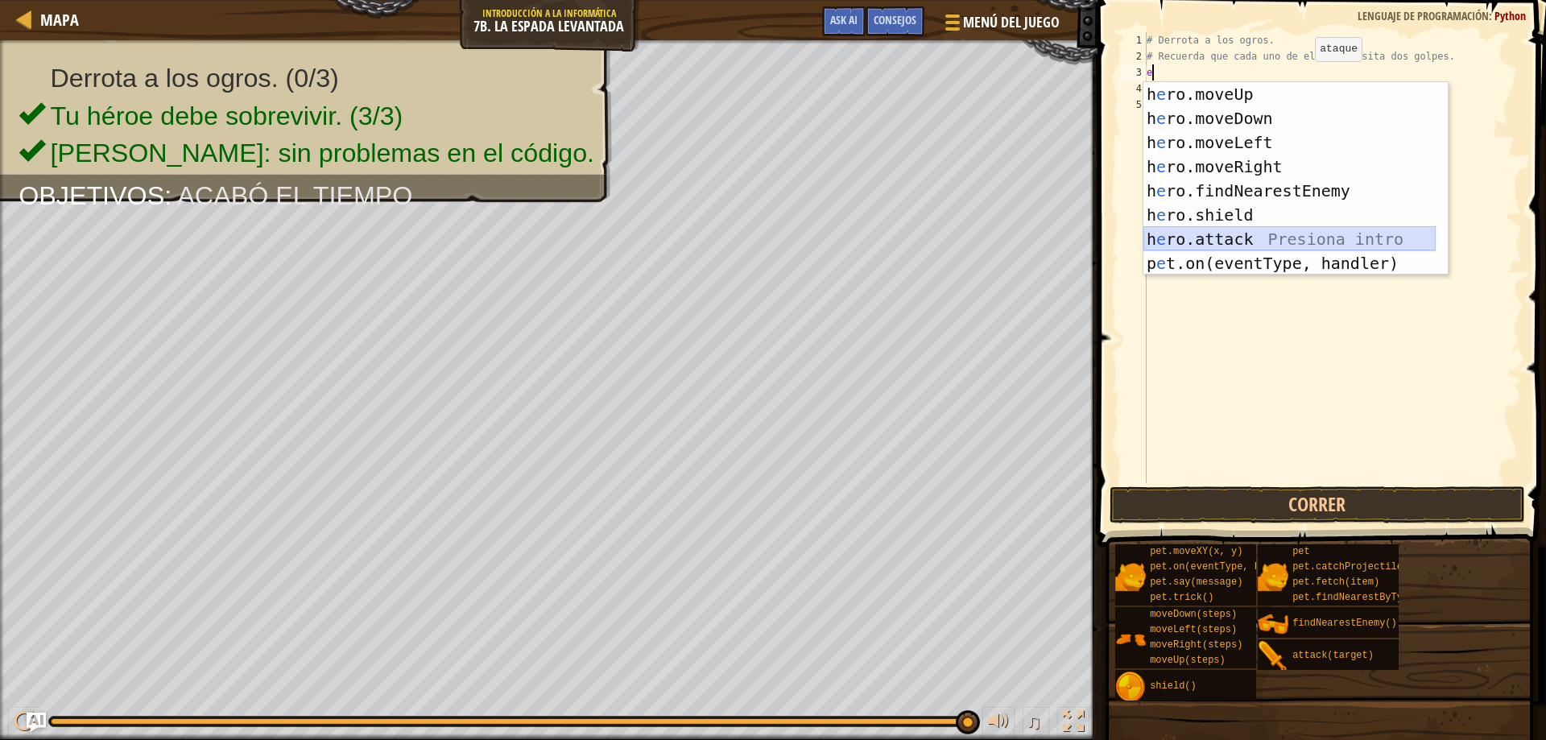
click at [1264, 237] on div "h e ro.moveUp Presiona intro h e ro.moveDown Presiona intro h e ro.moveLeft Pre…" at bounding box center [1289, 203] width 292 height 242
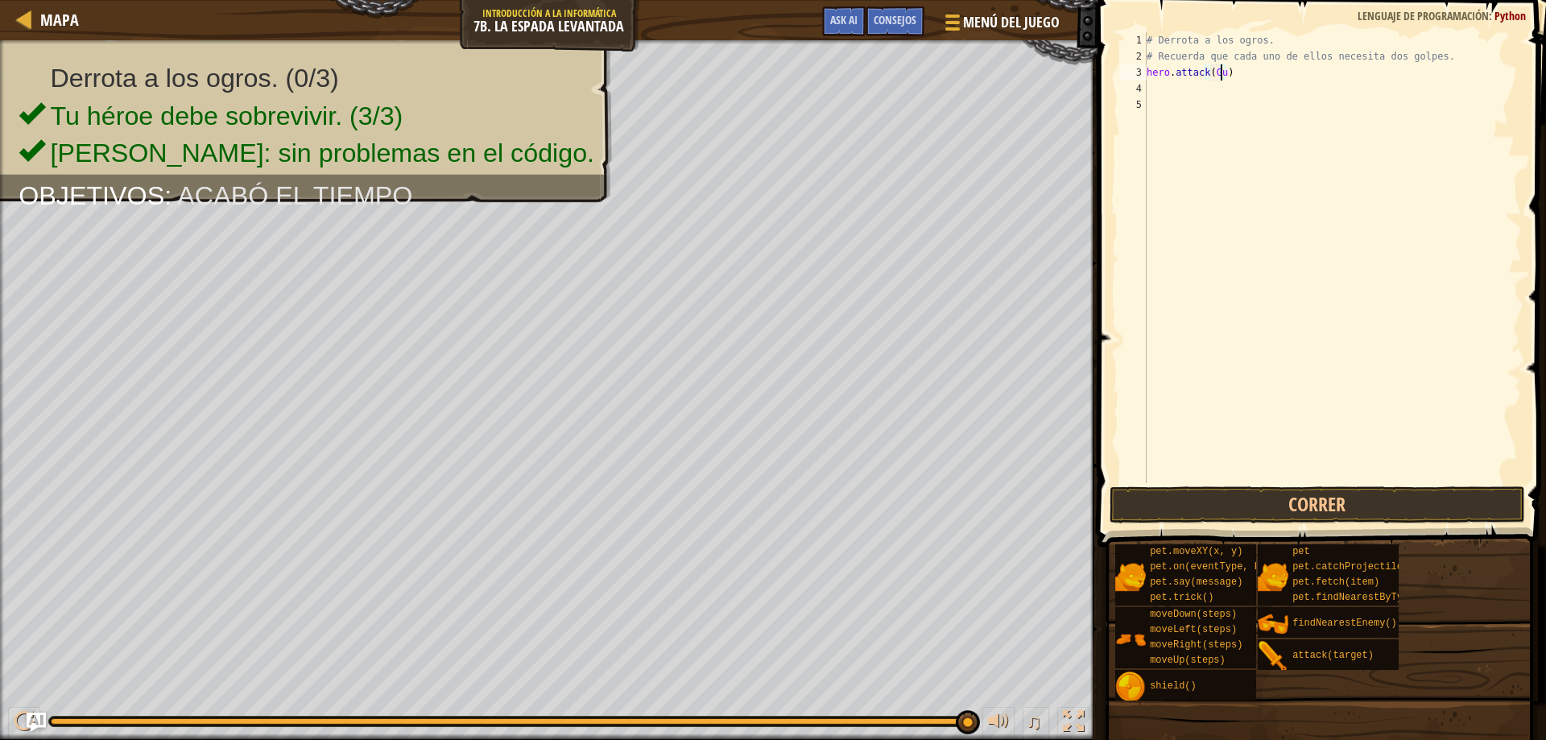
scroll to position [7, 6]
type textarea "hero.attack(Gurt)"
click at [1189, 88] on div "# Derrota a los ogros. # Recuerda que cada uno de ellos necesita dos golpes. he…" at bounding box center [1332, 273] width 378 height 483
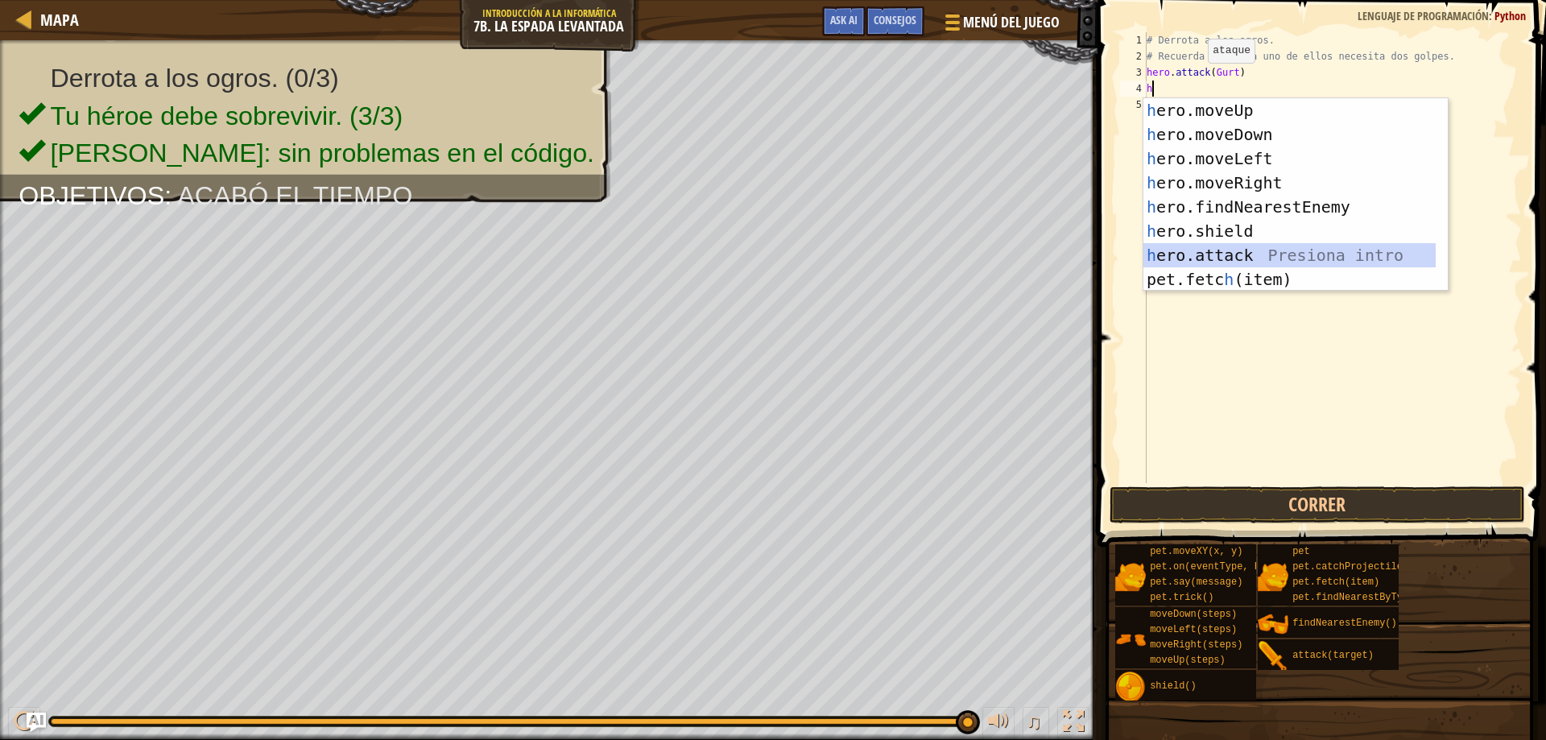
click at [1235, 244] on div "h ero.moveUp Presiona intro h ero.moveDown Presiona intro h ero.moveLeft Presio…" at bounding box center [1295, 219] width 304 height 242
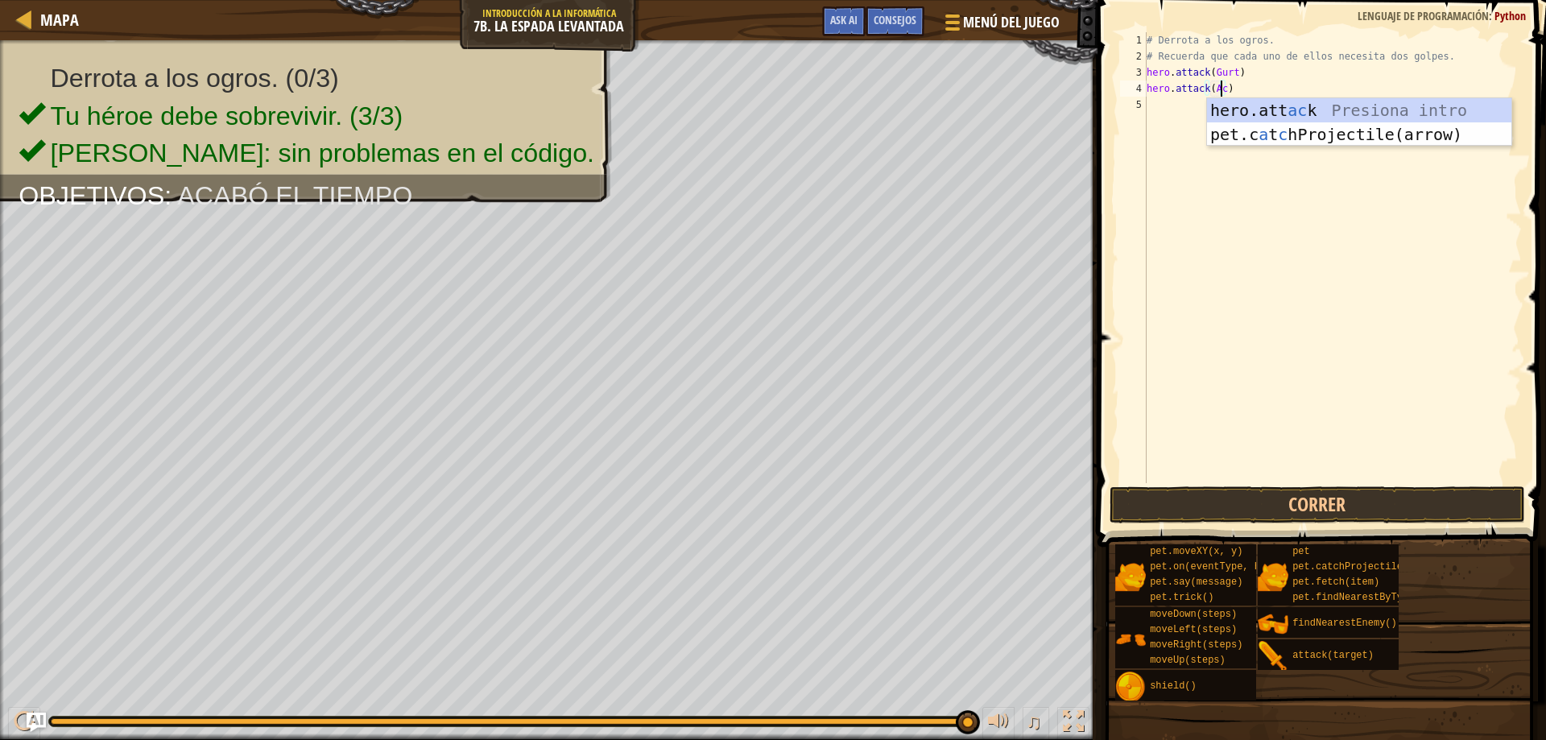
type textarea "hero.attack(Ack)"
click at [1185, 104] on div "# Derrota a los ogros. # Recuerda que cada uno de ellos necesita dos golpes. he…" at bounding box center [1332, 273] width 378 height 483
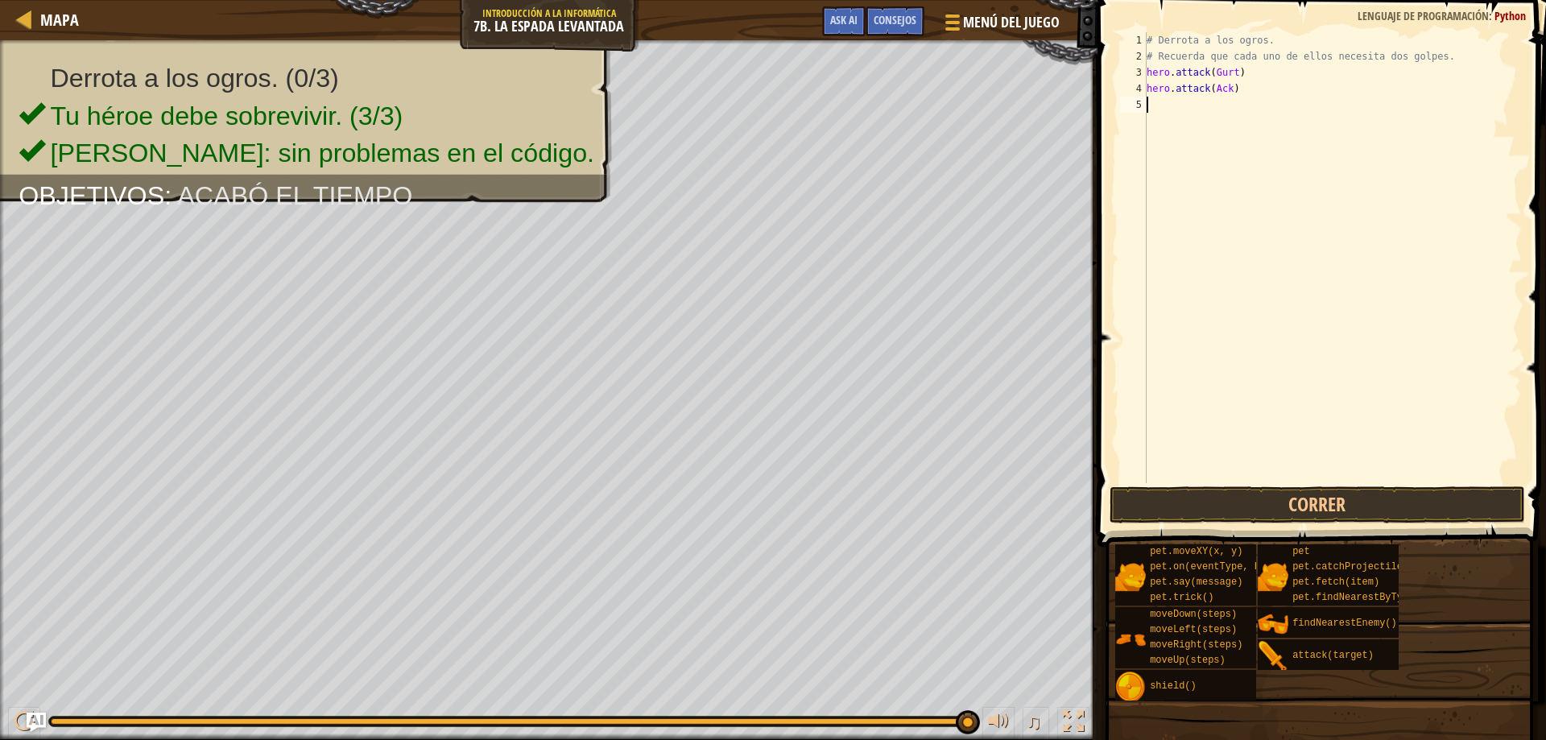
scroll to position [7, 0]
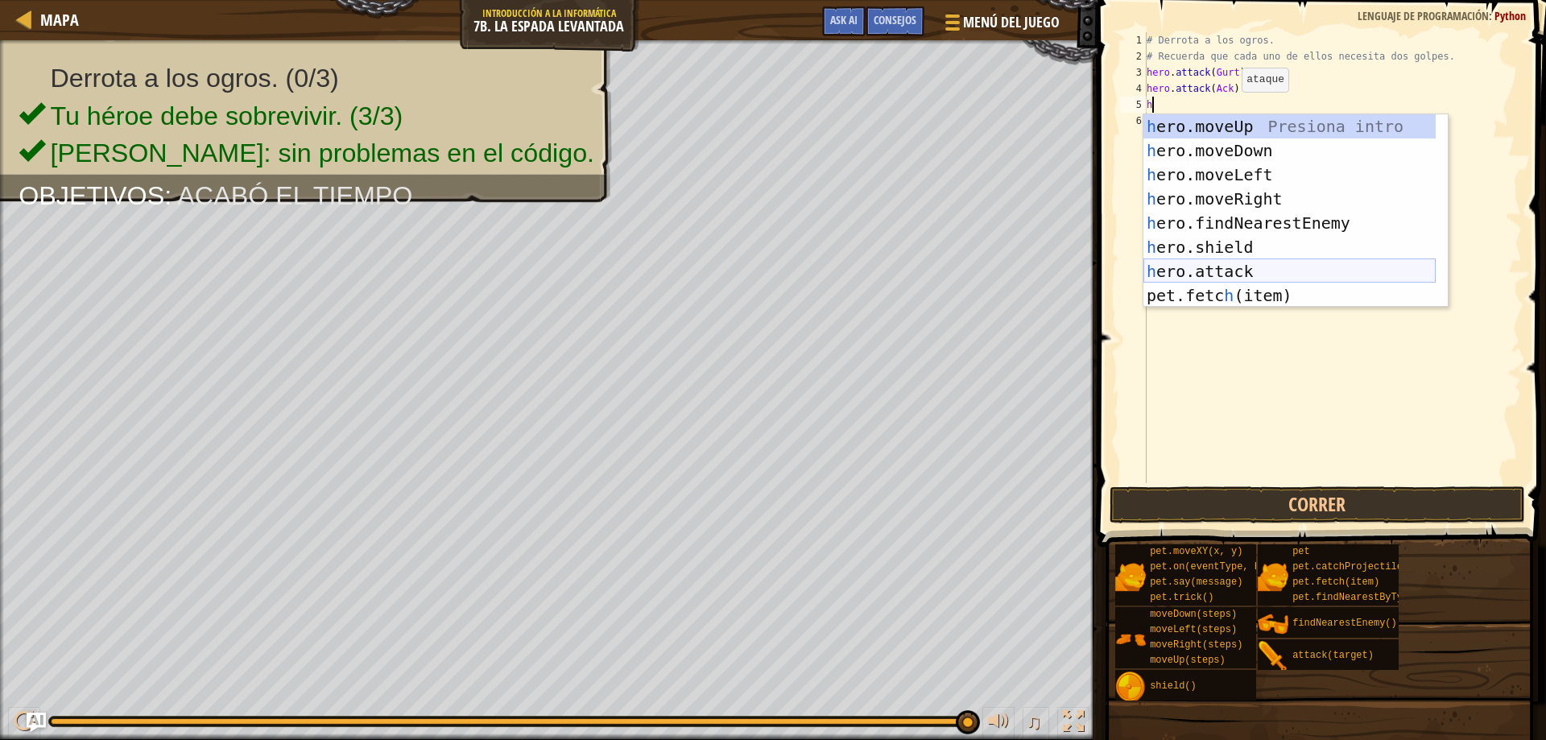
click at [1253, 264] on div "h ero.moveUp Presiona intro h ero.moveDown Presiona intro h ero.moveLeft Presio…" at bounding box center [1289, 235] width 292 height 242
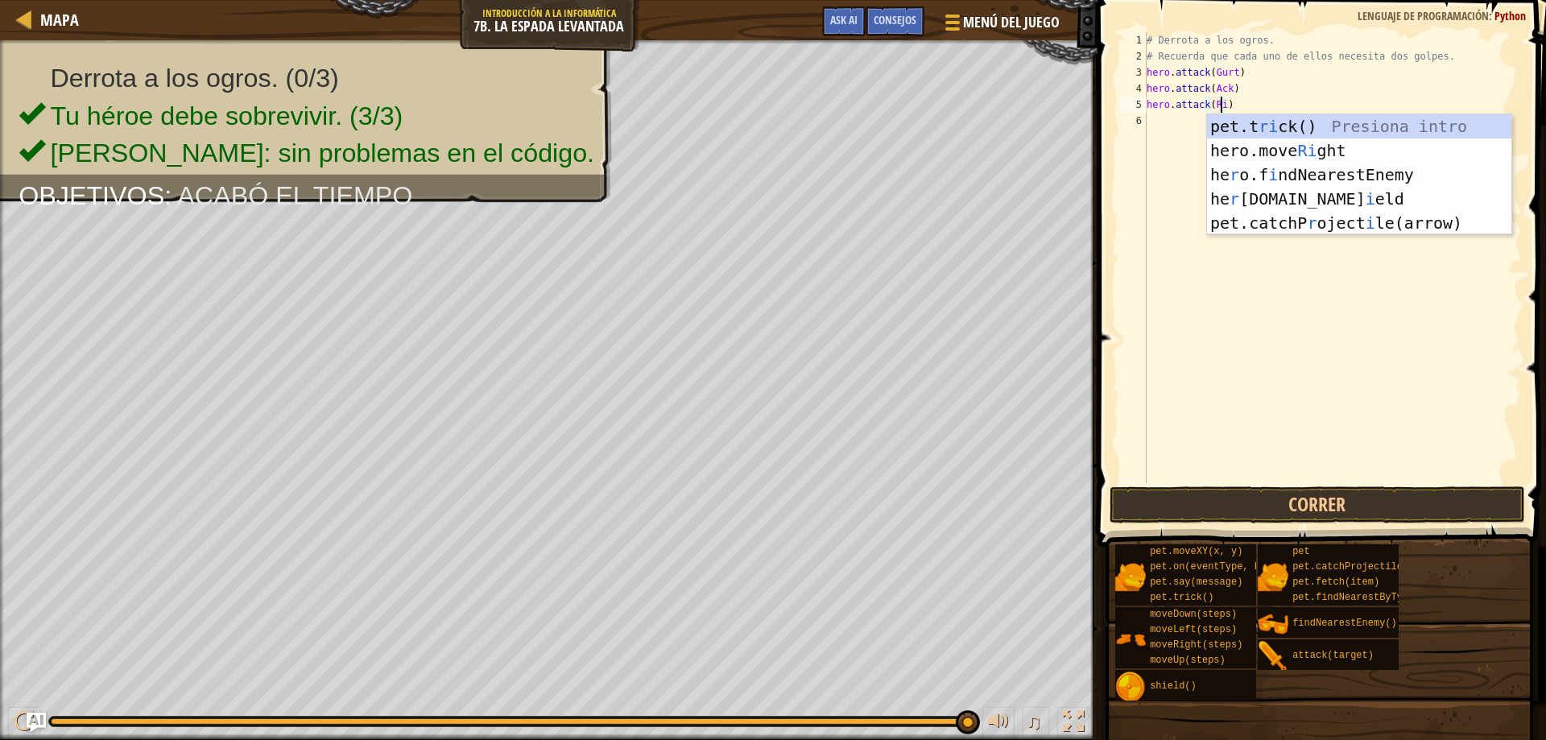
type textarea "hero.attack(Rig)"
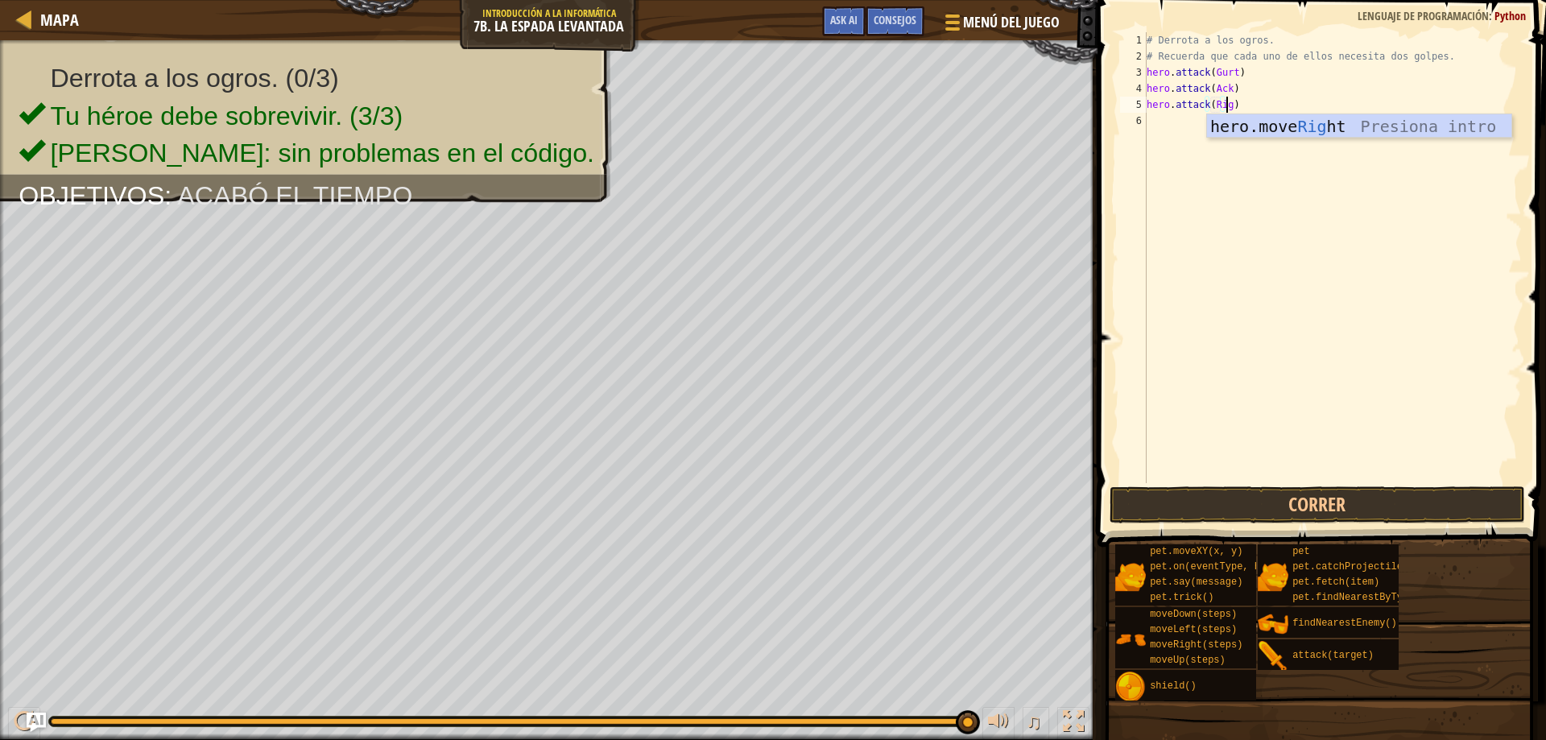
scroll to position [7, 6]
click at [1333, 164] on div "# Derrota a los ogros. # Recuerda que cada uno de ellos necesita dos golpes. he…" at bounding box center [1332, 273] width 378 height 483
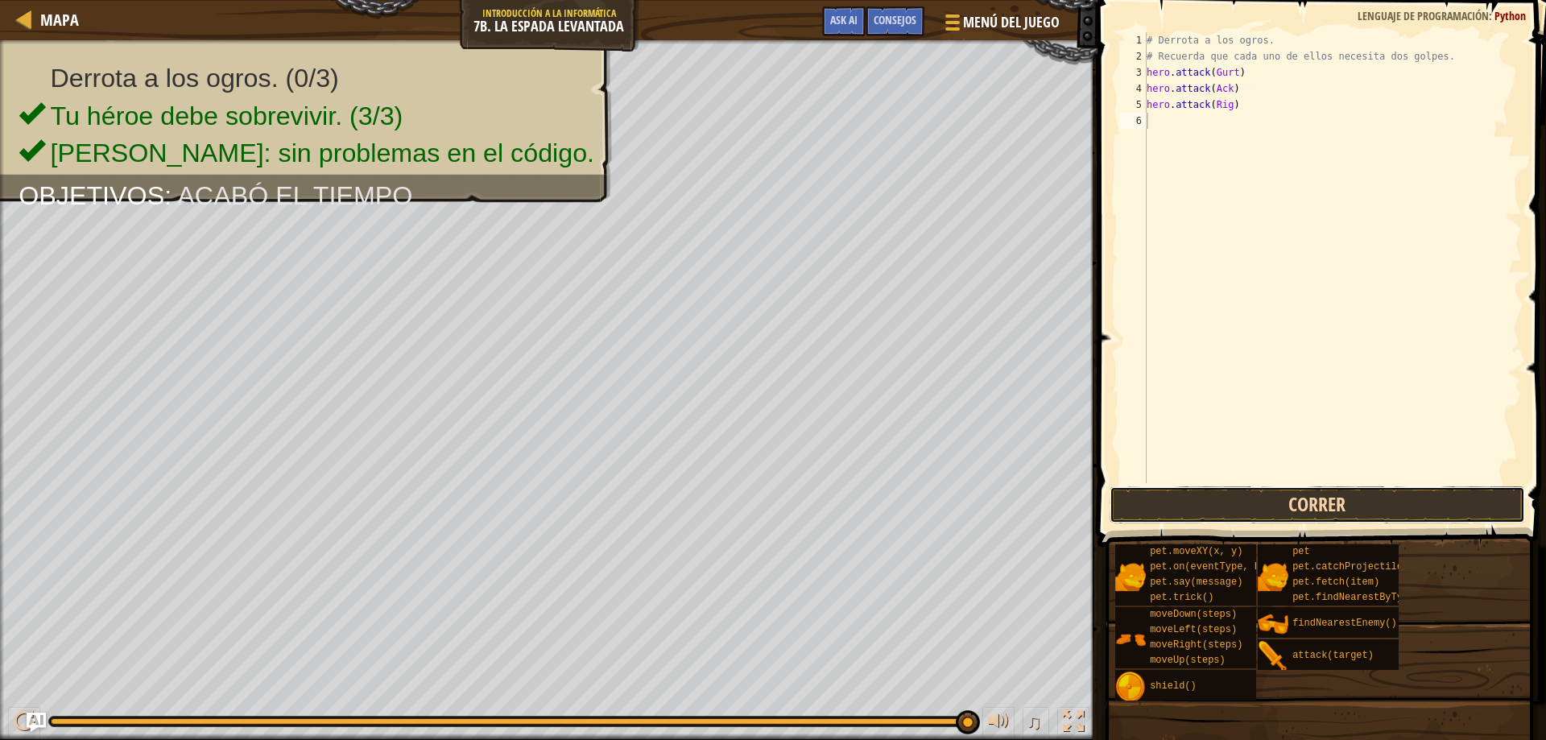
click at [1296, 500] on button "Correr" at bounding box center [1318, 504] width 416 height 37
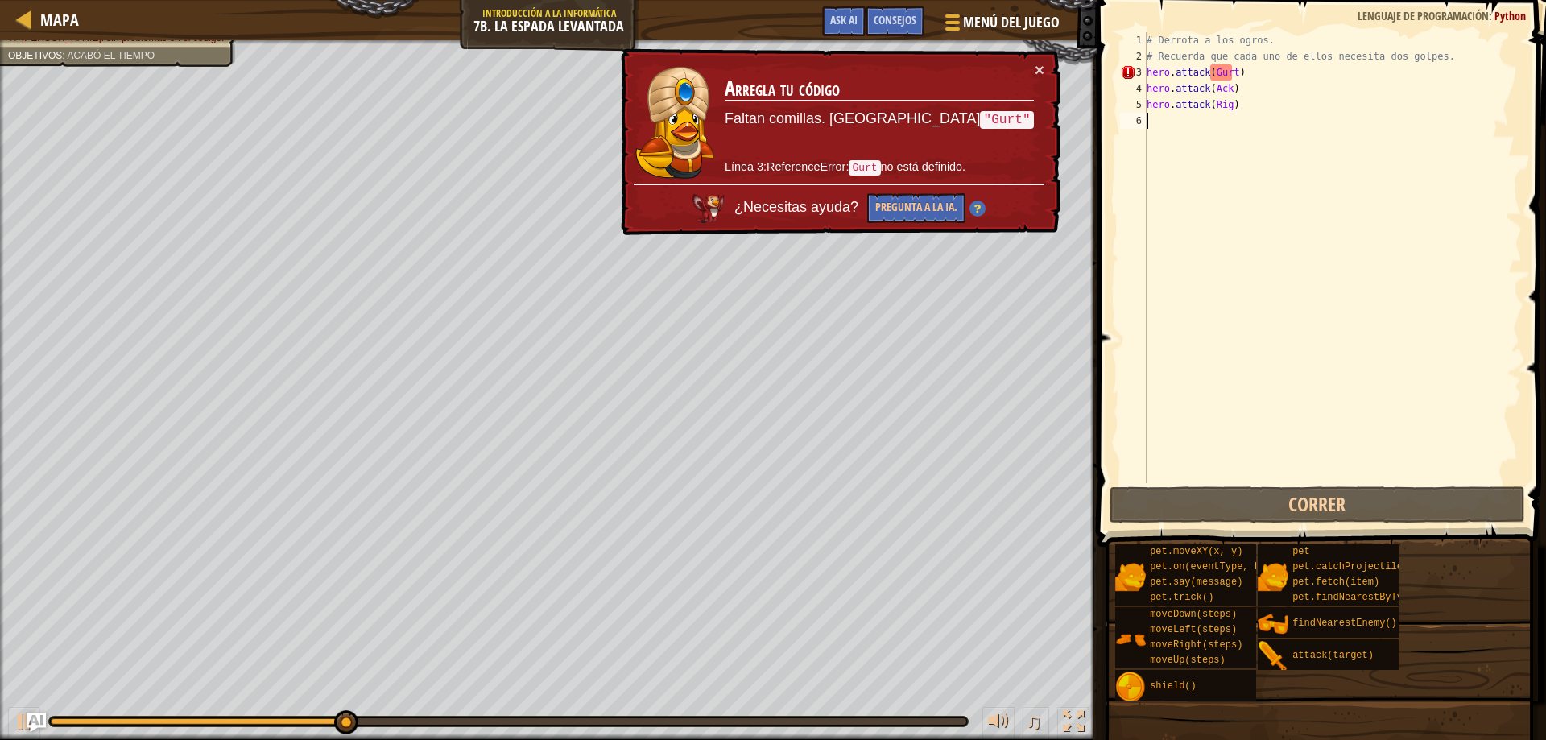
click at [1239, 81] on div "# Derrota a los ogros. # Recuerda que cada uno de ellos necesita dos golpes. he…" at bounding box center [1332, 273] width 378 height 483
click at [1238, 74] on div "# Derrota a los ogros. # Recuerda que cada uno de ellos necesita dos golpes. he…" at bounding box center [1332, 273] width 378 height 483
click at [1231, 72] on div "# Derrota a los ogros. # Recuerda que cada uno de ellos necesita dos golpes. he…" at bounding box center [1332, 273] width 378 height 483
type textarea "hero.attack(Gurt )"
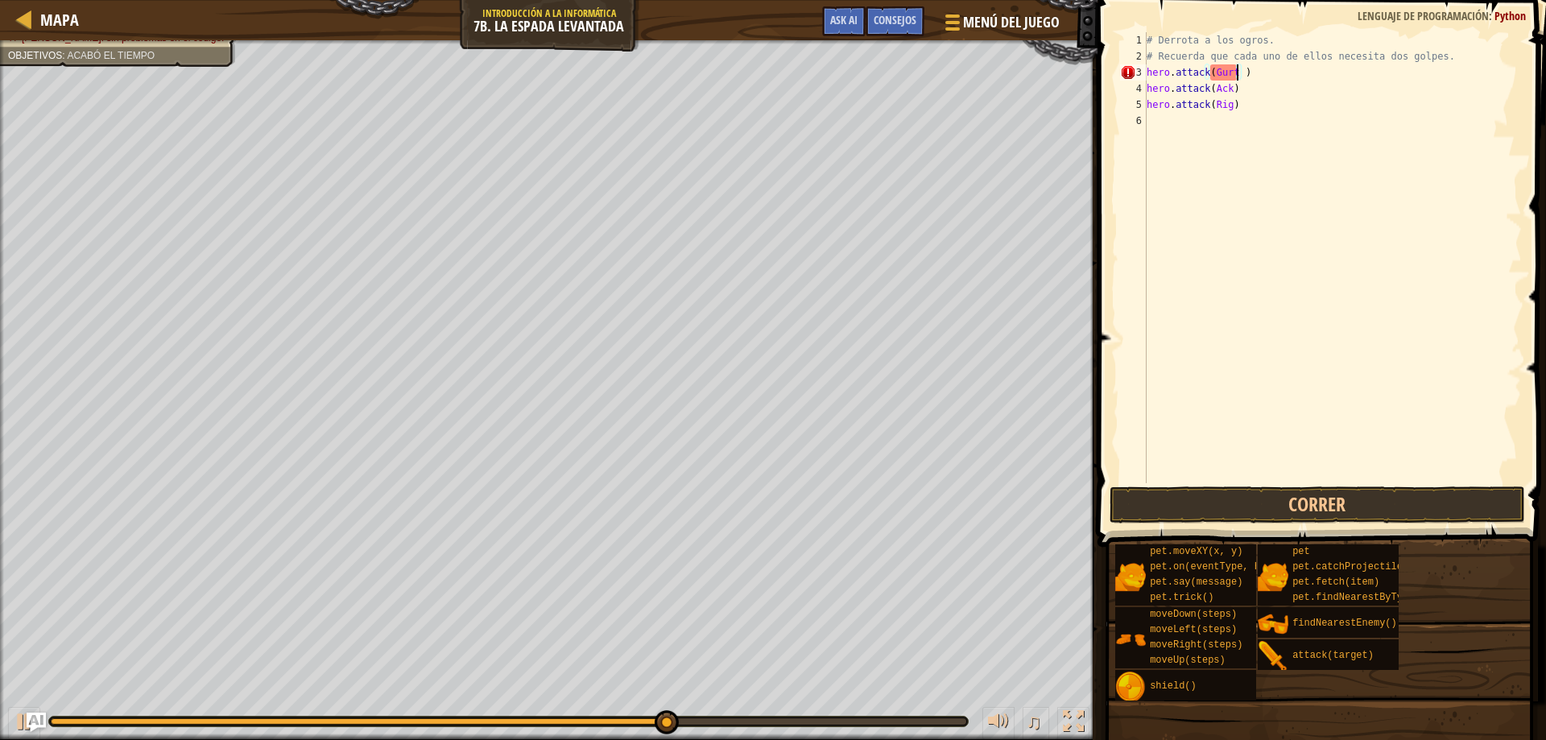
click at [1253, 130] on div "# Derrota a los ogros. # Recuerda que cada uno de ellos necesita dos golpes. he…" at bounding box center [1332, 273] width 378 height 483
click at [1237, 72] on div "# Derrota a los ogros. # Recuerda que cada uno de ellos necesita dos golpes. he…" at bounding box center [1332, 273] width 378 height 483
type textarea "hero.attack(Gurt)"
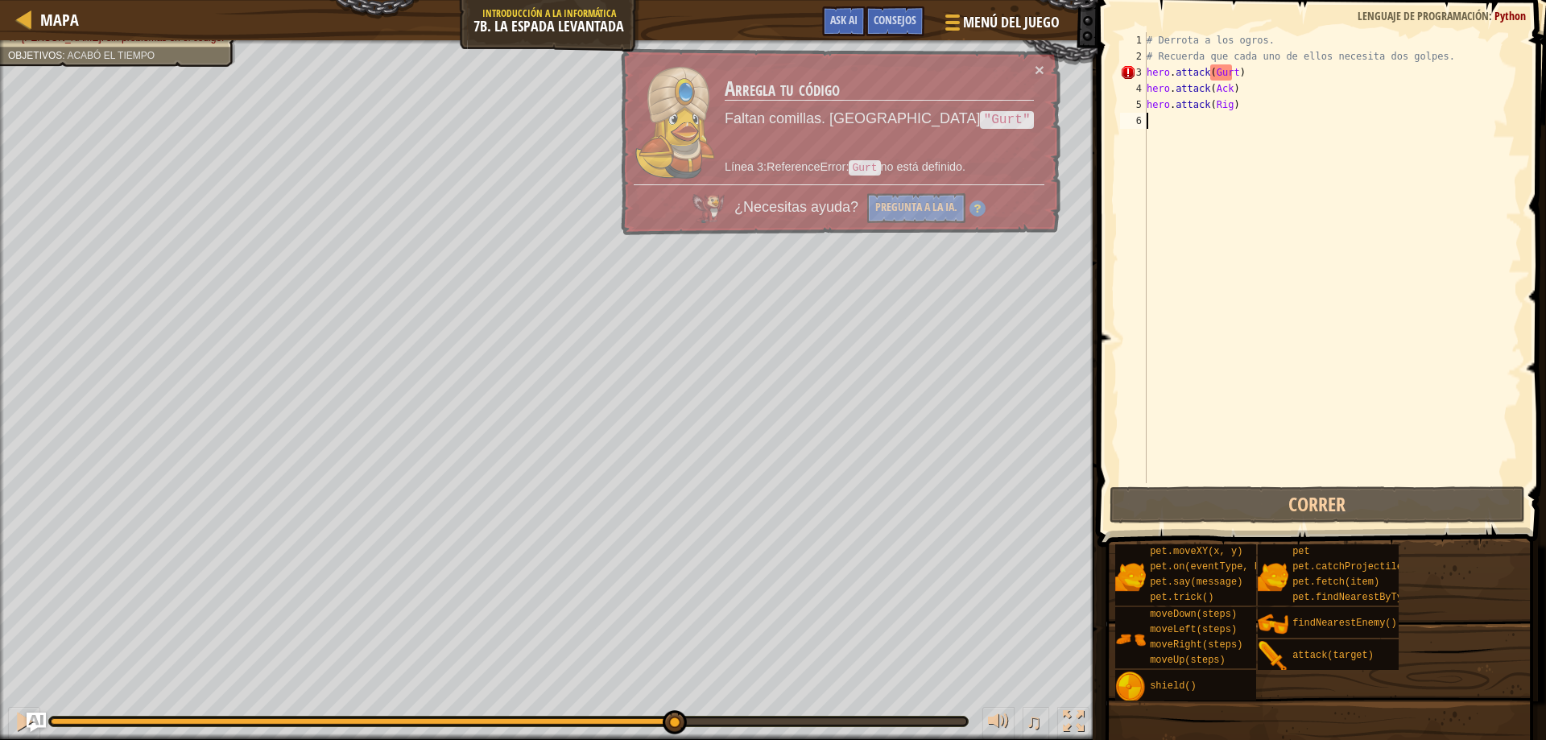
click at [1222, 147] on div "# Derrota a los ogros. # Recuerda que cada uno de ellos necesita dos golpes. he…" at bounding box center [1332, 273] width 378 height 483
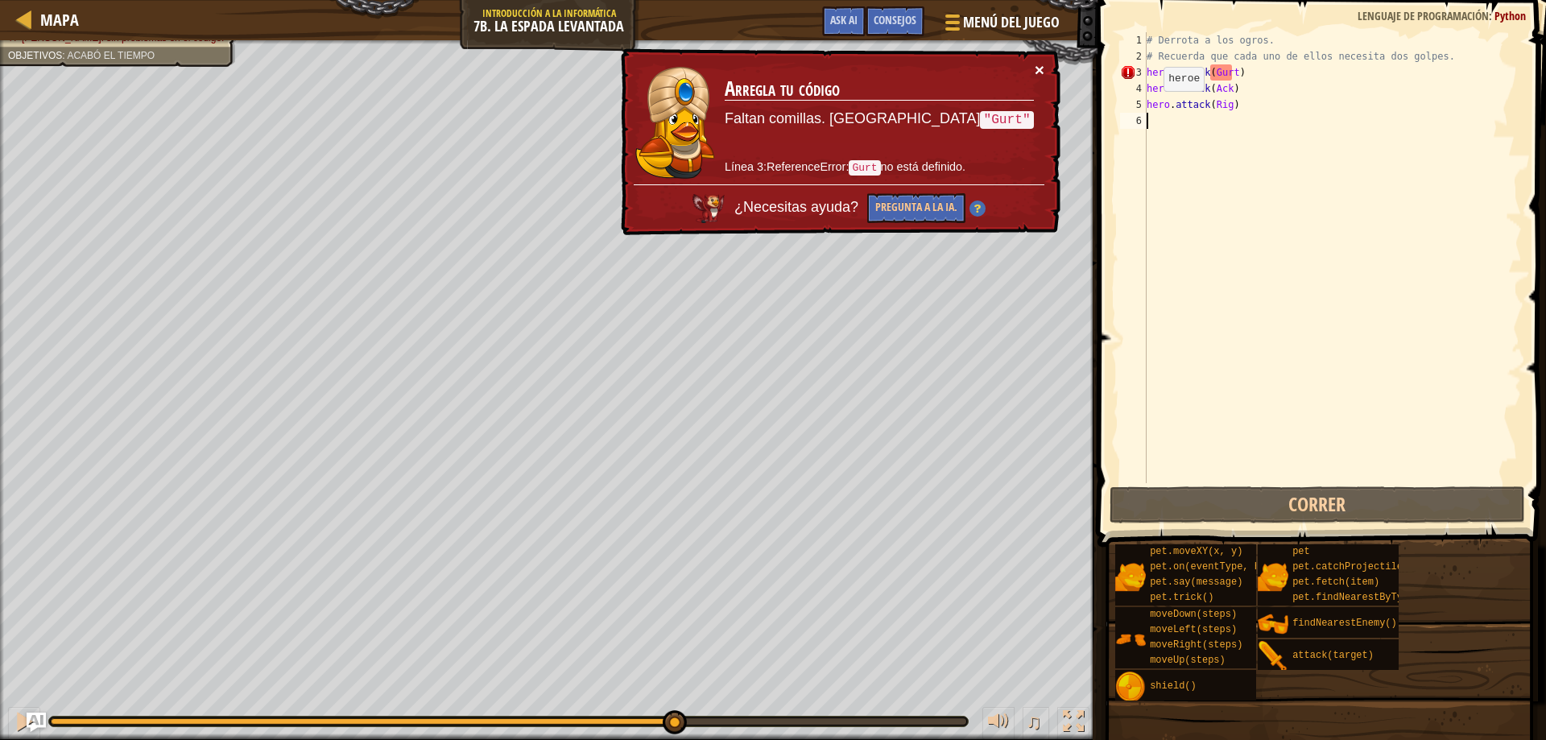
click at [1040, 74] on button "×" at bounding box center [1040, 69] width 10 height 17
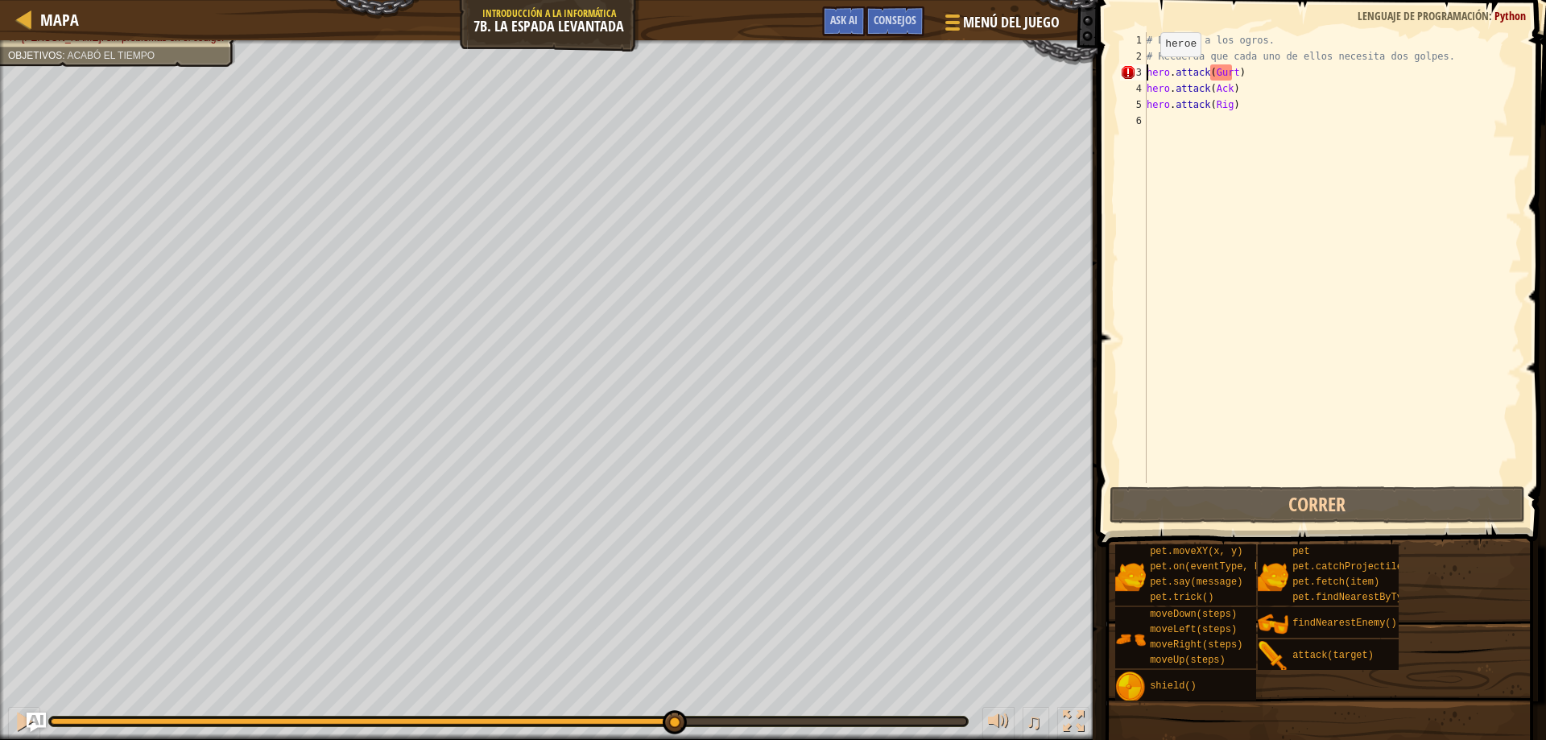
click at [1147, 72] on div "# Derrota a los ogros. # Recuerda que cada uno de ellos necesita dos golpes. he…" at bounding box center [1332, 273] width 378 height 483
type textarea "hero.attack(Gurt)"
click at [1257, 130] on div "# Derrota a los ogros. # Recuerda que cada uno de ellos necesita dos golpes. he…" at bounding box center [1332, 273] width 378 height 483
click at [1209, 67] on div "# Derrota a los ogros. # Recuerda que cada uno de ellos necesita dos golpes. he…" at bounding box center [1332, 273] width 378 height 483
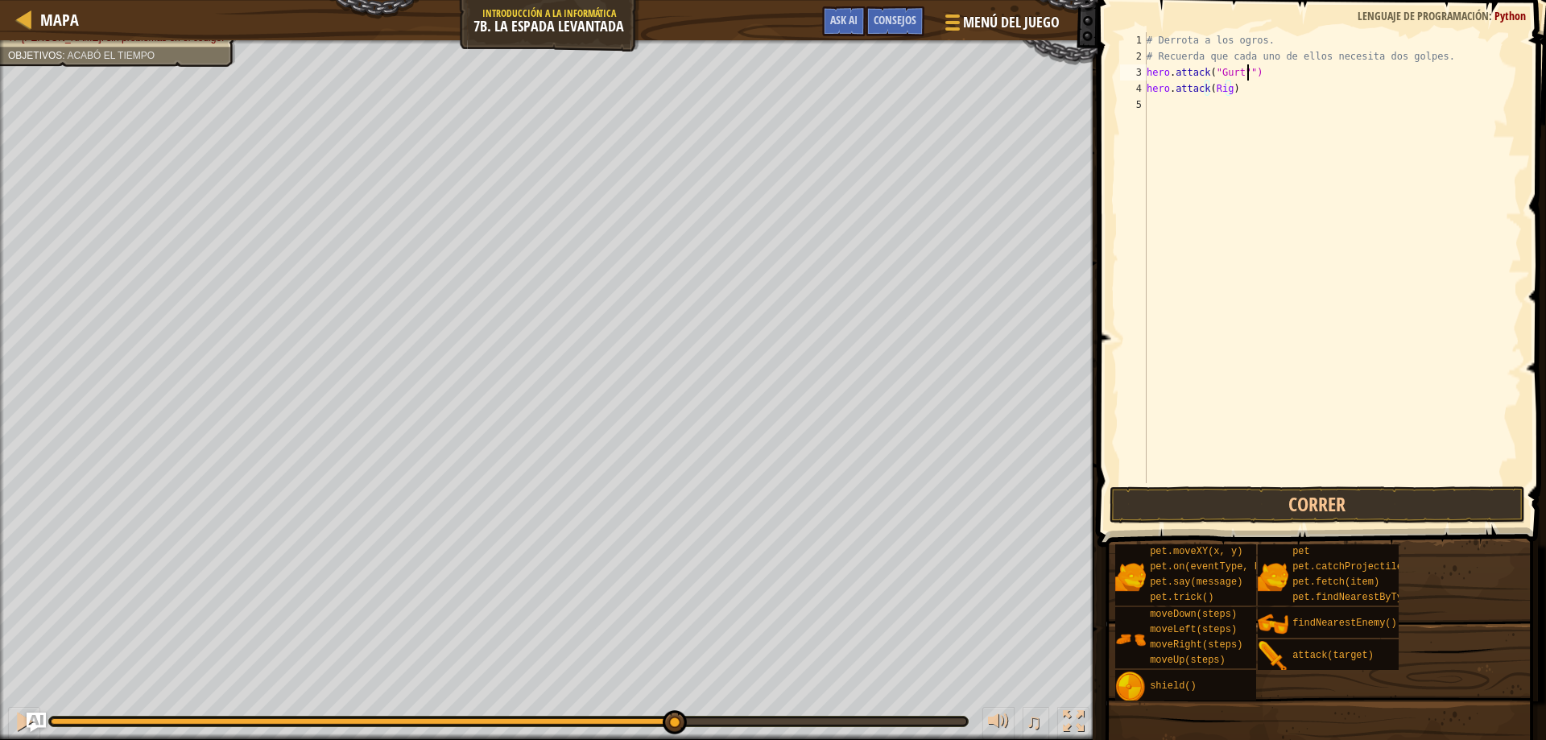
scroll to position [7, 8]
type textarea "hero.attack("Gurt")"
click at [1266, 71] on div "# Derrota a los ogros. # Recuerda que cada uno de ellos necesita dos golpes. he…" at bounding box center [1332, 273] width 378 height 483
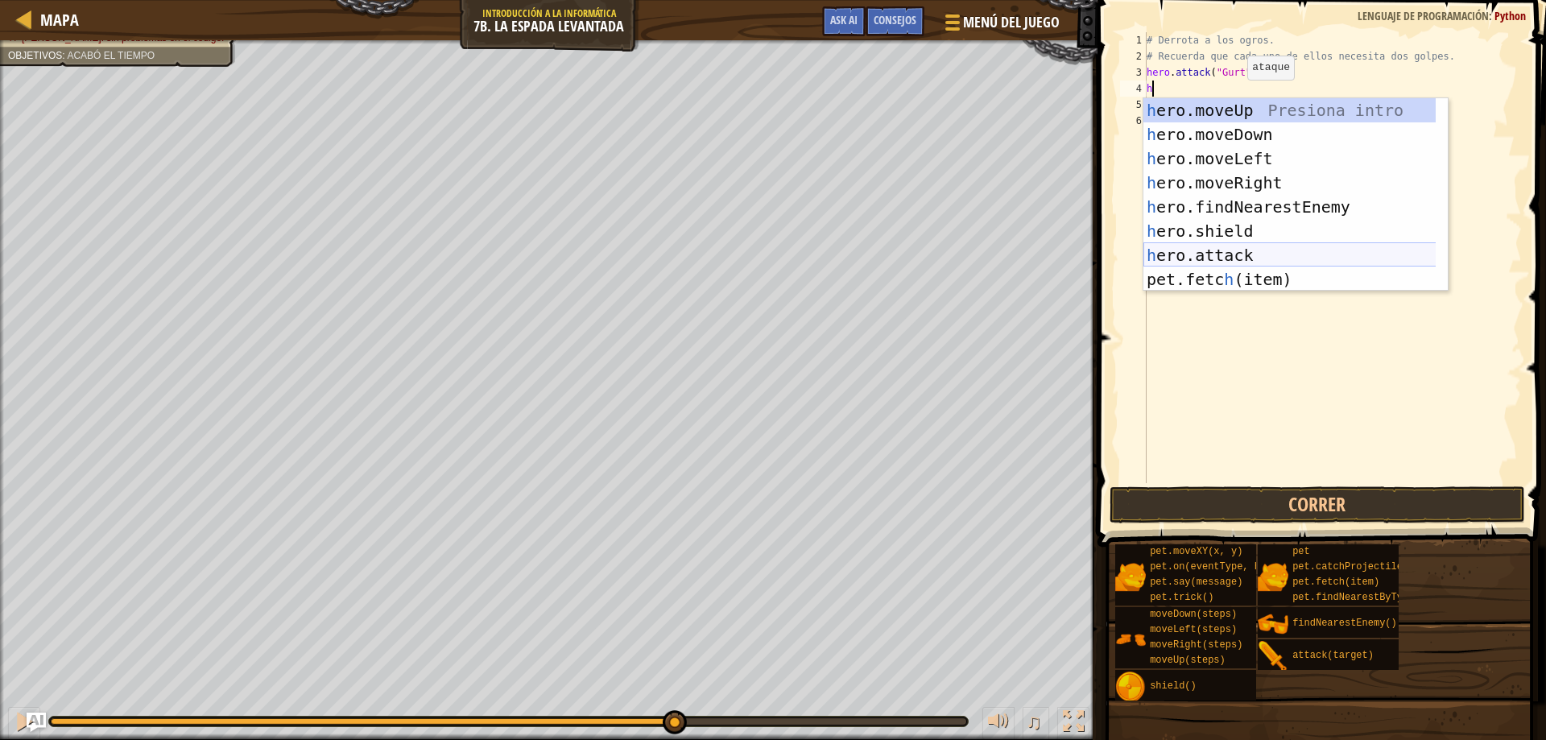
click at [1264, 243] on div "h ero.moveUp Presiona intro h ero.moveDown Presiona intro h ero.moveLeft Presio…" at bounding box center [1295, 219] width 304 height 242
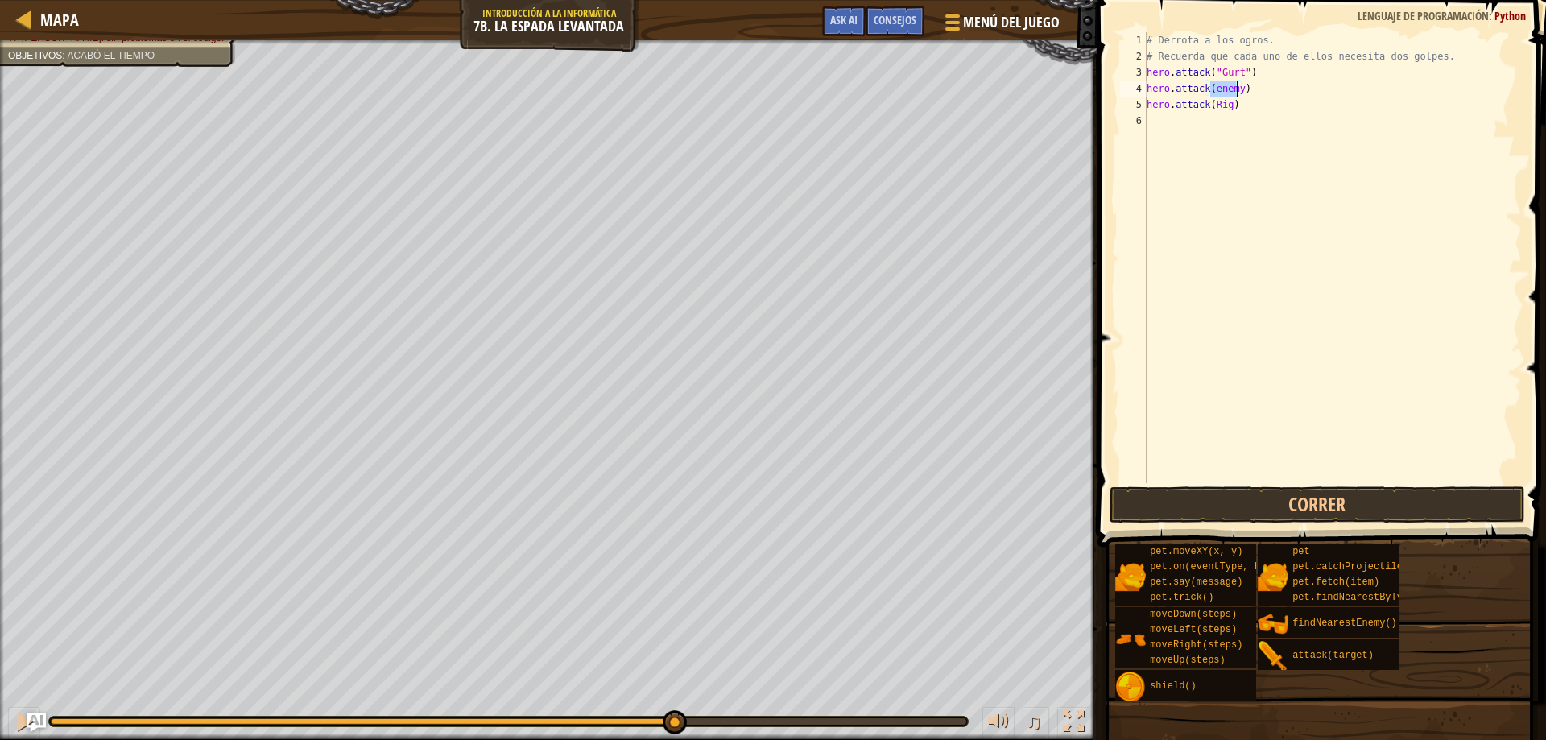
click at [1234, 93] on div "# Derrota a los ogros. # Recuerda que cada uno de ellos necesita dos golpes. he…" at bounding box center [1332, 257] width 378 height 451
click at [1236, 91] on div "# Derrota a los ogros. # Recuerda que cada uno de ellos necesita dos golpes. he…" at bounding box center [1332, 273] width 378 height 483
click at [1213, 102] on div "# Derrota a los ogros. # Recuerda que cada uno de ellos necesita dos golpes. he…" at bounding box center [1332, 273] width 378 height 483
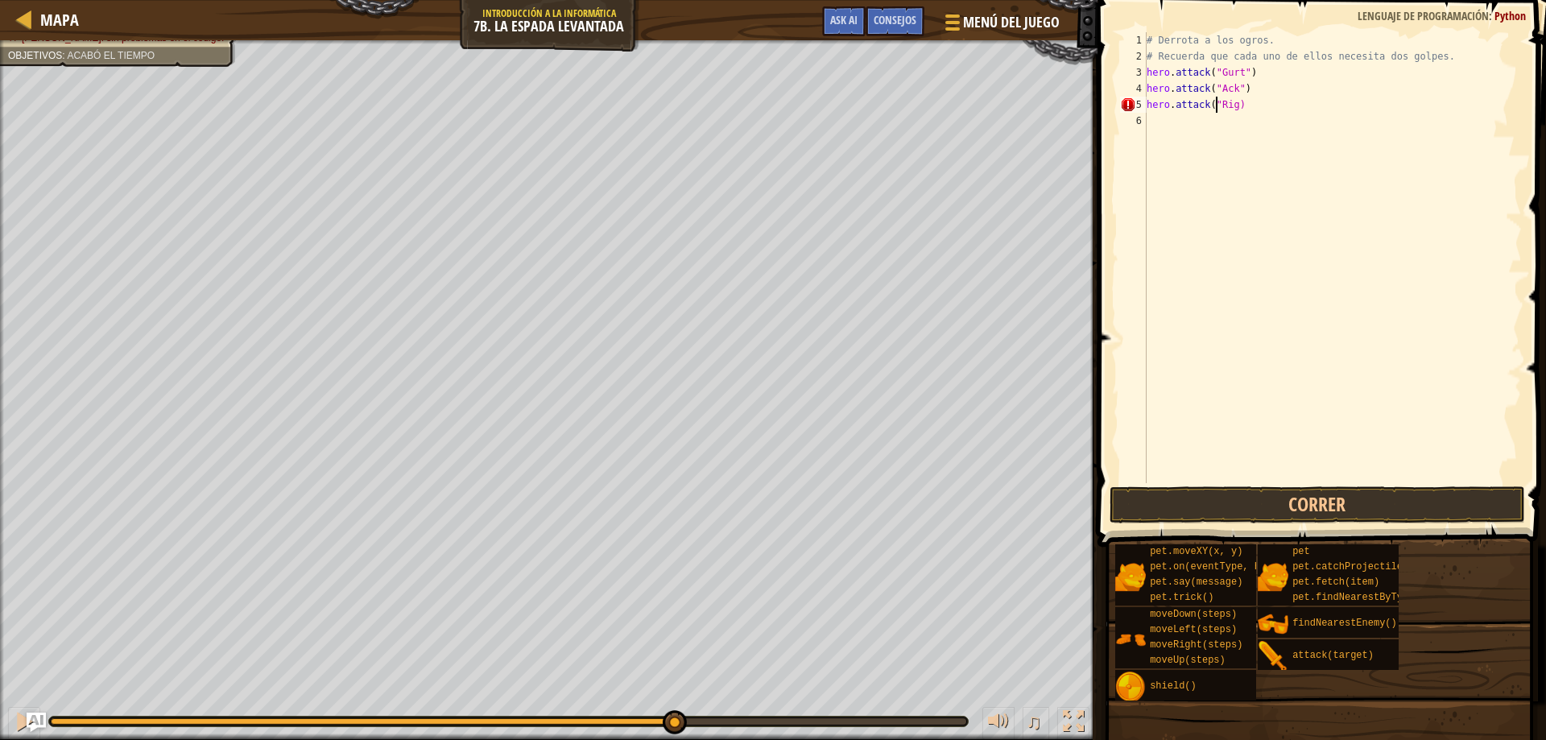
click at [1231, 107] on div "# Derrota a los ogros. # Recuerda que cada uno de ellos necesita dos golpes. he…" at bounding box center [1332, 273] width 378 height 483
click at [1299, 524] on span at bounding box center [1323, 250] width 461 height 594
click at [1301, 507] on button "Correr" at bounding box center [1318, 504] width 416 height 37
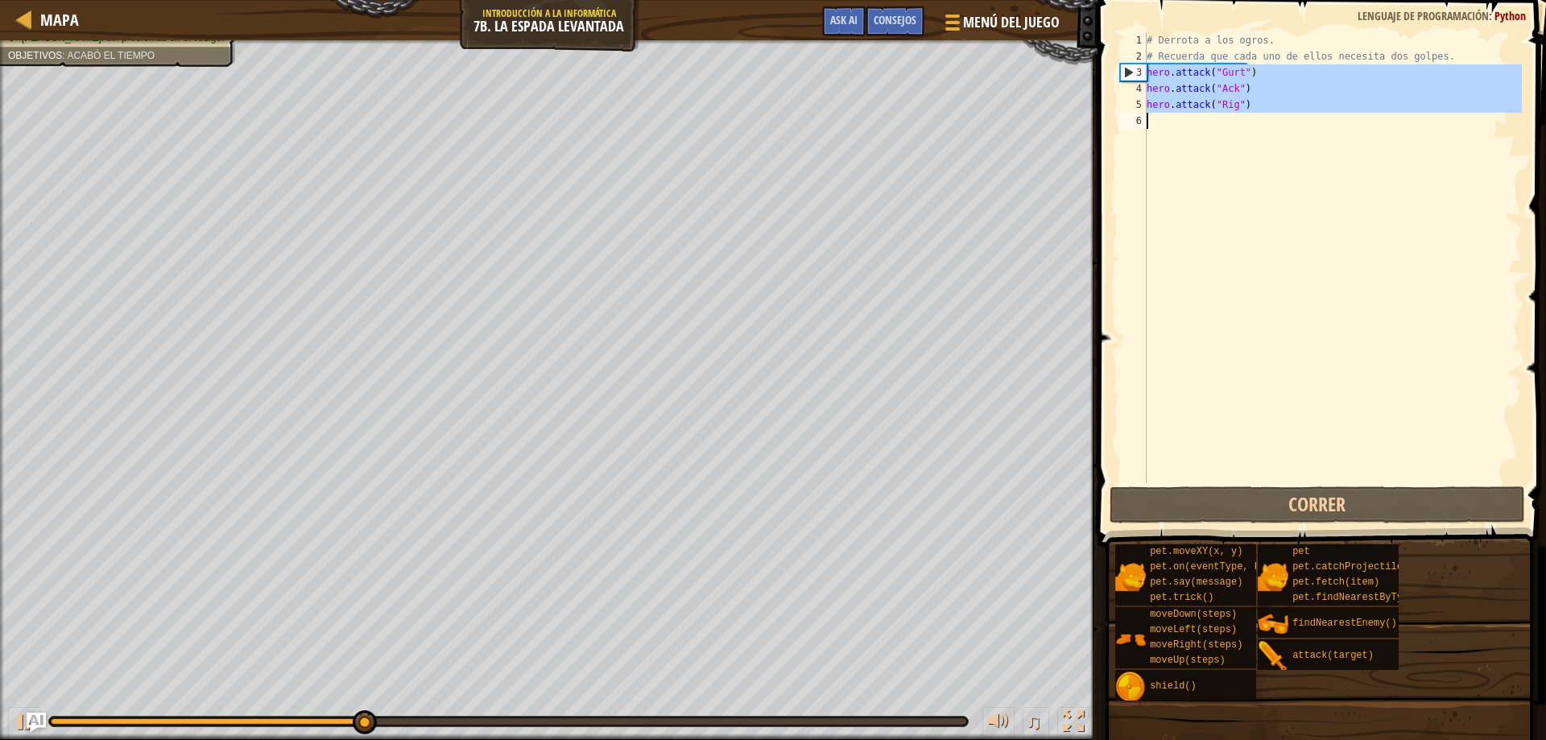
drag, startPoint x: 1147, startPoint y: 68, endPoint x: 1249, endPoint y: 131, distance: 120.4
click at [1249, 131] on div "# Derrota a los ogros. # Recuerda que cada uno de ellos necesita dos golpes. he…" at bounding box center [1332, 273] width 378 height 483
type textarea "hero.attack("Rig")"
click at [1239, 126] on div "# Derrota a los ogros. # Recuerda que cada uno de ellos necesita dos golpes. he…" at bounding box center [1332, 257] width 378 height 451
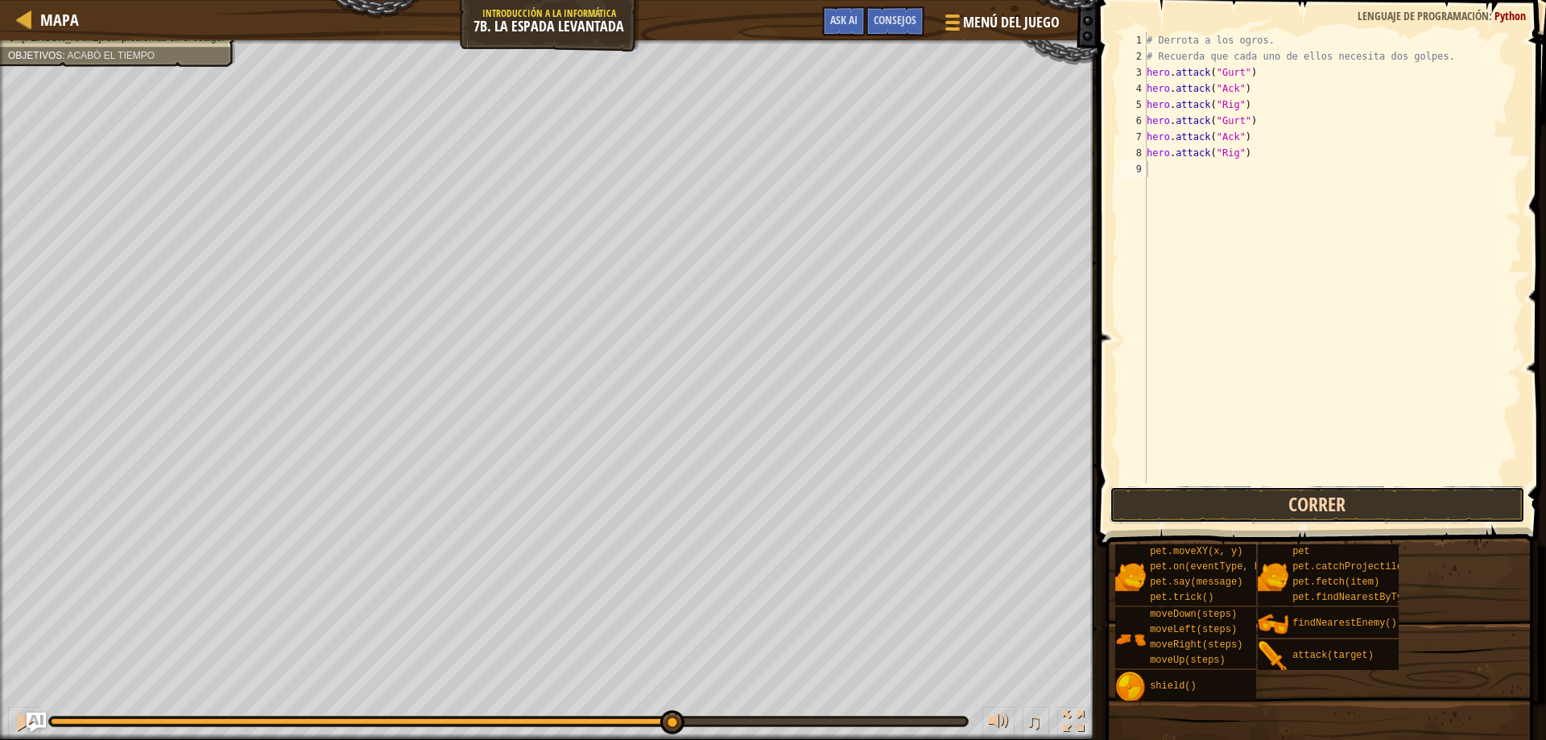
click at [1300, 488] on button "Correr" at bounding box center [1318, 504] width 416 height 37
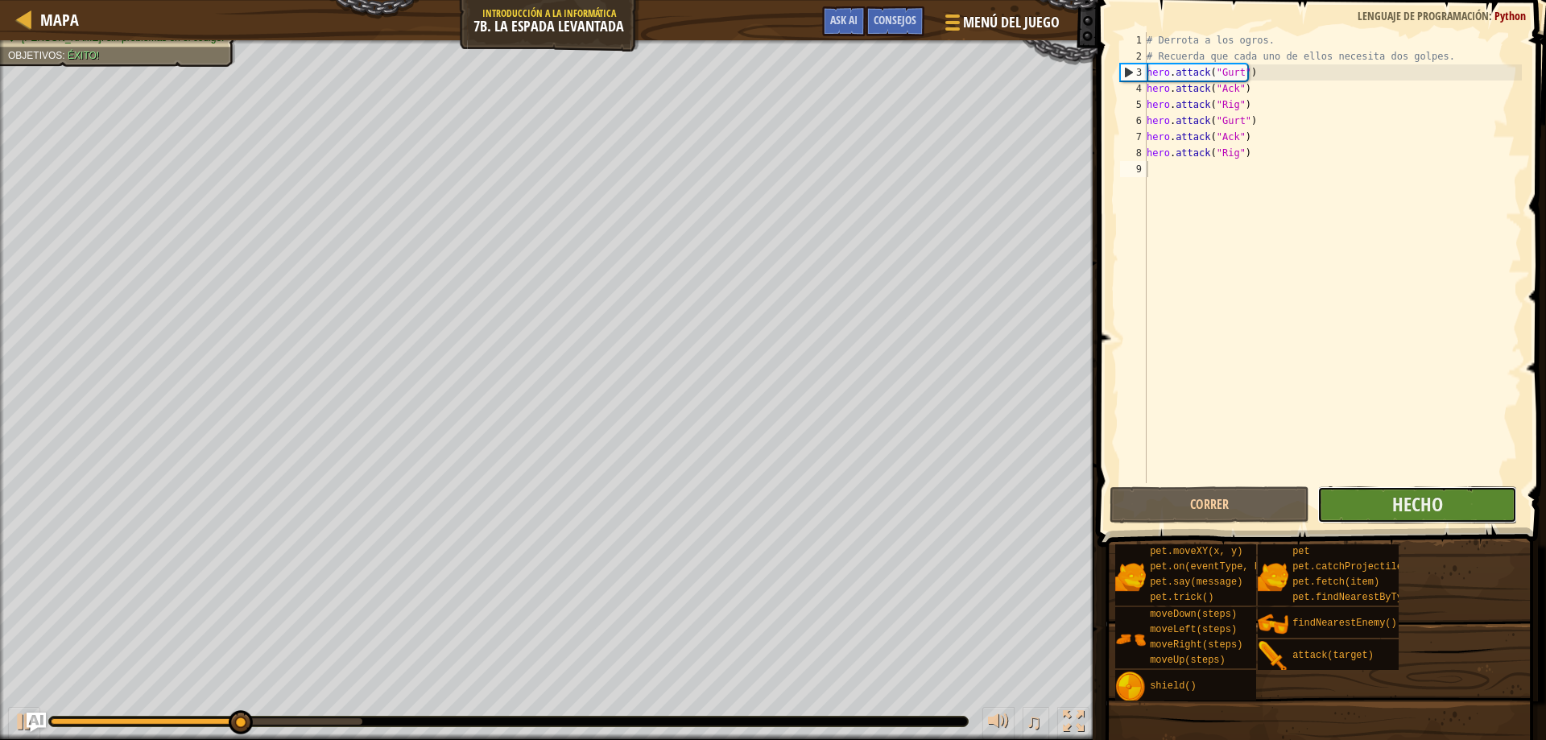
click at [1321, 513] on button "Hecho" at bounding box center [1417, 504] width 200 height 37
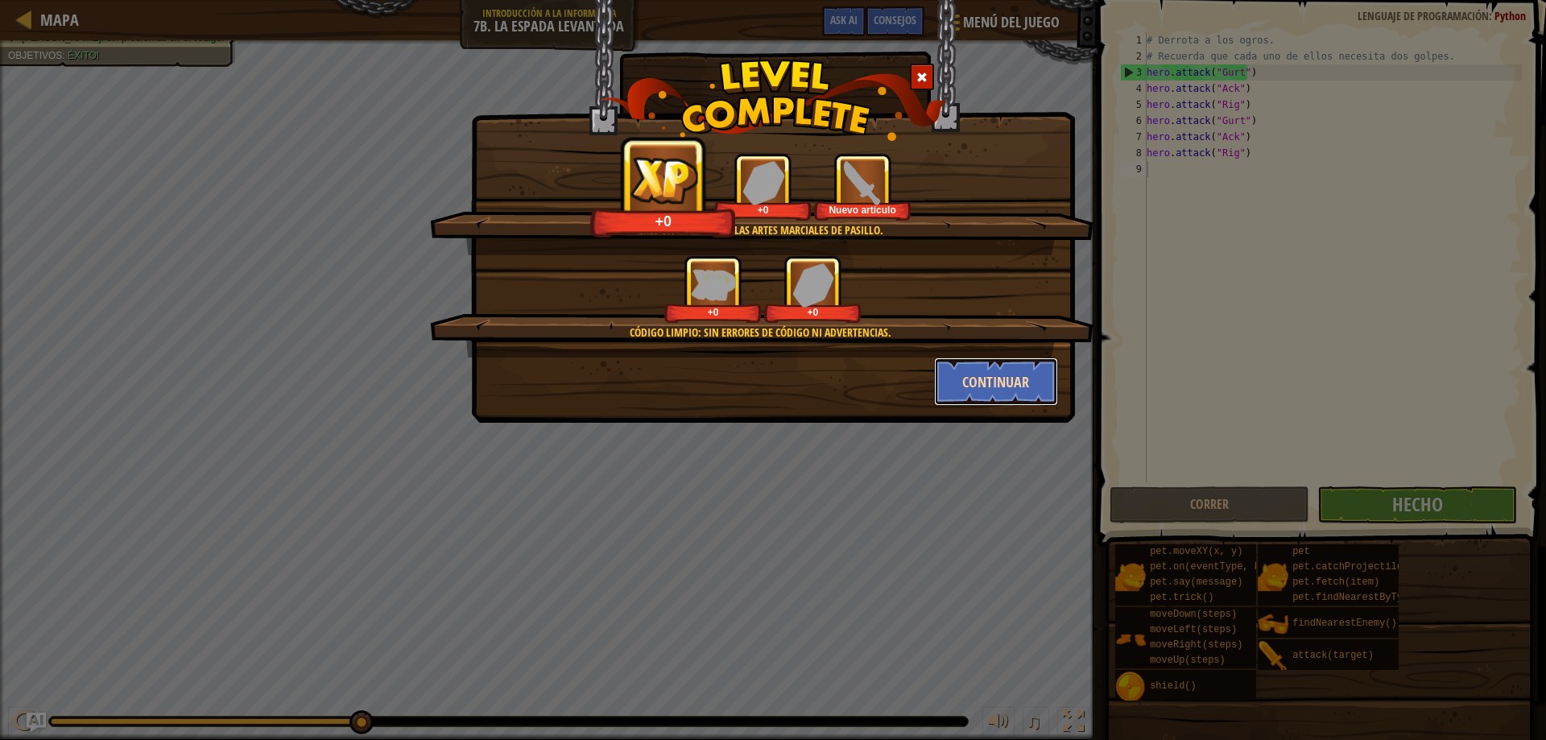
click at [1021, 378] on button "Continuar" at bounding box center [996, 382] width 125 height 48
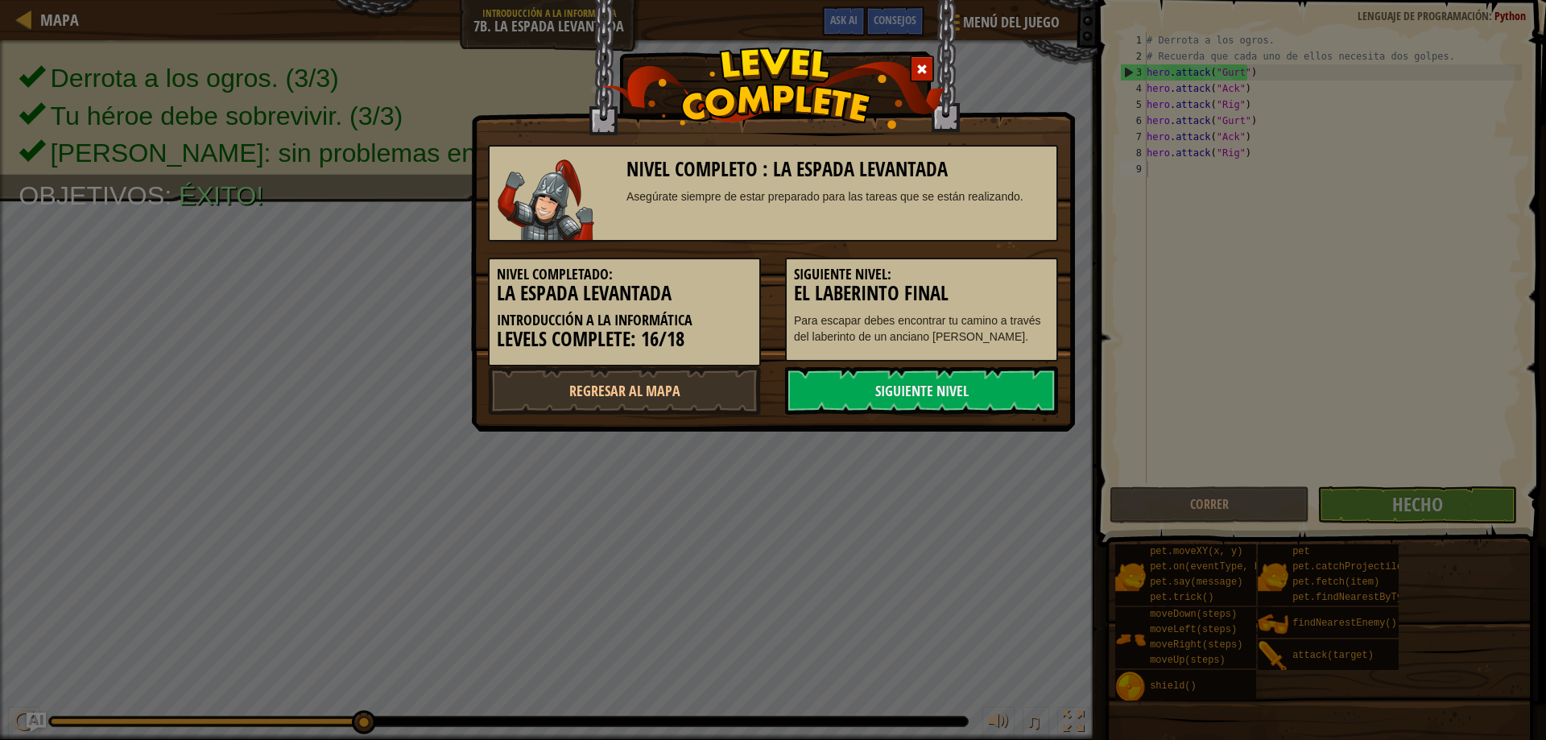
click at [1021, 378] on link "Siguiente nivel" at bounding box center [921, 390] width 273 height 48
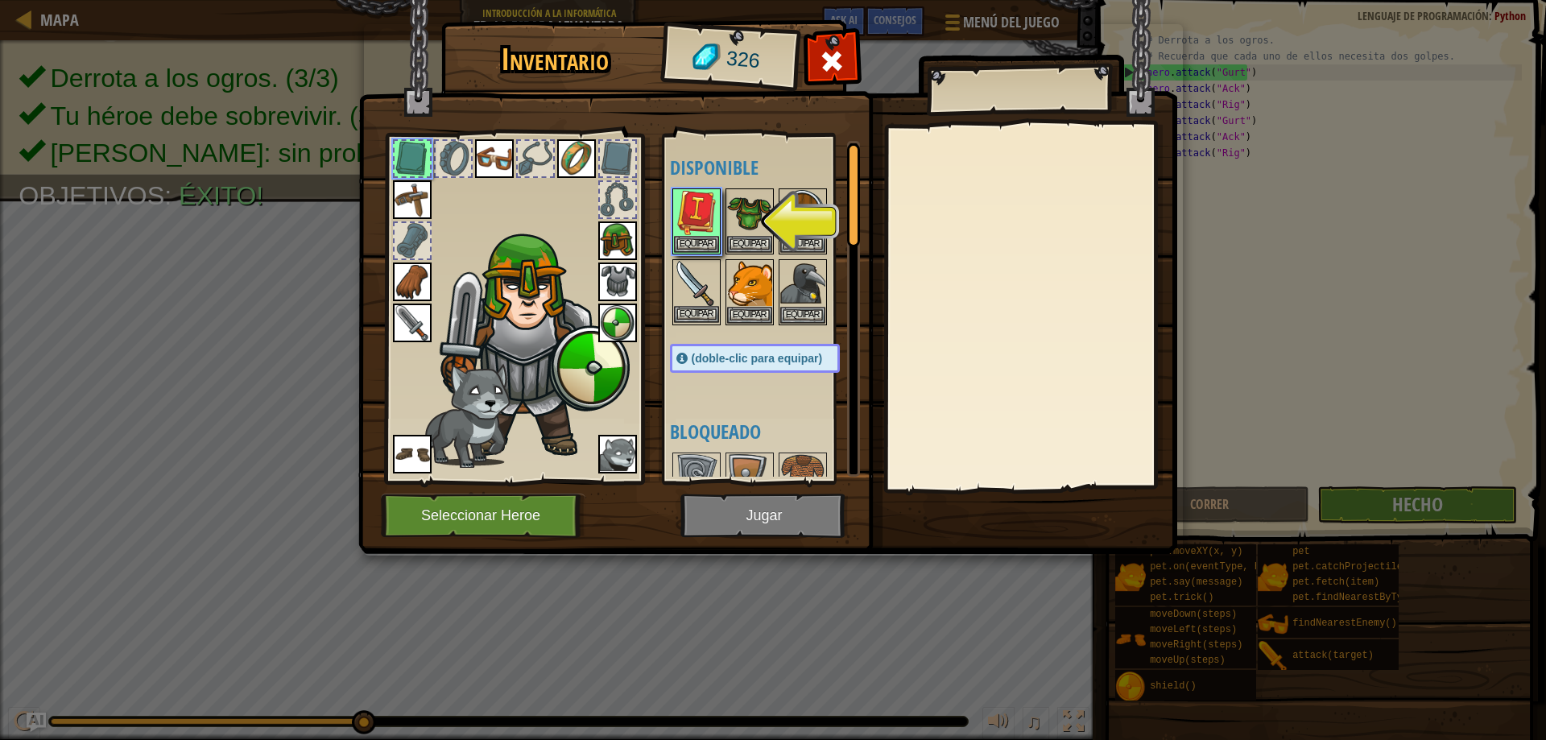
click at [708, 275] on img at bounding box center [696, 283] width 45 height 45
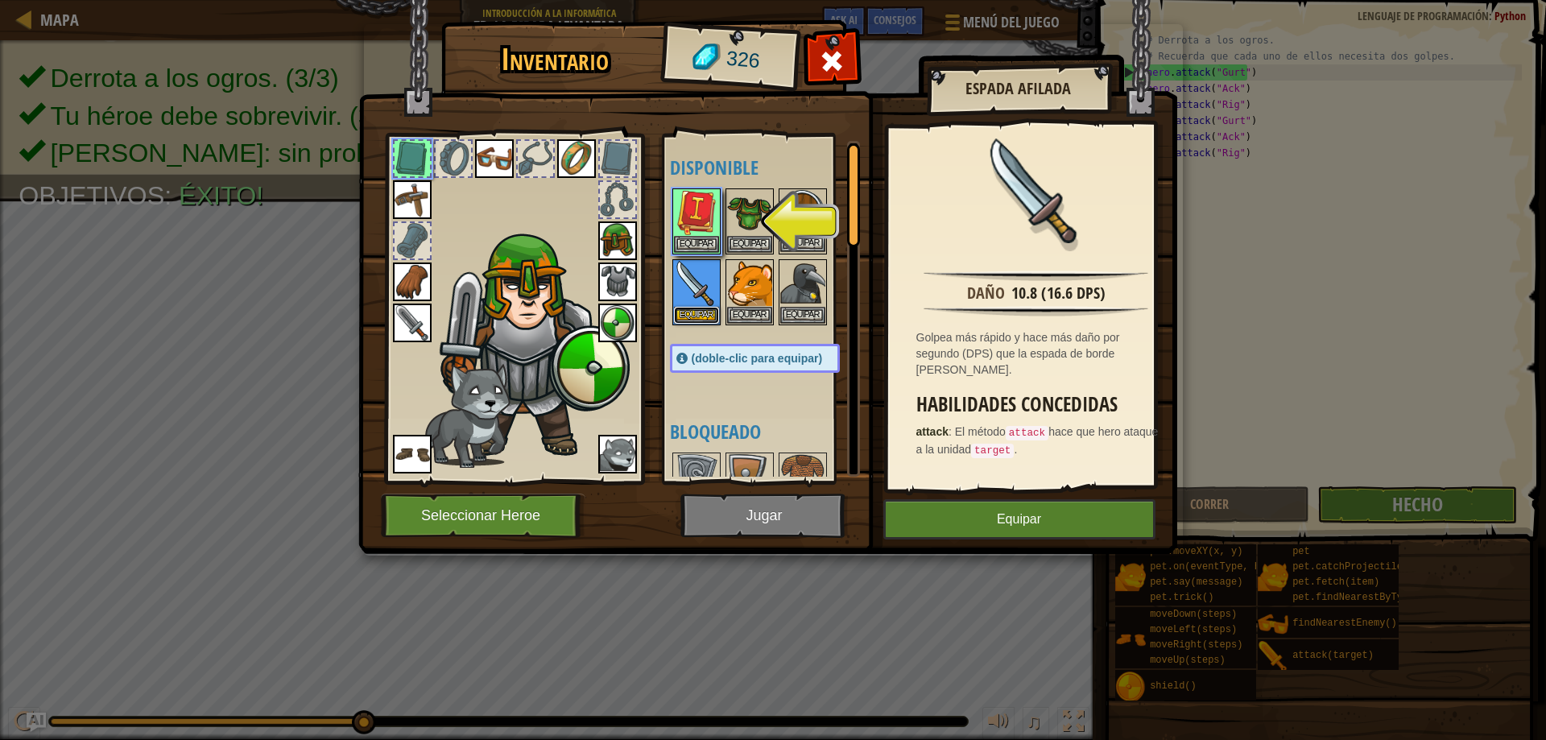
click at [702, 310] on button "Equipar" at bounding box center [696, 315] width 45 height 17
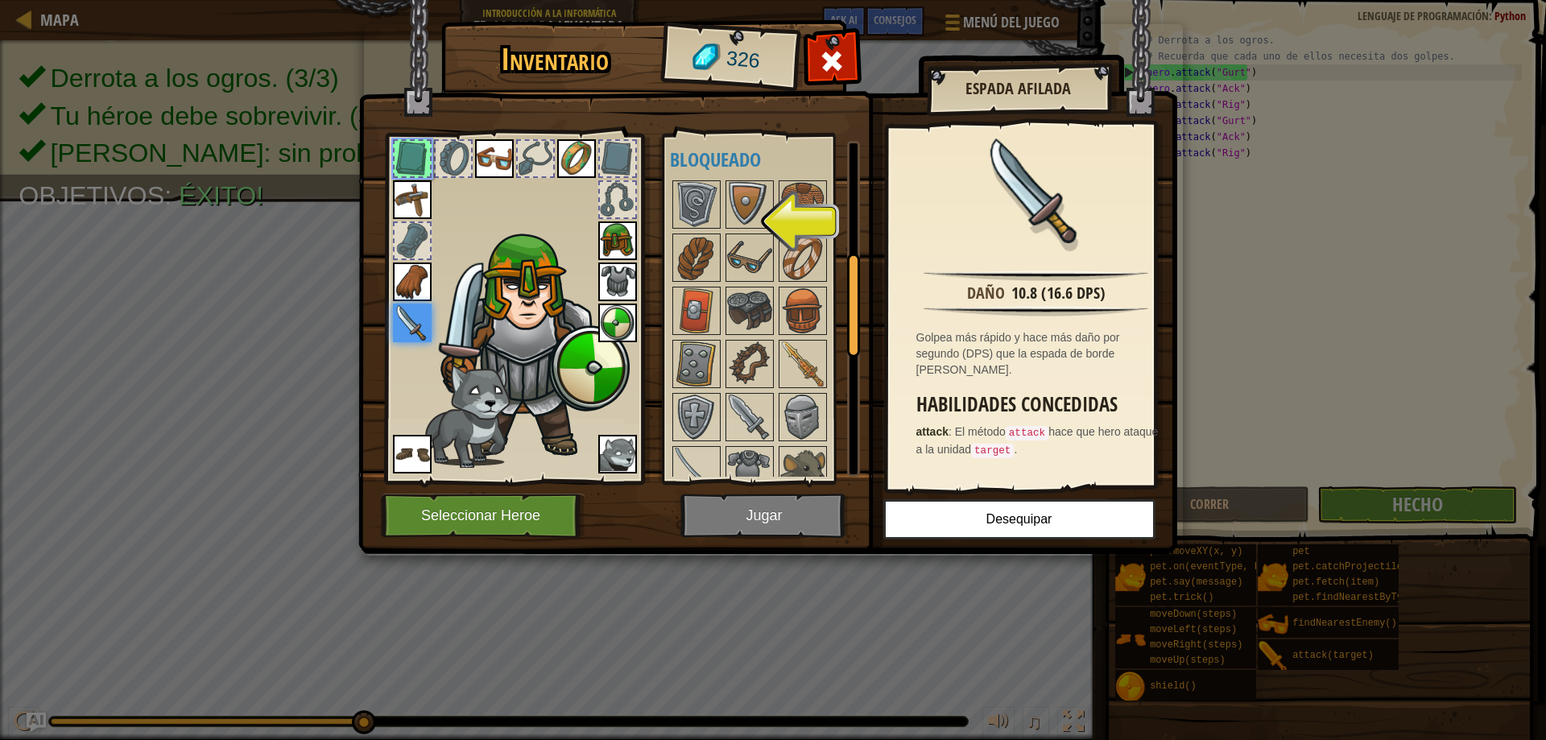
scroll to position [564, 0]
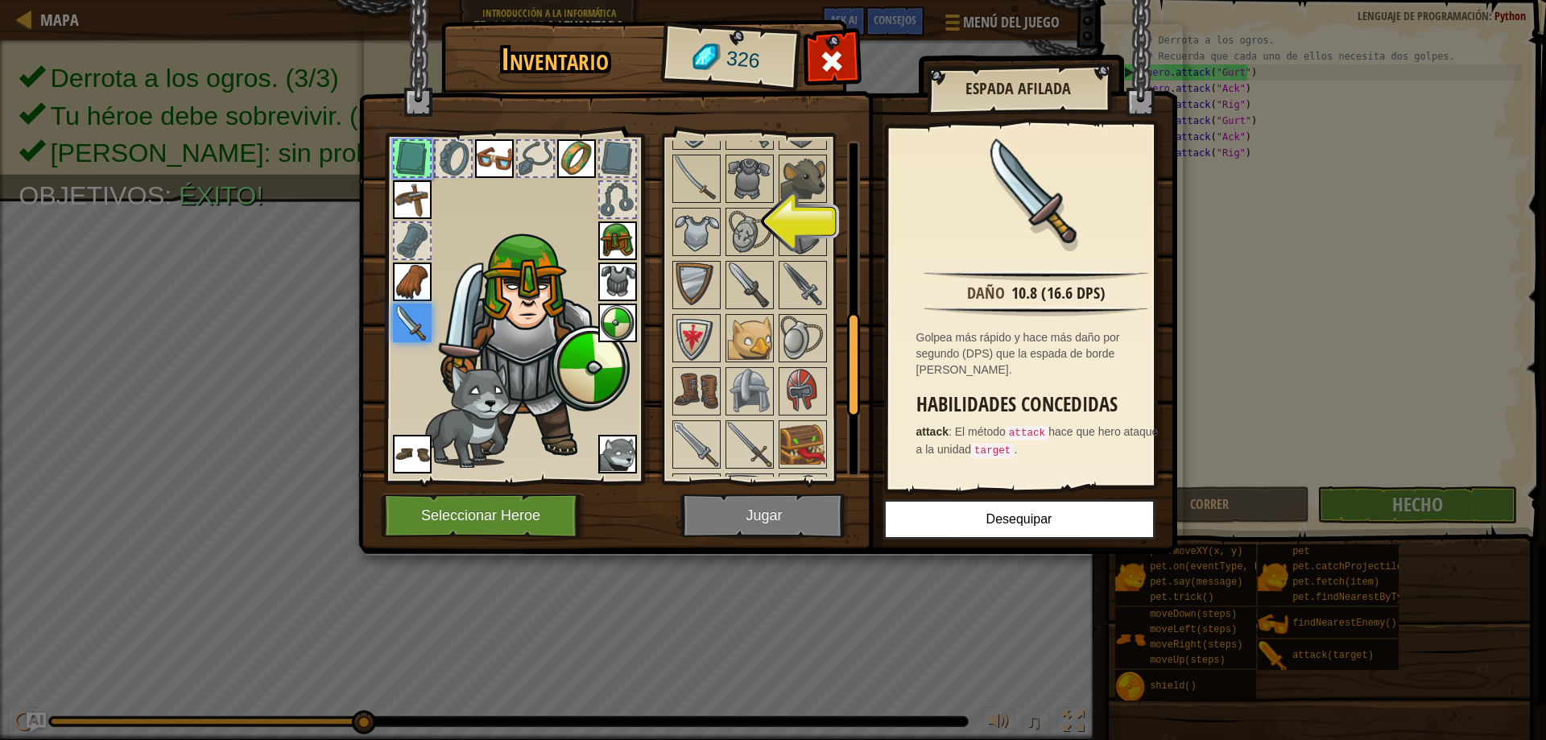
click at [670, 198] on div at bounding box center [771, 284] width 202 height 797
click at [672, 198] on div at bounding box center [696, 179] width 48 height 48
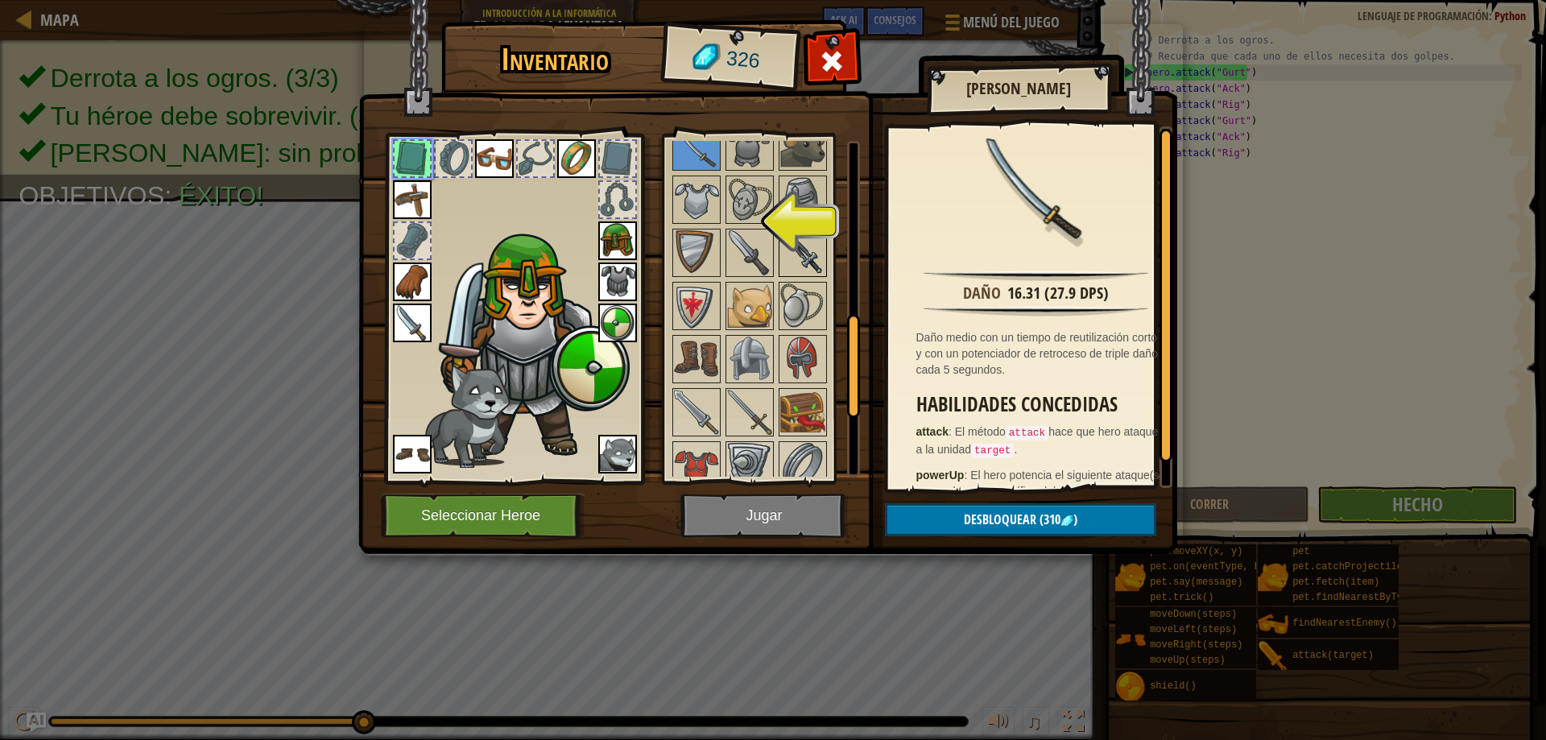
scroll to position [644, 0]
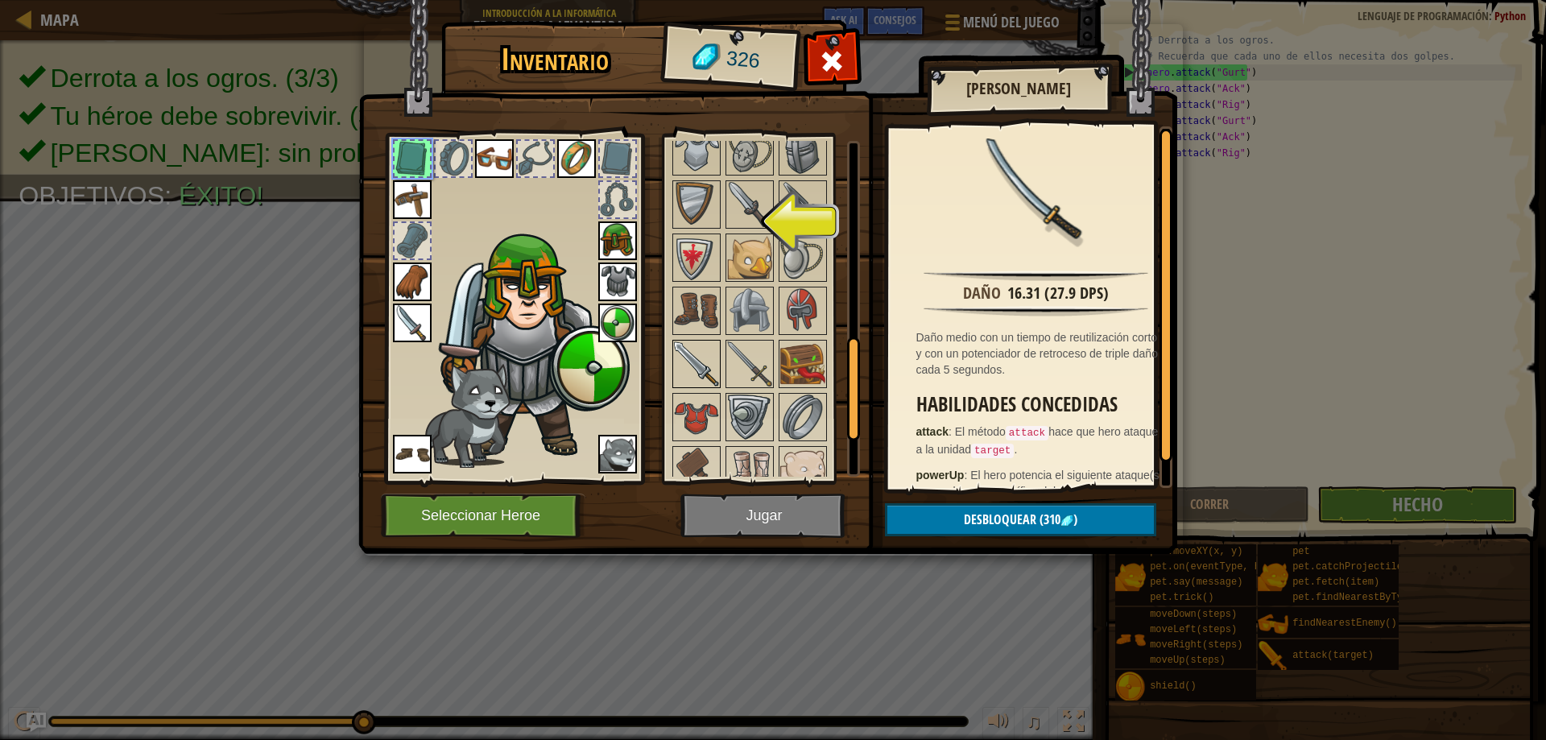
click at [713, 371] on img at bounding box center [696, 363] width 45 height 45
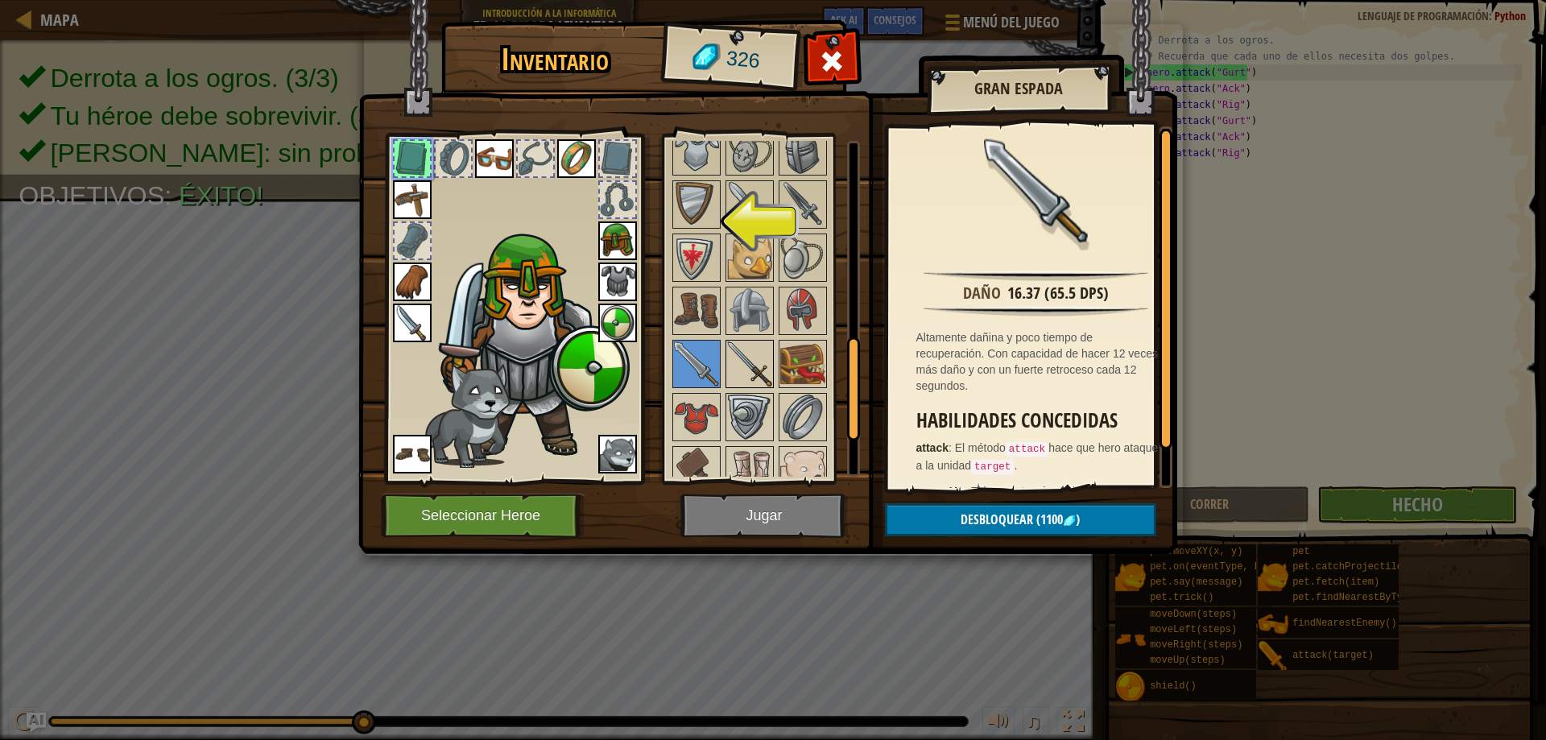
click at [730, 370] on img at bounding box center [749, 363] width 45 height 45
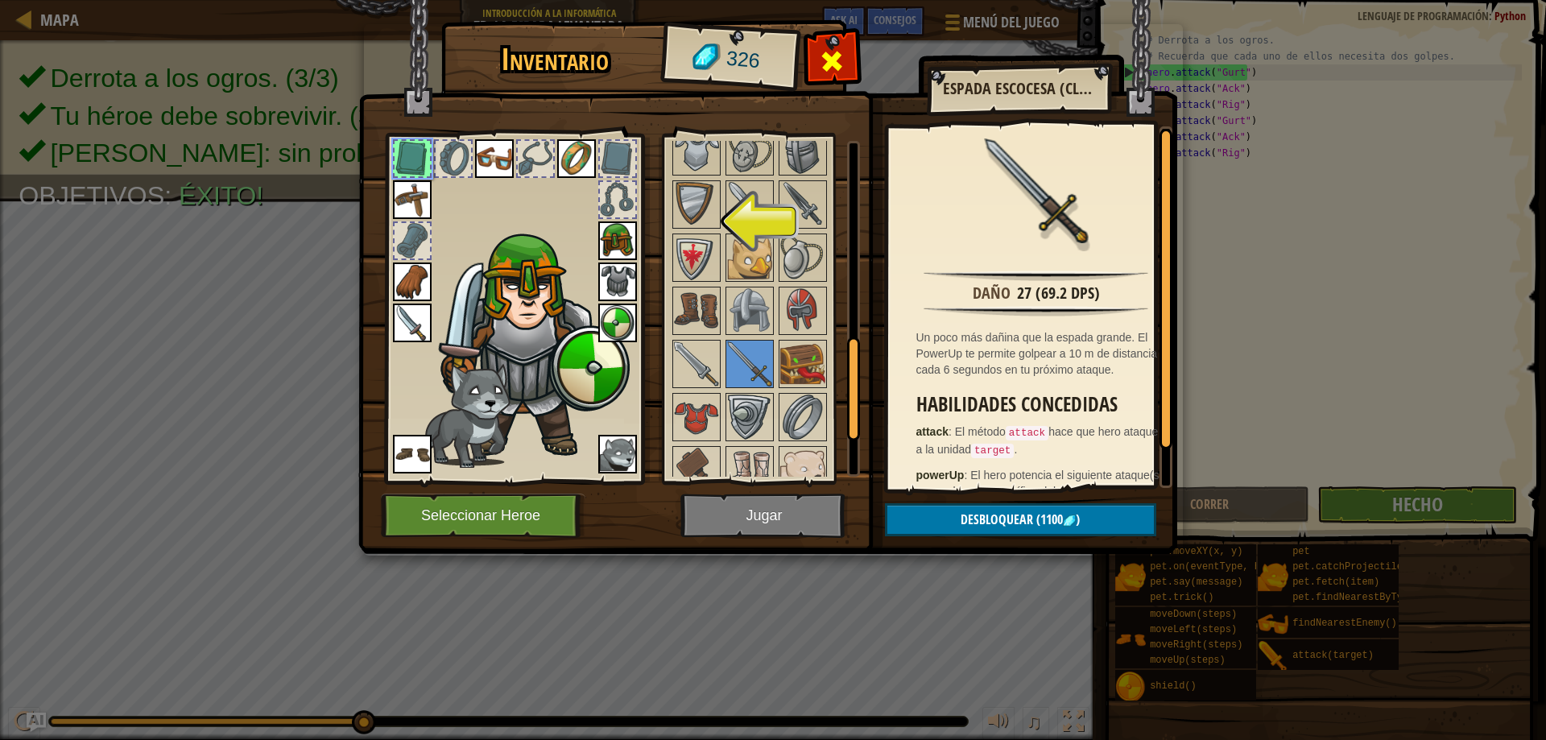
click at [845, 76] on div at bounding box center [832, 65] width 51 height 51
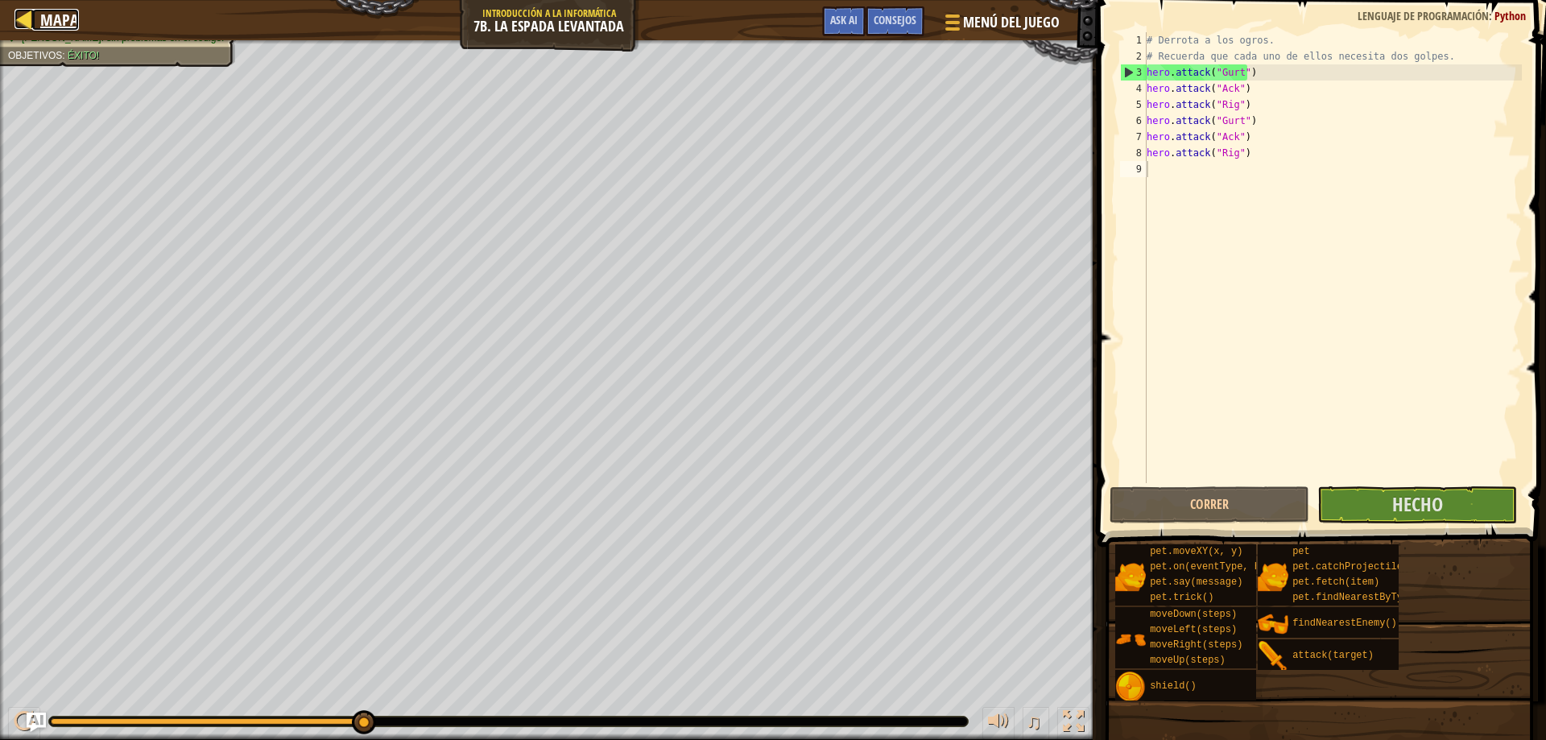
click at [28, 10] on div at bounding box center [24, 19] width 20 height 20
select select "es-ES"
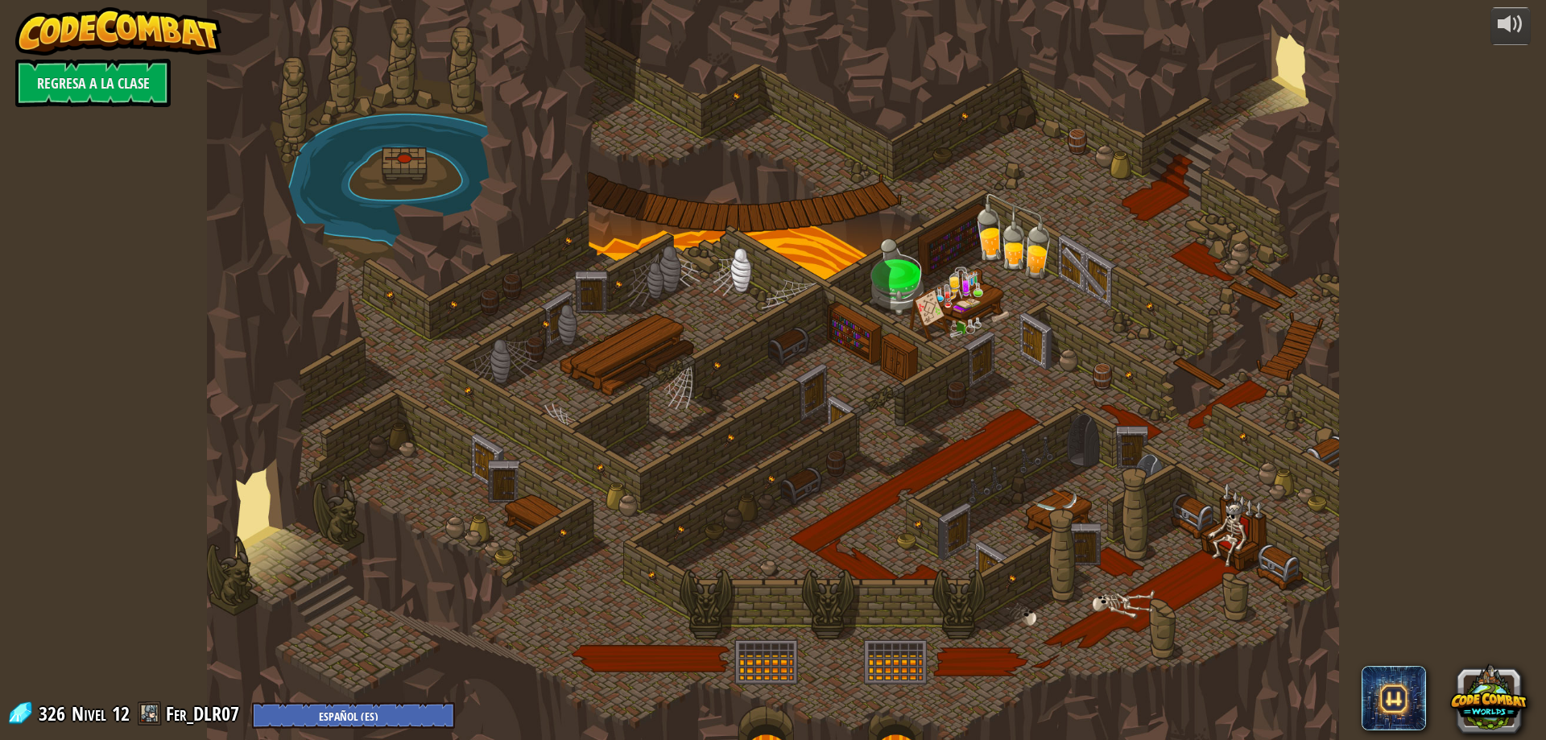
select select "es-ES"
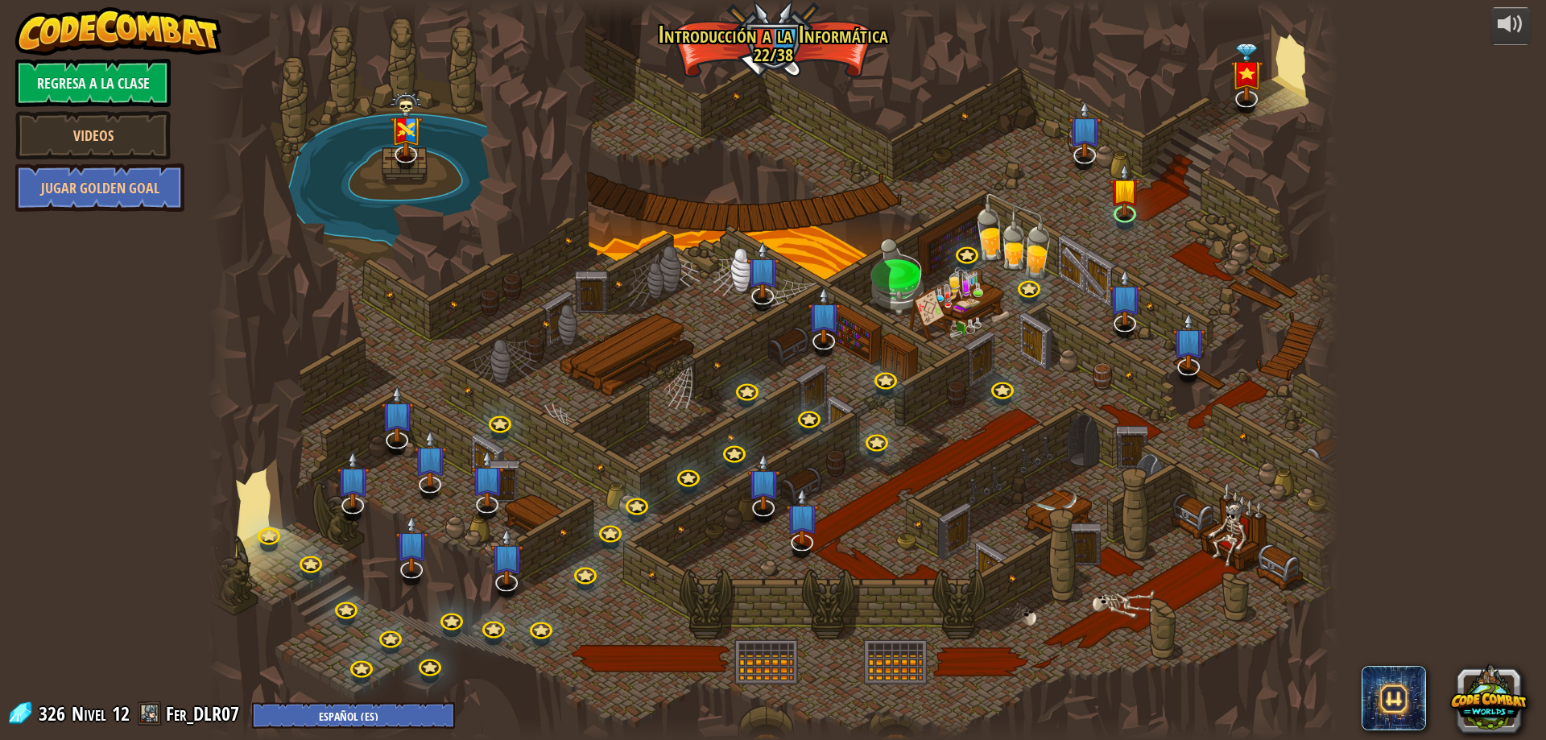
select select "es-ES"
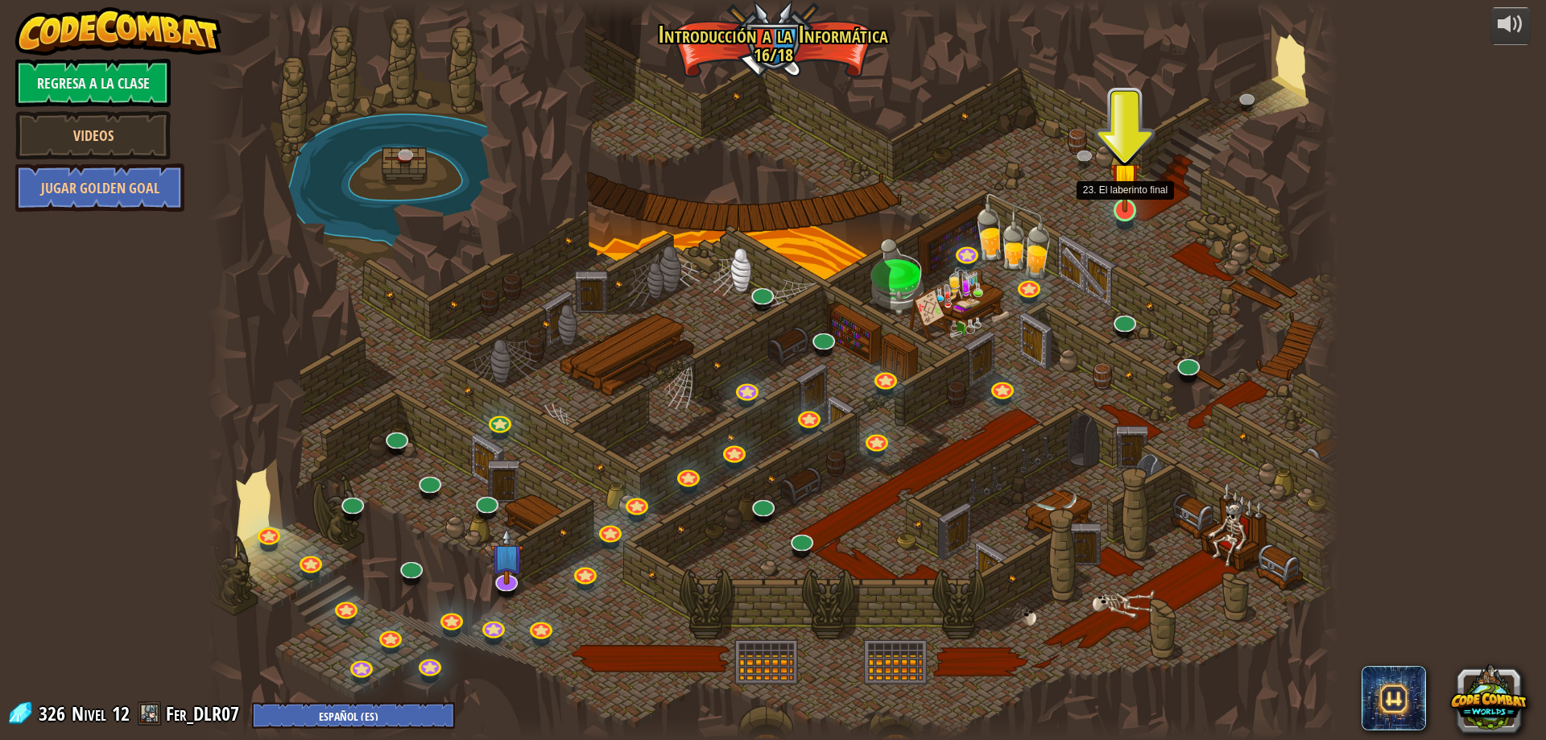
click at [1130, 208] on img at bounding box center [1125, 177] width 31 height 69
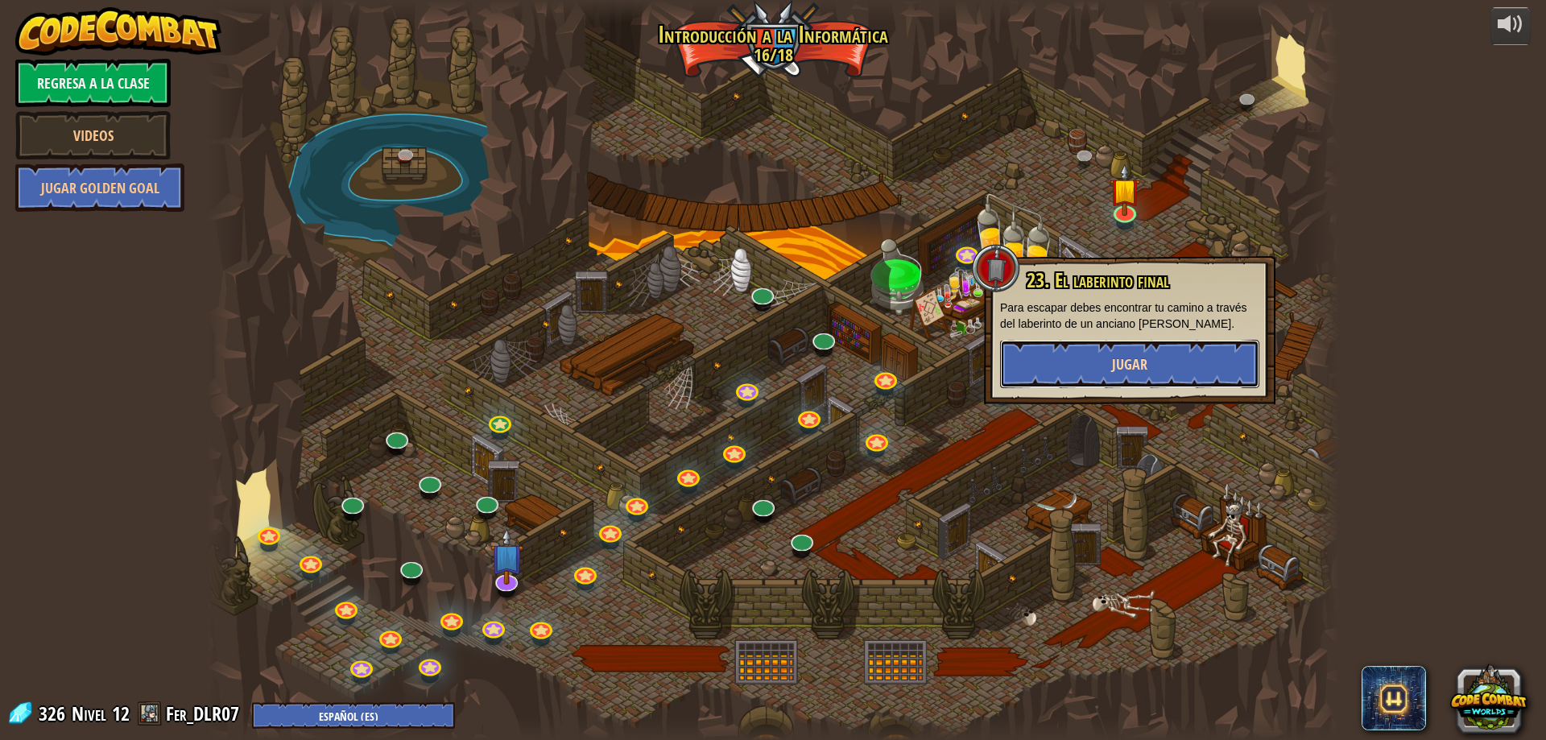
click at [1136, 364] on span "Jugar" at bounding box center [1129, 364] width 35 height 20
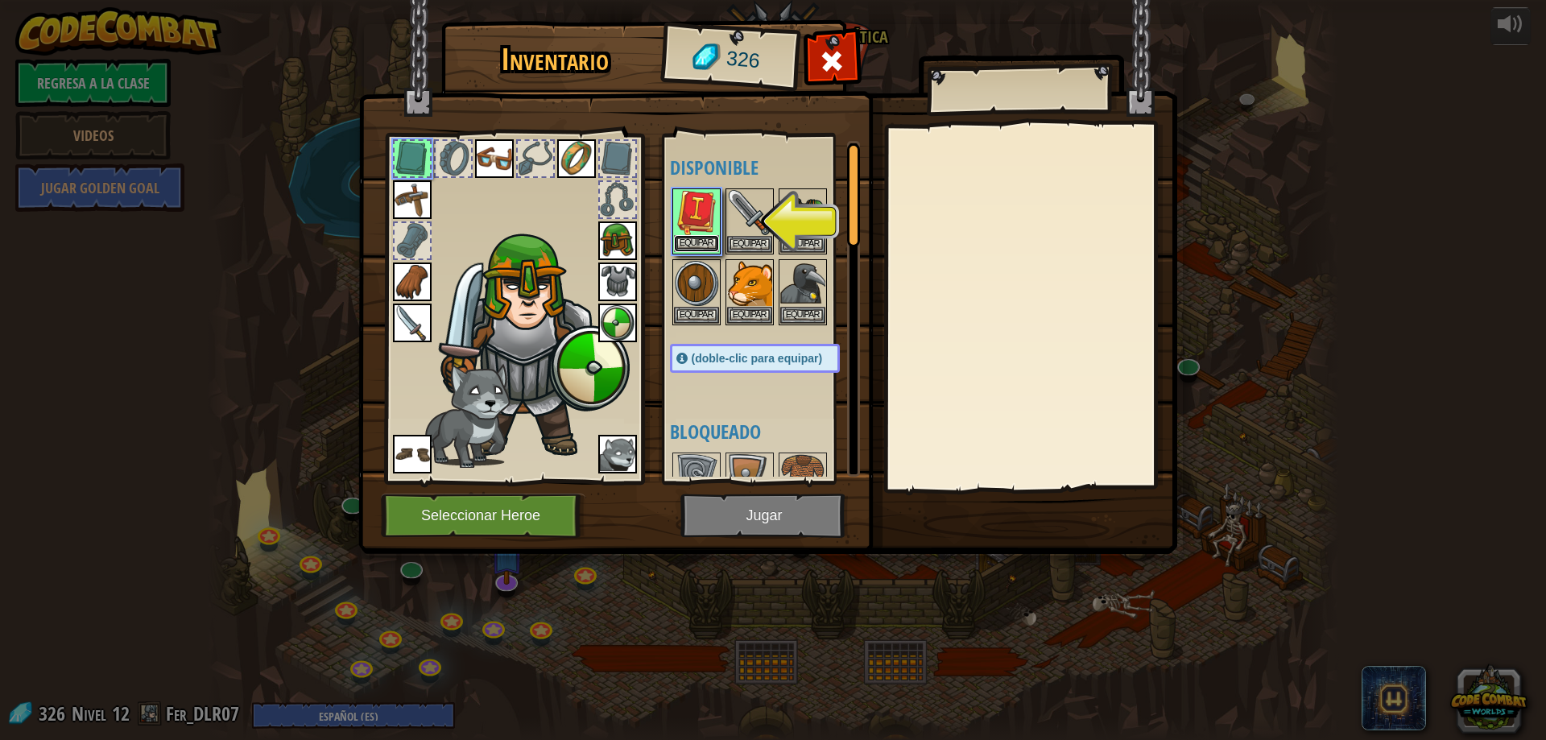
click at [714, 236] on button "Equipar" at bounding box center [696, 243] width 45 height 17
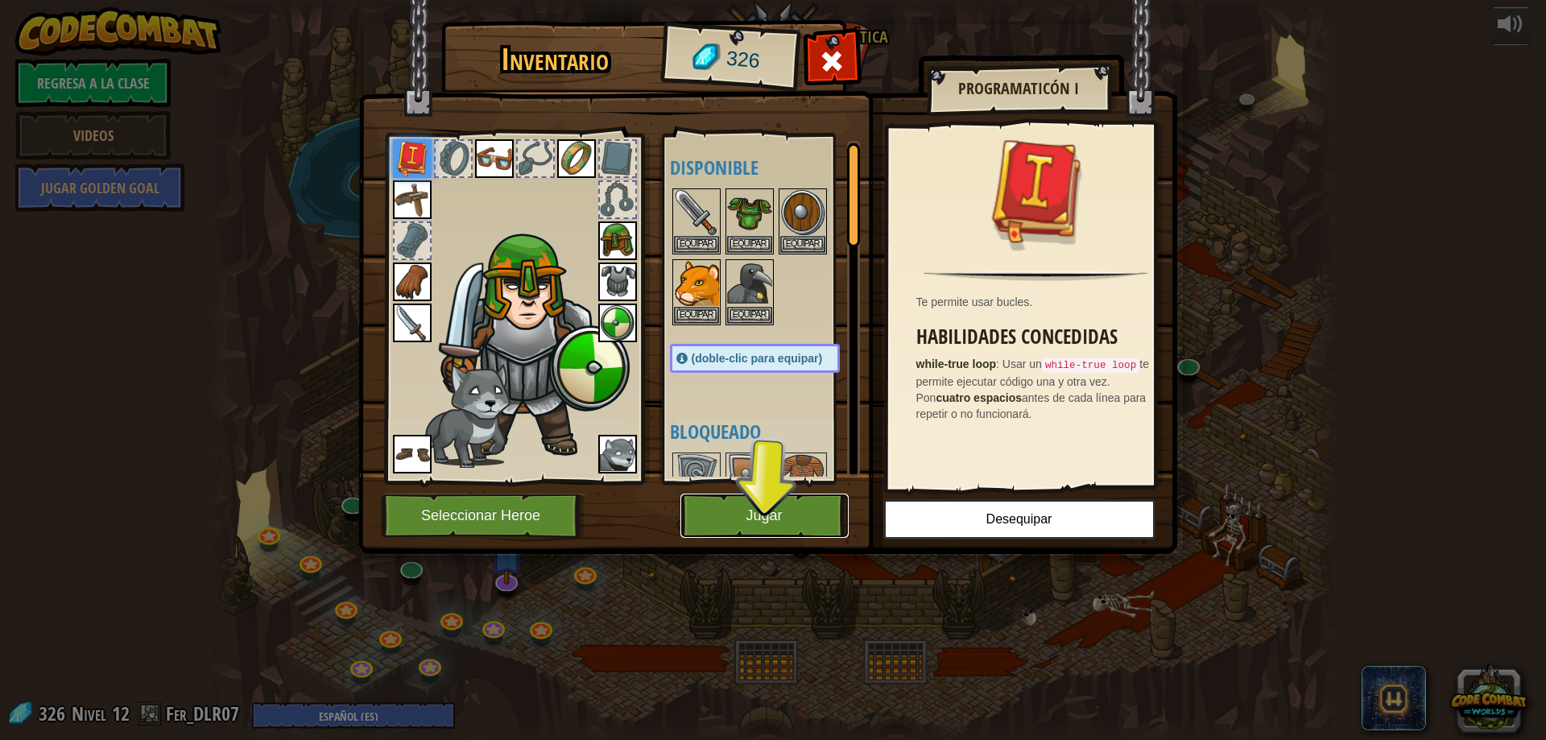
click at [821, 506] on button "Jugar" at bounding box center [764, 516] width 168 height 44
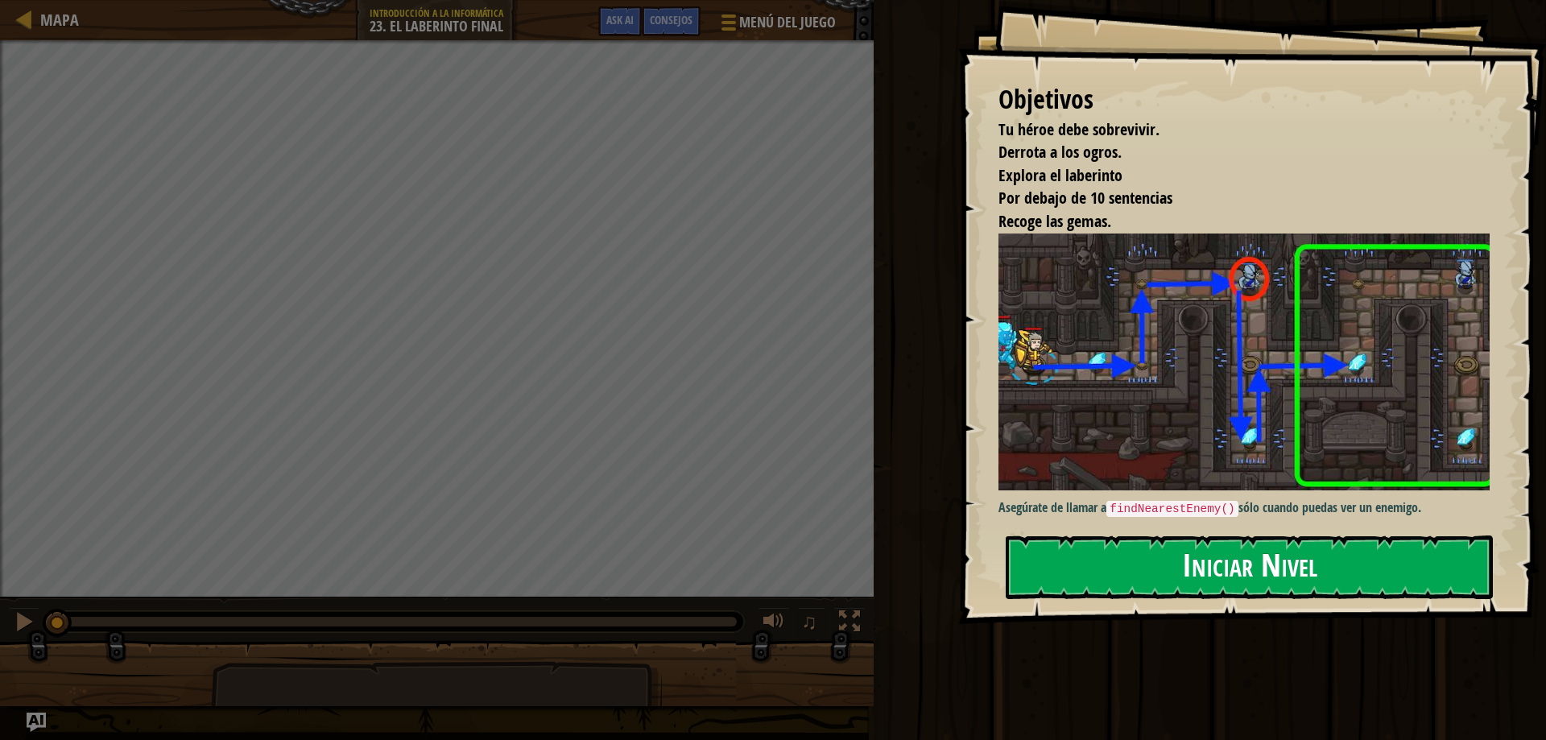
click at [1278, 568] on button "Iniciar Nivel" at bounding box center [1249, 567] width 487 height 64
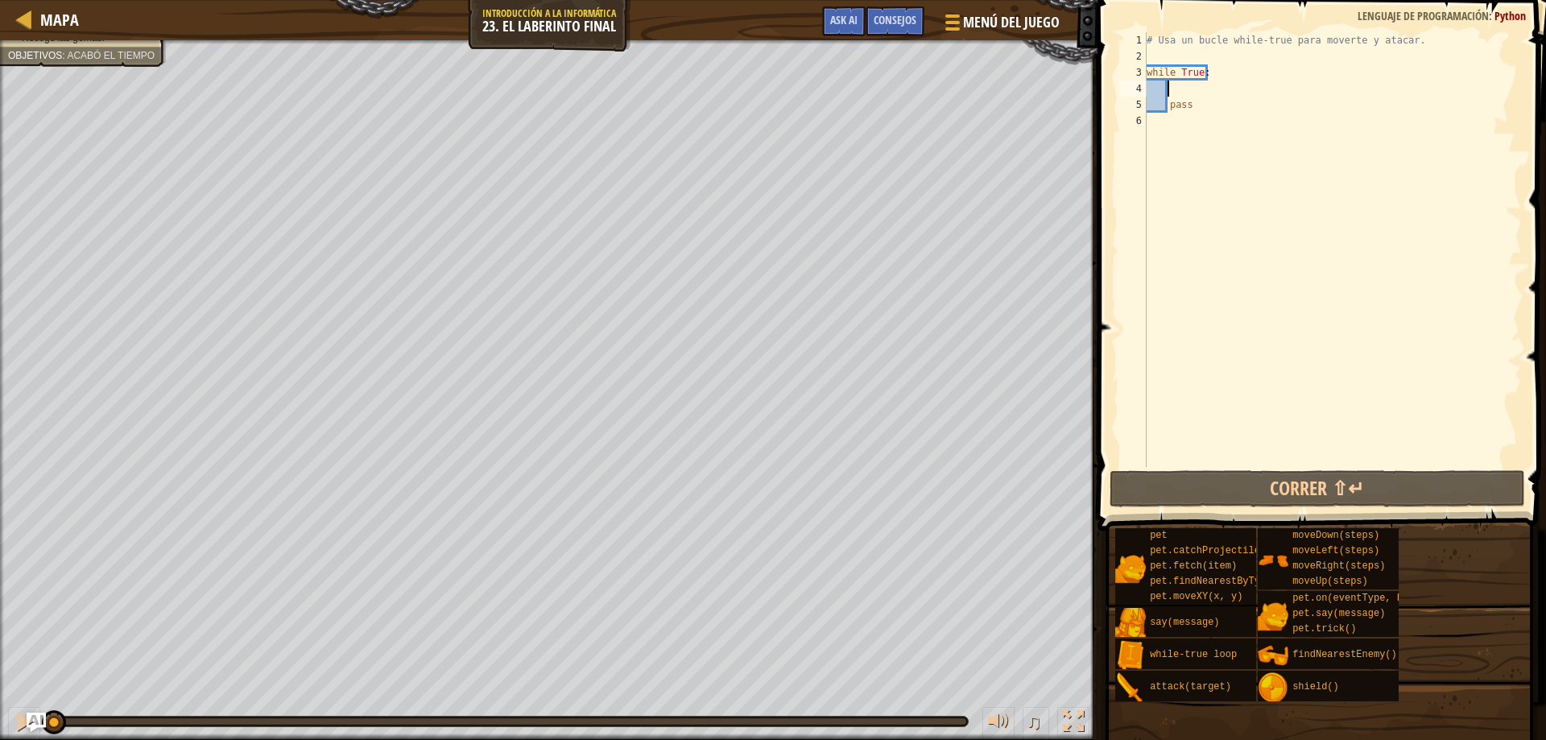
click at [1188, 91] on div "# Usa un bucle while-true para moverte y atacar. while True : pass" at bounding box center [1332, 265] width 378 height 467
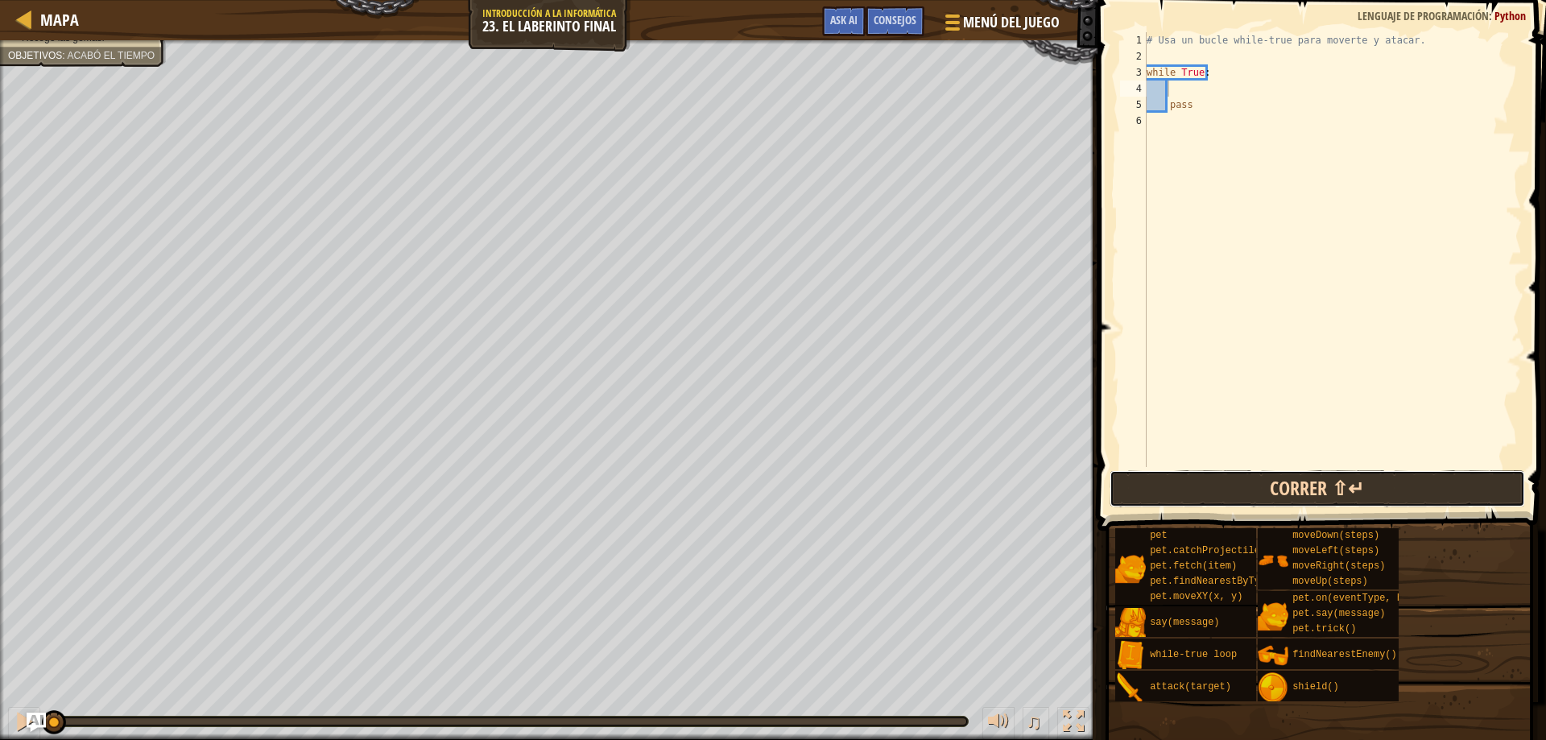
click at [1330, 504] on button "Correr ⇧↵" at bounding box center [1318, 488] width 416 height 37
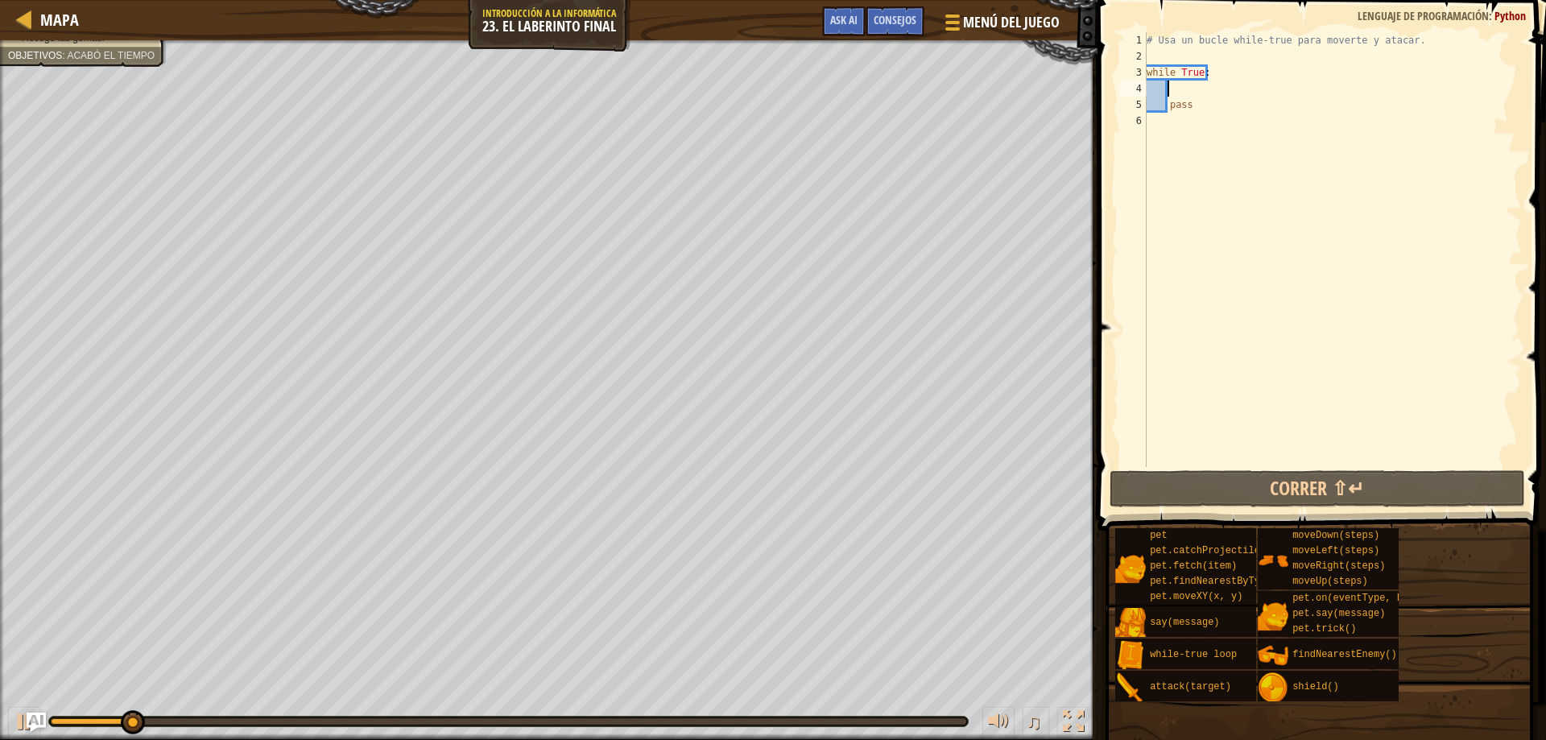
click at [1209, 89] on div "# Usa un bucle while-true para moverte y atacar. while True : pass" at bounding box center [1332, 265] width 378 height 467
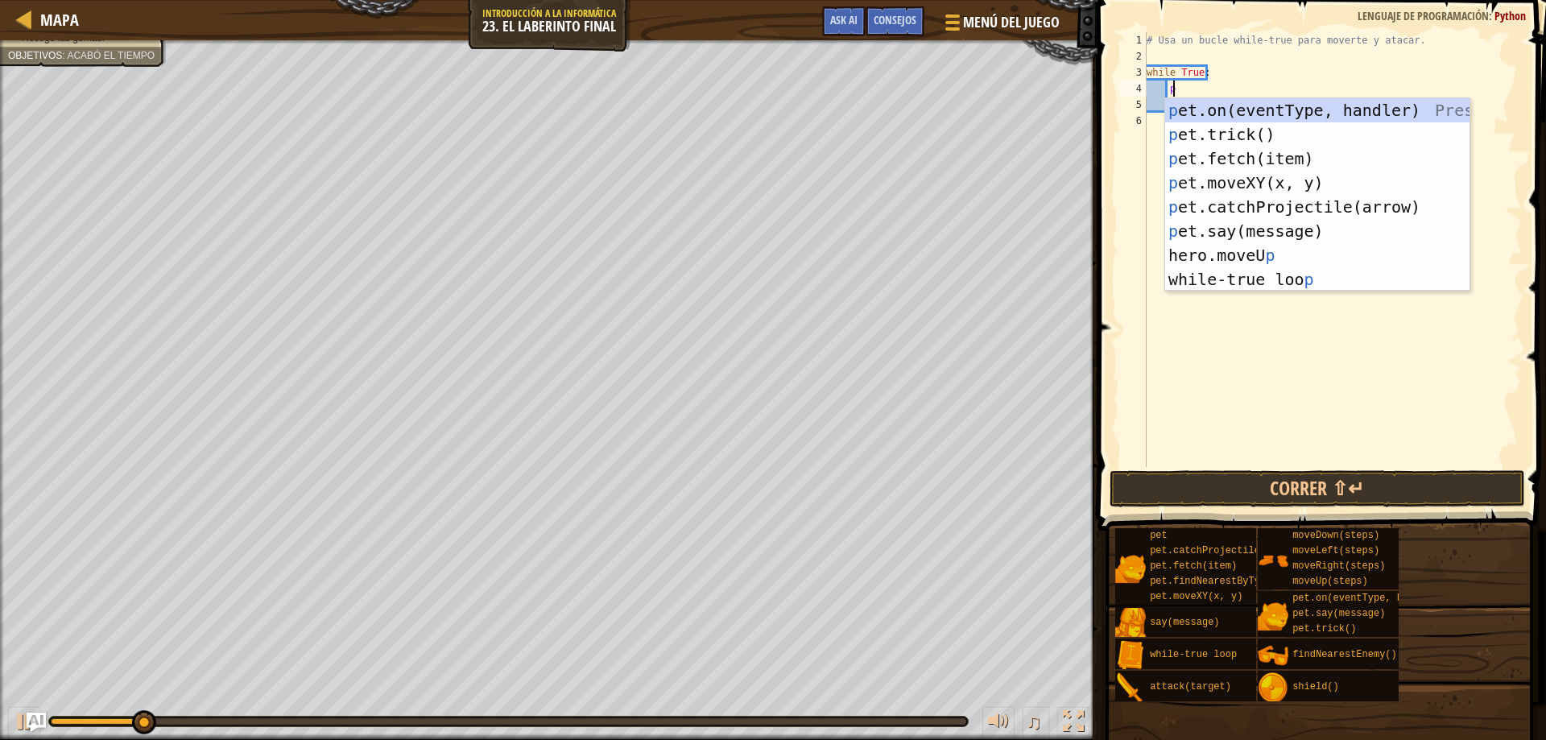
scroll to position [7, 2]
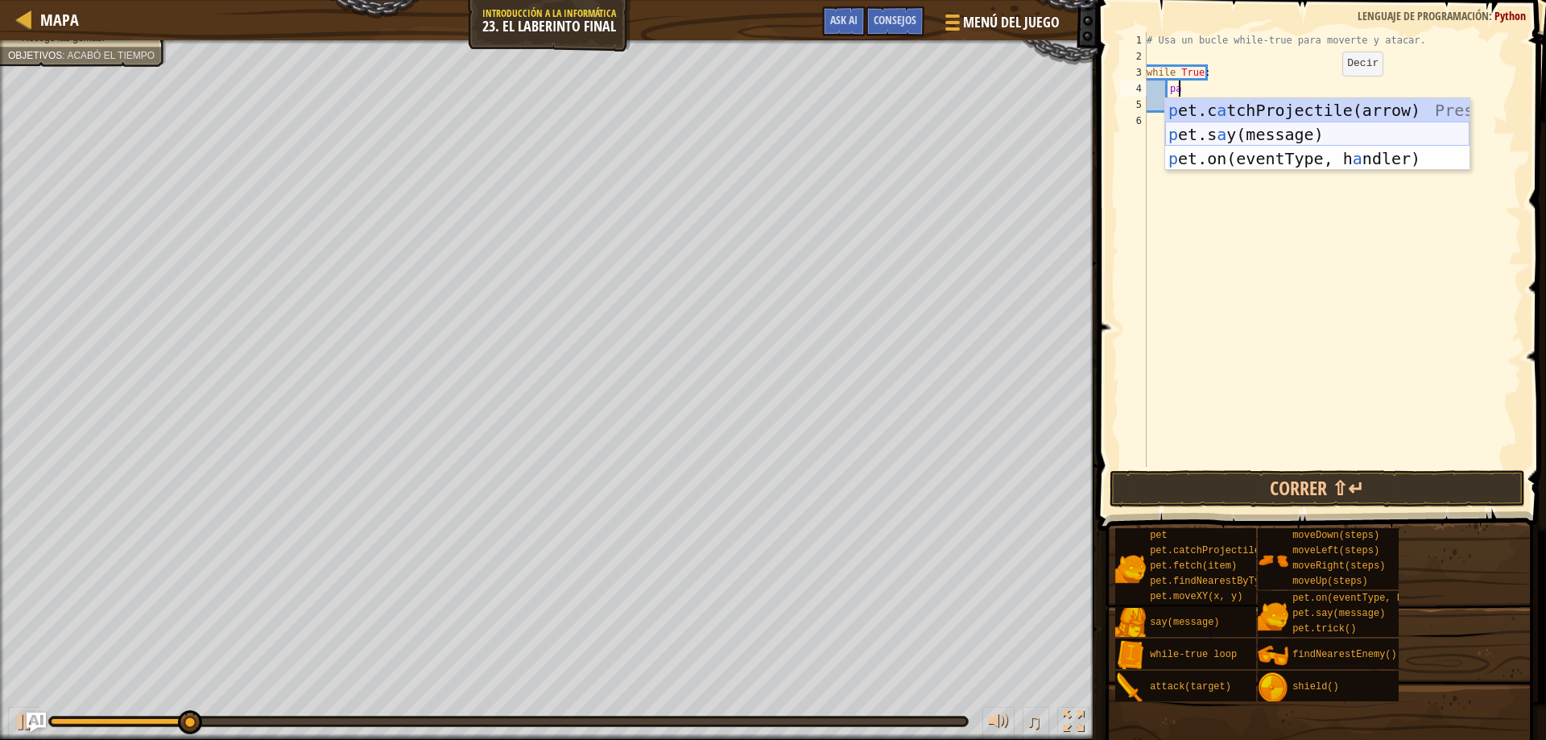
type textarea "p"
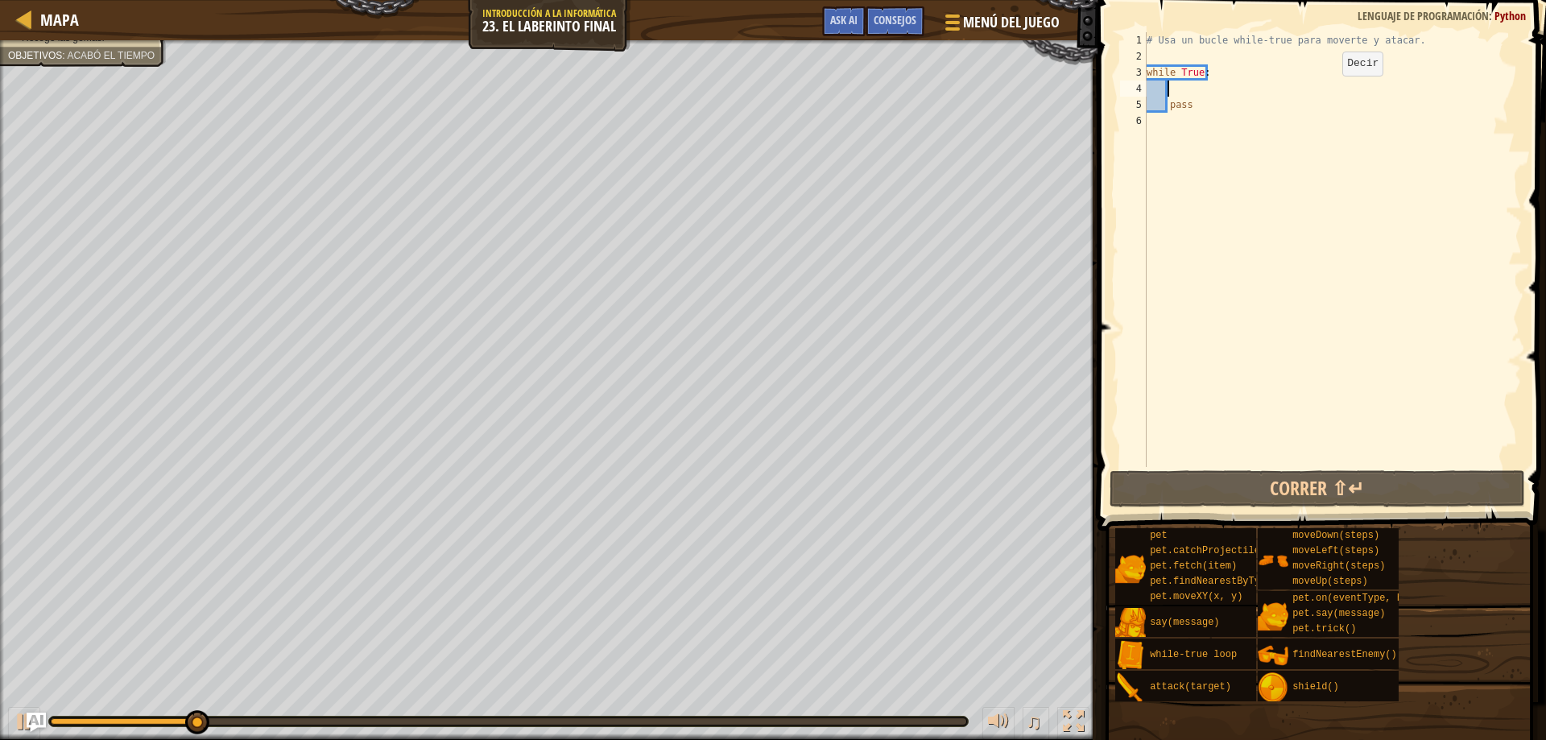
scroll to position [7, 1]
type textarea "r"
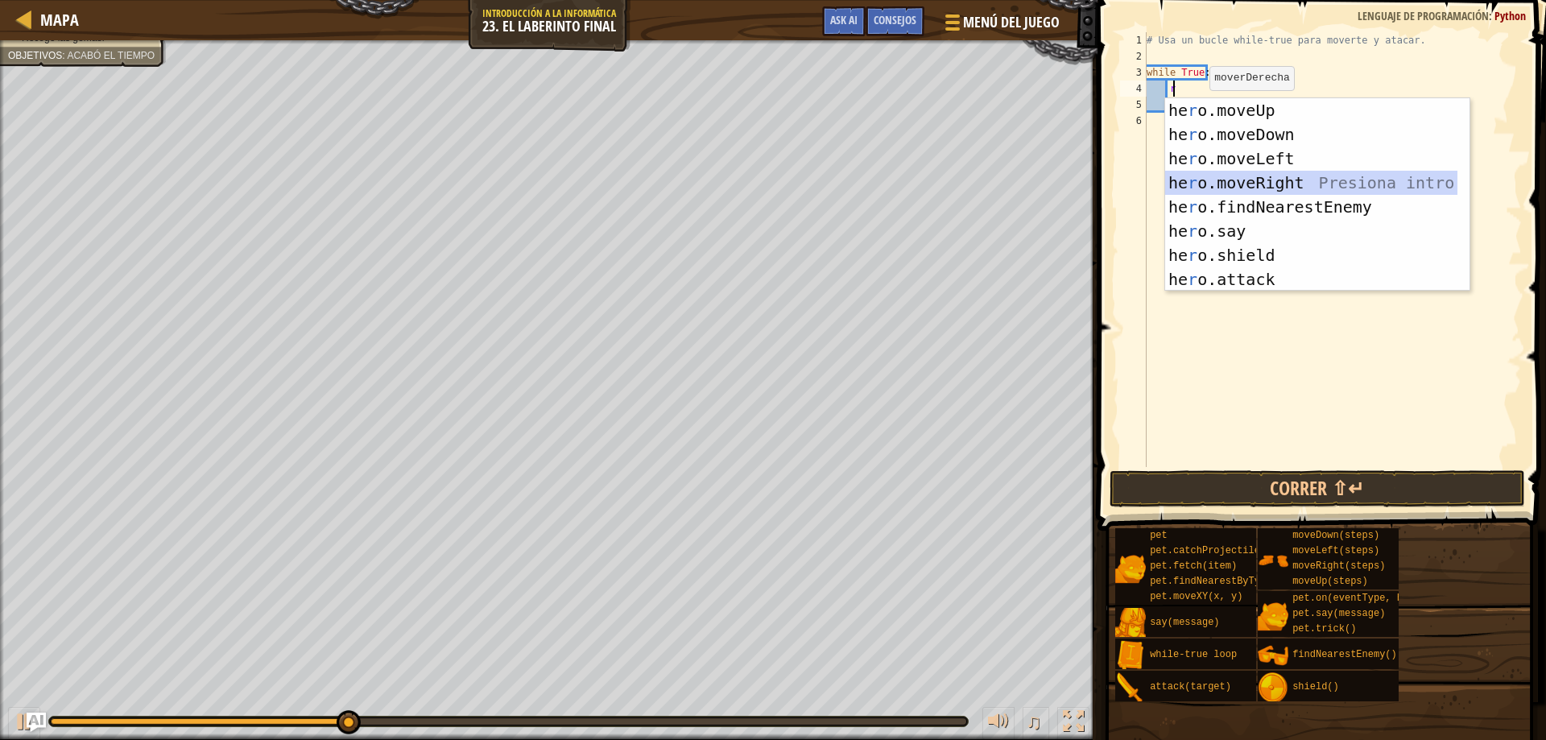
click at [1275, 176] on div "he r o.moveUp Presiona intro he r o.moveDown Presiona intro he r o.moveLeft Pre…" at bounding box center [1311, 219] width 292 height 242
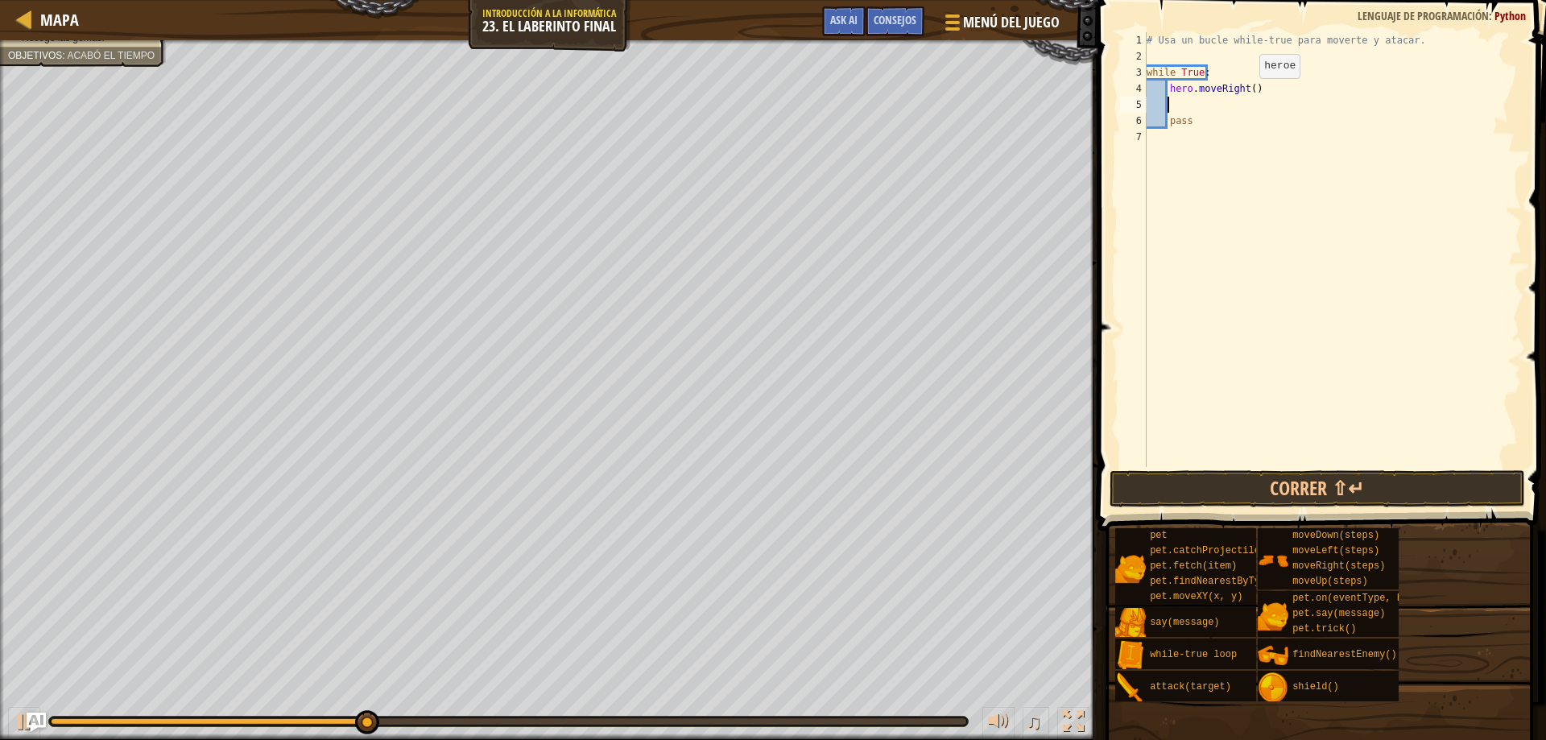
click at [1246, 94] on div "# Usa un bucle while-true para moverte y atacar. while True : hero . moveRight …" at bounding box center [1332, 265] width 378 height 467
click at [1333, 477] on button "Correr ⇧↵" at bounding box center [1318, 488] width 416 height 37
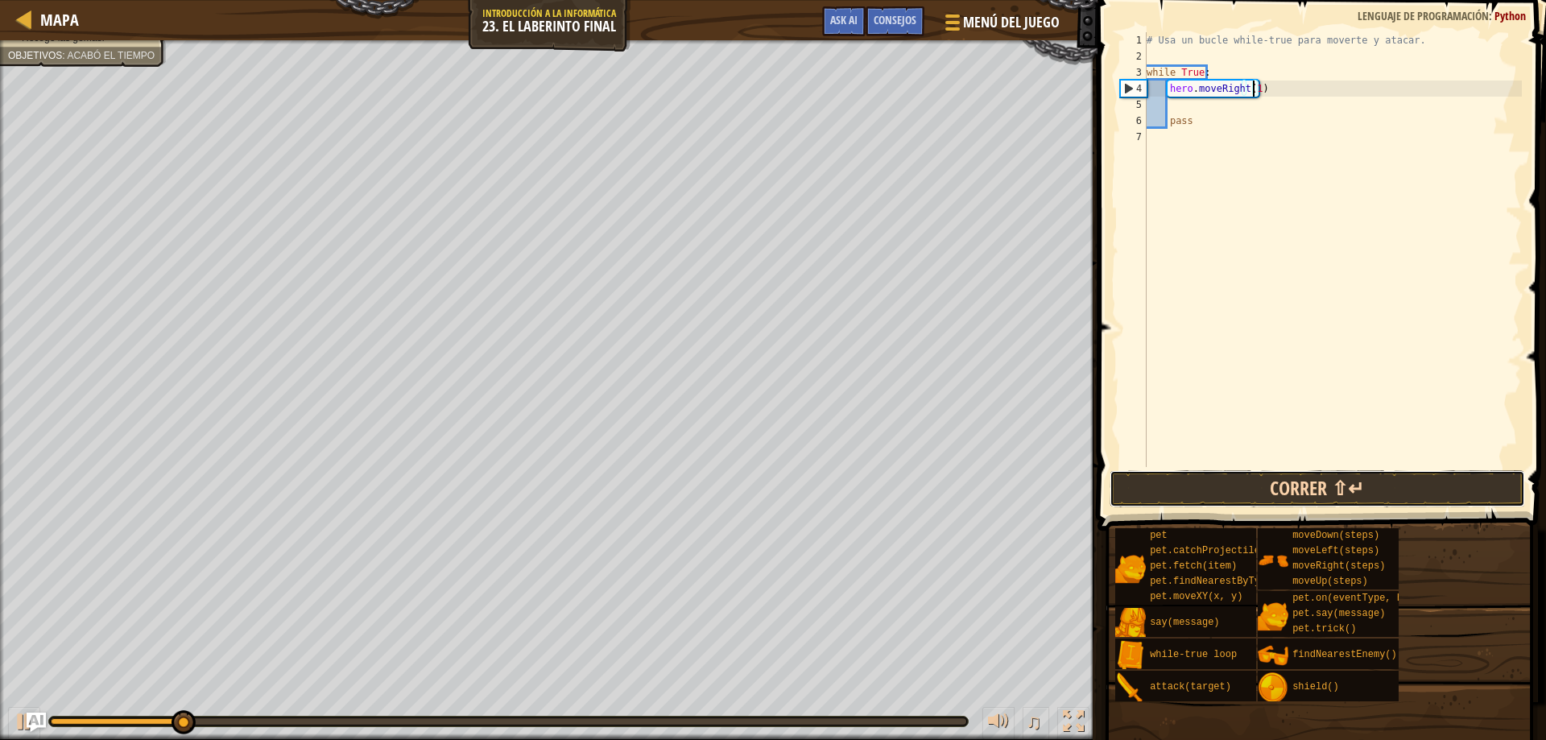
click at [1279, 498] on button "Correr ⇧↵" at bounding box center [1318, 488] width 416 height 37
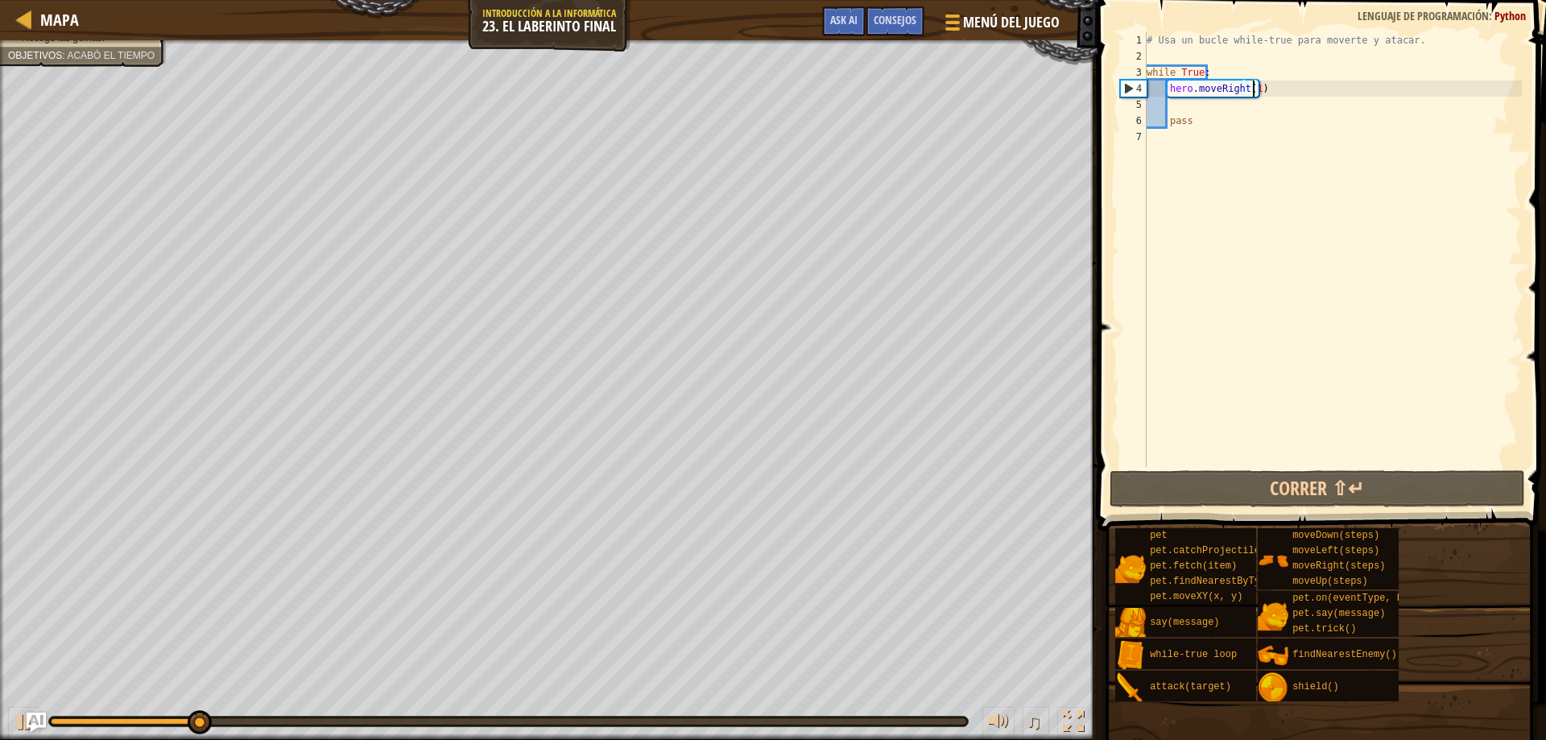
type textarea "hero.moveRight()"
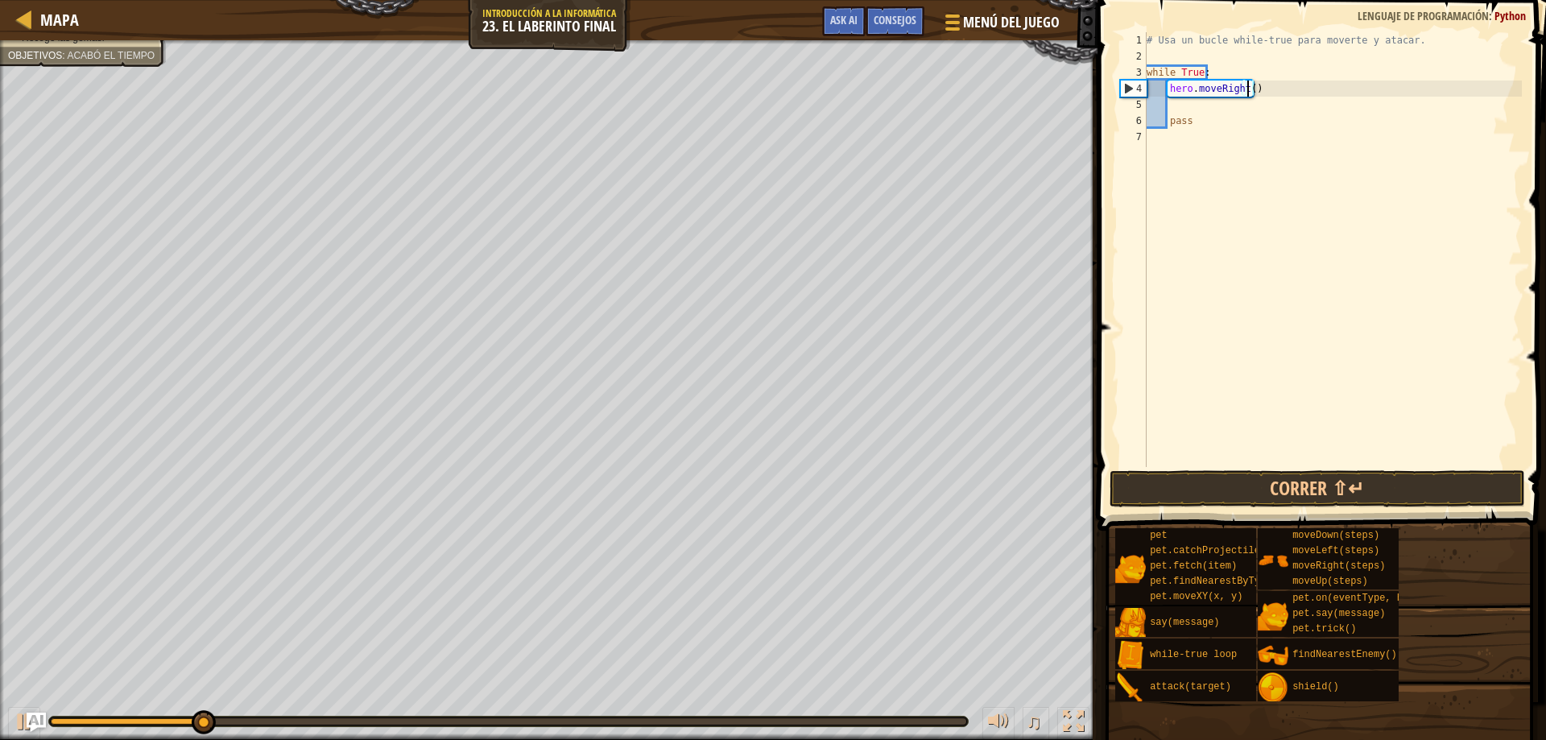
scroll to position [7, 8]
click at [1195, 111] on div "# Usa un bucle while-true para moverte y atacar. while True : hero . moveRight …" at bounding box center [1332, 265] width 378 height 467
click at [1205, 127] on div "# Usa un bucle while-true para moverte y atacar. while True : hero . moveRight …" at bounding box center [1332, 265] width 378 height 467
type textarea "p"
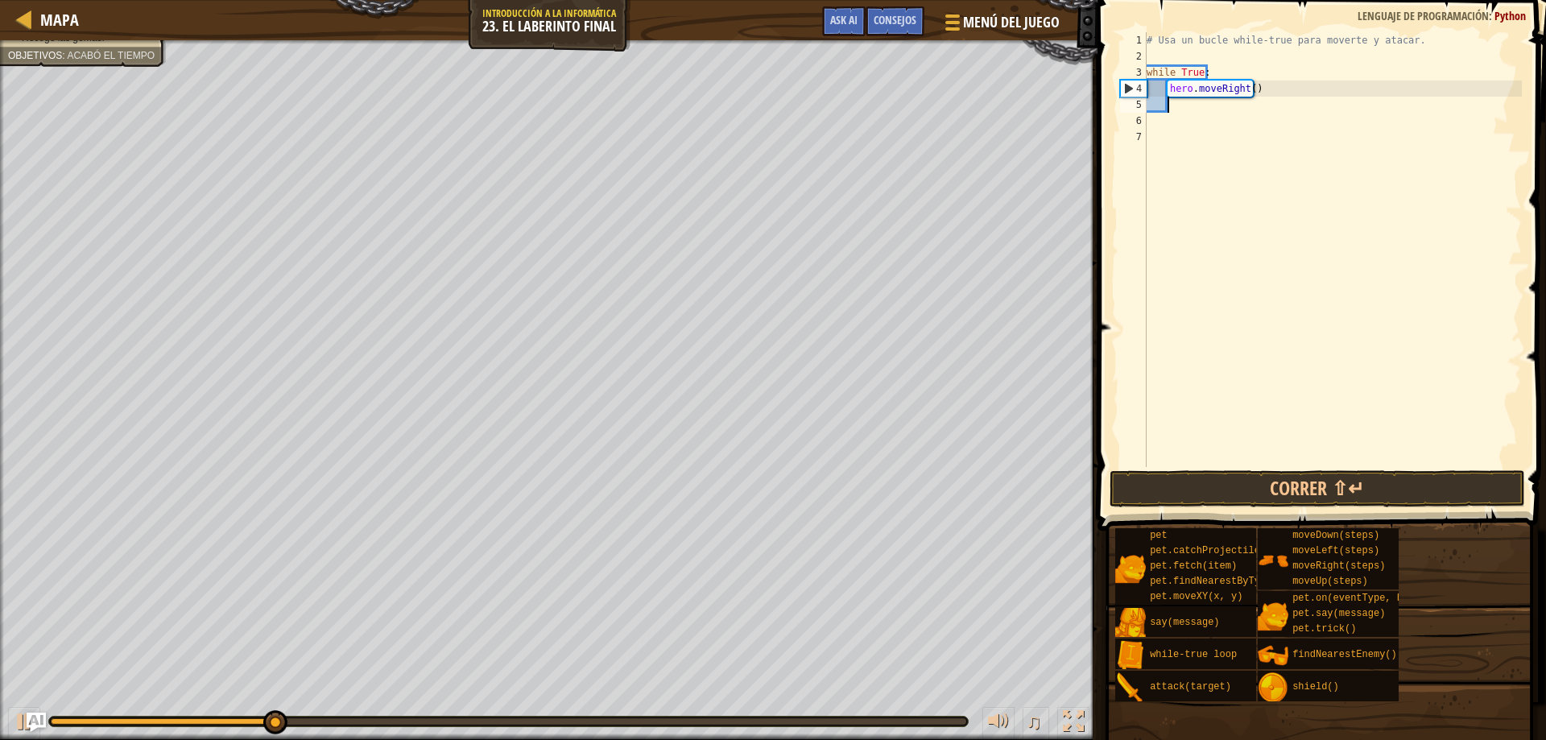
click at [1184, 111] on div "# Usa un bucle while-true para moverte y atacar. while True : hero . moveRight …" at bounding box center [1332, 265] width 378 height 467
type textarea "h"
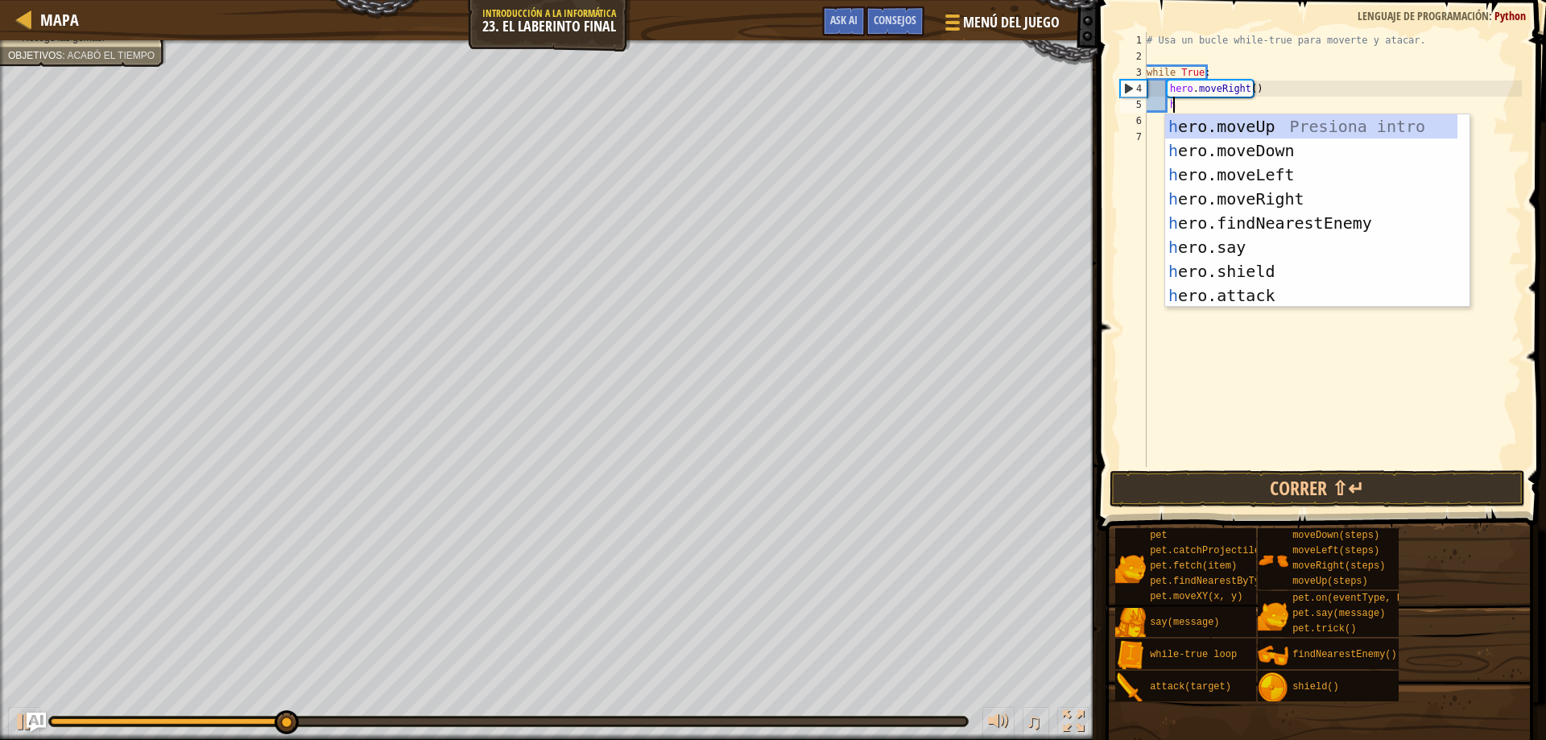
scroll to position [7, 2]
click at [1237, 124] on div "h ero.moveUp Presiona intro h ero.moveDown Presiona intro h ero.moveLeft Presio…" at bounding box center [1311, 235] width 292 height 242
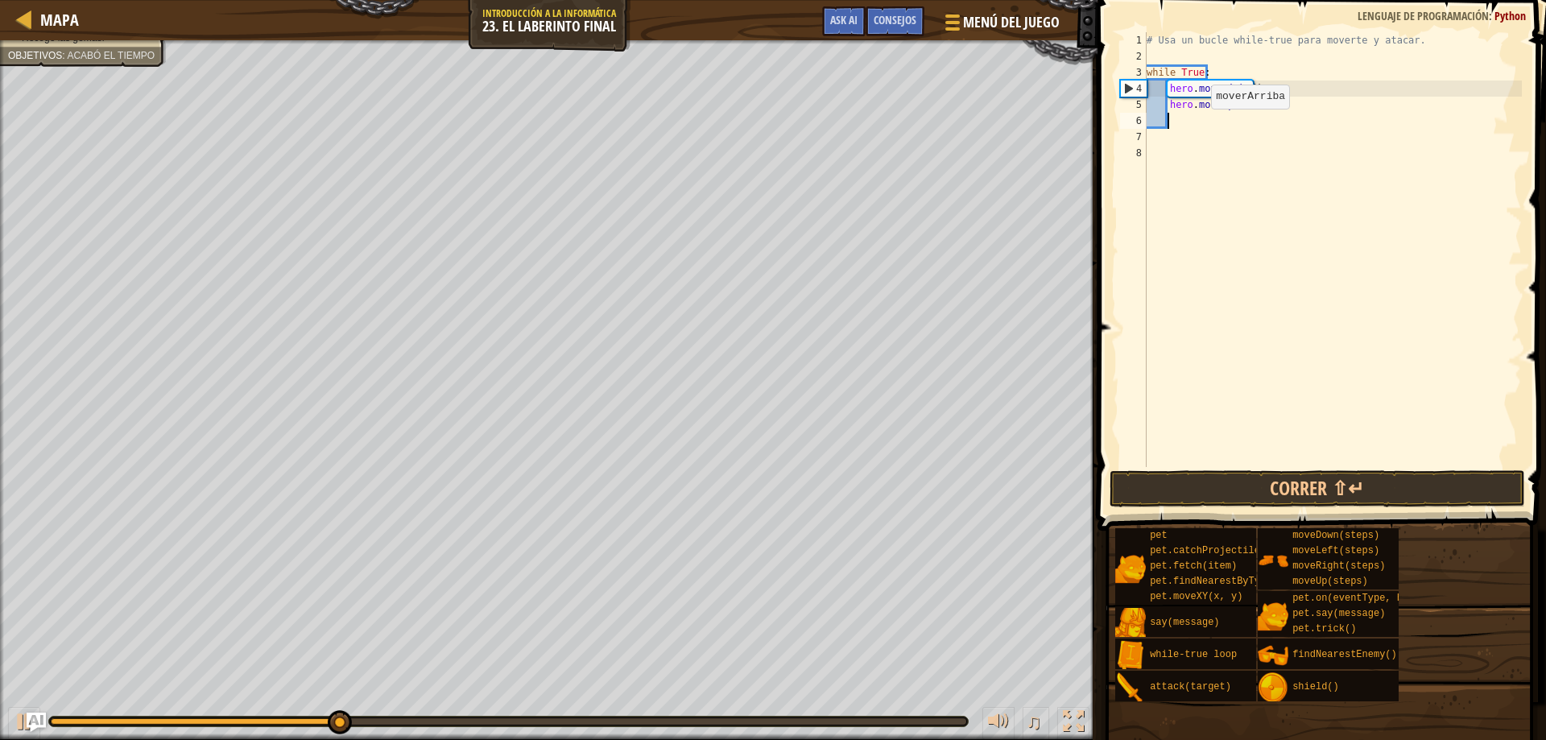
scroll to position [7, 1]
click at [1268, 468] on span at bounding box center [1323, 242] width 461 height 578
click at [1271, 476] on button "Correr ⇧↵" at bounding box center [1318, 488] width 416 height 37
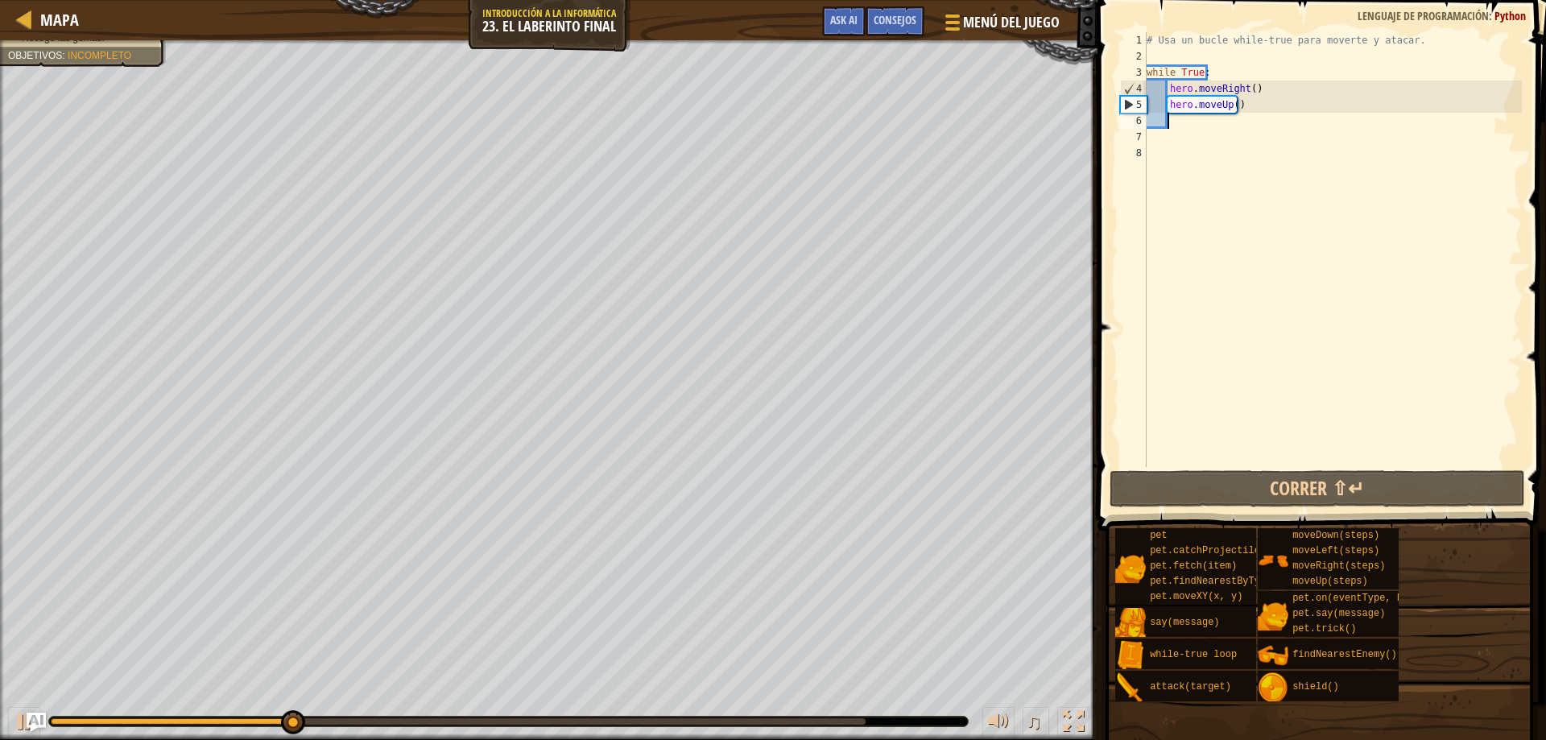
click at [1236, 114] on div "# Usa un bucle while-true para moverte y atacar. while True : hero . moveRight …" at bounding box center [1332, 265] width 378 height 467
type textarea "m"
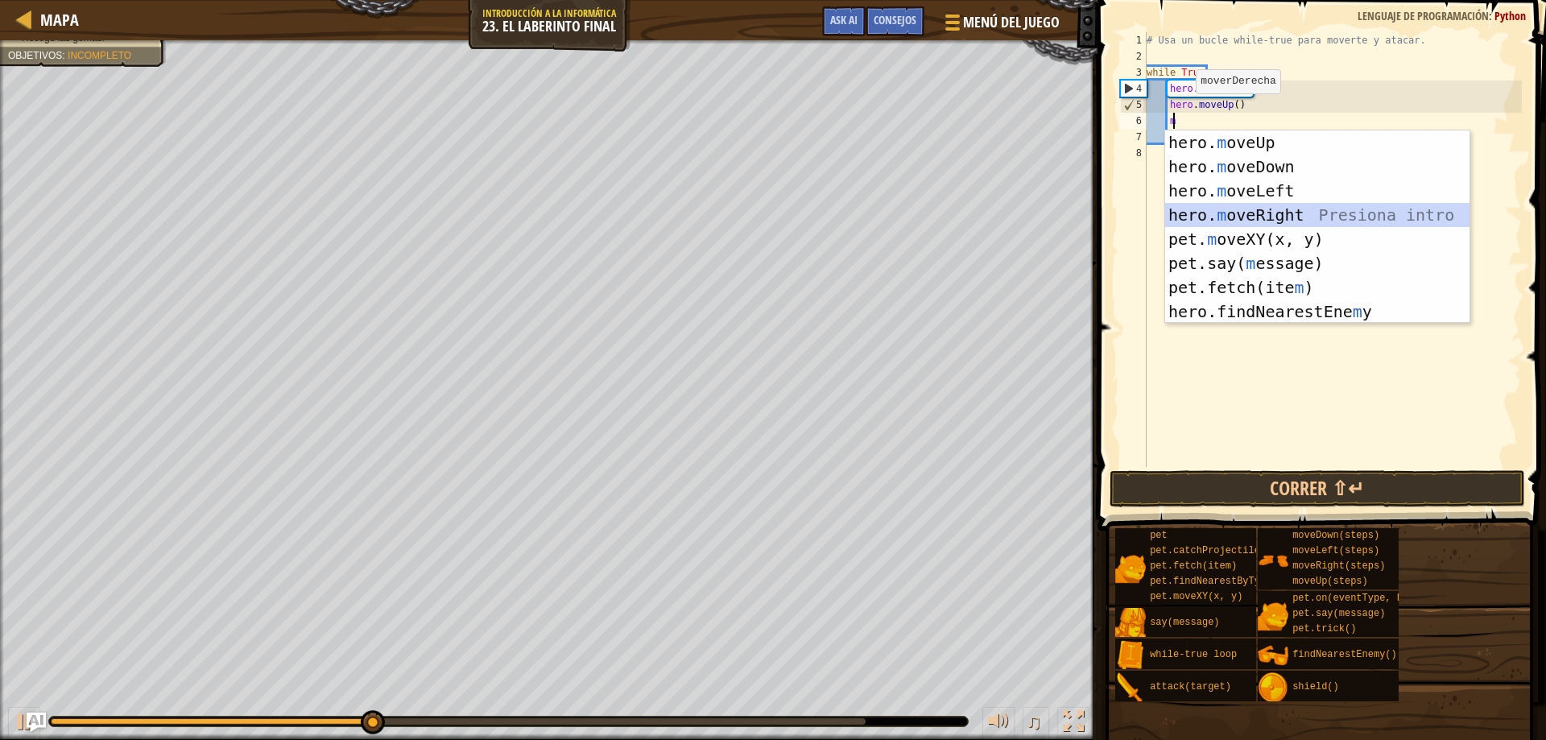
click at [1354, 217] on div "hero. m oveUp Presiona intro hero. m oveDown Presiona intro hero. m oveLeft Pre…" at bounding box center [1317, 251] width 304 height 242
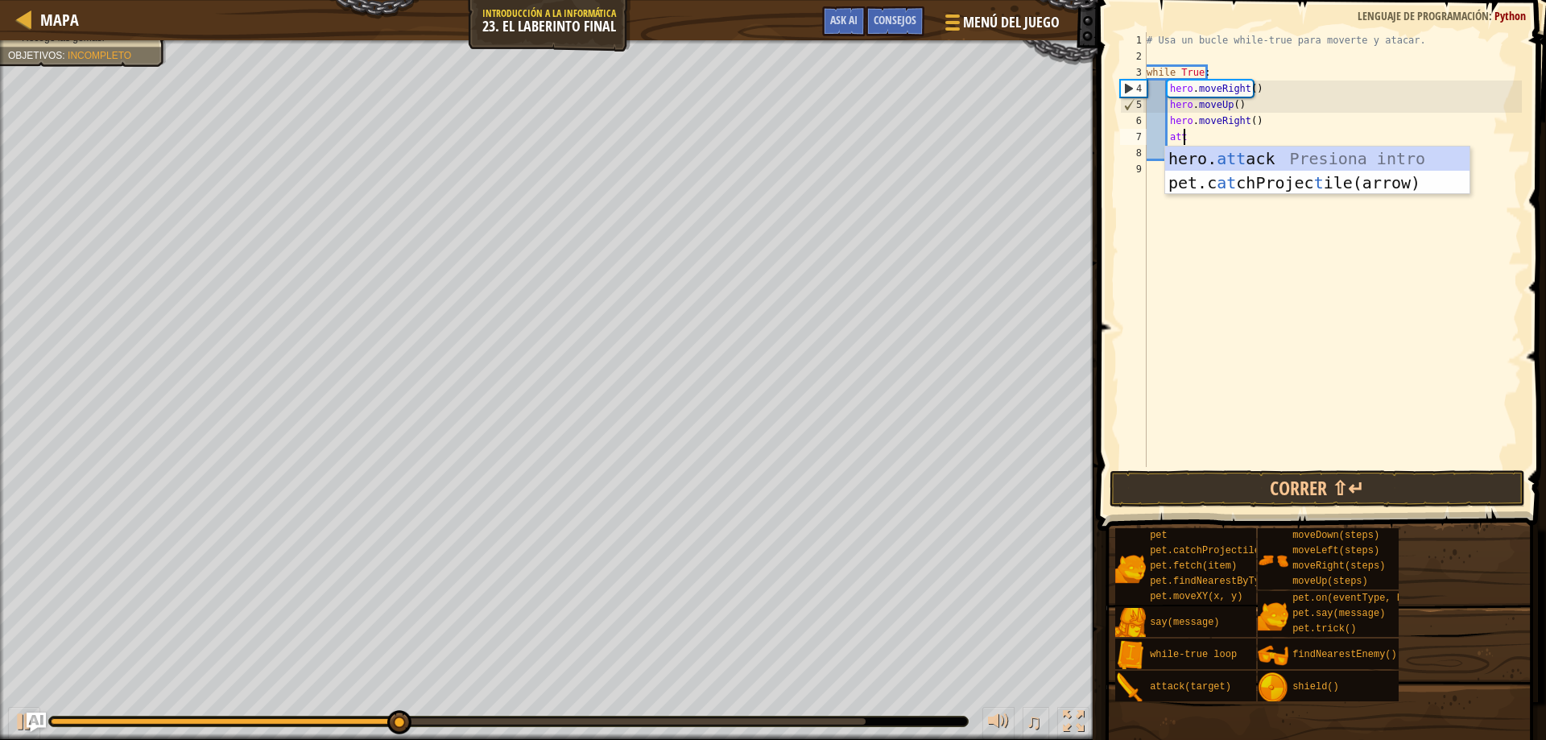
scroll to position [7, 2]
click at [1255, 150] on div "hero. atta ck Presiona intro pet.c at chProjec t ile( a rrow) Presiona intro" at bounding box center [1317, 195] width 304 height 97
type textarea "hero.attack(enemy)"
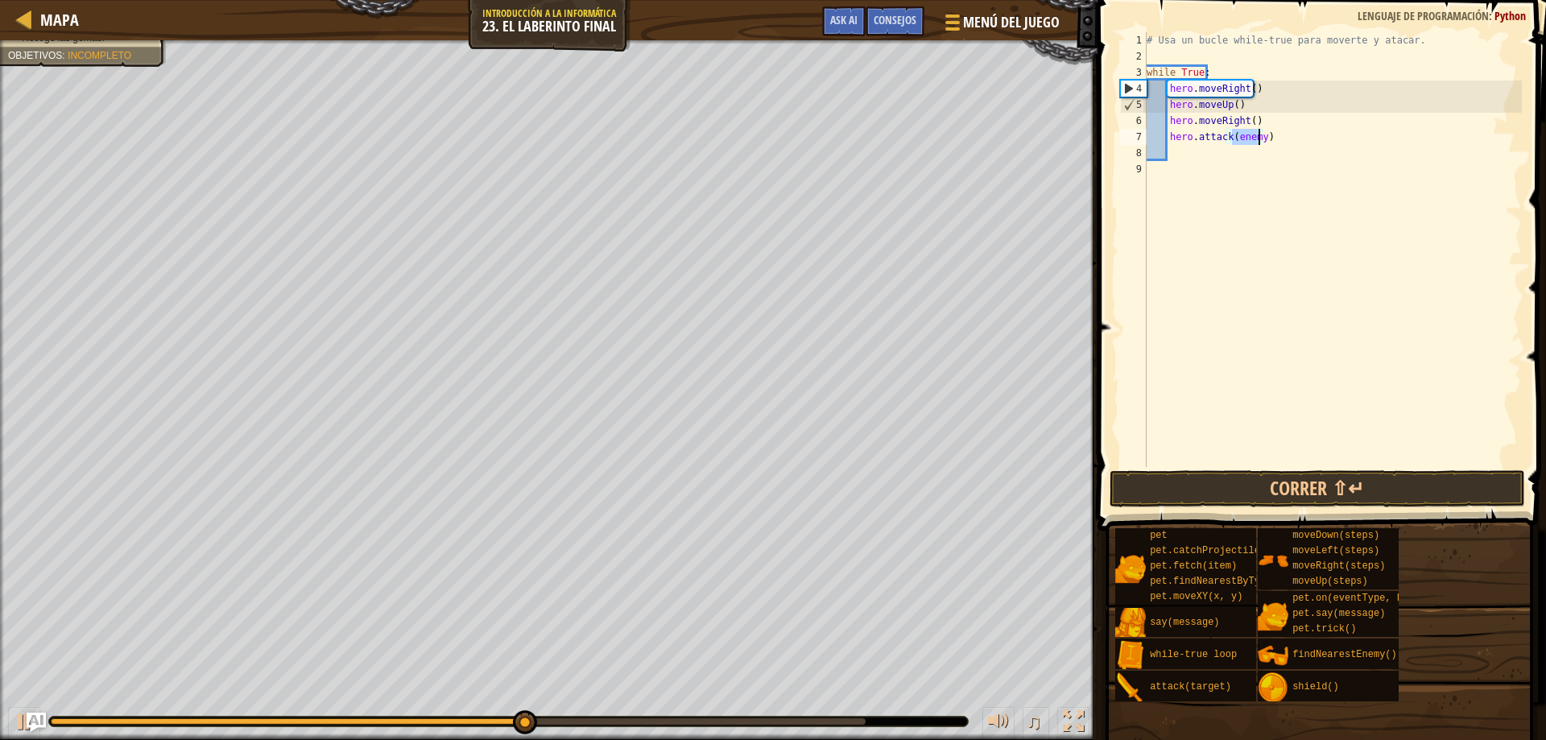
click at [1263, 130] on div "# Usa un bucle while-true para moverte y atacar. while True : hero . moveRight …" at bounding box center [1332, 265] width 378 height 467
drag, startPoint x: 1263, startPoint y: 130, endPoint x: 1170, endPoint y: 136, distance: 93.6
click at [1170, 136] on div "# Usa un bucle while-true para moverte y atacar. while True : hero . moveRight …" at bounding box center [1332, 265] width 378 height 467
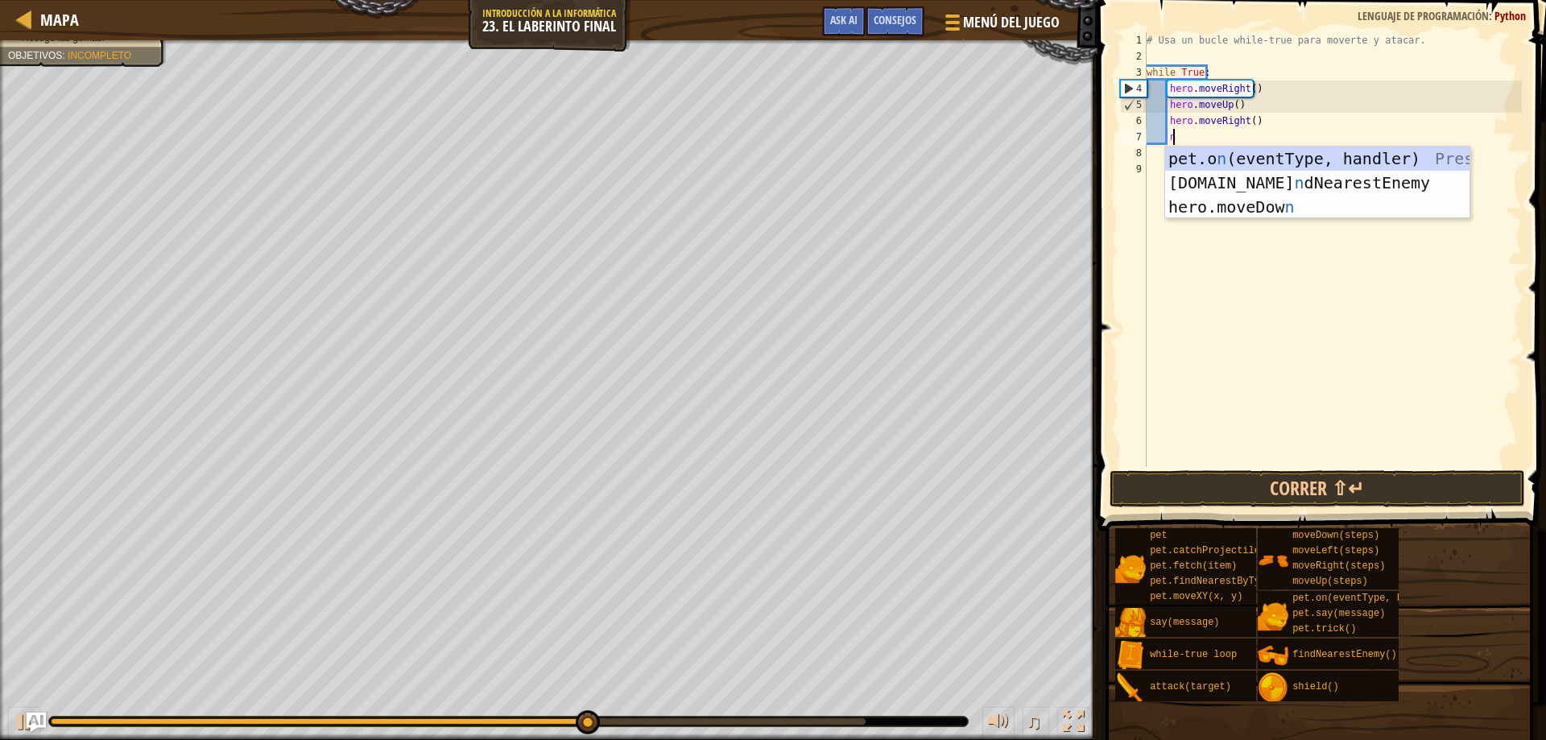
scroll to position [7, 2]
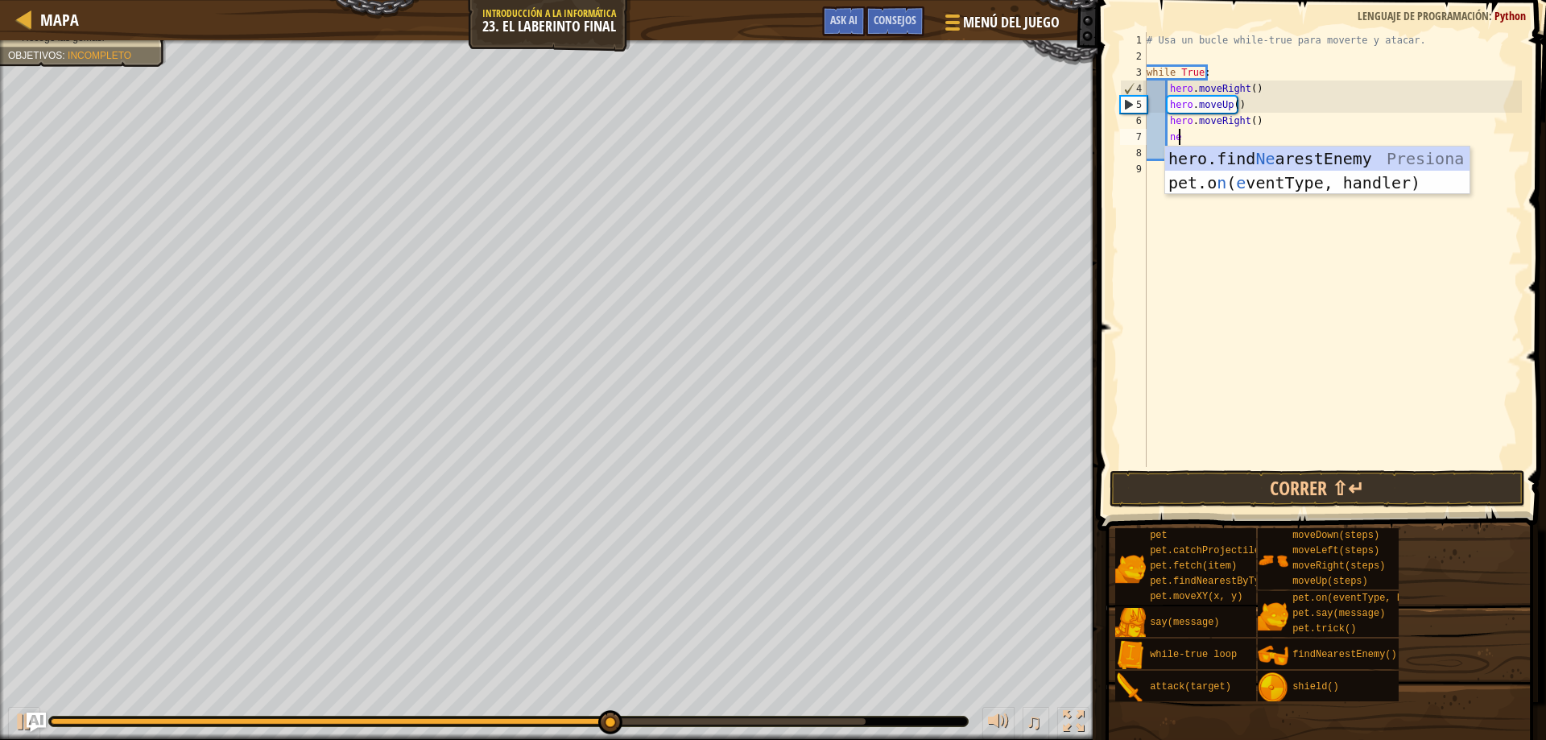
click at [1415, 143] on div "# Usa un bucle while-true para moverte y atacar. while True : hero . moveRight …" at bounding box center [1332, 265] width 378 height 467
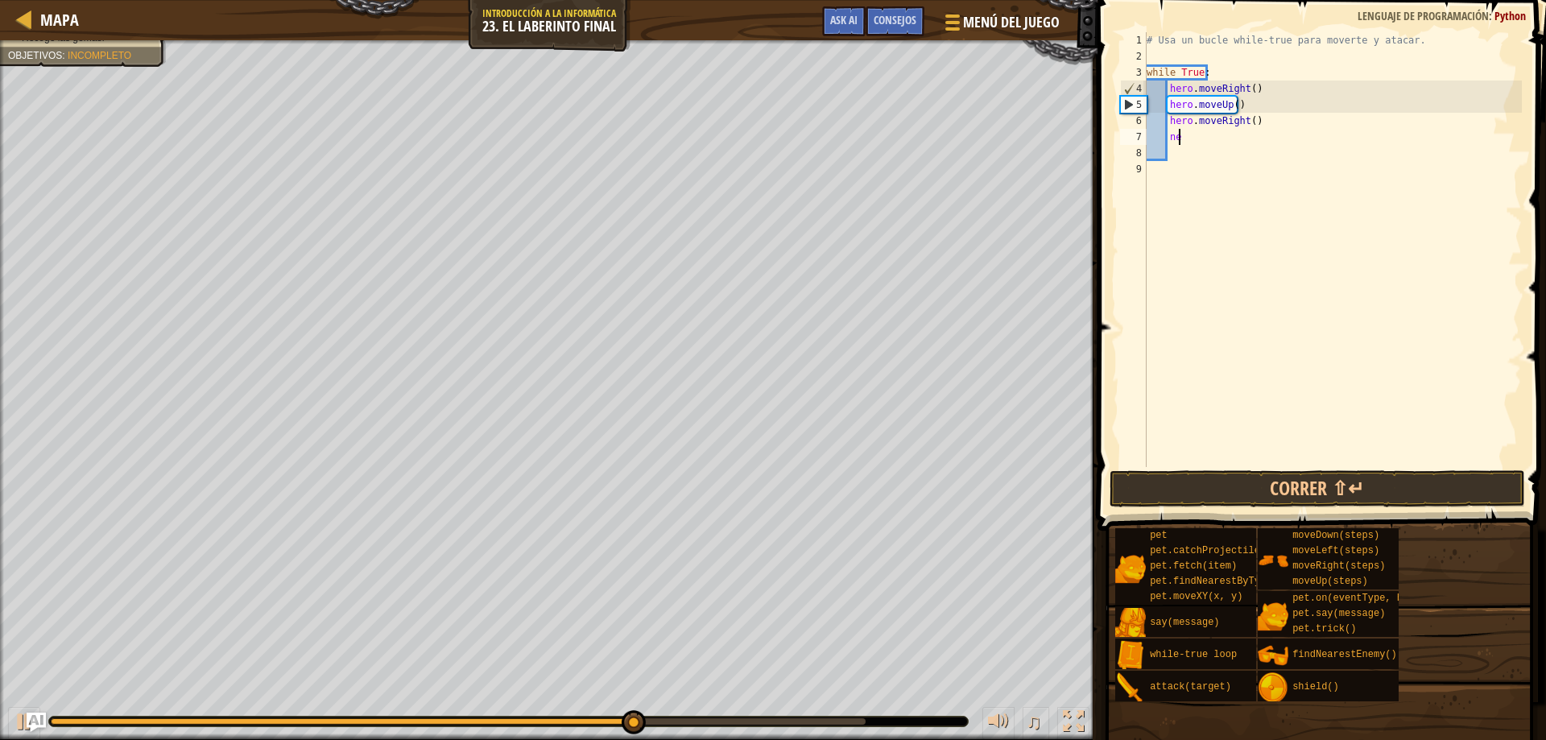
click at [1210, 140] on div "# Usa un bucle while-true para moverte y atacar. while True : hero . moveRight …" at bounding box center [1332, 265] width 378 height 467
click at [1189, 144] on div "# Usa un bucle while-true para moverte y atacar. while True : hero . moveRight …" at bounding box center [1332, 265] width 378 height 467
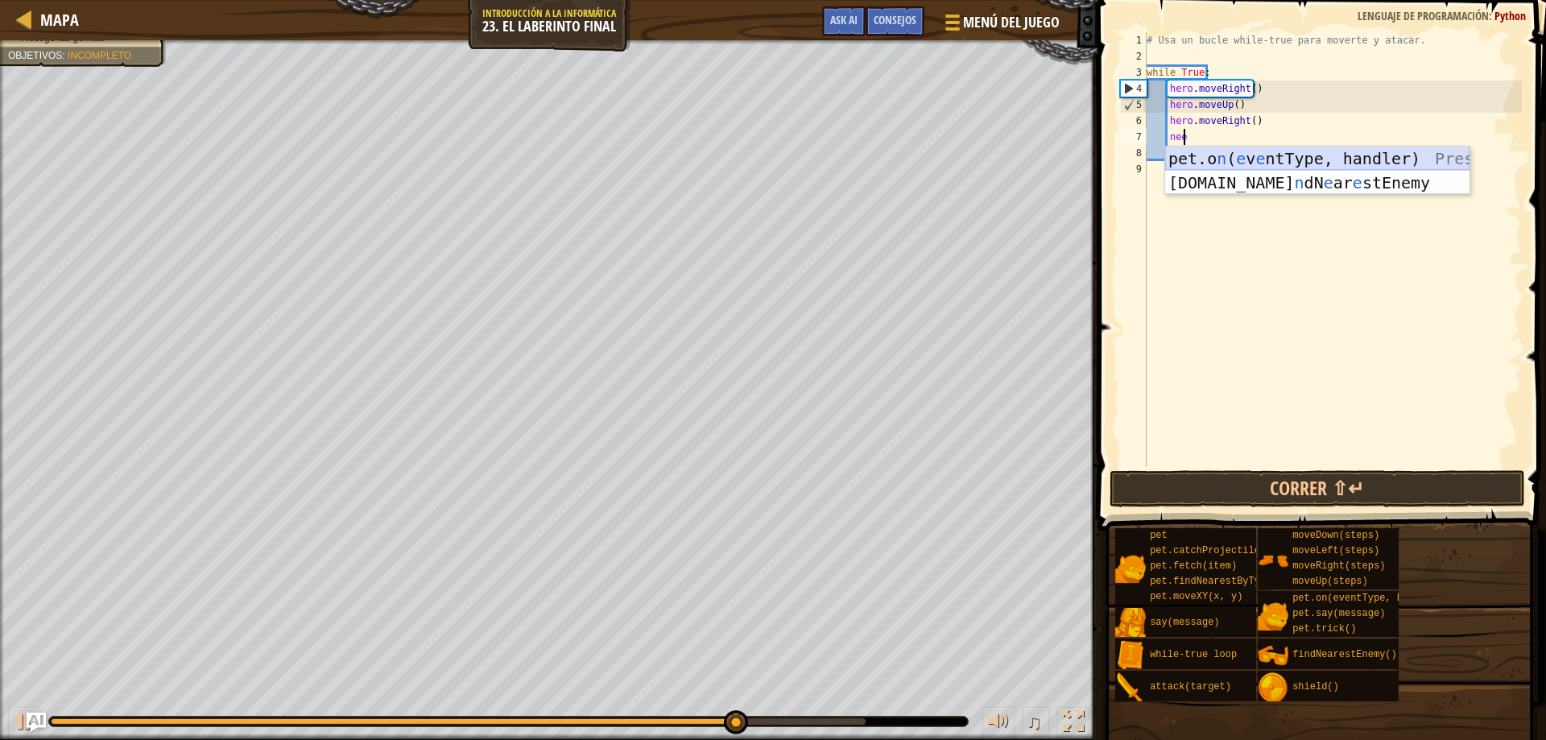
type textarea "ne"
click at [1239, 155] on div "hero.find Ne arestEnemy Presiona intro pet.o n ( e ventType, handler) Presiona …" at bounding box center [1317, 195] width 304 height 97
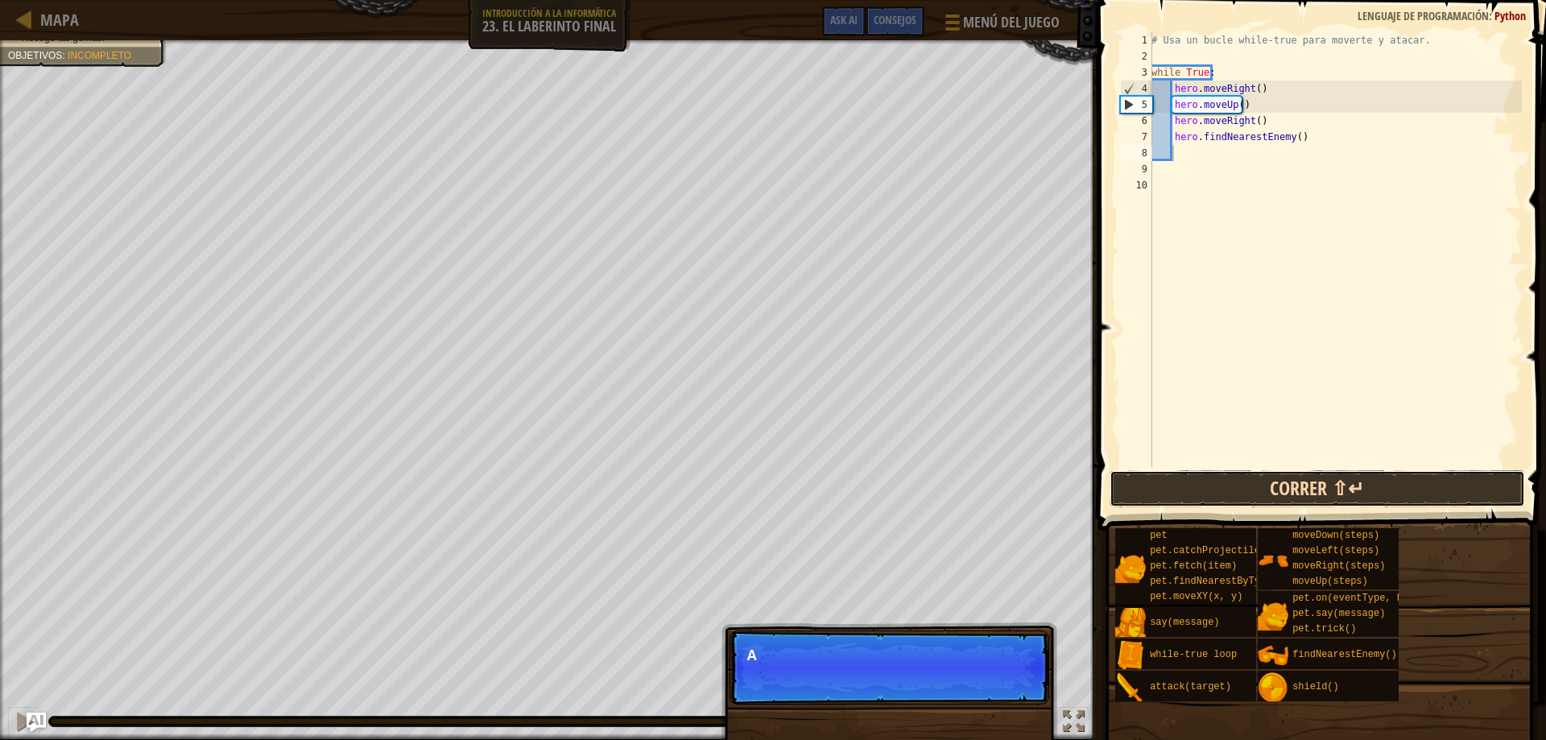
click at [1285, 483] on button "Correr ⇧↵" at bounding box center [1318, 488] width 416 height 37
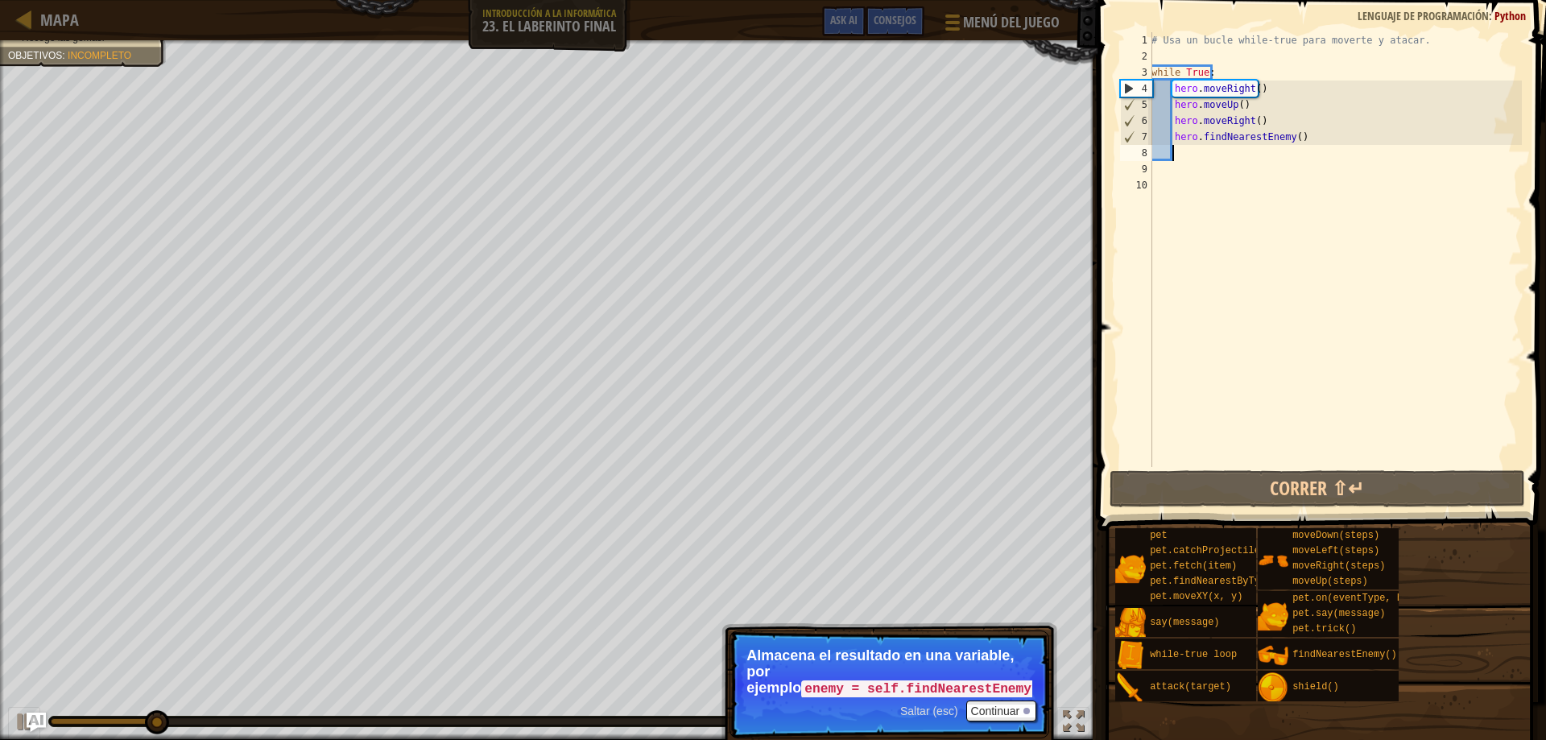
click at [1226, 151] on div "# Usa un bucle while-true para moverte y atacar. while True : hero . moveRight …" at bounding box center [1335, 265] width 374 height 467
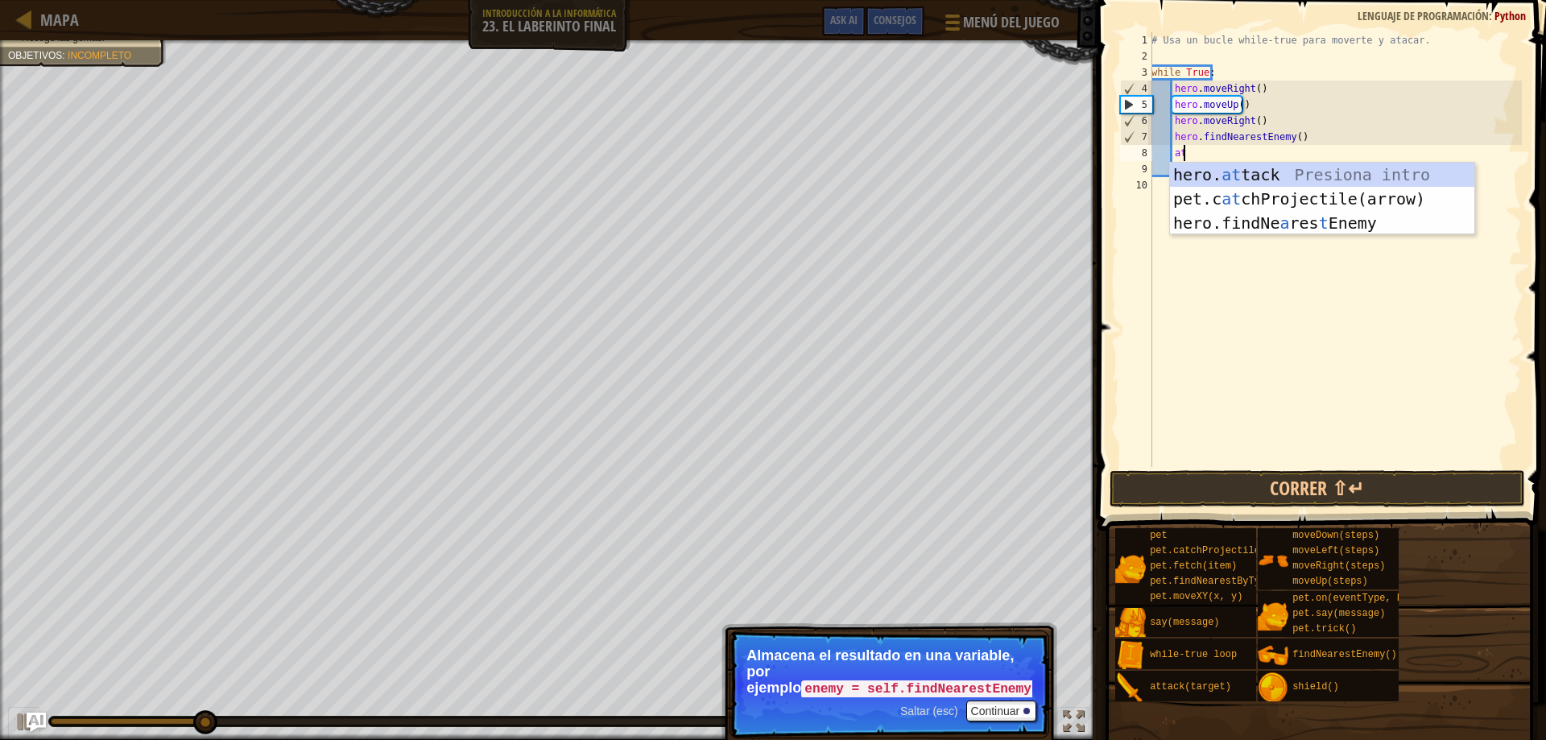
scroll to position [7, 2]
click at [1260, 167] on div "hero. att ack Presiona intro pet.c at chProjec t ile(arrow) Presiona intro" at bounding box center [1322, 211] width 304 height 97
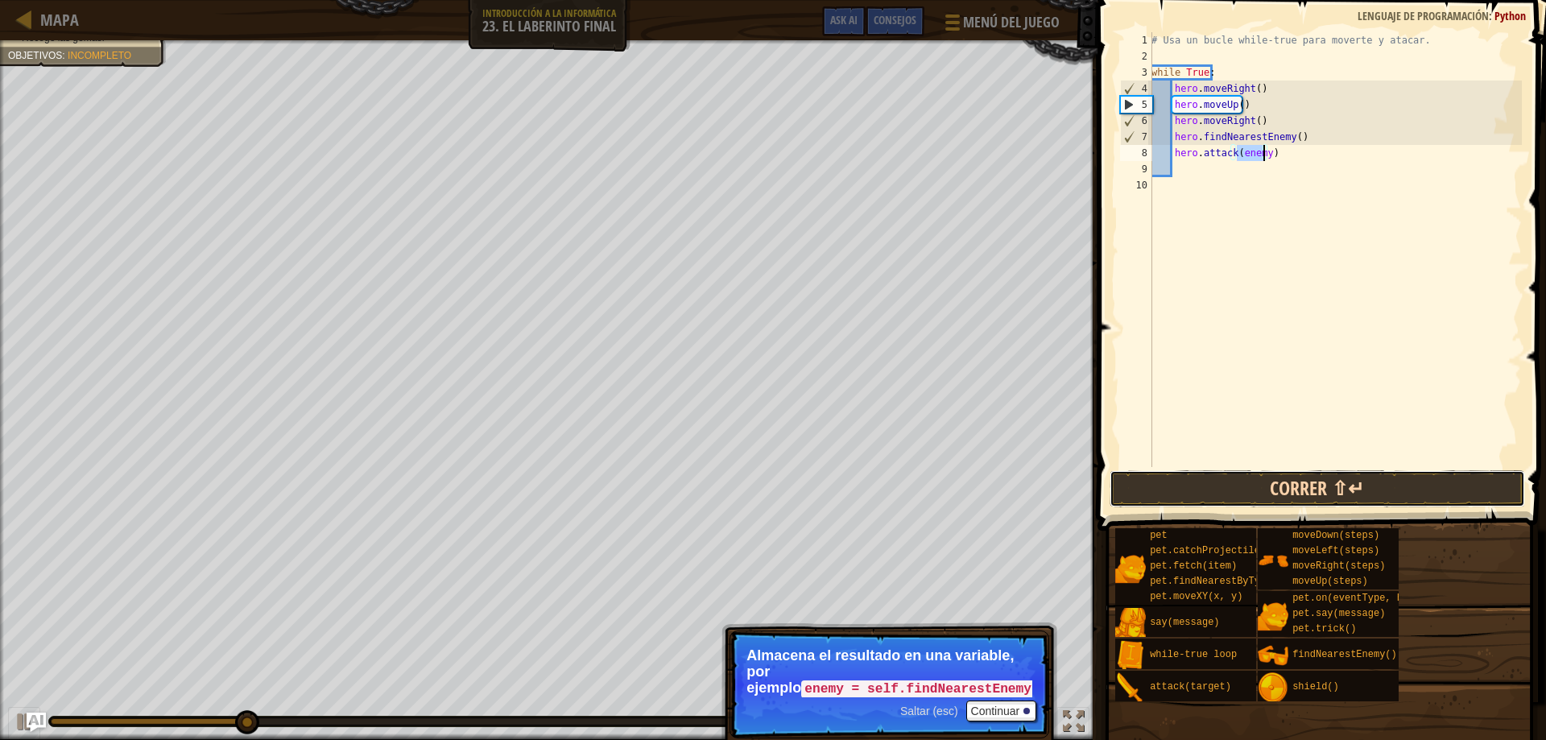
click at [1300, 497] on button "Correr ⇧↵" at bounding box center [1318, 488] width 416 height 37
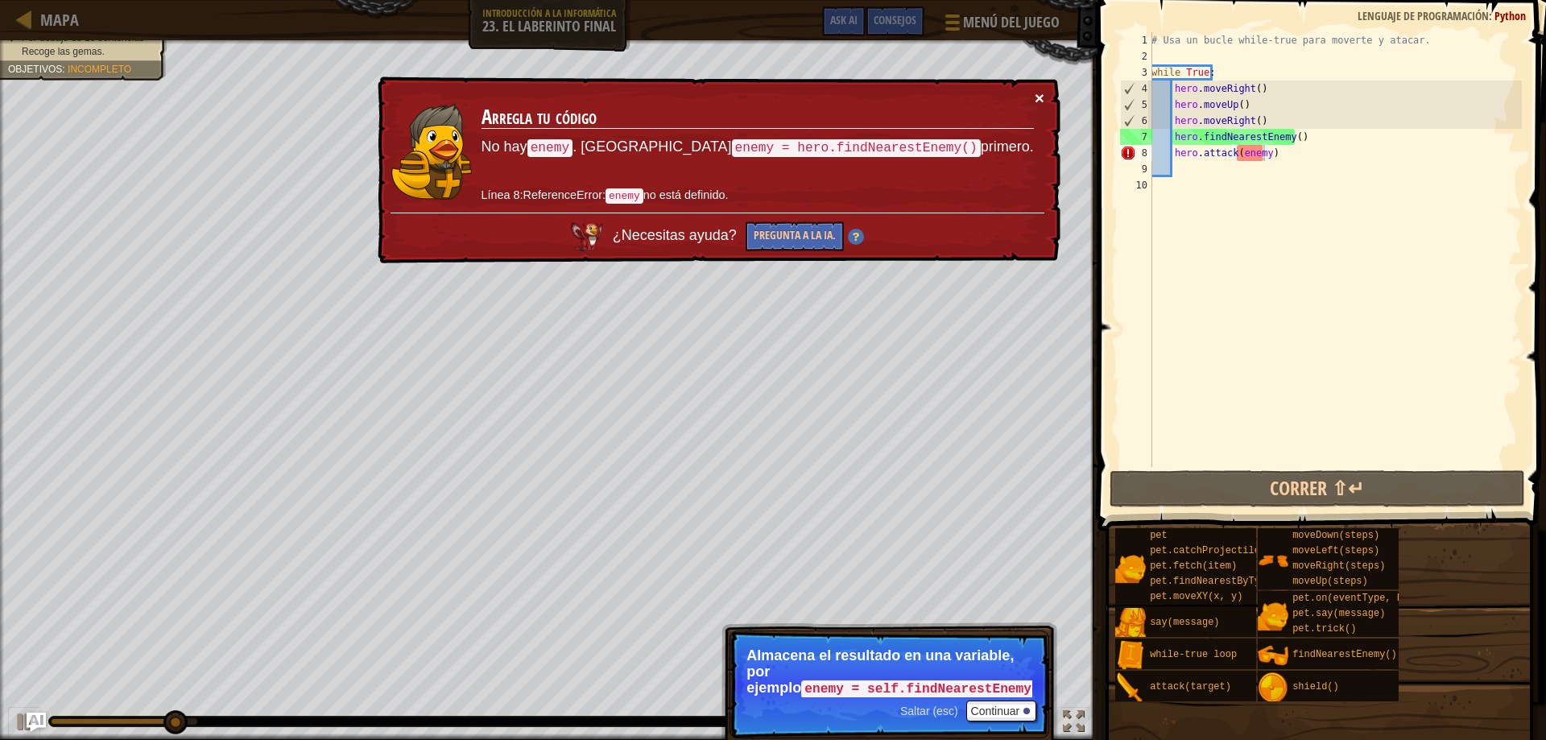
click at [1041, 95] on button "×" at bounding box center [1040, 97] width 10 height 17
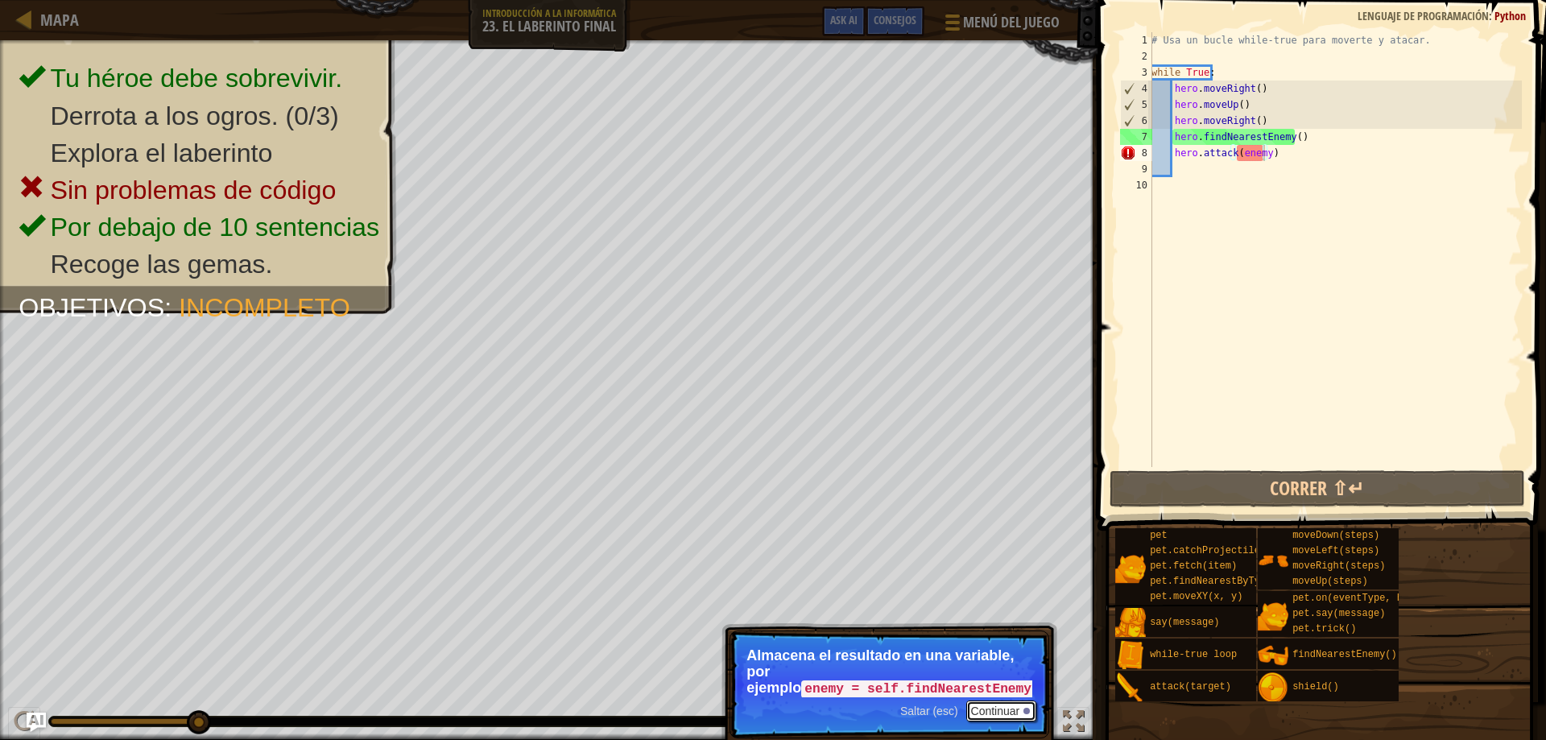
click at [984, 711] on button "Continuar" at bounding box center [1001, 711] width 71 height 21
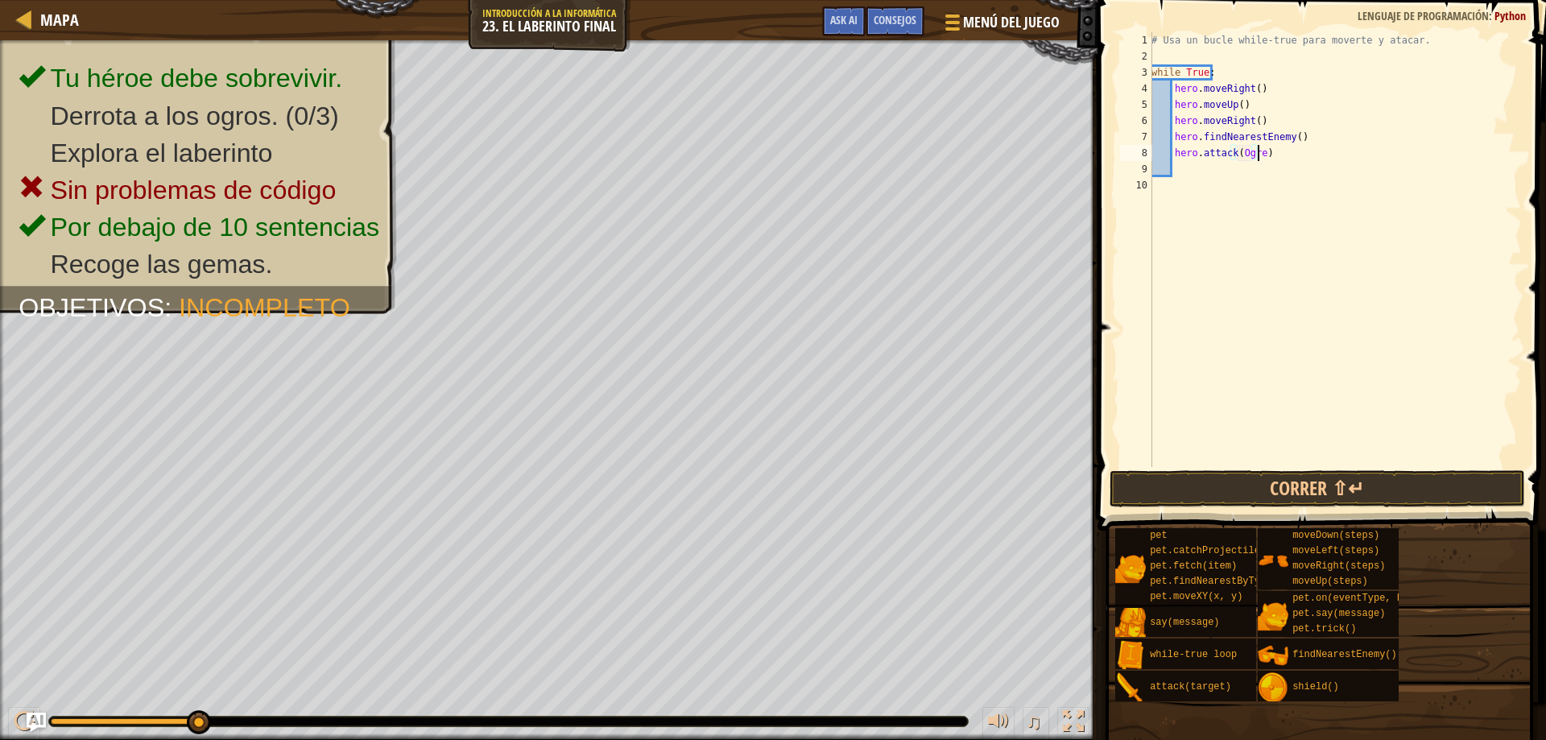
scroll to position [7, 9]
click at [1342, 480] on button "Correr ⇧↵" at bounding box center [1318, 488] width 416 height 37
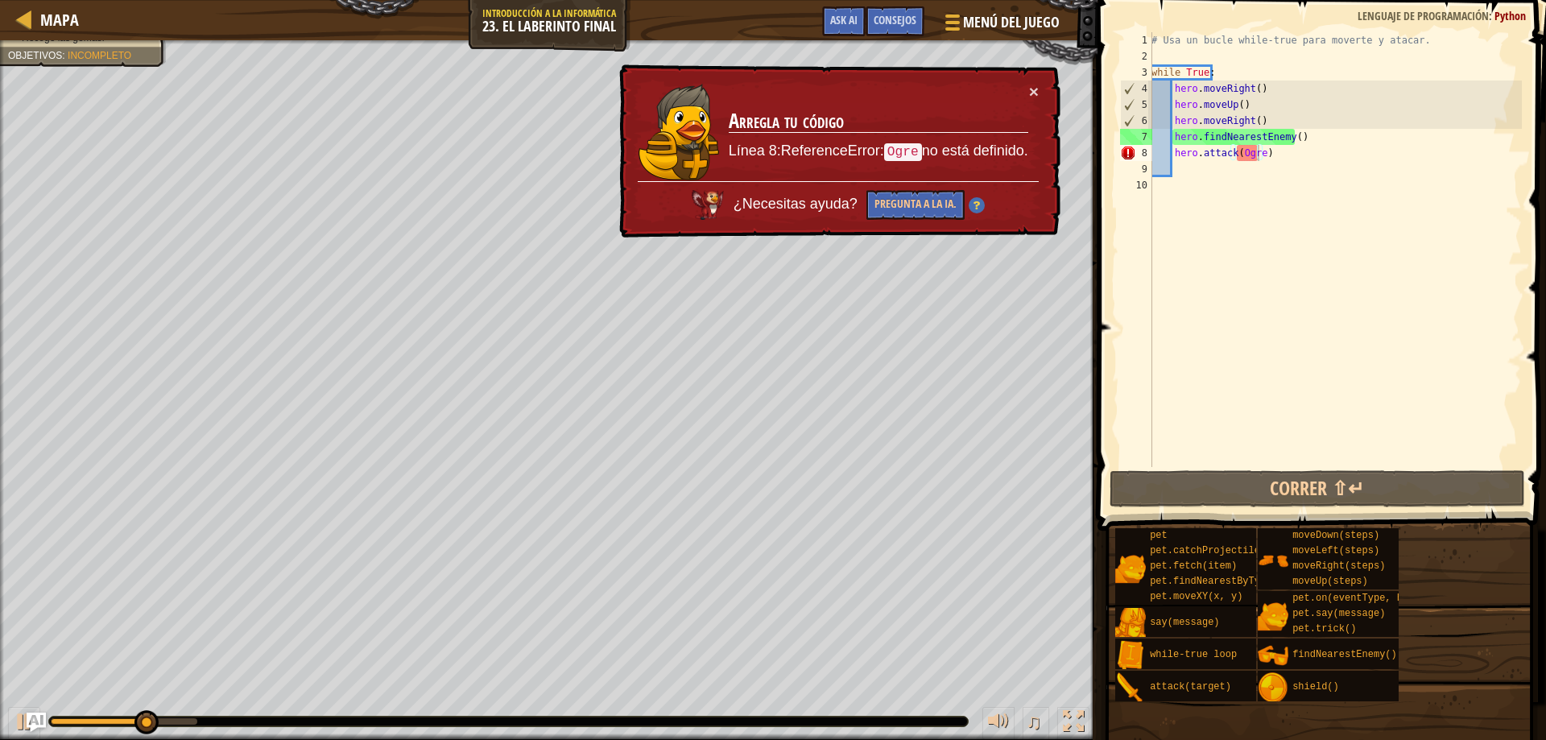
click at [1040, 86] on div "× Arregla tu código Línea 8:ReferenceError: Ogre no está definido. ¿Necesitas a…" at bounding box center [838, 151] width 444 height 174
click at [1030, 89] on button "×" at bounding box center [1034, 91] width 10 height 17
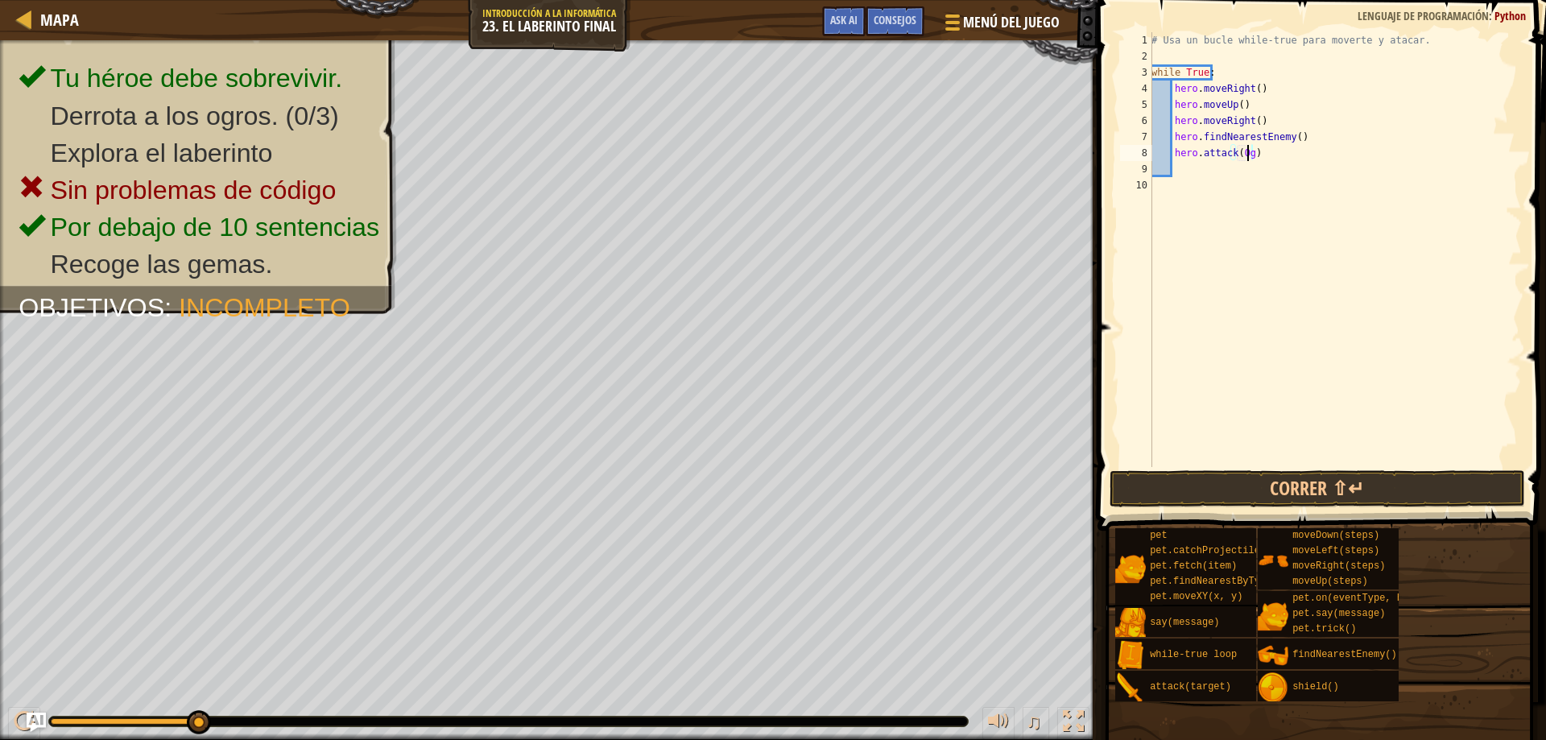
scroll to position [7, 7]
click at [1230, 48] on div "# Usa un bucle while-true para moverte y atacar. while True : hero . moveRight …" at bounding box center [1335, 265] width 374 height 467
type textarea "# Usa un bucle while-true para moverte y atacar."
click at [1245, 59] on div "# Usa un bucle while-true para moverte y atacar. while True : hero . moveRight …" at bounding box center [1335, 265] width 374 height 467
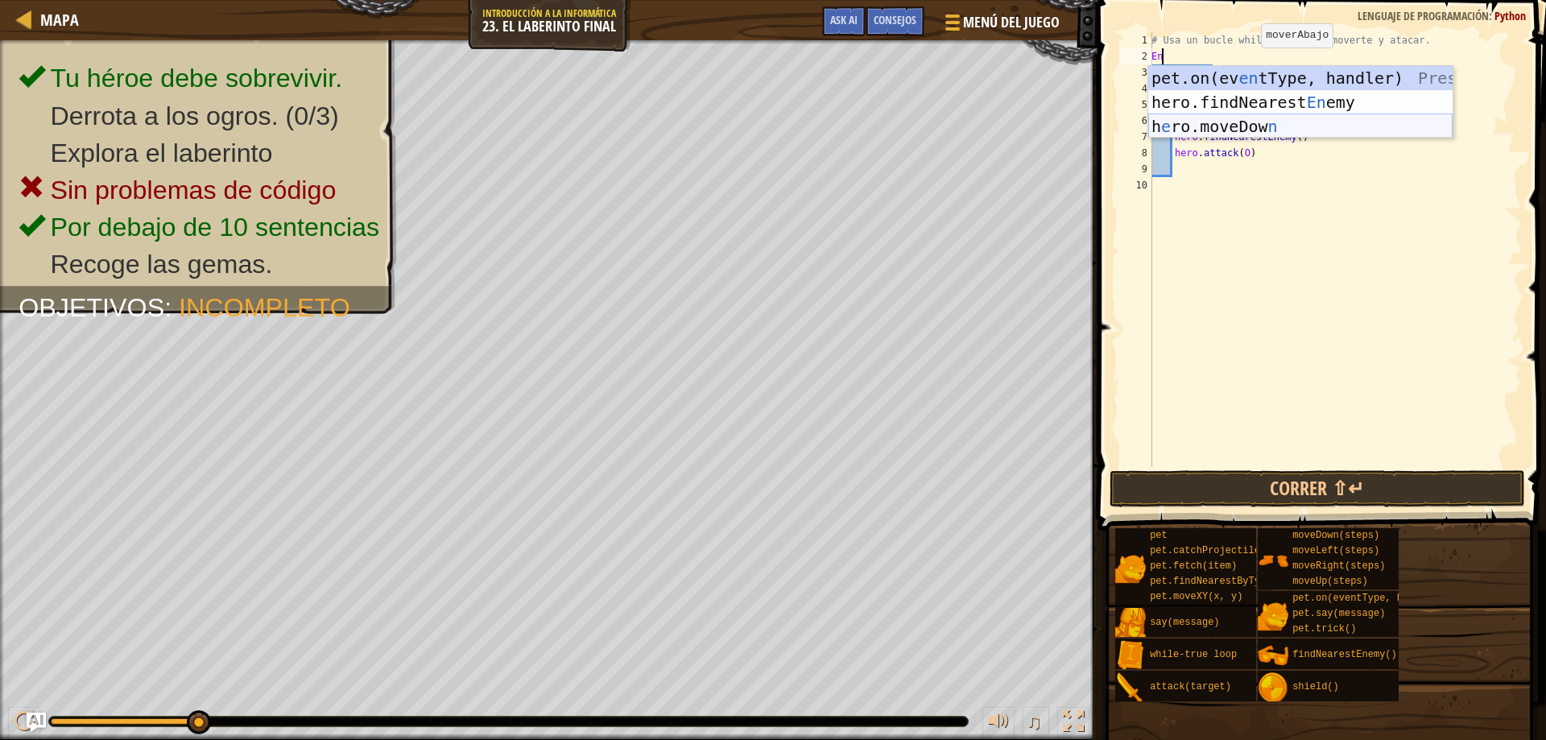
type textarea "E"
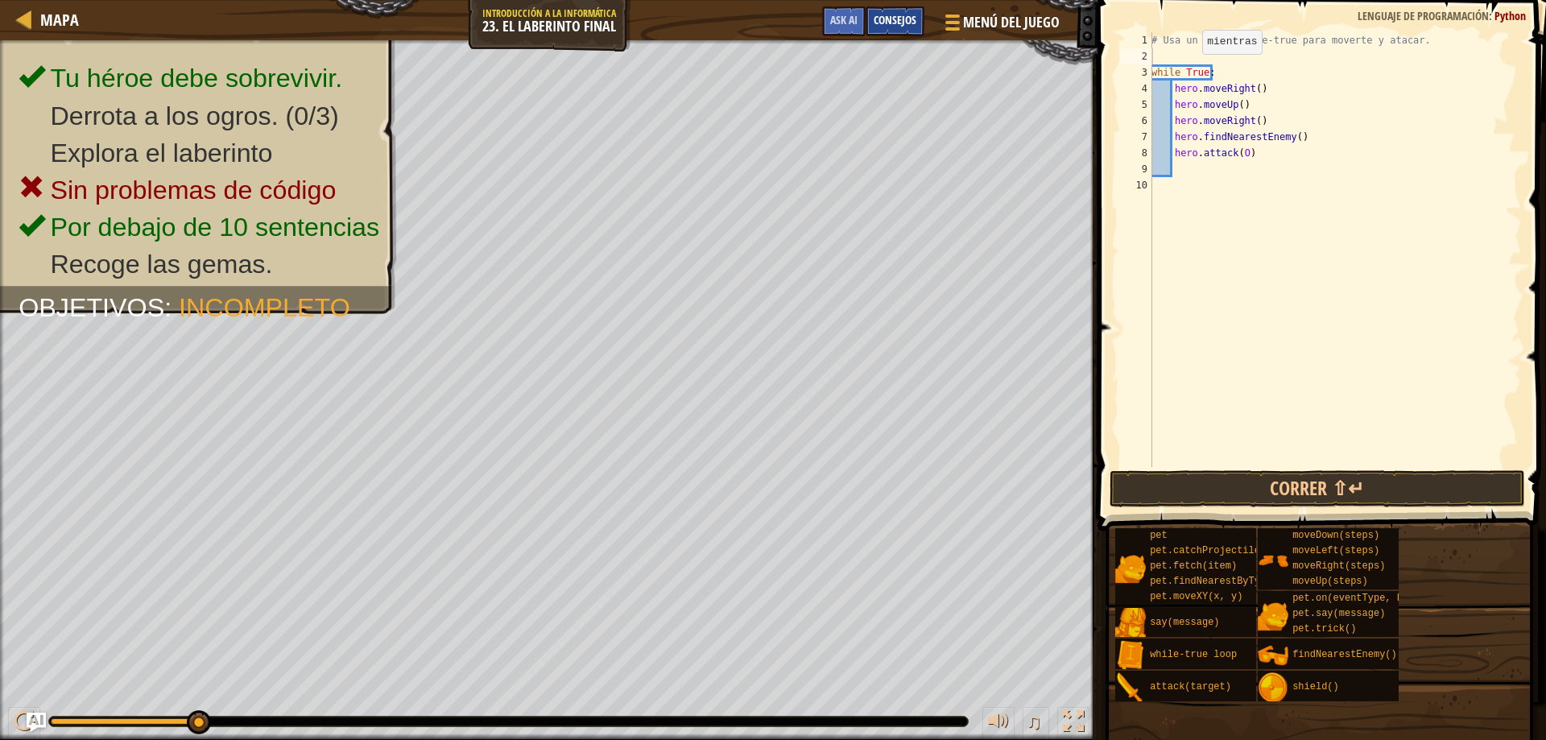
click at [908, 13] on div "Consejos" at bounding box center [895, 21] width 59 height 30
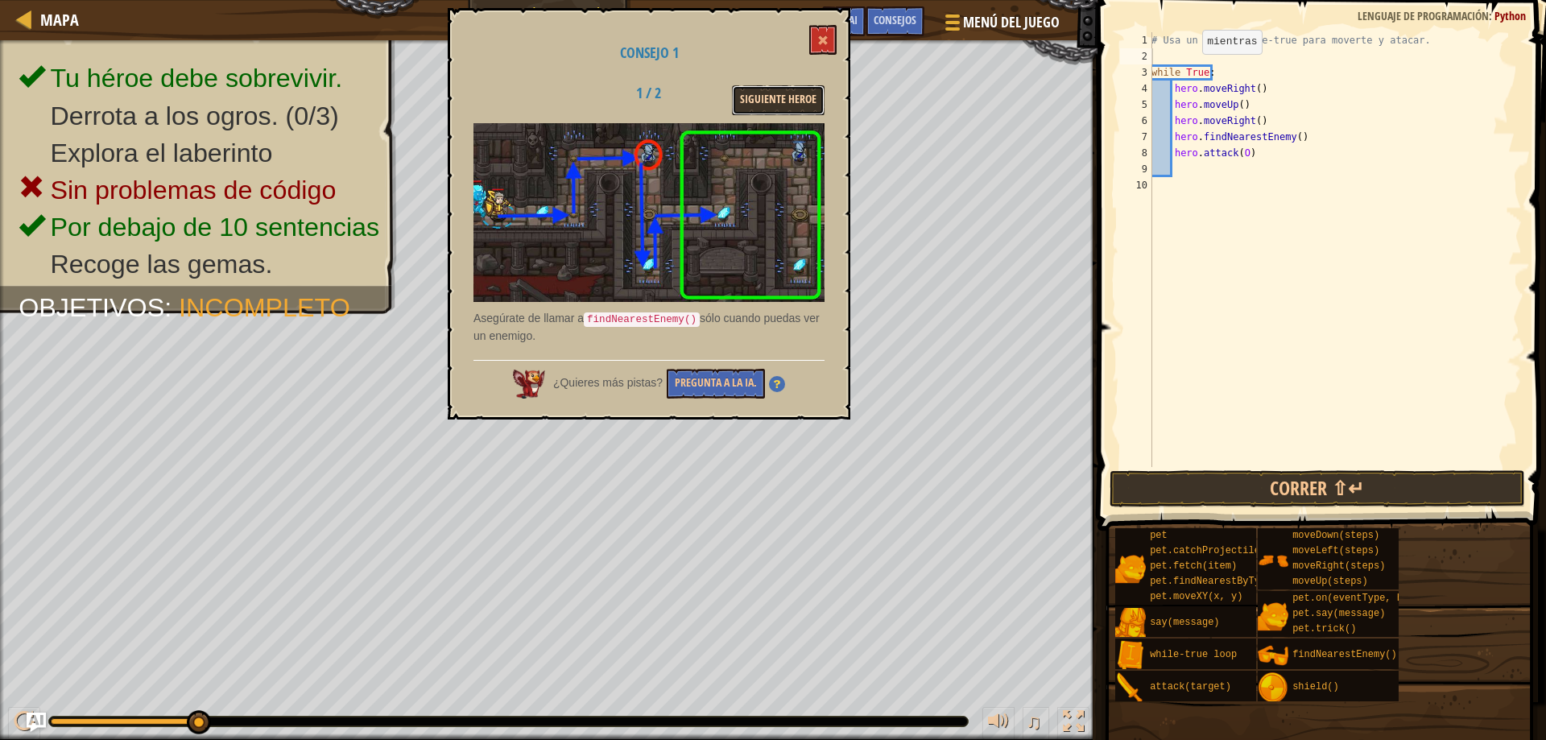
click at [800, 111] on button "Siguiente Heroe" at bounding box center [778, 100] width 93 height 30
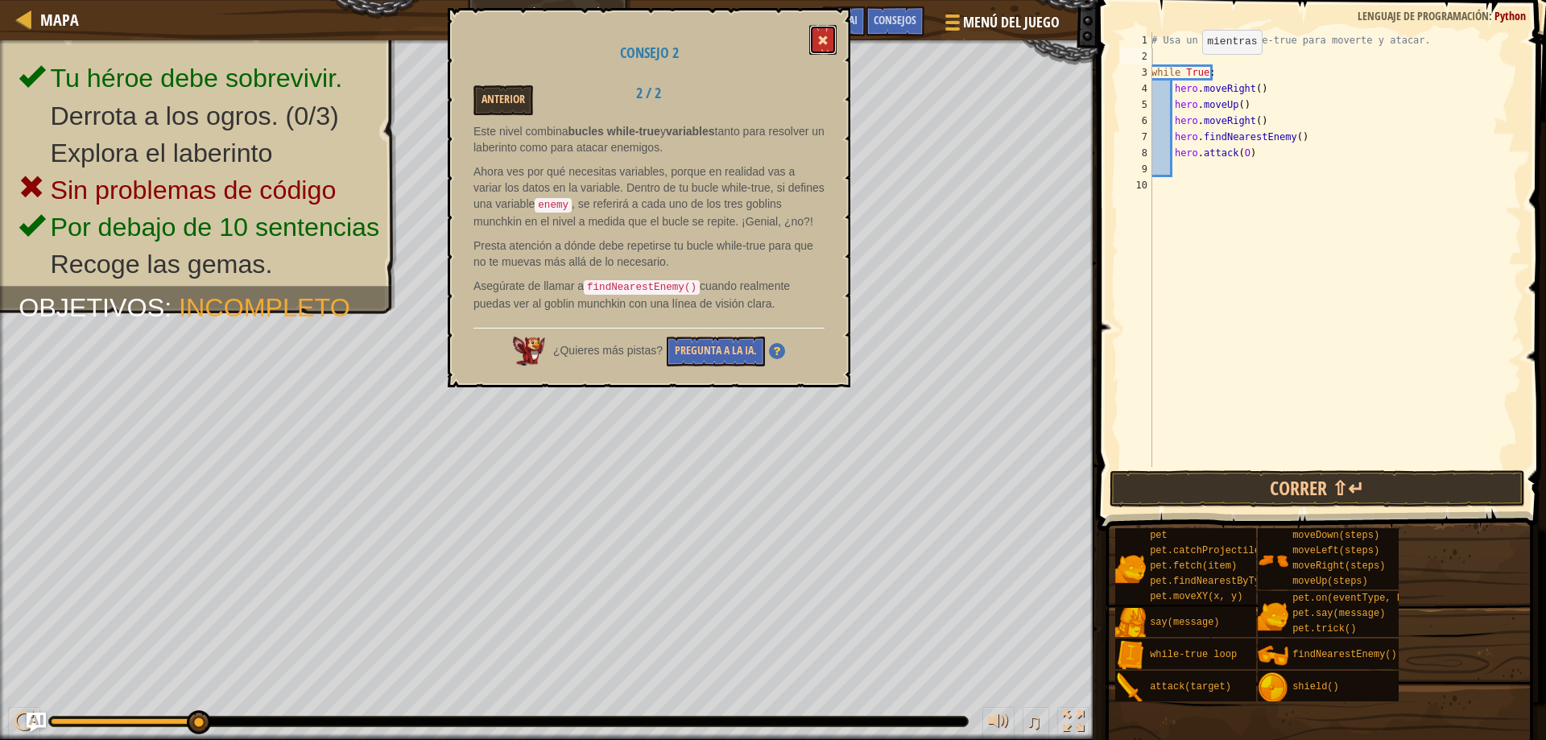
click at [825, 39] on span at bounding box center [822, 40] width 11 height 11
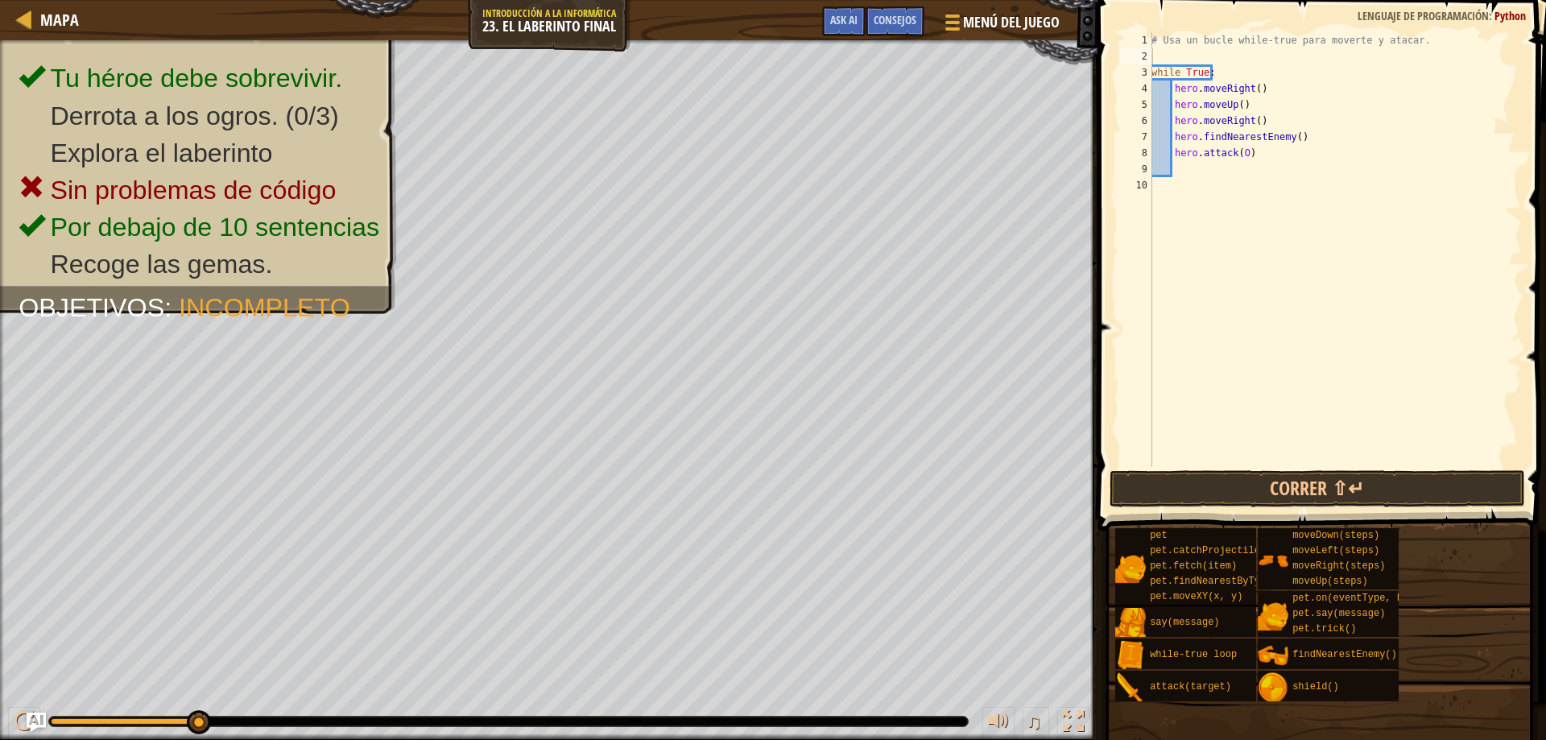
type textarea "while True:"
click at [1326, 68] on div "# Usa un bucle while-true para moverte y atacar. while True : hero . moveRight …" at bounding box center [1335, 265] width 374 height 467
click at [1329, 63] on div "# Usa un bucle while-true para moverte y atacar. while True : hero . moveRight …" at bounding box center [1335, 265] width 374 height 467
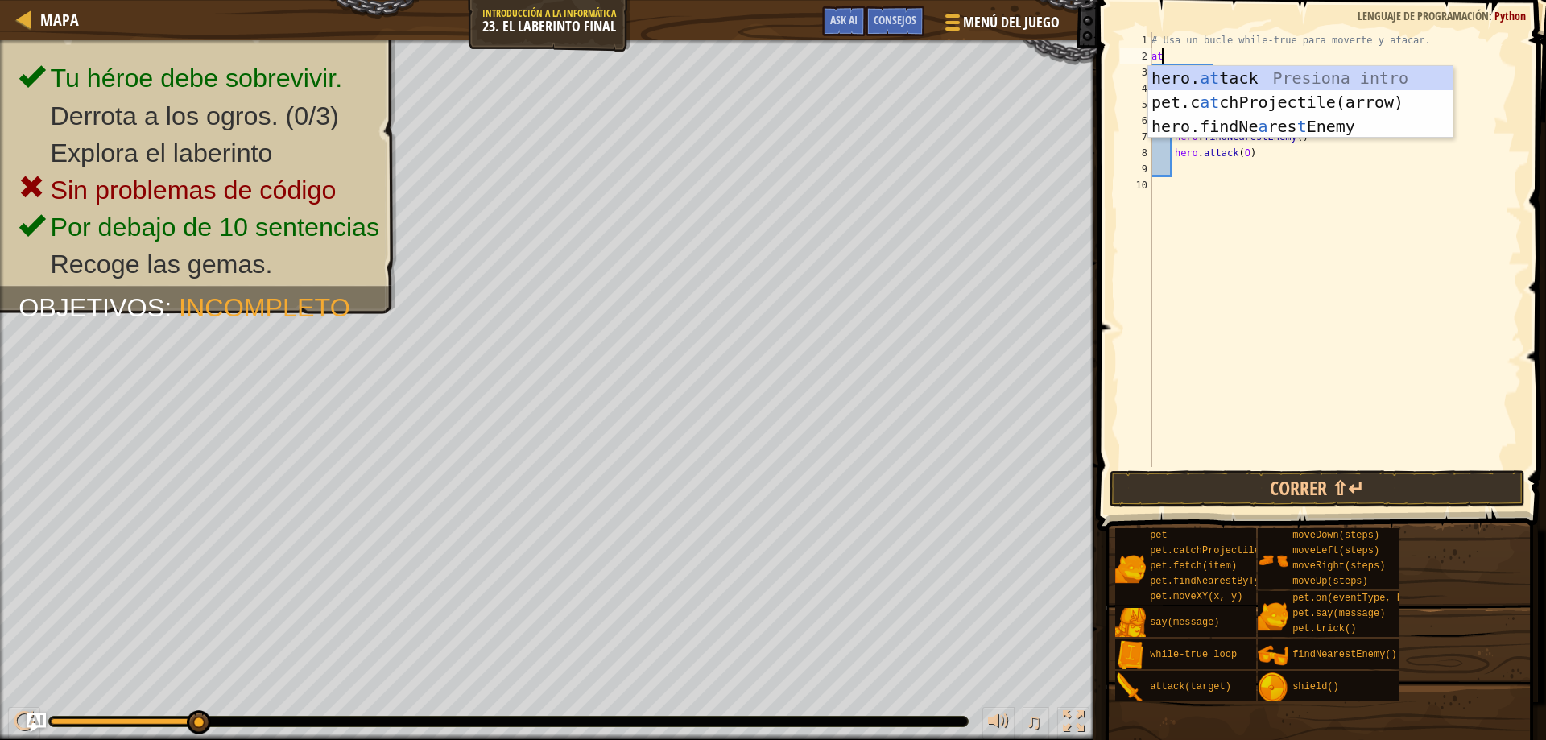
type textarea "a"
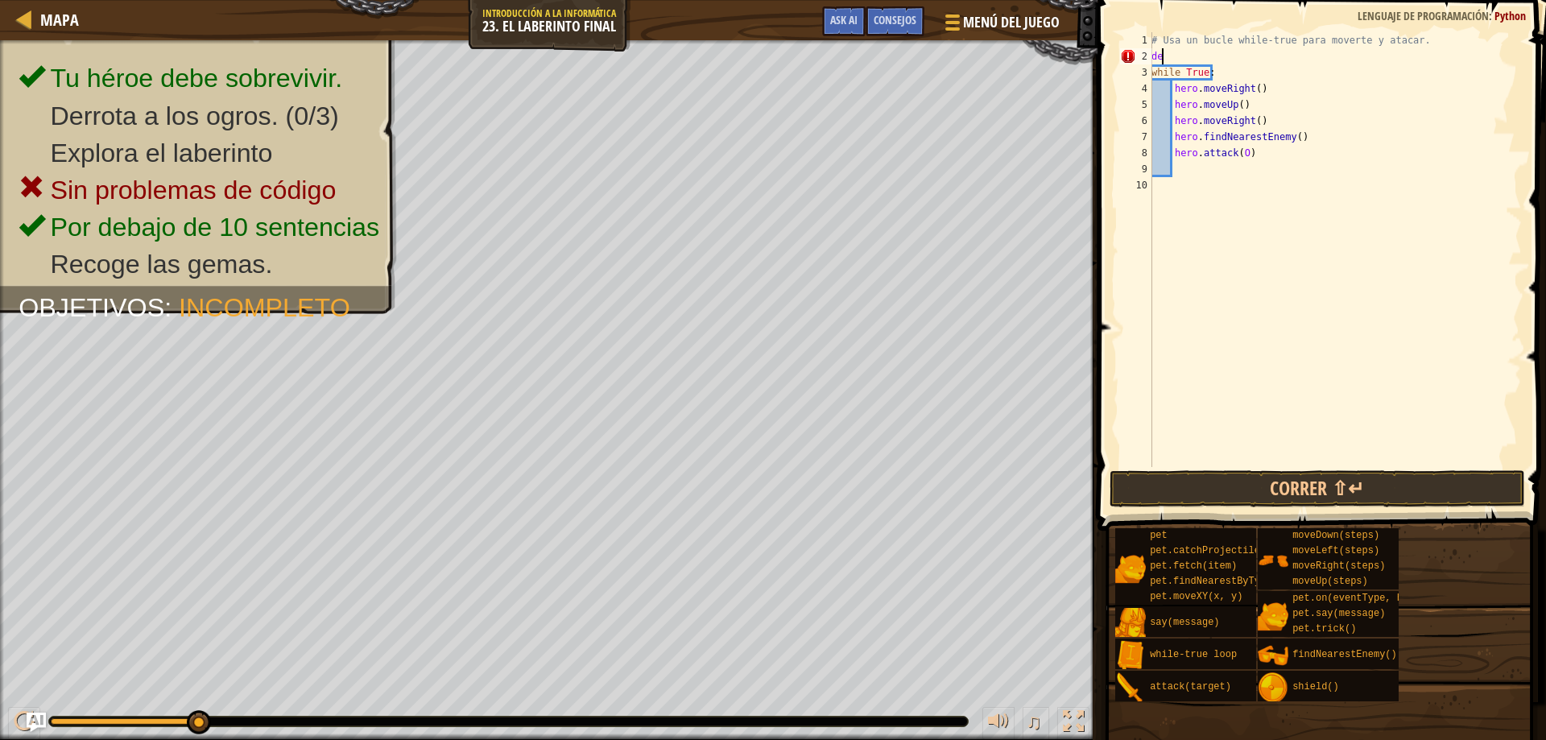
type textarea "d"
click at [894, 6] on div "Consejos" at bounding box center [895, 21] width 59 height 30
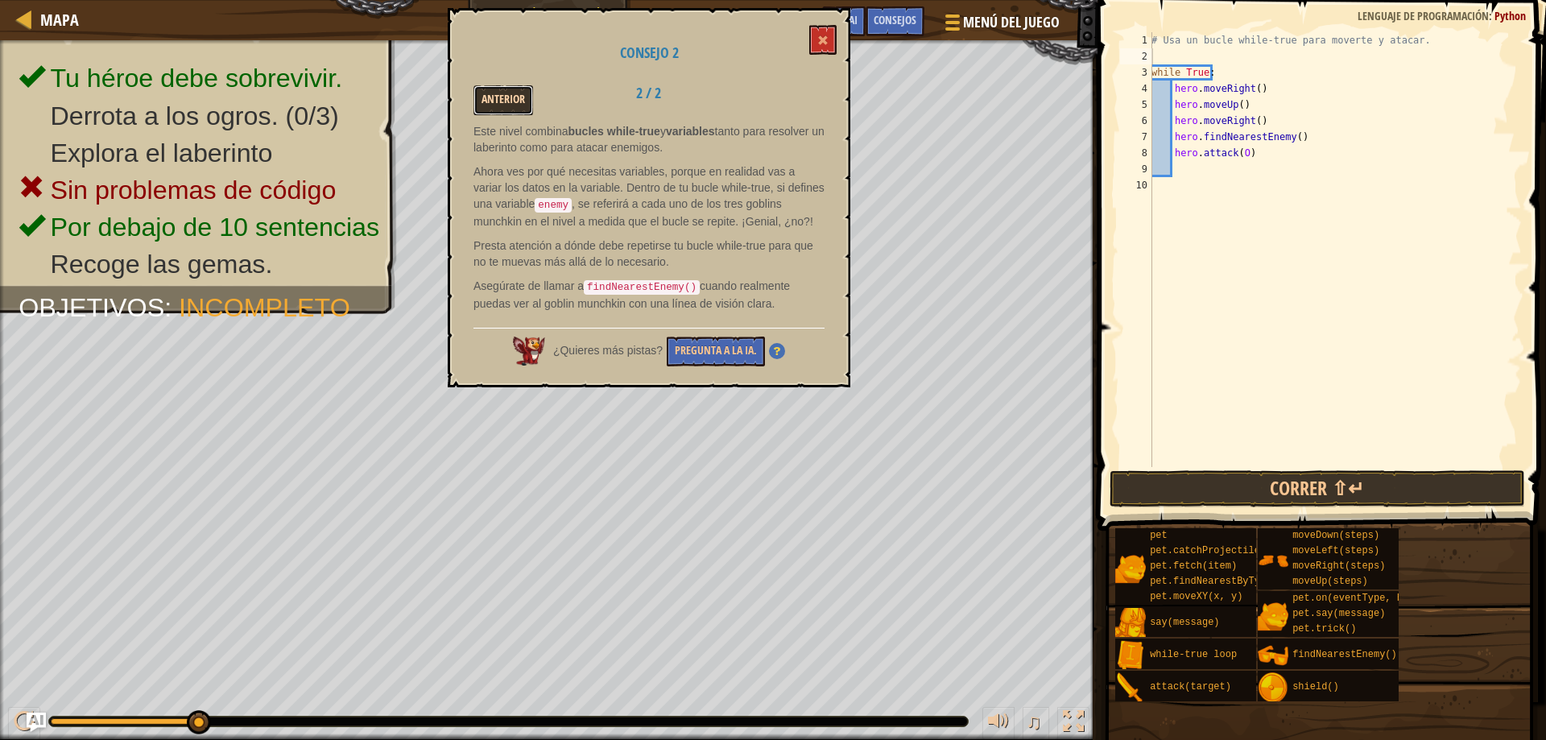
click at [519, 100] on button "Anterior" at bounding box center [503, 100] width 60 height 30
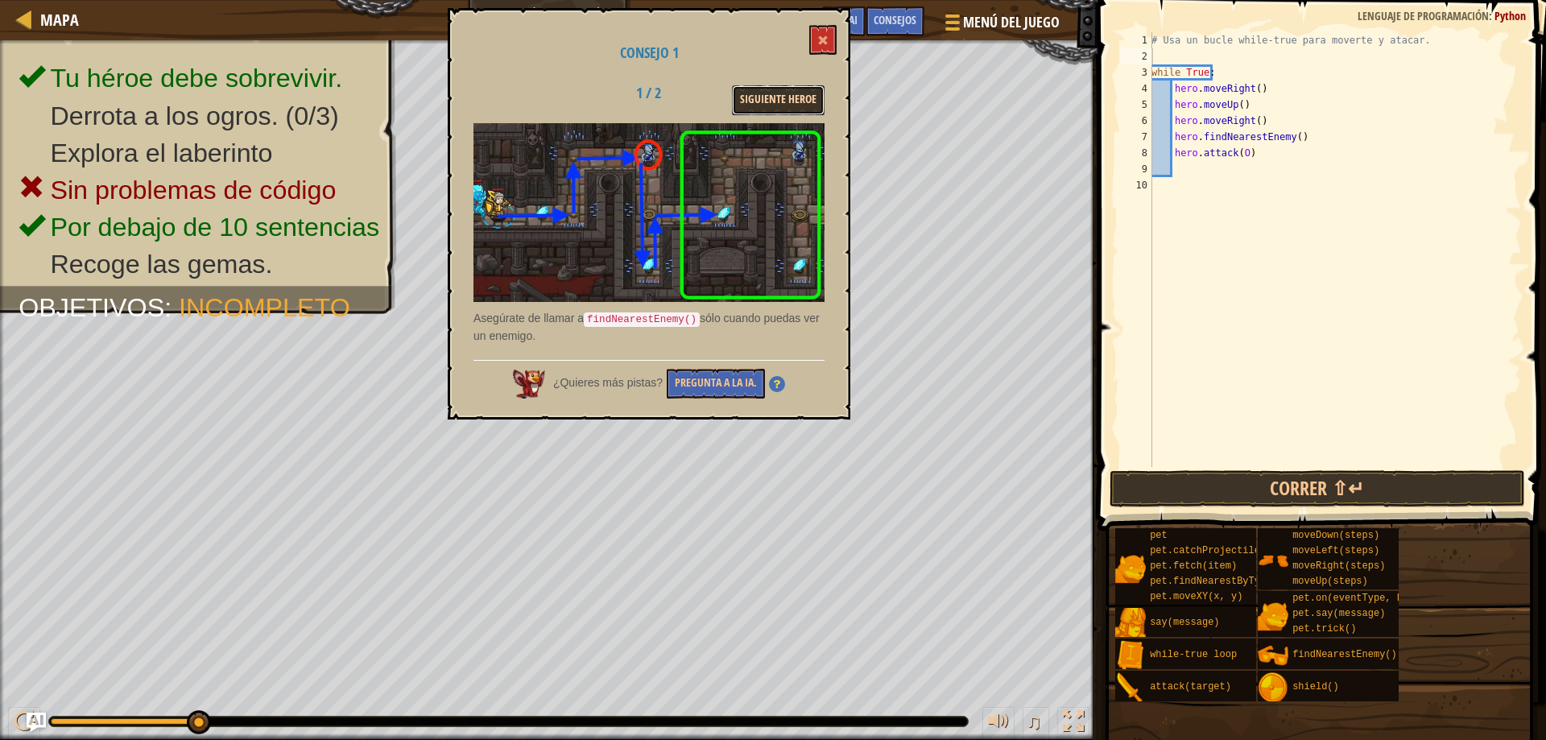
click at [779, 103] on button "Siguiente Heroe" at bounding box center [778, 100] width 93 height 30
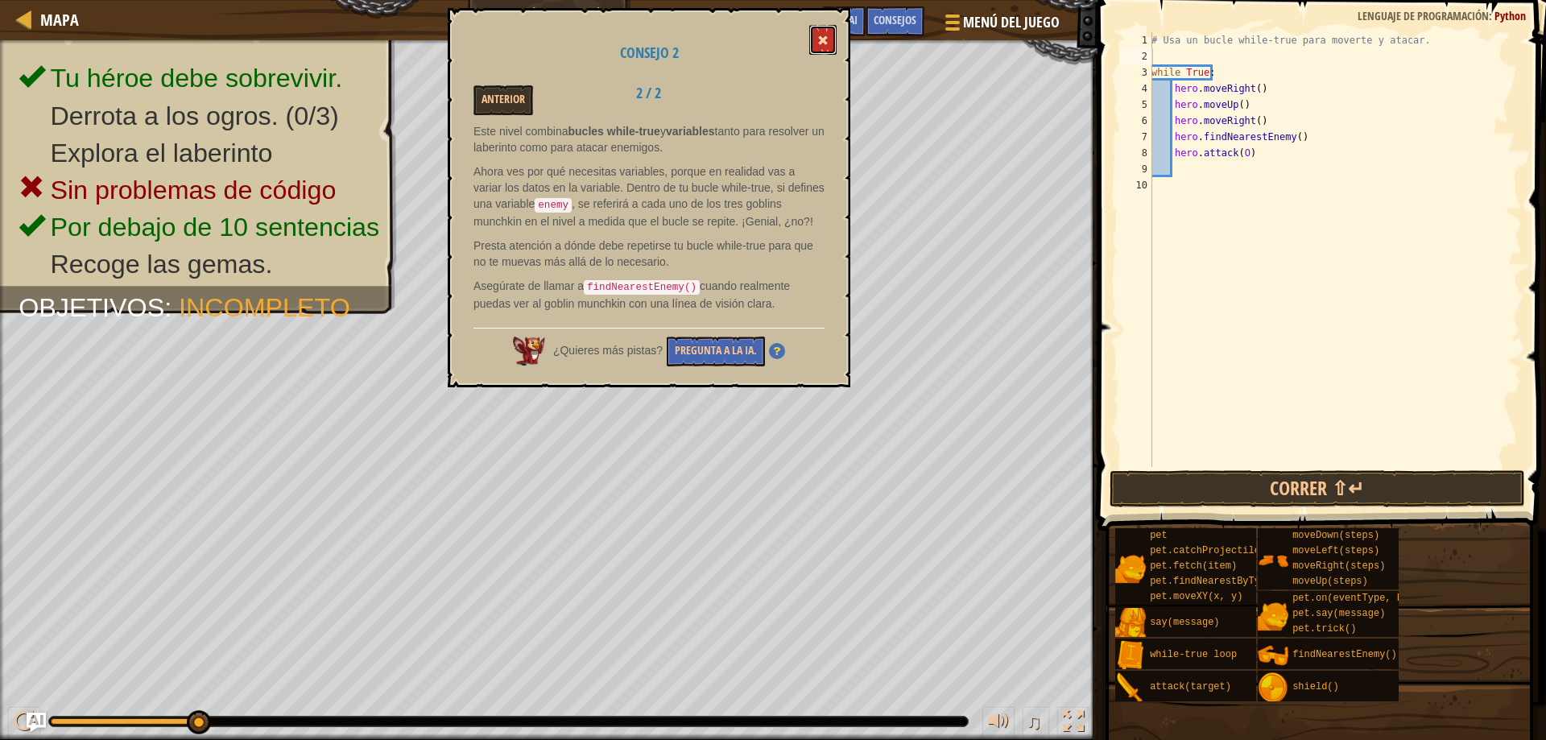
click at [827, 45] on span at bounding box center [822, 40] width 11 height 11
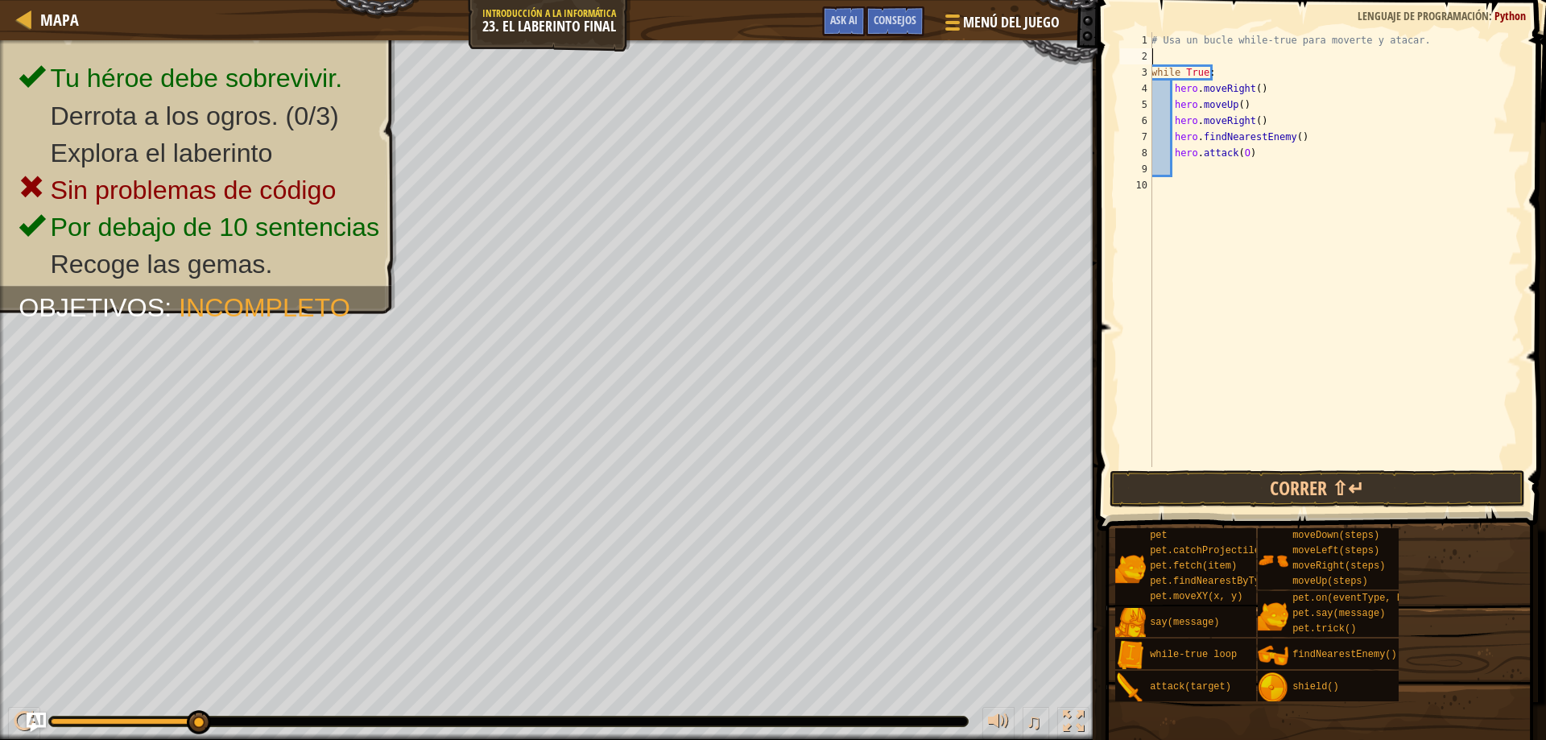
click at [1158, 52] on div "# Usa un bucle while-true para moverte y atacar. while True : hero . moveRight …" at bounding box center [1335, 265] width 374 height 467
type textarea "v"
click at [886, 22] on span "Consejos" at bounding box center [895, 19] width 43 height 15
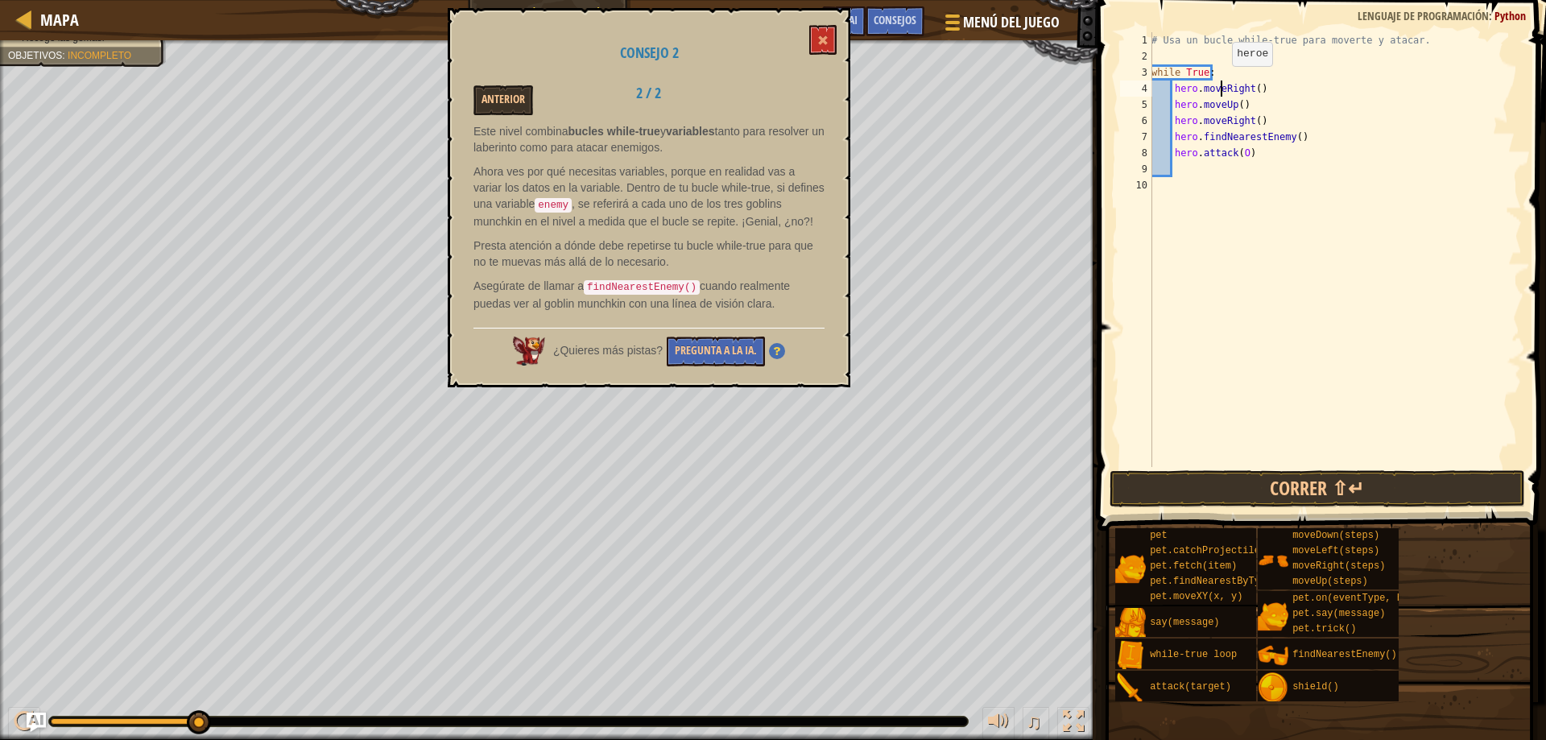
click at [1223, 82] on div "# Usa un bucle while-true para moverte y atacar. while True : hero . moveRight …" at bounding box center [1335, 265] width 374 height 467
click at [1222, 68] on div "# Usa un bucle while-true para moverte y atacar. while True : hero . moveRight …" at bounding box center [1335, 265] width 374 height 467
click at [1196, 159] on div "# Usa un bucle while-true para moverte y atacar. while True : hero . moveRight …" at bounding box center [1335, 265] width 374 height 467
type textarea "hero.attack(O)"
click at [1206, 170] on div "# Usa un bucle while-true para moverte y atacar. while True : hero . moveRight …" at bounding box center [1335, 265] width 374 height 467
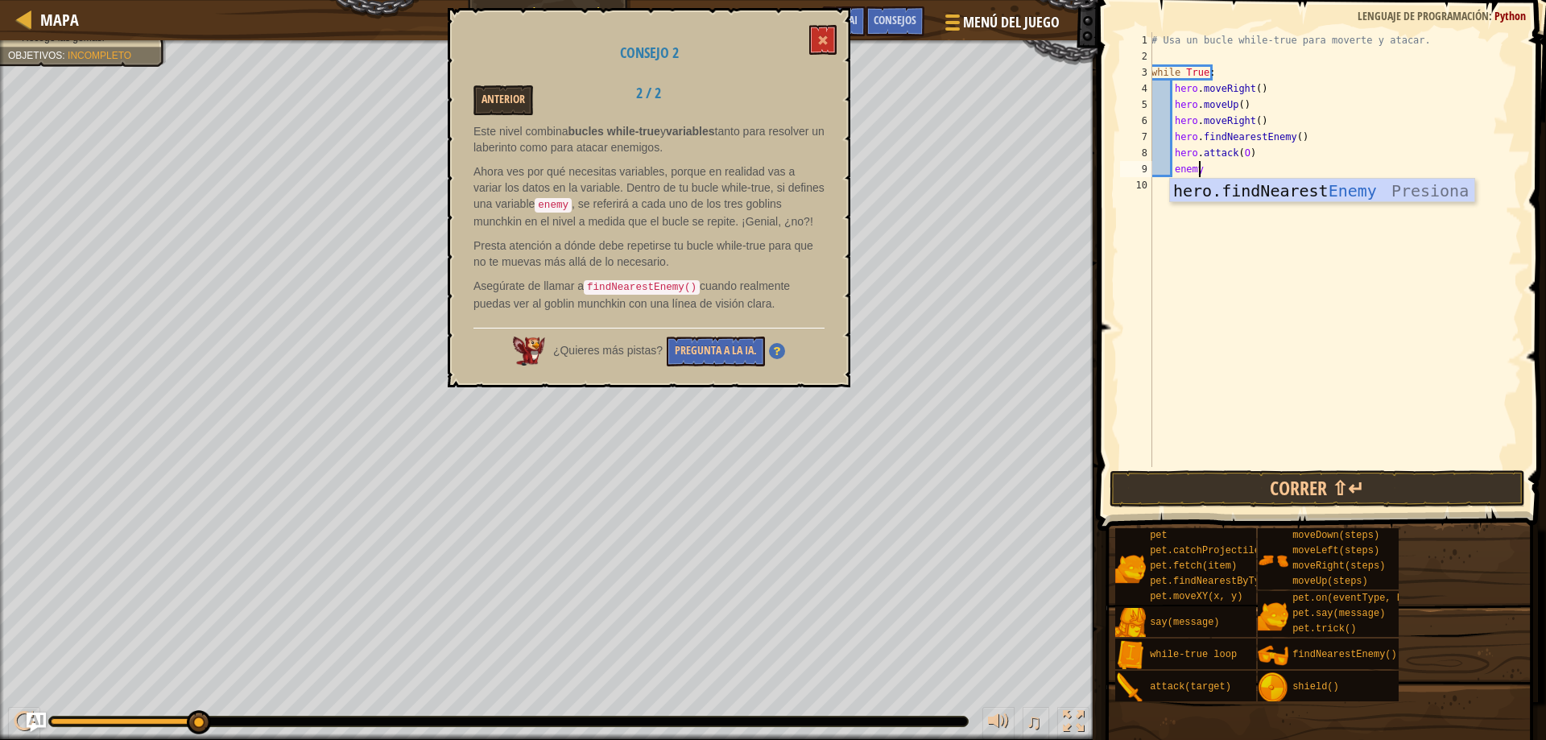
scroll to position [7, 3]
click at [1357, 511] on span at bounding box center [1319, 749] width 437 height 477
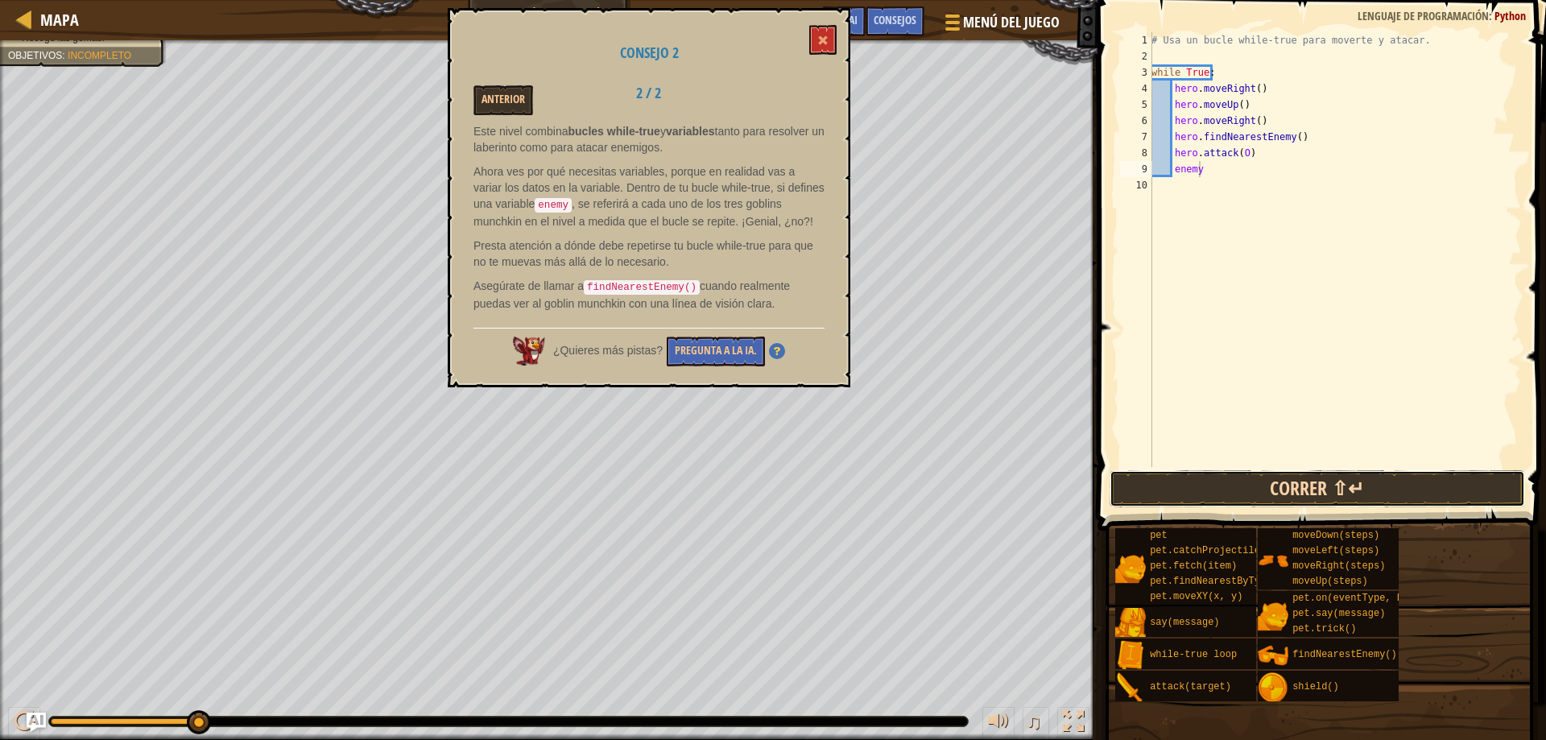
click at [1358, 479] on button "Correr ⇧↵" at bounding box center [1318, 488] width 416 height 37
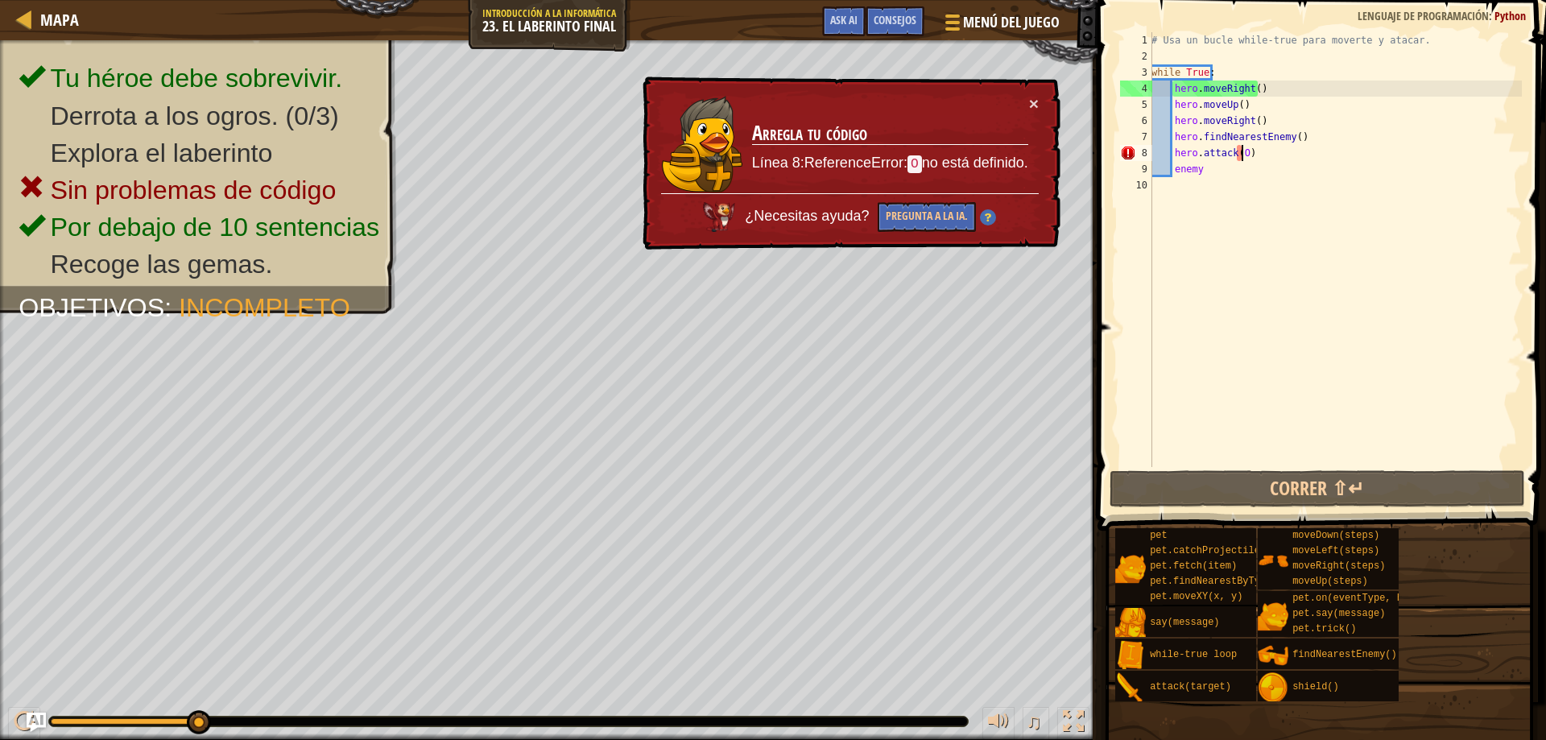
click at [1240, 154] on div "# Usa un bucle while-true para moverte y atacar. while True : hero . moveRight …" at bounding box center [1335, 265] width 374 height 467
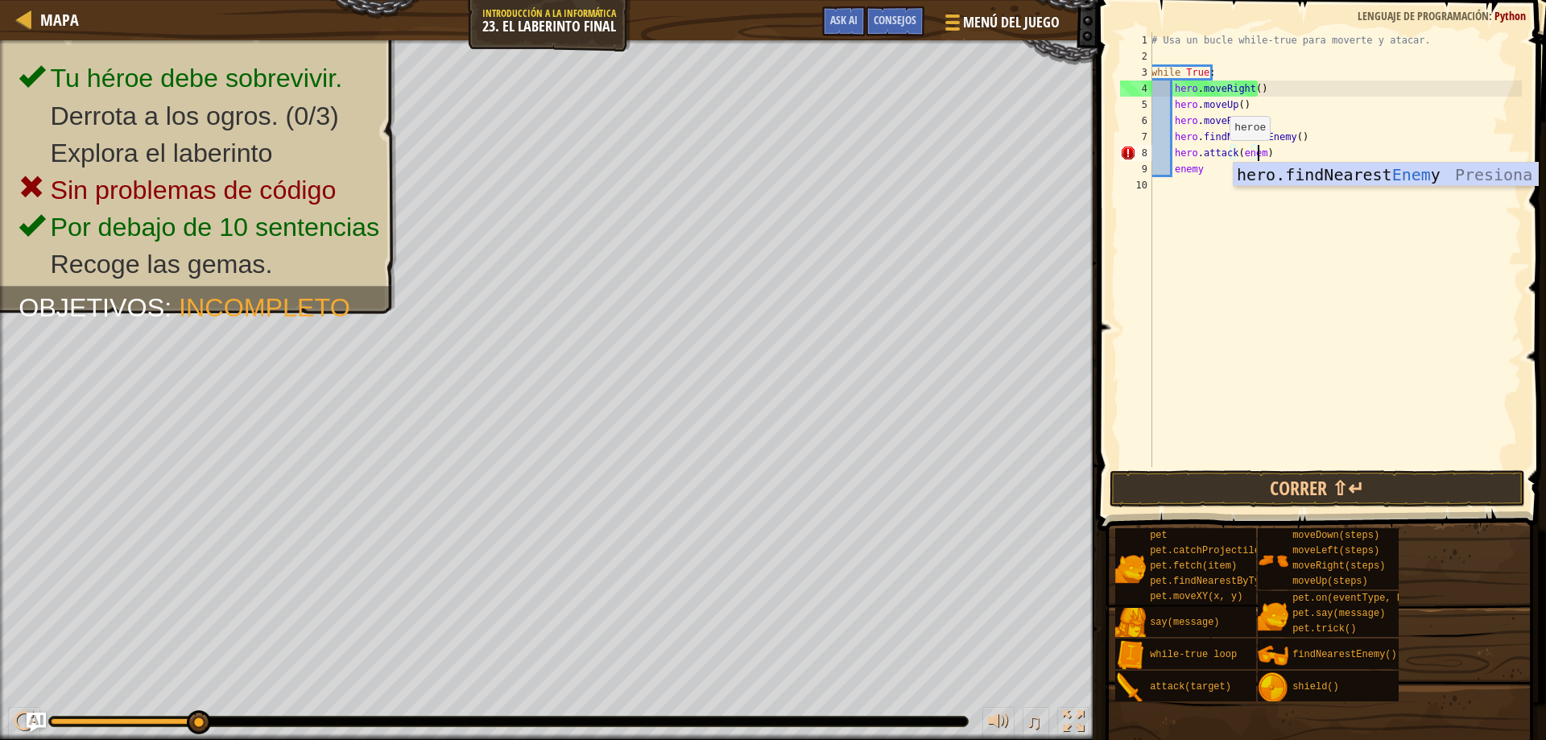
scroll to position [7, 9]
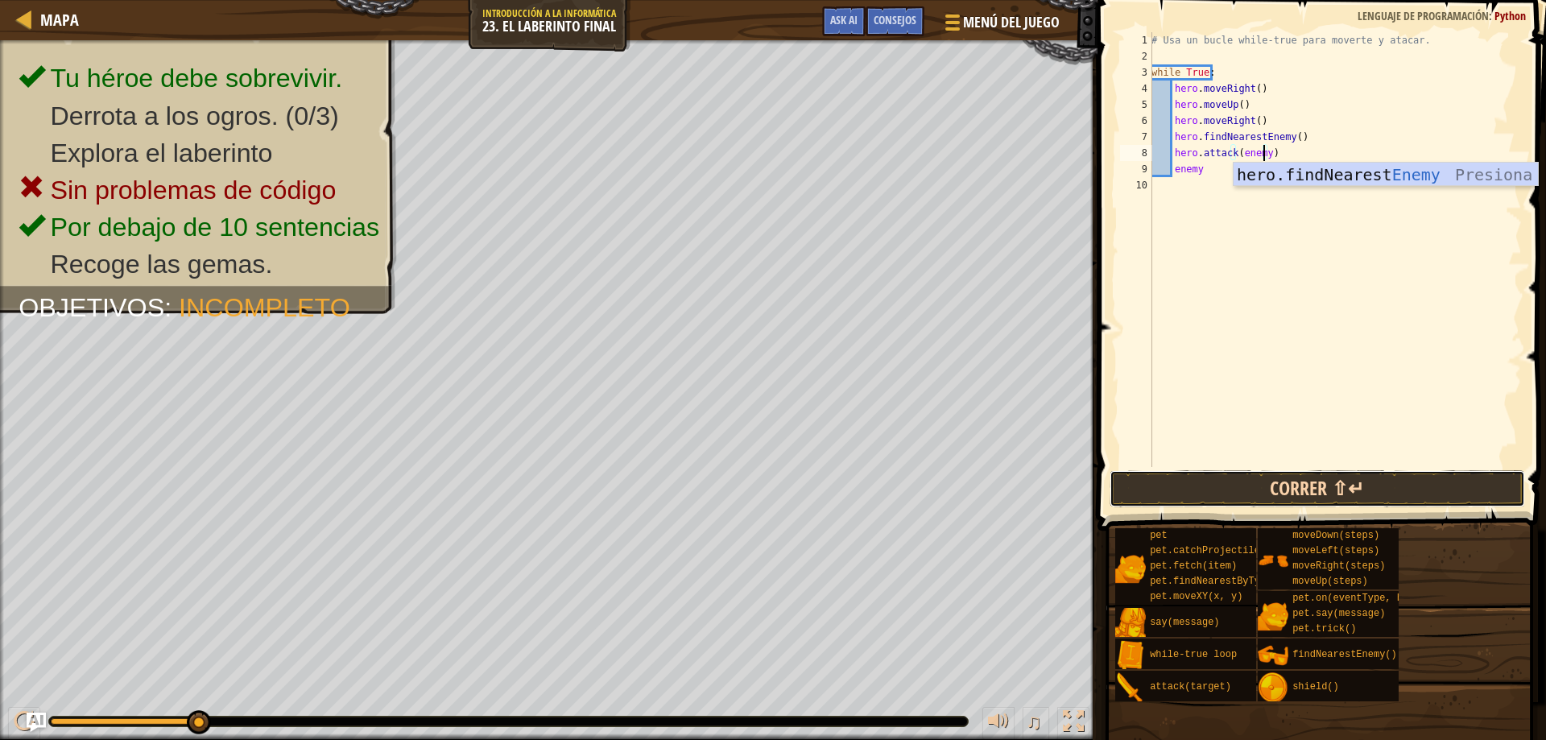
click at [1361, 498] on button "Correr ⇧↵" at bounding box center [1318, 488] width 416 height 37
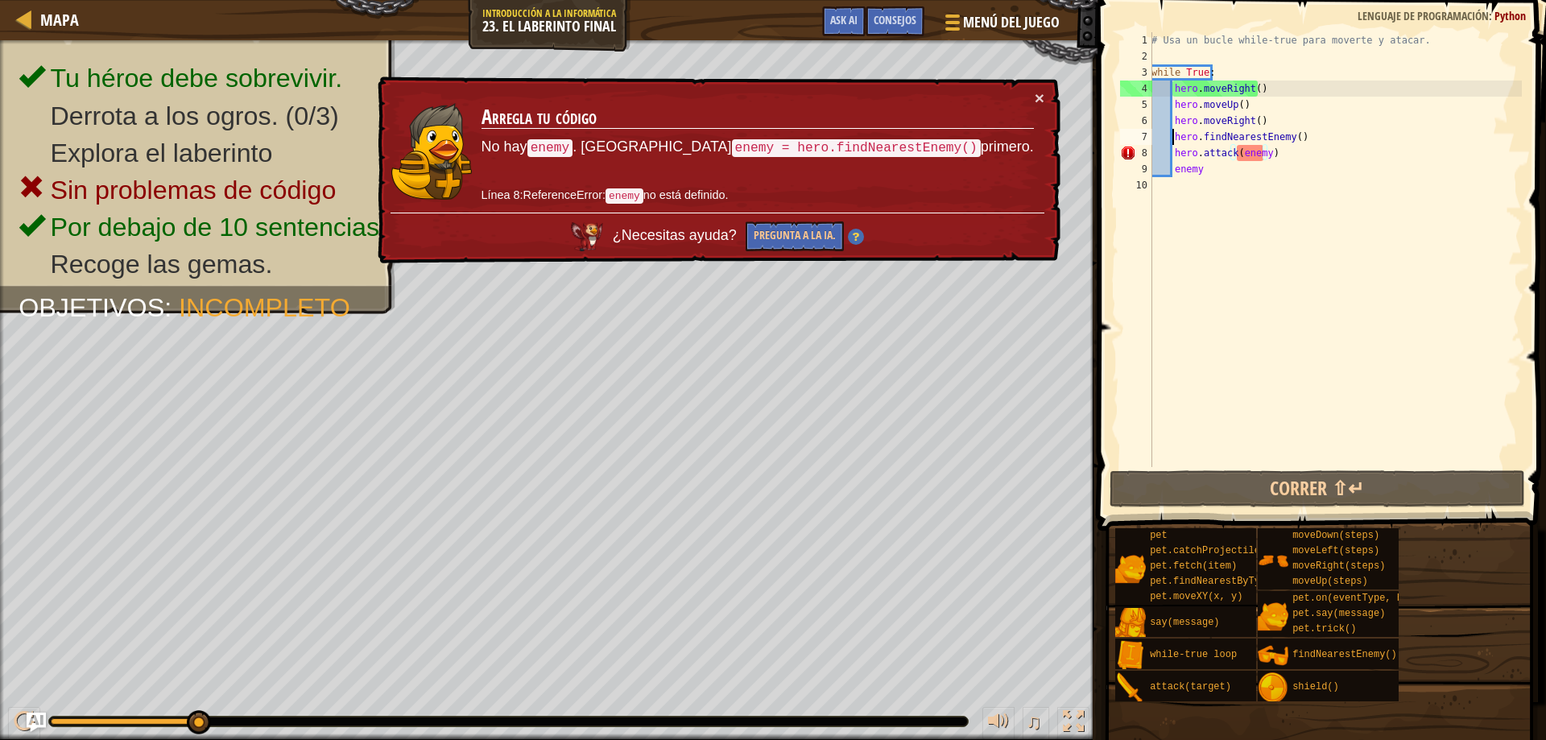
click at [1172, 136] on div "# Usa un bucle while-true para moverte y atacar. while True : hero . moveRight …" at bounding box center [1335, 265] width 374 height 467
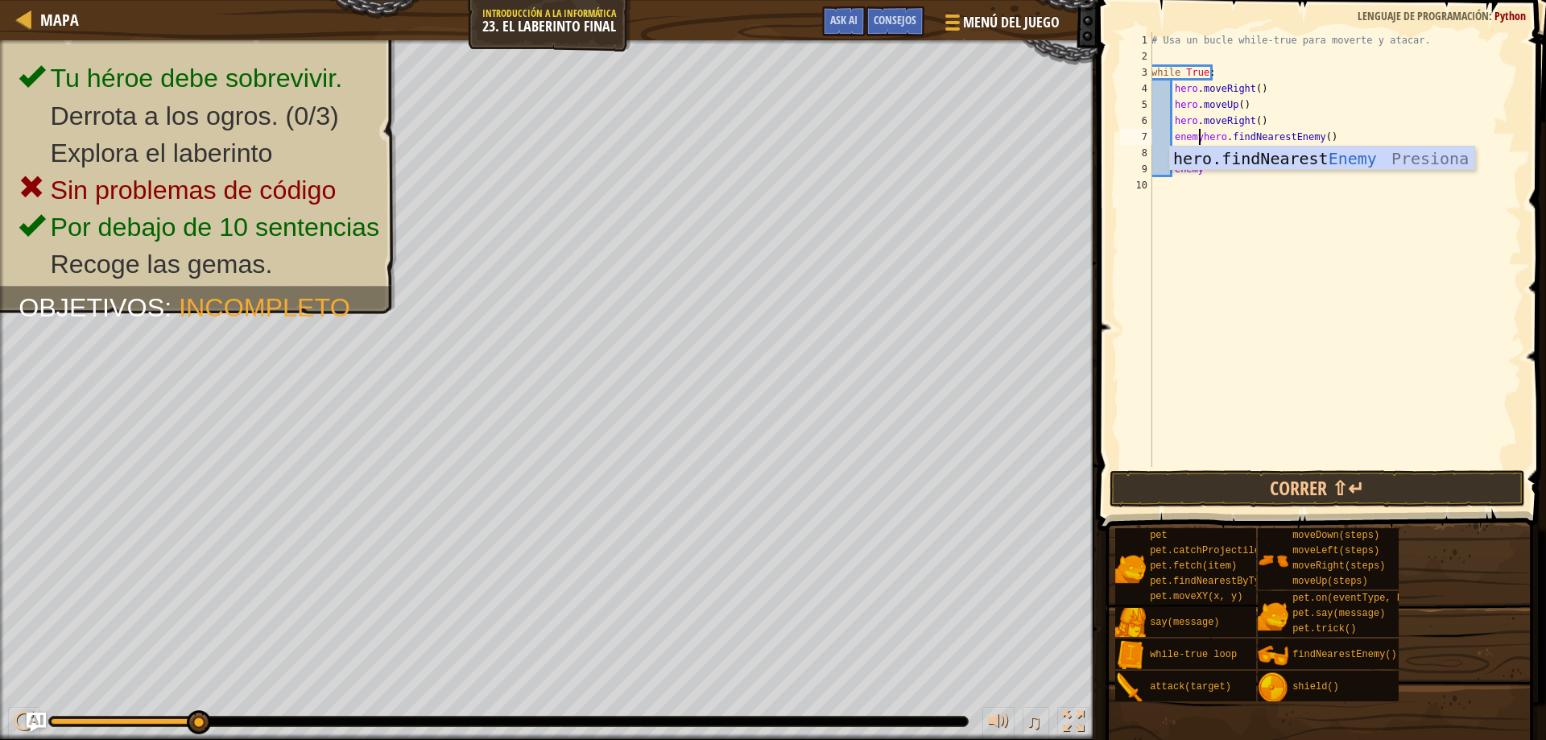
scroll to position [7, 5]
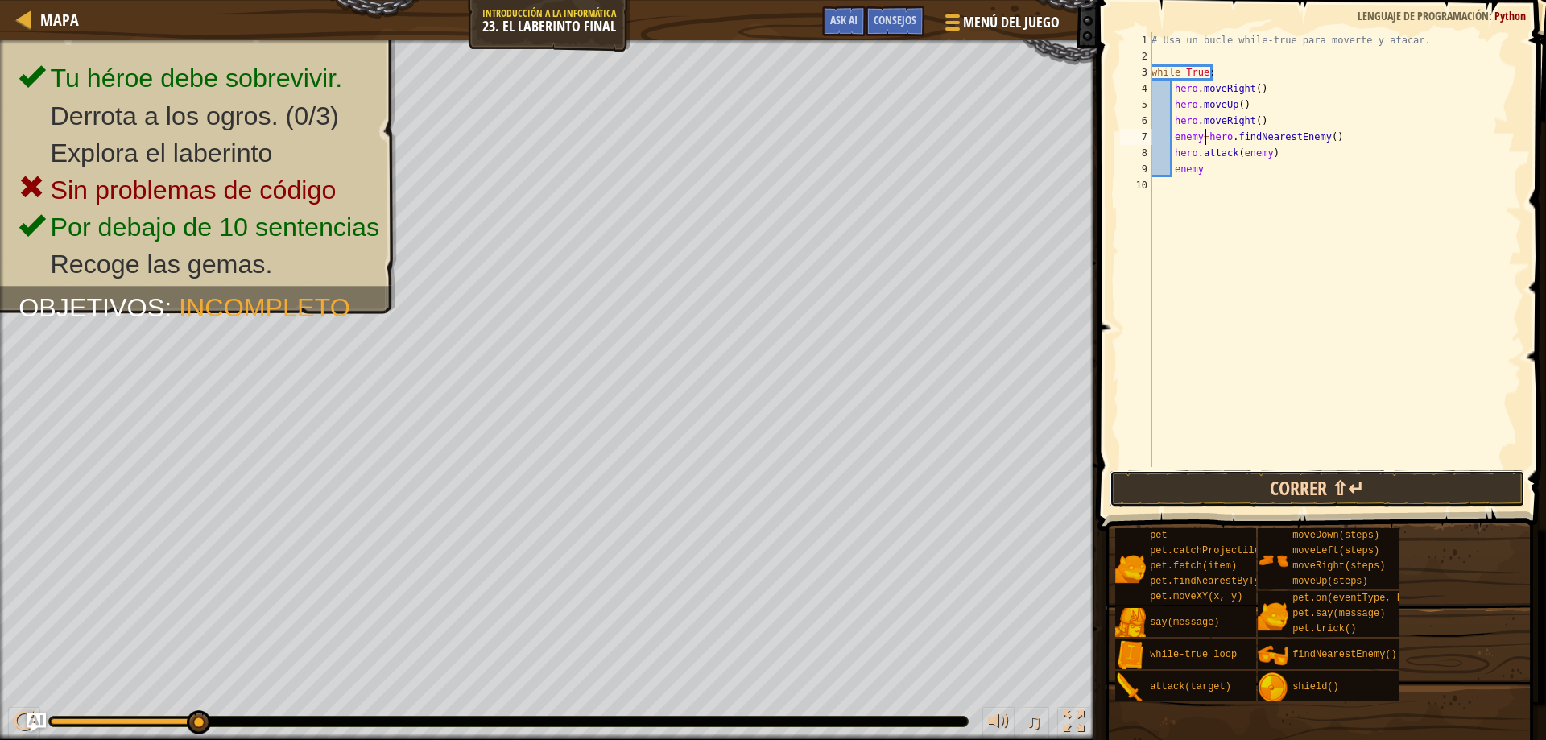
click at [1326, 489] on button "Correr ⇧↵" at bounding box center [1318, 488] width 416 height 37
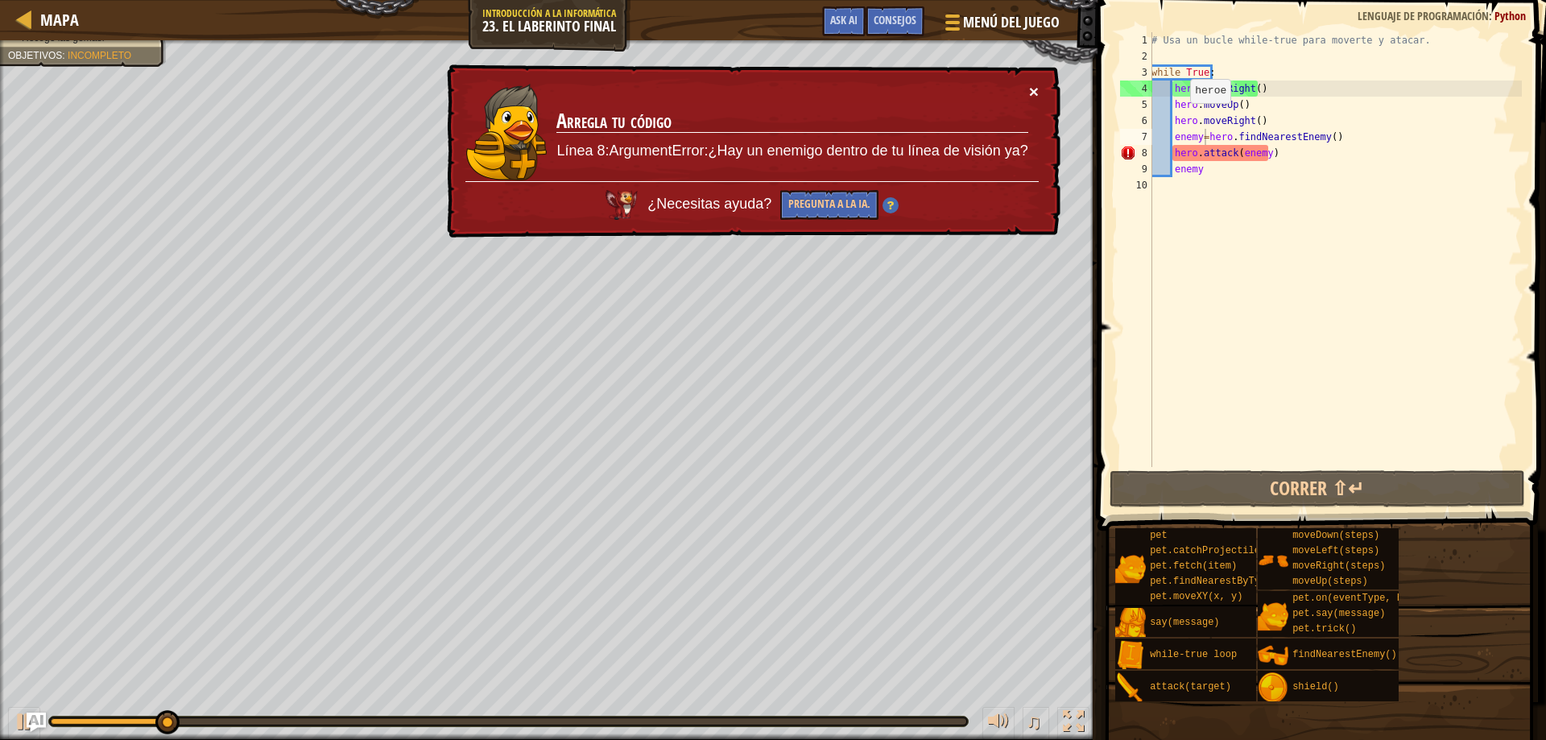
click at [1029, 91] on button "×" at bounding box center [1034, 91] width 10 height 17
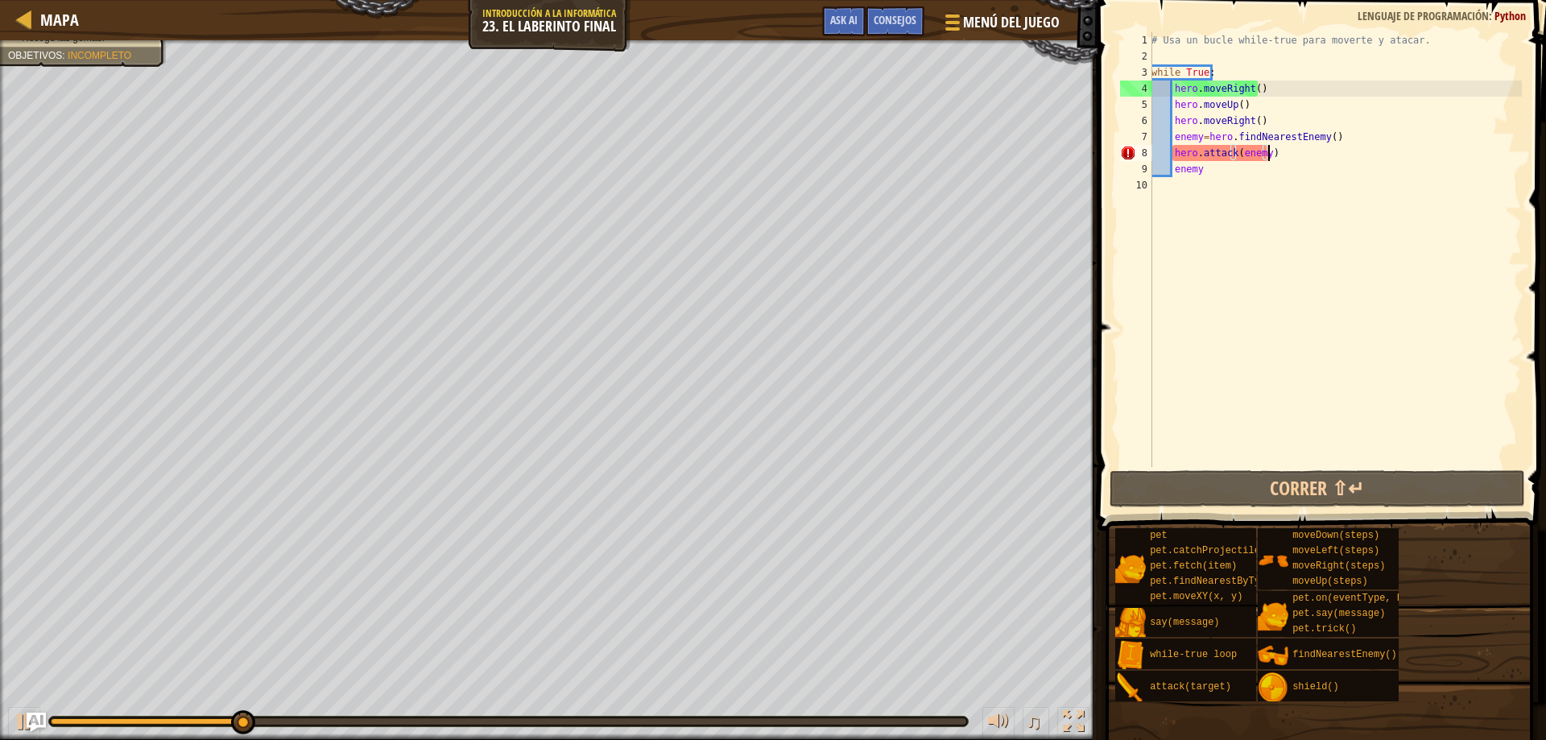
click at [1270, 152] on div "# Usa un bucle while-true para moverte y atacar. while True : hero . moveRight …" at bounding box center [1335, 265] width 374 height 467
drag, startPoint x: 1348, startPoint y: 143, endPoint x: 1172, endPoint y: 141, distance: 175.6
click at [1172, 141] on div "# Usa un bucle while-true para moverte y atacar. while True : hero . moveRight …" at bounding box center [1335, 265] width 374 height 467
type textarea "enemy=hero.findNearestEnemy()"
click at [1332, 139] on div "# Usa un bucle while-true para moverte y atacar. while True : hero . moveRight …" at bounding box center [1335, 249] width 374 height 435
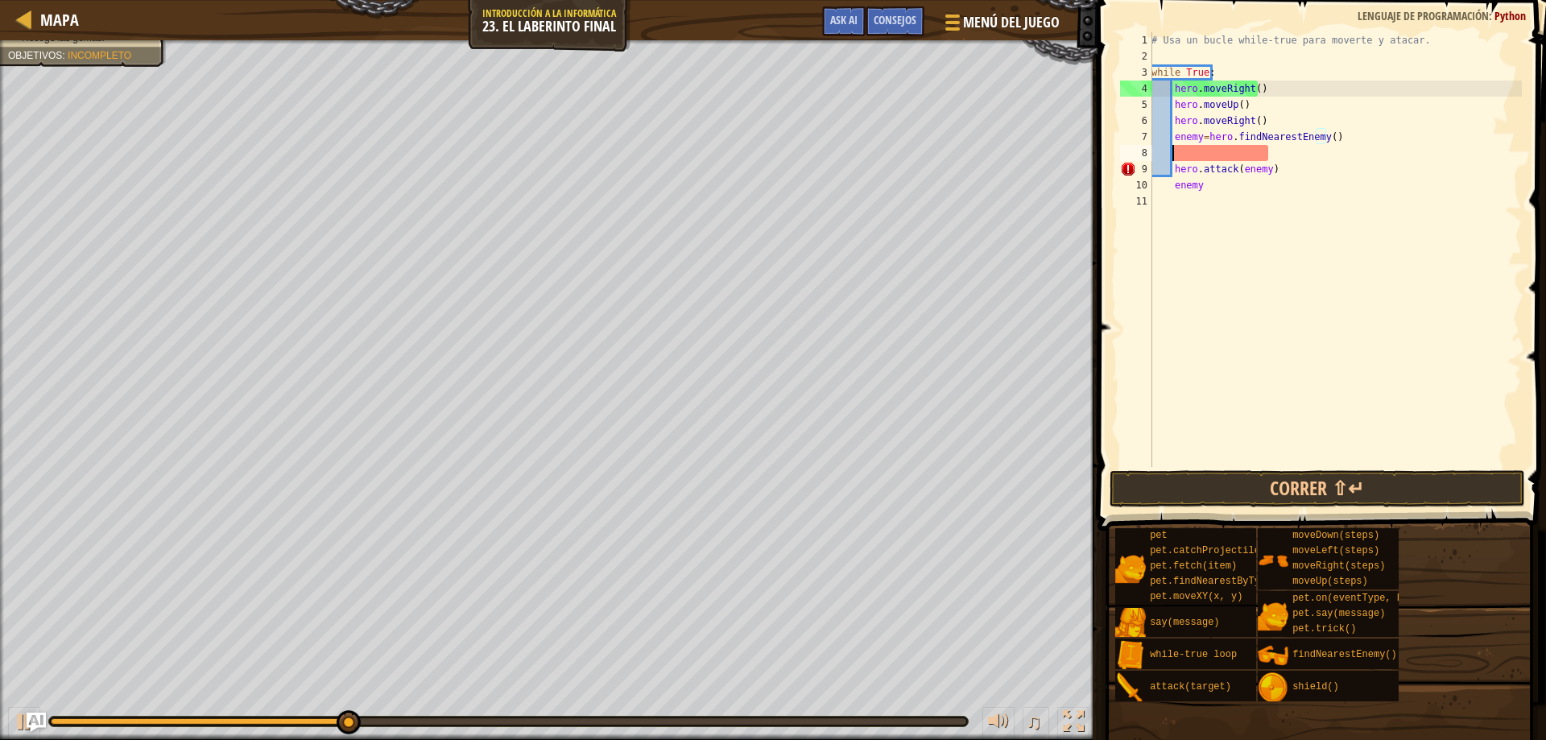
scroll to position [7, 1]
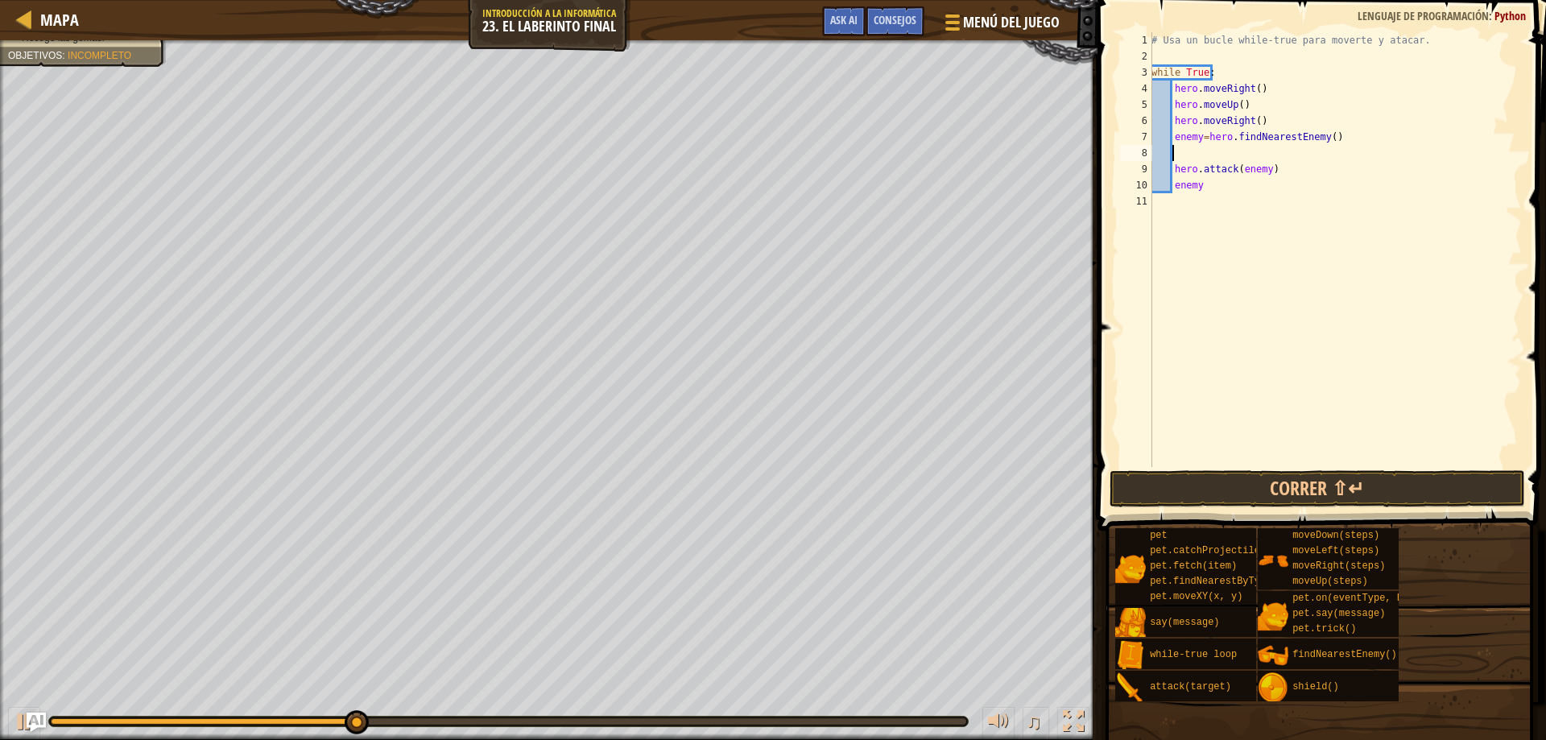
click at [1320, 160] on div "# Usa un bucle while-true para moverte y atacar. while True : hero . moveRight …" at bounding box center [1335, 265] width 374 height 467
paste textarea "enemy=hero.findNearestEnemy()"
type textarea "enemy=hero.findNearestEnemy()"
click at [1302, 482] on button "Correr ⇧↵" at bounding box center [1318, 488] width 416 height 37
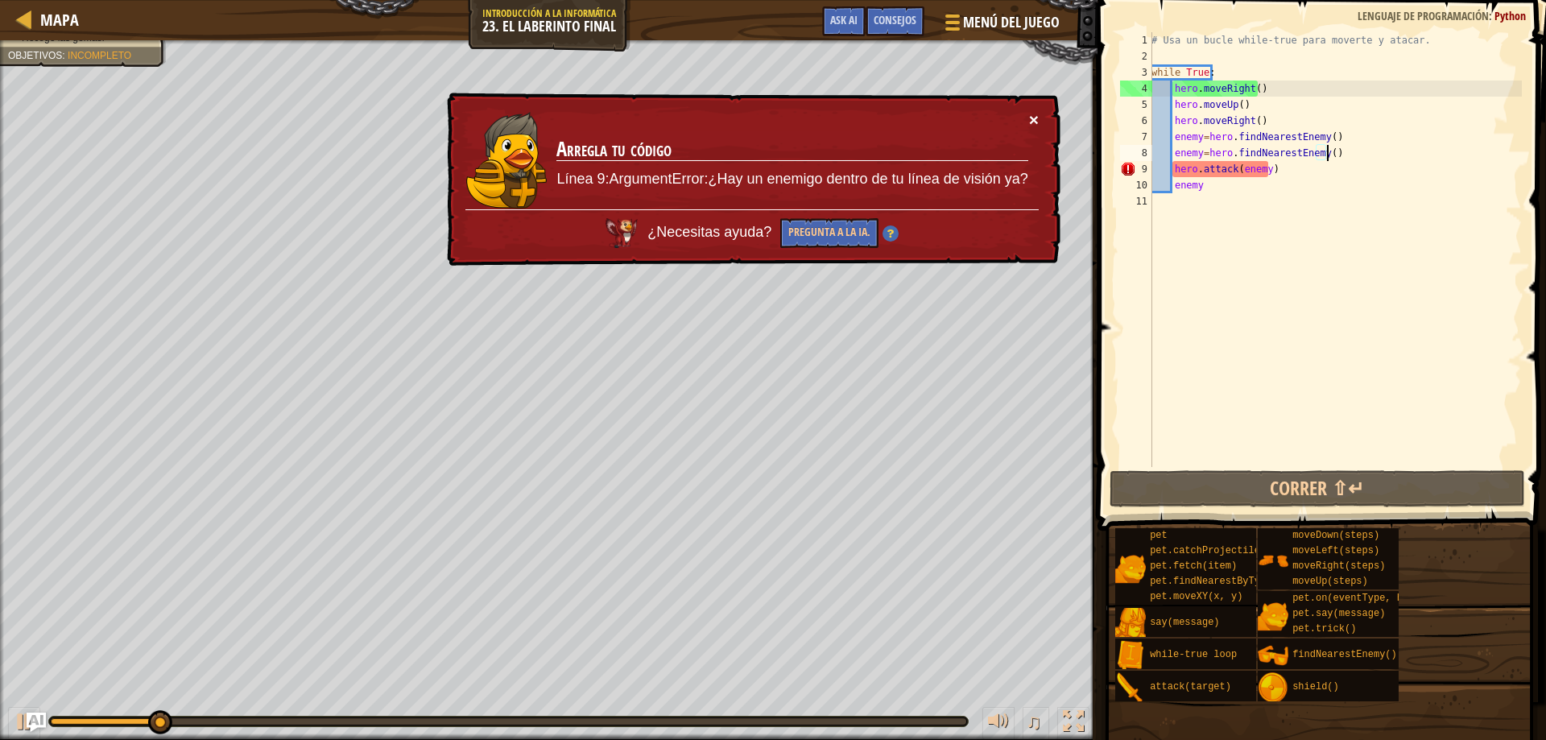
click at [1035, 122] on button "×" at bounding box center [1034, 119] width 10 height 17
click at [1336, 136] on div "# Usa un bucle while-true para moverte y atacar. while True : hero . moveRight …" at bounding box center [1335, 265] width 374 height 467
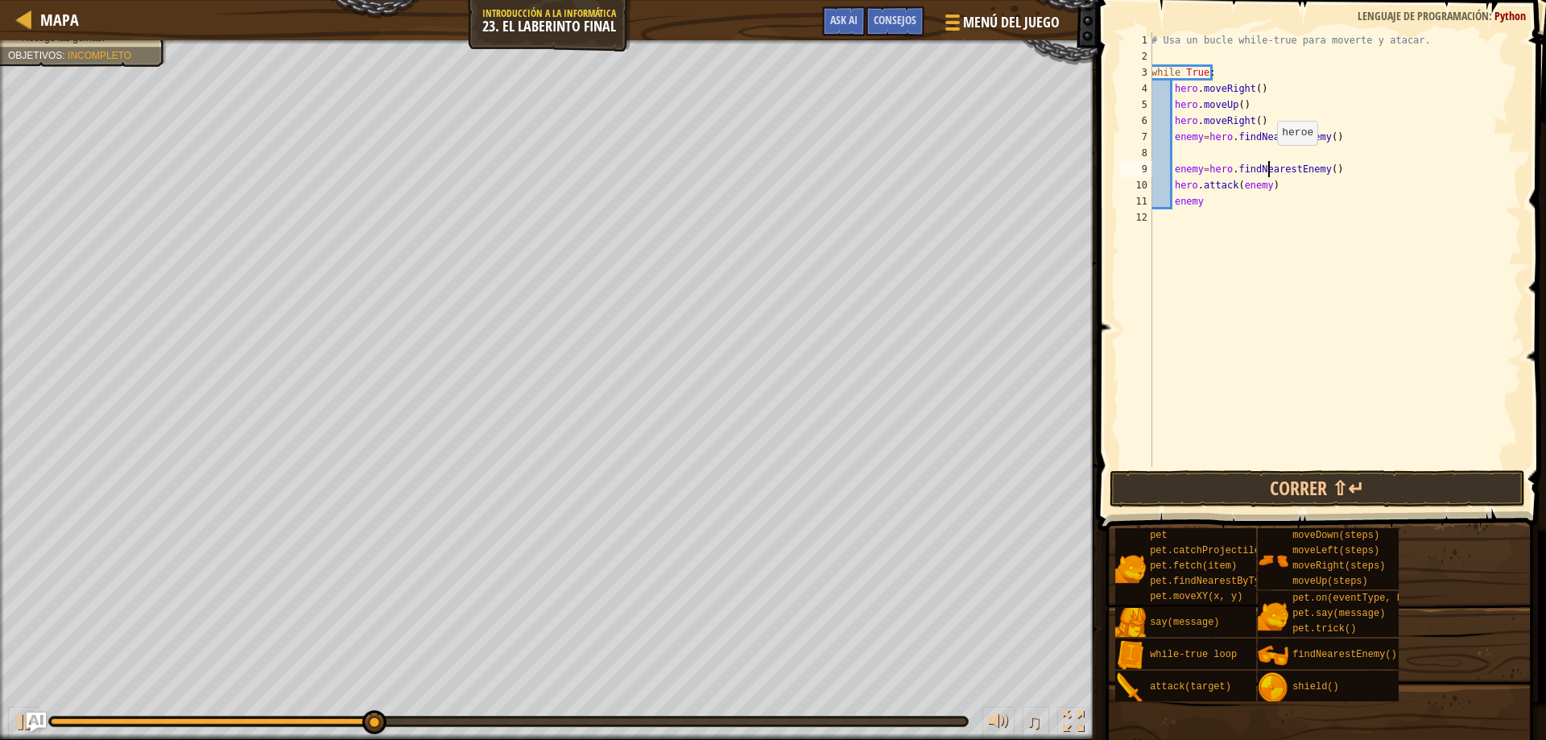
click at [1268, 161] on div "# Usa un bucle while-true para moverte y atacar. while True : hero . moveRight …" at bounding box center [1335, 265] width 374 height 467
type textarea "enemy=hero.findNearestEnemy()"
click at [1292, 151] on div "# Usa un bucle while-true para moverte y atacar. while True : hero . moveRight …" at bounding box center [1335, 265] width 374 height 467
type textarea "d"
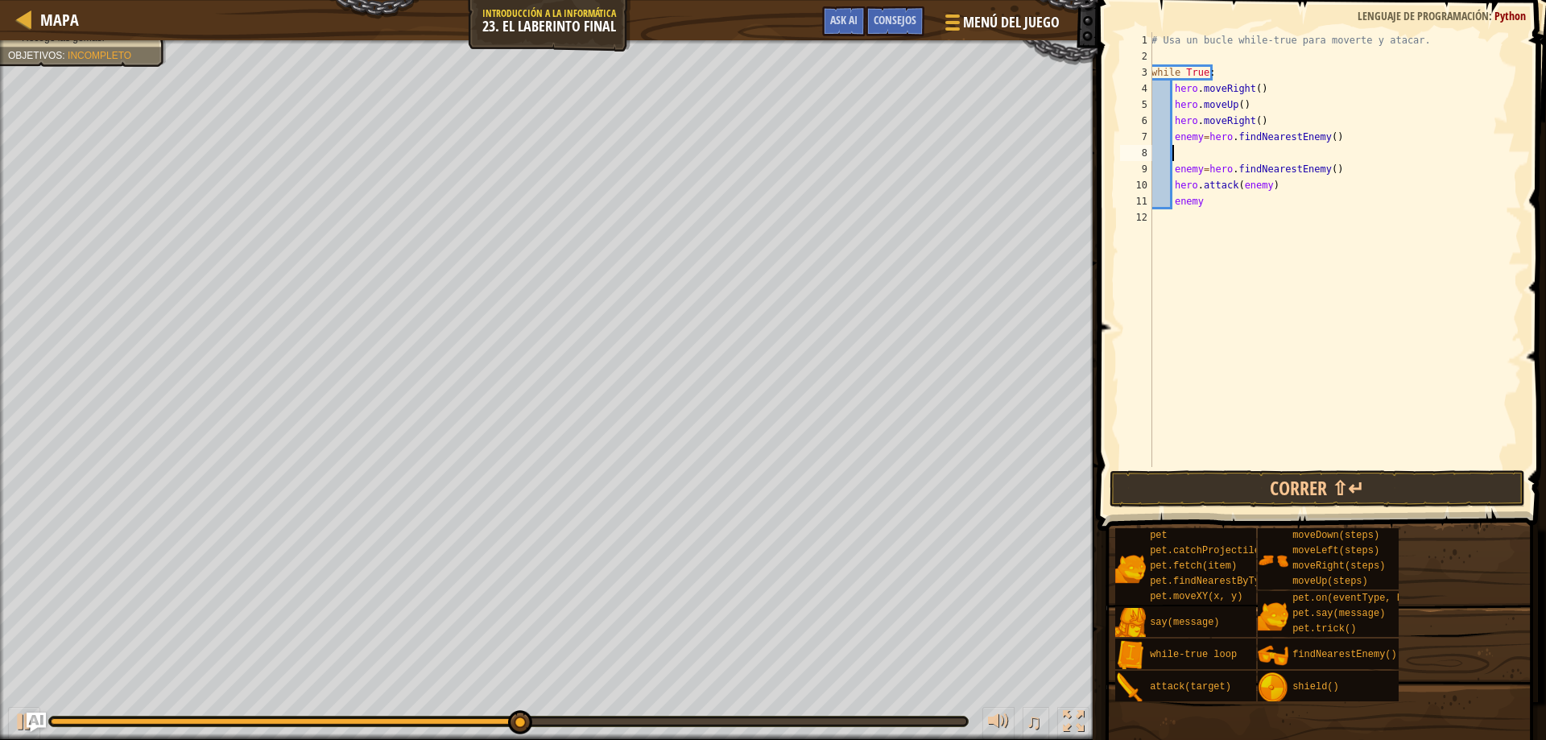
scroll to position [7, 2]
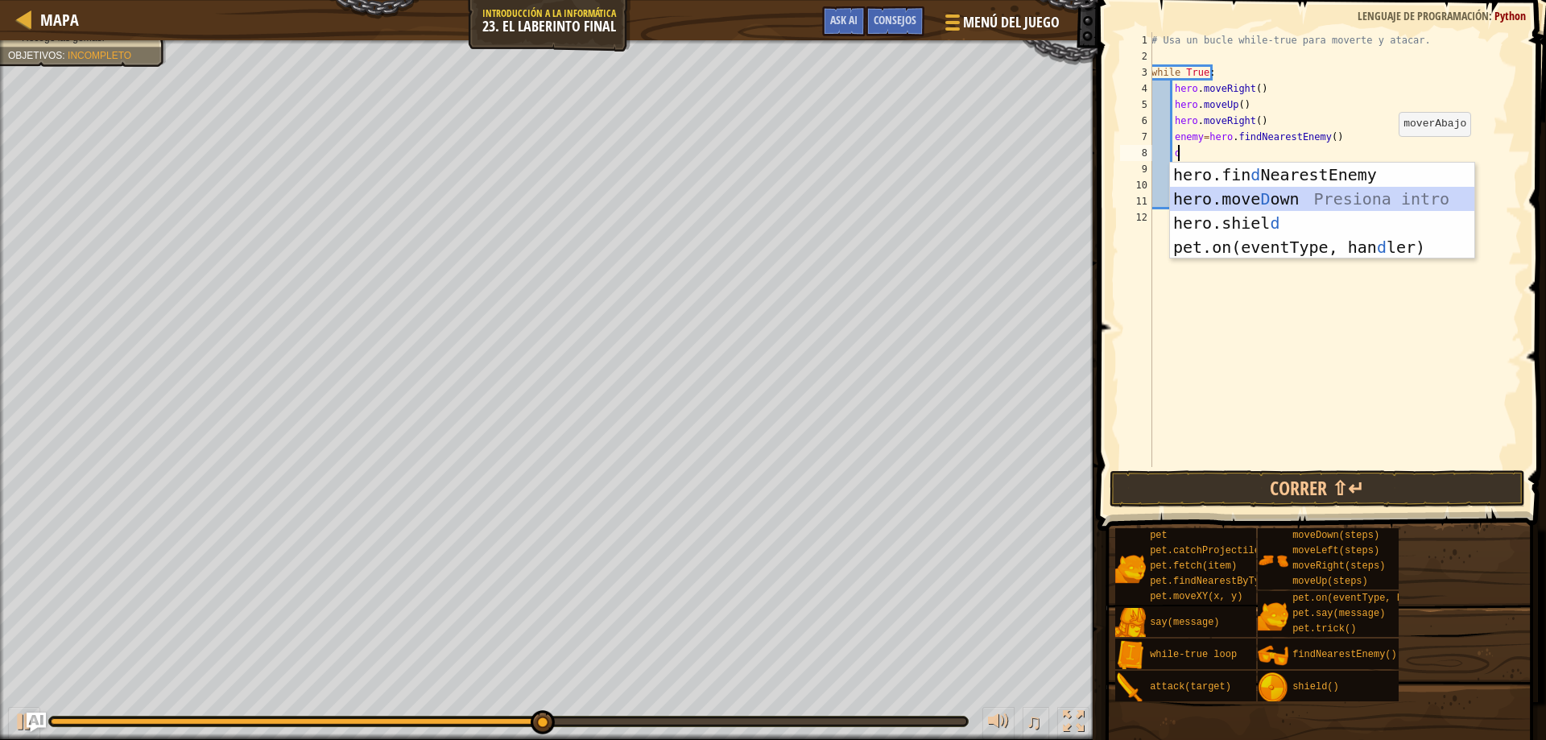
click at [1351, 203] on div "hero.fin d NearestEnemy Presiona intro hero.move D own Presiona intro hero.shie…" at bounding box center [1322, 235] width 304 height 145
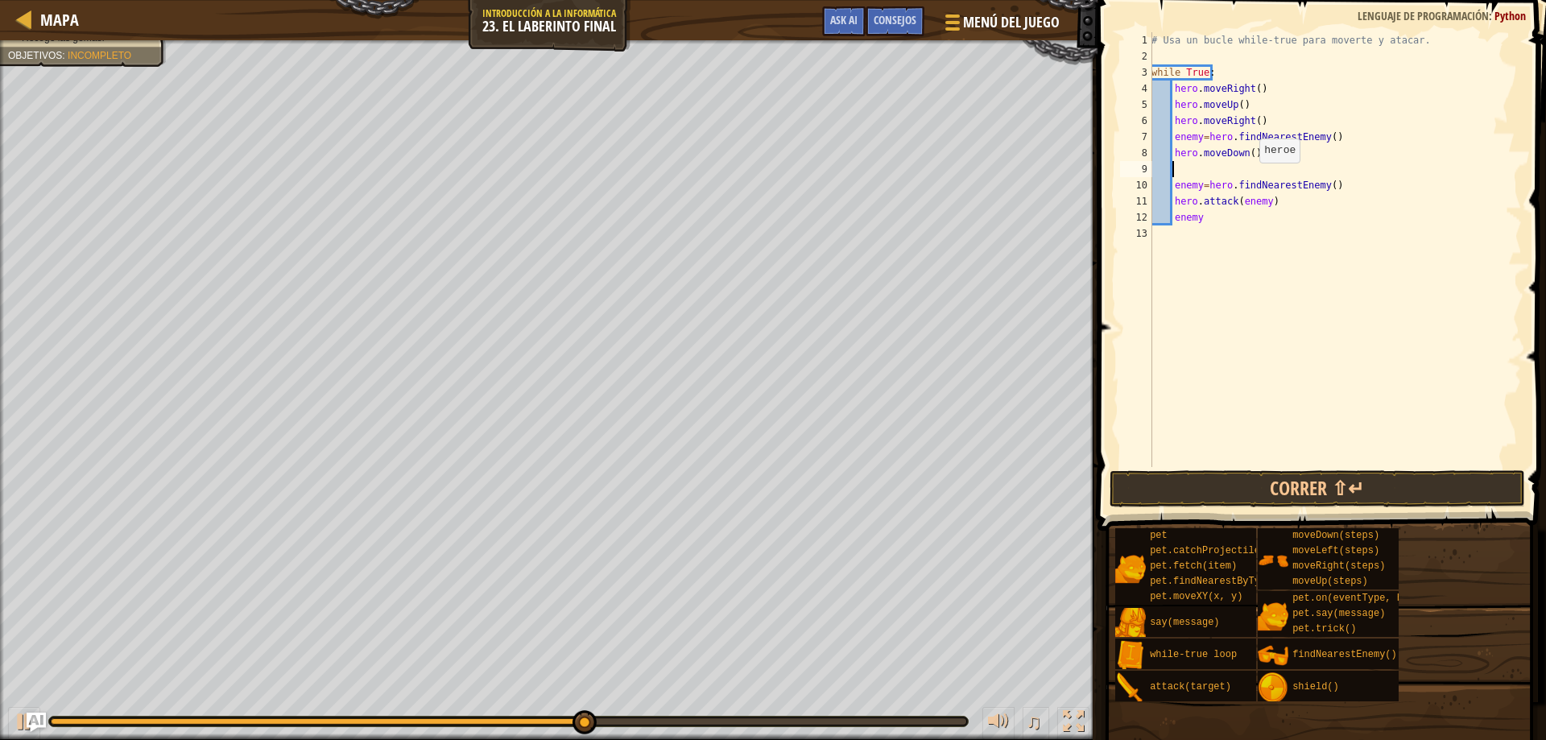
type textarea "r"
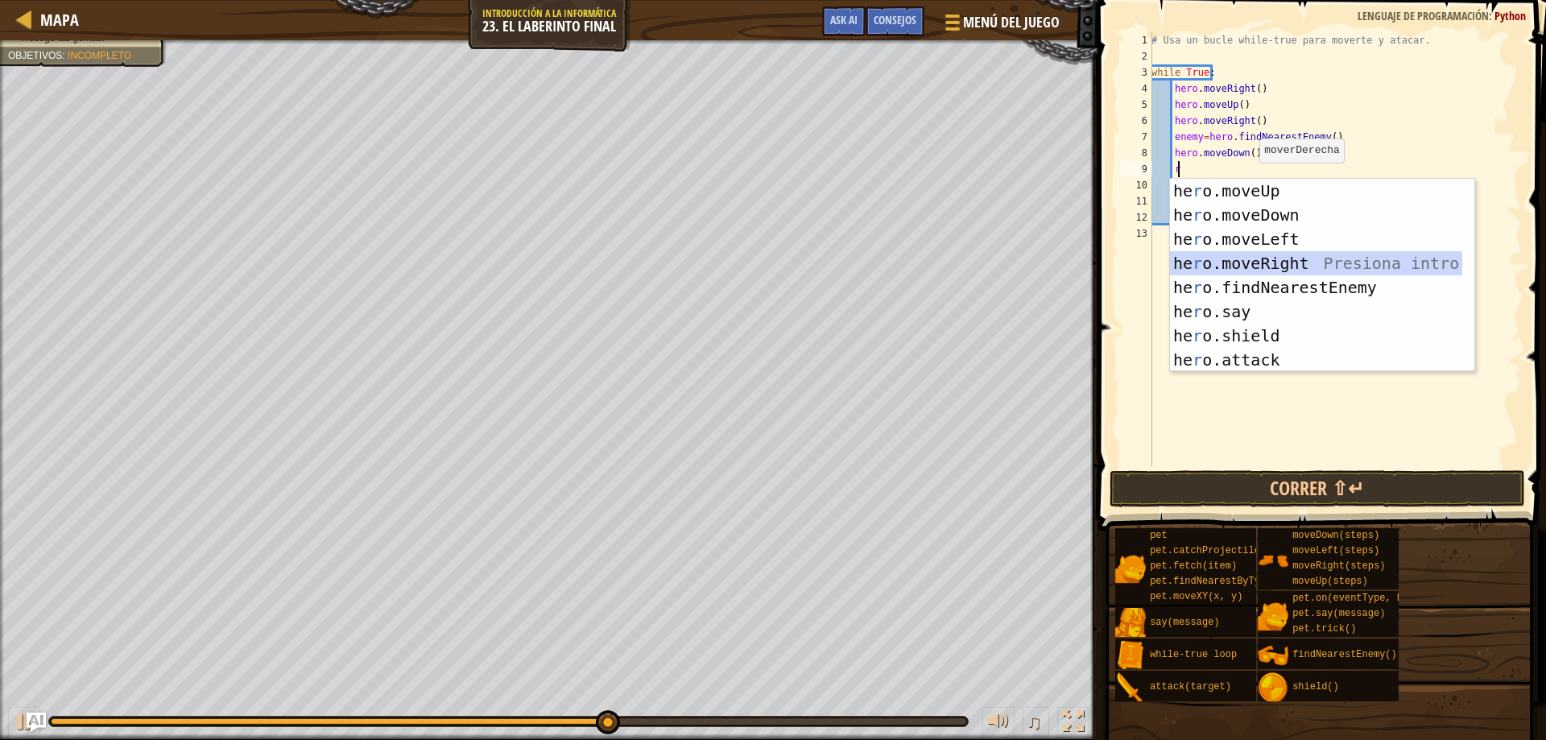
click at [1295, 262] on div "he r o.moveUp Presiona intro he r o.moveDown Presiona intro he r o.moveLeft Pre…" at bounding box center [1316, 300] width 292 height 242
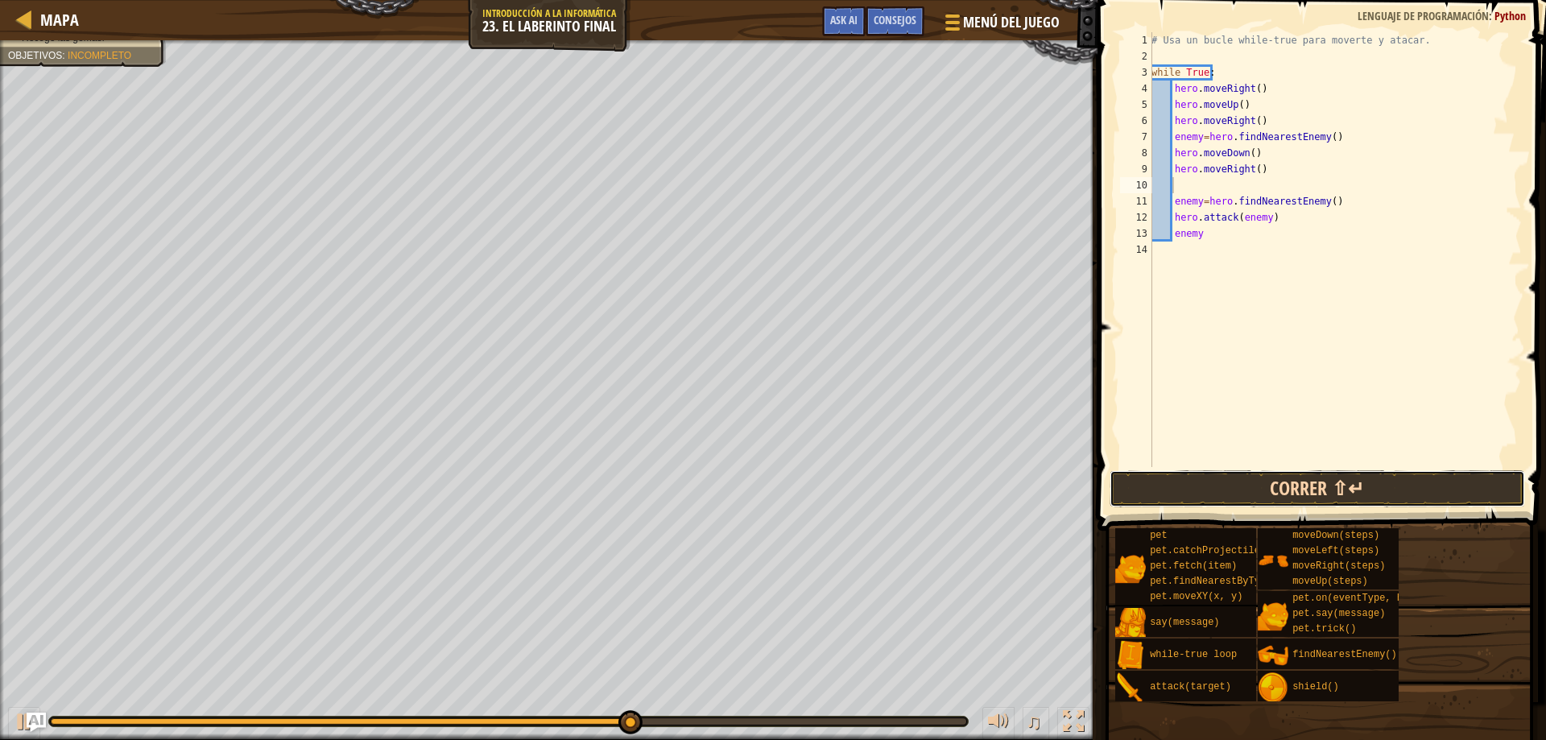
click at [1248, 479] on button "Correr ⇧↵" at bounding box center [1318, 488] width 416 height 37
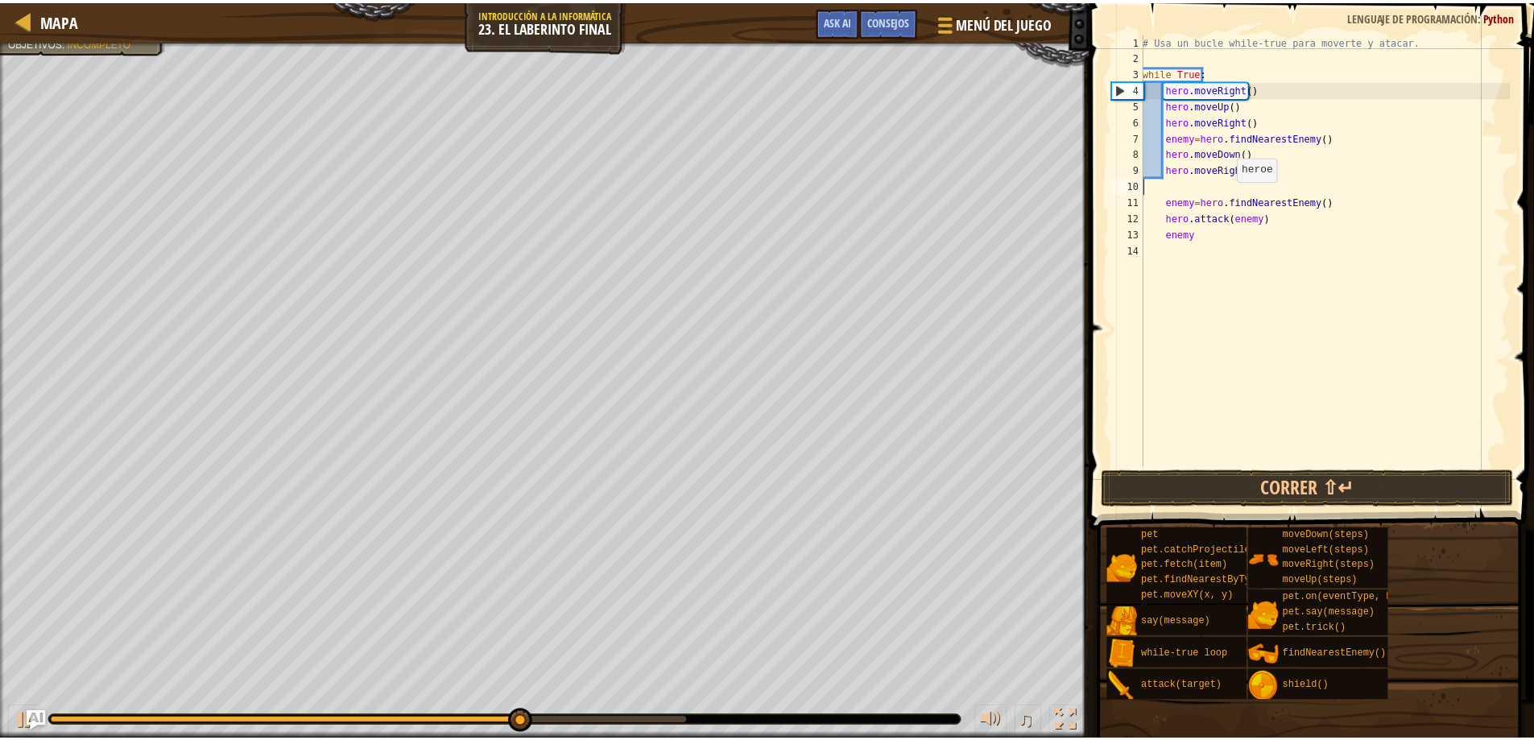
scroll to position [7, 0]
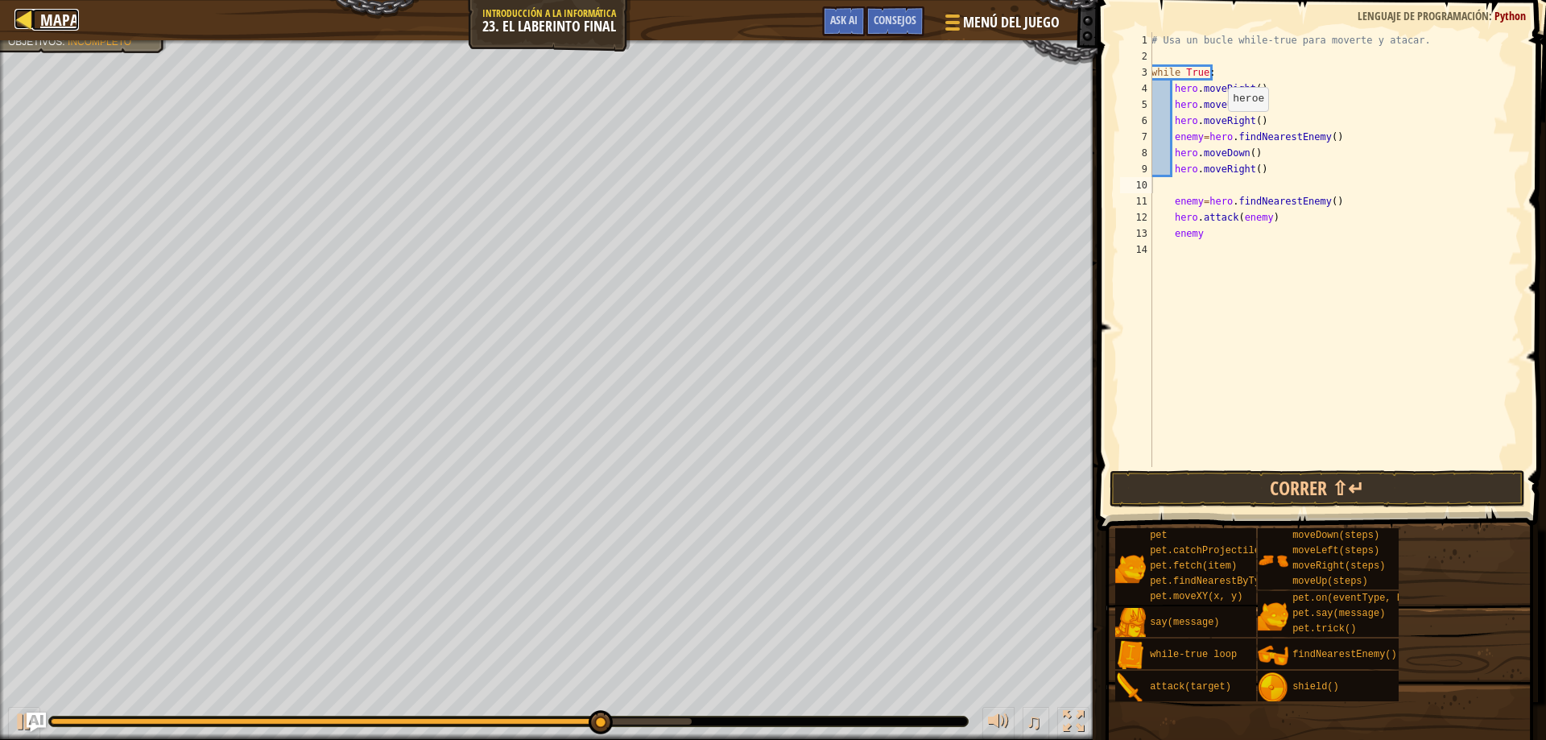
click at [36, 14] on link "Mapa" at bounding box center [55, 20] width 47 height 22
select select "es-ES"
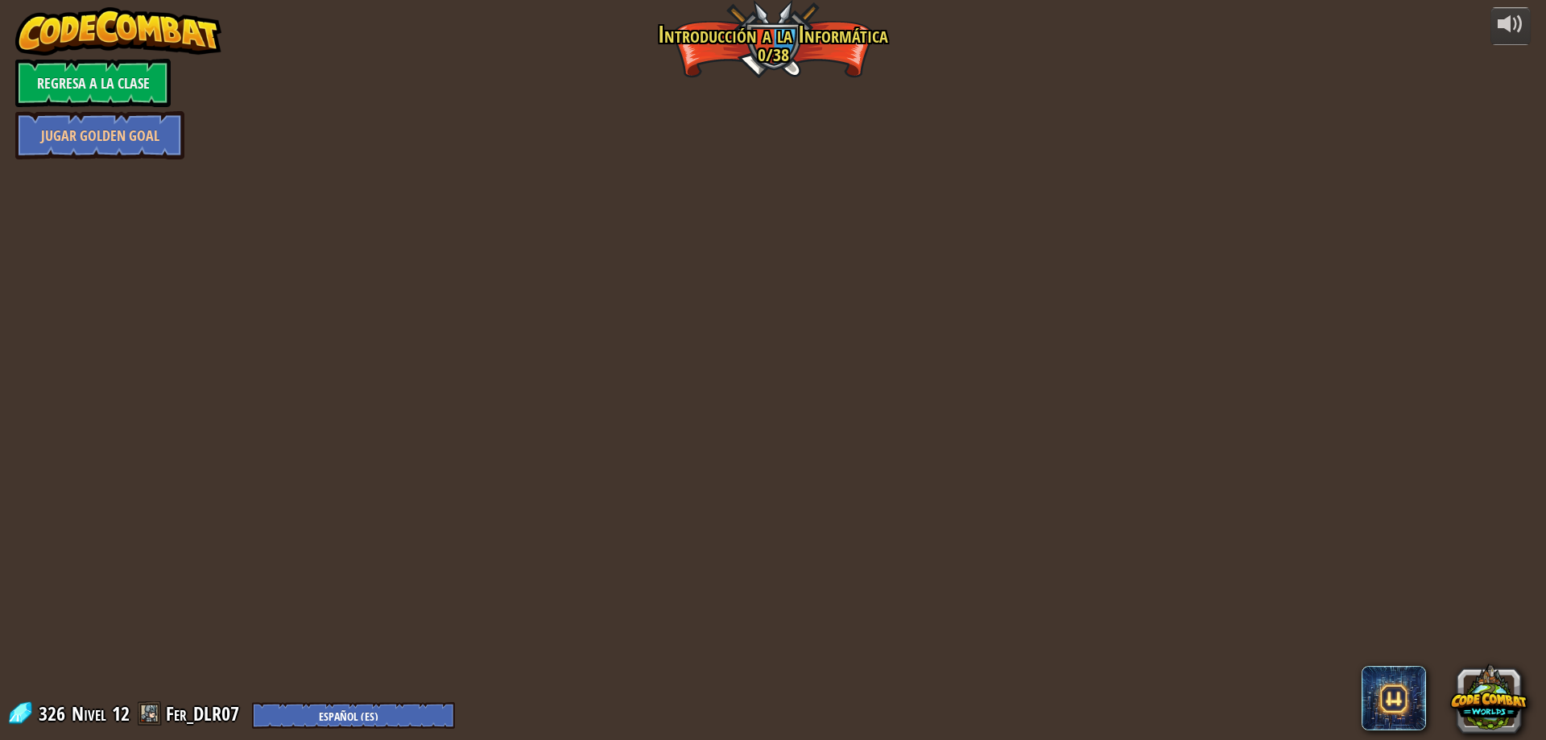
select select "es-ES"
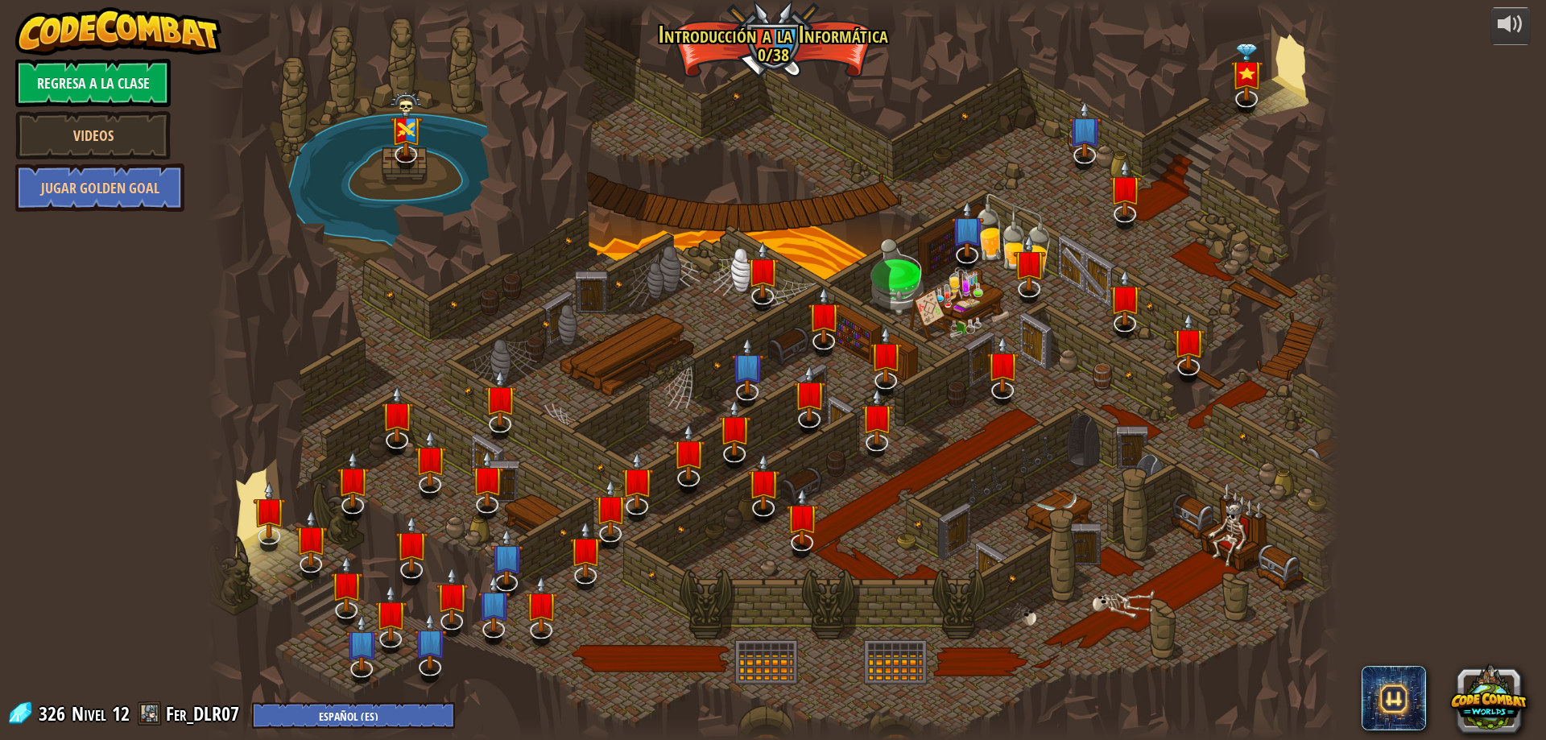
select select "es-ES"
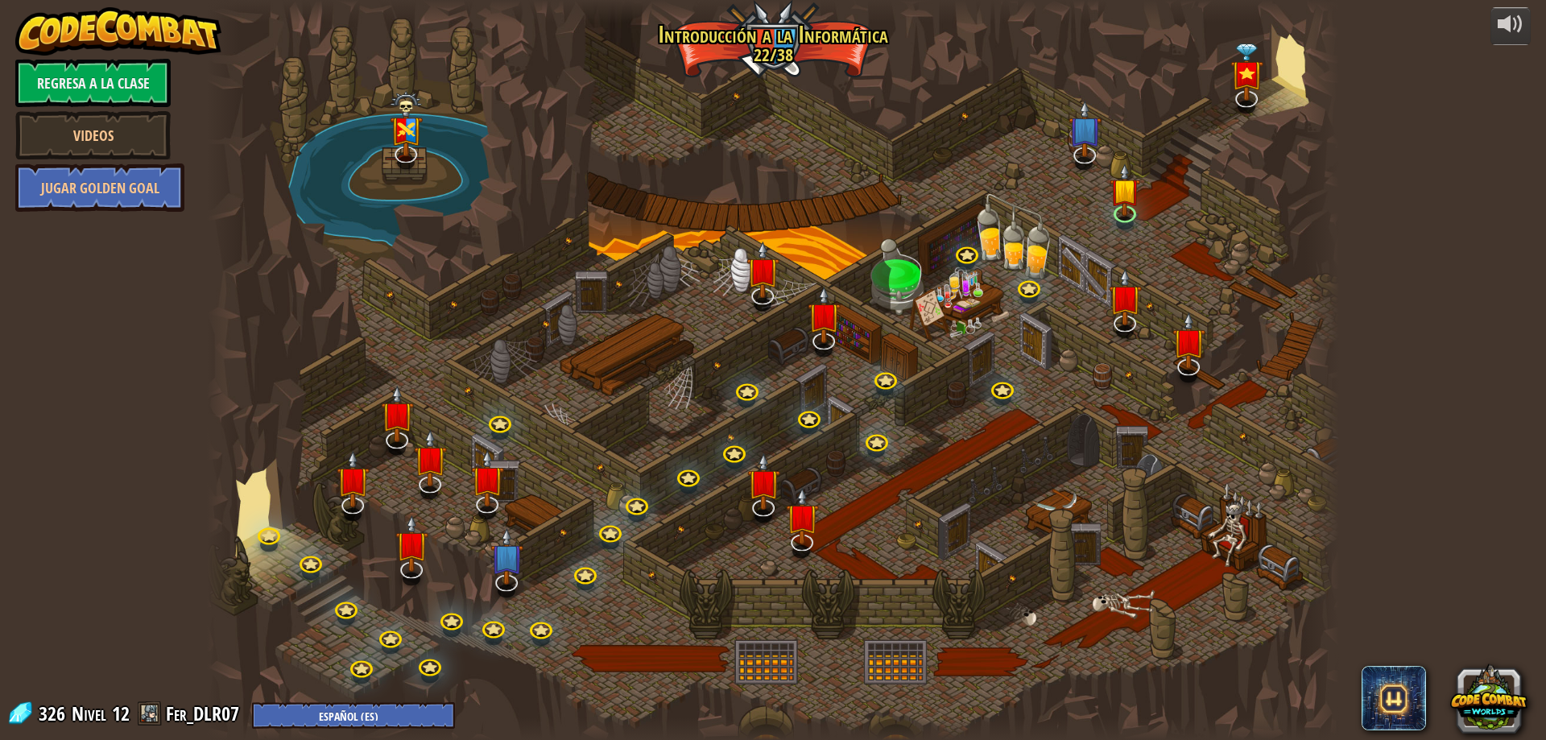
select select "es-ES"
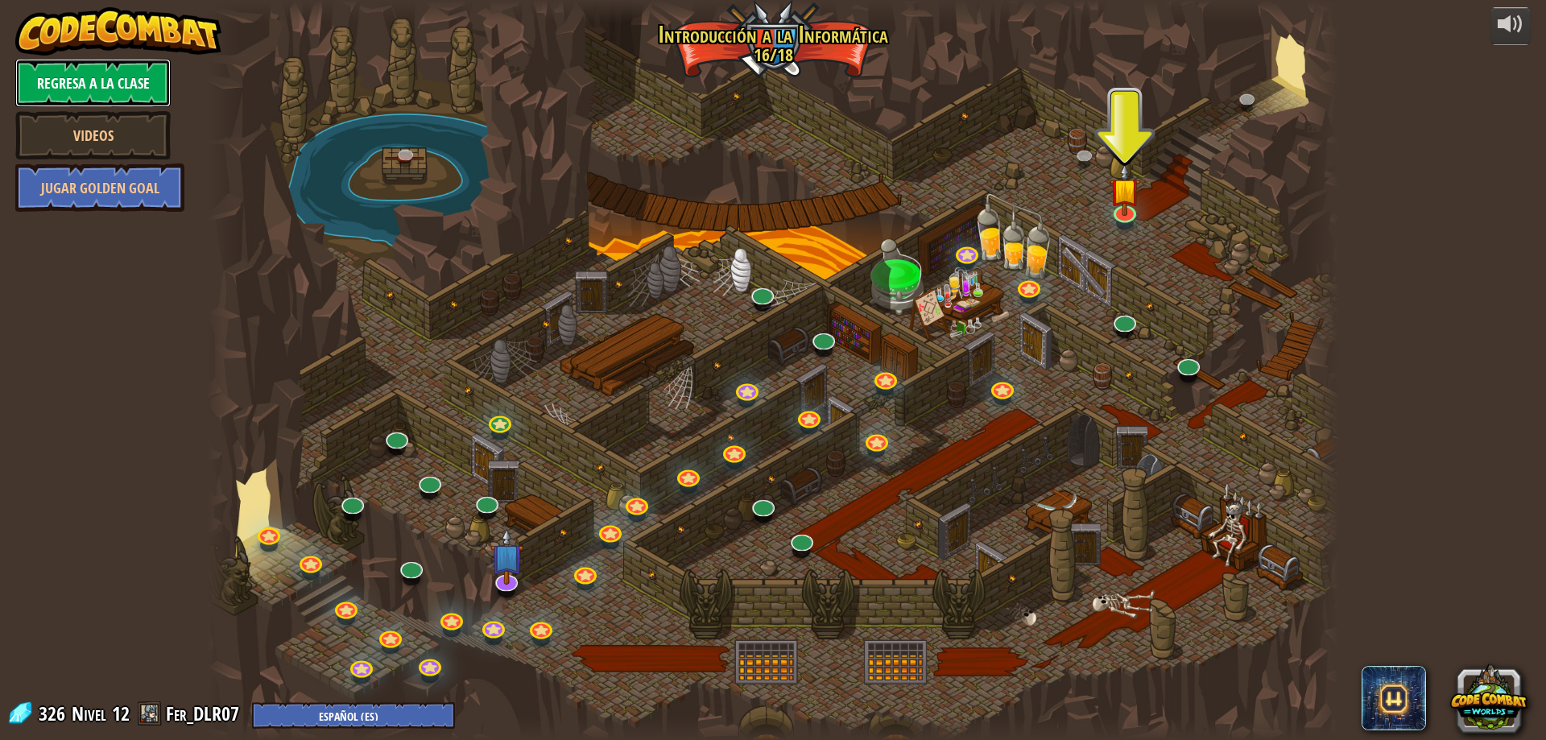
click at [75, 74] on link "Regresa a la clase" at bounding box center [92, 83] width 155 height 48
